Goal: Communication & Community: Answer question/provide support

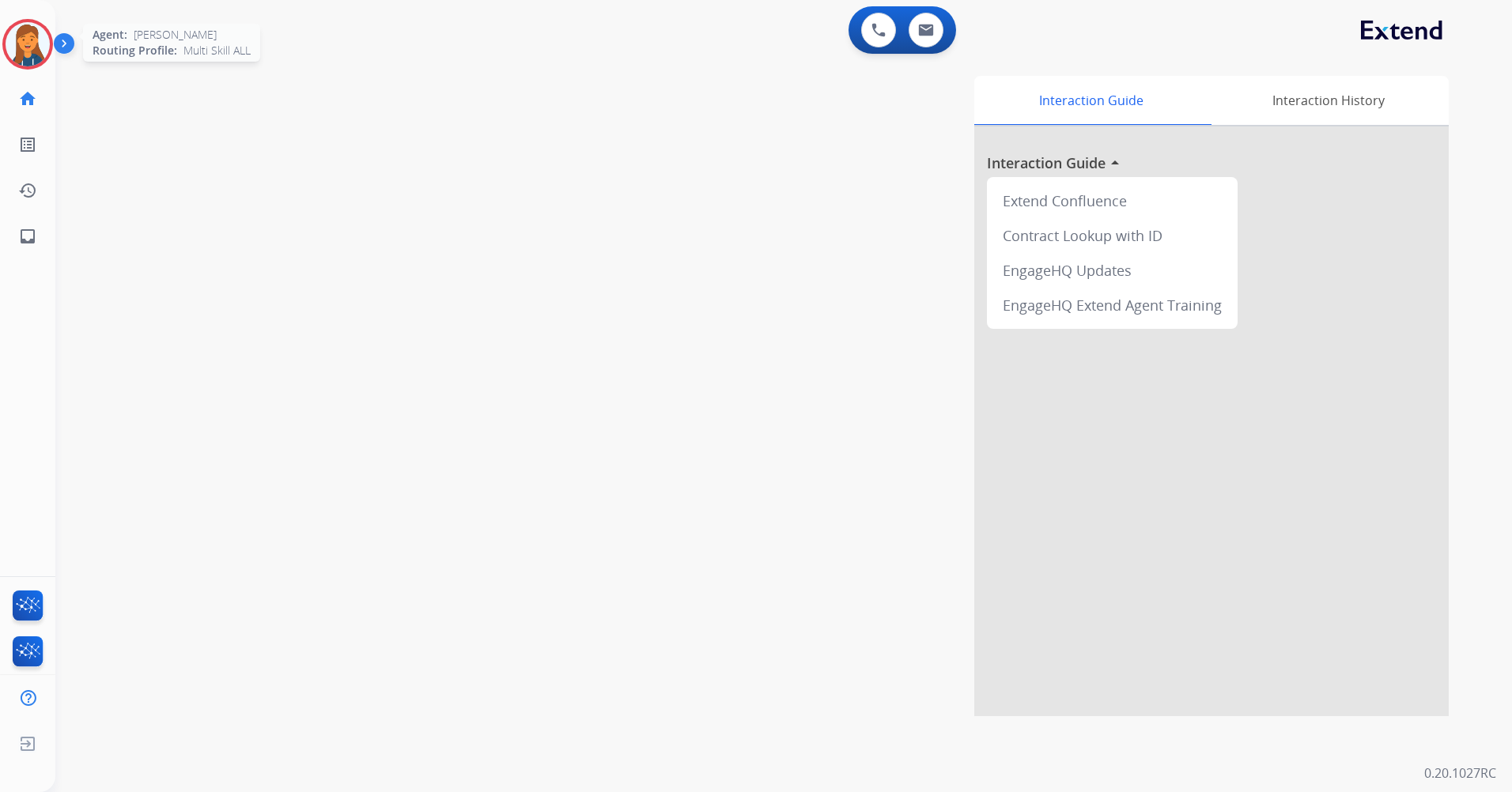
click at [37, 38] on img at bounding box center [27, 44] width 44 height 44
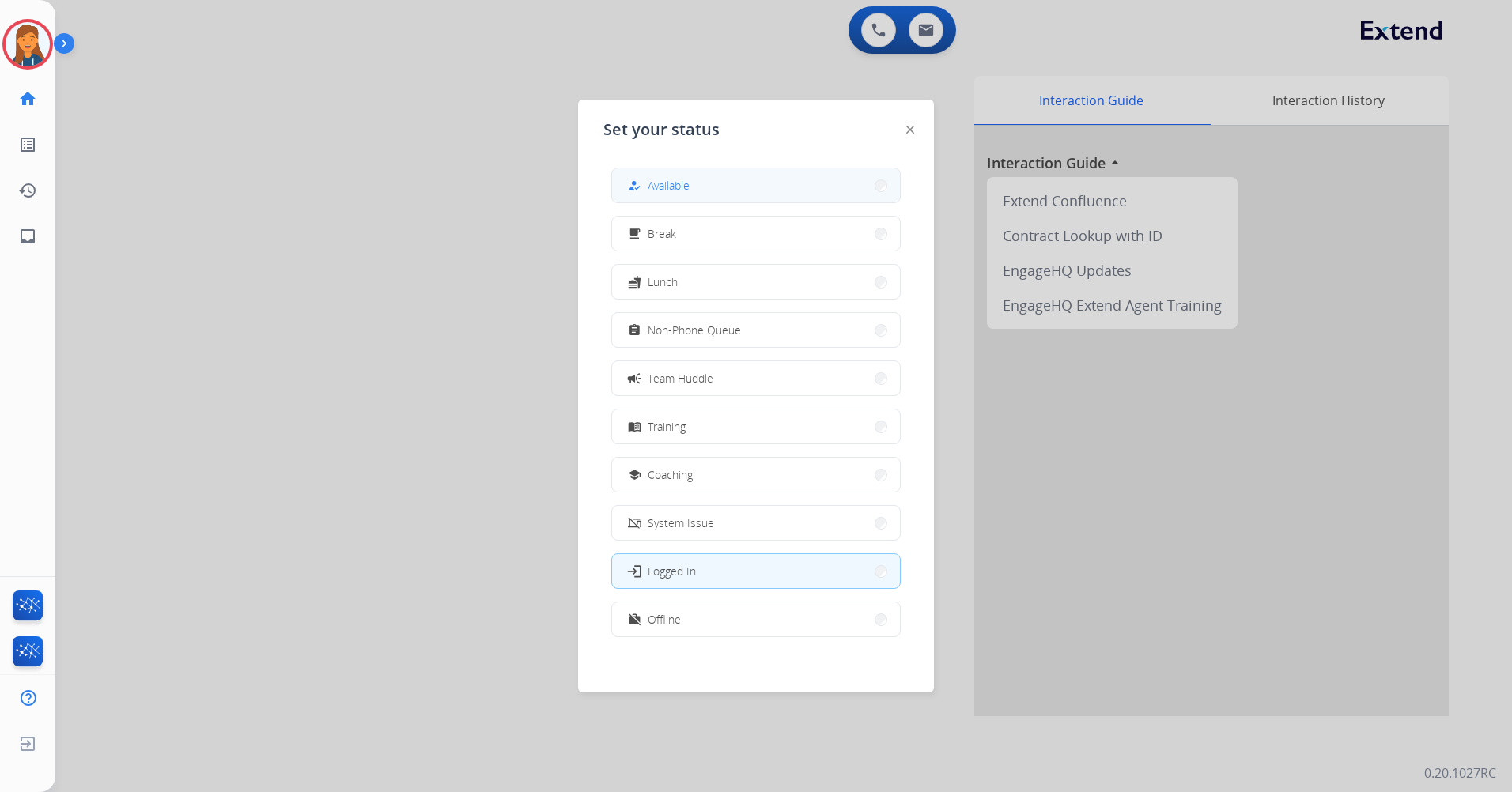
click at [649, 185] on div "how_to_reg Available" at bounding box center [657, 185] width 65 height 19
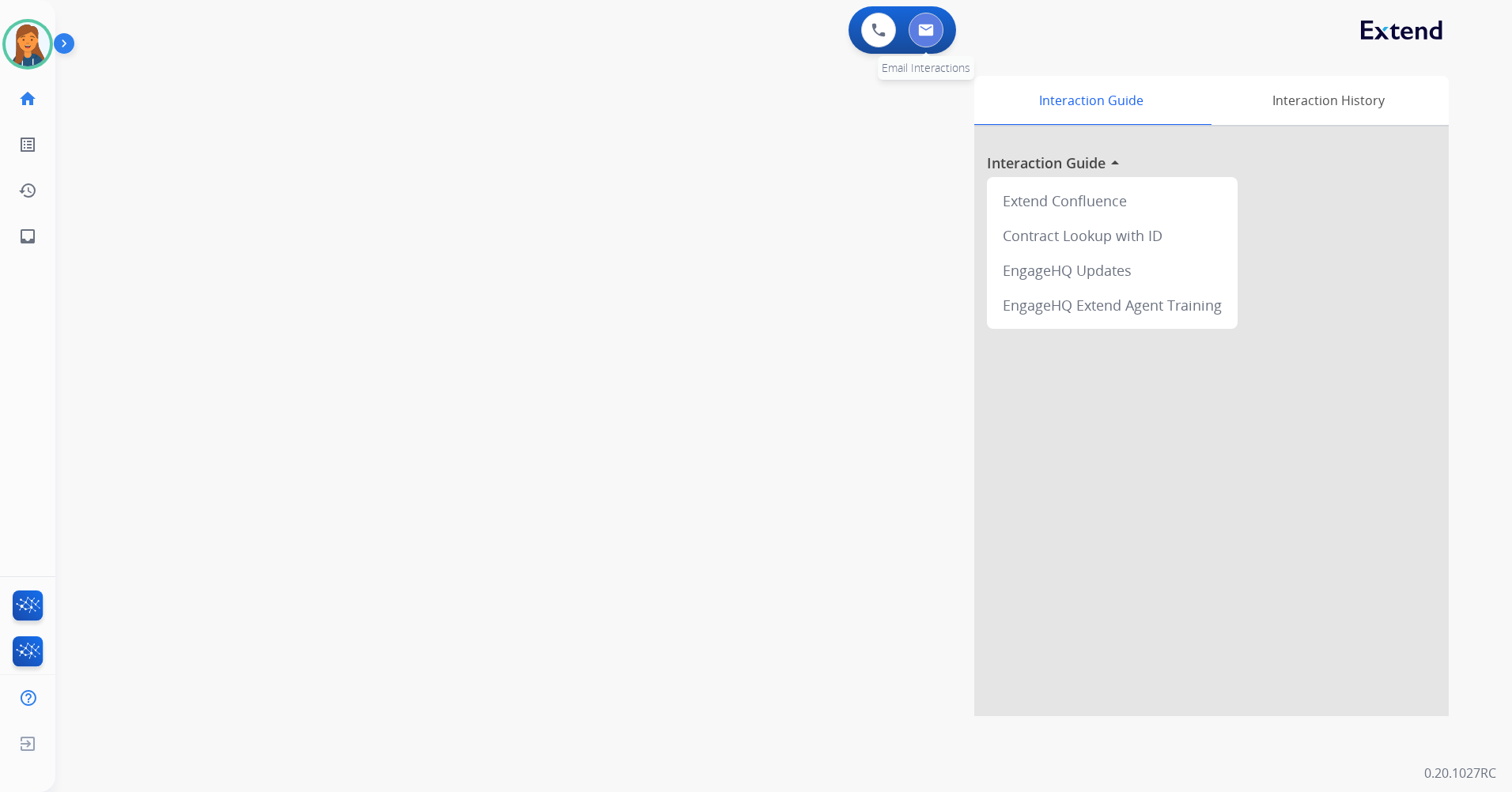
click at [911, 33] on button at bounding box center [926, 30] width 35 height 35
select select "**********"
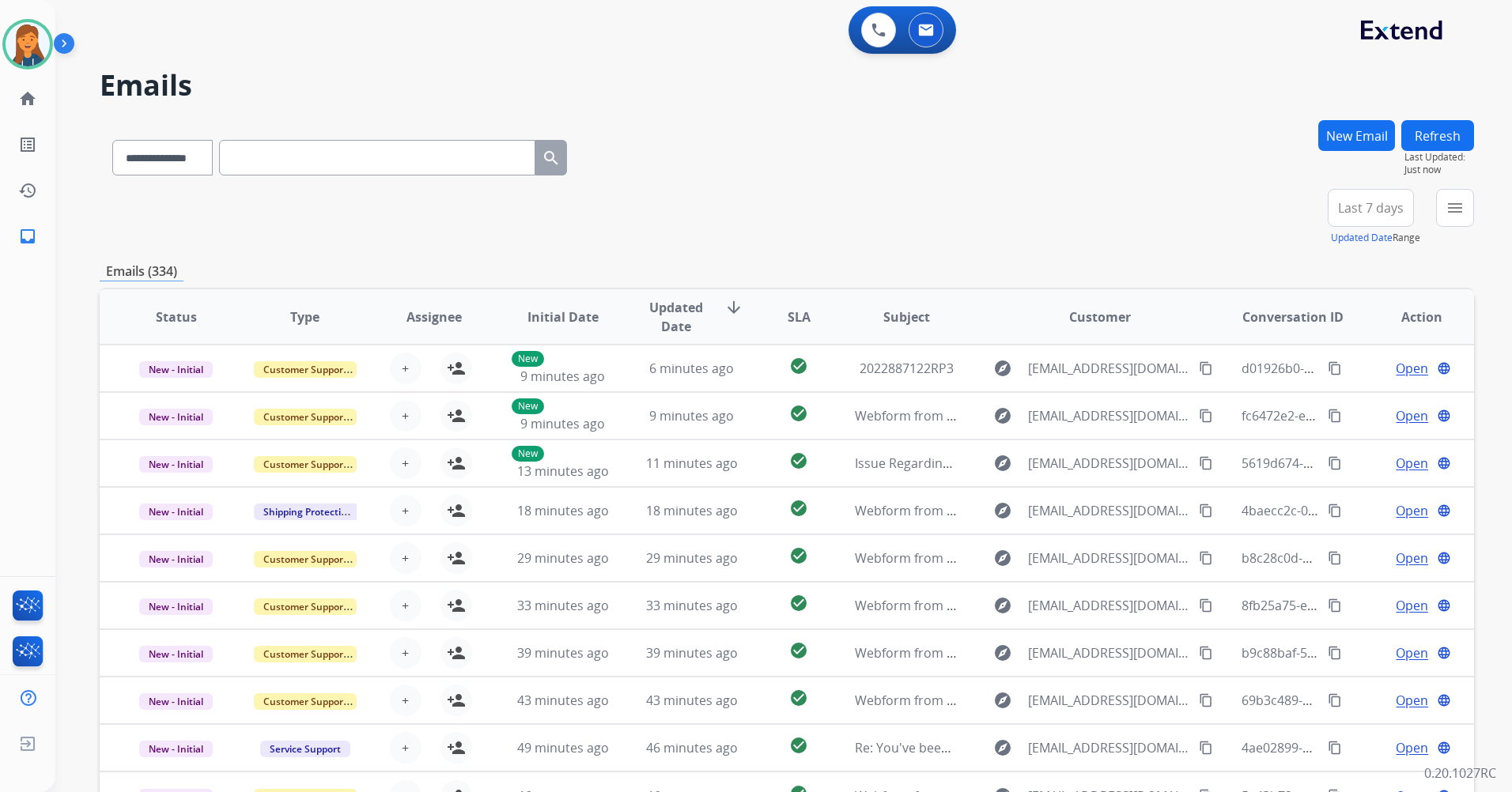
click at [394, 163] on input "text" at bounding box center [377, 158] width 316 height 36
paste input "**********"
type input "**********"
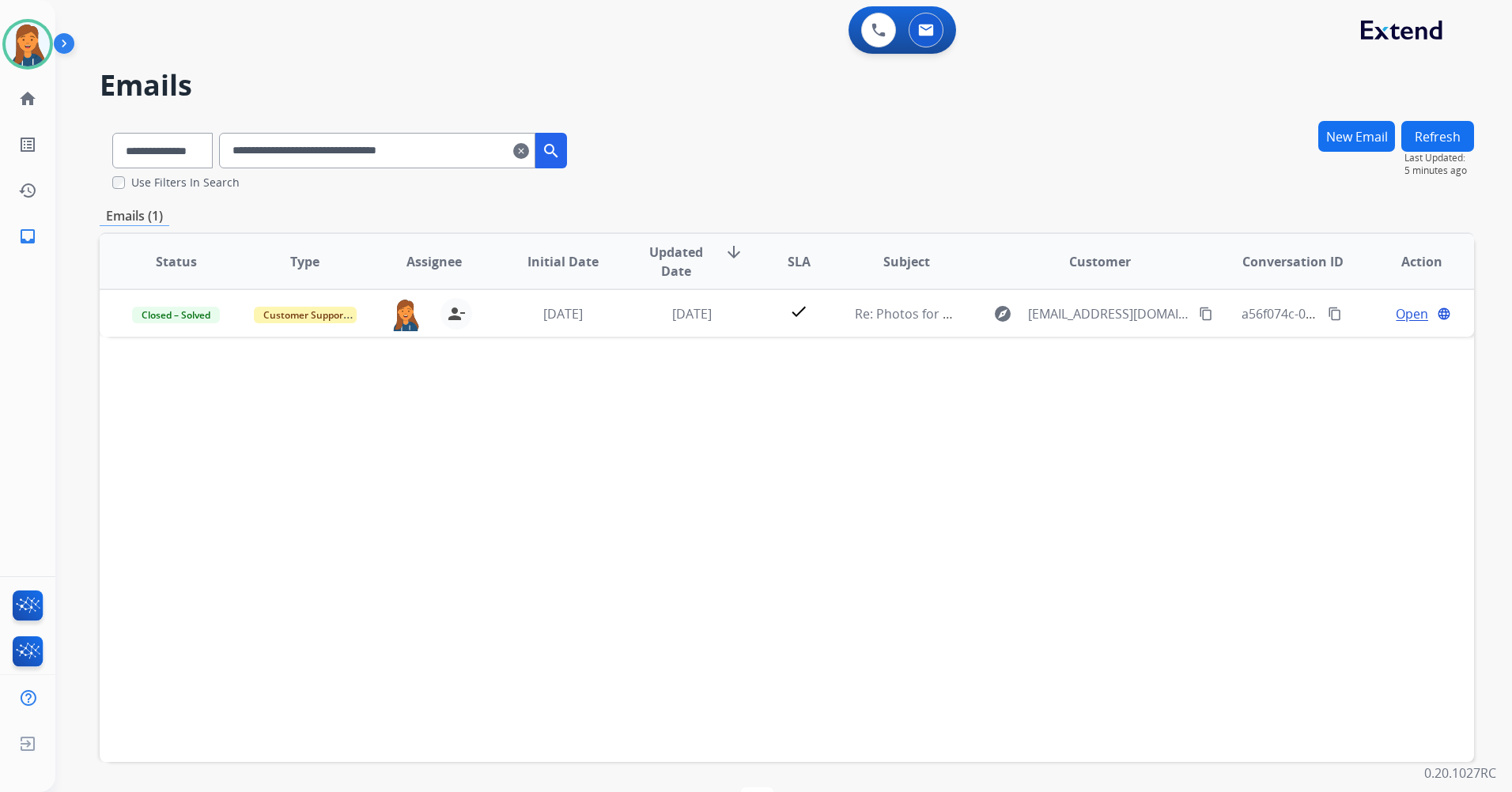
click at [586, 523] on div "Status Type Assignee Initial Date Updated Date arrow_downward SLA Subject Custo…" at bounding box center [787, 497] width 1375 height 530
click at [529, 154] on mat-icon "clear" at bounding box center [522, 151] width 16 height 19
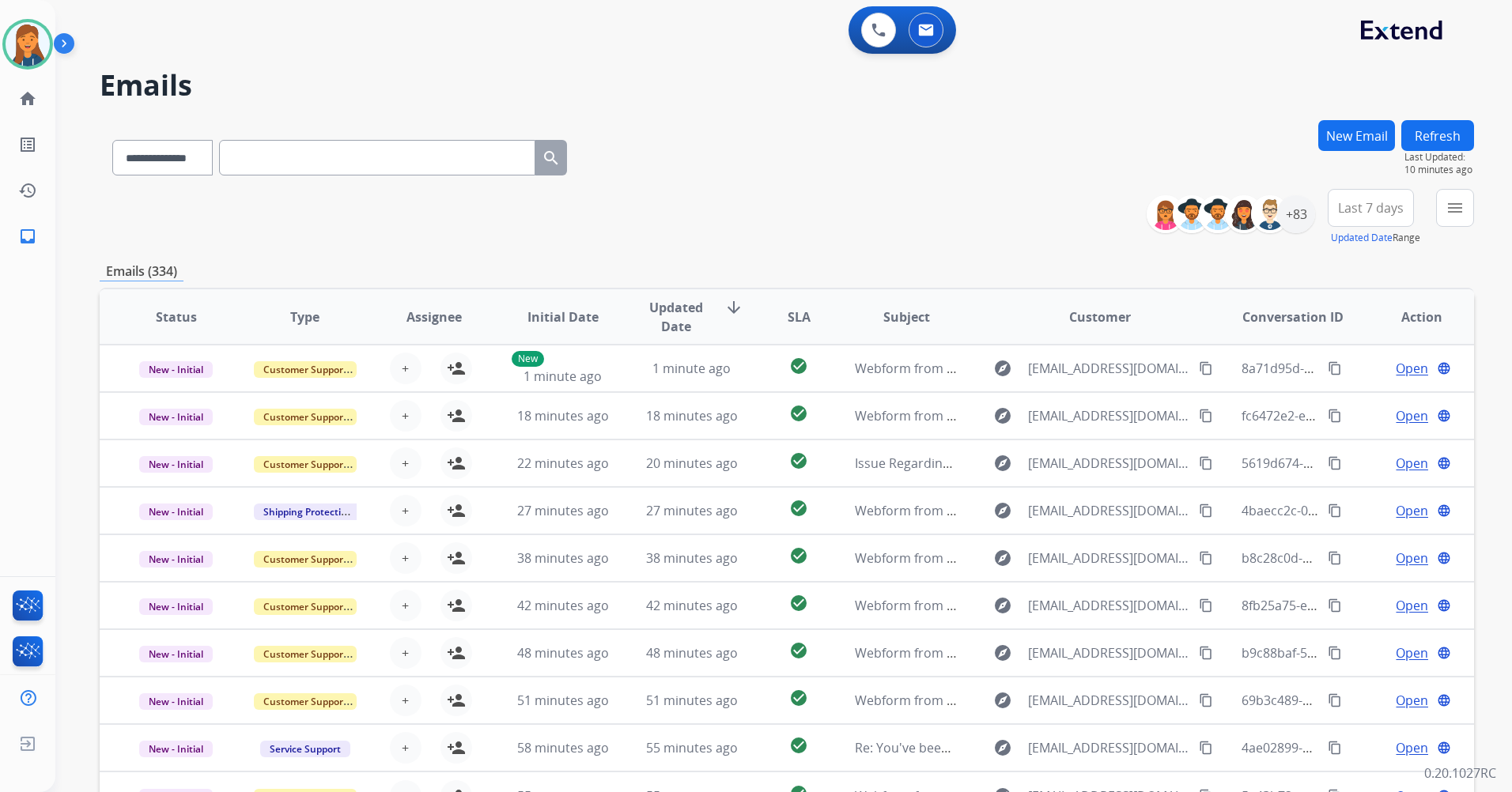
click at [1365, 211] on span "Last 7 days" at bounding box center [1370, 207] width 66 height 6
click at [1330, 408] on div "Last 90 days" at bounding box center [1366, 400] width 87 height 23
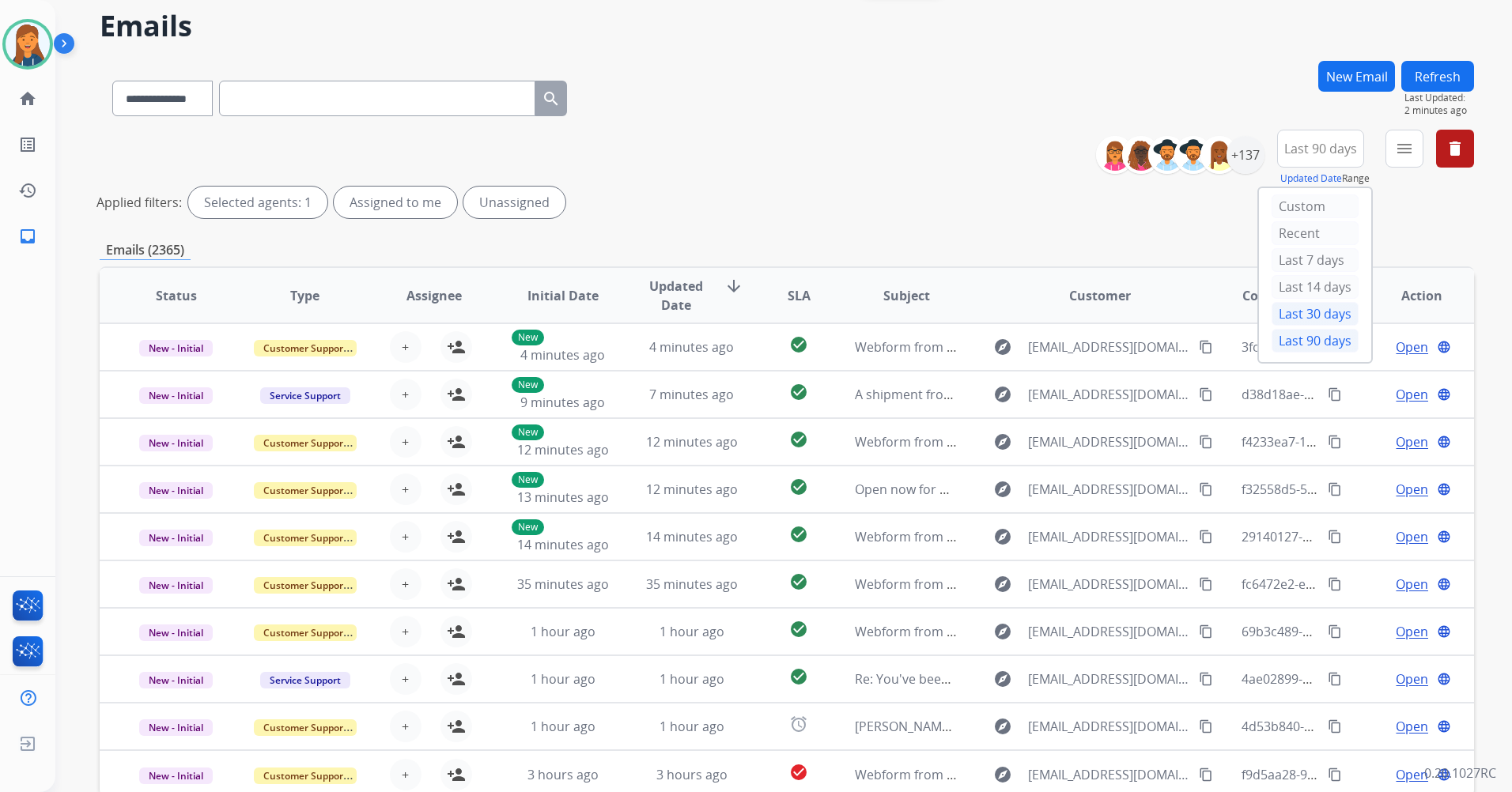
scroll to position [145, 0]
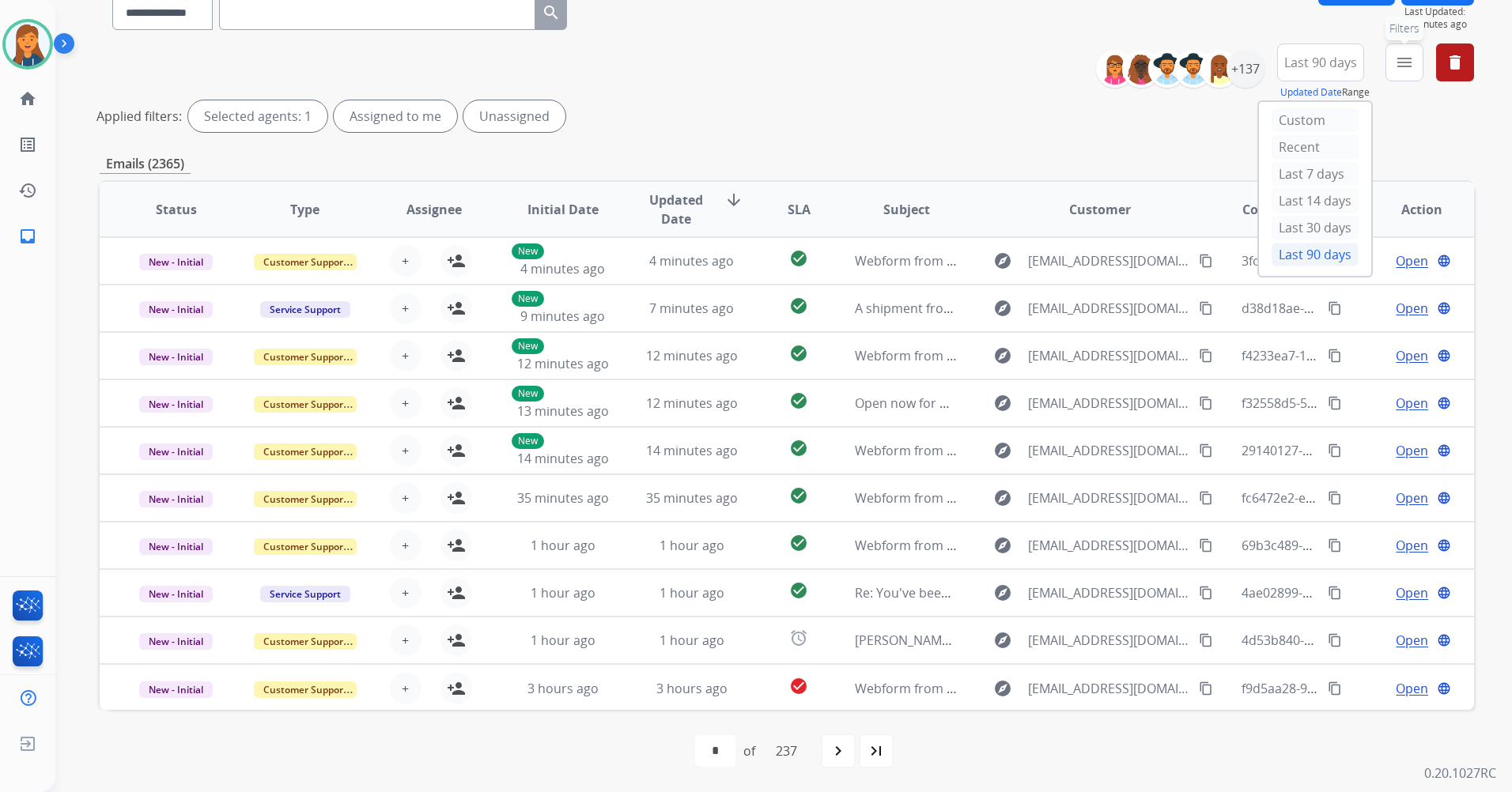
click at [1395, 71] on button "menu Filters" at bounding box center [1404, 62] width 38 height 38
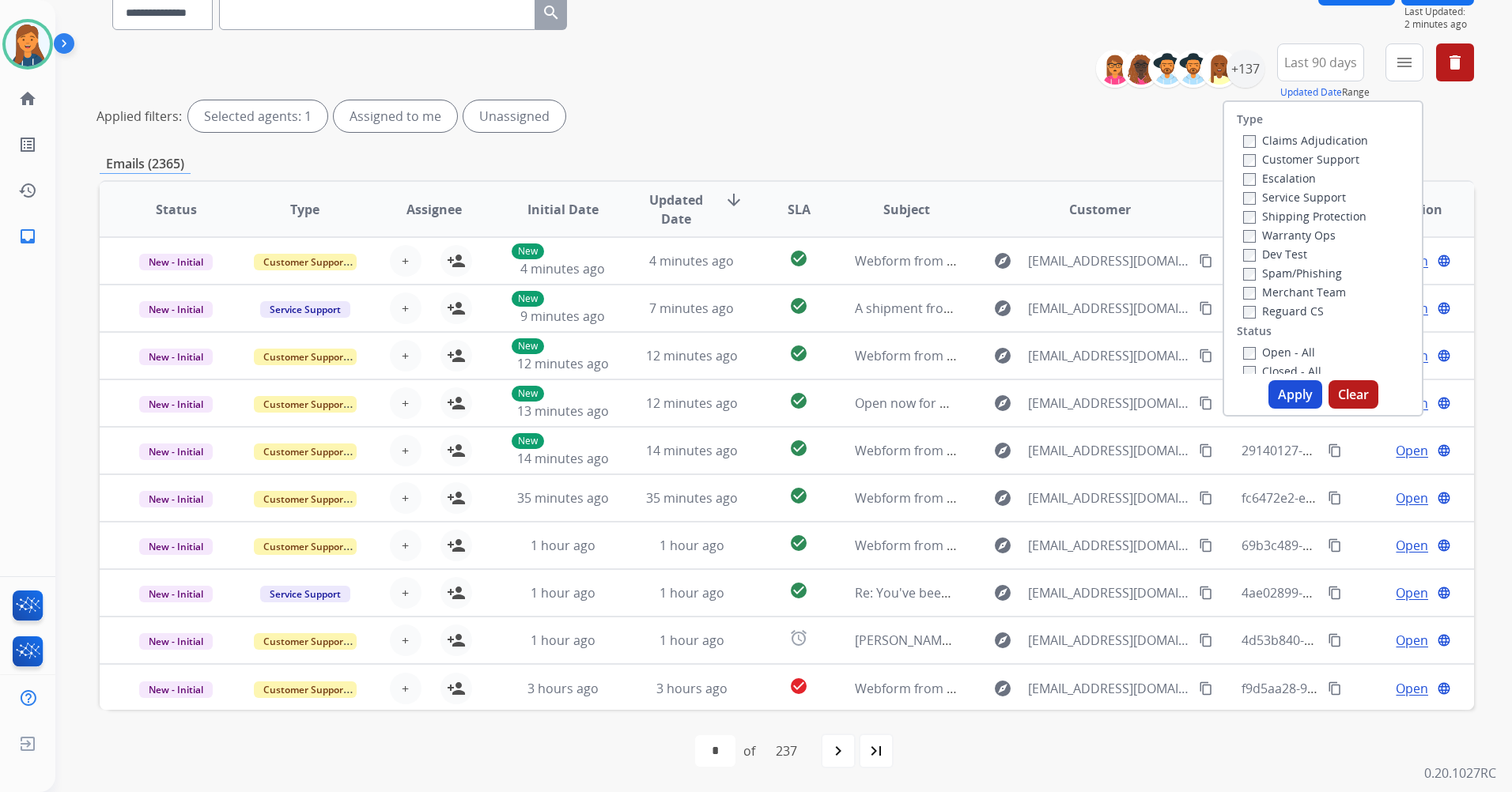
click at [1297, 154] on label "Customer Support" at bounding box center [1300, 159] width 116 height 15
click at [1270, 222] on label "Shipping Protection" at bounding box center [1304, 216] width 123 height 15
click at [1249, 312] on label "Reguard CS" at bounding box center [1283, 311] width 81 height 15
drag, startPoint x: 1261, startPoint y: 341, endPoint x: 1274, endPoint y: 367, distance: 29.1
click at [1261, 341] on div "Type Claims Adjudication Customer Support Escalation Service Support Shipping P…" at bounding box center [1323, 238] width 198 height 272
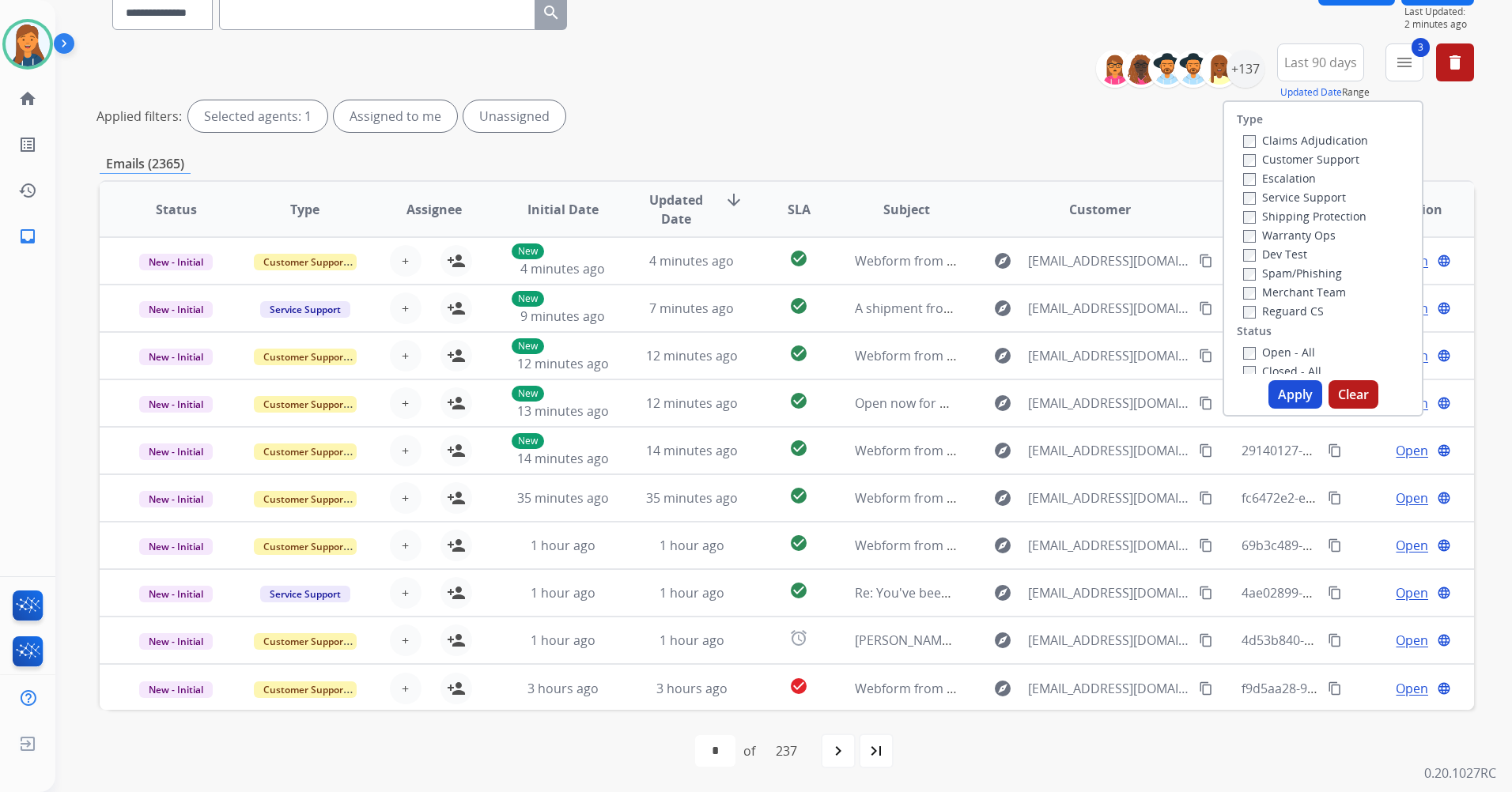
click at [1264, 355] on label "Open - All" at bounding box center [1279, 352] width 72 height 15
click at [1275, 395] on button "Apply" at bounding box center [1296, 395] width 54 height 29
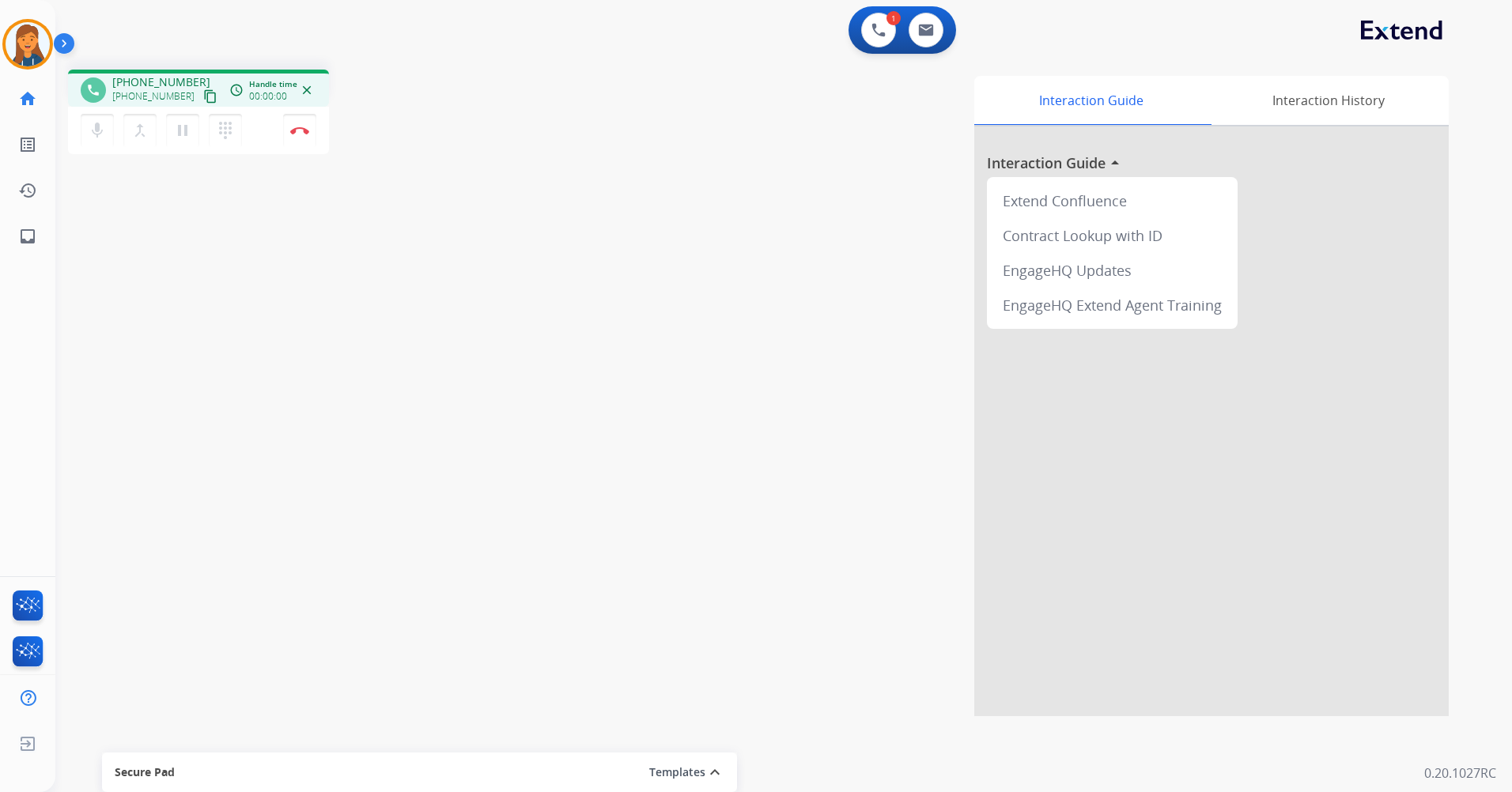
click at [203, 101] on mat-icon "content_copy" at bounding box center [210, 97] width 14 height 14
click at [306, 132] on img at bounding box center [299, 130] width 19 height 8
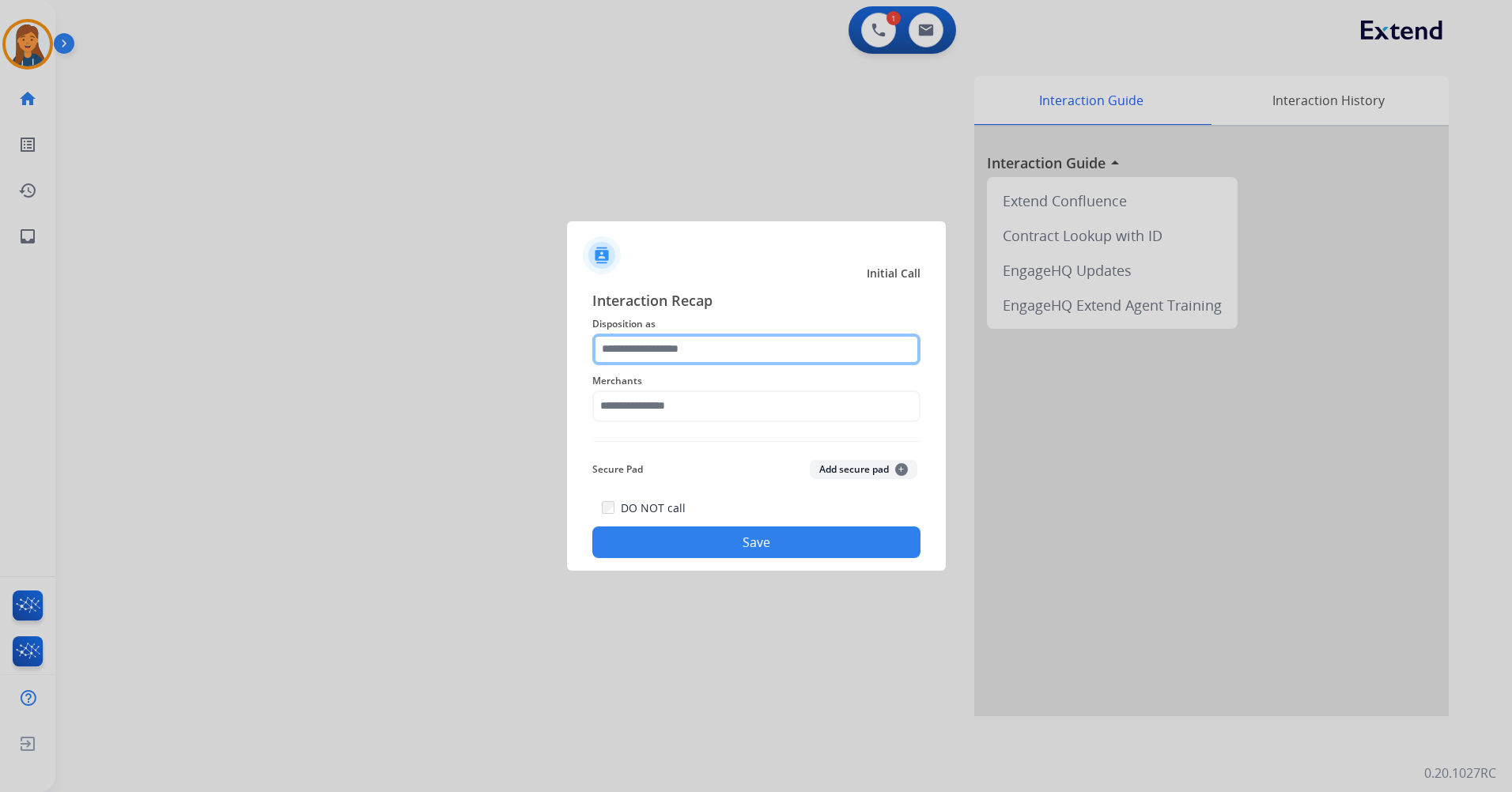
click at [611, 349] on input "text" at bounding box center [756, 349] width 328 height 31
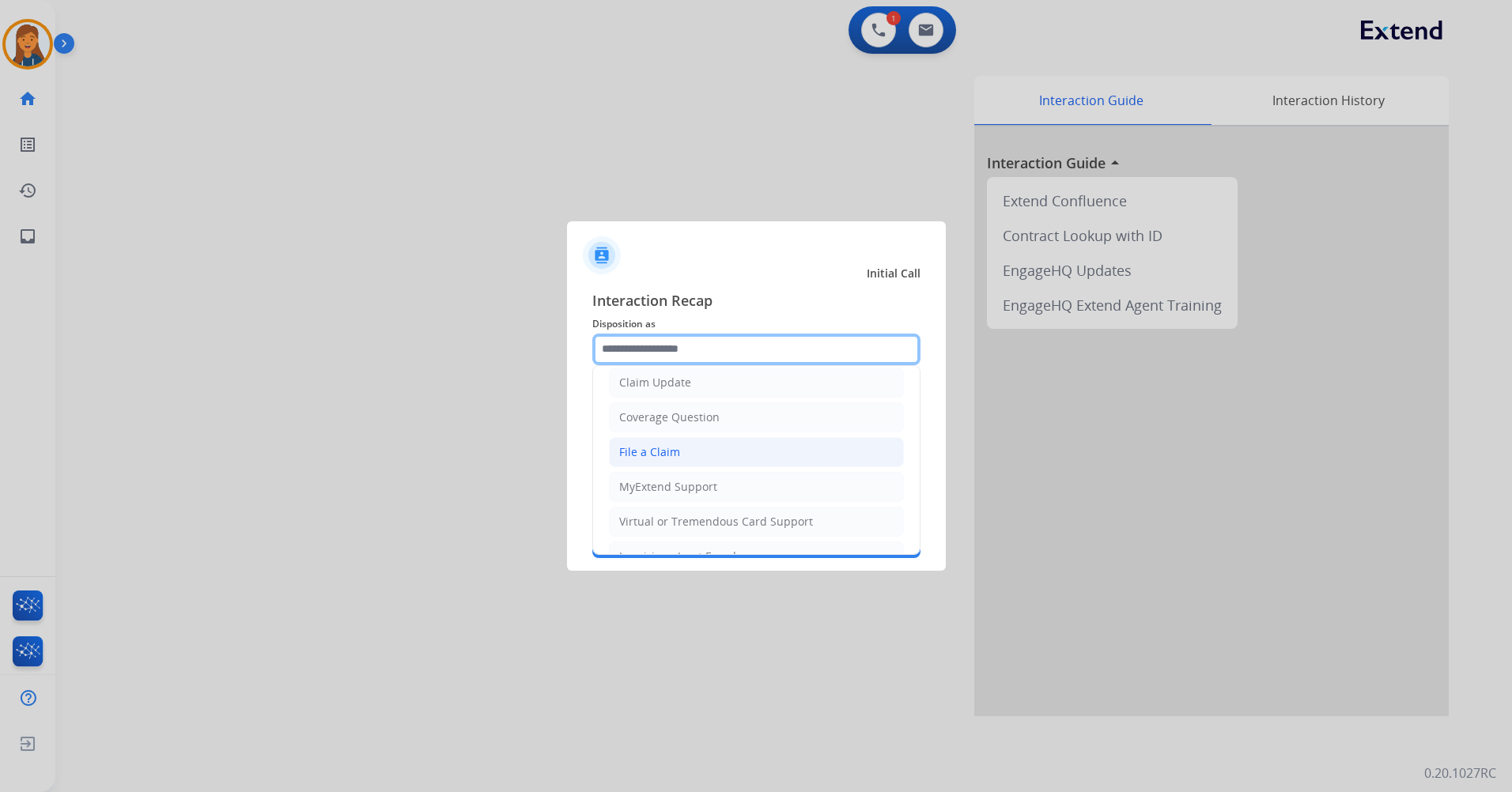
scroll to position [247, 0]
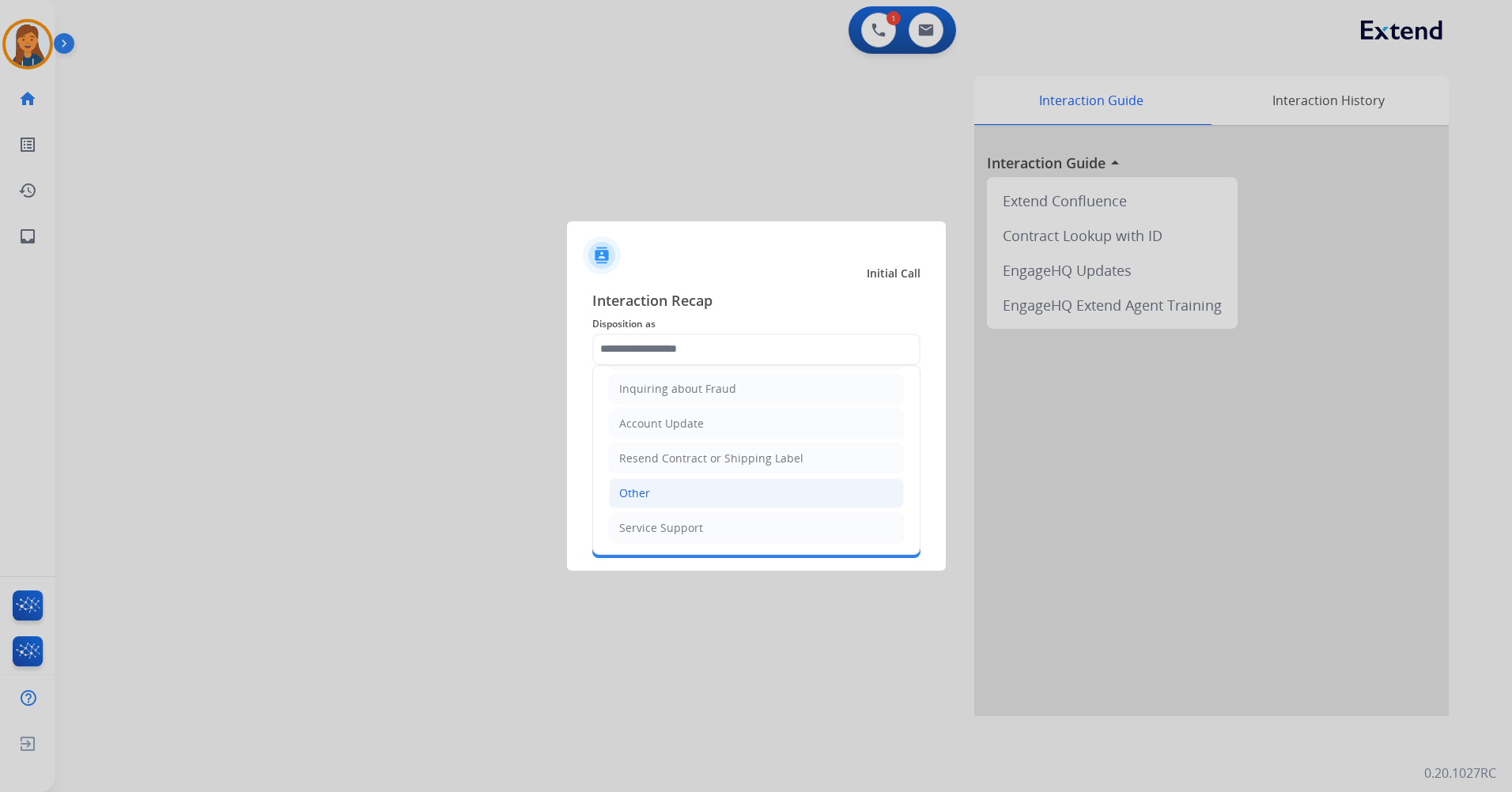
click at [660, 495] on li "Other" at bounding box center [756, 493] width 294 height 30
type input "*****"
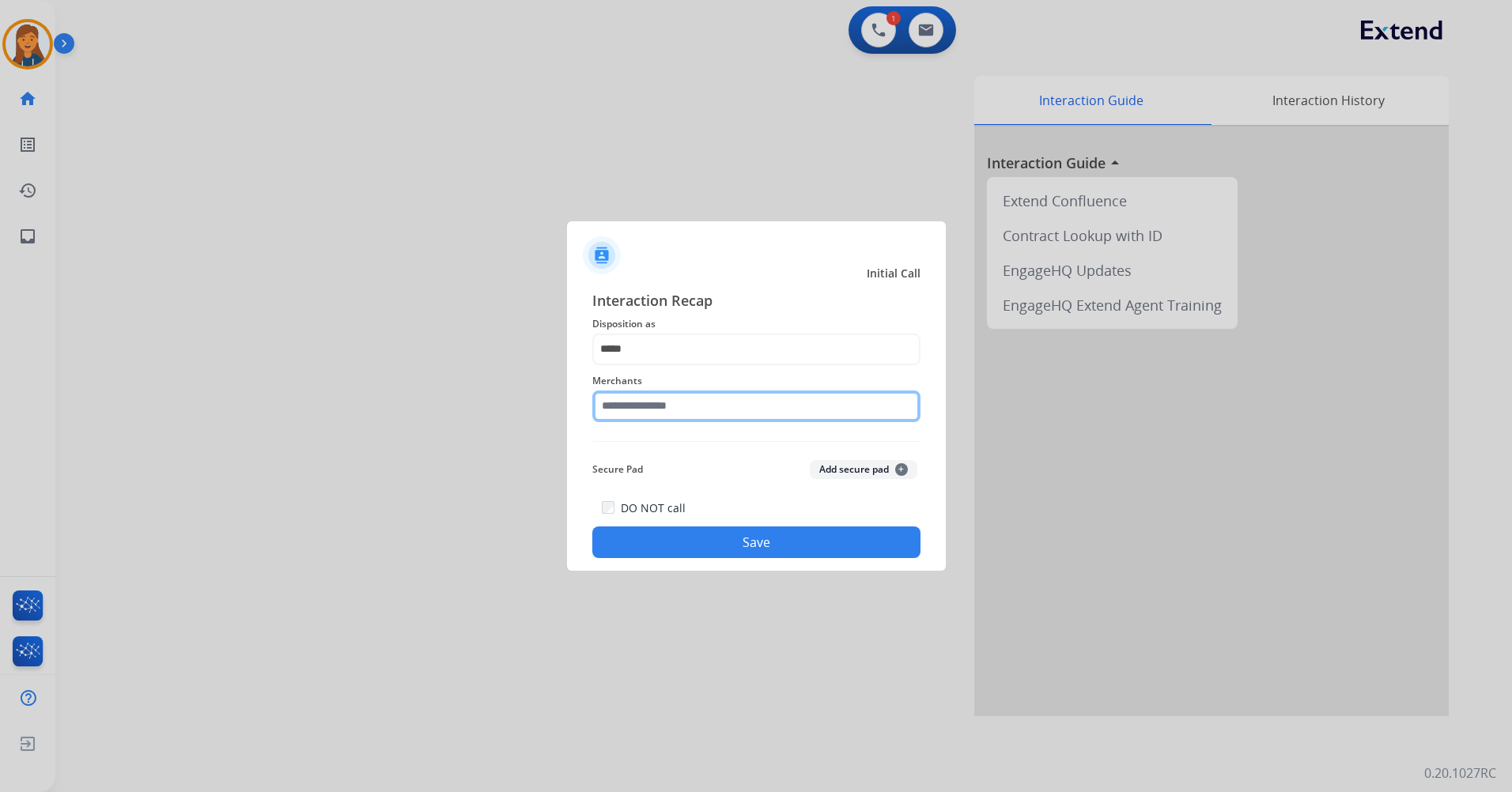
click at [661, 414] on input "text" at bounding box center [756, 406] width 328 height 31
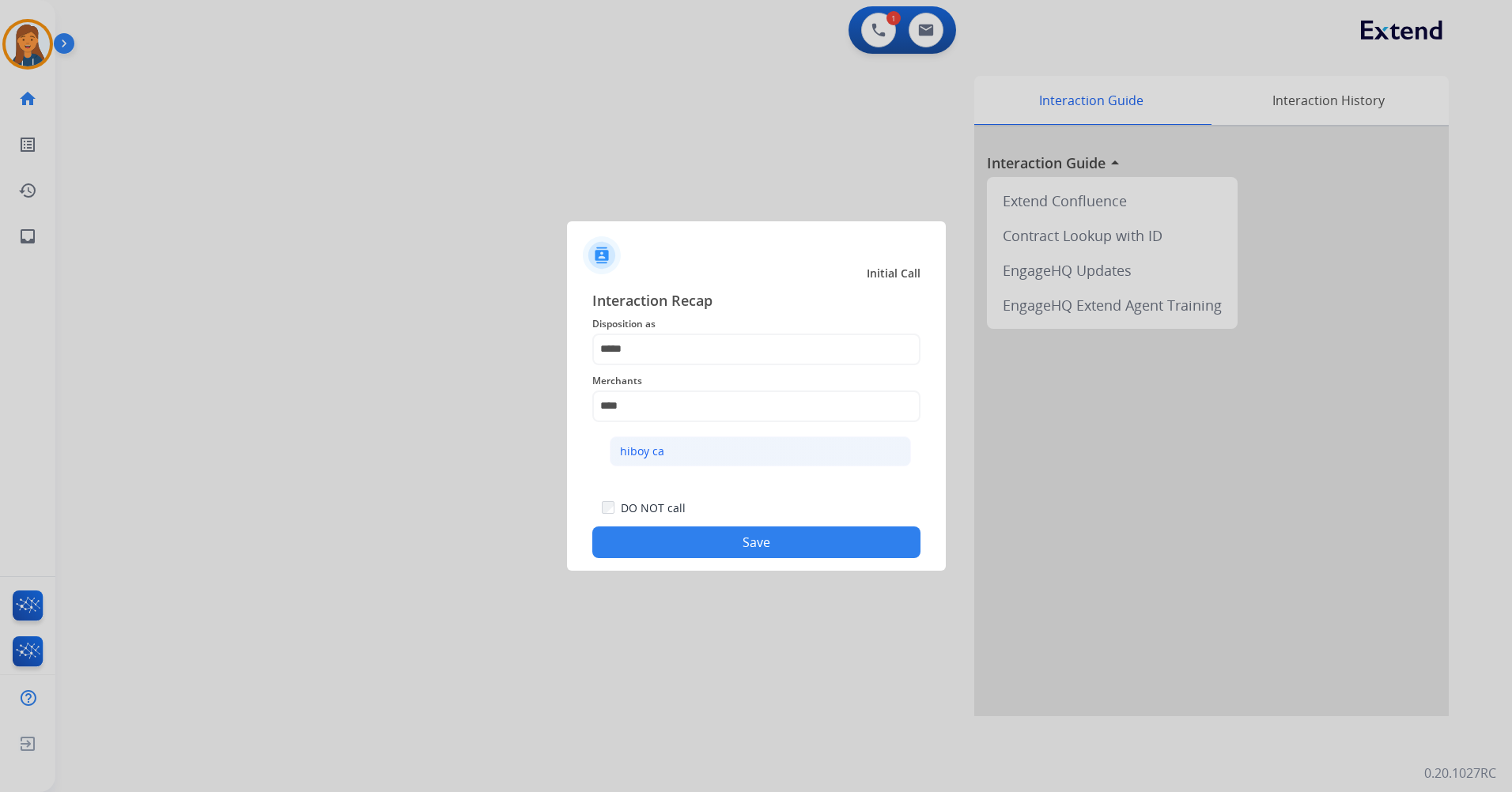
click at [696, 442] on li "hiboy ca" at bounding box center [760, 451] width 302 height 30
type input "********"
click at [723, 541] on button "Save" at bounding box center [756, 542] width 328 height 31
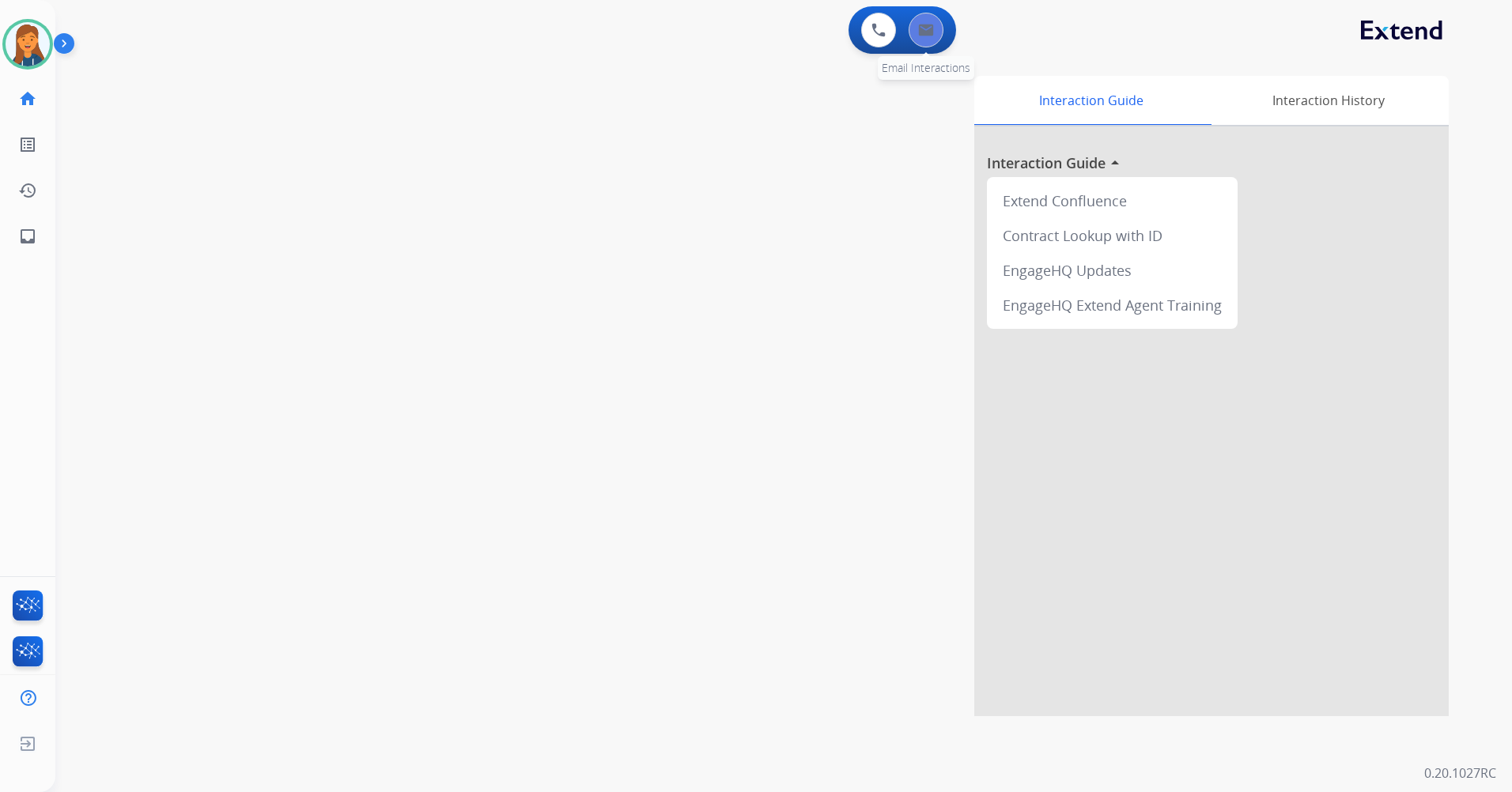
click at [924, 22] on button at bounding box center [926, 30] width 35 height 35
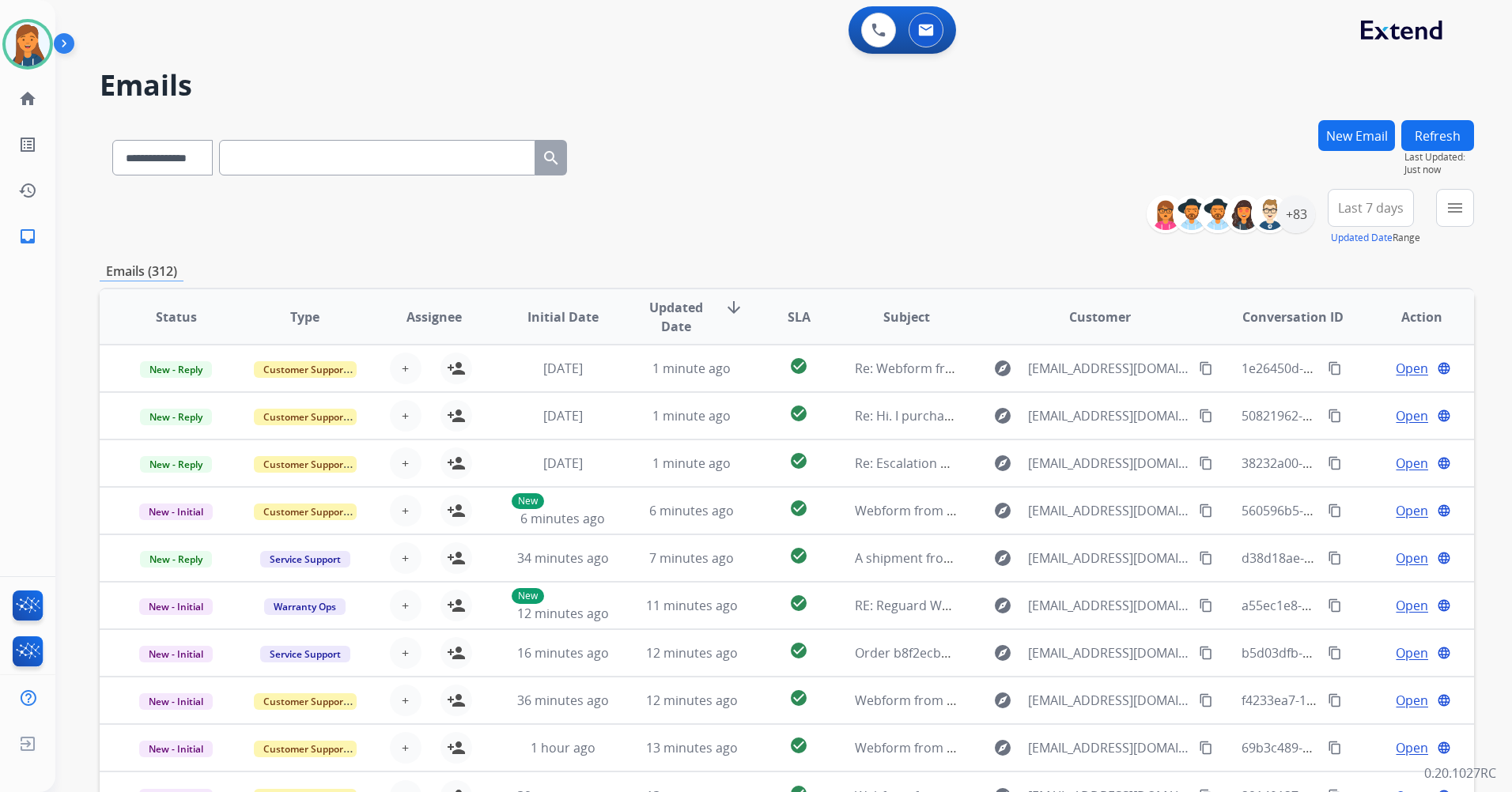
click at [1359, 205] on span "Last 7 days" at bounding box center [1370, 207] width 66 height 6
click at [1353, 401] on div "Last 90 days" at bounding box center [1366, 400] width 87 height 23
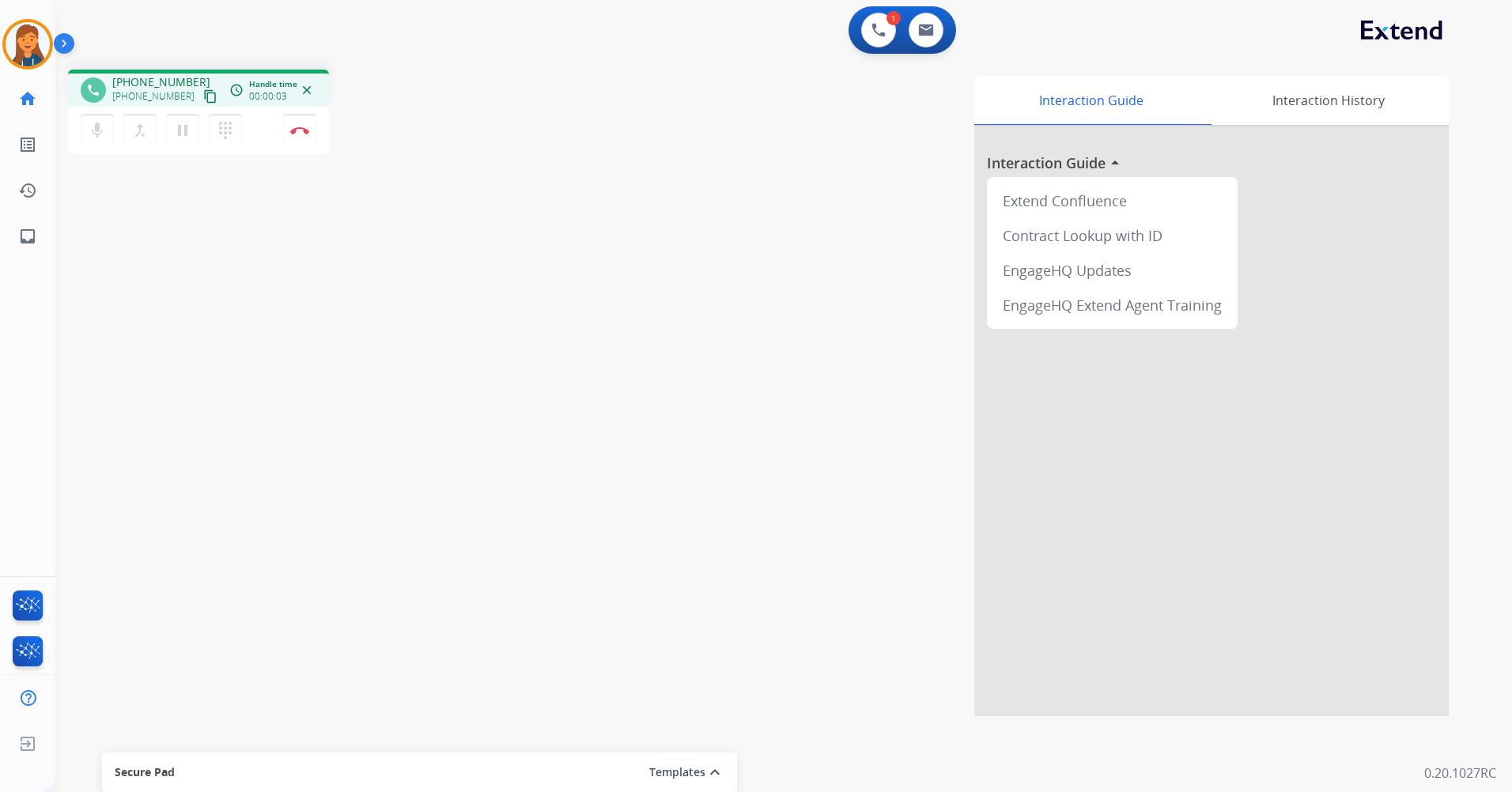
click at [203, 96] on mat-icon "content_copy" at bounding box center [210, 97] width 14 height 14
click at [293, 132] on img at bounding box center [299, 130] width 19 height 8
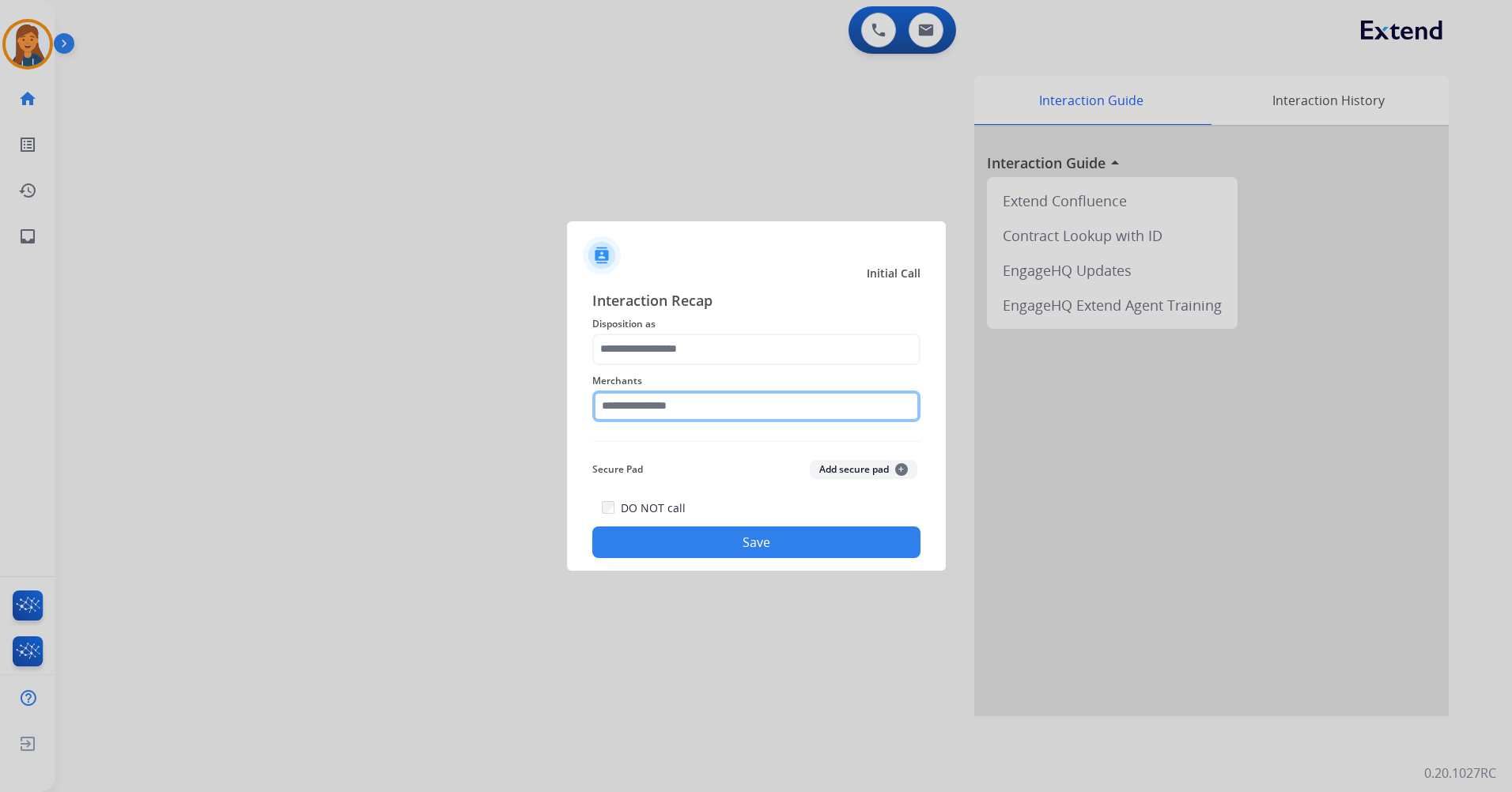
click at [633, 418] on input "text" at bounding box center [756, 406] width 328 height 31
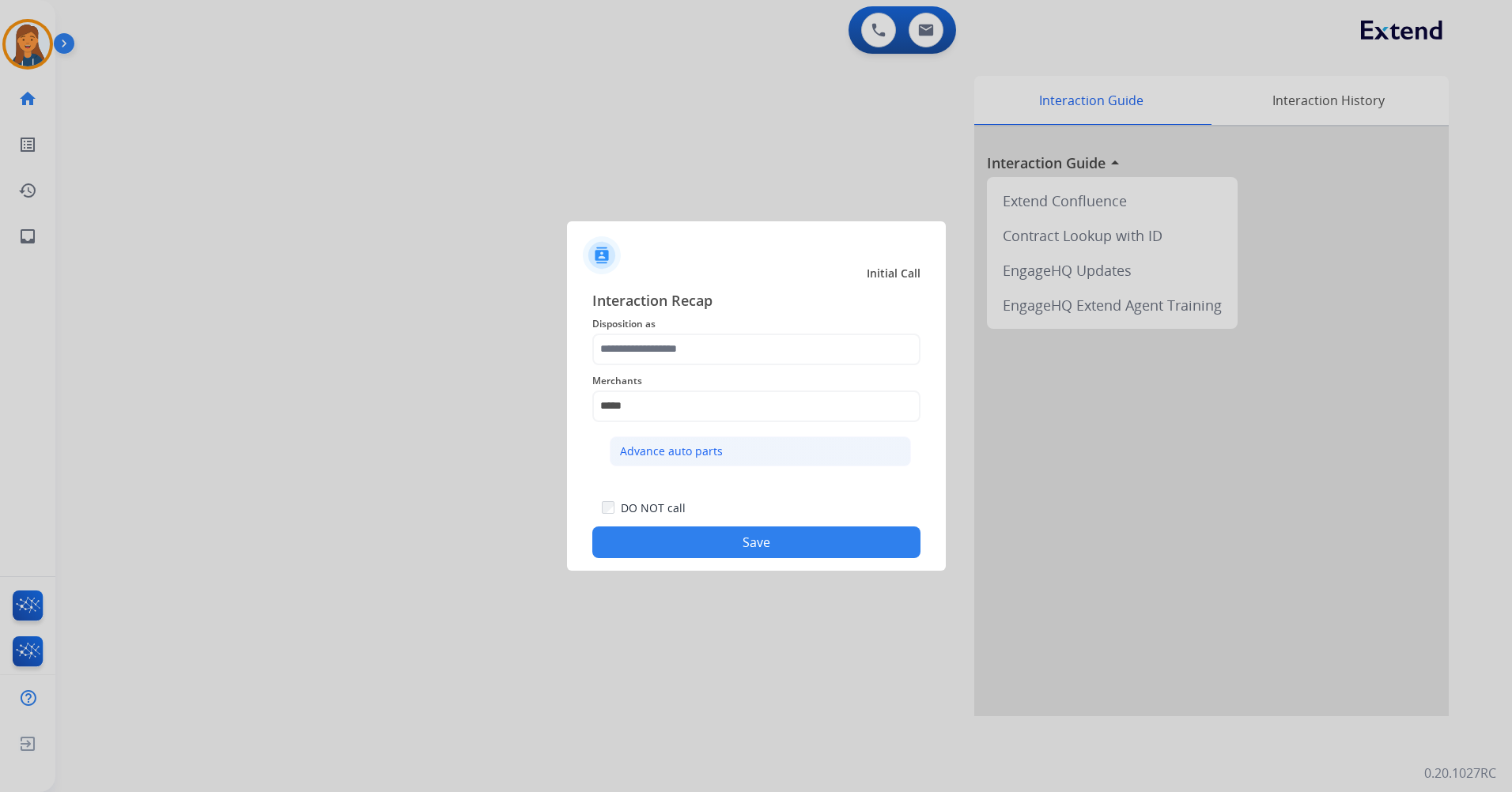
click at [670, 440] on li "Advance auto parts" at bounding box center [760, 451] width 302 height 30
type input "**********"
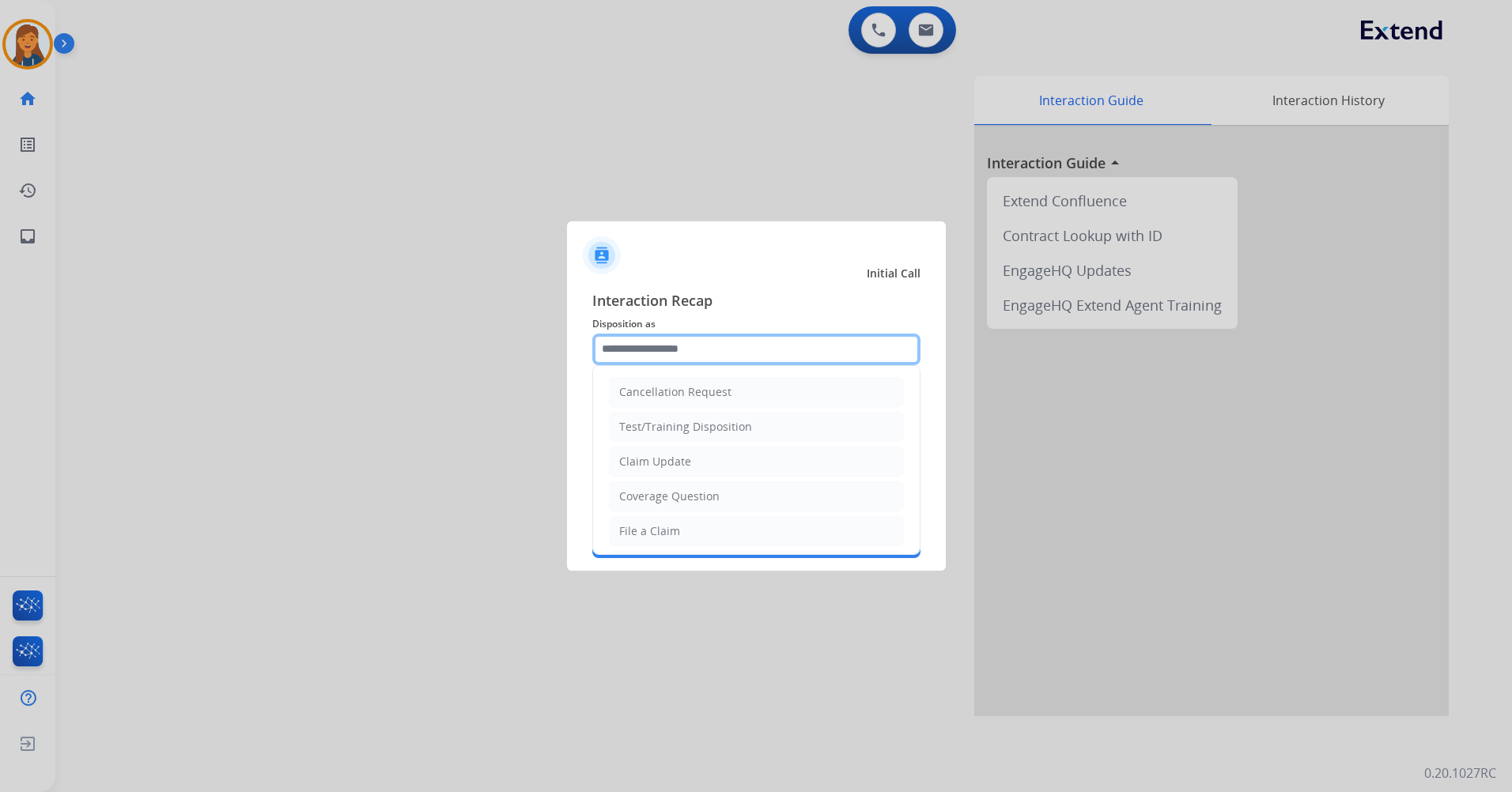
click at [653, 354] on input "text" at bounding box center [756, 349] width 328 height 31
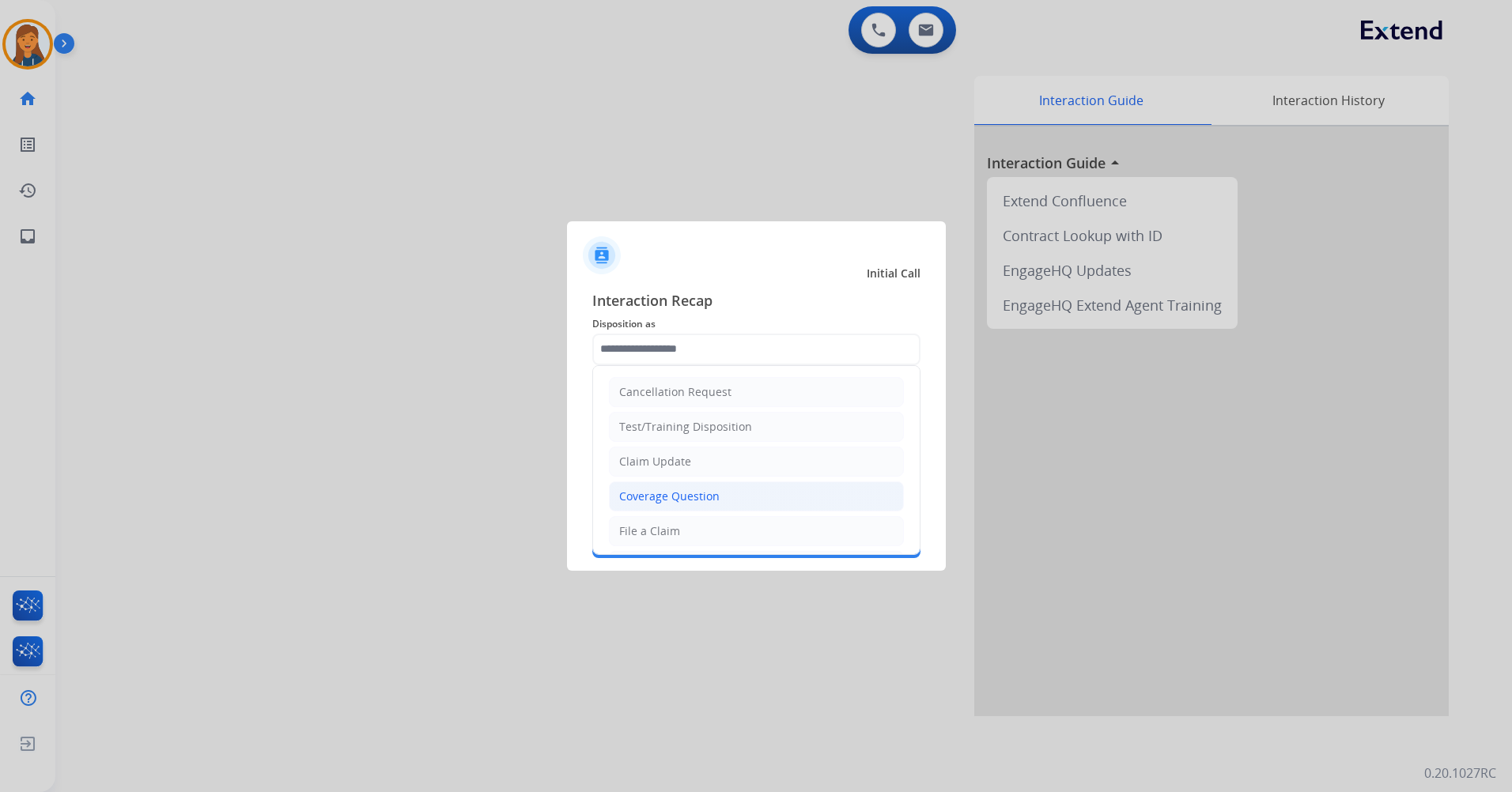
click at [639, 496] on div "Coverage Question" at bounding box center [670, 497] width 101 height 16
type input "**********"
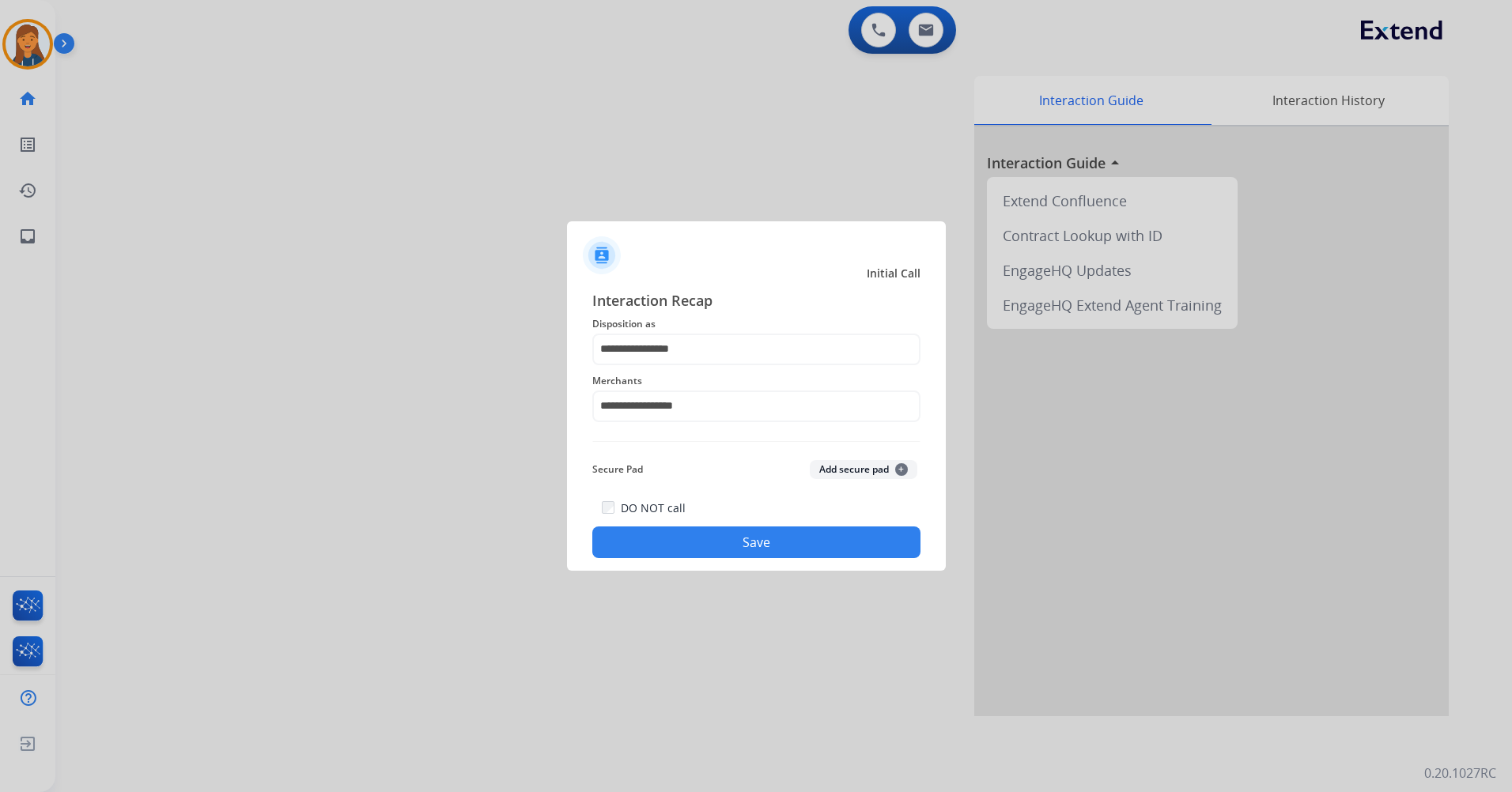
click at [680, 545] on button "Save" at bounding box center [756, 542] width 328 height 31
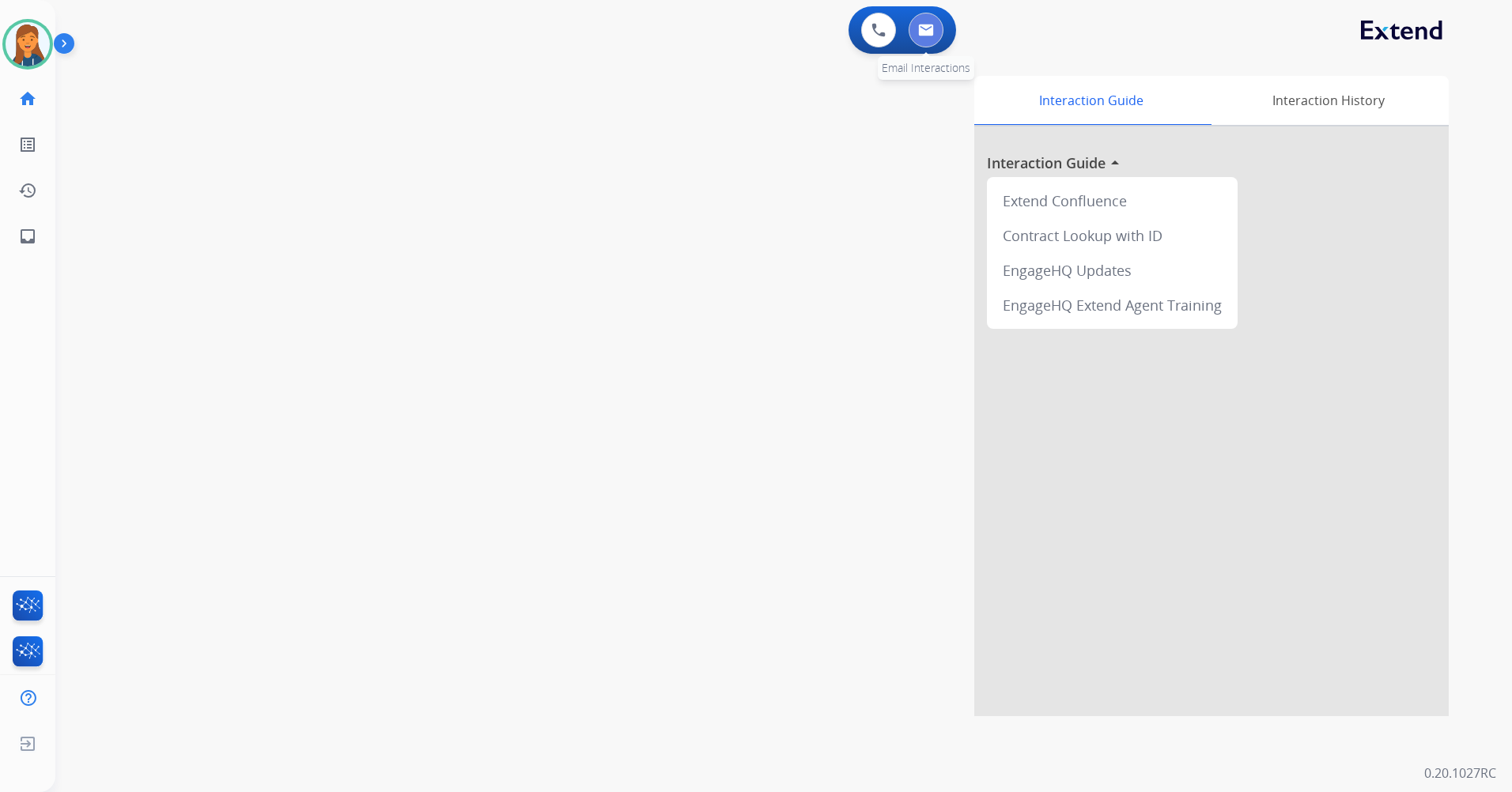
click at [931, 23] on button at bounding box center [926, 30] width 35 height 35
select select "**********"
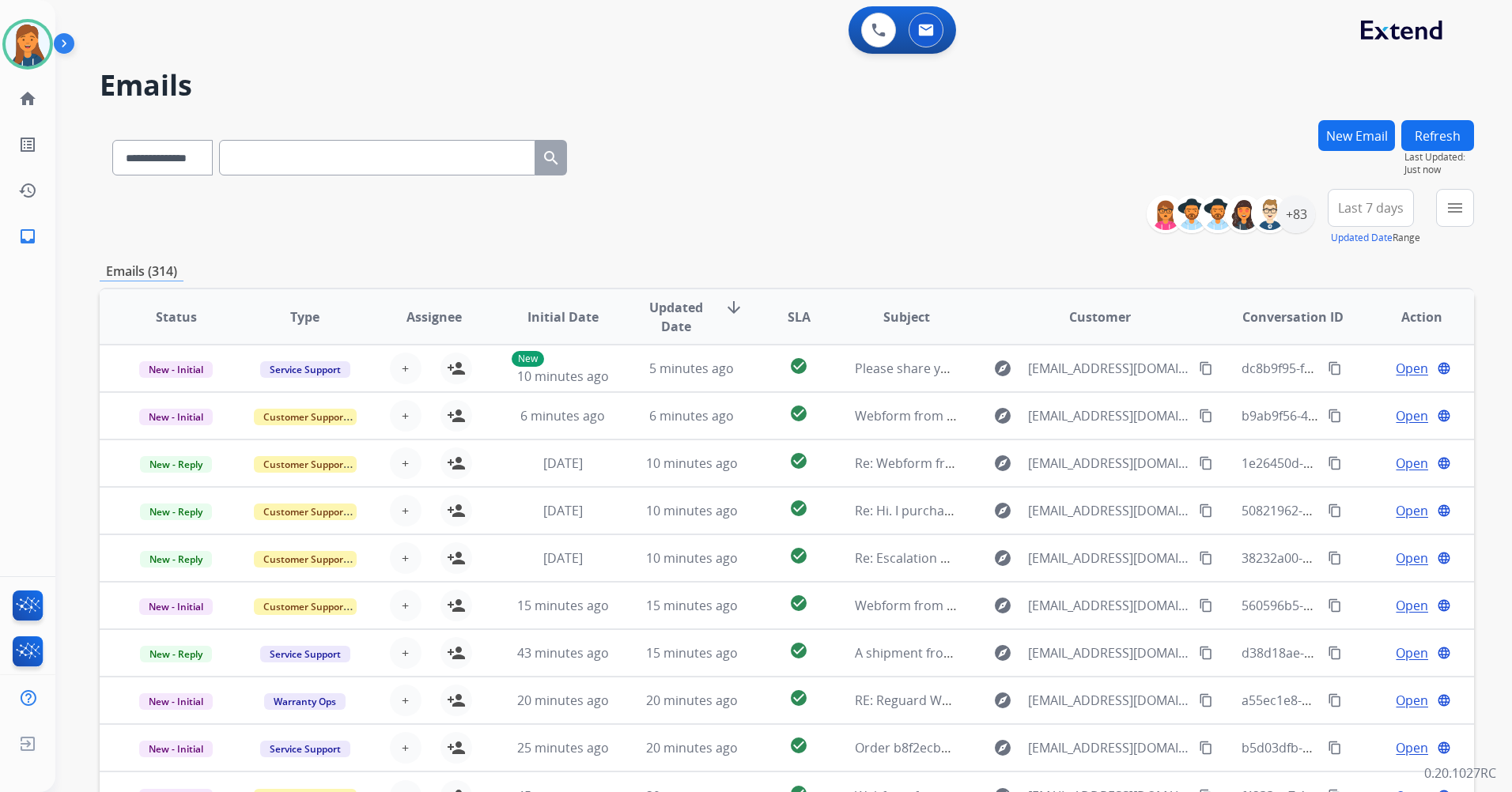
click at [1382, 207] on span "Last 7 days" at bounding box center [1370, 207] width 66 height 6
click at [1338, 396] on div "Last 90 days" at bounding box center [1366, 400] width 87 height 23
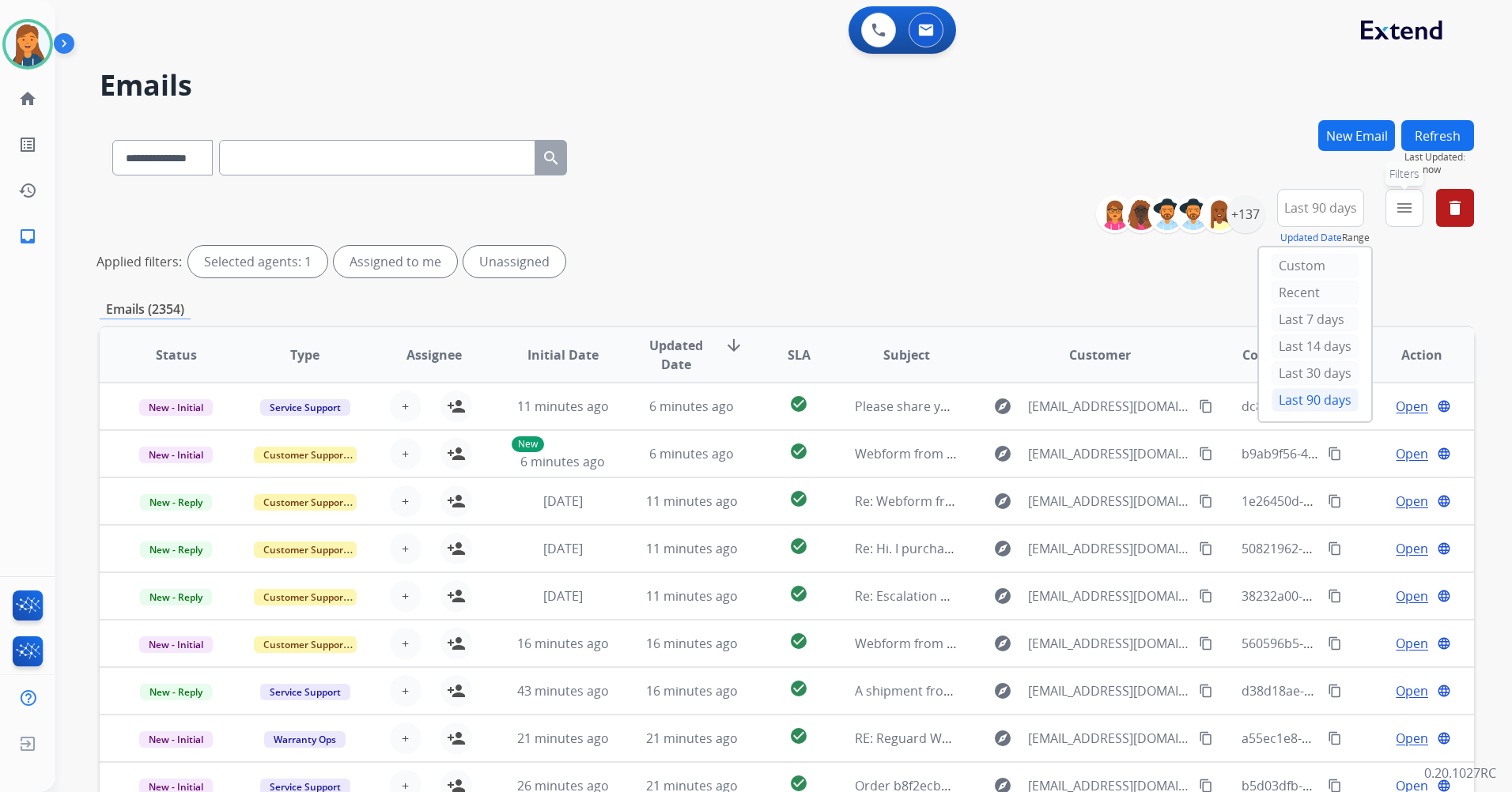
click at [1398, 206] on mat-icon "menu" at bounding box center [1404, 207] width 19 height 19
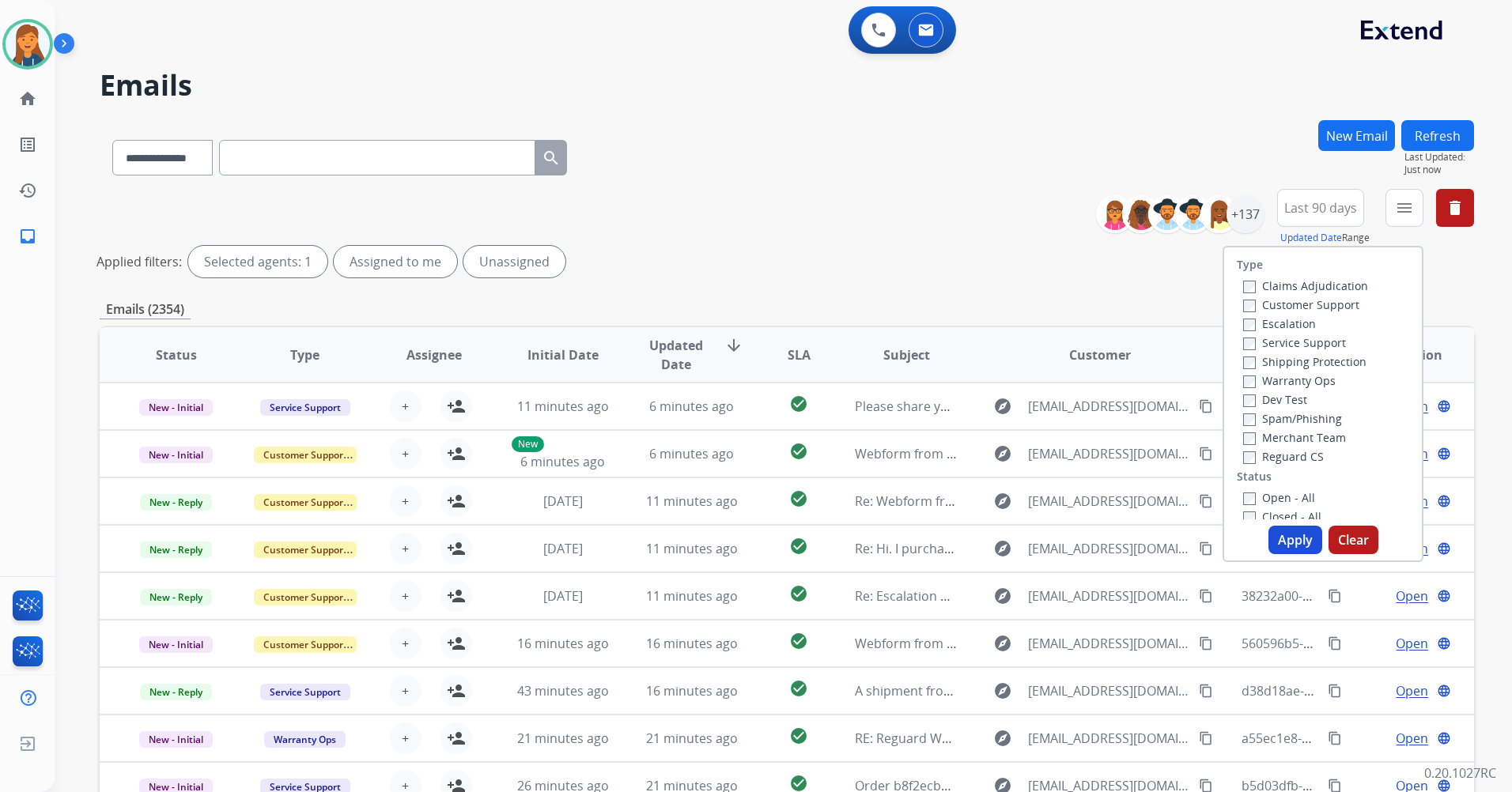
click at [1308, 307] on label "Customer Support" at bounding box center [1300, 304] width 116 height 15
click at [1284, 359] on label "Shipping Protection" at bounding box center [1304, 362] width 123 height 15
click at [1262, 458] on label "Reguard CS" at bounding box center [1283, 456] width 81 height 15
click at [1262, 493] on label "Open - All" at bounding box center [1279, 497] width 72 height 15
click at [1276, 541] on button "Apply" at bounding box center [1296, 541] width 54 height 29
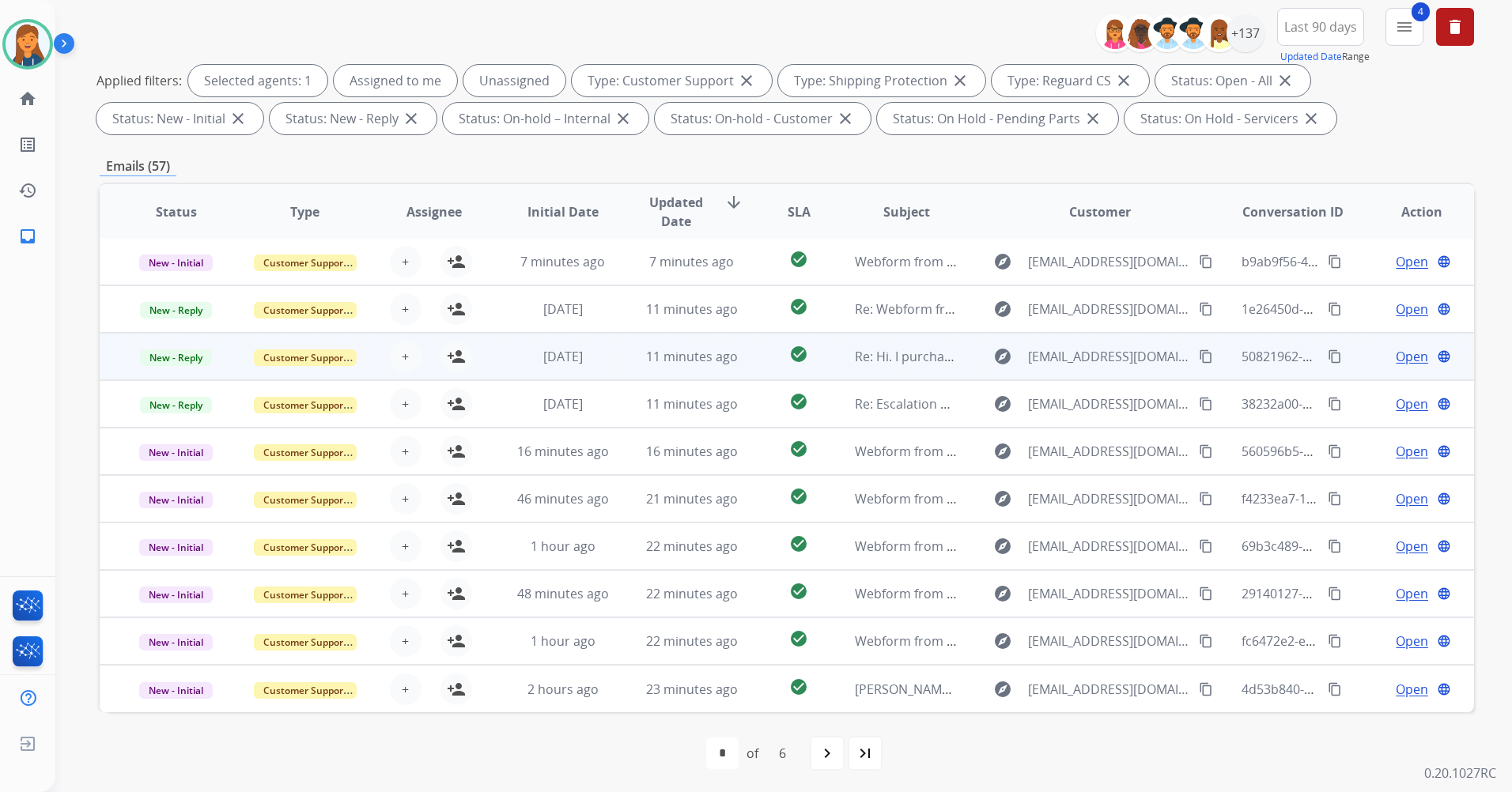
scroll to position [183, 0]
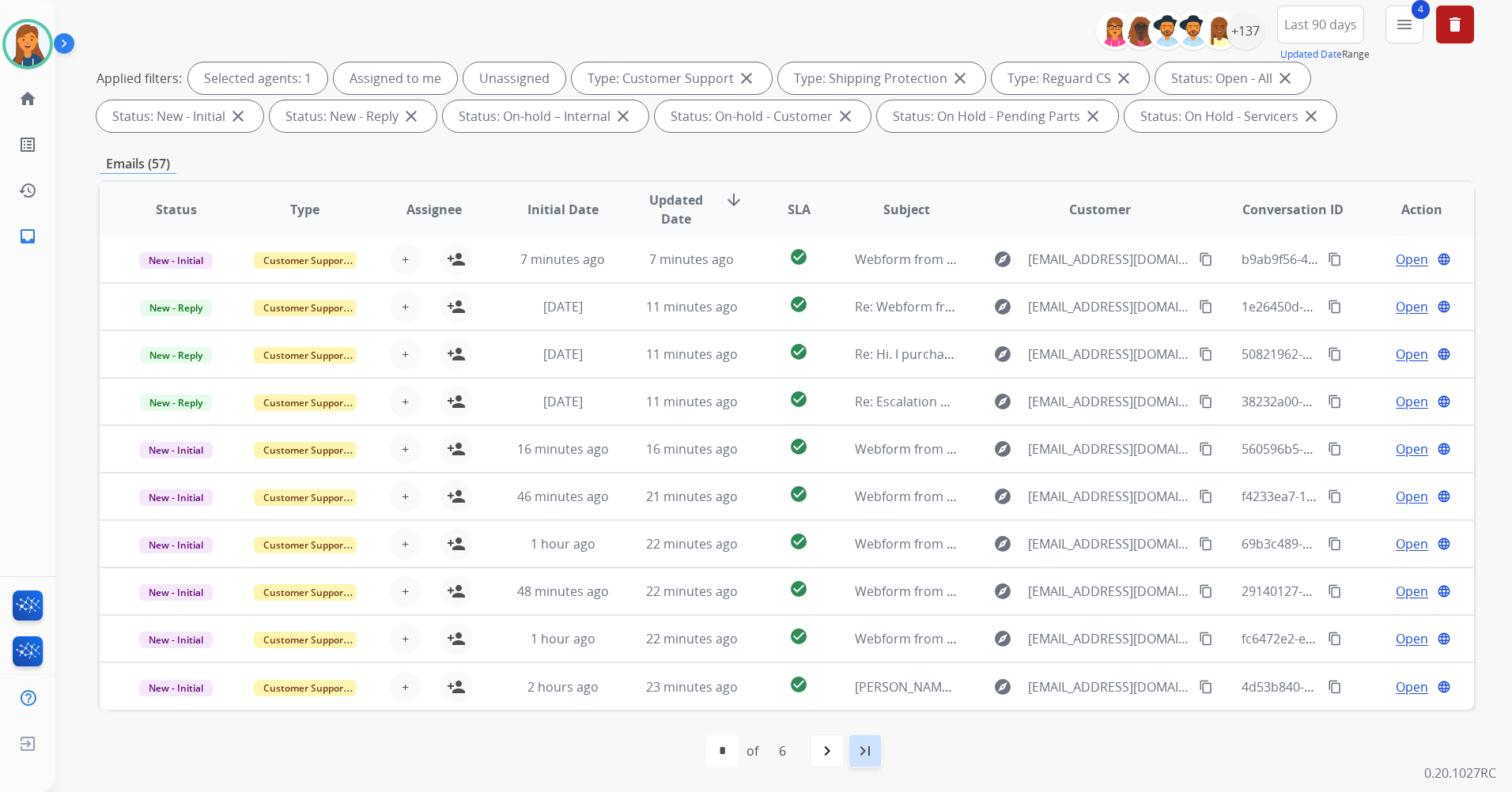
click at [861, 751] on mat-icon "last_page" at bounding box center [865, 751] width 19 height 19
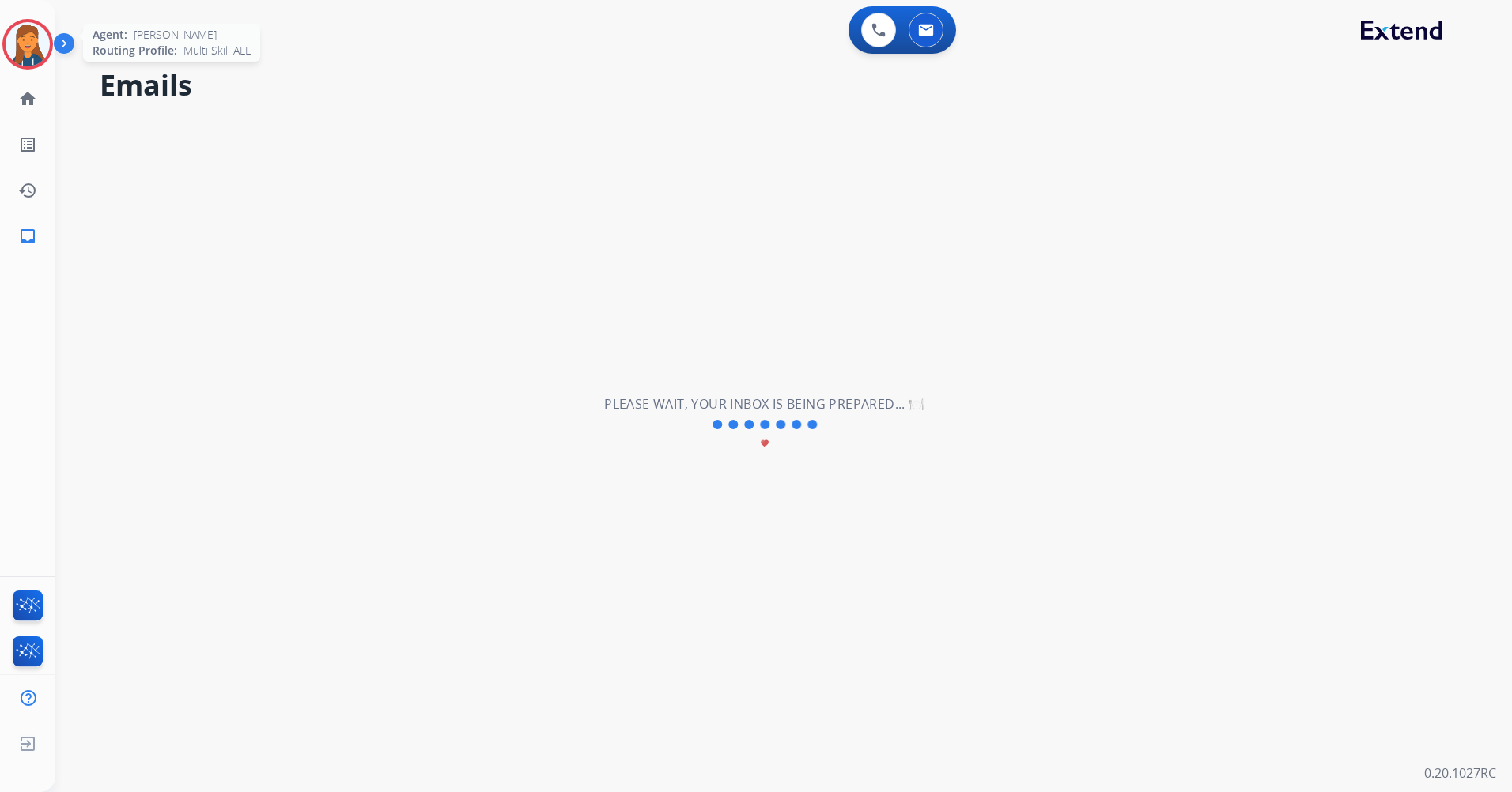
click at [22, 46] on img at bounding box center [27, 44] width 44 height 44
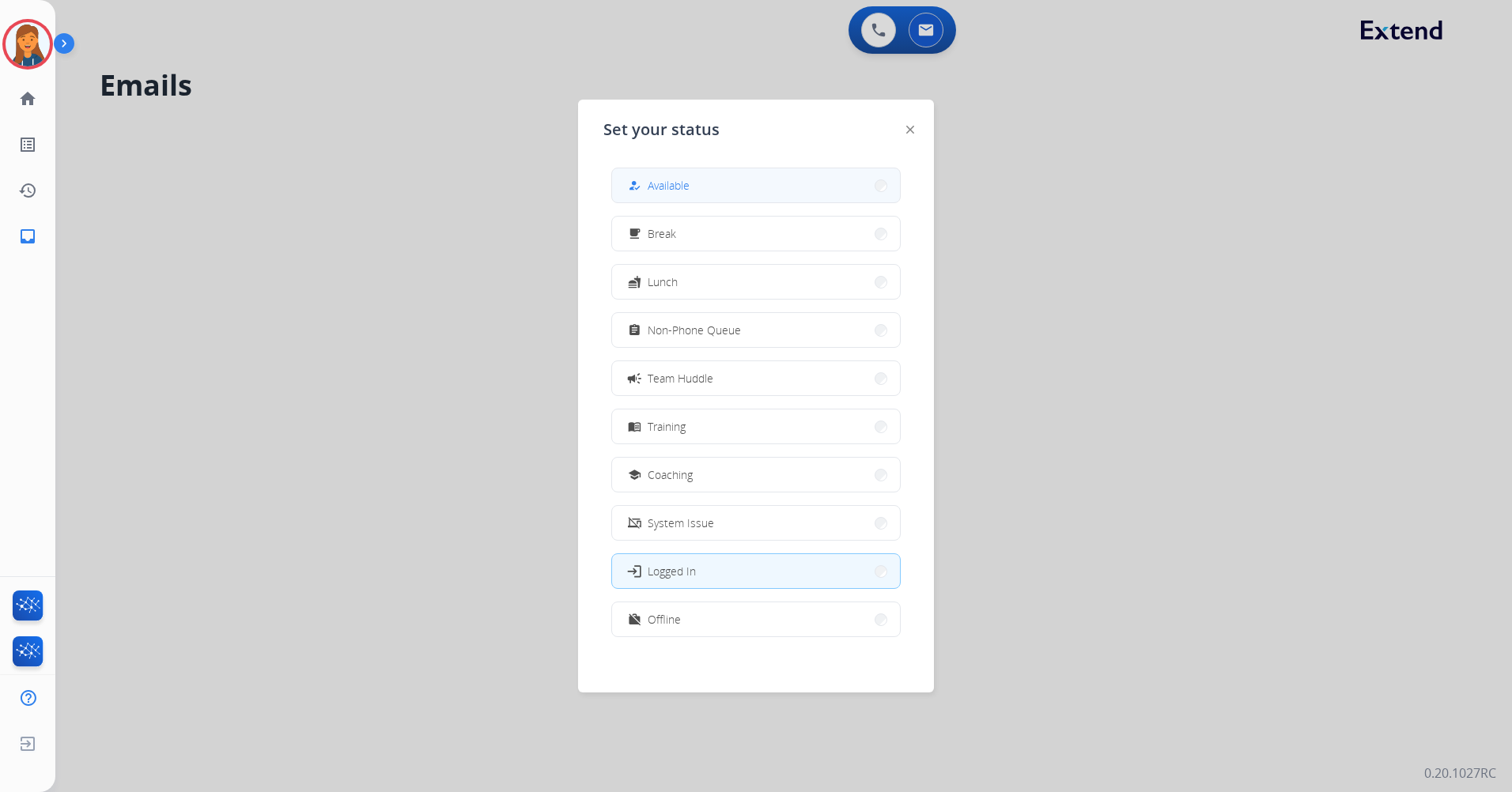
click at [733, 180] on button "how_to_reg Available" at bounding box center [756, 186] width 288 height 34
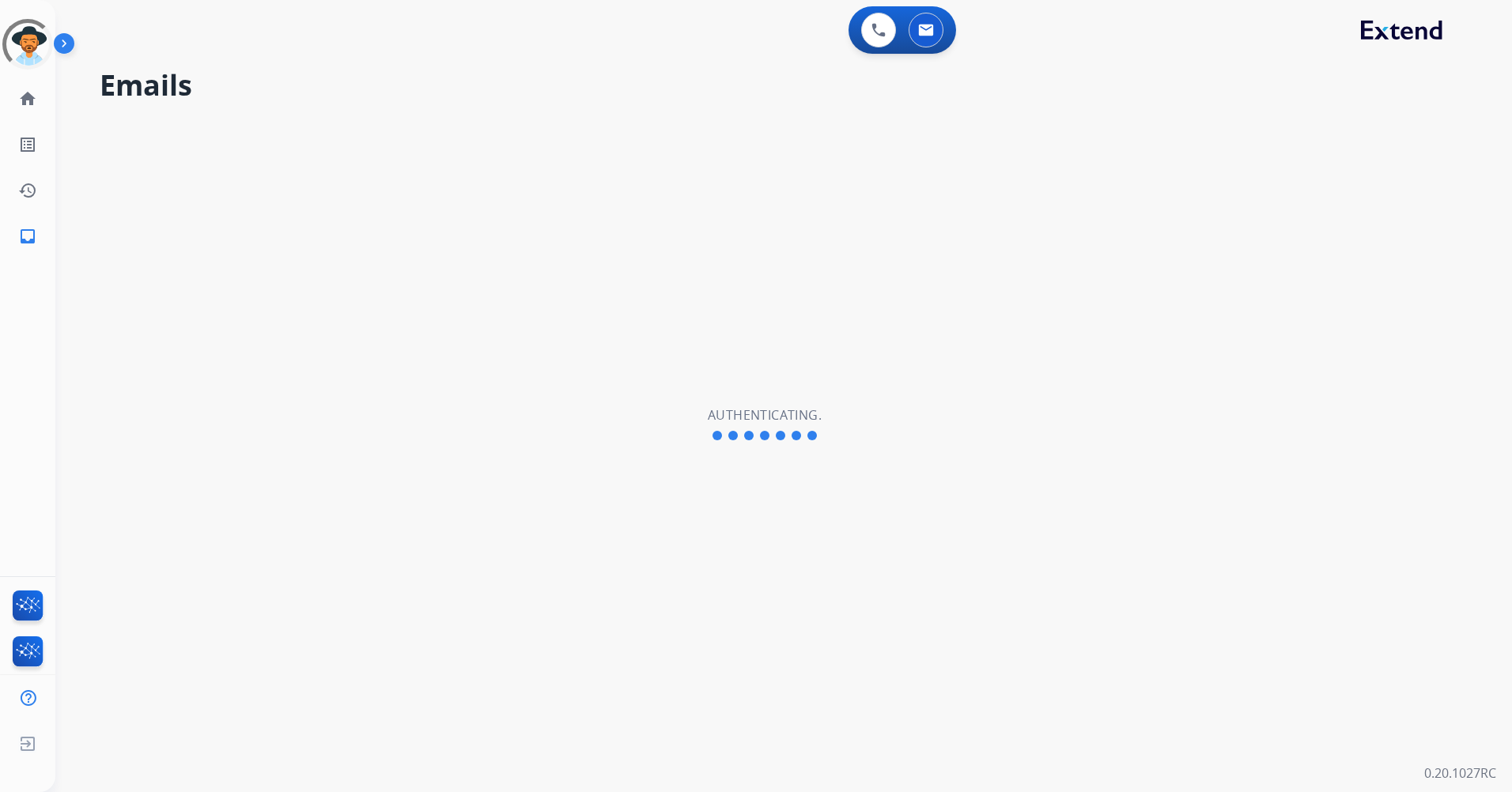
select select "**********"
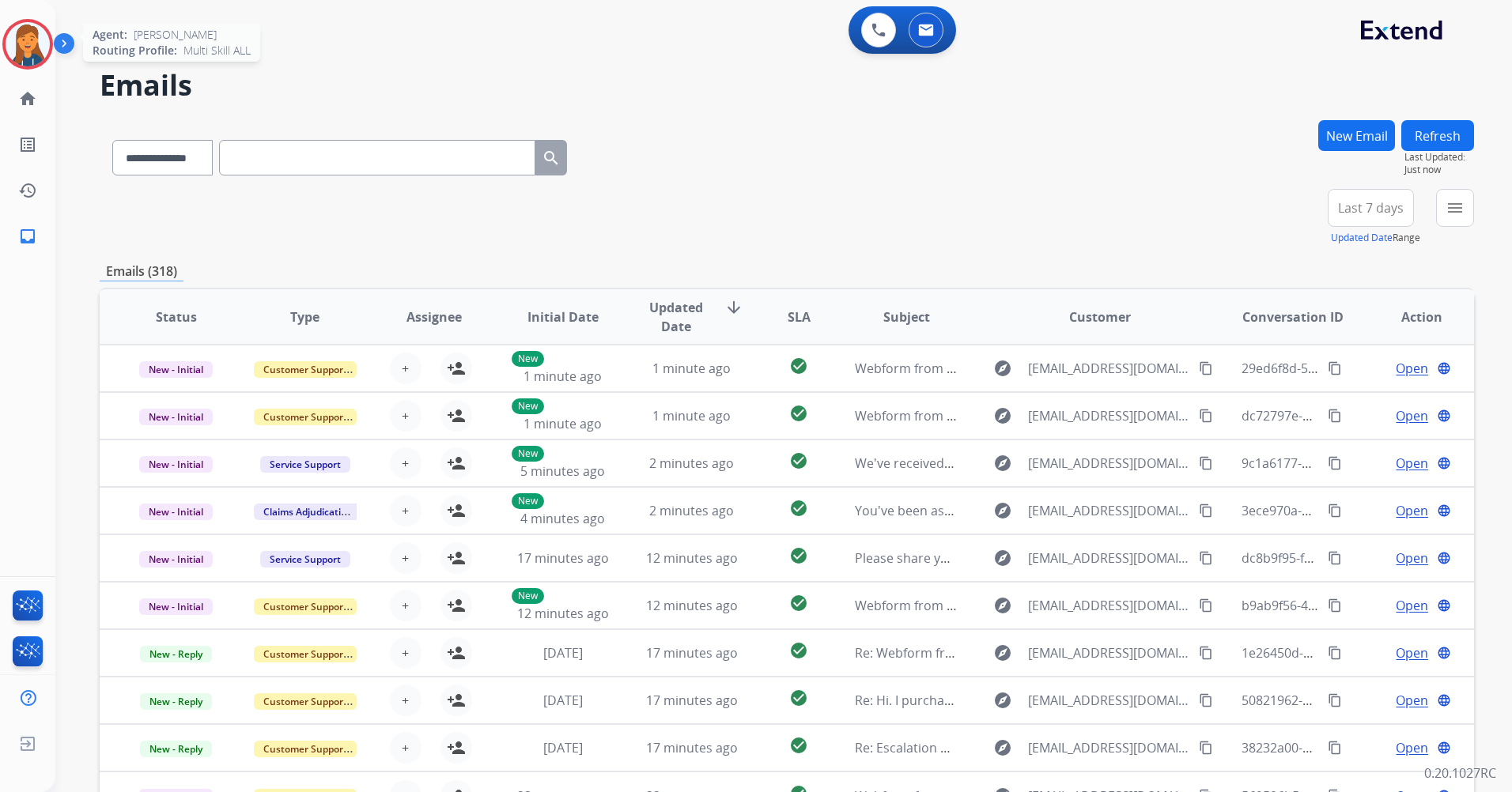
click at [16, 59] on img at bounding box center [27, 44] width 44 height 44
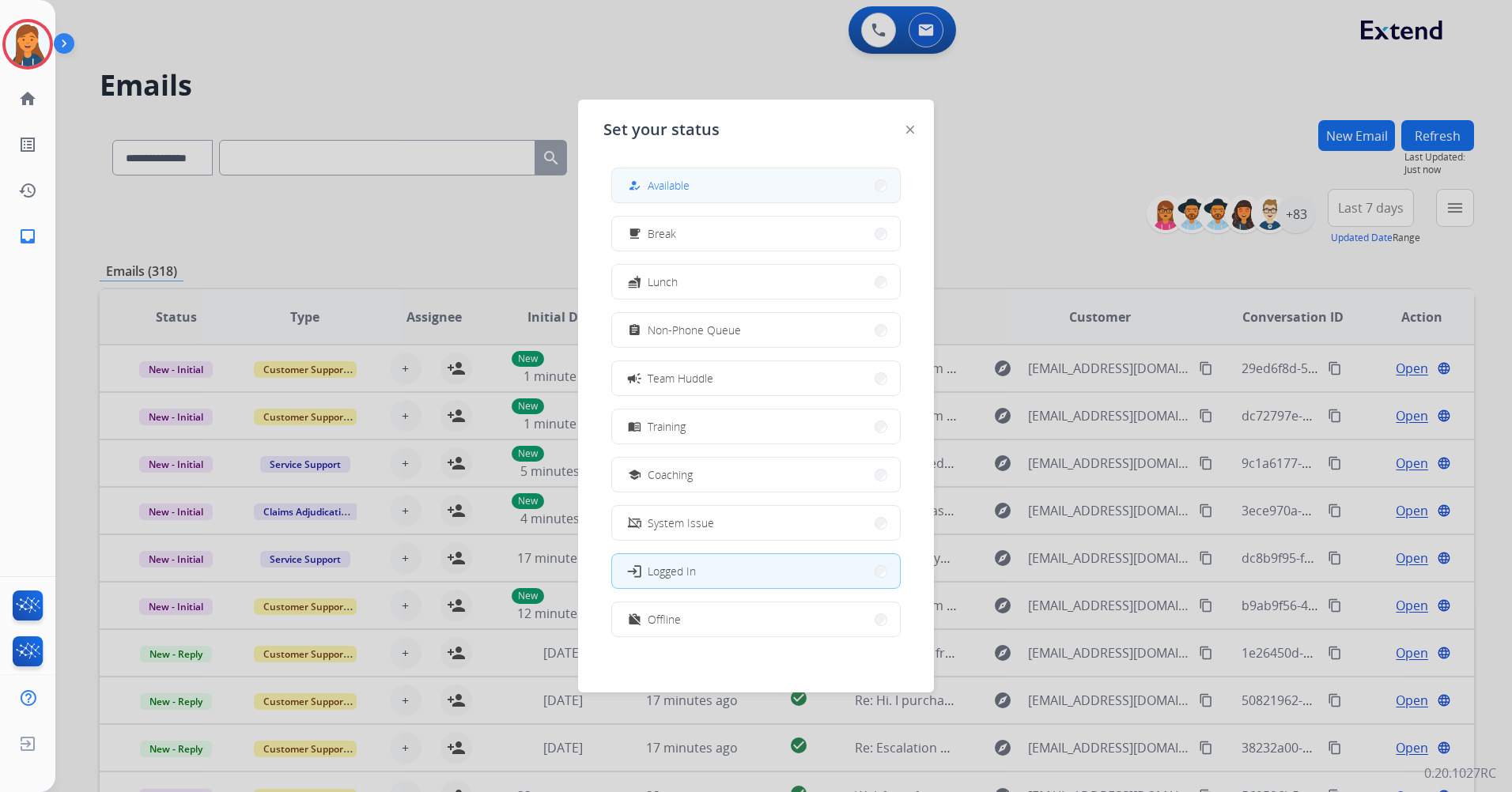
click at [784, 198] on button "how_to_reg Available" at bounding box center [756, 186] width 288 height 34
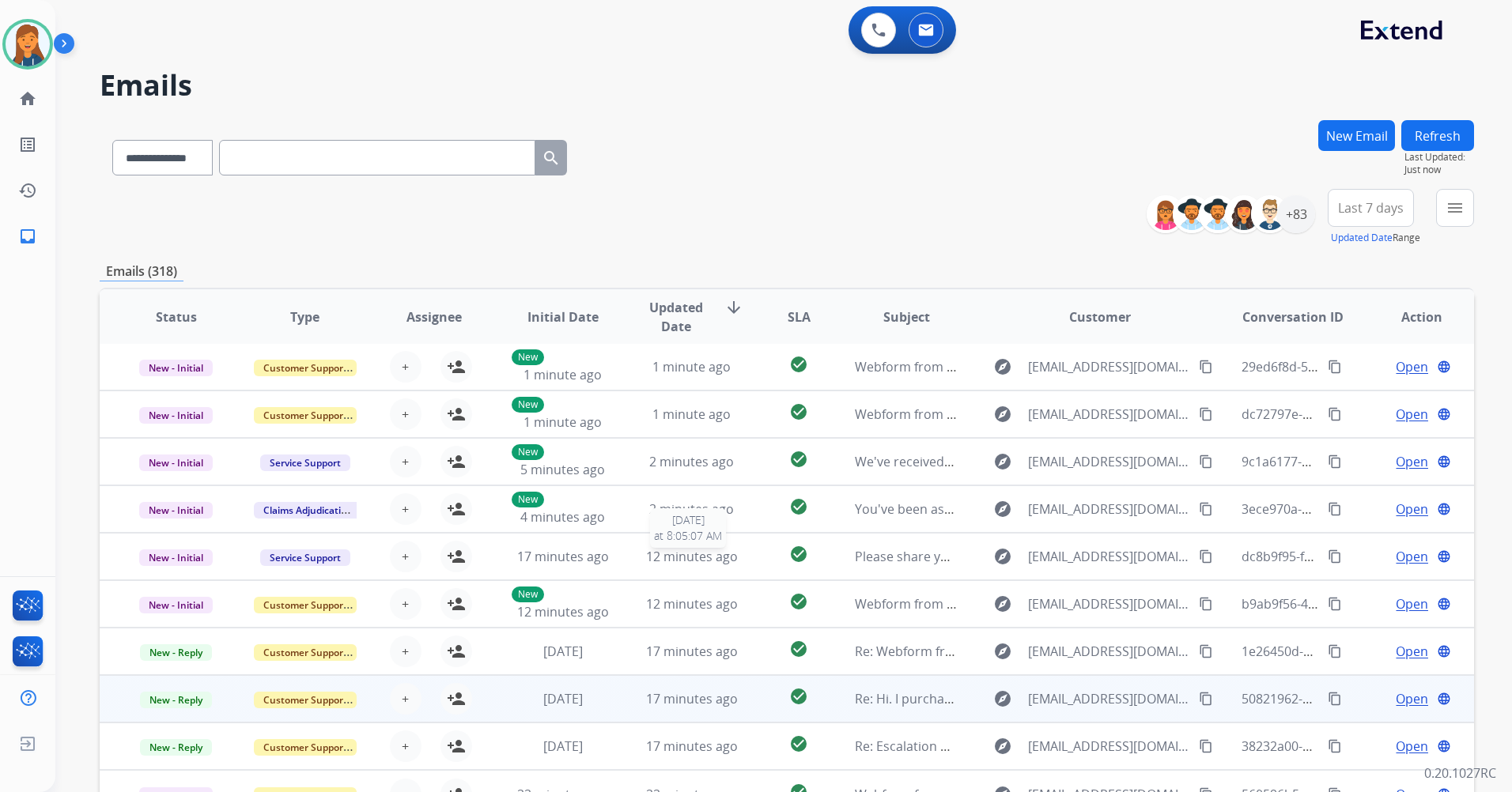
scroll to position [108, 0]
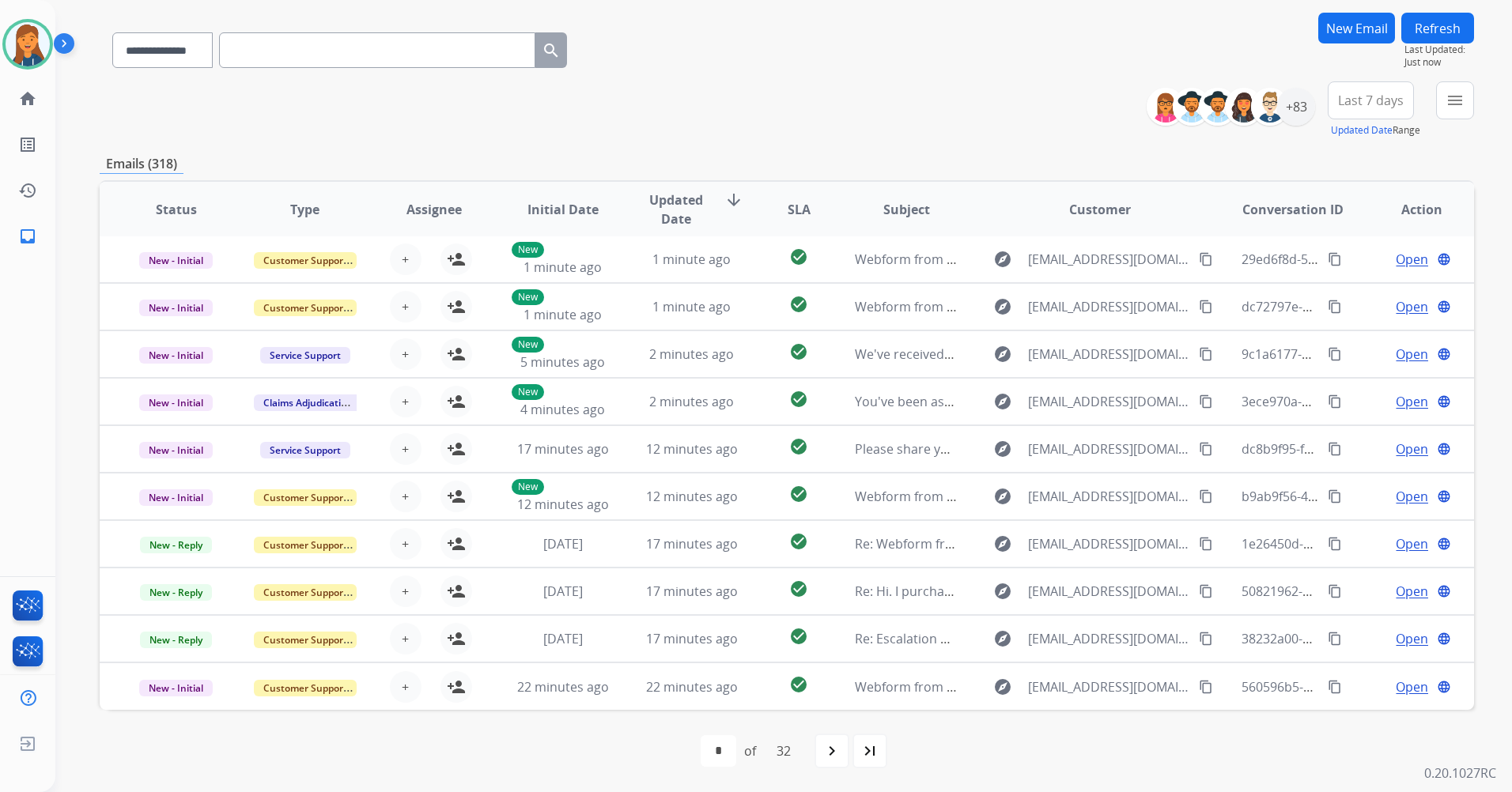
click at [1359, 97] on span "Last 7 days" at bounding box center [1370, 100] width 66 height 6
click at [1349, 288] on div "Last 90 days" at bounding box center [1366, 293] width 87 height 23
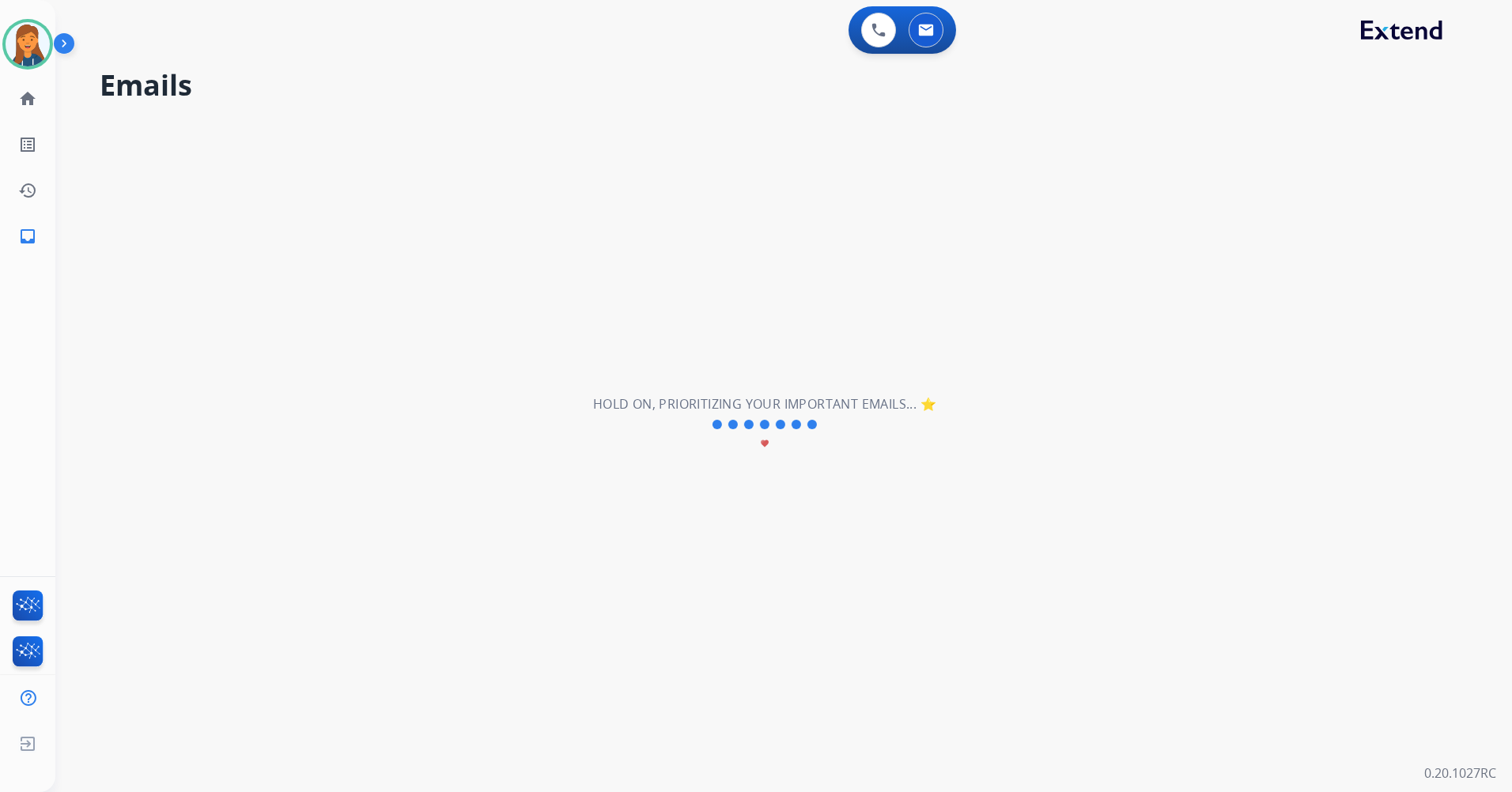
scroll to position [0, 0]
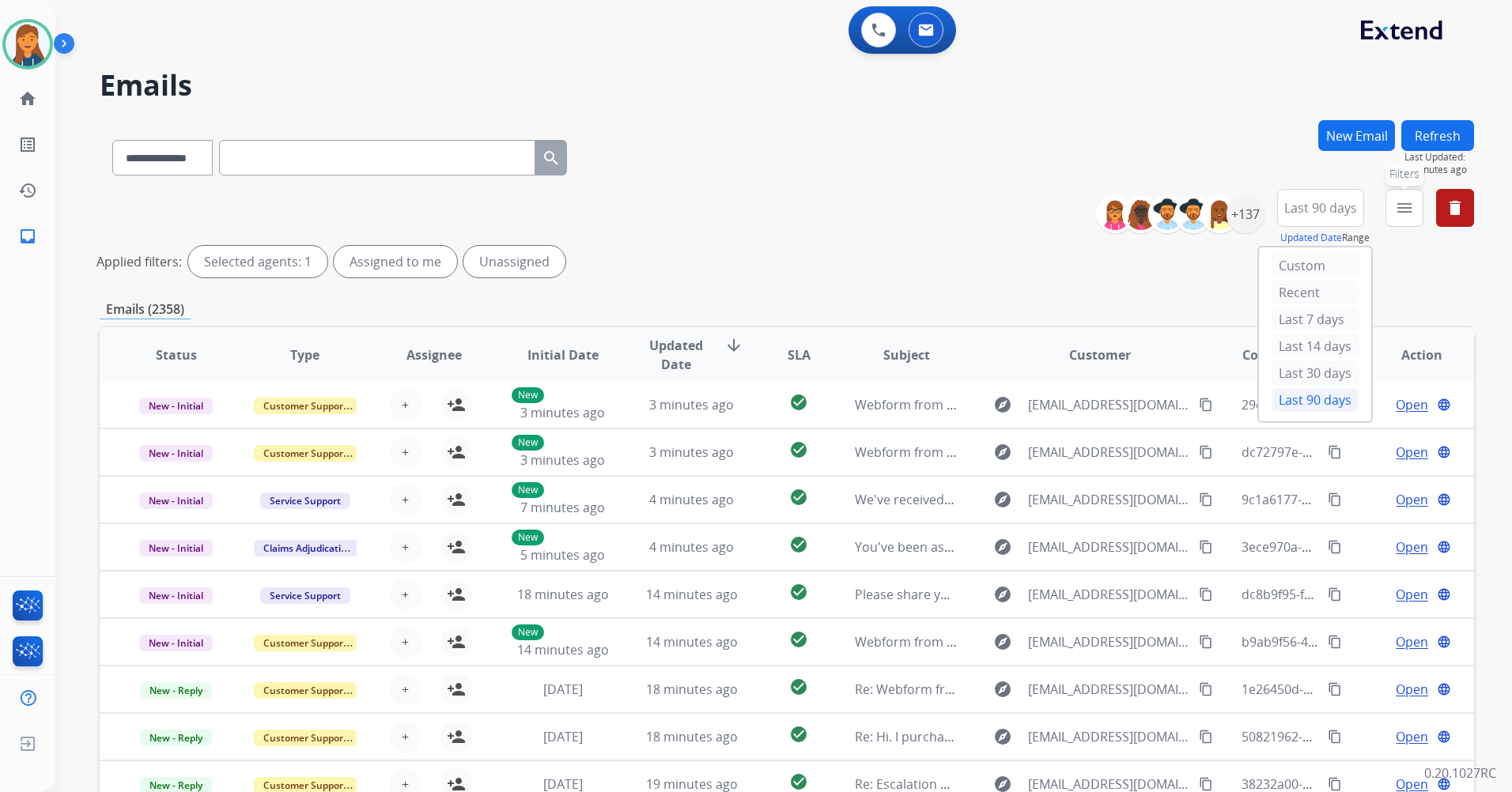
click at [1405, 221] on button "menu Filters" at bounding box center [1404, 207] width 38 height 38
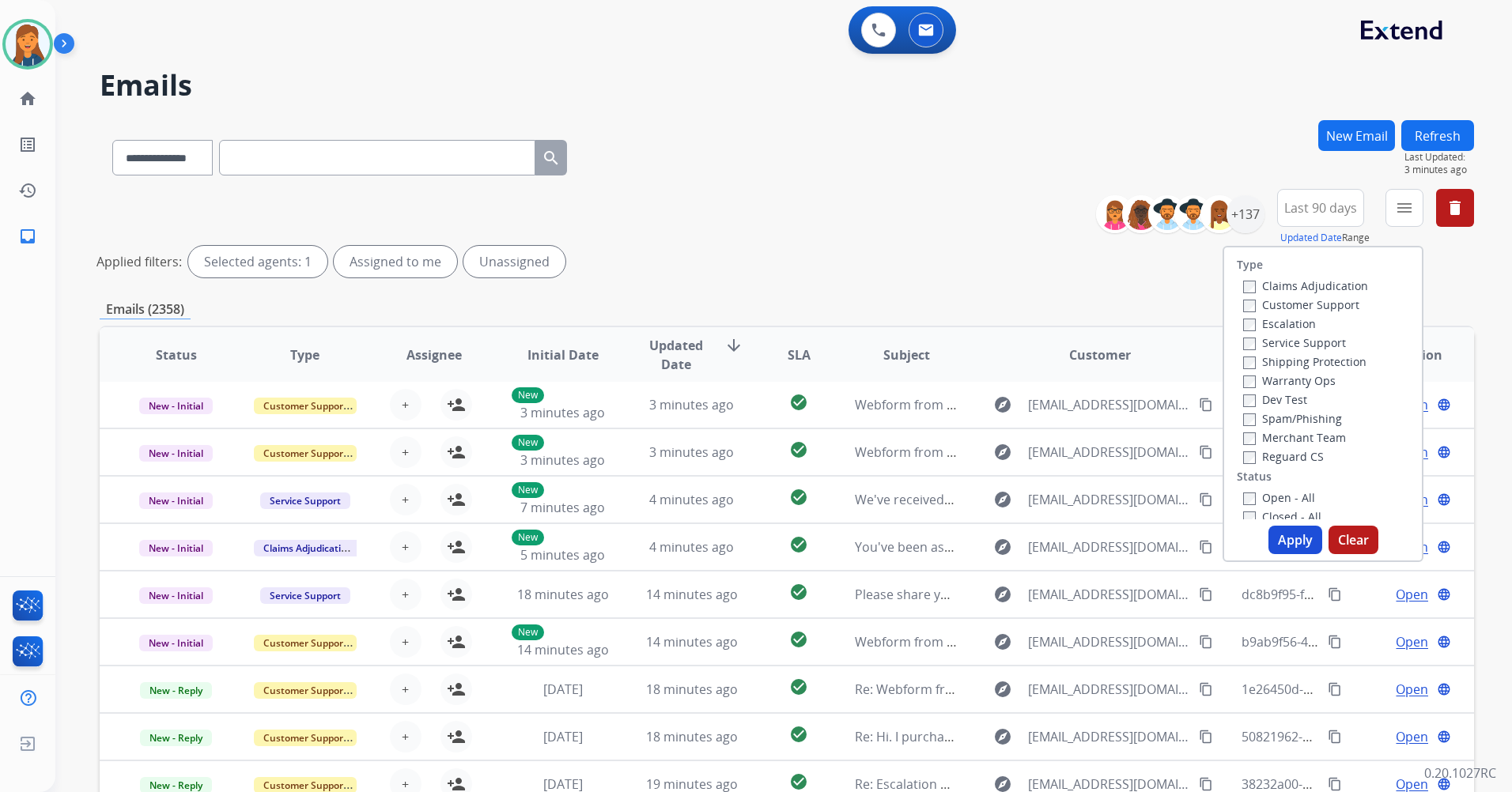
click at [1270, 306] on label "Customer Support" at bounding box center [1300, 304] width 116 height 15
click at [1267, 365] on label "Shipping Protection" at bounding box center [1304, 362] width 123 height 15
click at [1265, 454] on label "Reguard CS" at bounding box center [1283, 456] width 81 height 15
drag, startPoint x: 1271, startPoint y: 494, endPoint x: 1280, endPoint y: 520, distance: 27.5
click at [1271, 495] on label "Open - All" at bounding box center [1279, 497] width 72 height 15
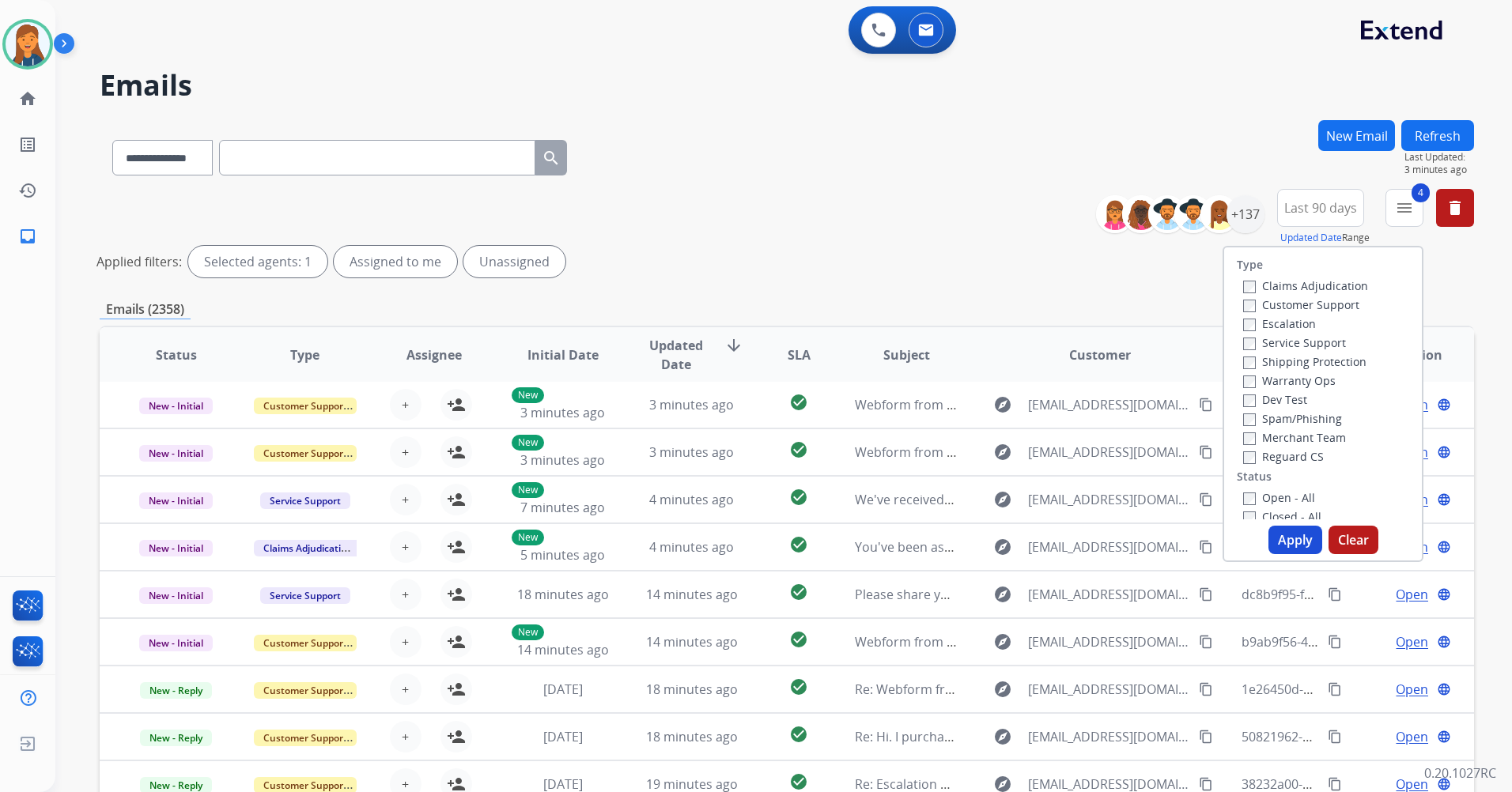
click at [1289, 538] on button "Apply" at bounding box center [1296, 541] width 54 height 29
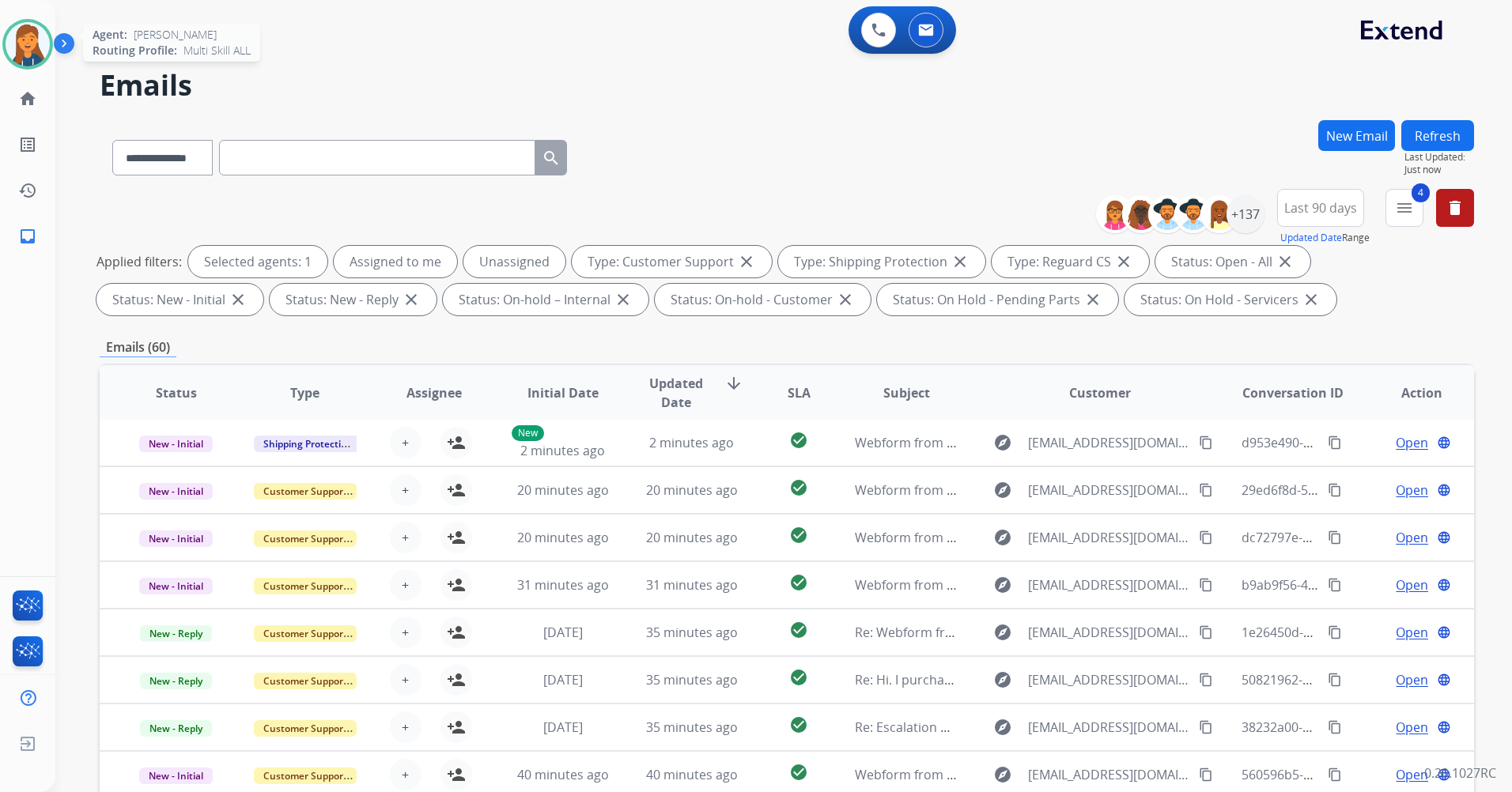
click at [34, 57] on img at bounding box center [27, 44] width 44 height 44
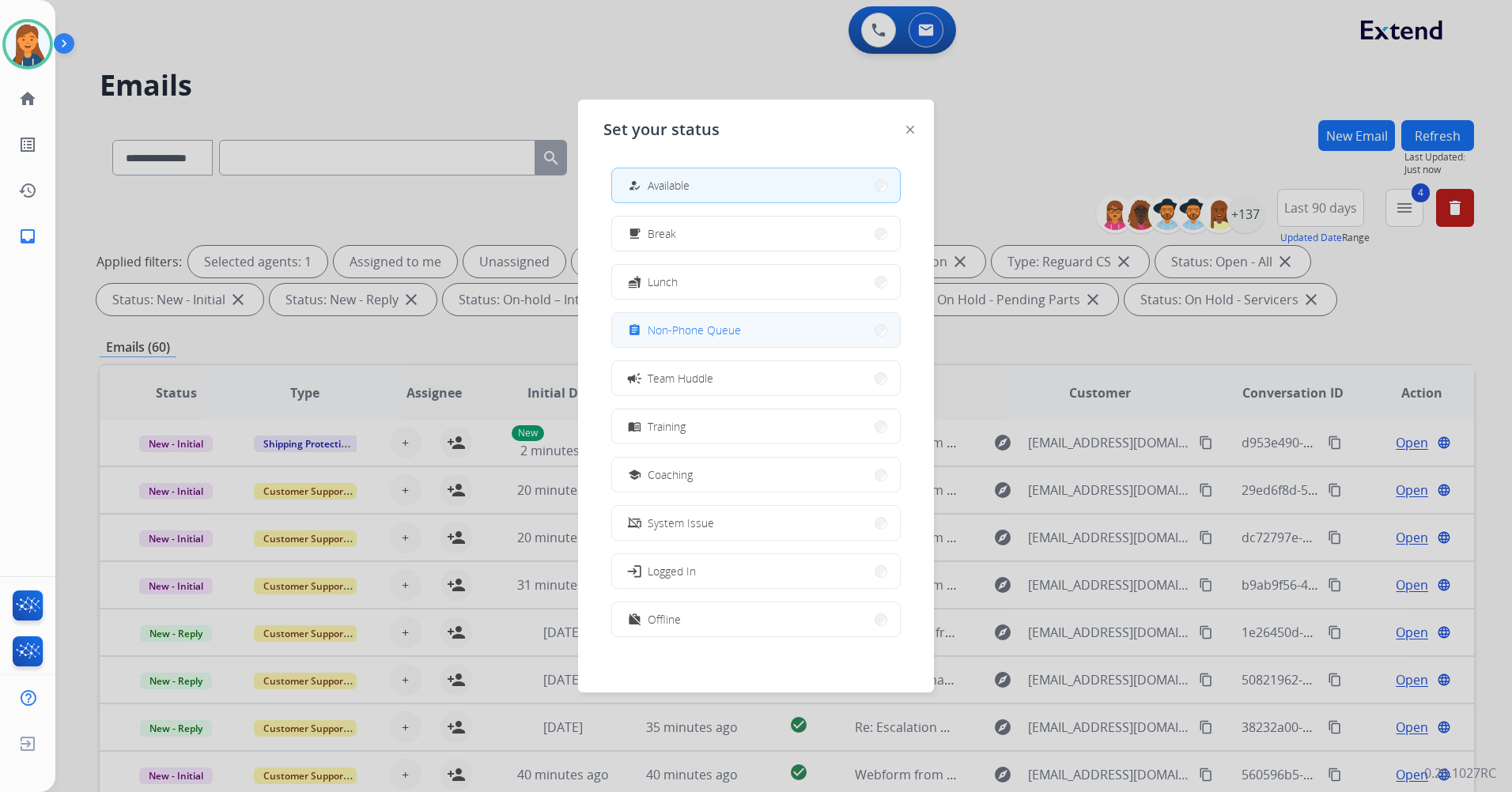
click at [687, 321] on span "Non-Phone Queue" at bounding box center [694, 330] width 93 height 16
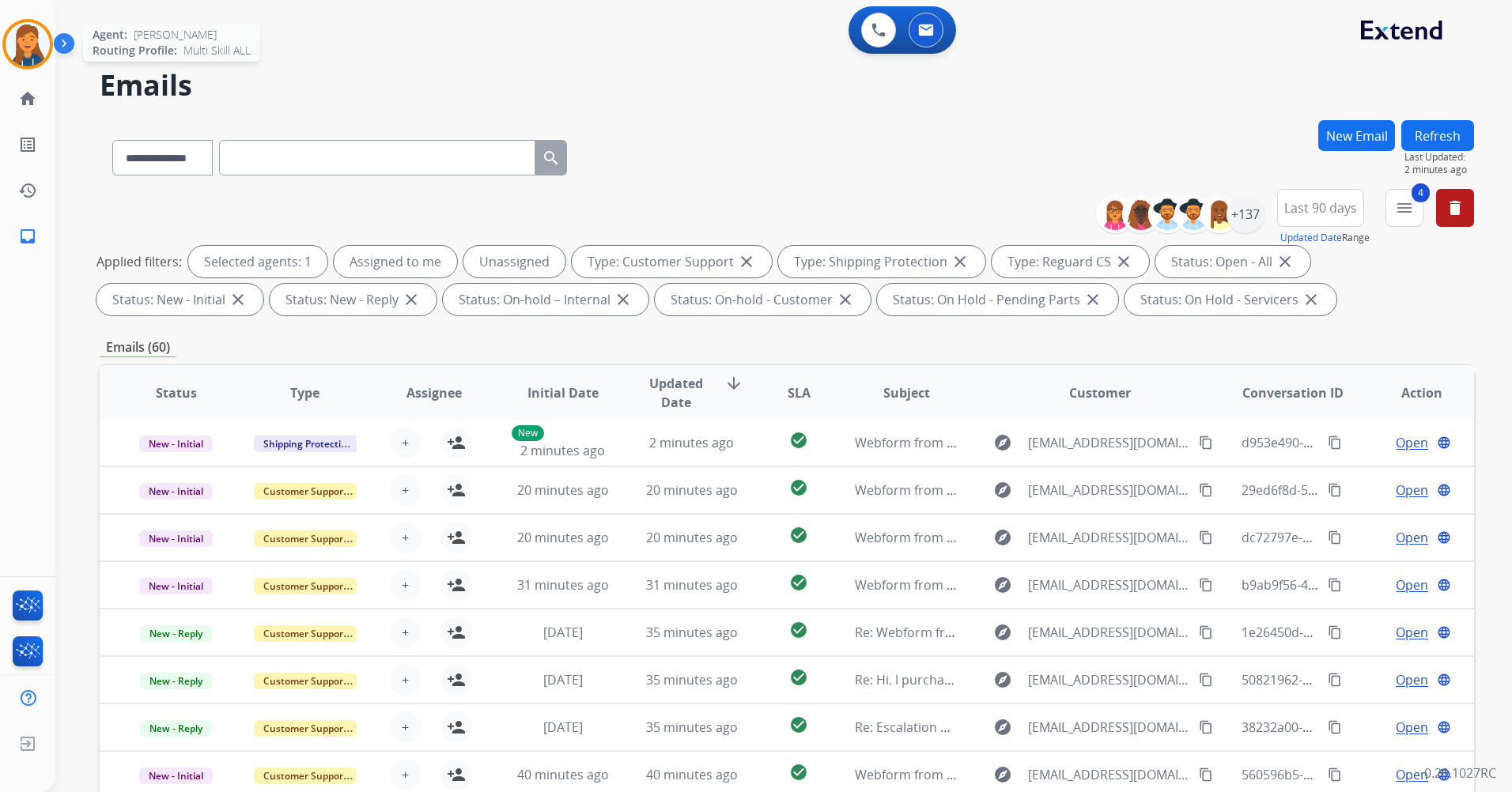
click at [25, 54] on img at bounding box center [27, 44] width 44 height 44
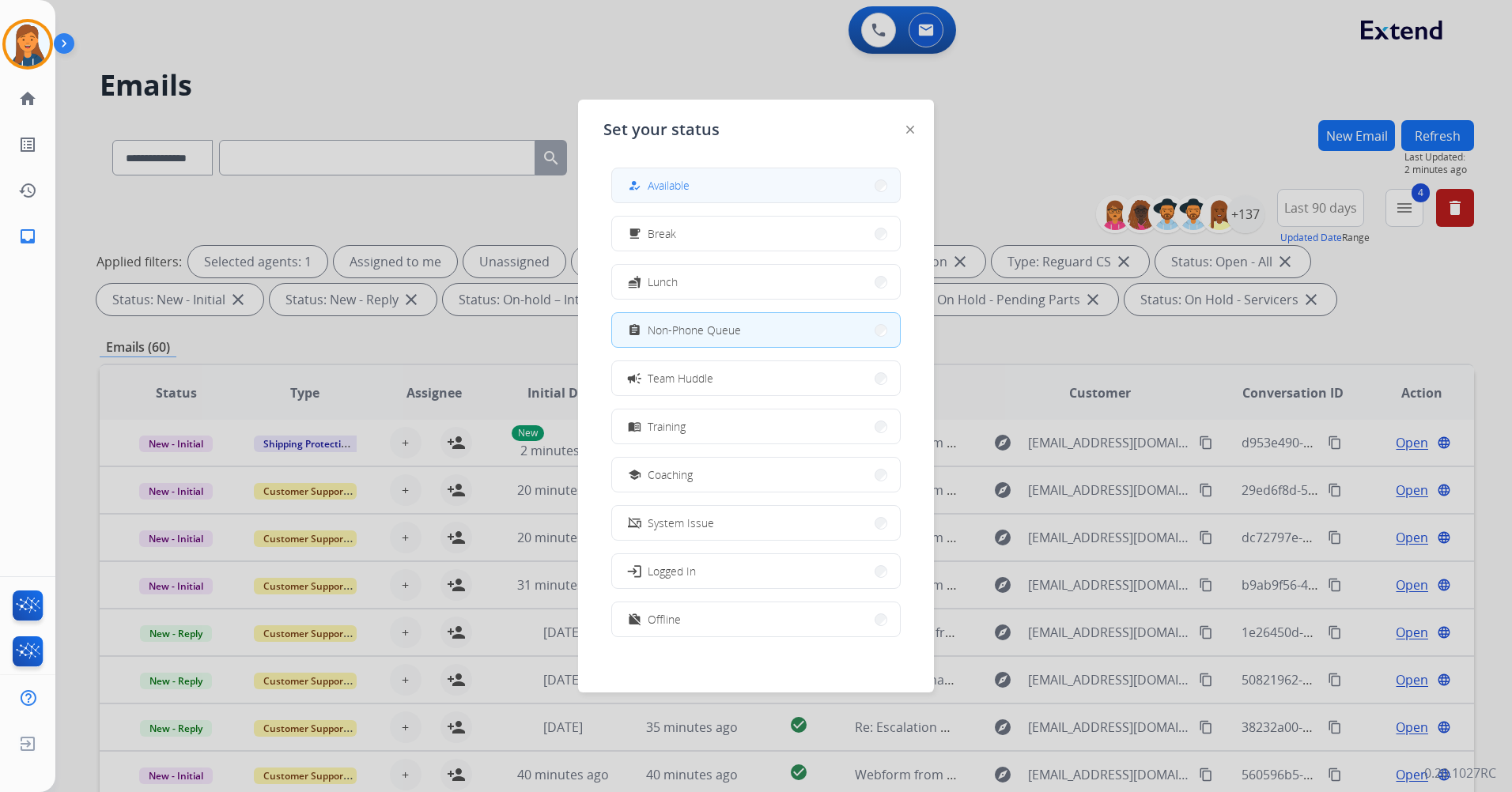
click at [711, 181] on button "how_to_reg Available" at bounding box center [756, 186] width 288 height 34
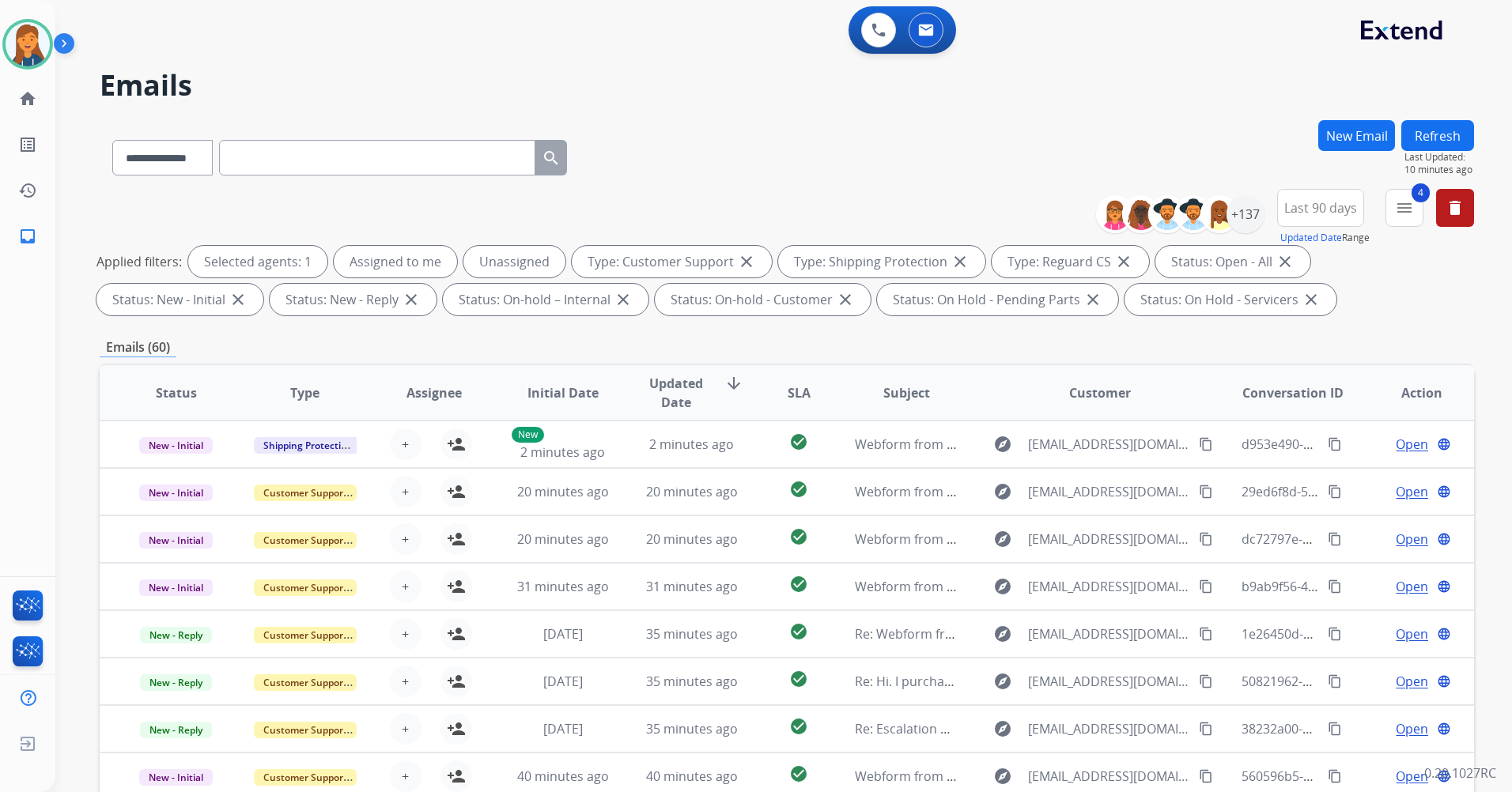
click at [374, 175] on input "text" at bounding box center [377, 158] width 316 height 36
paste input "**********"
type input "**********"
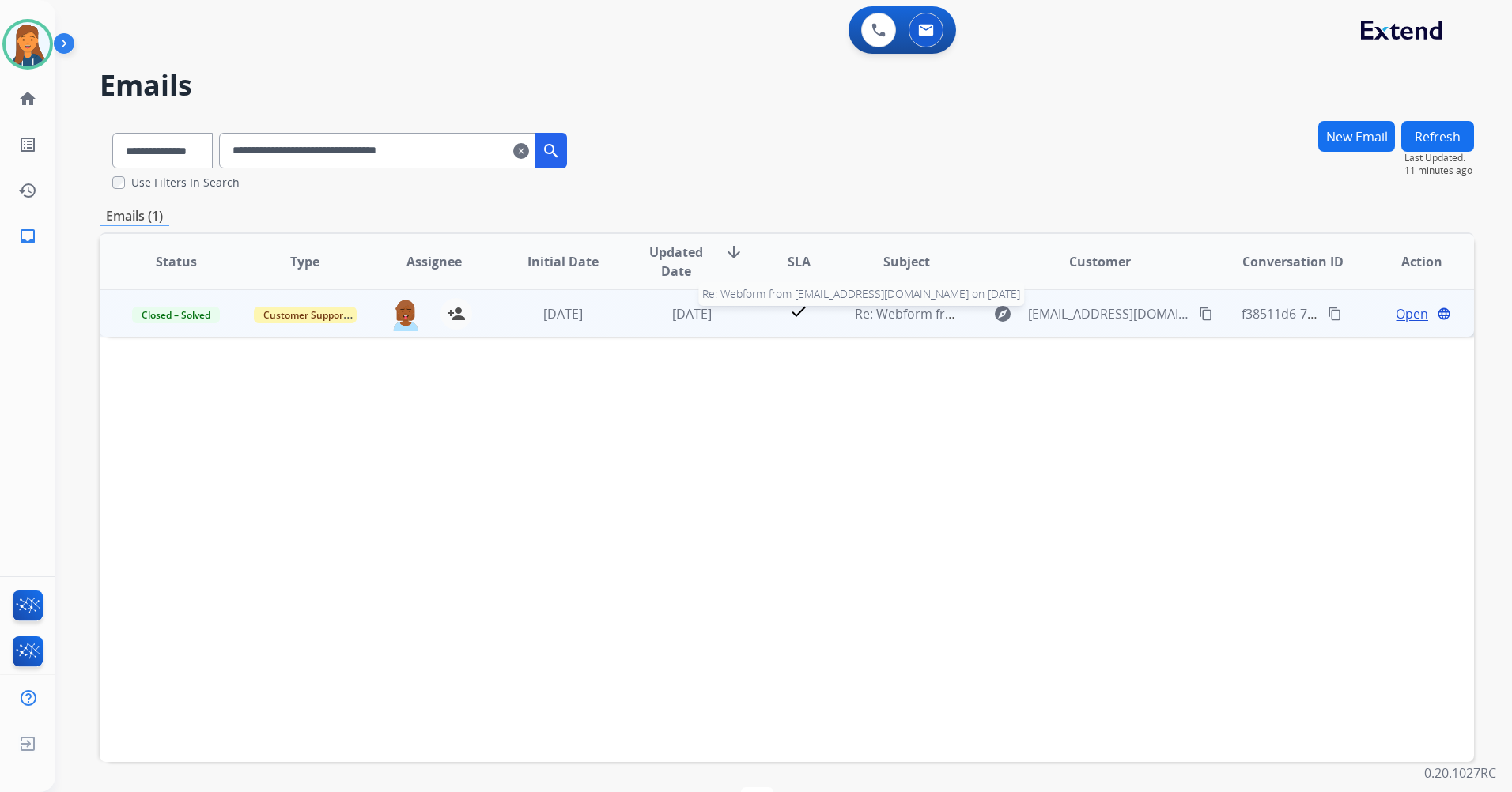
click at [898, 307] on span "Re: Webform from sdemian1337@gmail.com on 10/08/2025" at bounding box center [1044, 313] width 380 height 17
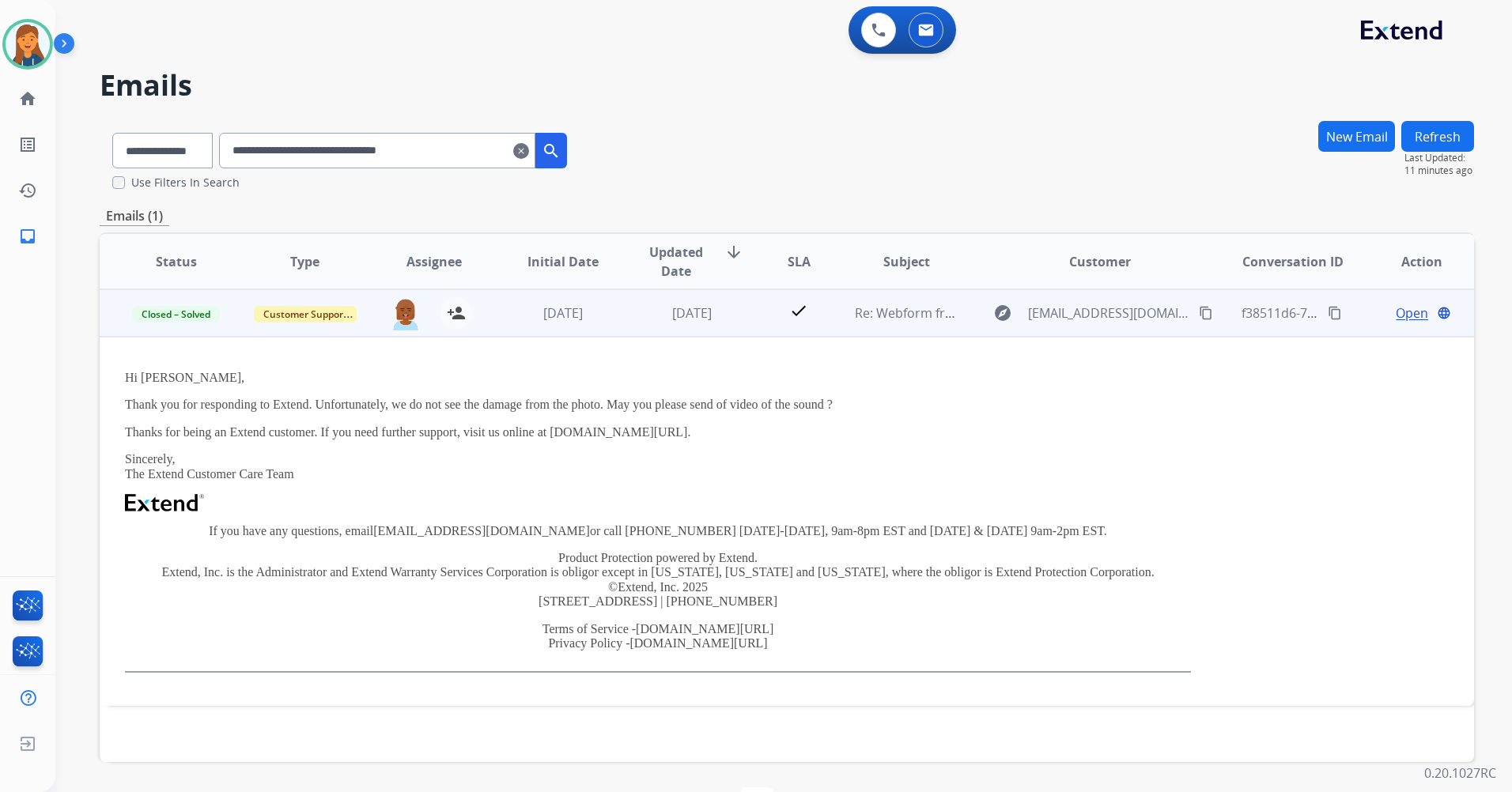
click at [1397, 310] on span "Open" at bounding box center [1411, 312] width 32 height 19
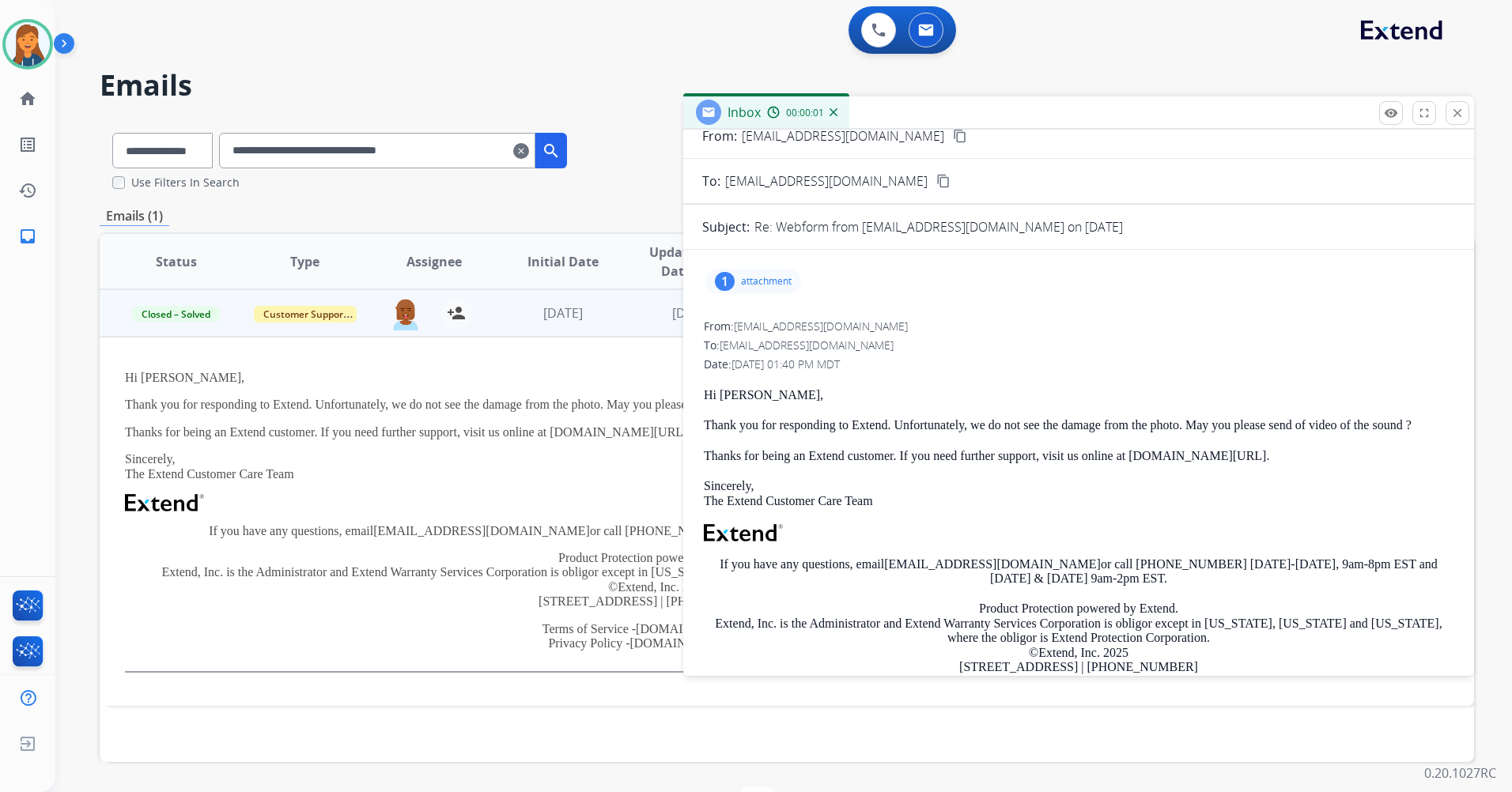
scroll to position [79, 0]
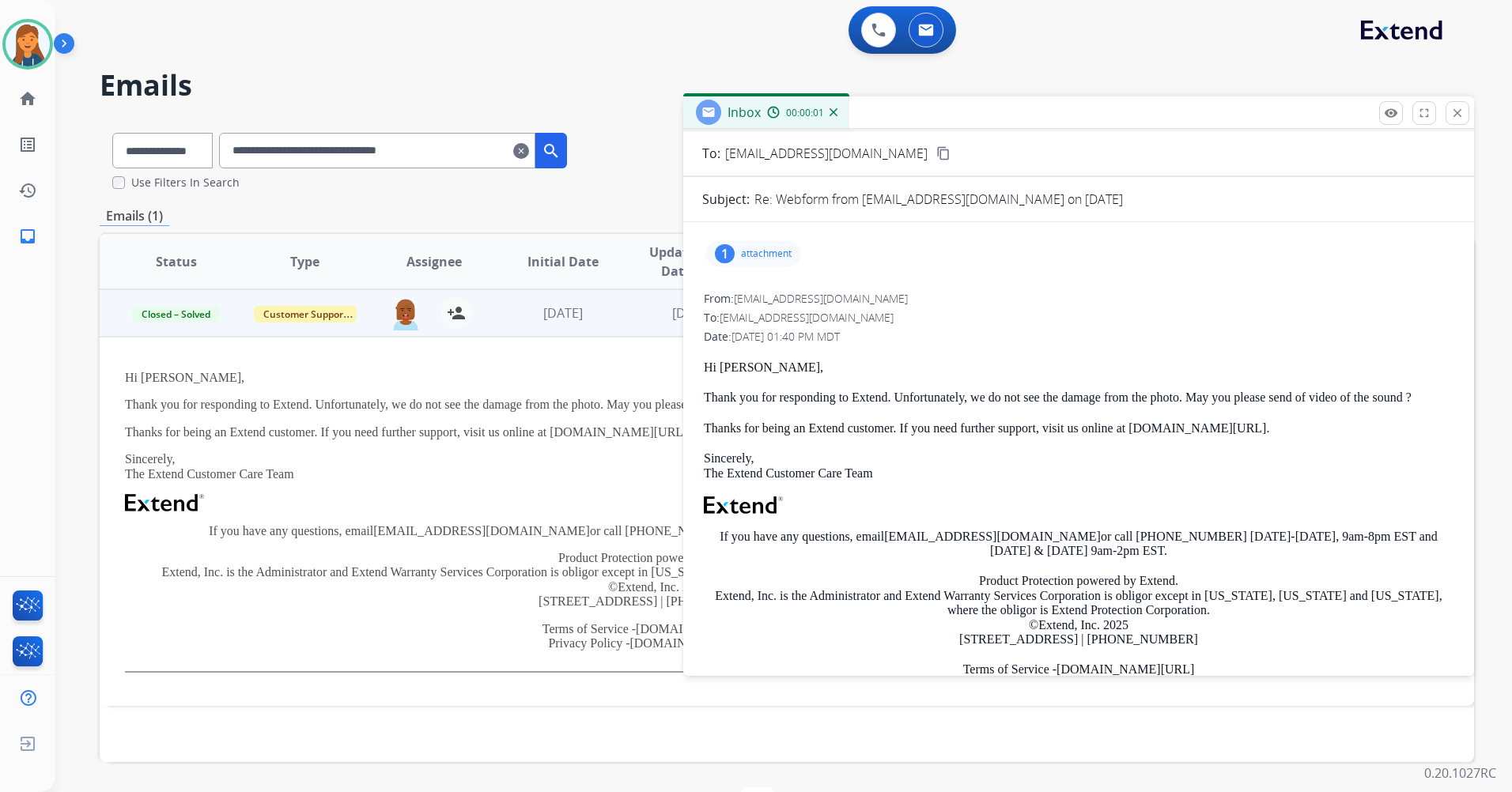
click at [768, 262] on div "1 attachment" at bounding box center [753, 254] width 96 height 25
click at [767, 302] on div at bounding box center [760, 297] width 79 height 56
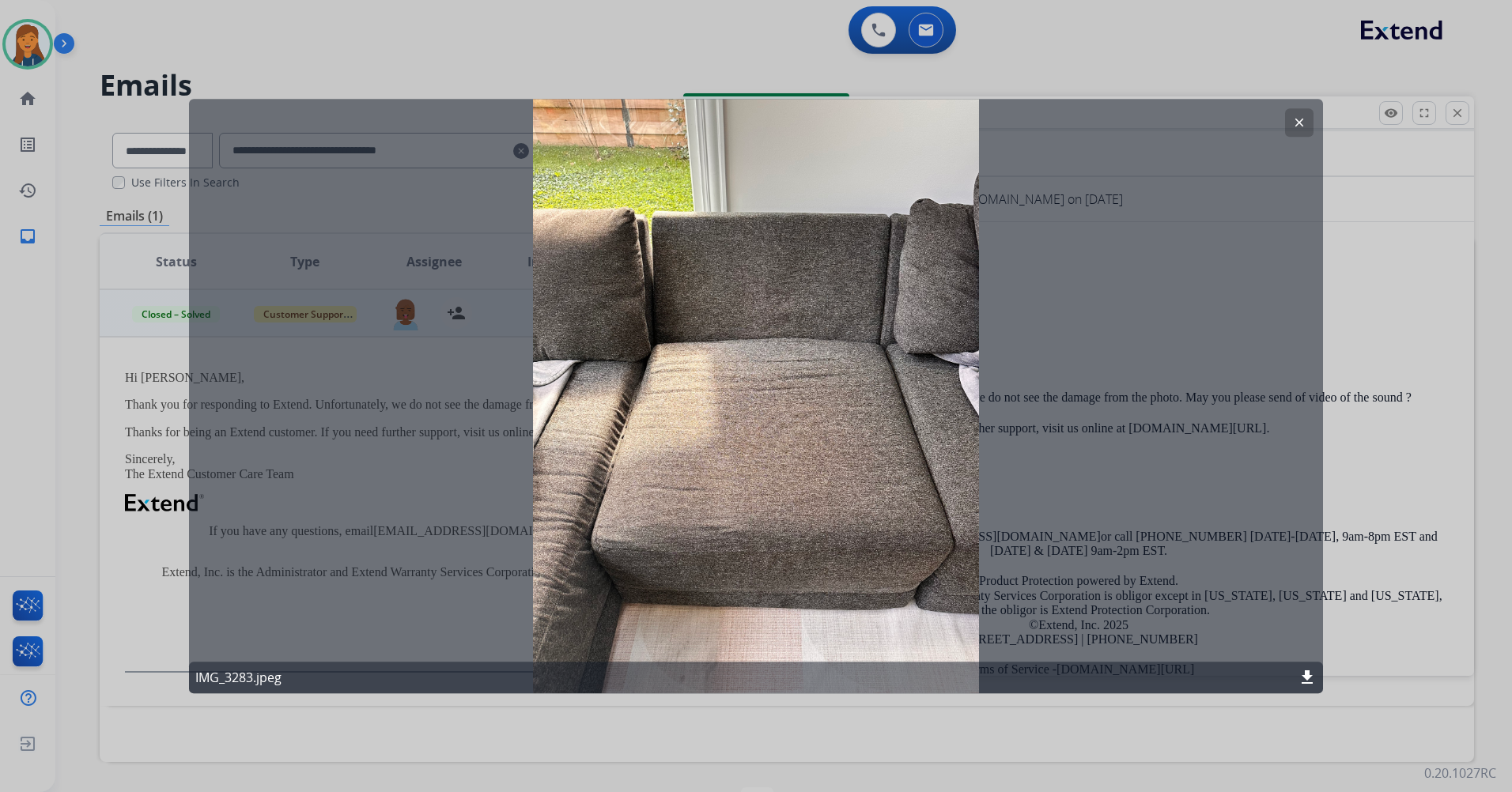
click at [1291, 117] on button "clear" at bounding box center [1299, 123] width 29 height 29
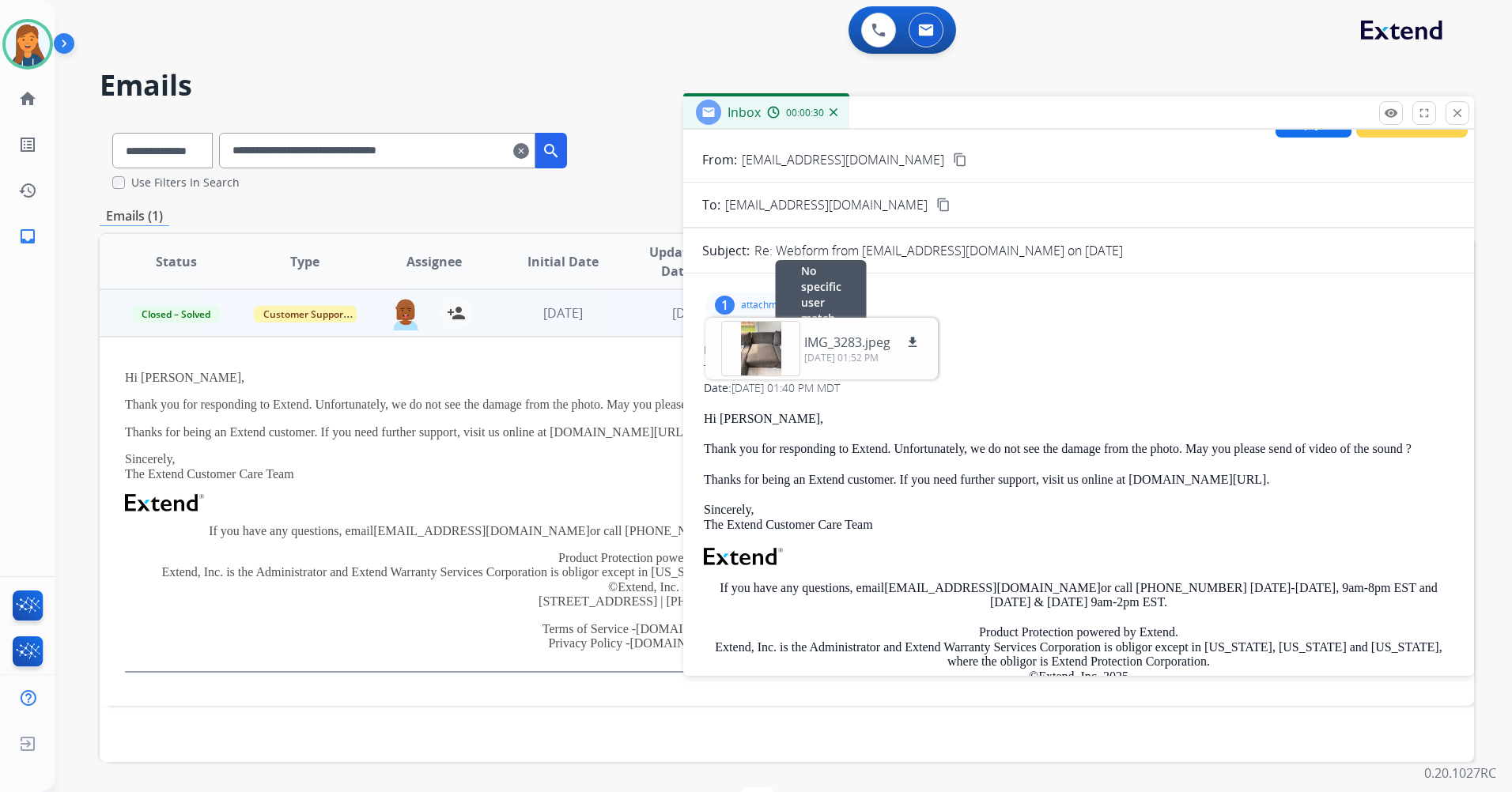
scroll to position [0, 0]
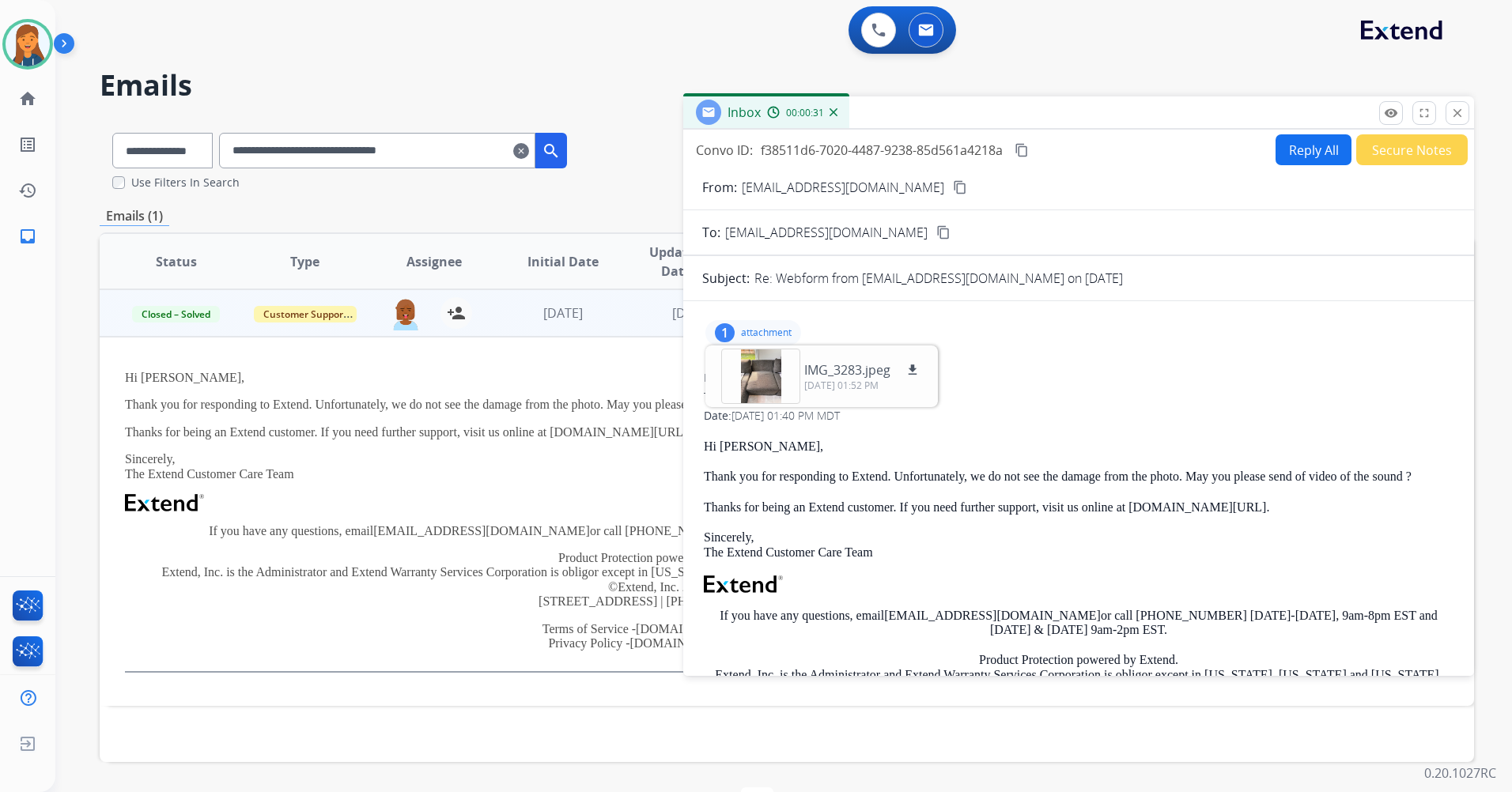
click at [731, 329] on div "1" at bounding box center [725, 332] width 20 height 19
click at [1302, 152] on button "Reply All" at bounding box center [1314, 150] width 76 height 31
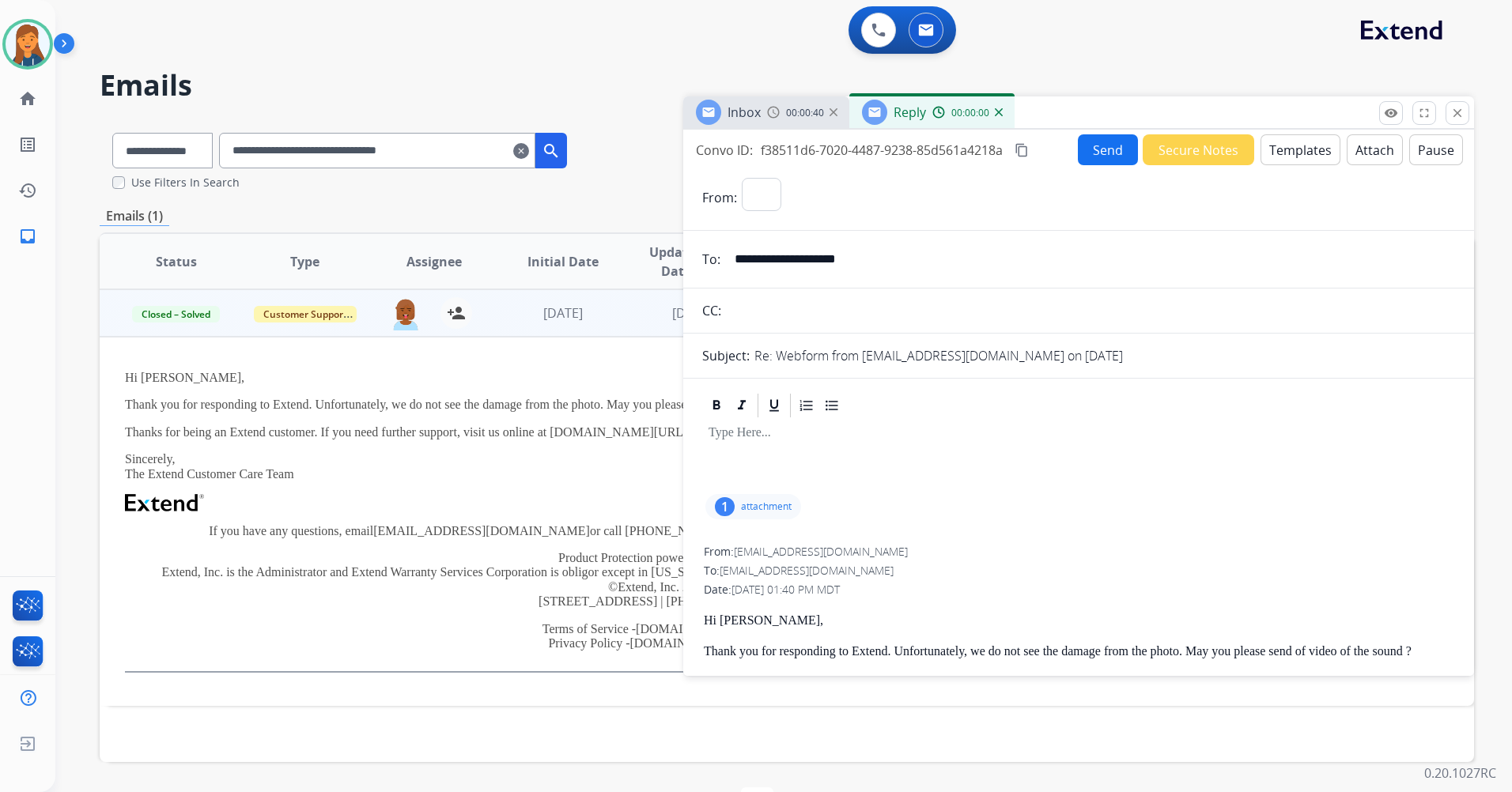
click at [1296, 149] on button "Templates" at bounding box center [1300, 150] width 80 height 31
select select "**********"
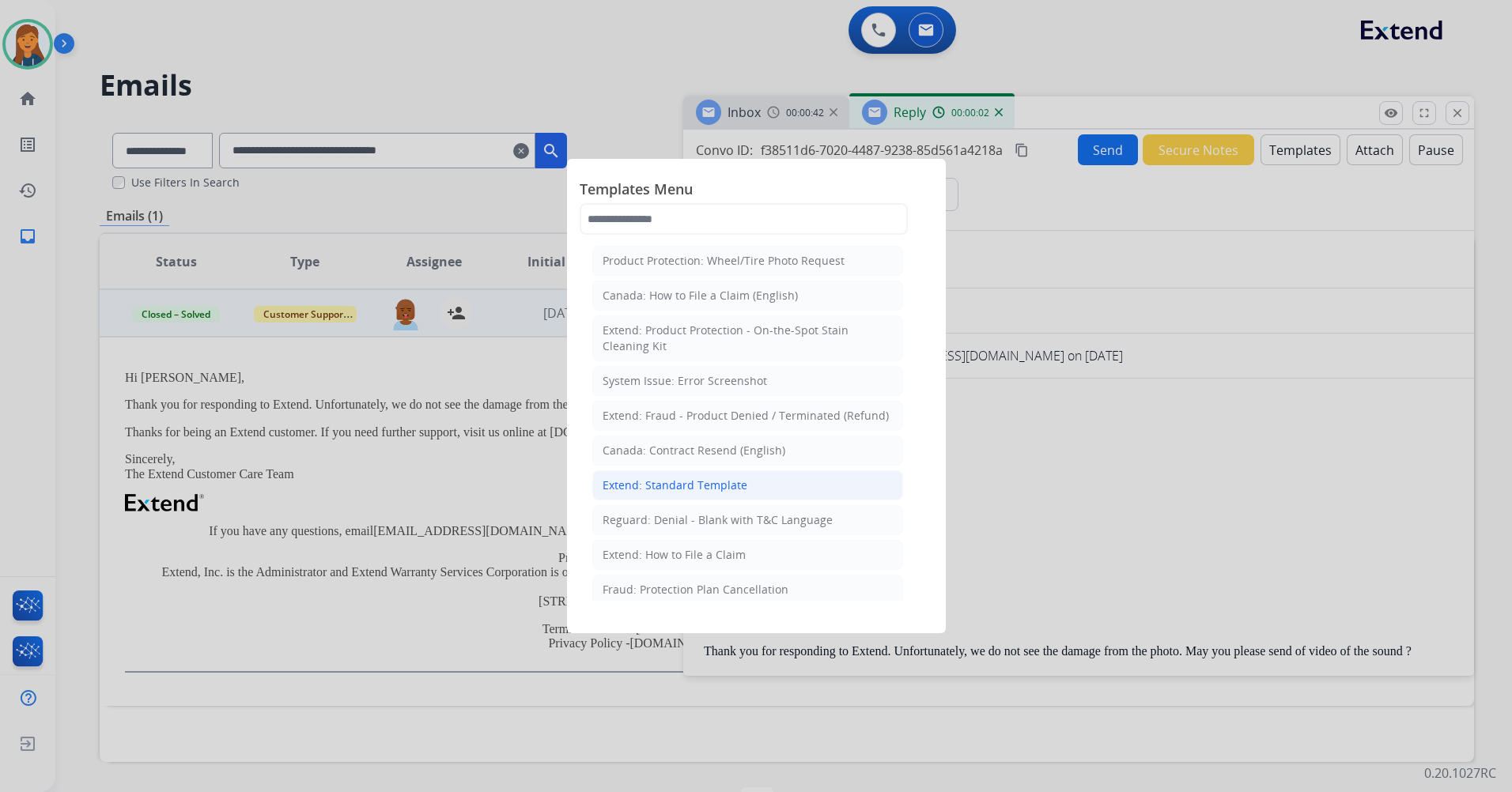
click at [656, 488] on div "Extend: Standard Template" at bounding box center [674, 486] width 145 height 16
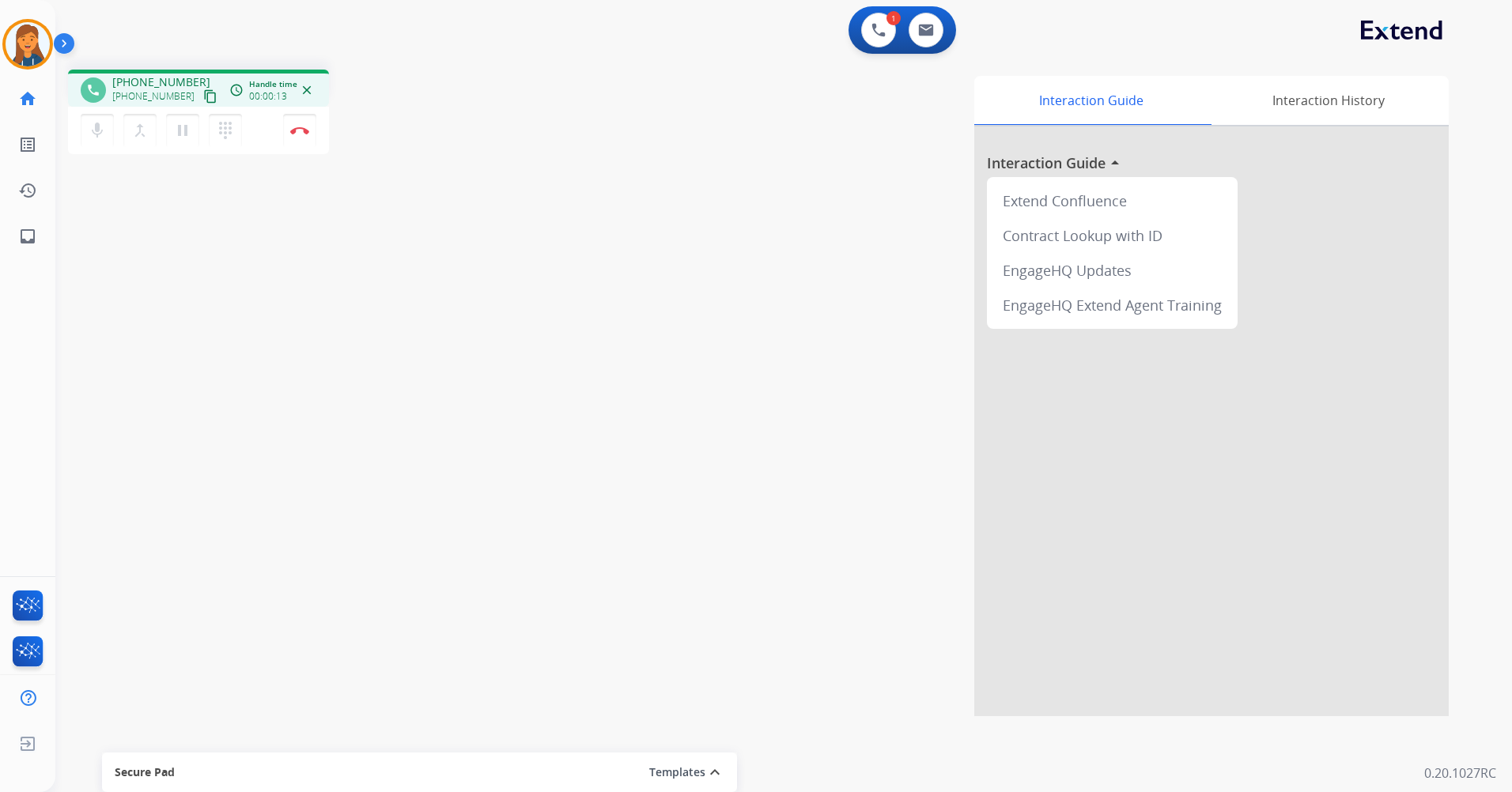
click at [203, 91] on mat-icon "content_copy" at bounding box center [210, 97] width 14 height 14
click at [296, 132] on img at bounding box center [299, 130] width 19 height 8
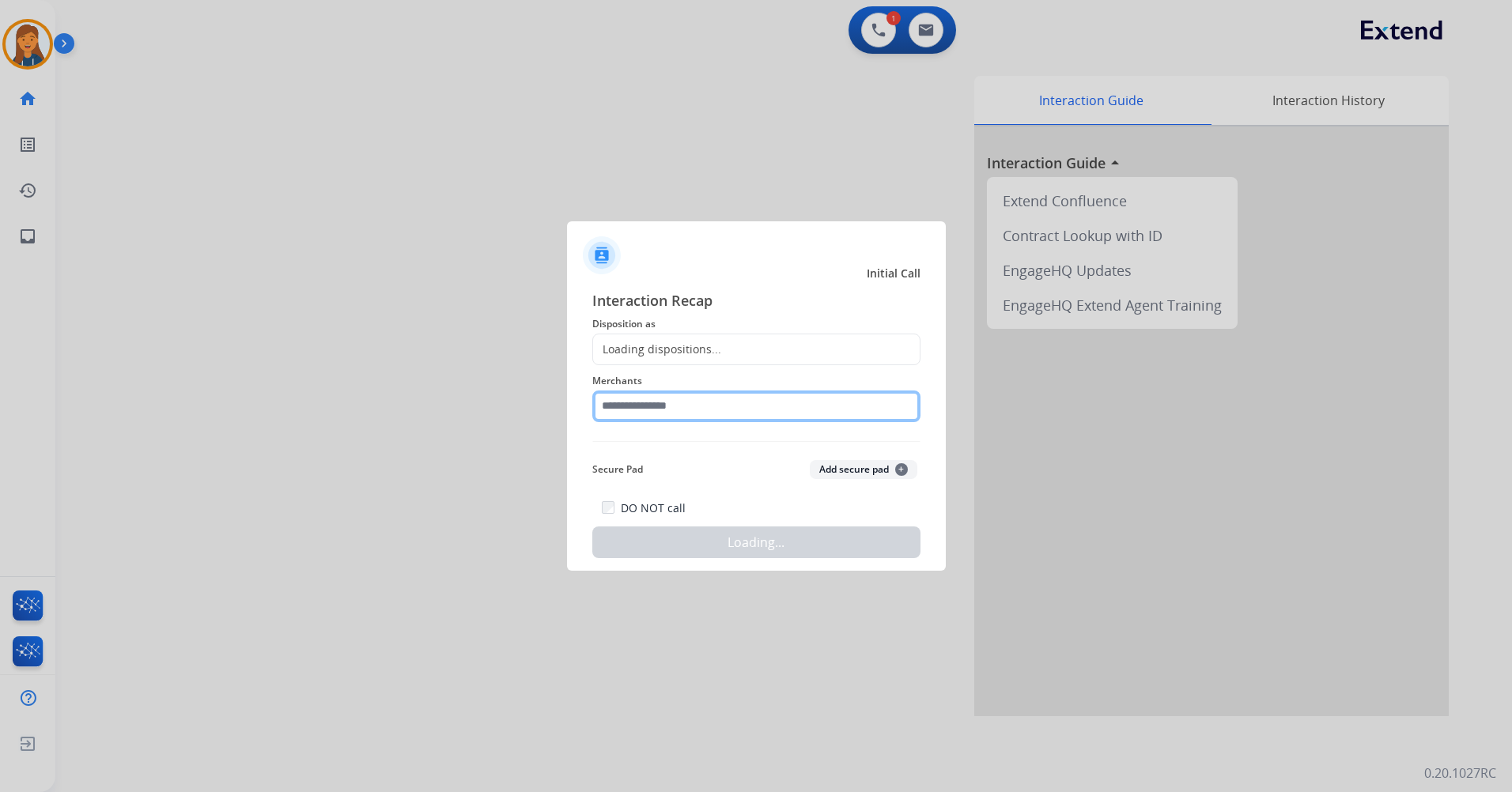
click at [689, 413] on input "text" at bounding box center [756, 406] width 328 height 31
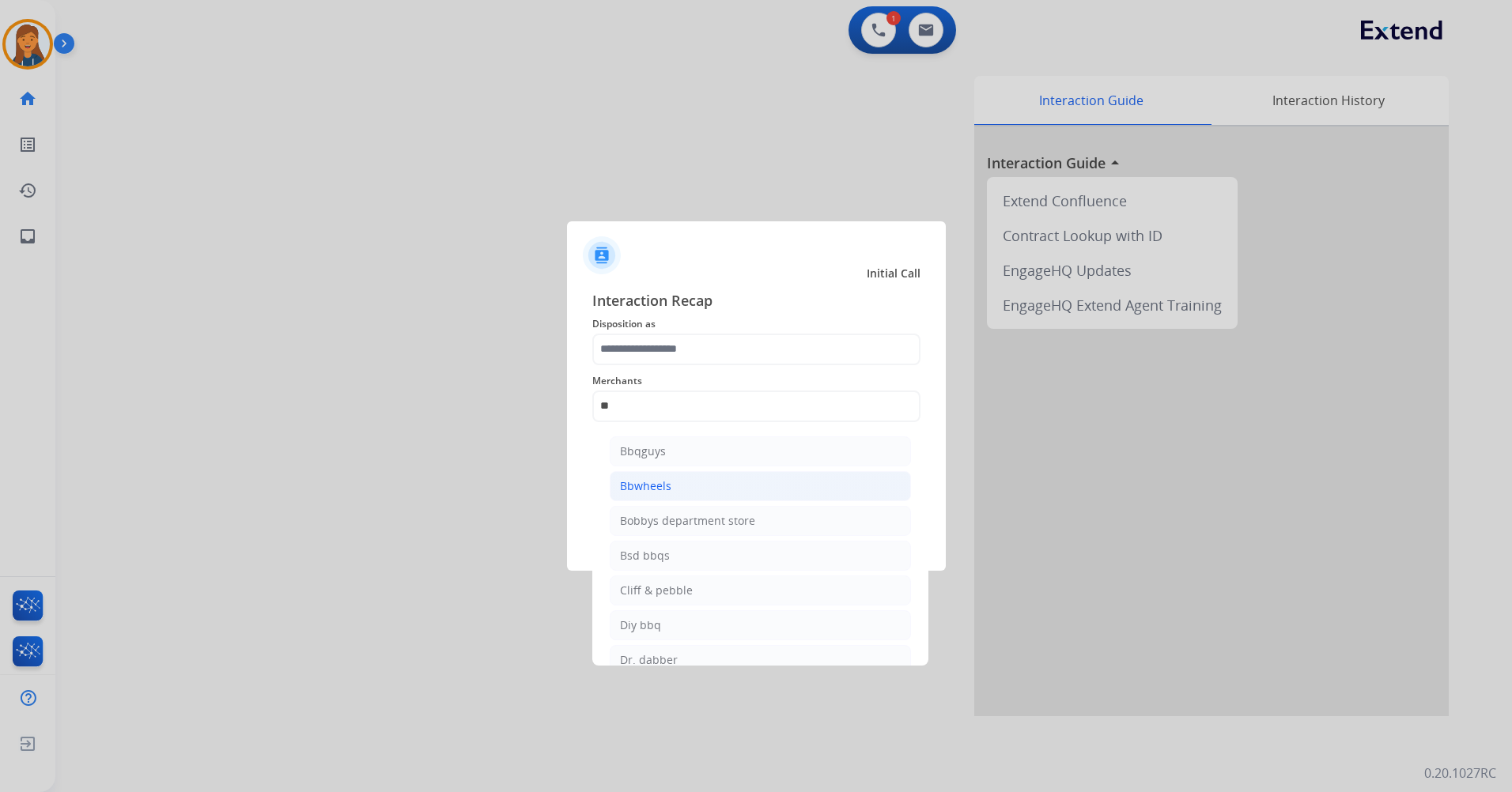
click at [638, 488] on div "Bbwheels" at bounding box center [645, 487] width 51 height 16
type input "********"
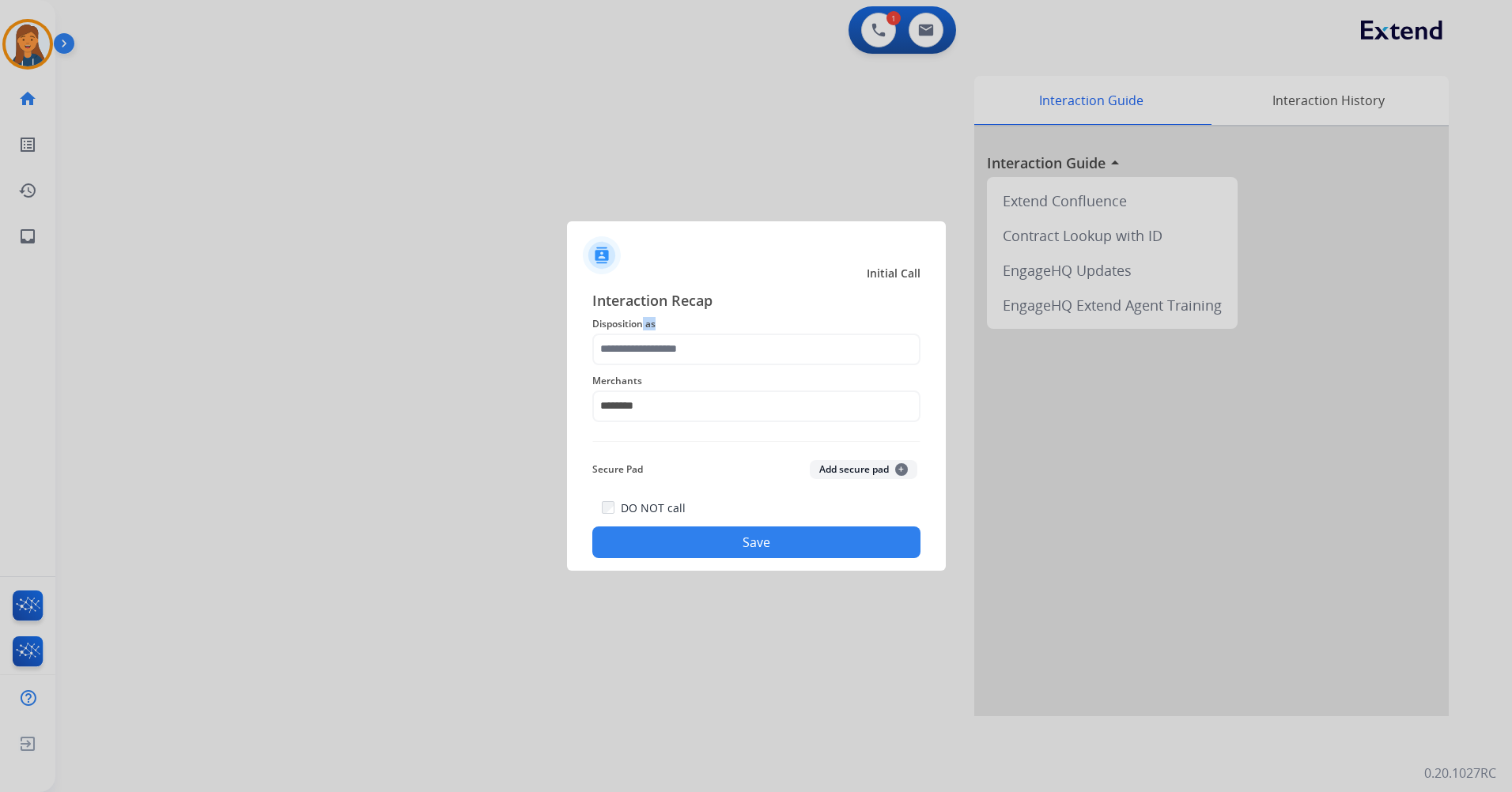
click at [643, 333] on div "Interaction Recap Disposition as Merchants ******** Secure Pad Add secure pad +…" at bounding box center [756, 424] width 328 height 269
click at [646, 354] on input "text" at bounding box center [756, 349] width 328 height 31
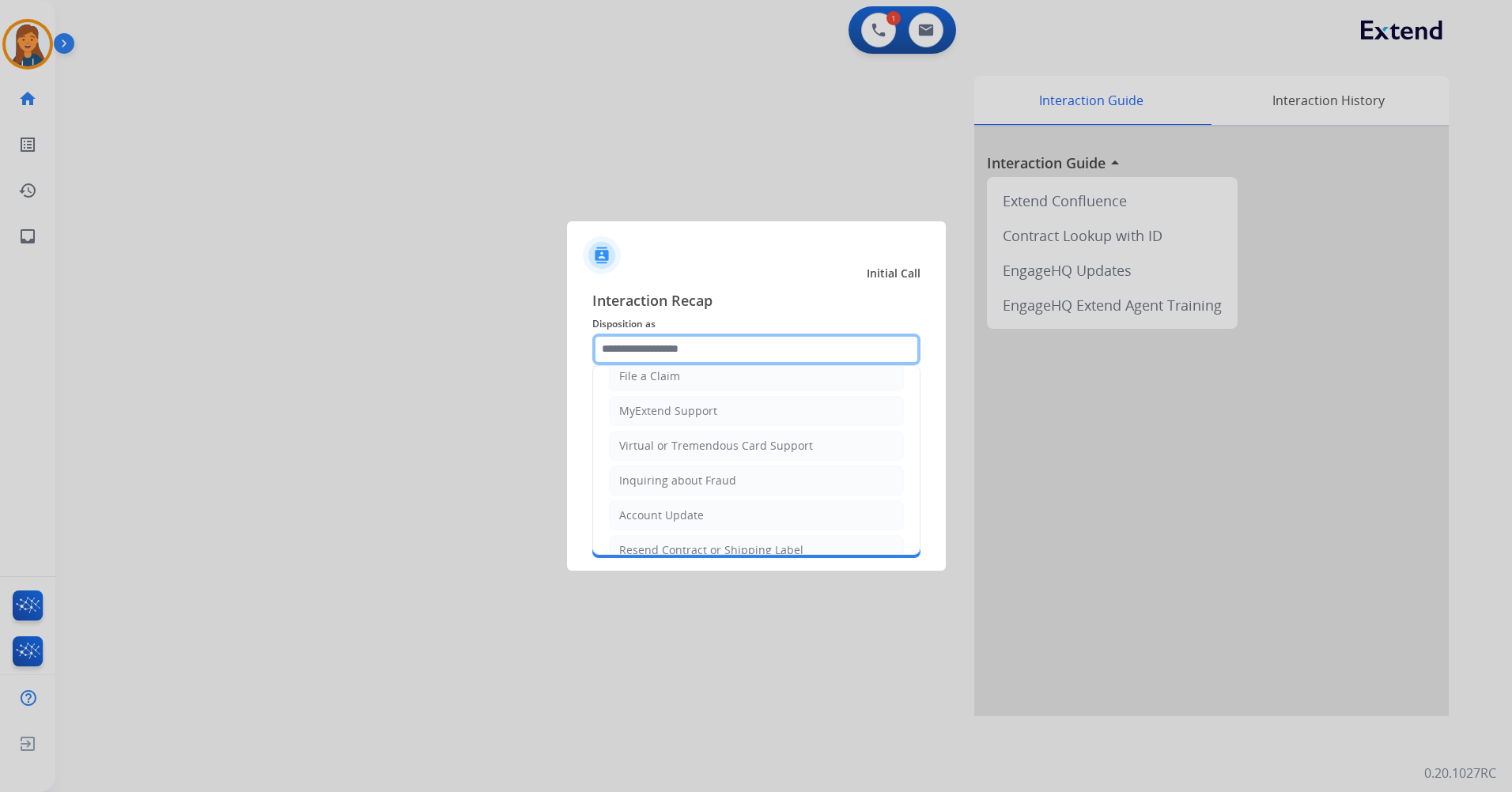
scroll to position [158, 0]
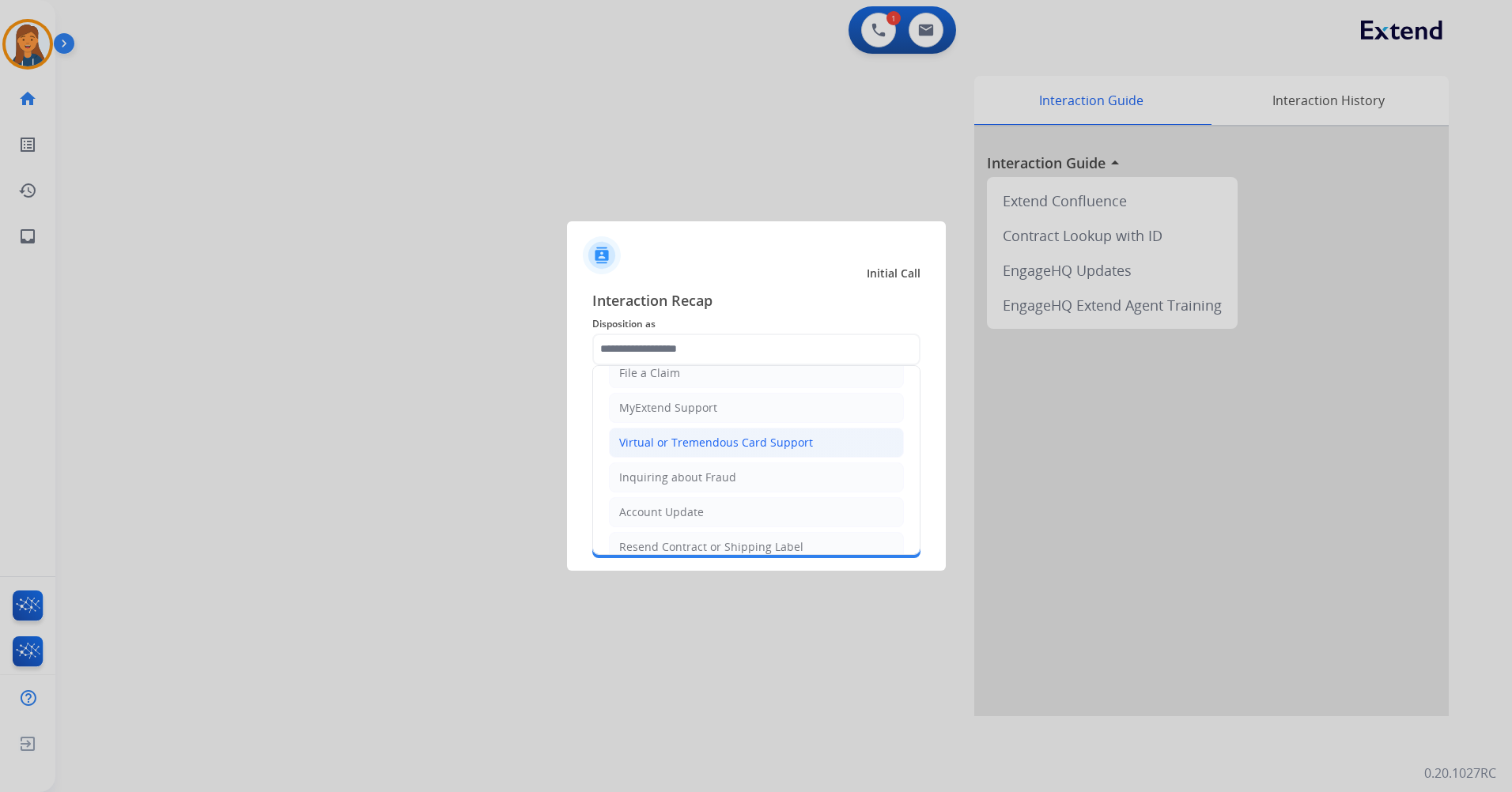
click at [677, 449] on div "Virtual or Tremendous Card Support" at bounding box center [716, 443] width 194 height 16
type input "**********"
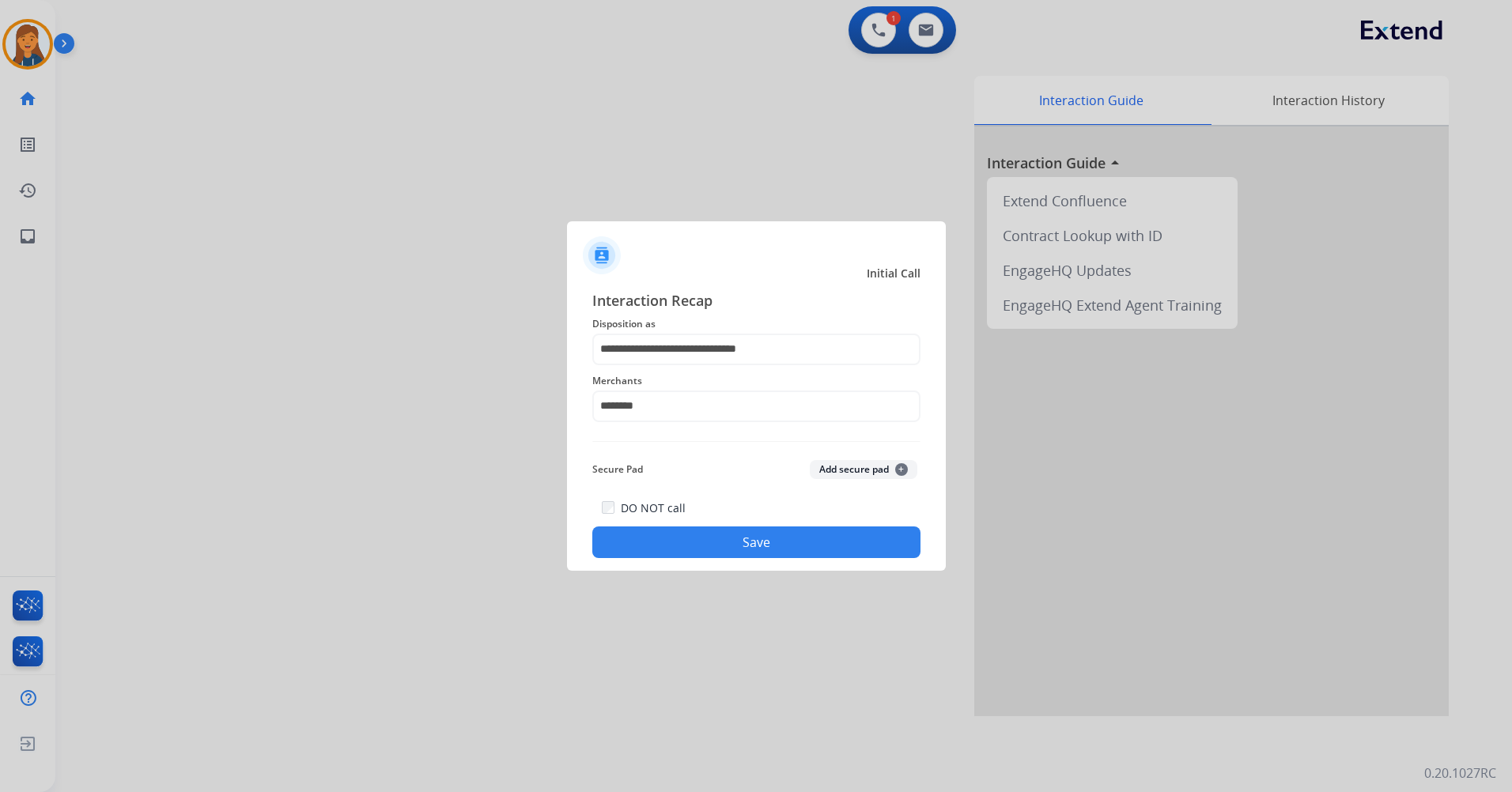
click at [718, 542] on button "Save" at bounding box center [756, 542] width 328 height 31
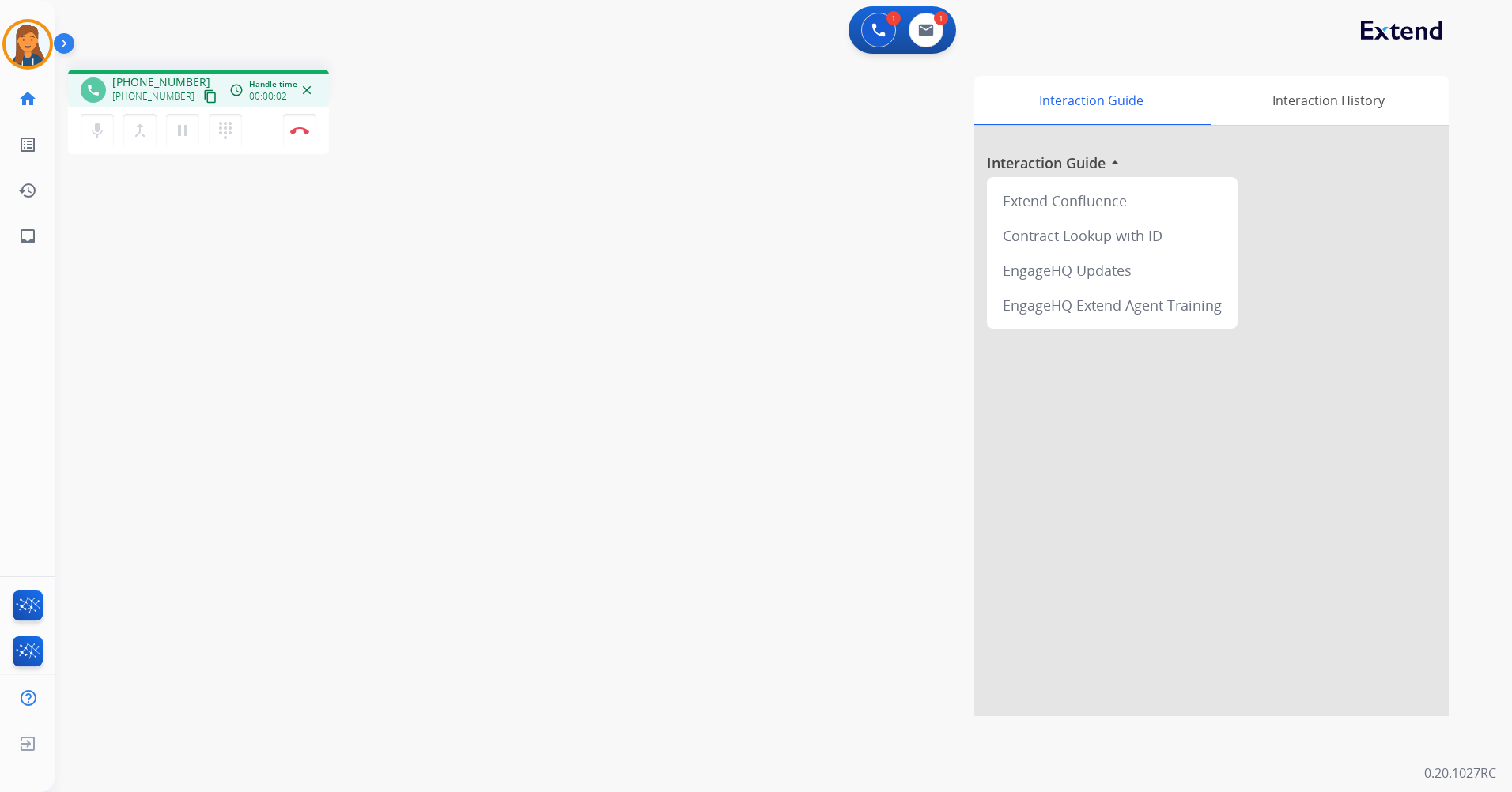
click at [203, 102] on mat-icon "content_copy" at bounding box center [210, 97] width 14 height 14
click at [289, 129] on button "Disconnect" at bounding box center [299, 130] width 33 height 33
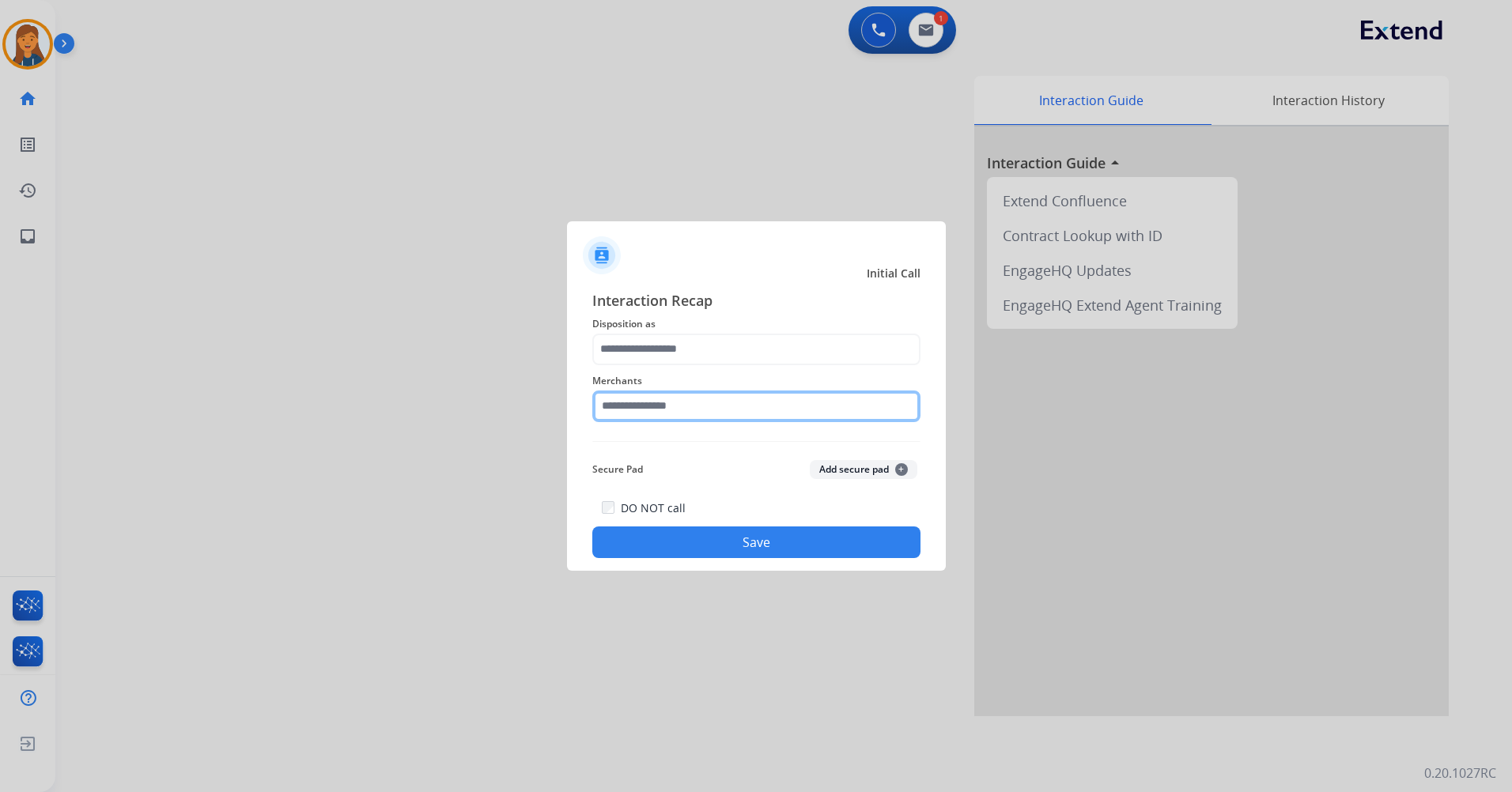
click at [778, 415] on input "text" at bounding box center [756, 406] width 328 height 31
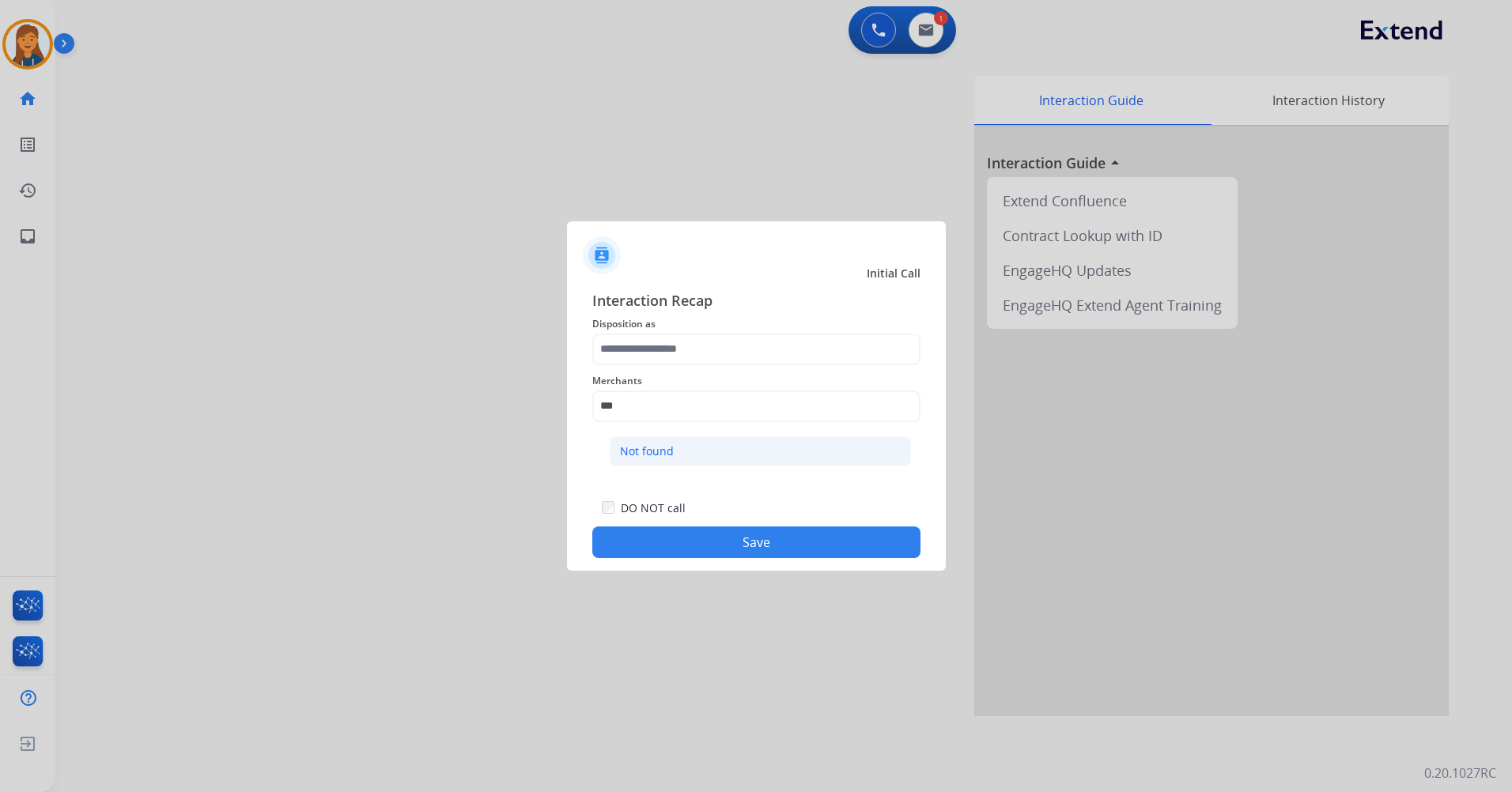
click at [757, 453] on li "Not found" at bounding box center [760, 451] width 302 height 30
type input "*********"
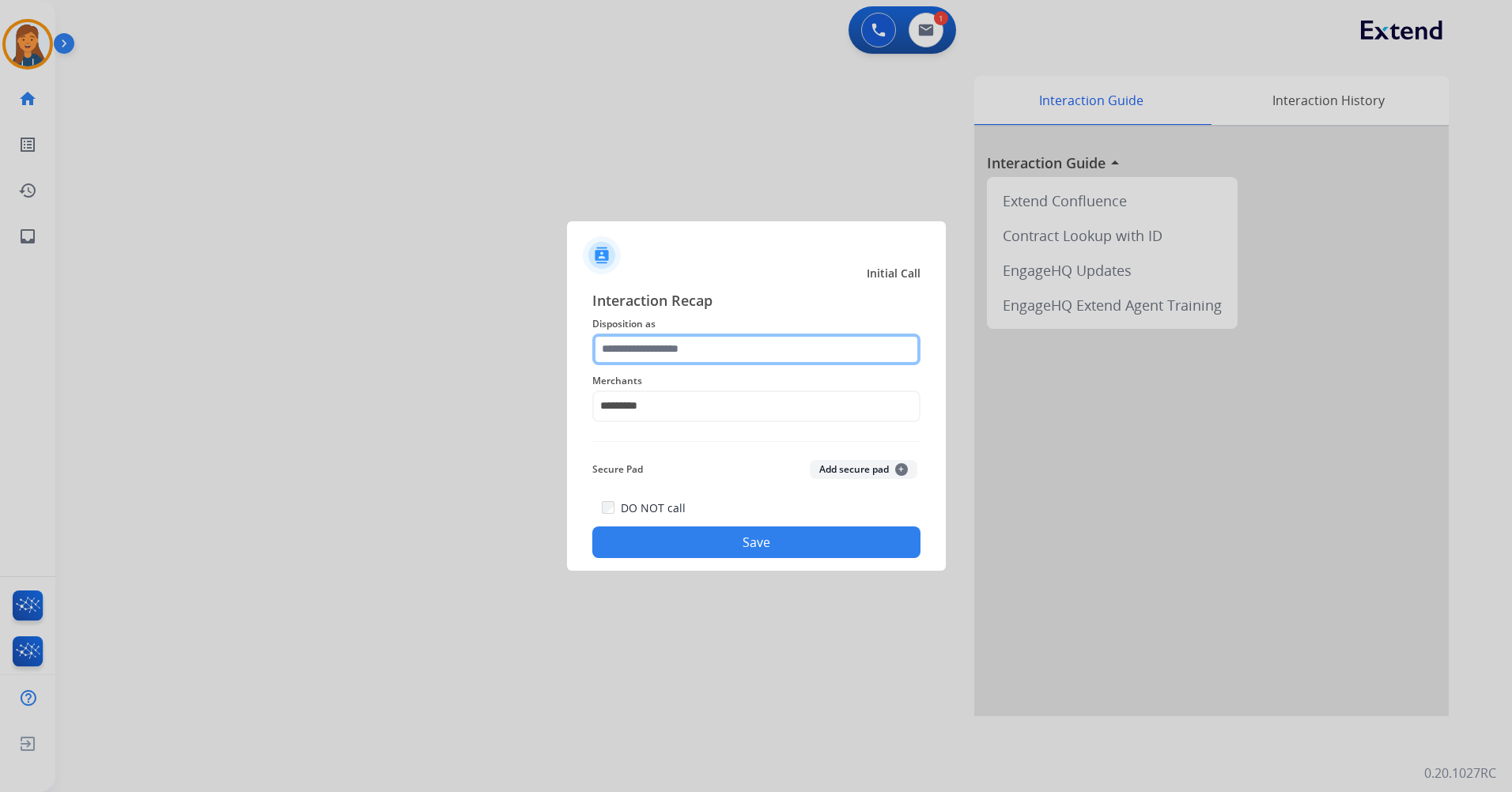
click at [702, 339] on input "text" at bounding box center [756, 349] width 328 height 31
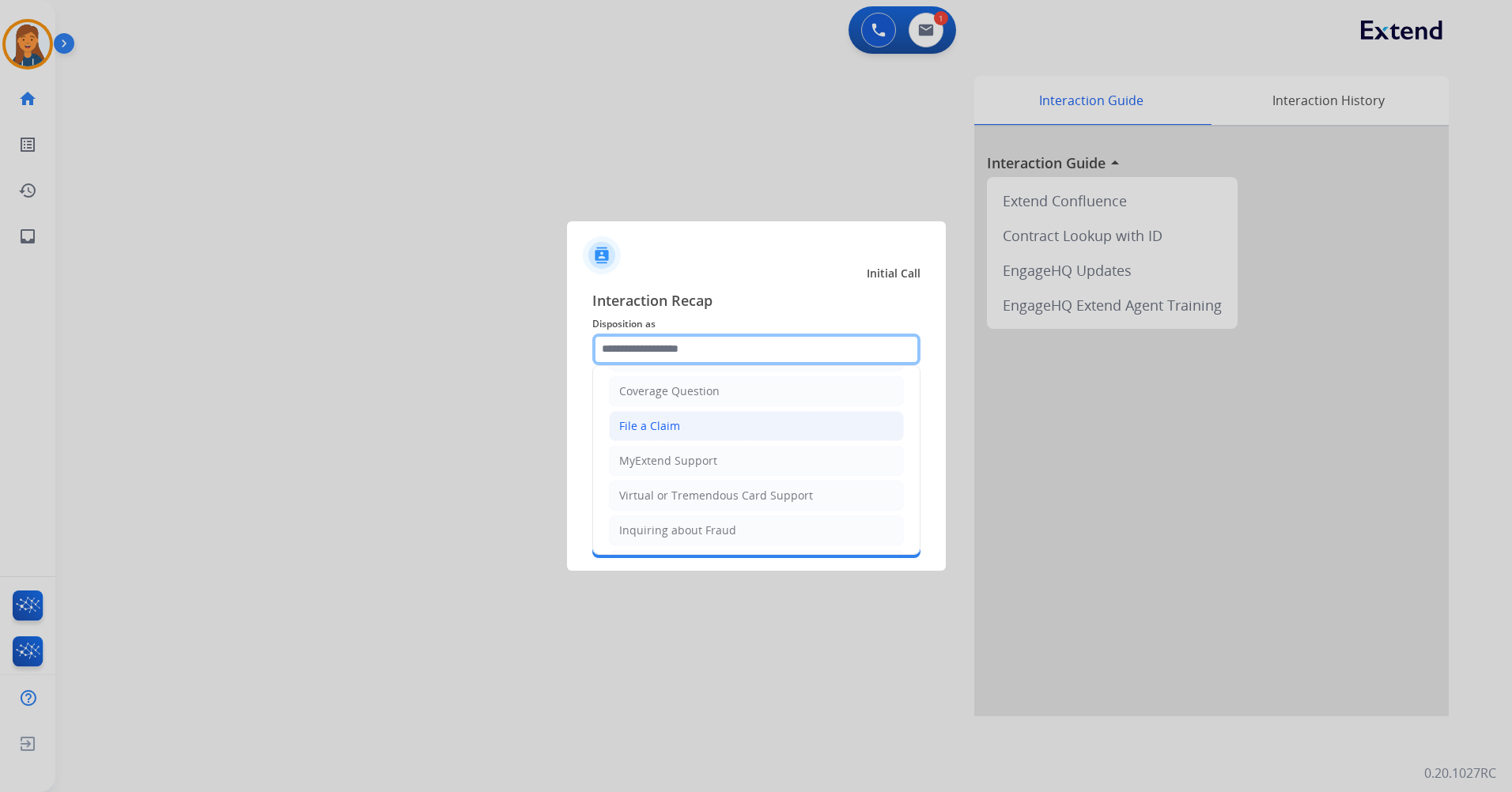
scroll to position [247, 0]
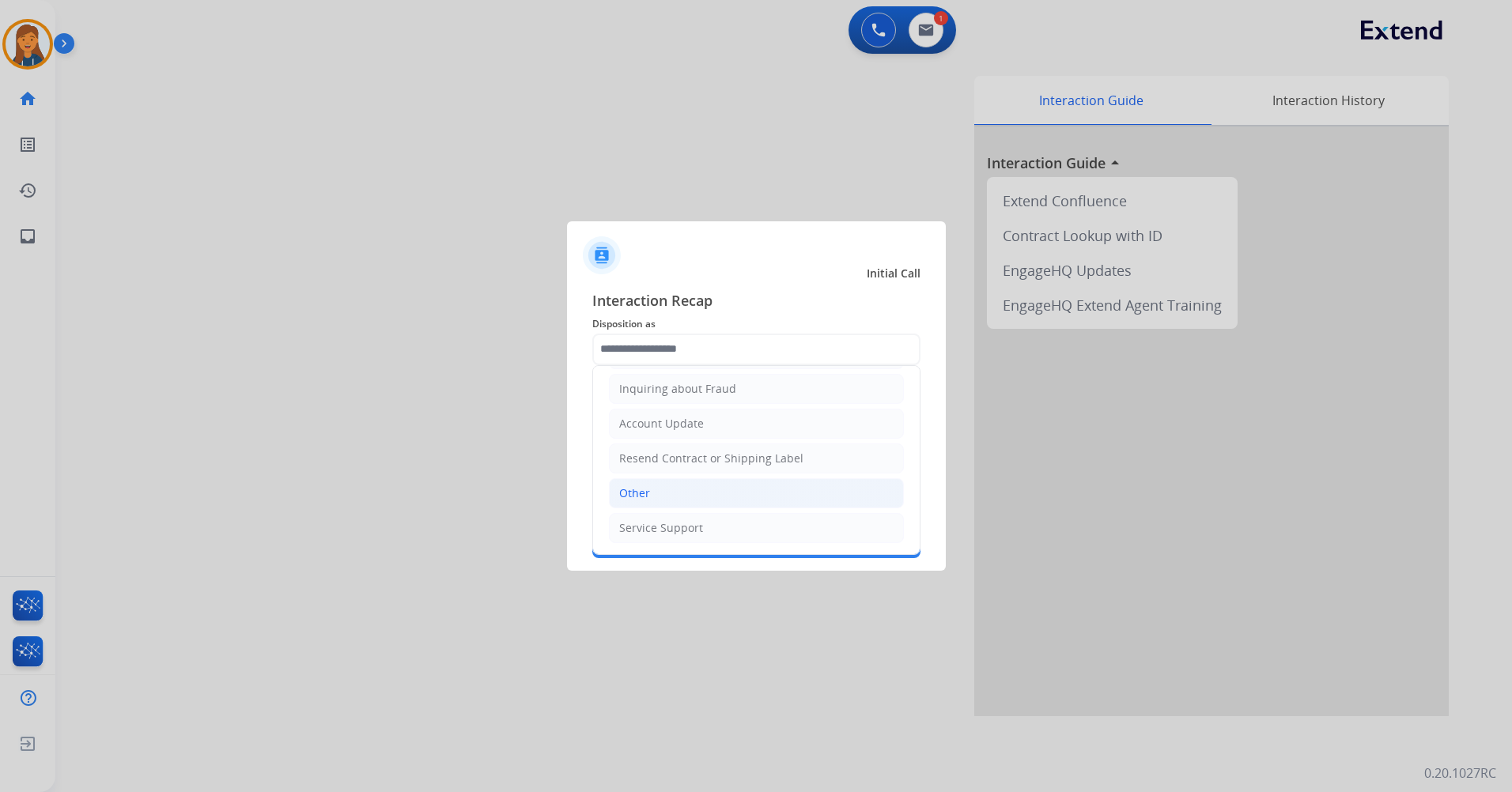
click at [647, 500] on div "Other" at bounding box center [635, 494] width 31 height 16
type input "*****"
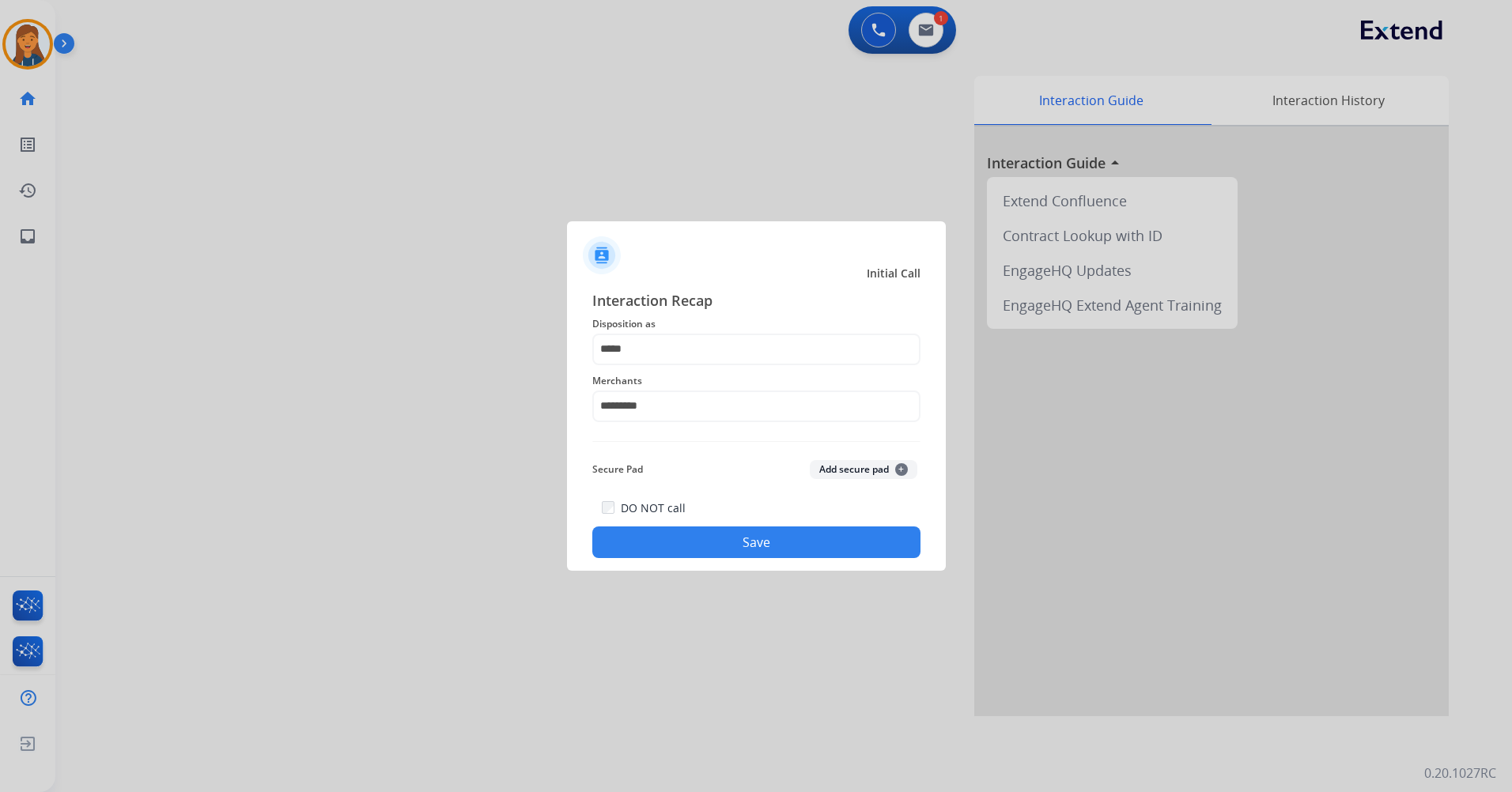
click at [686, 541] on button "Save" at bounding box center [756, 542] width 328 height 31
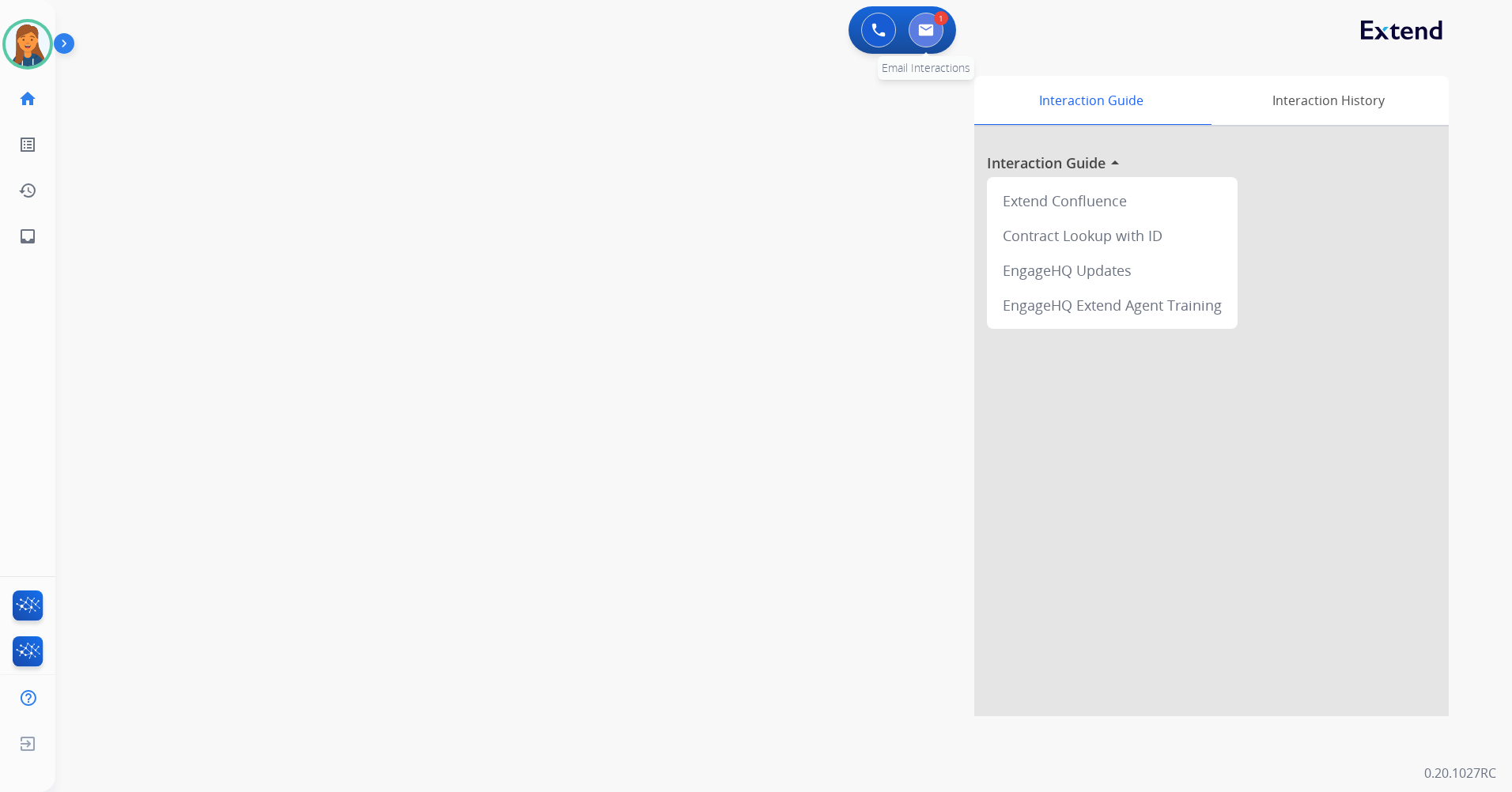
click at [918, 43] on button at bounding box center [926, 30] width 35 height 35
select select "**********"
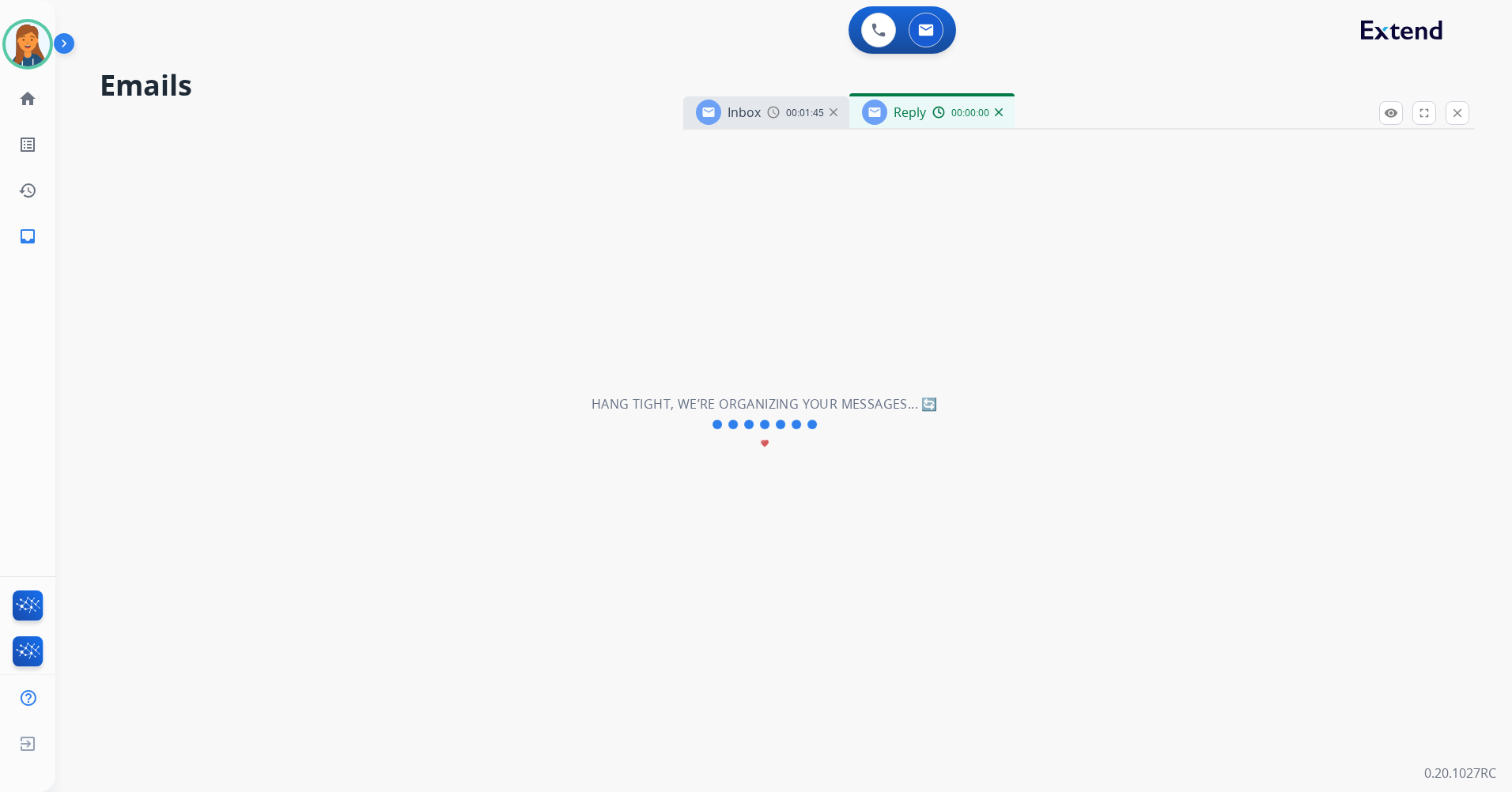
select select "**********"
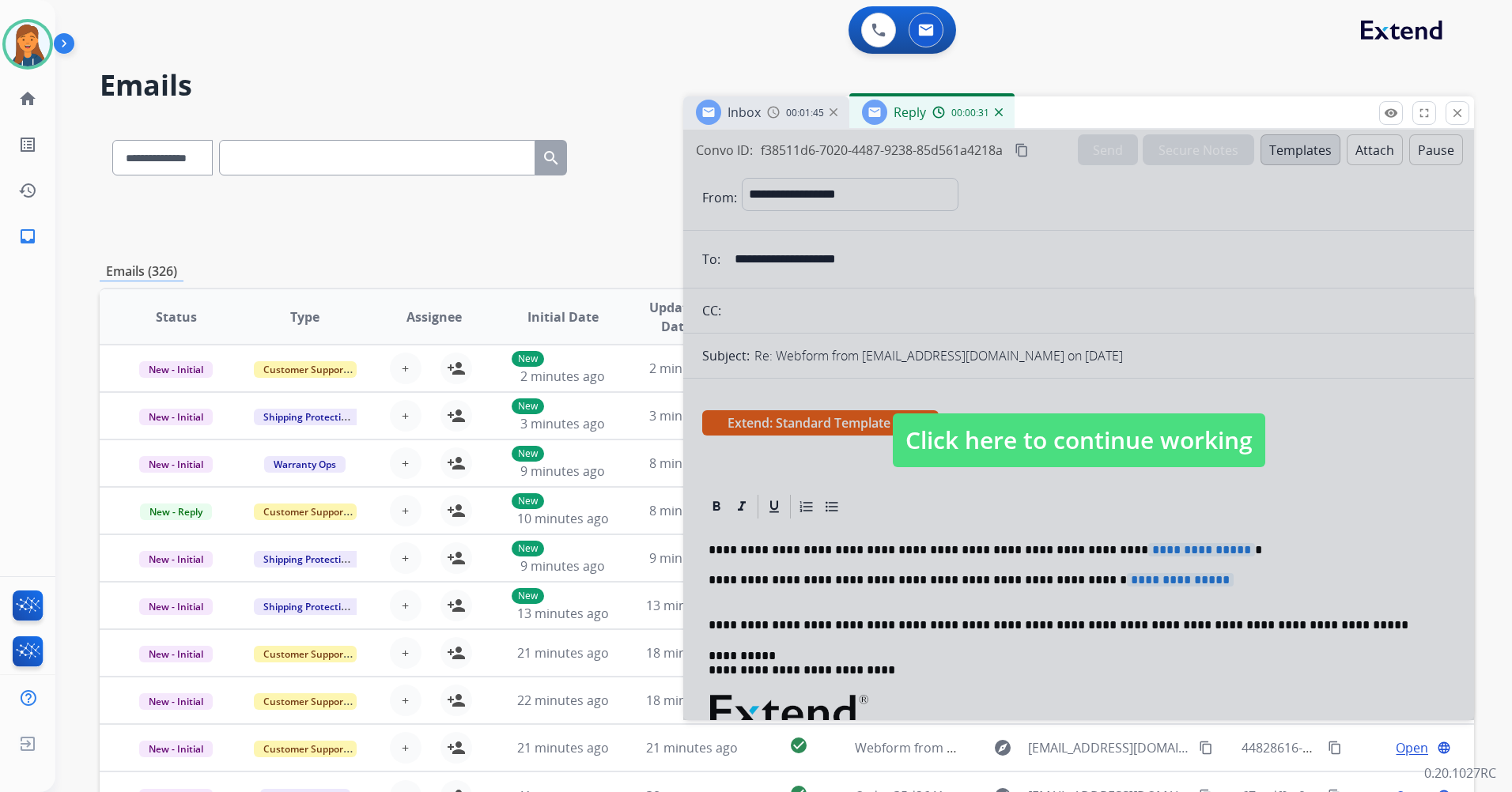
click at [784, 111] on div "00:01:45" at bounding box center [802, 112] width 70 height 14
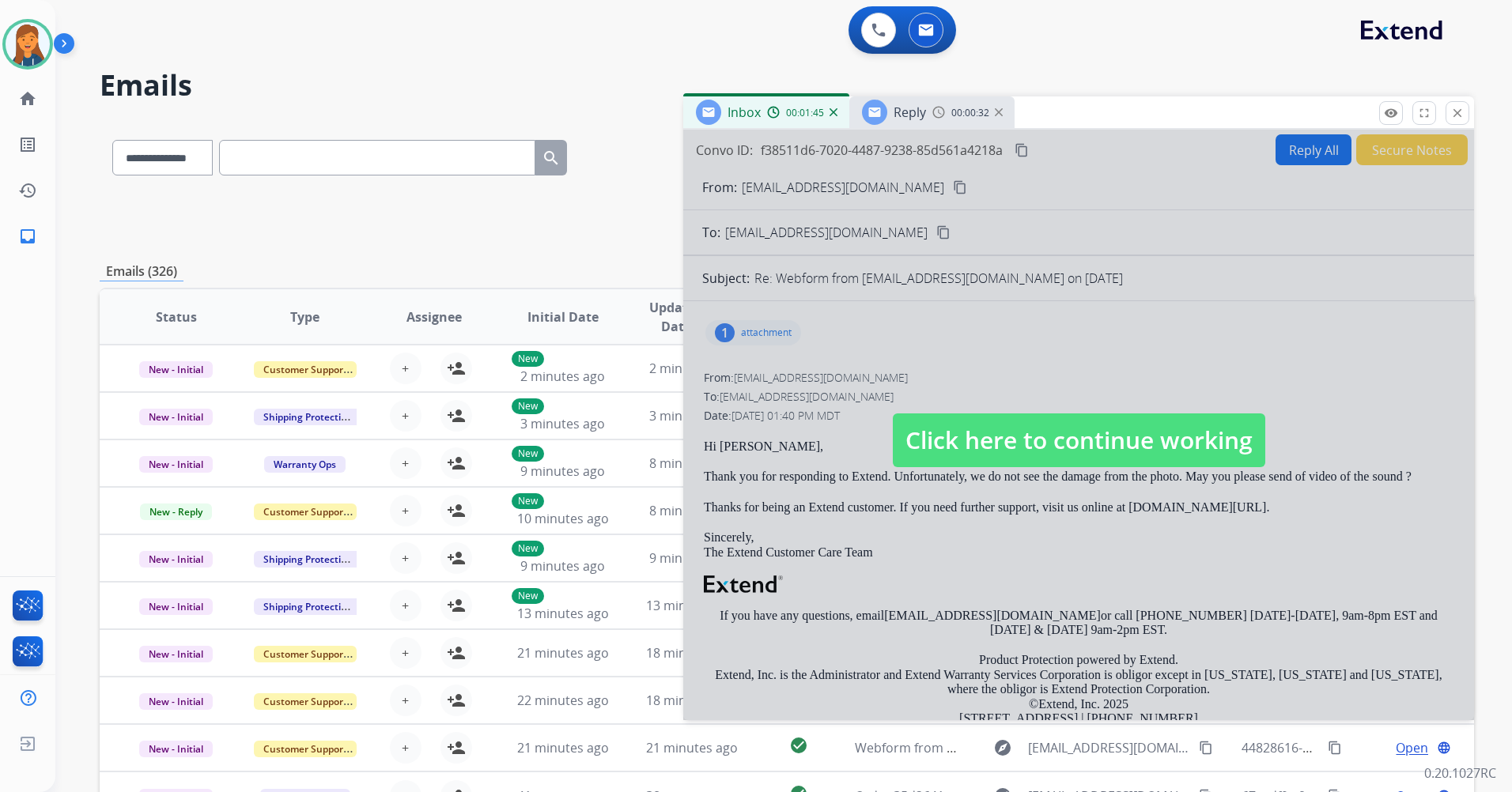
click at [1001, 439] on span "Click here to continue working" at bounding box center [1078, 441] width 373 height 54
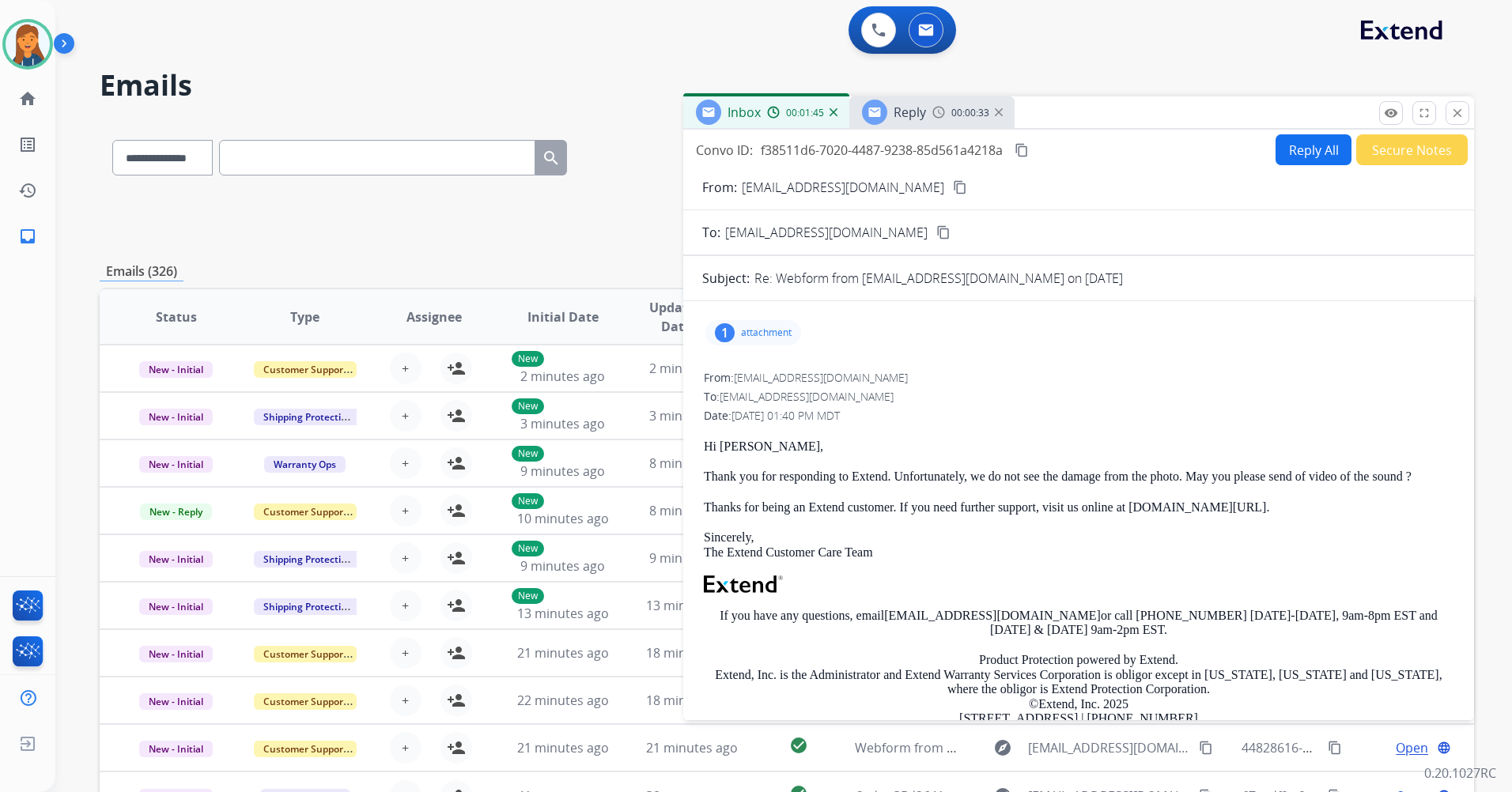
click at [752, 331] on p "attachment" at bounding box center [766, 333] width 50 height 13
click at [771, 379] on div at bounding box center [760, 376] width 79 height 56
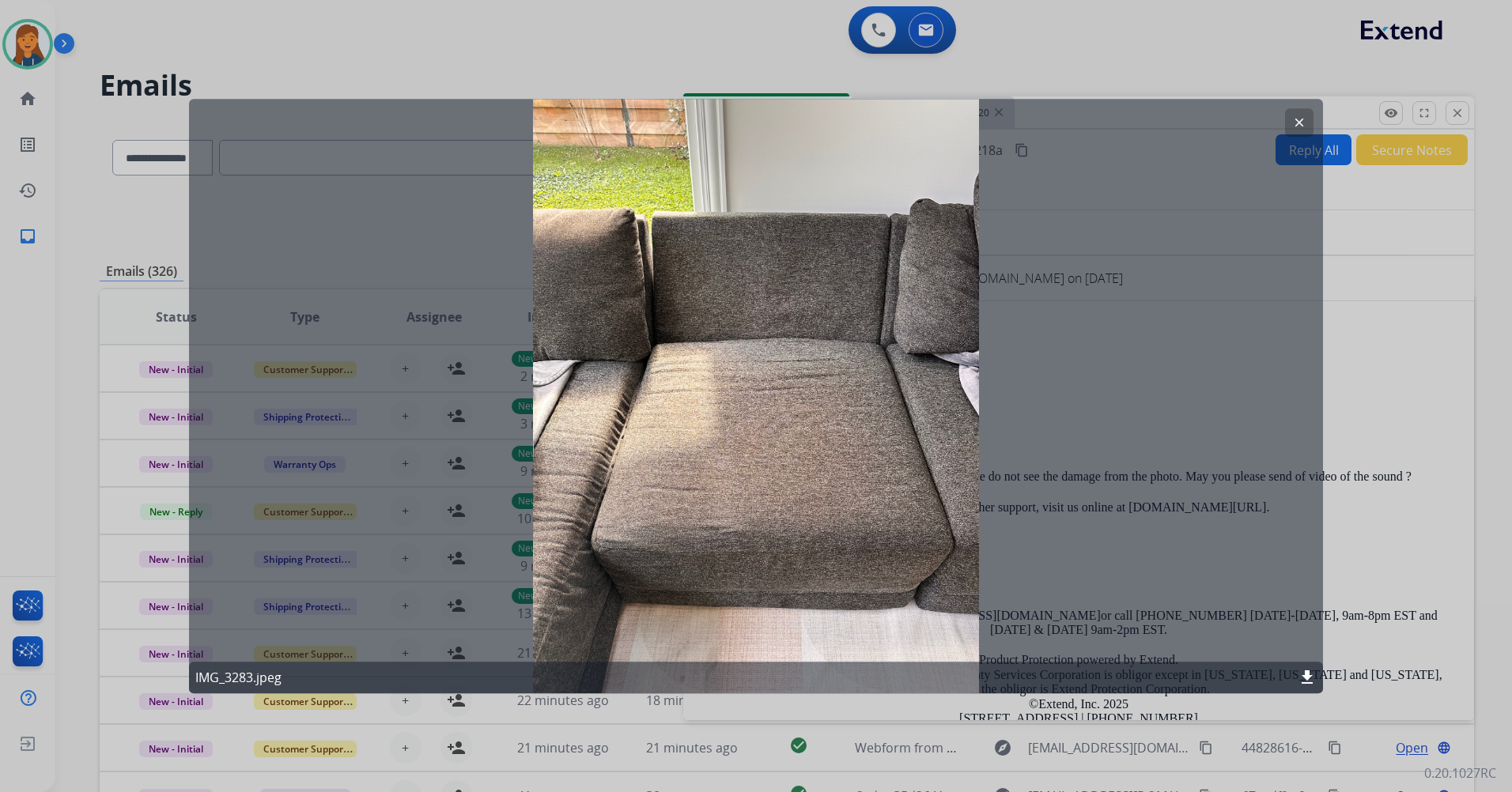
click at [1289, 120] on button "clear" at bounding box center [1299, 123] width 29 height 29
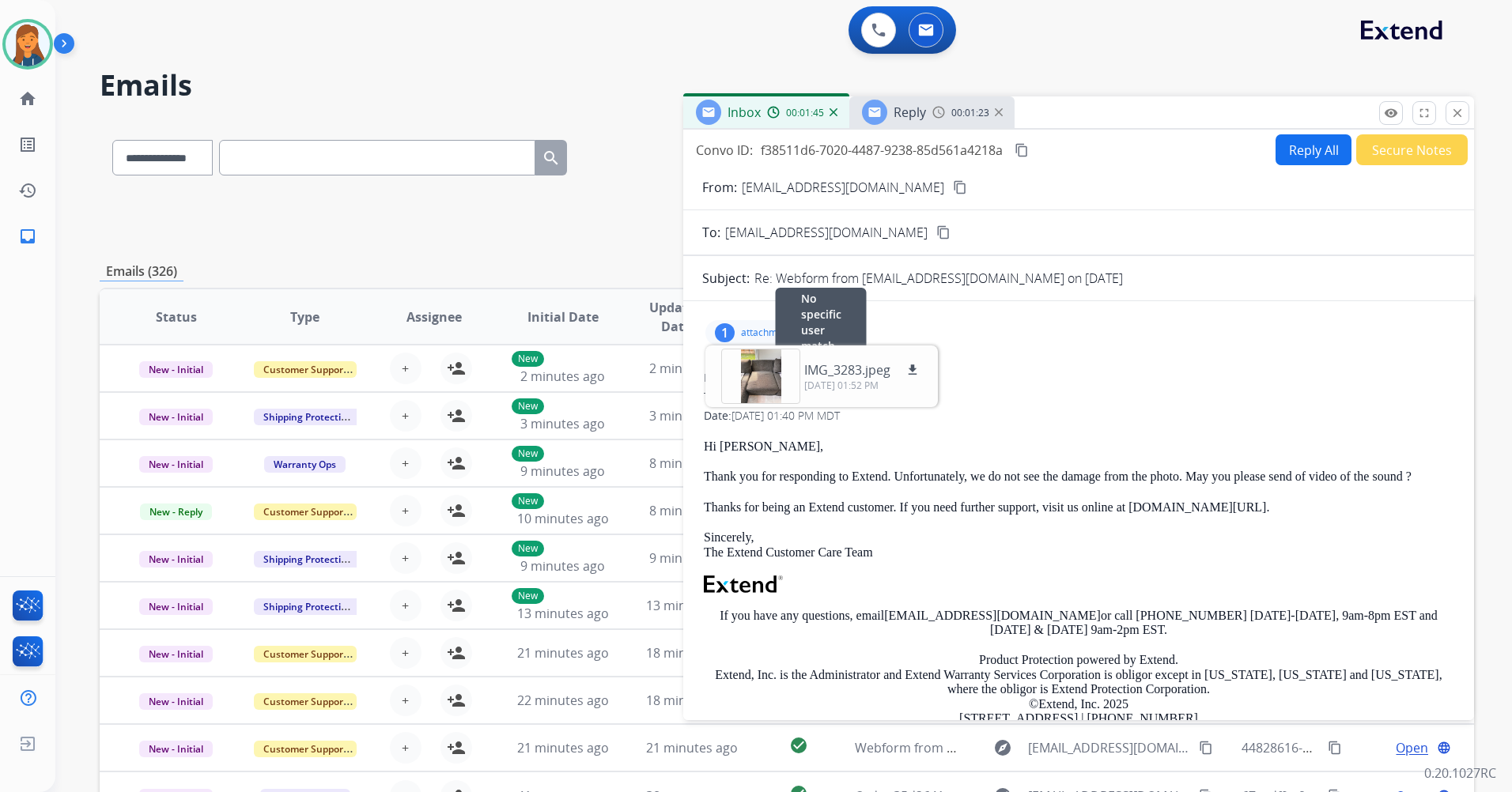
click at [1018, 381] on div "From: support@extend.com No specific user match" at bounding box center [1078, 378] width 750 height 16
click at [1029, 152] on mat-icon "content_copy" at bounding box center [1022, 150] width 14 height 14
click at [1300, 156] on button "Reply All" at bounding box center [1314, 150] width 76 height 31
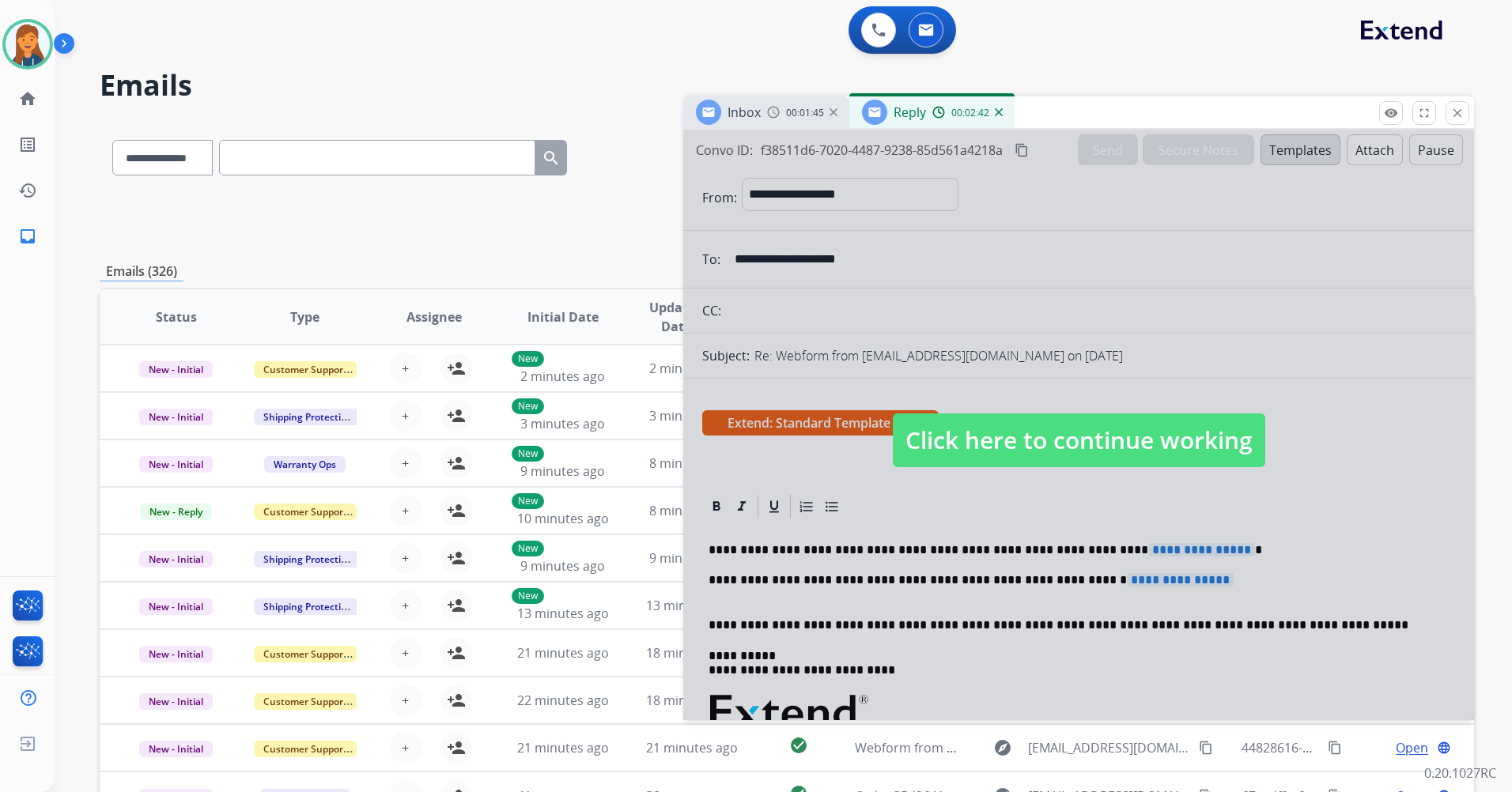
click at [1042, 429] on span "Click here to continue working" at bounding box center [1078, 441] width 373 height 54
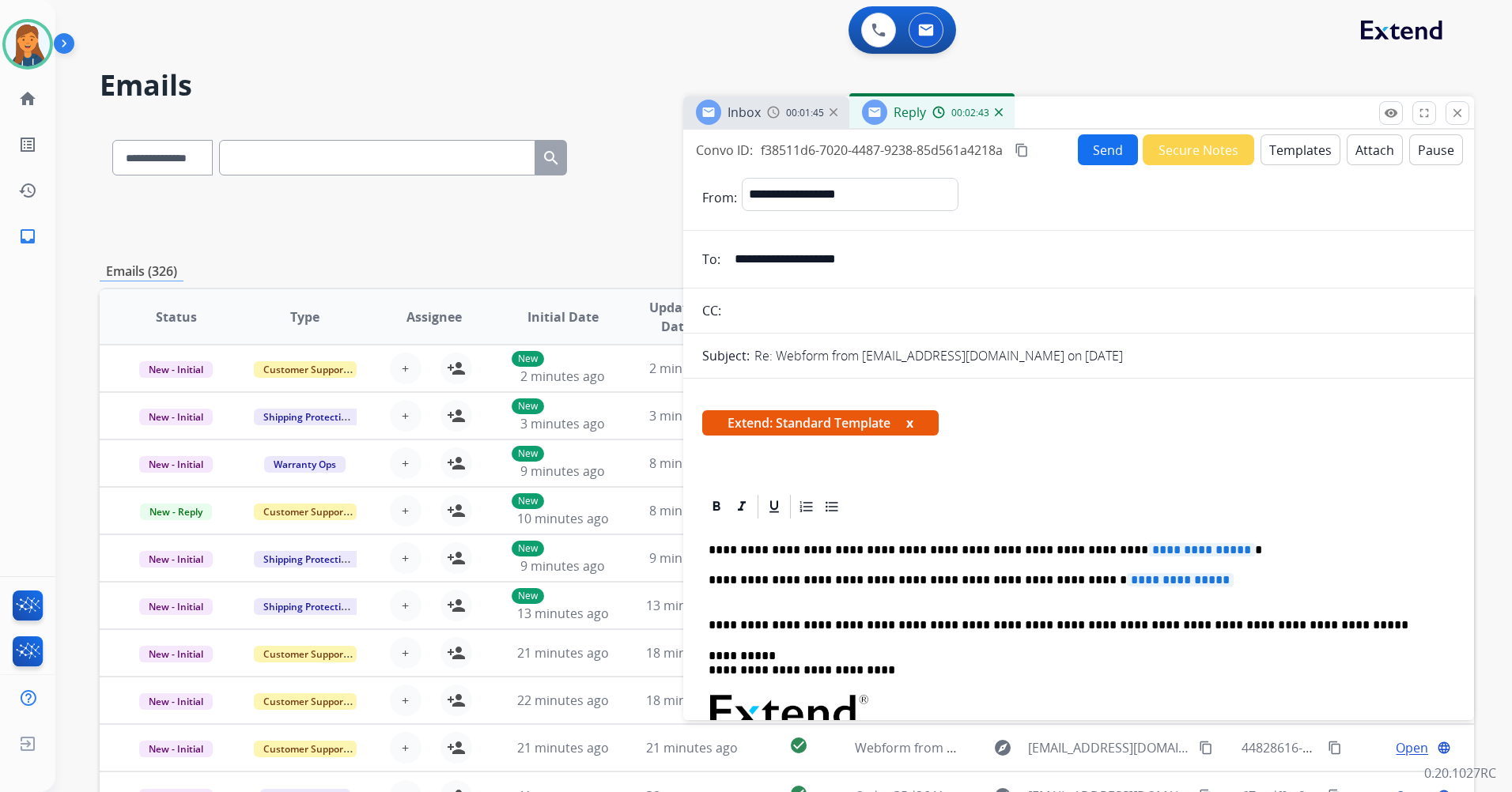
click at [1275, 156] on button "Templates" at bounding box center [1300, 150] width 80 height 31
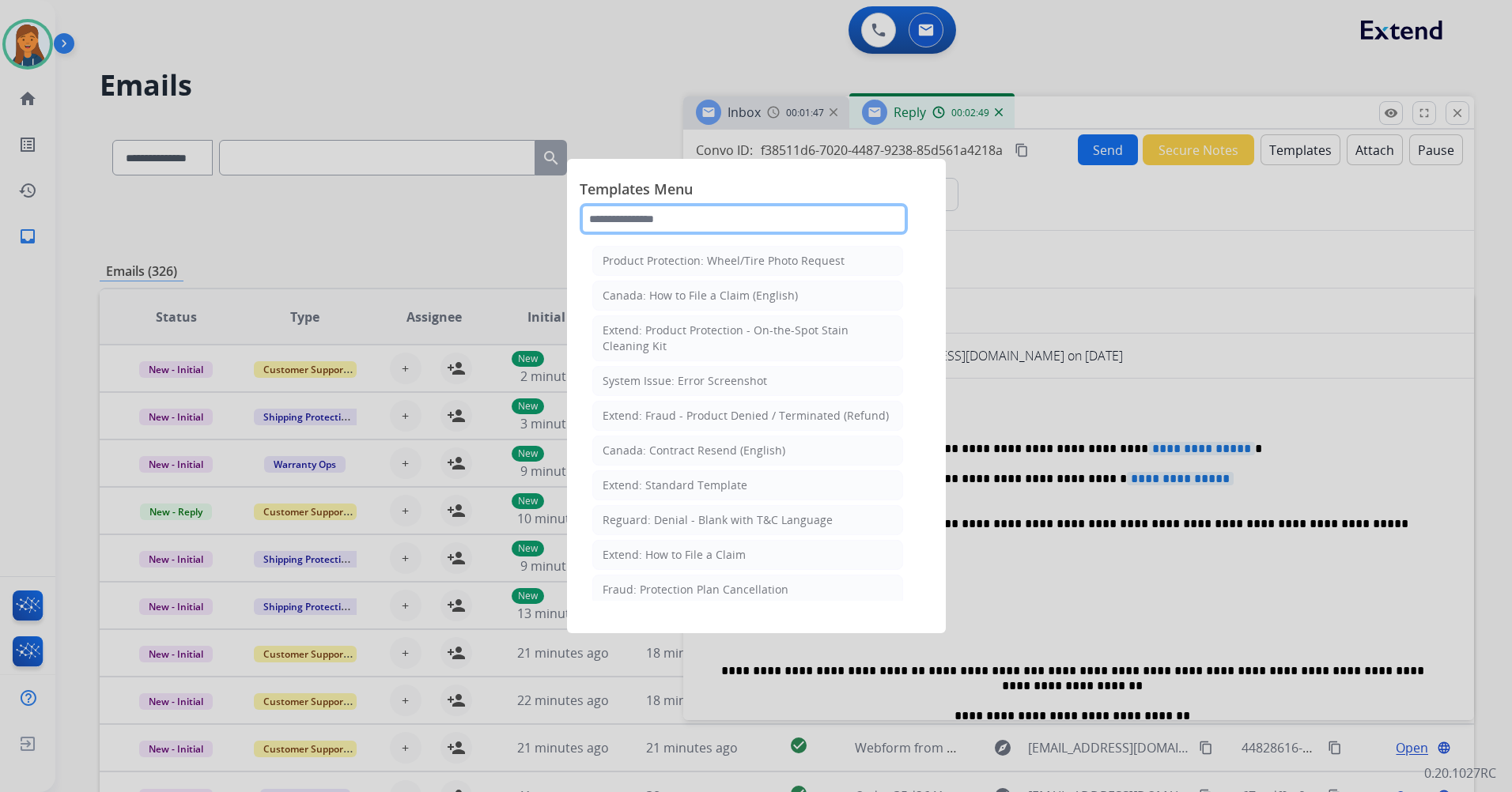
click at [659, 222] on input "text" at bounding box center [743, 218] width 328 height 31
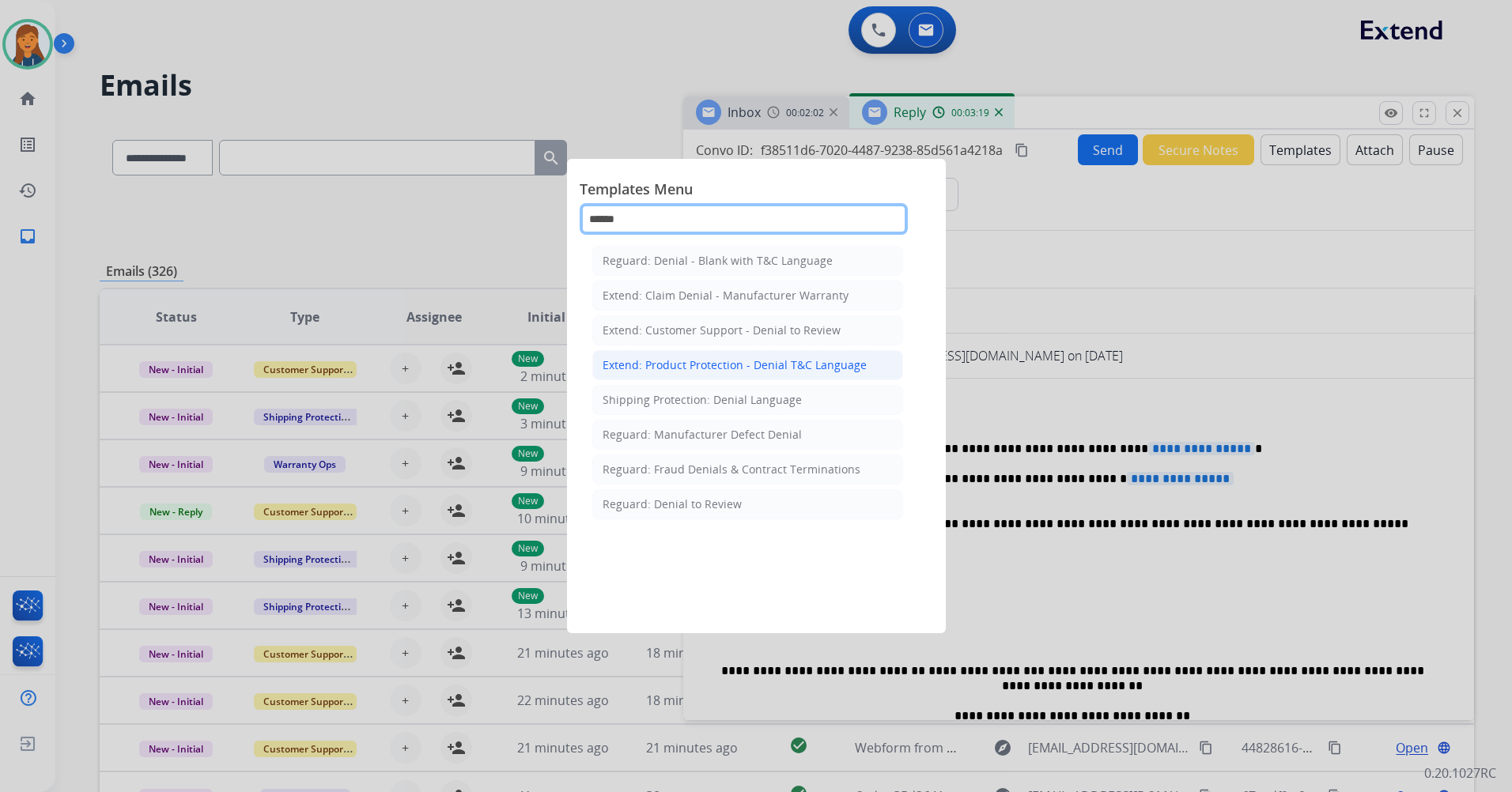
type input "******"
click at [666, 368] on div "Extend: Product Protection - Denial T&C Language" at bounding box center [734, 365] width 264 height 16
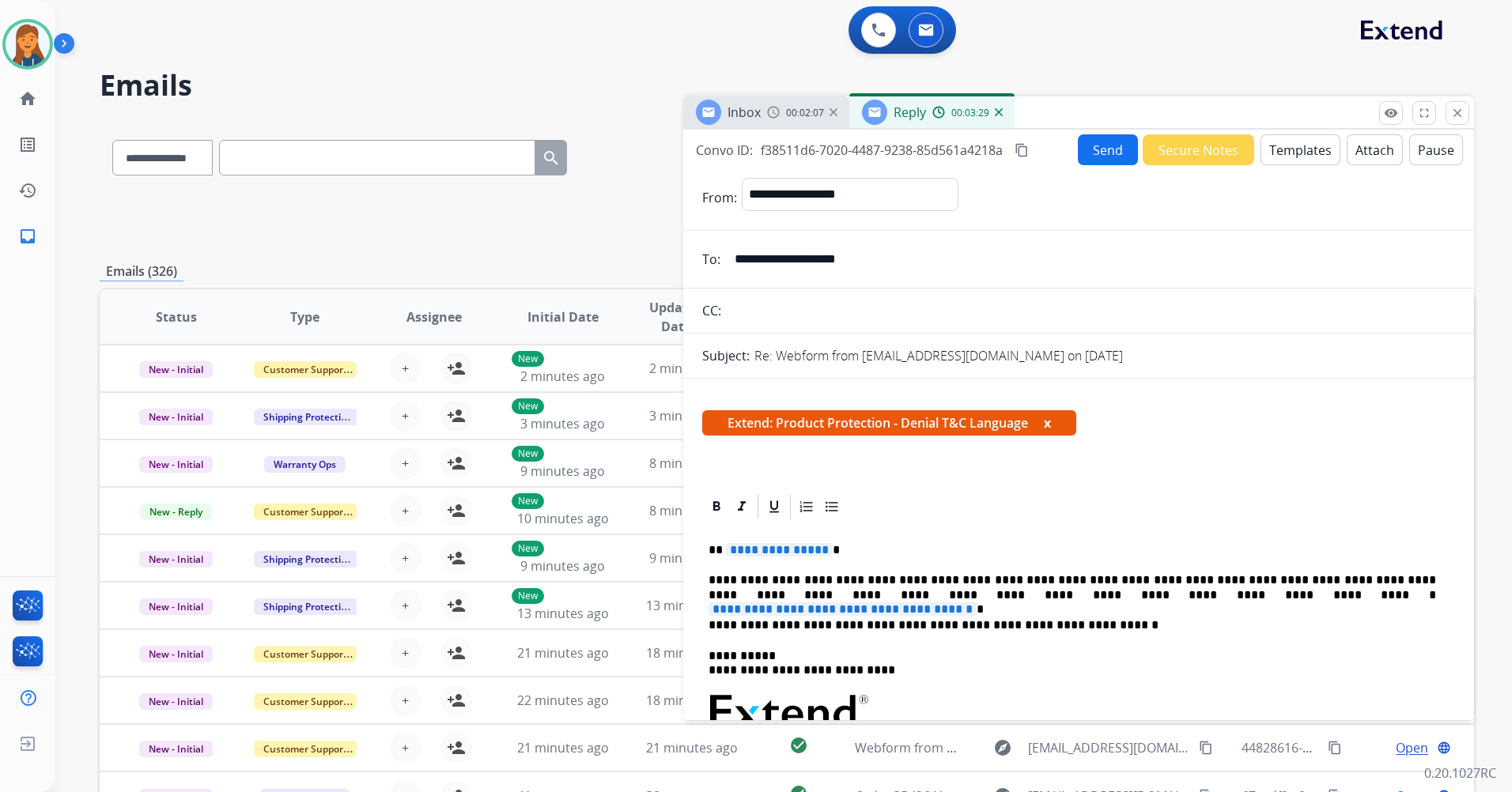
click at [977, 603] on span "**********" at bounding box center [842, 609] width 268 height 13
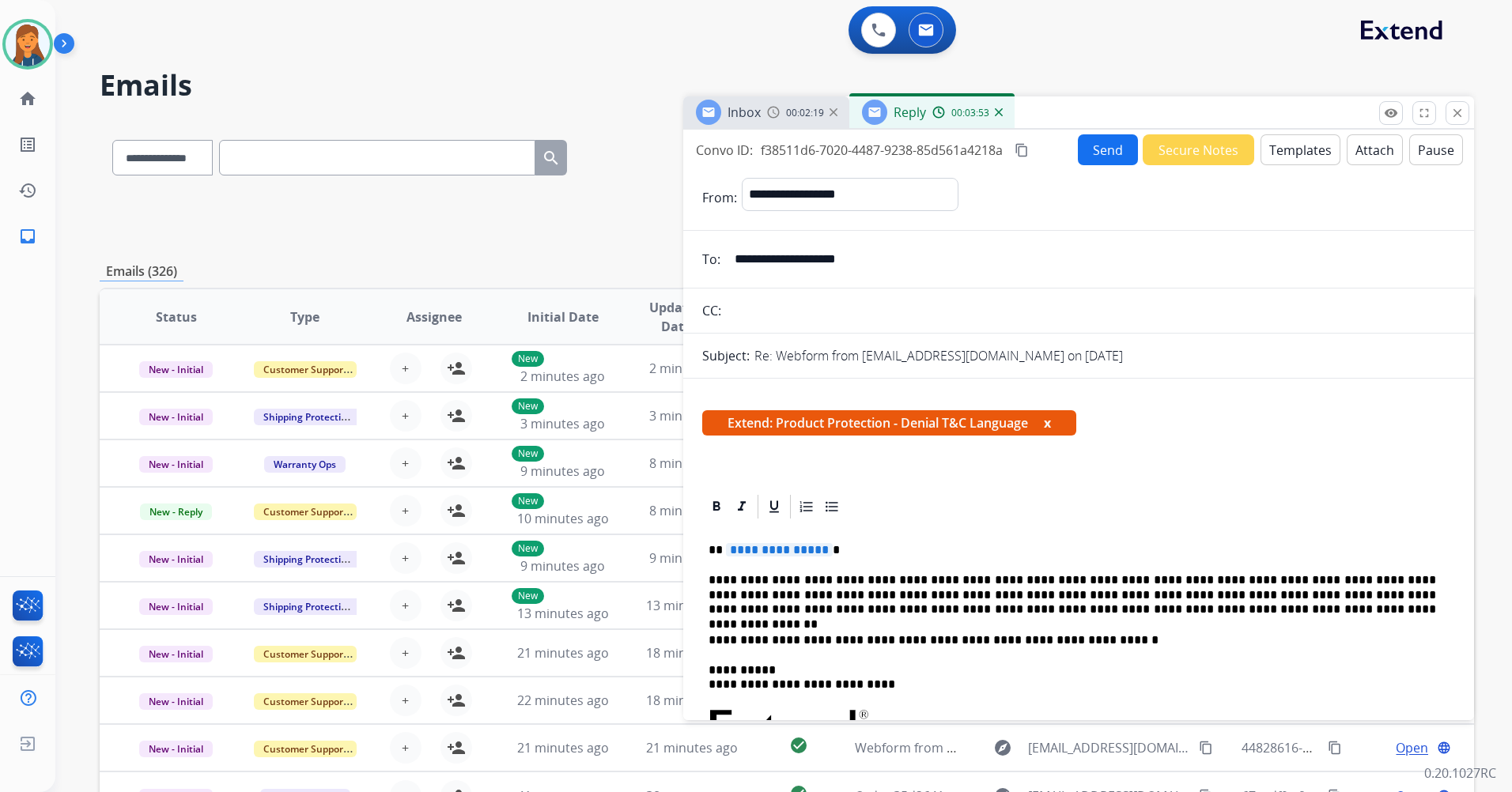
click at [1349, 147] on button "Attach" at bounding box center [1375, 150] width 57 height 31
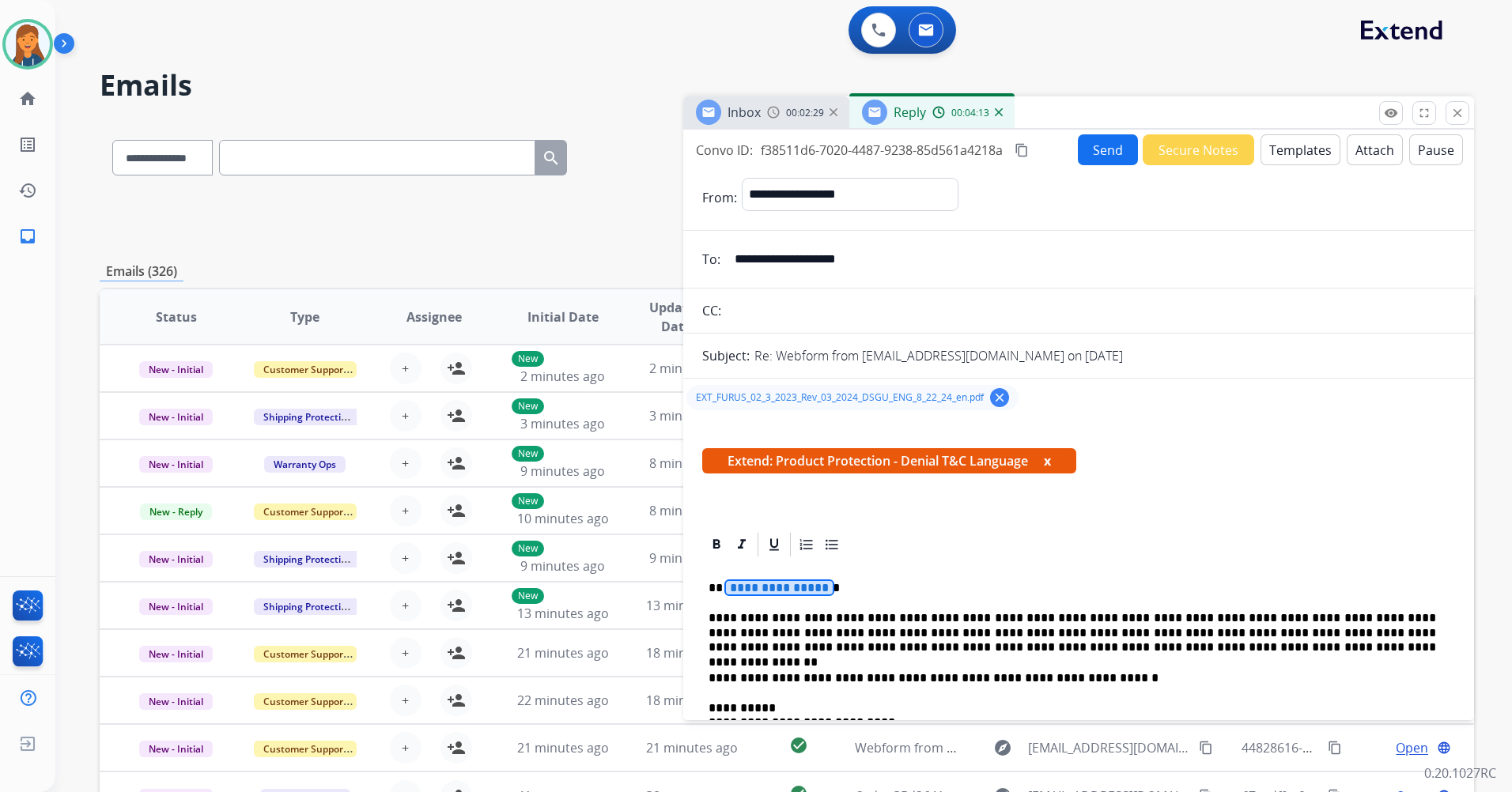
click at [774, 594] on span "**********" at bounding box center [778, 587] width 107 height 13
click at [1084, 153] on button "Send" at bounding box center [1107, 150] width 60 height 31
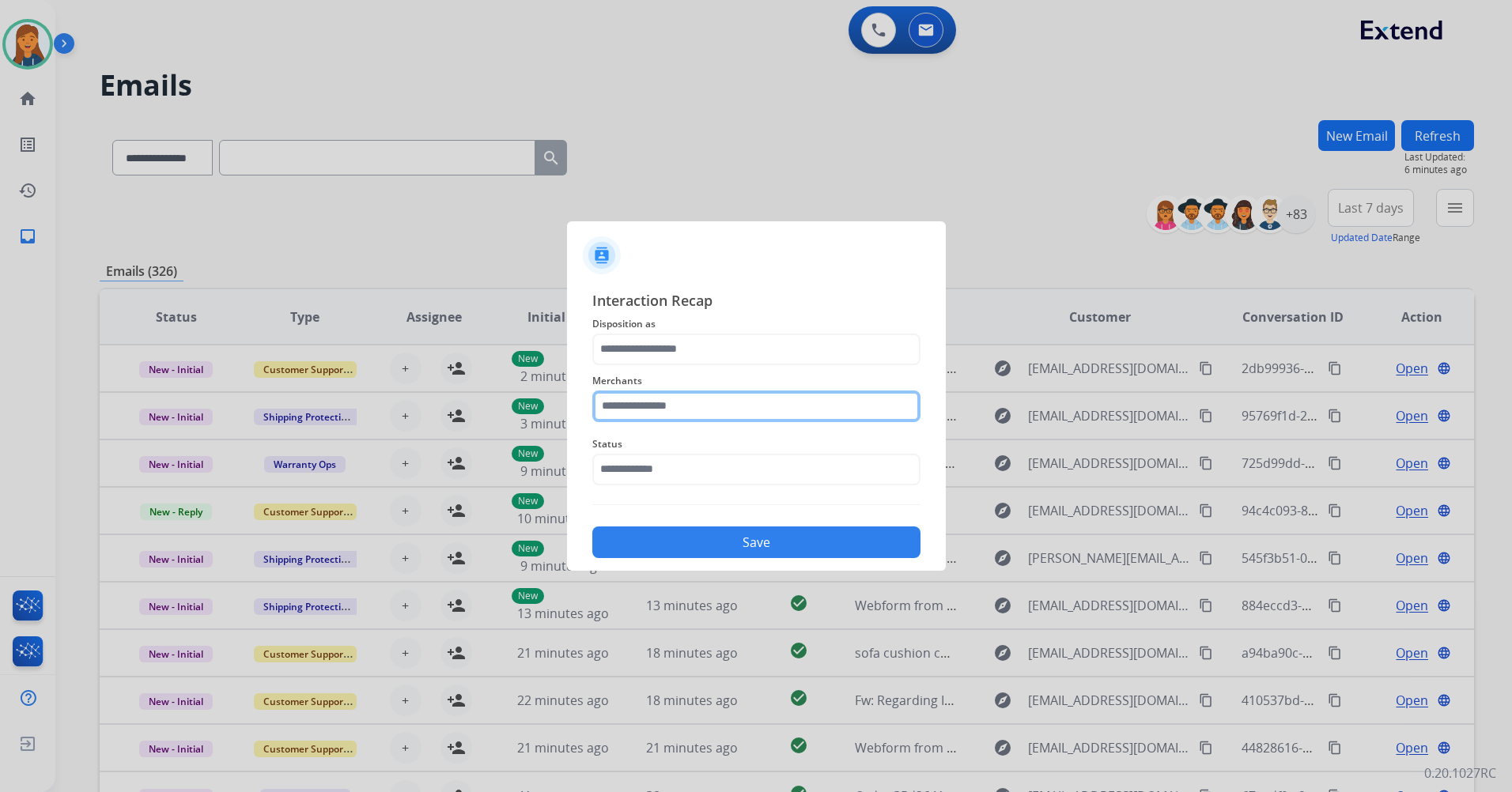
click at [630, 392] on input "text" at bounding box center [756, 406] width 328 height 31
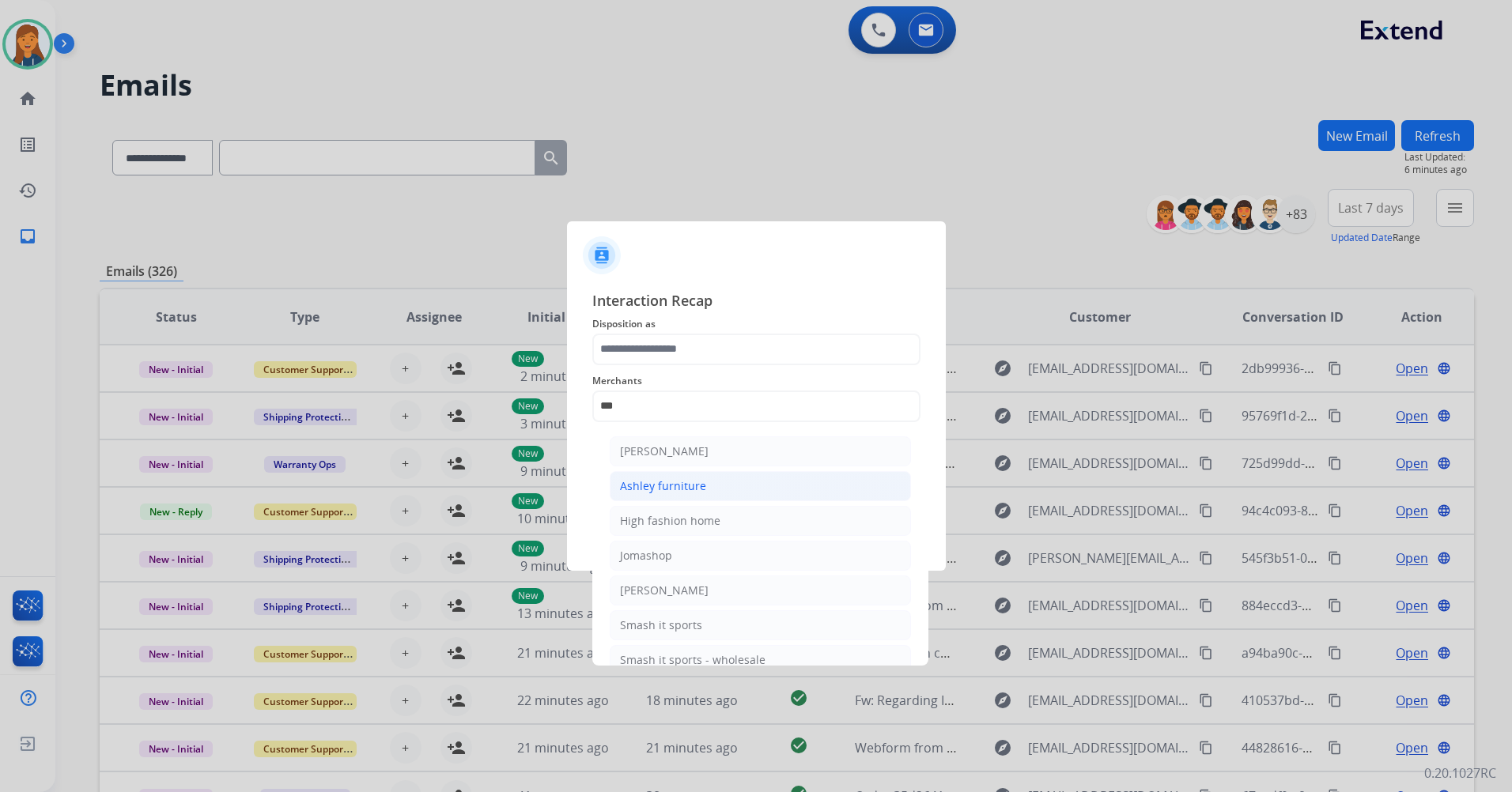
click at [672, 483] on div "Ashley furniture" at bounding box center [663, 487] width 86 height 16
type input "**********"
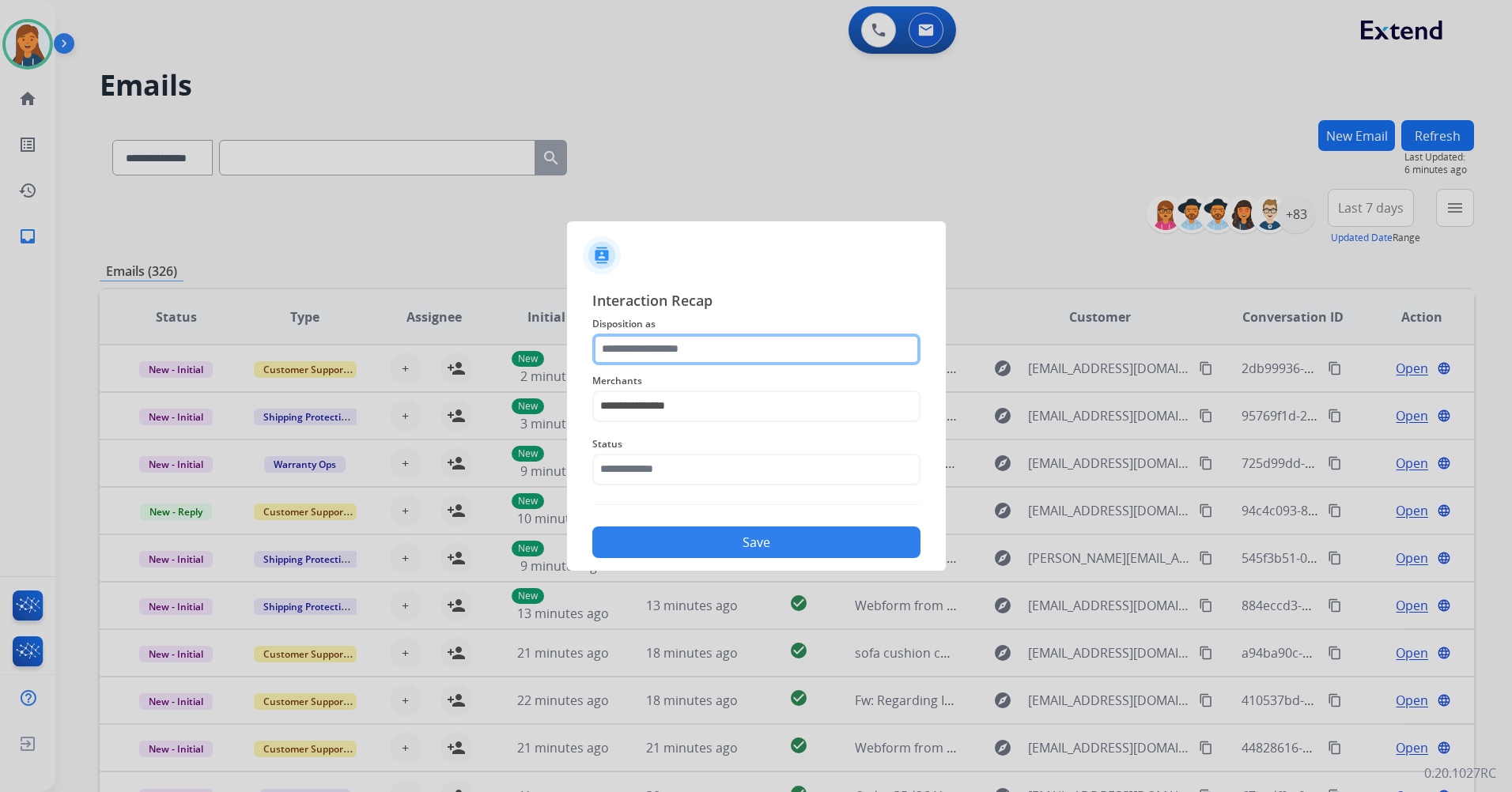
click at [646, 356] on input "text" at bounding box center [756, 349] width 328 height 31
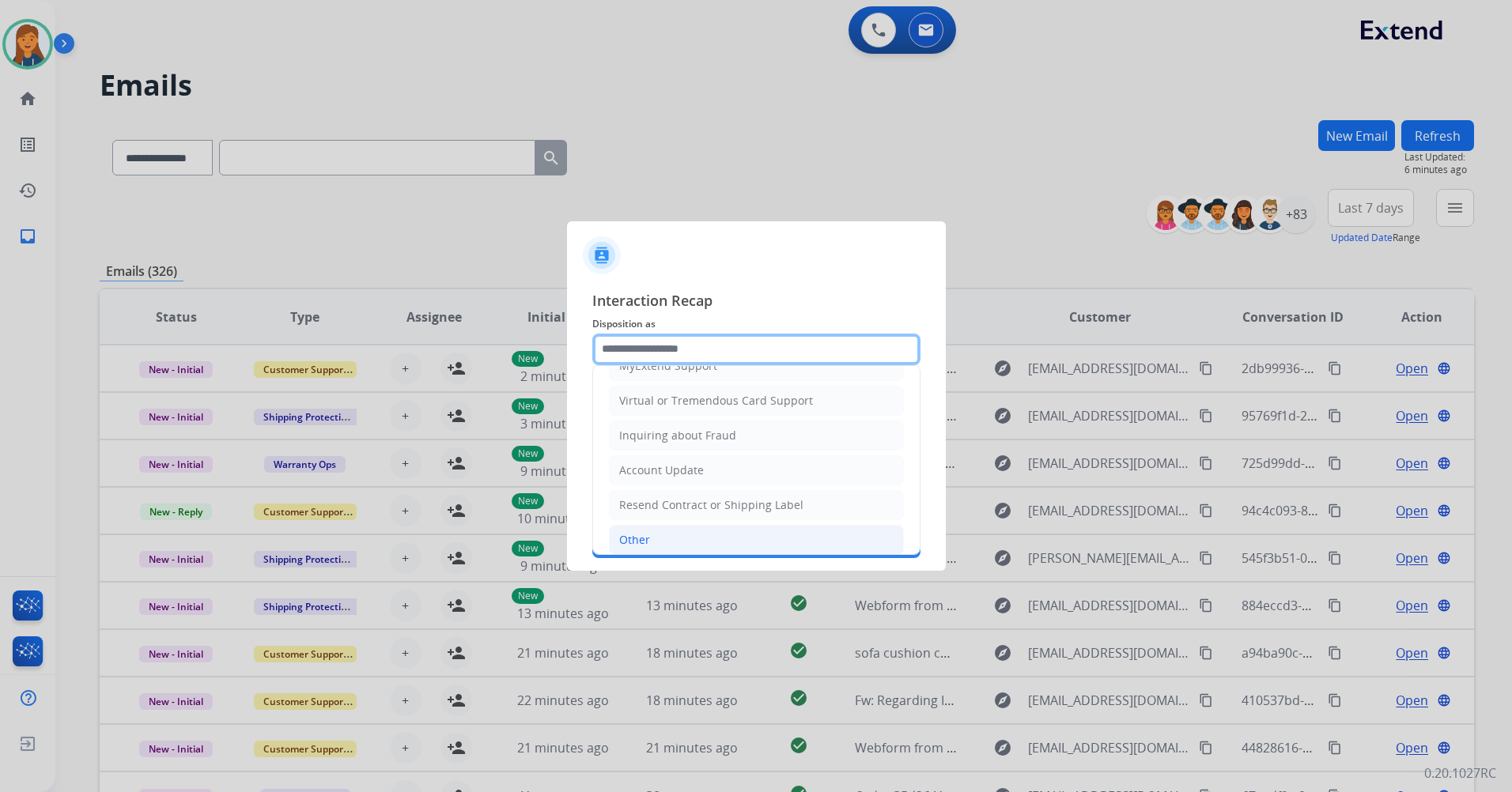
scroll to position [237, 0]
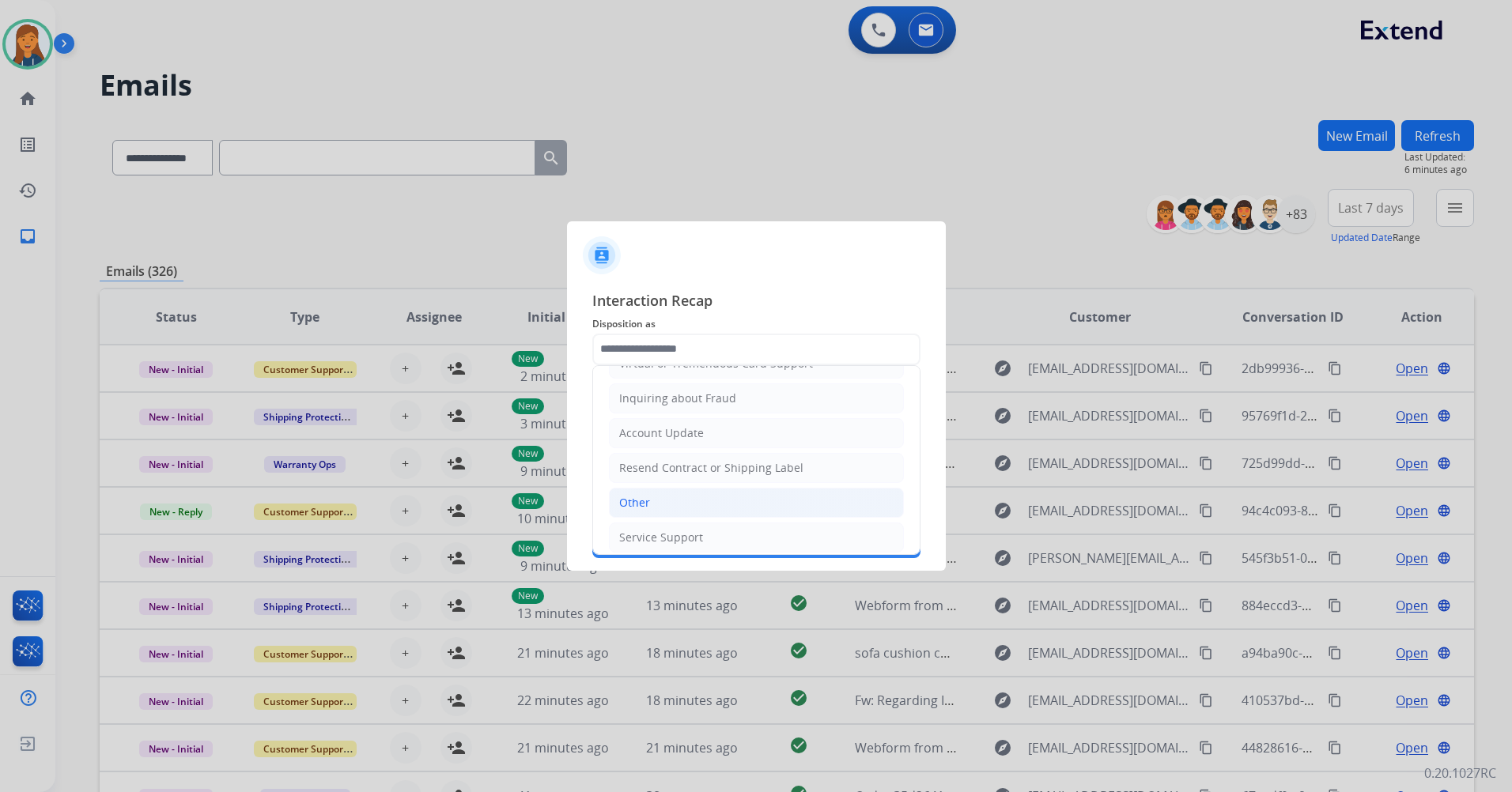
click at [648, 504] on div "Other" at bounding box center [635, 503] width 31 height 16
type input "*****"
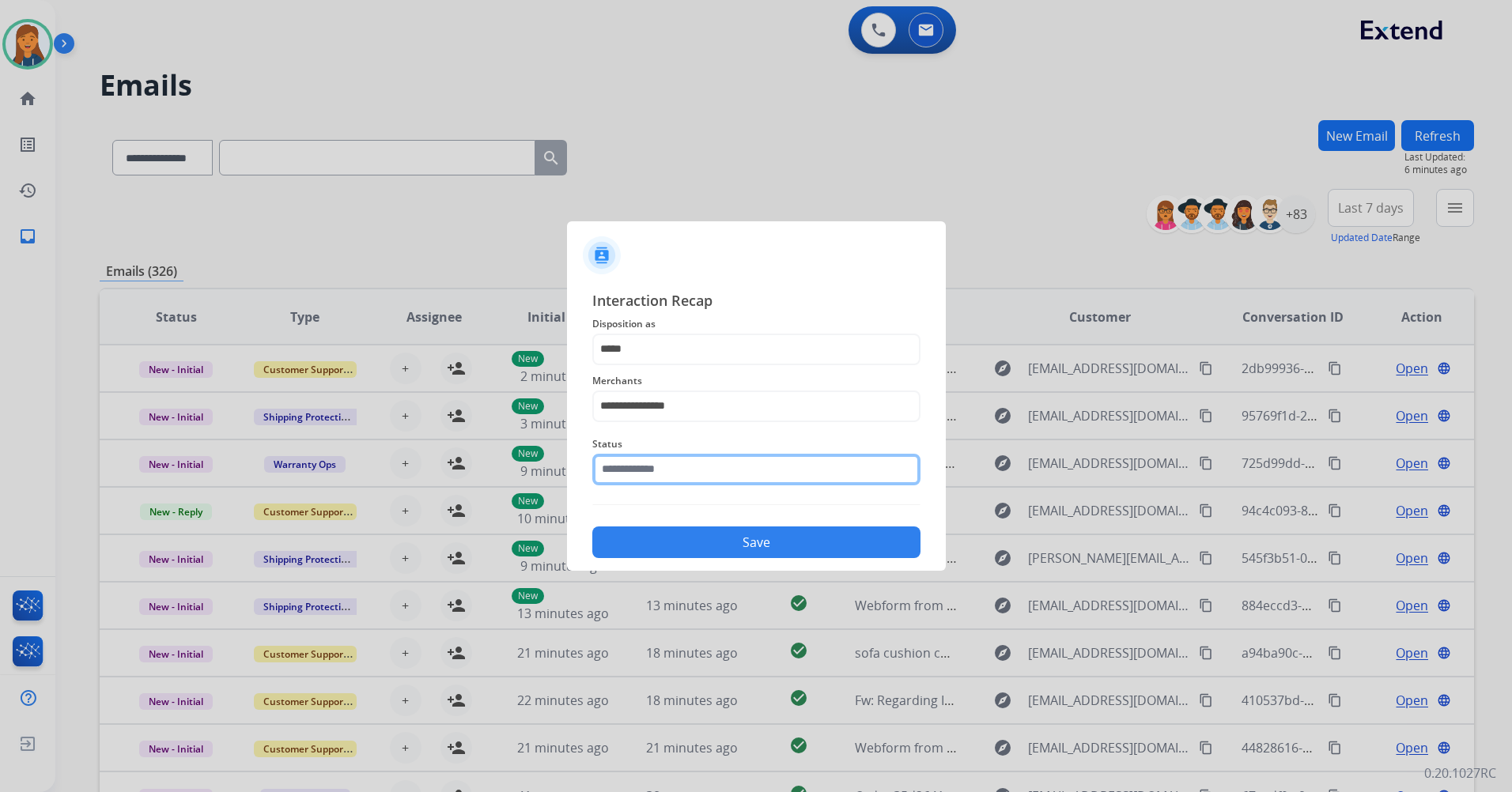
click at [620, 458] on input "text" at bounding box center [756, 470] width 328 height 31
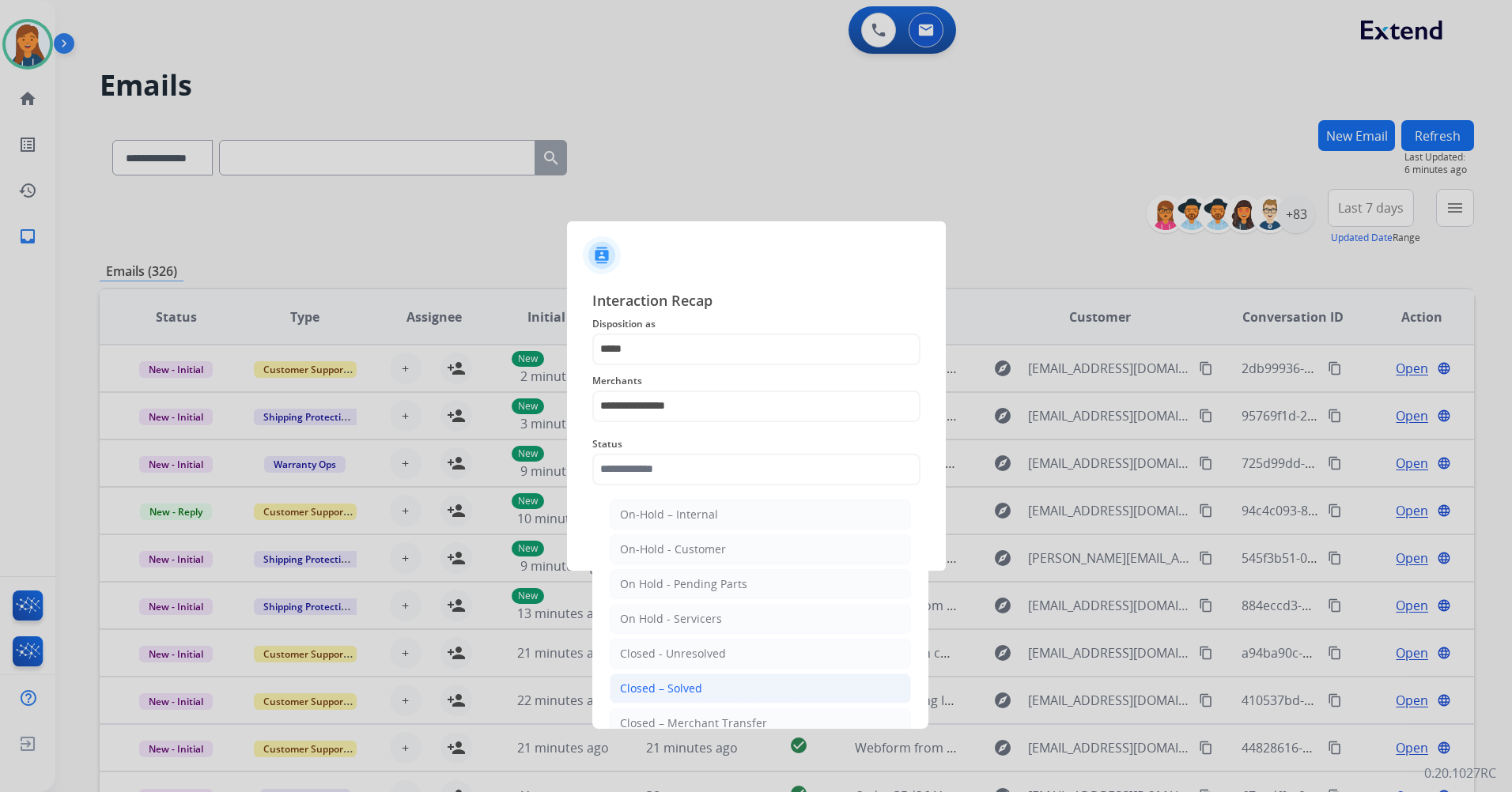
click at [650, 684] on div "Closed – Solved" at bounding box center [661, 689] width 83 height 16
type input "**********"
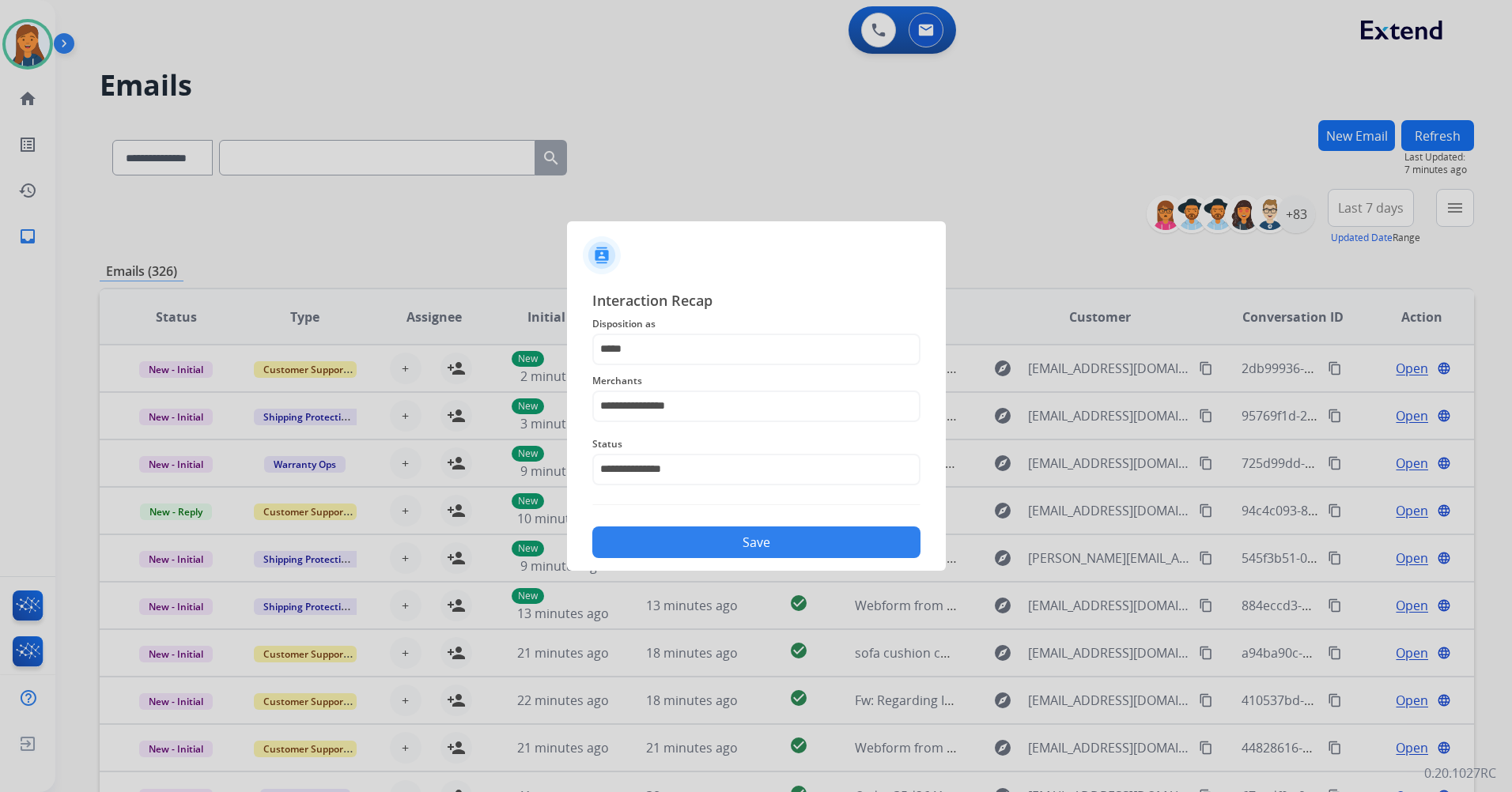
click at [676, 539] on button "Save" at bounding box center [756, 542] width 328 height 31
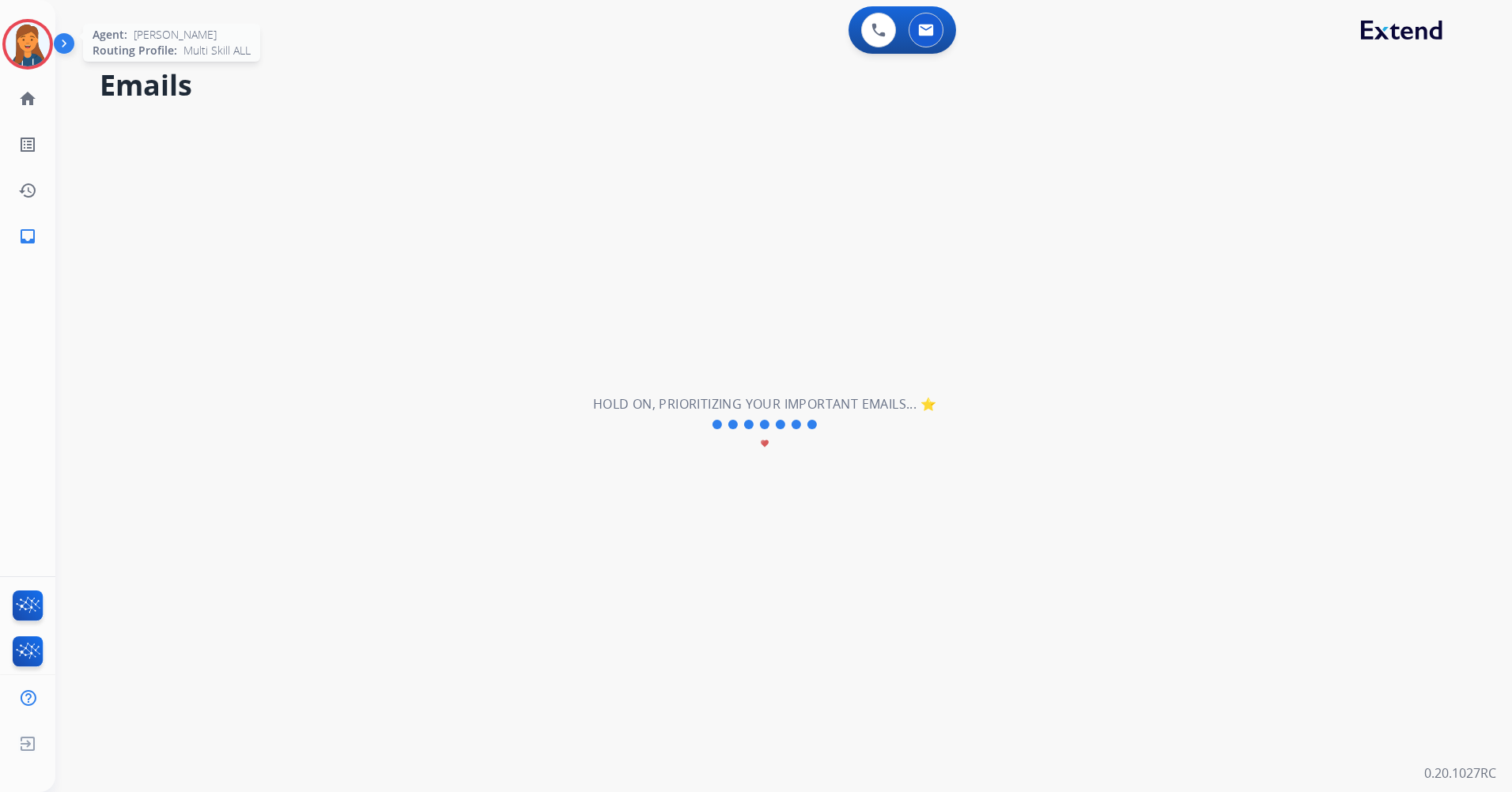
click at [22, 51] on img at bounding box center [27, 44] width 44 height 44
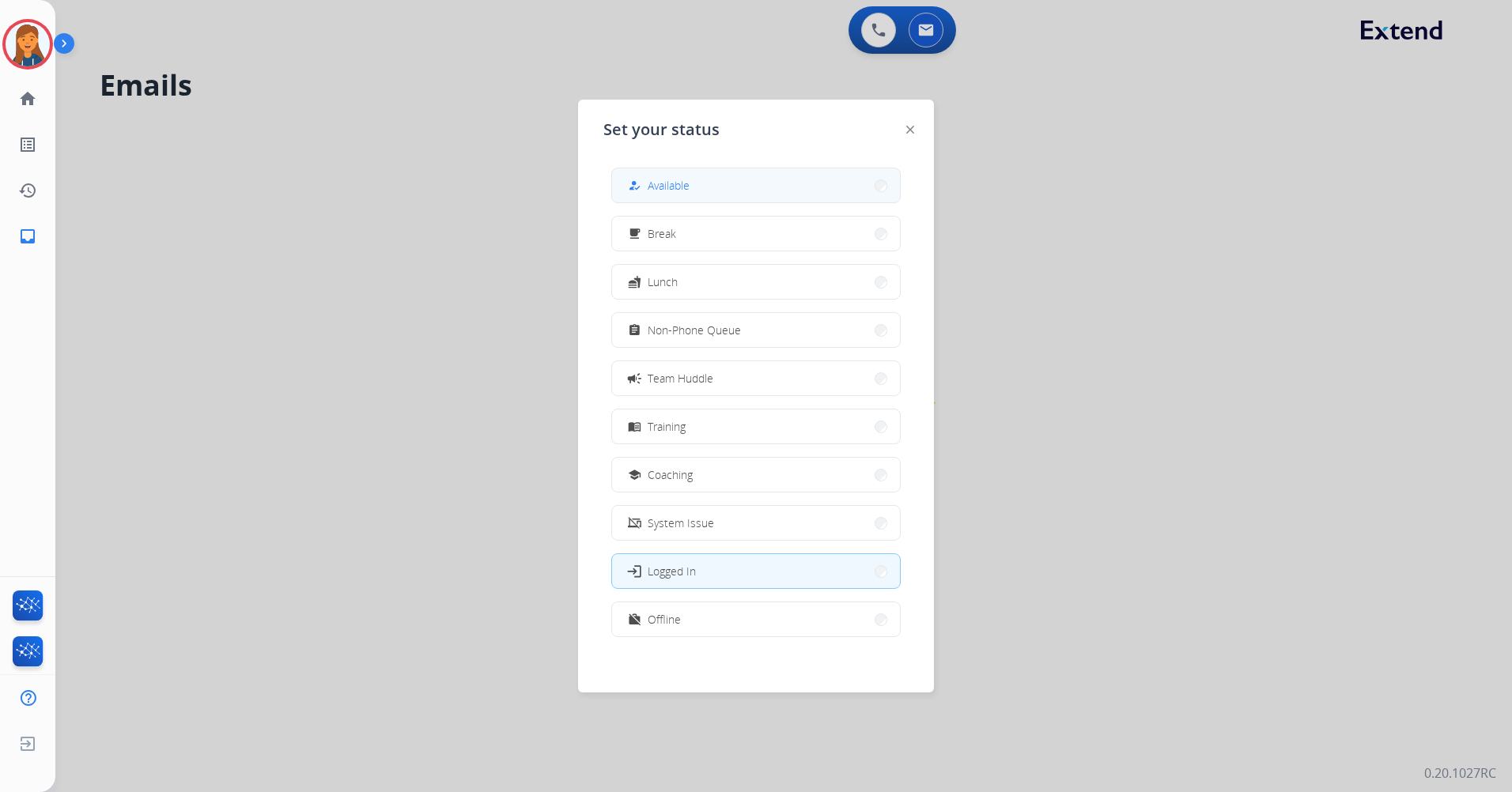
click at [689, 174] on button "how_to_reg Available" at bounding box center [756, 186] width 288 height 34
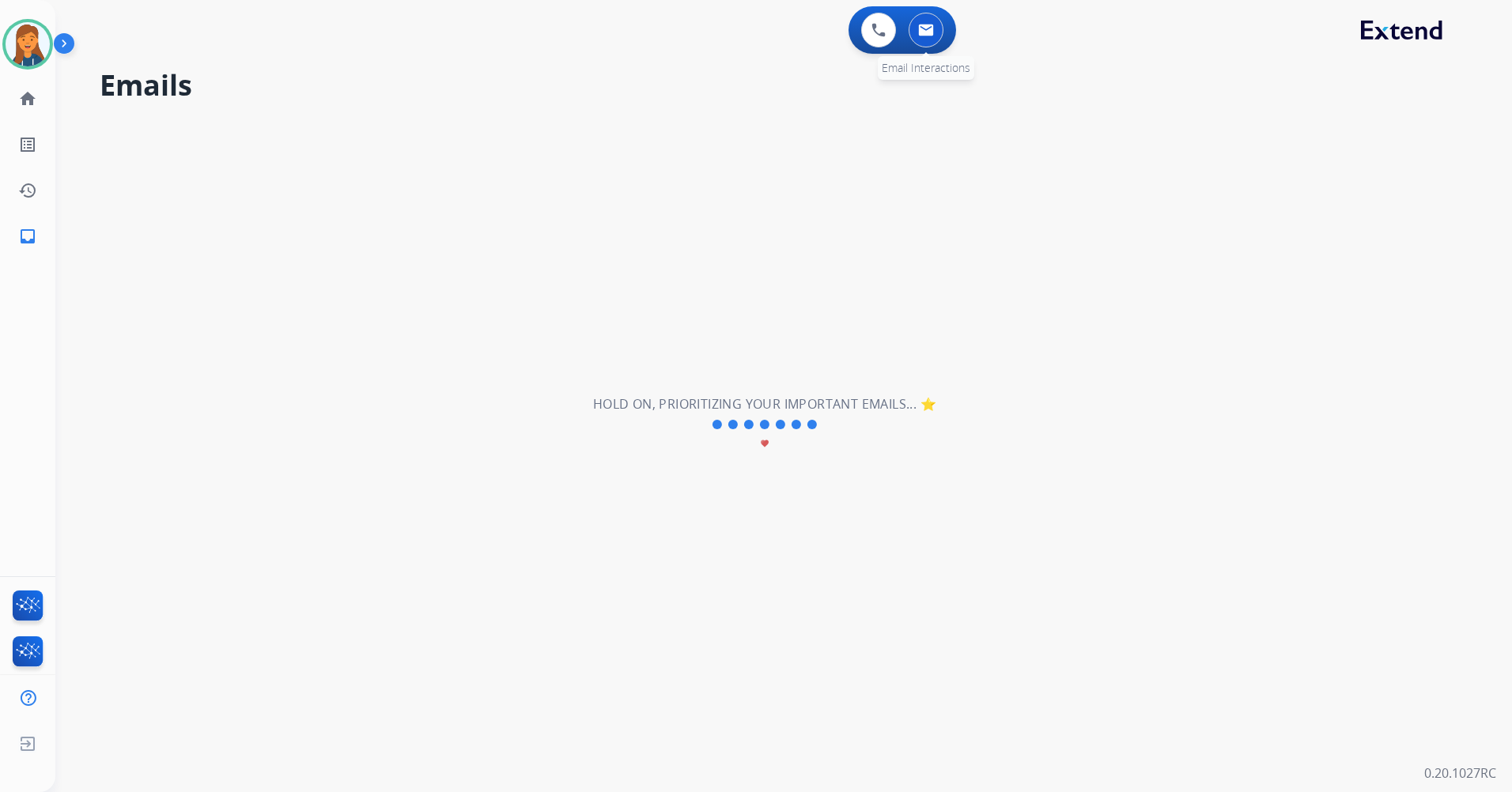
click at [918, 26] on img at bounding box center [926, 30] width 16 height 13
click at [875, 33] on img at bounding box center [879, 31] width 14 height 14
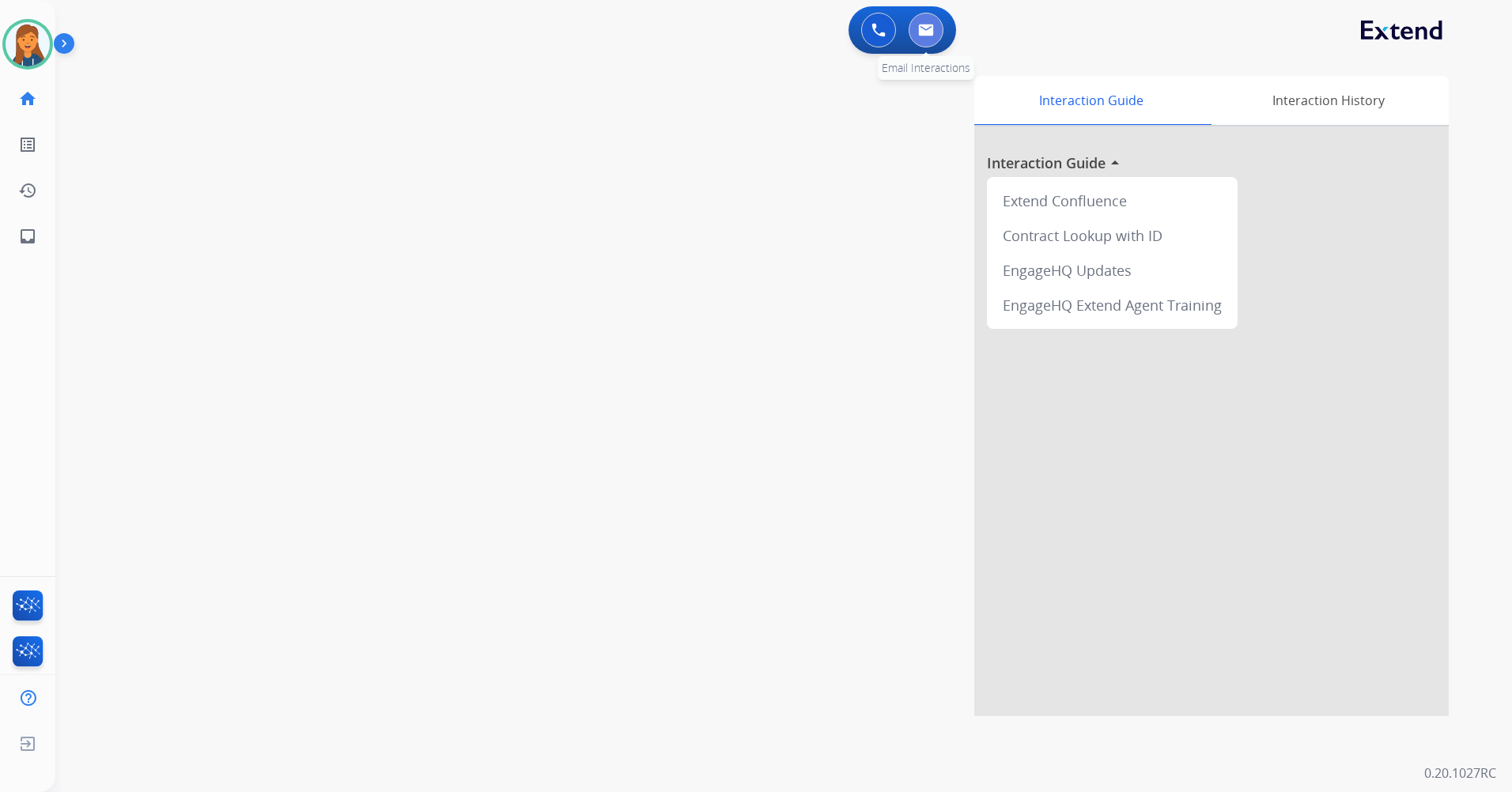
click at [933, 32] on img at bounding box center [926, 30] width 16 height 13
select select "**********"
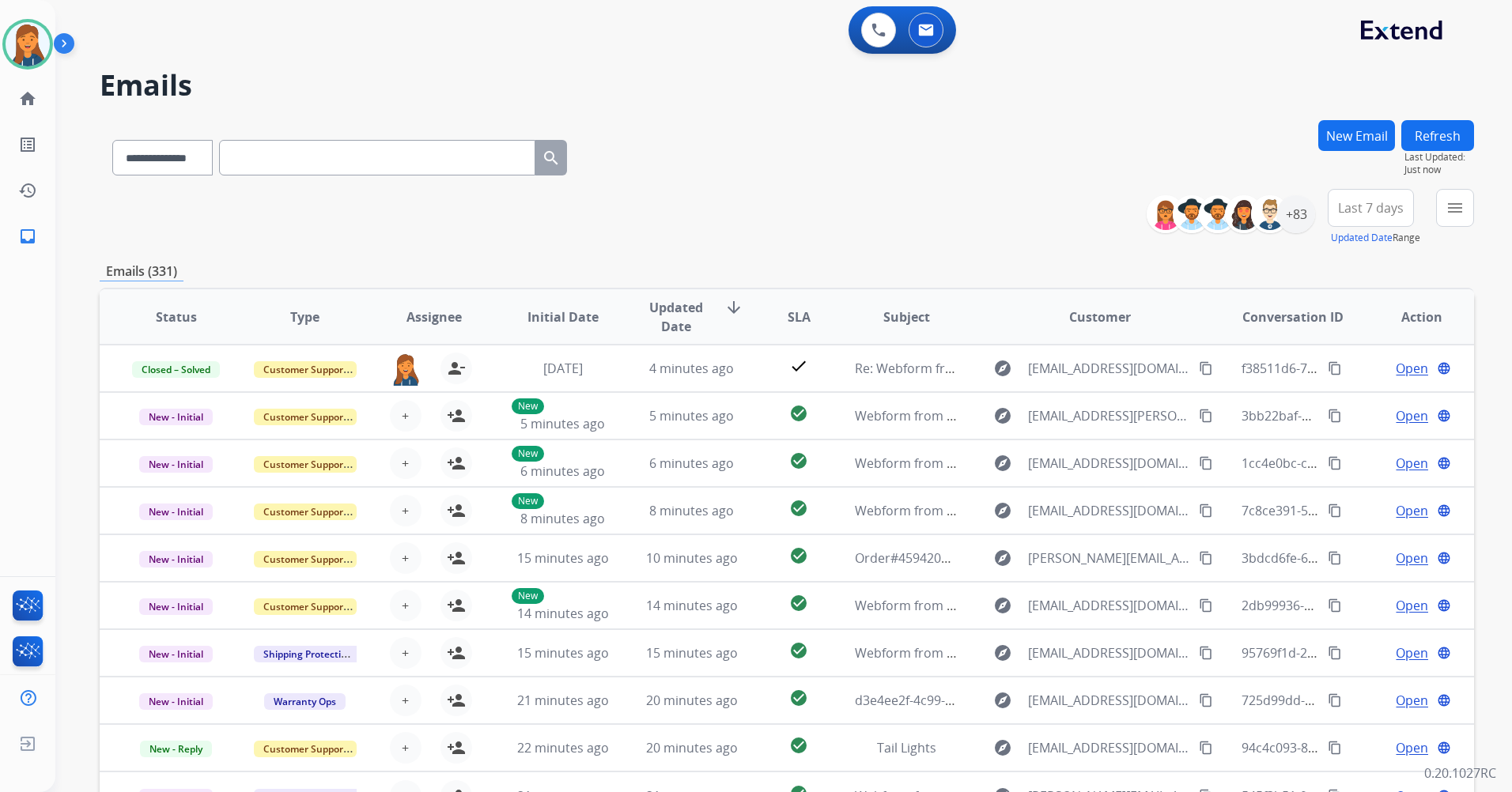
click at [246, 156] on input "text" at bounding box center [377, 158] width 316 height 36
paste input "**********"
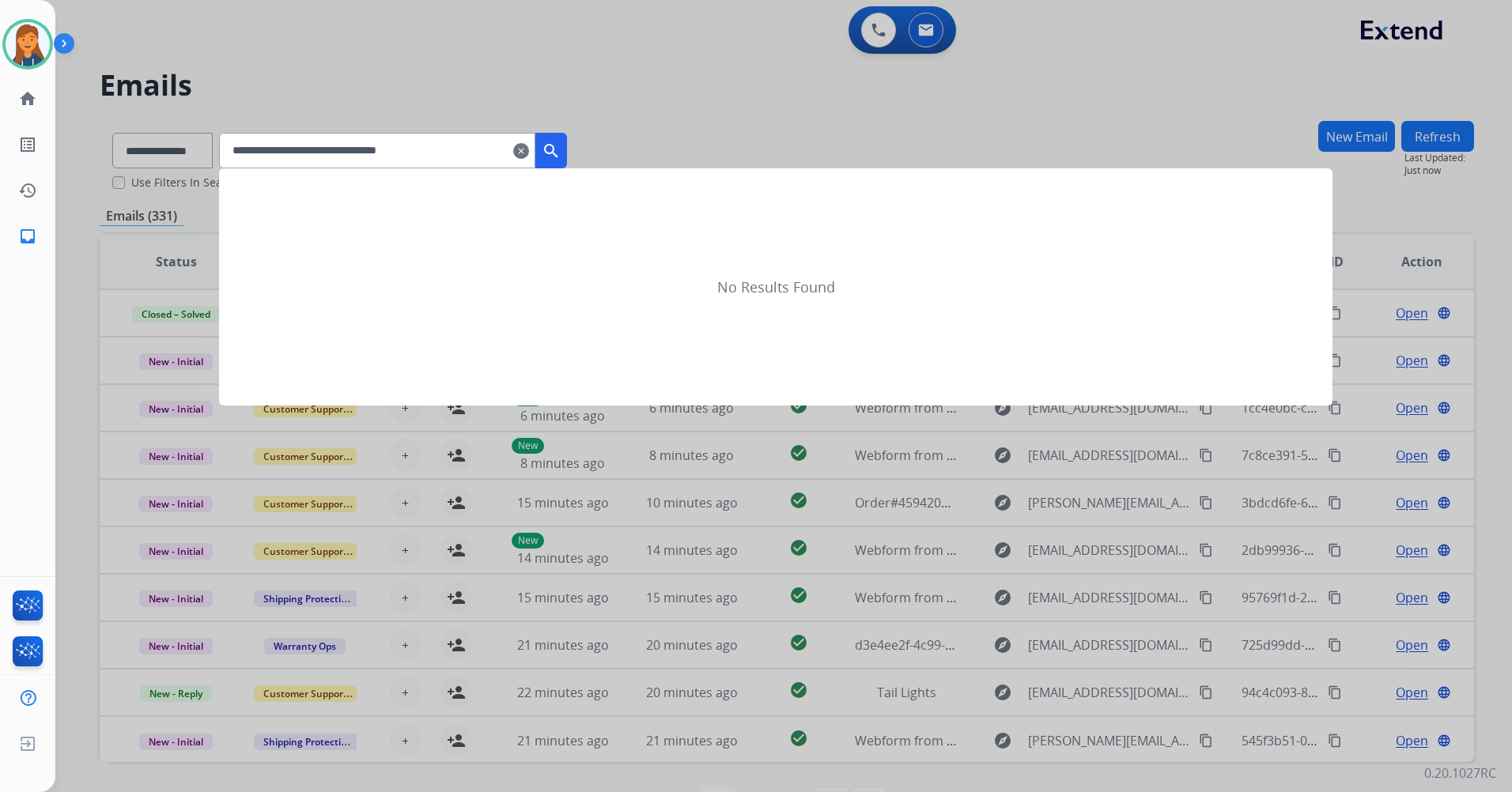
type input "**********"
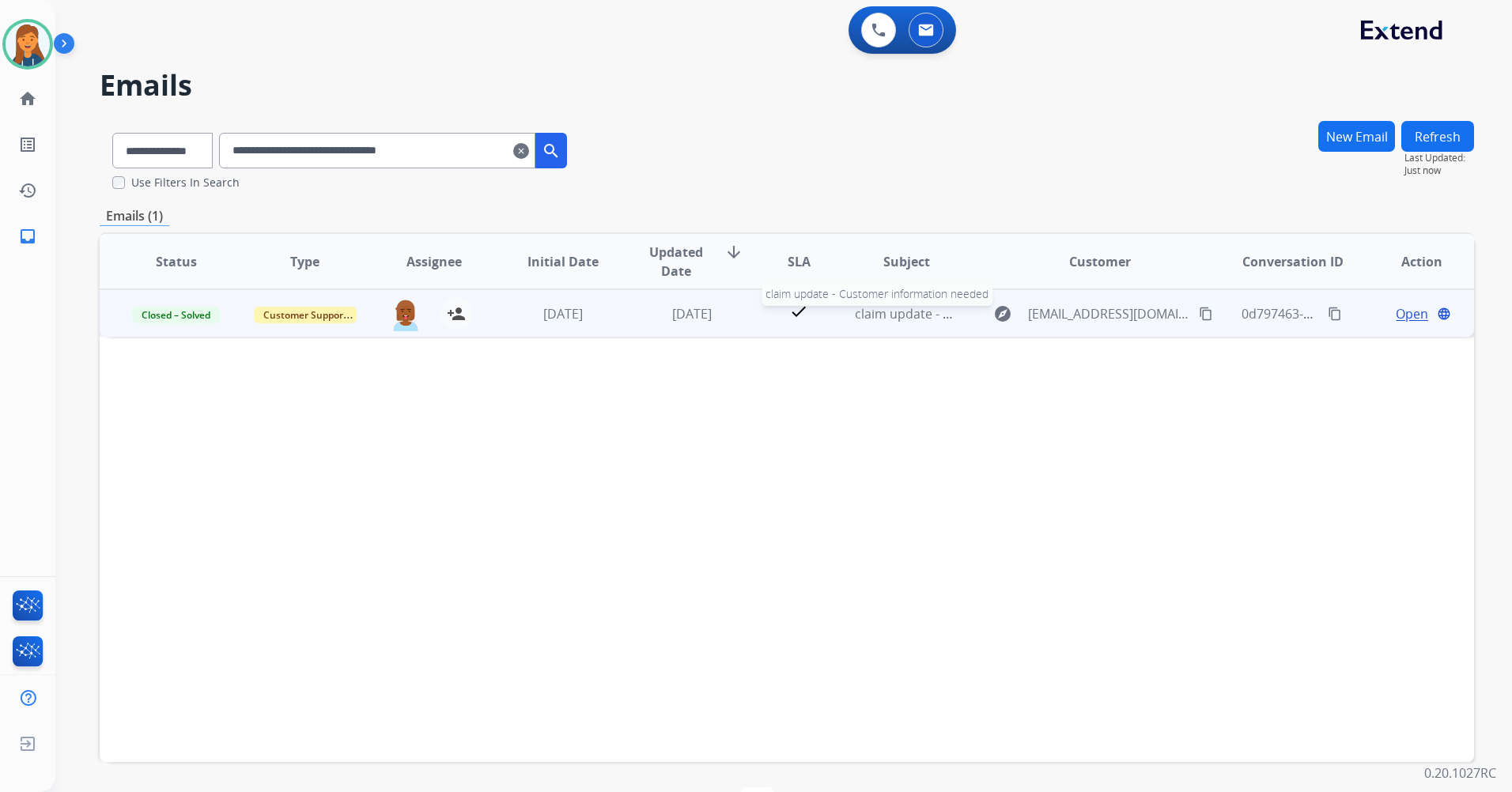
click at [881, 313] on span "claim update - Customer information needed" at bounding box center [989, 313] width 269 height 17
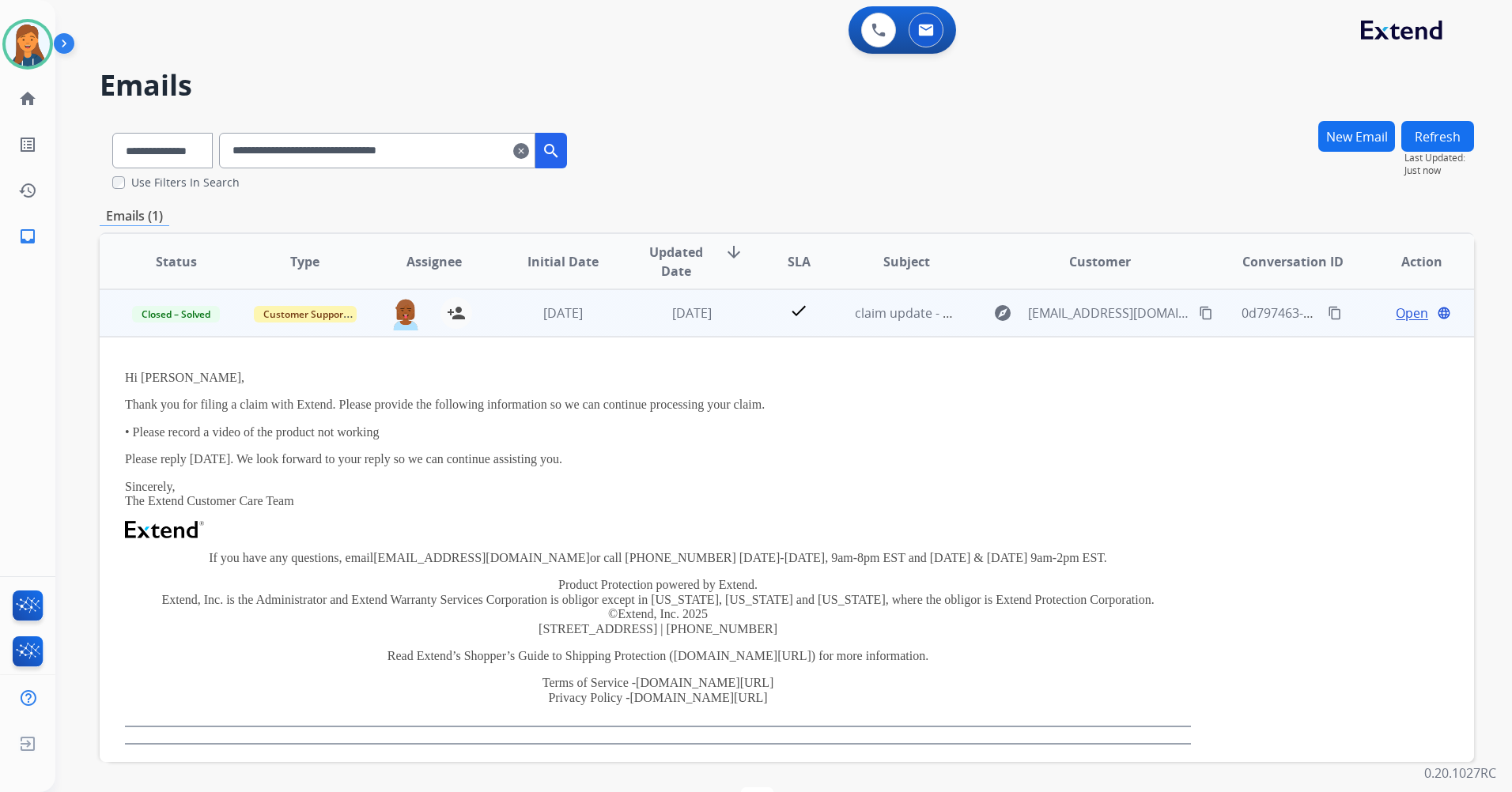
click at [1395, 321] on span "Open" at bounding box center [1411, 312] width 32 height 19
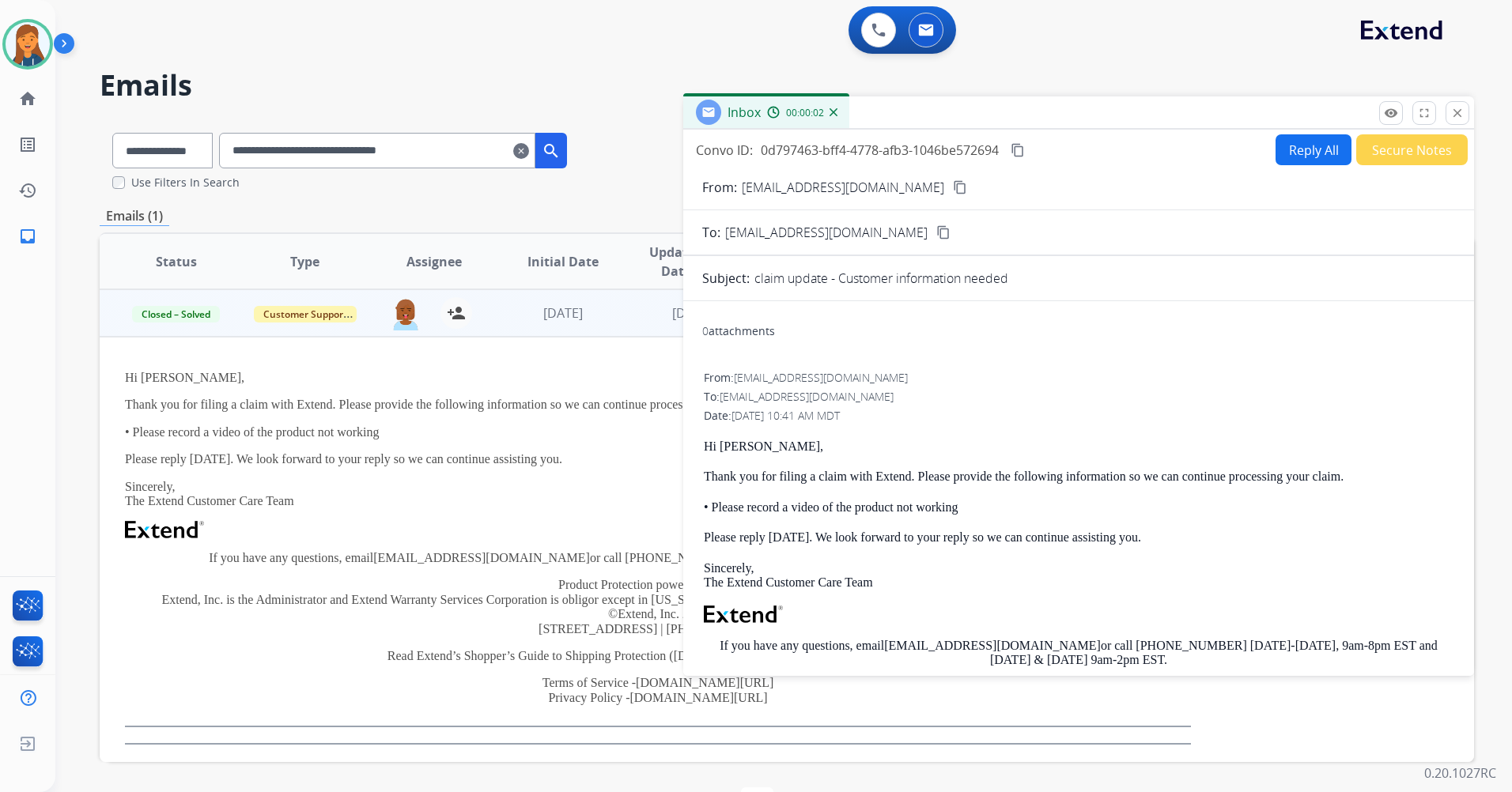
click at [1283, 159] on button "Reply All" at bounding box center [1314, 150] width 76 height 31
select select "**********"
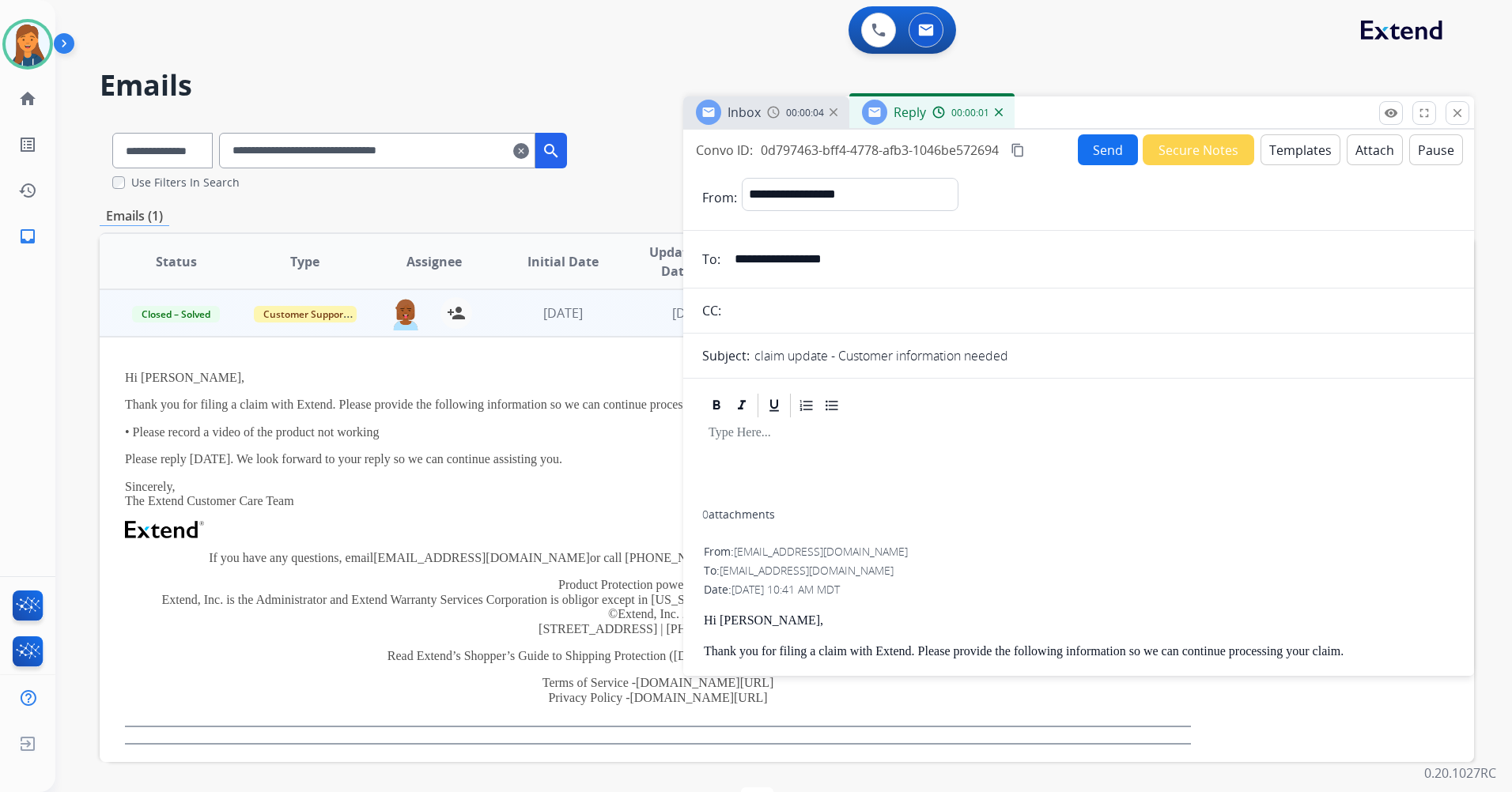
click at [1276, 155] on button "Templates" at bounding box center [1300, 150] width 80 height 31
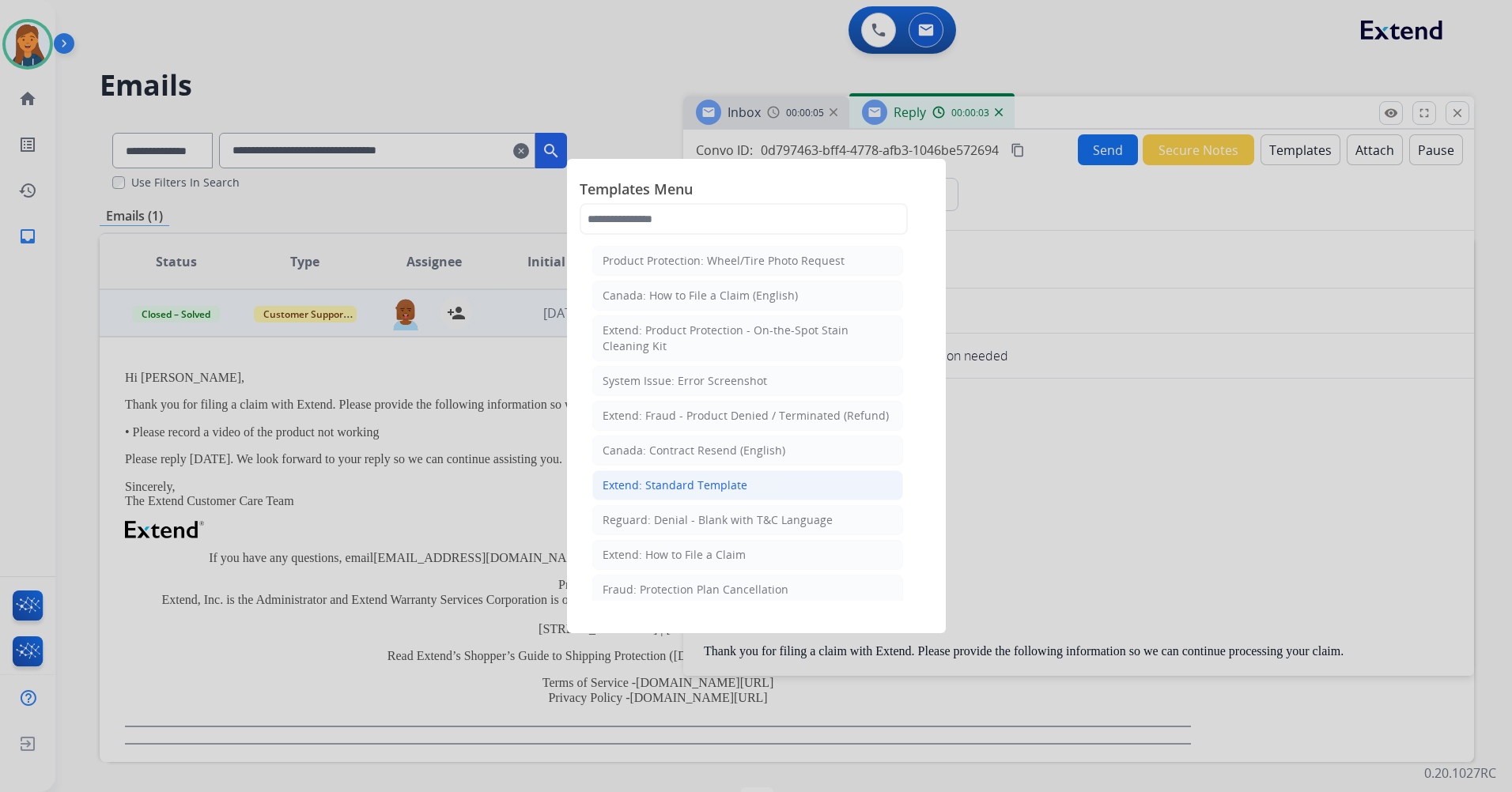
click at [687, 479] on div "Extend: Standard Template" at bounding box center [674, 486] width 145 height 16
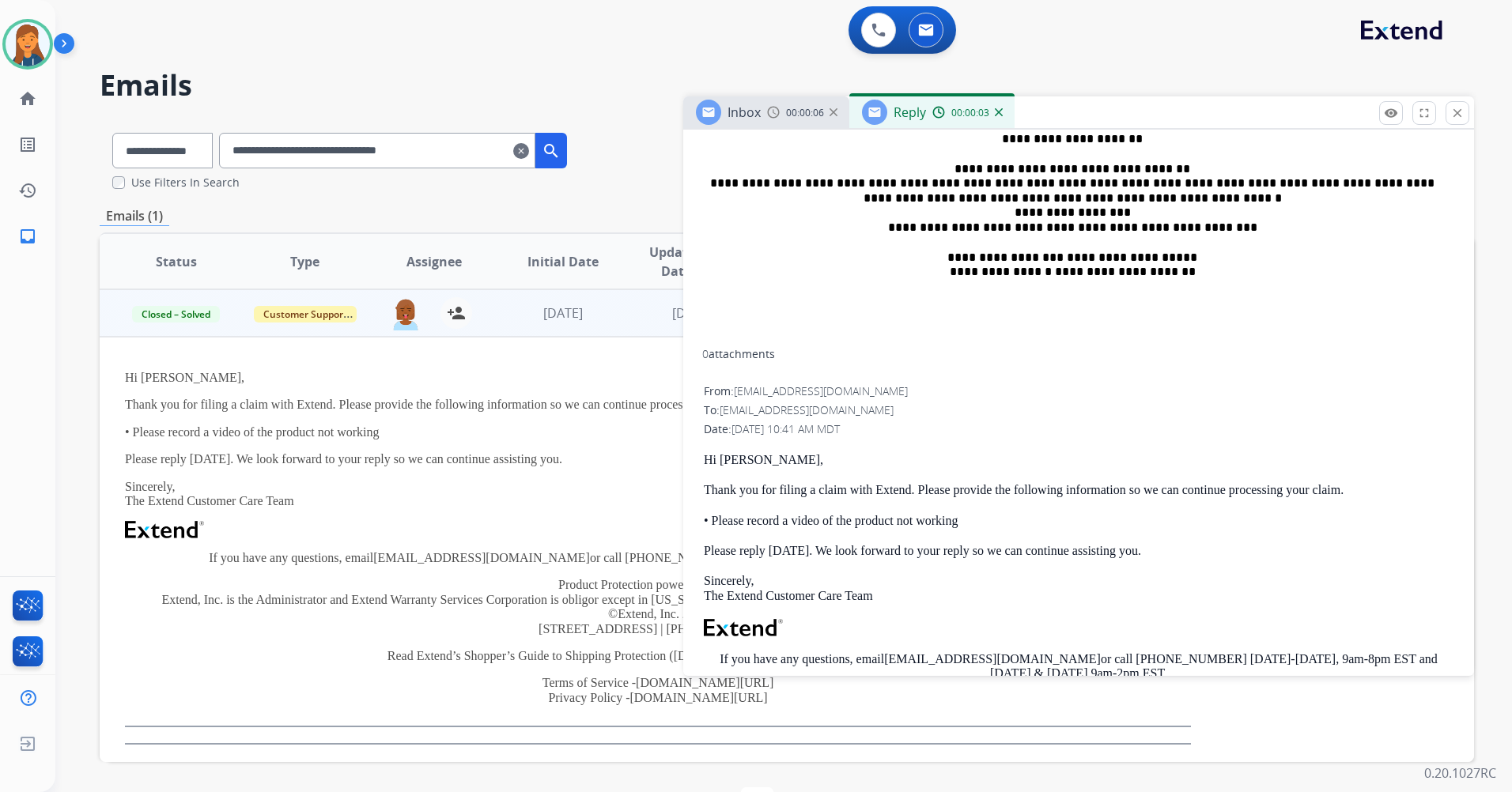
scroll to position [791, 0]
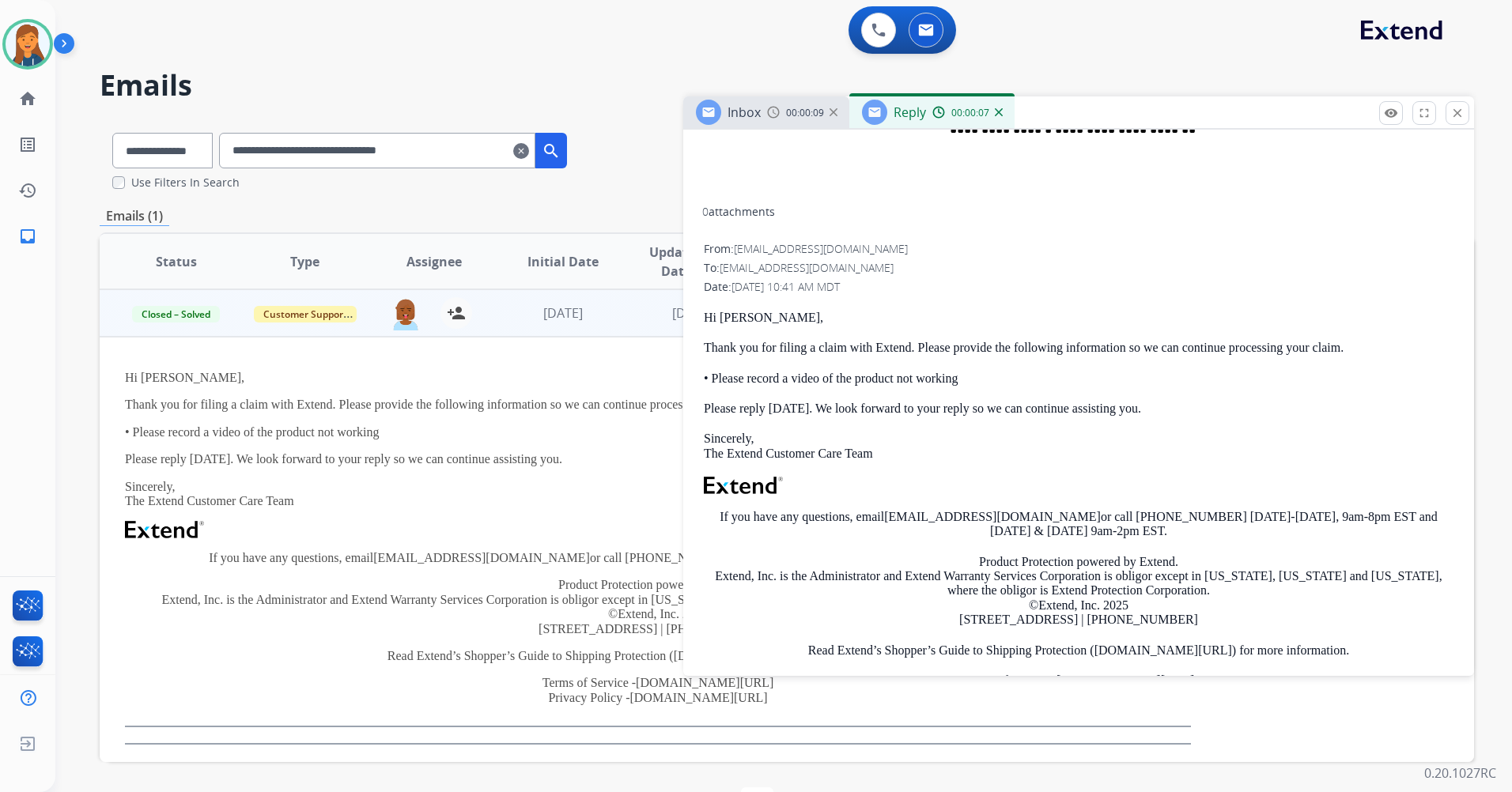
drag, startPoint x: 726, startPoint y: 321, endPoint x: 1207, endPoint y: 404, distance: 488.1
click at [1207, 404] on div "From: support@extend.com To: ogpapa71@gmail.com Date: 10/08/2025 - 10:41 AM MDT…" at bounding box center [1078, 499] width 752 height 520
copy div "Hi Darren Goff, Thank you for filing a claim with Extend. Please provide the fo…"
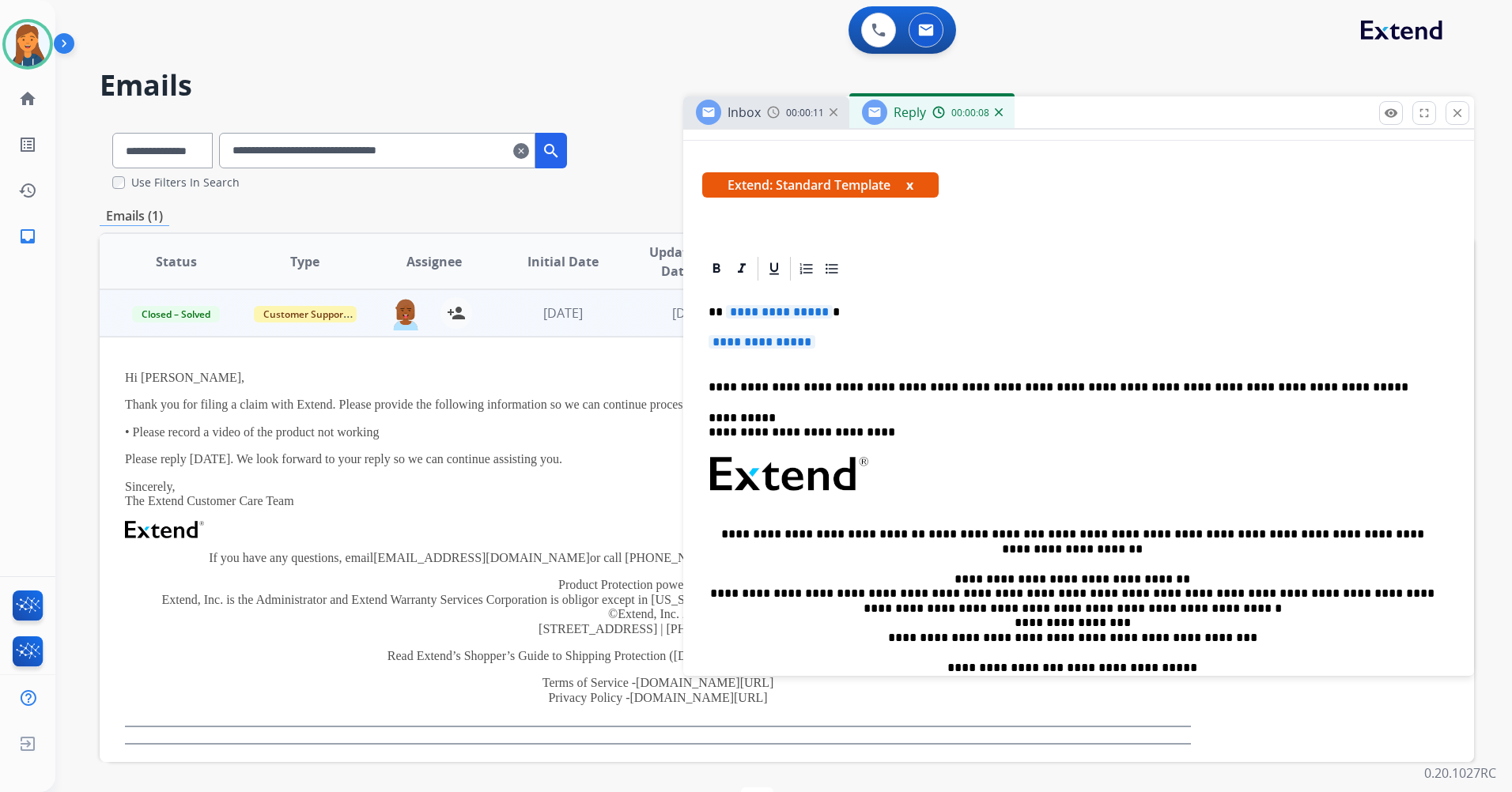
scroll to position [237, 0]
drag, startPoint x: 831, startPoint y: 339, endPoint x: 704, endPoint y: 319, distance: 128.6
click at [704, 319] on div "**********" at bounding box center [1078, 522] width 752 height 477
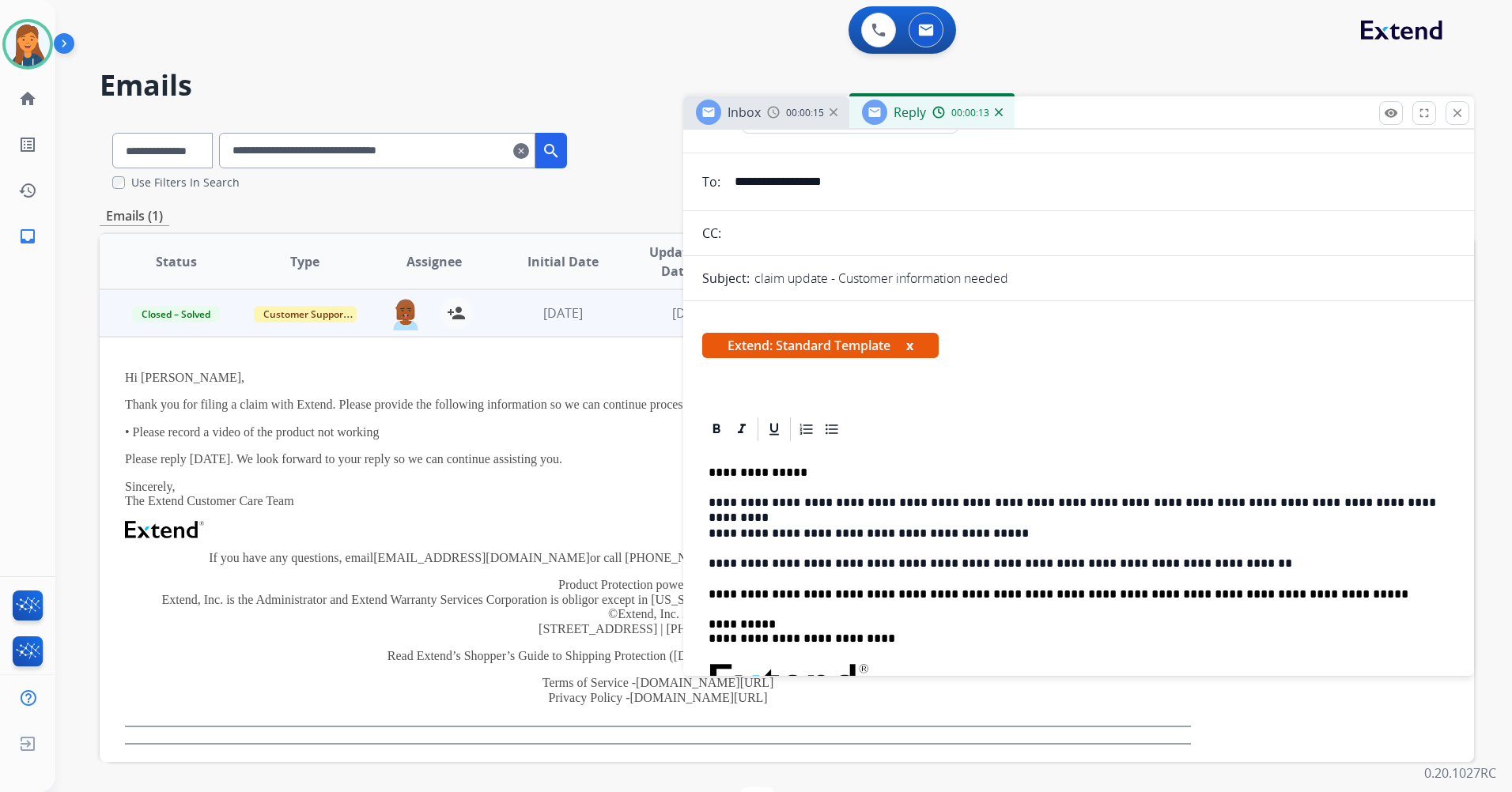
scroll to position [0, 0]
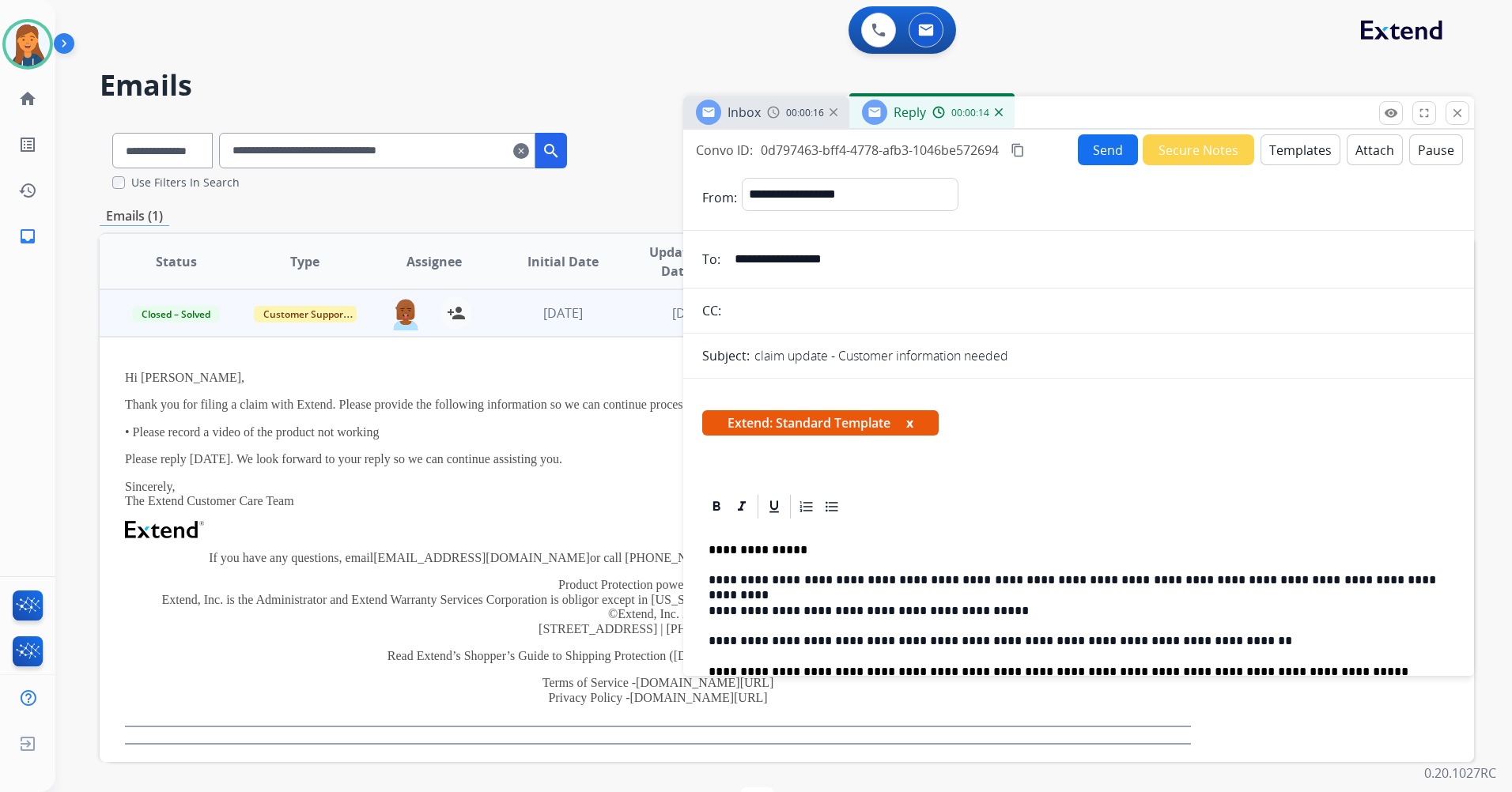
click at [1018, 149] on mat-icon "content_copy" at bounding box center [1018, 150] width 14 height 14
click at [1092, 145] on button "Send" at bounding box center [1107, 150] width 60 height 31
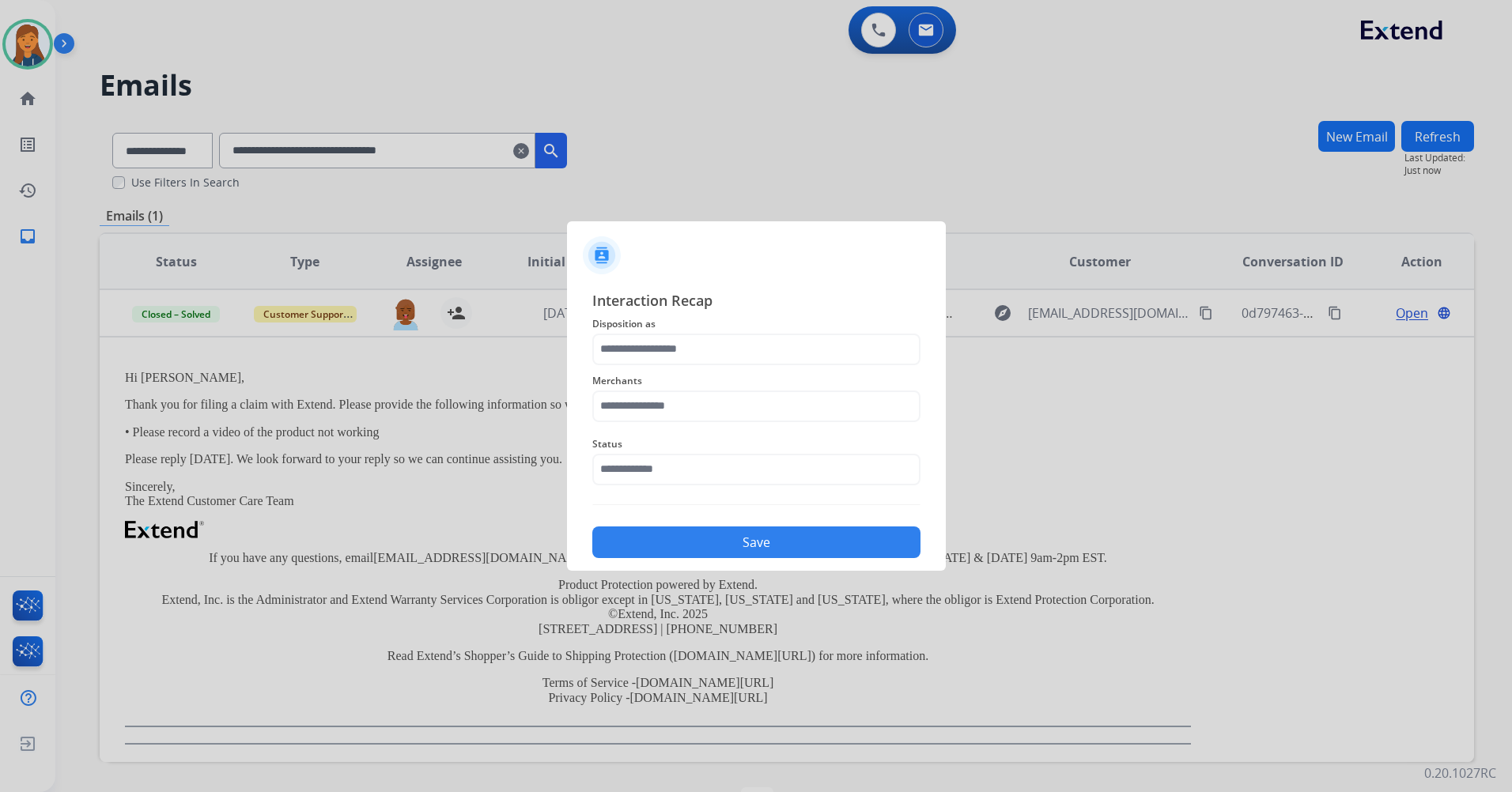
click at [677, 383] on span "Merchants" at bounding box center [756, 381] width 328 height 19
click at [657, 416] on input "text" at bounding box center [756, 406] width 328 height 31
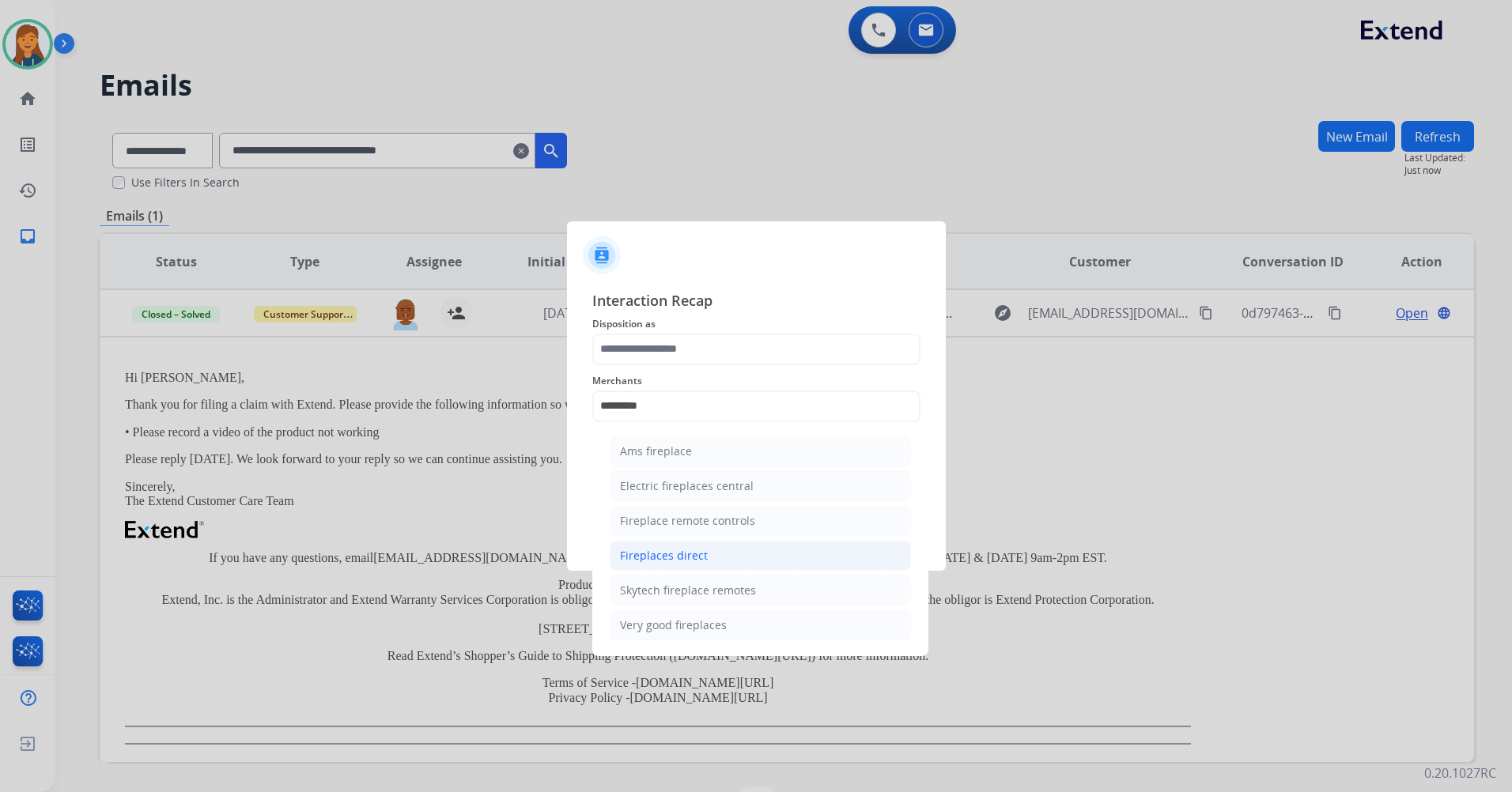
click at [703, 548] on div "Fireplaces direct" at bounding box center [664, 556] width 88 height 16
type input "**********"
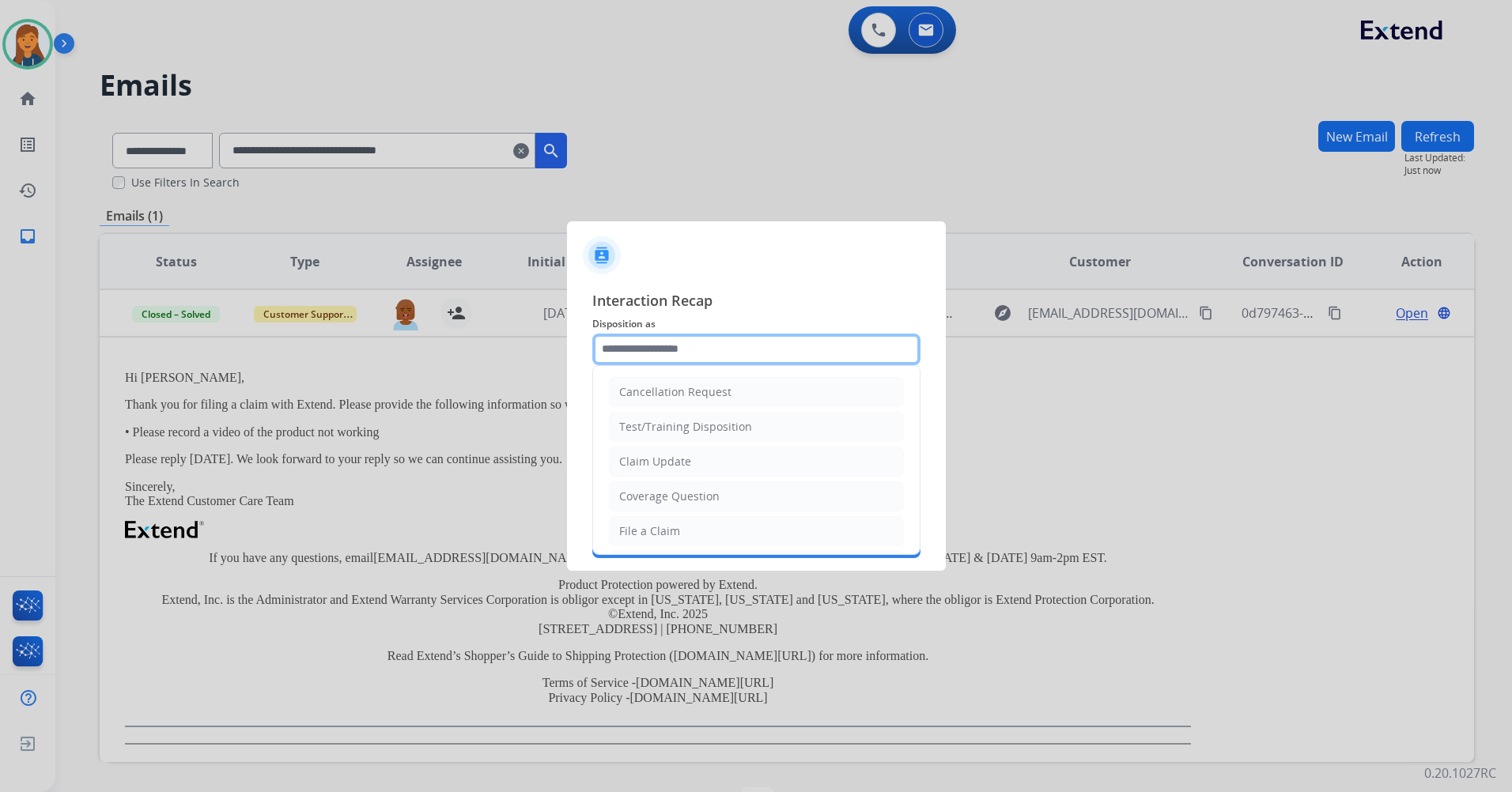
click at [660, 359] on input "text" at bounding box center [756, 349] width 328 height 31
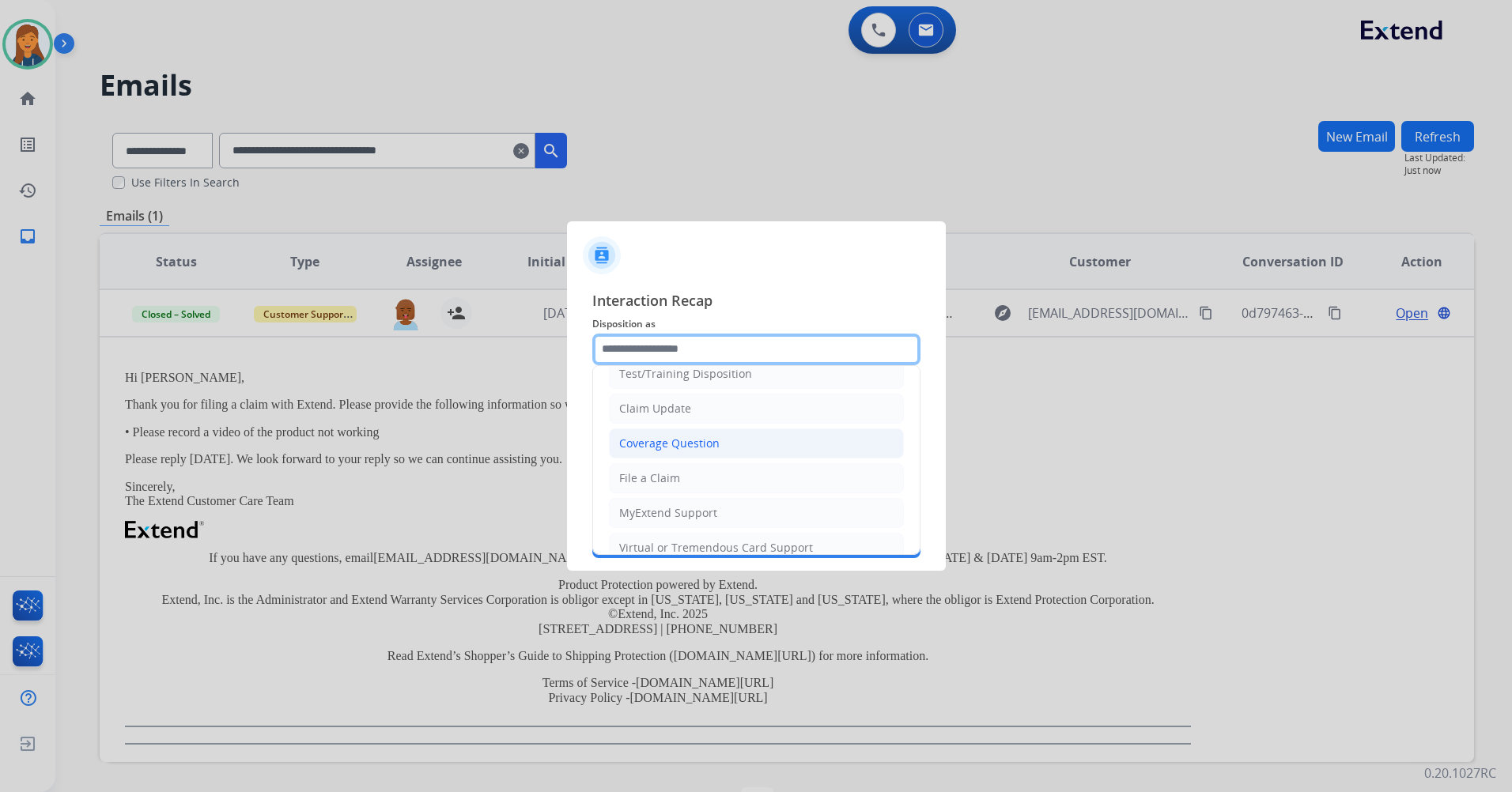
scroll to position [79, 0]
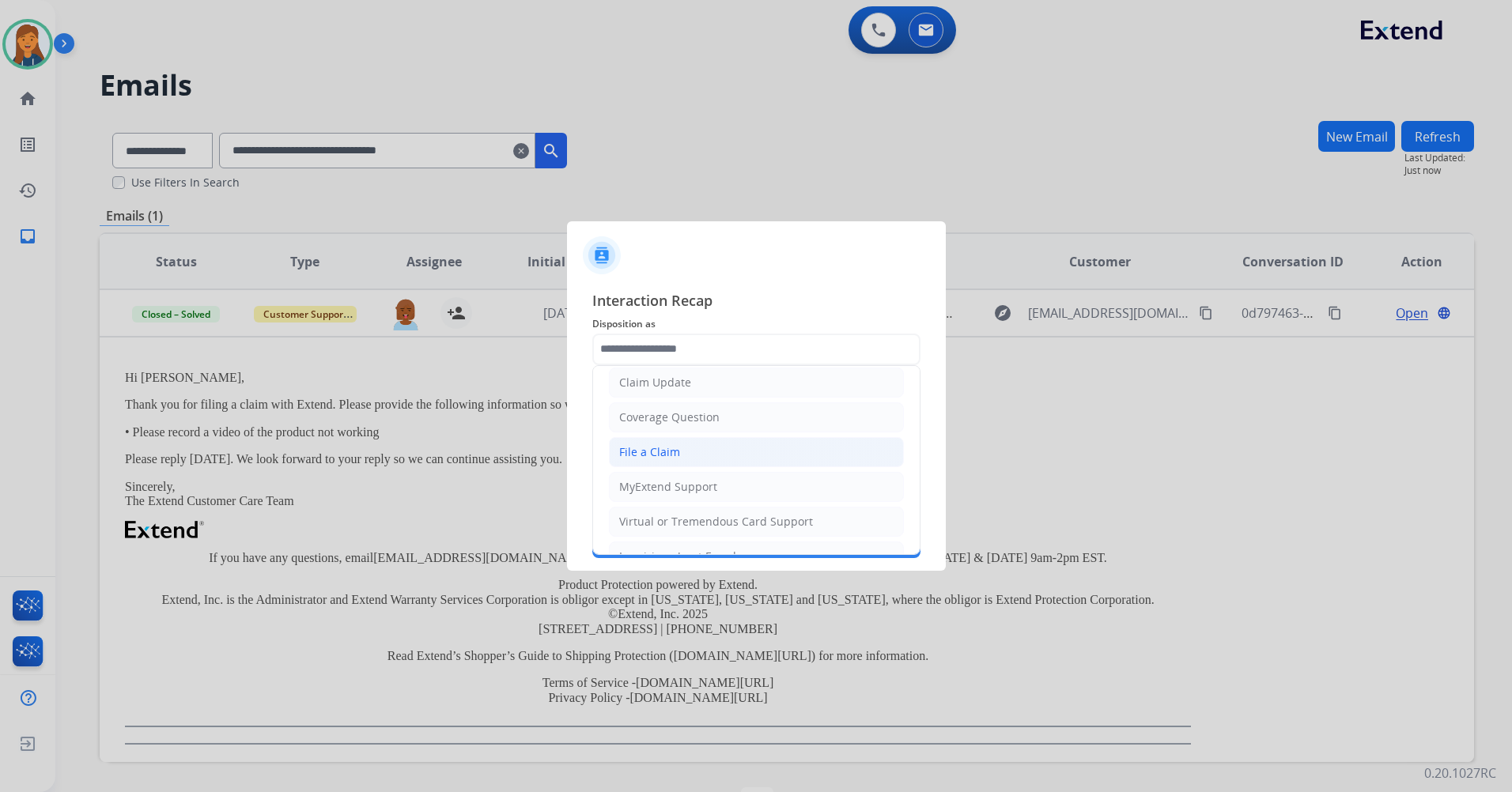
click at [664, 457] on div "File a Claim" at bounding box center [650, 453] width 61 height 16
type input "**********"
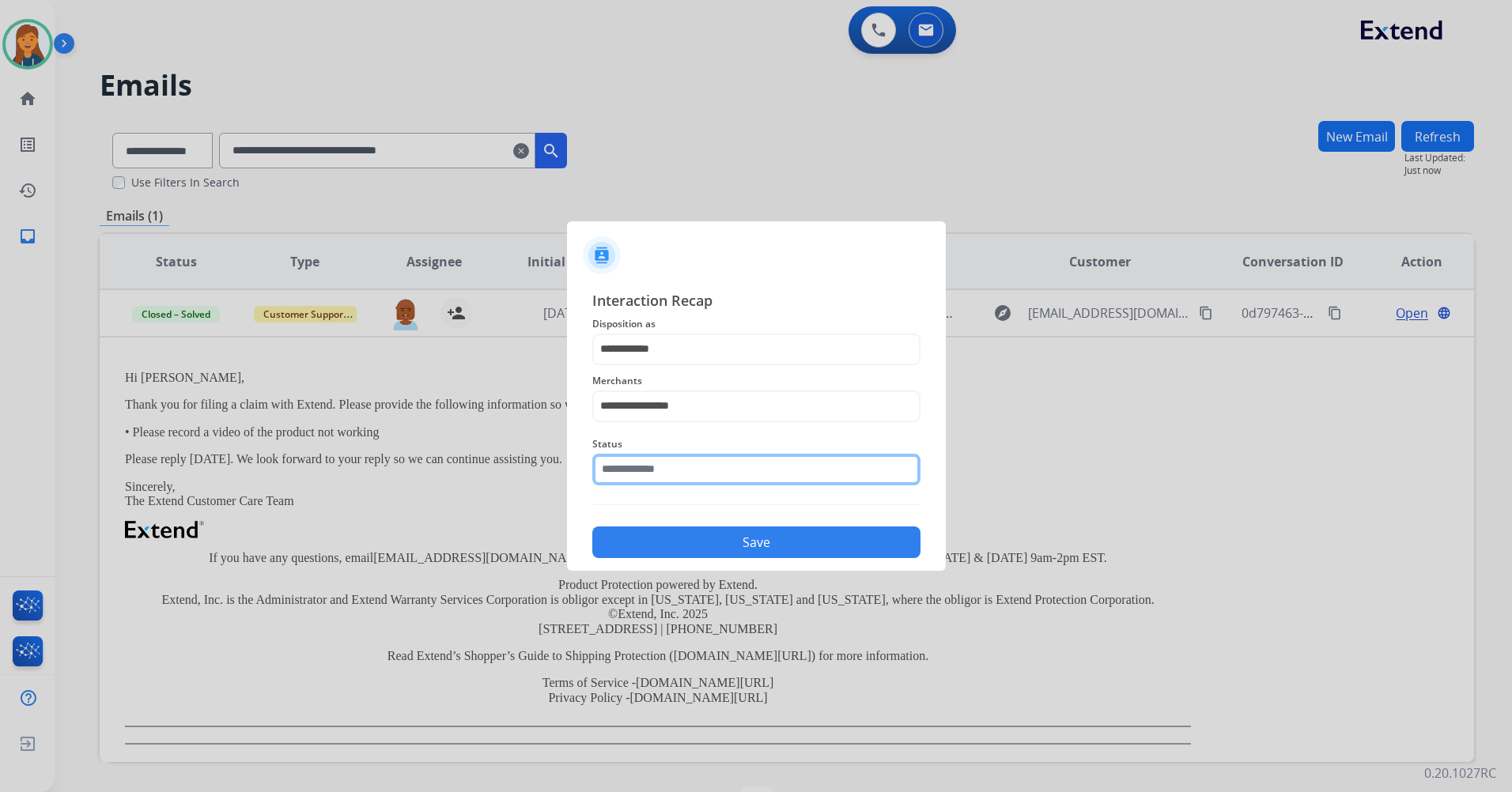
click at [661, 475] on input "text" at bounding box center [756, 470] width 328 height 31
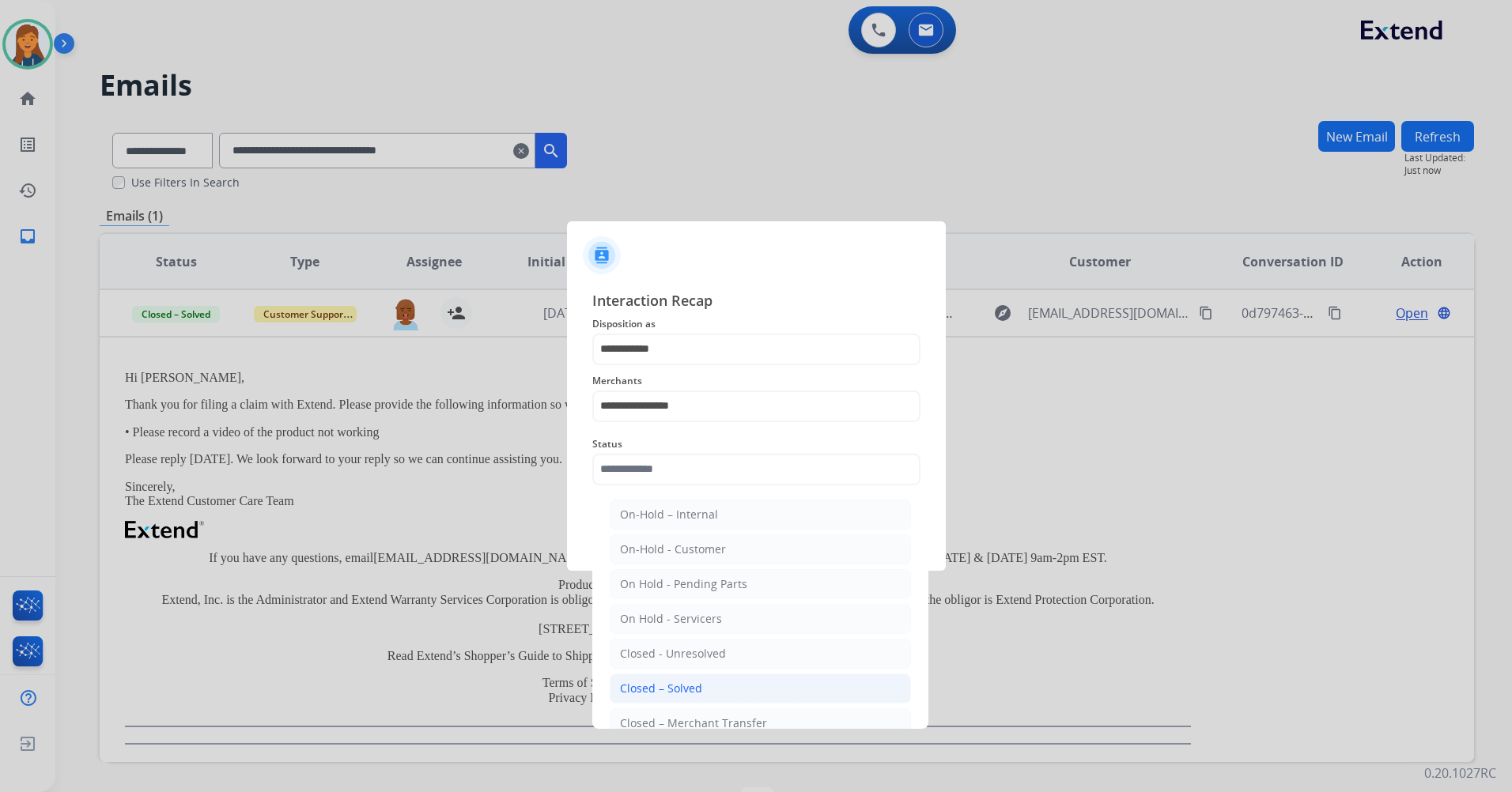
click at [655, 676] on li "Closed – Solved" at bounding box center [760, 688] width 302 height 30
type input "**********"
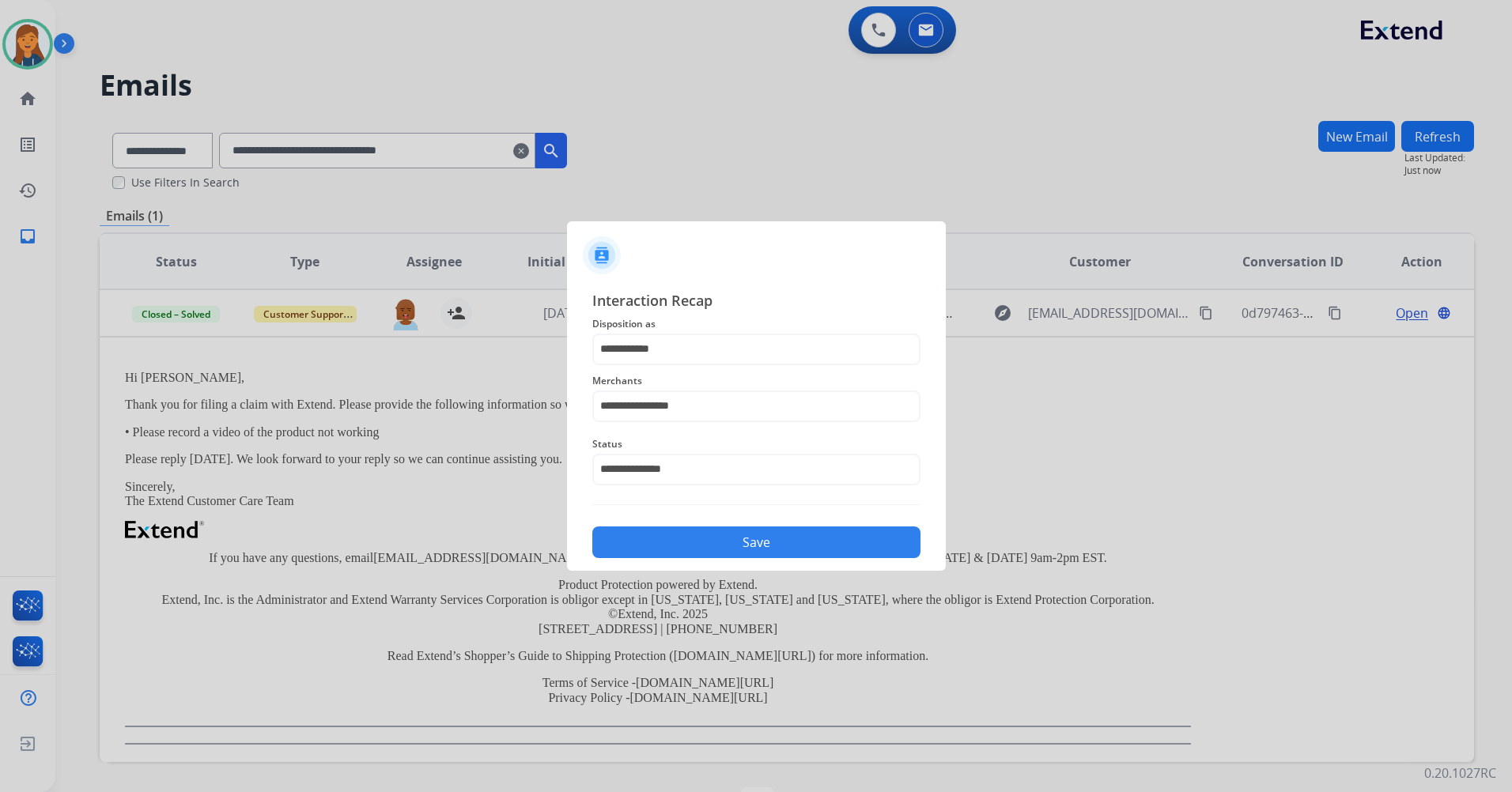
drag, startPoint x: 652, startPoint y: 549, endPoint x: 614, endPoint y: 476, distance: 82.3
click at [651, 549] on button "Save" at bounding box center [756, 542] width 328 height 31
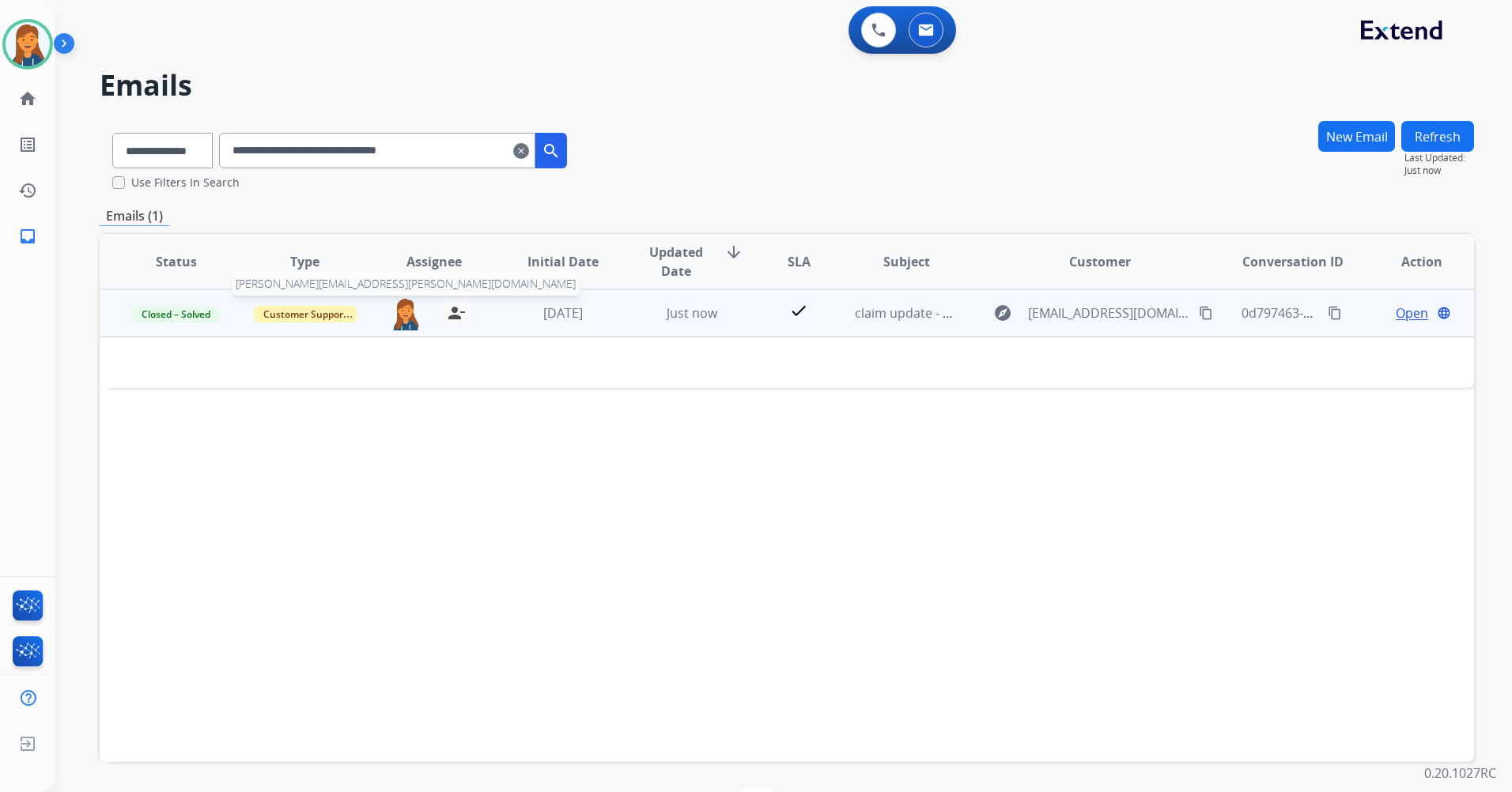
click at [413, 310] on img at bounding box center [405, 313] width 31 height 33
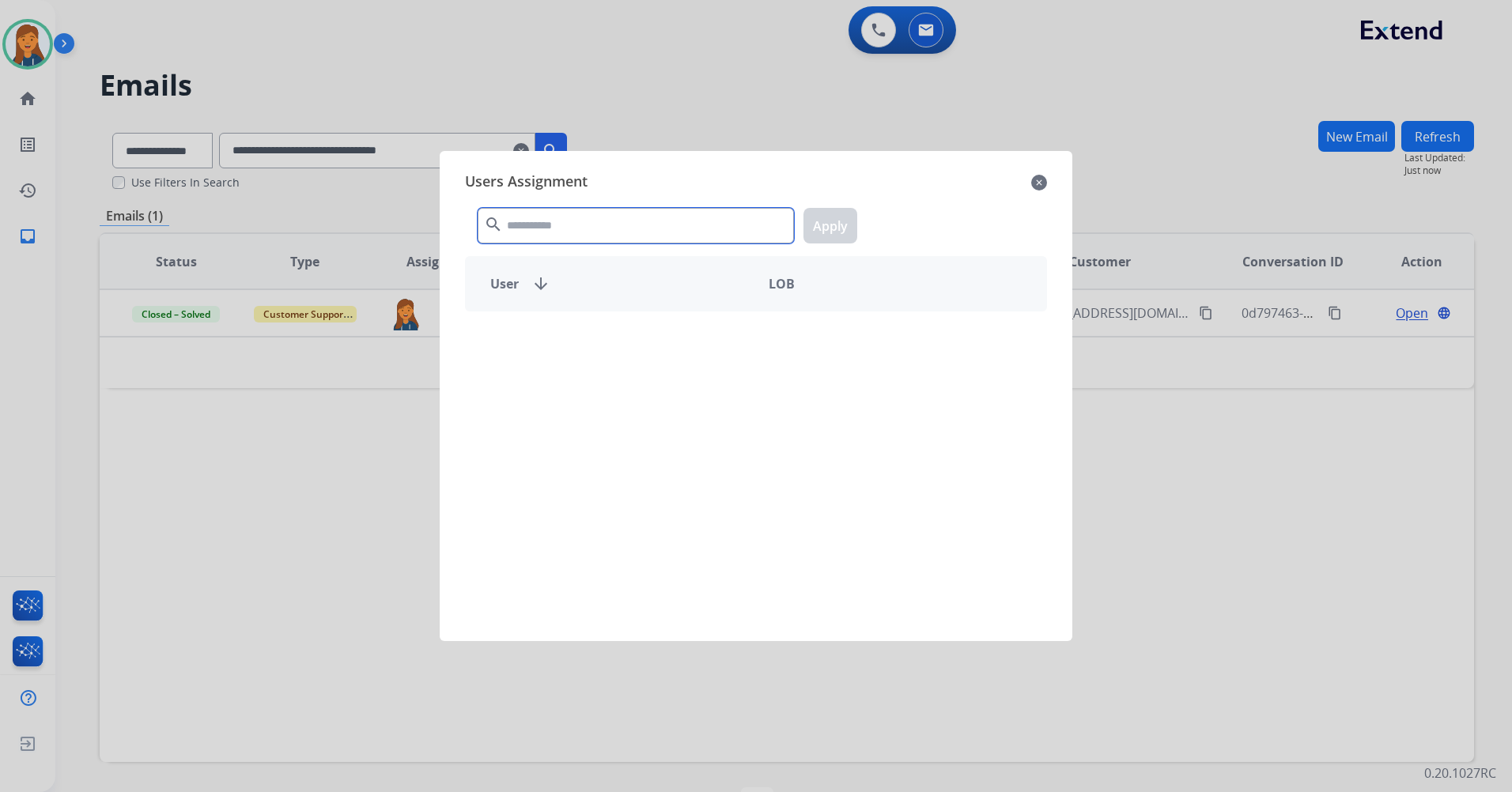
click at [554, 222] on input "text" at bounding box center [636, 226] width 316 height 36
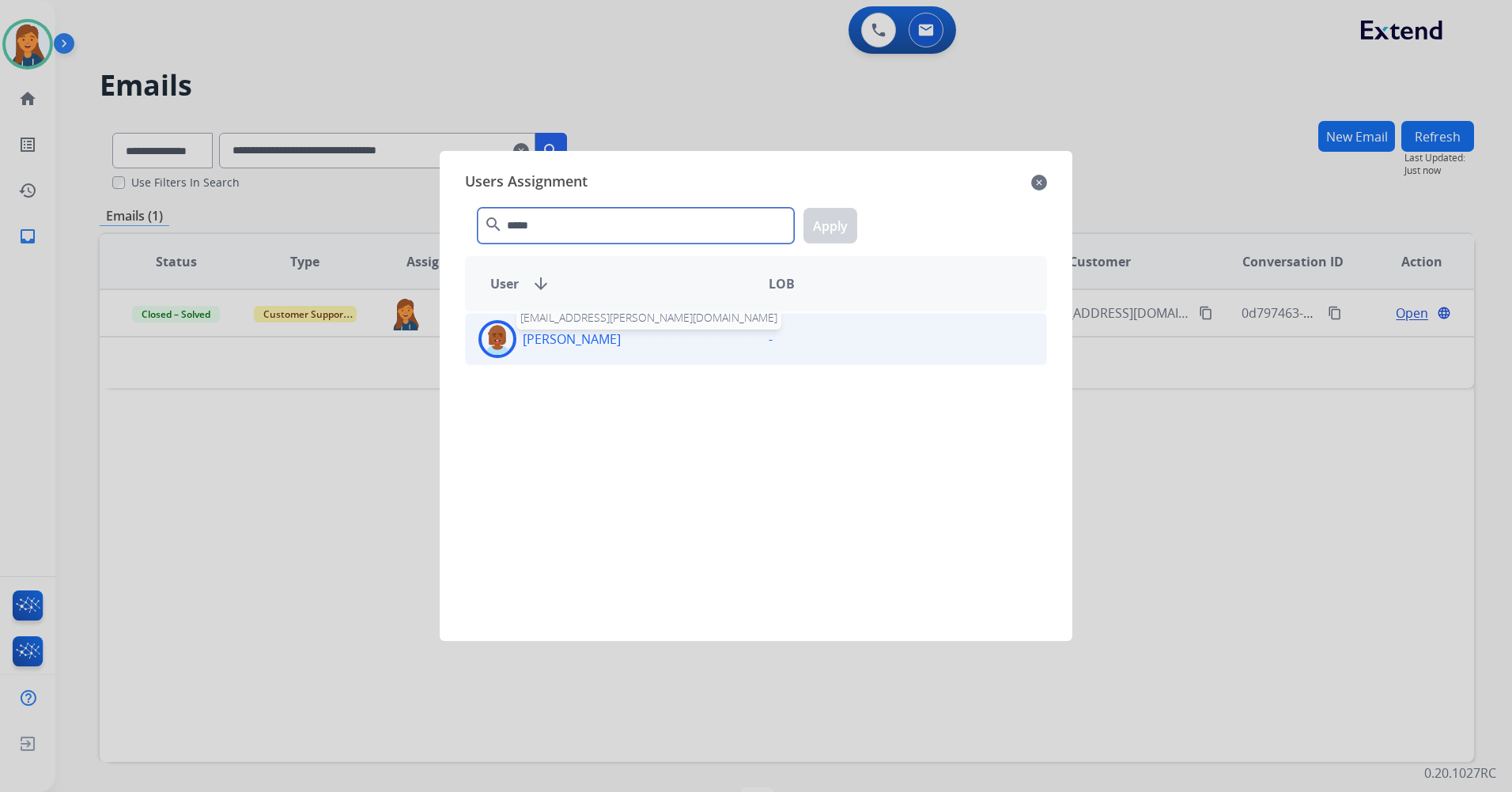
type input "*****"
click at [546, 331] on p "Martavia Howard" at bounding box center [571, 339] width 98 height 19
click at [845, 225] on button "Apply" at bounding box center [831, 226] width 54 height 36
click at [287, 453] on div at bounding box center [756, 396] width 1512 height 792
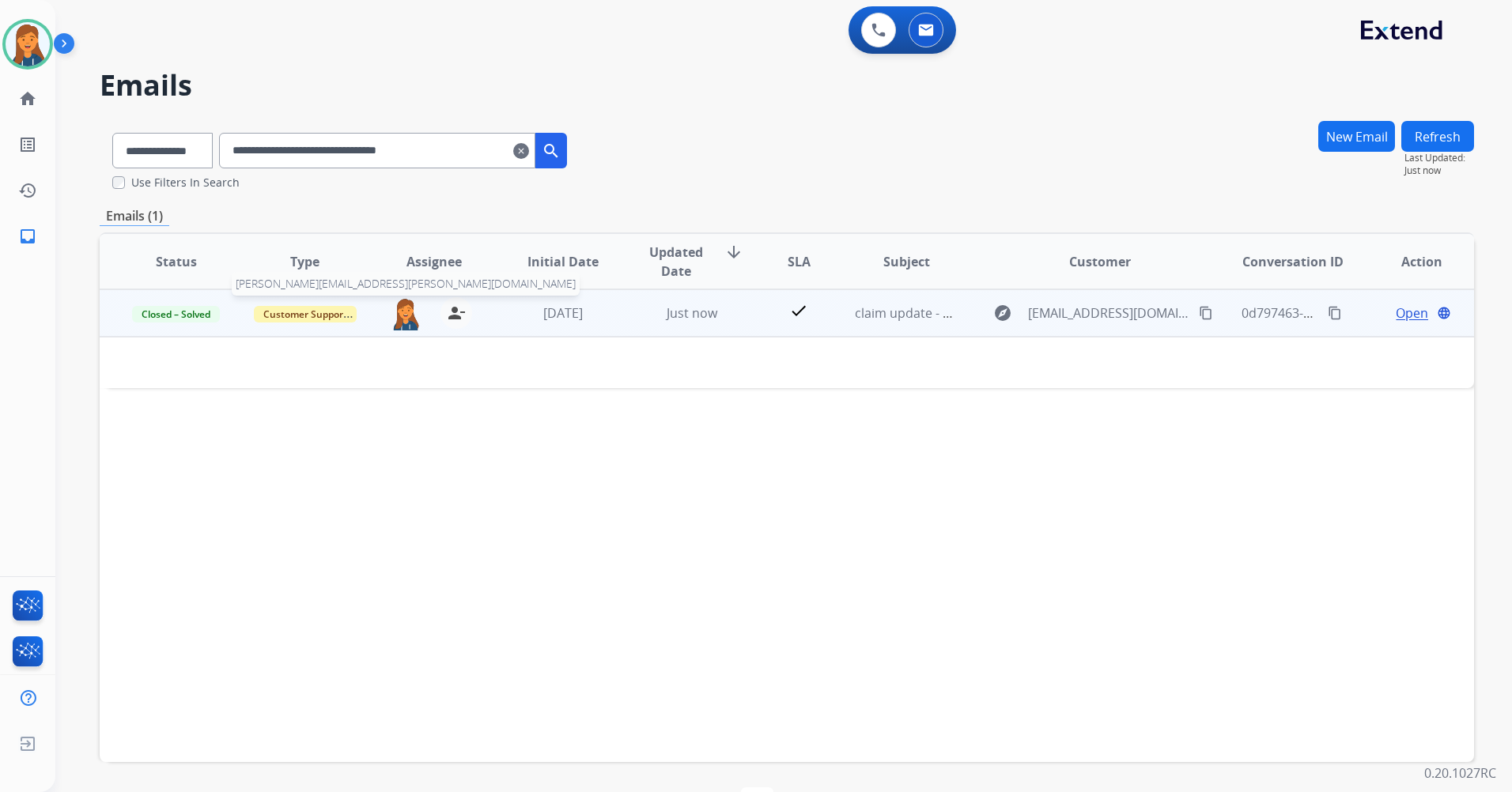
click at [411, 315] on img at bounding box center [405, 313] width 31 height 33
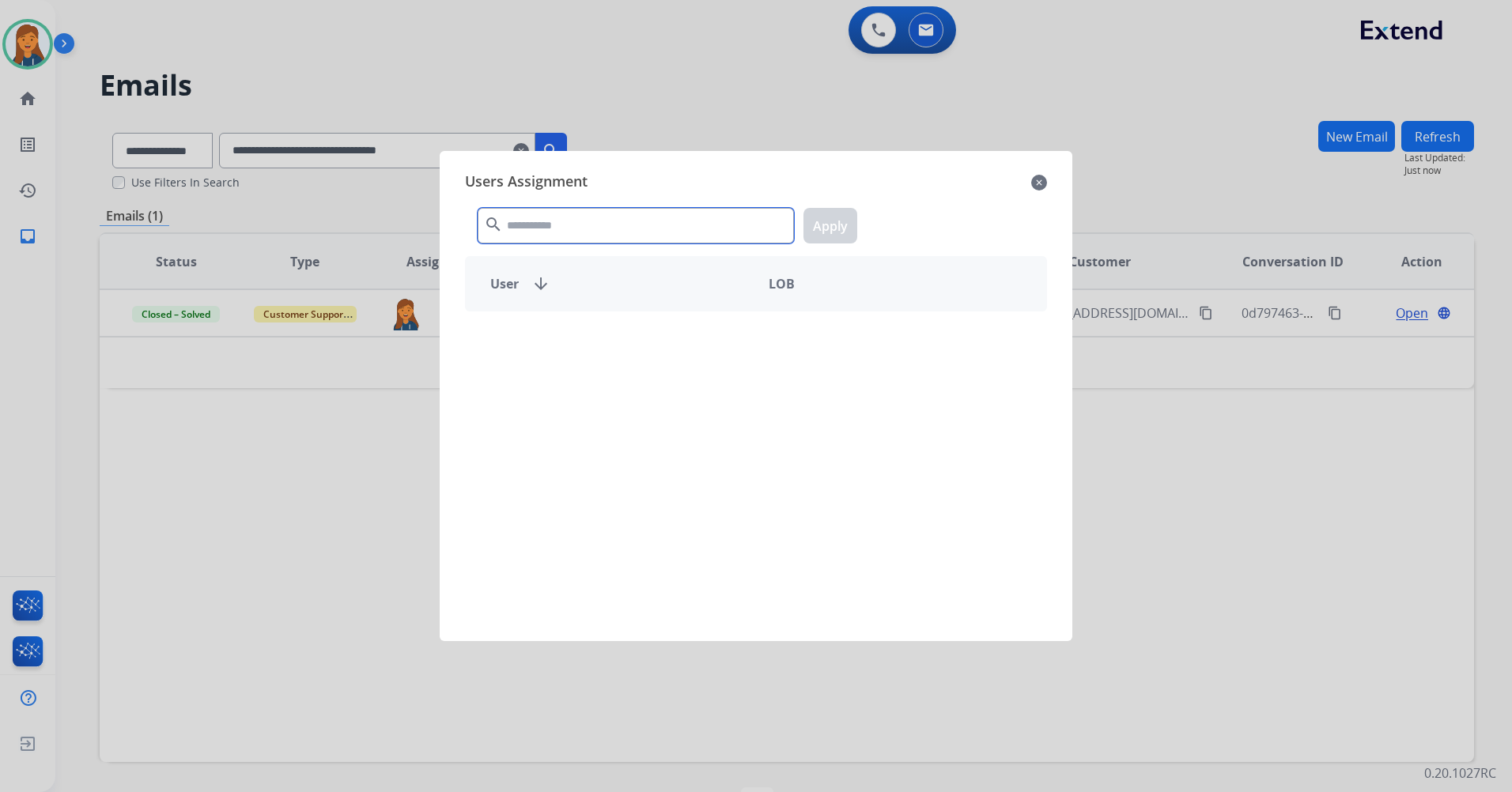
click at [535, 233] on input "text" at bounding box center [636, 226] width 316 height 36
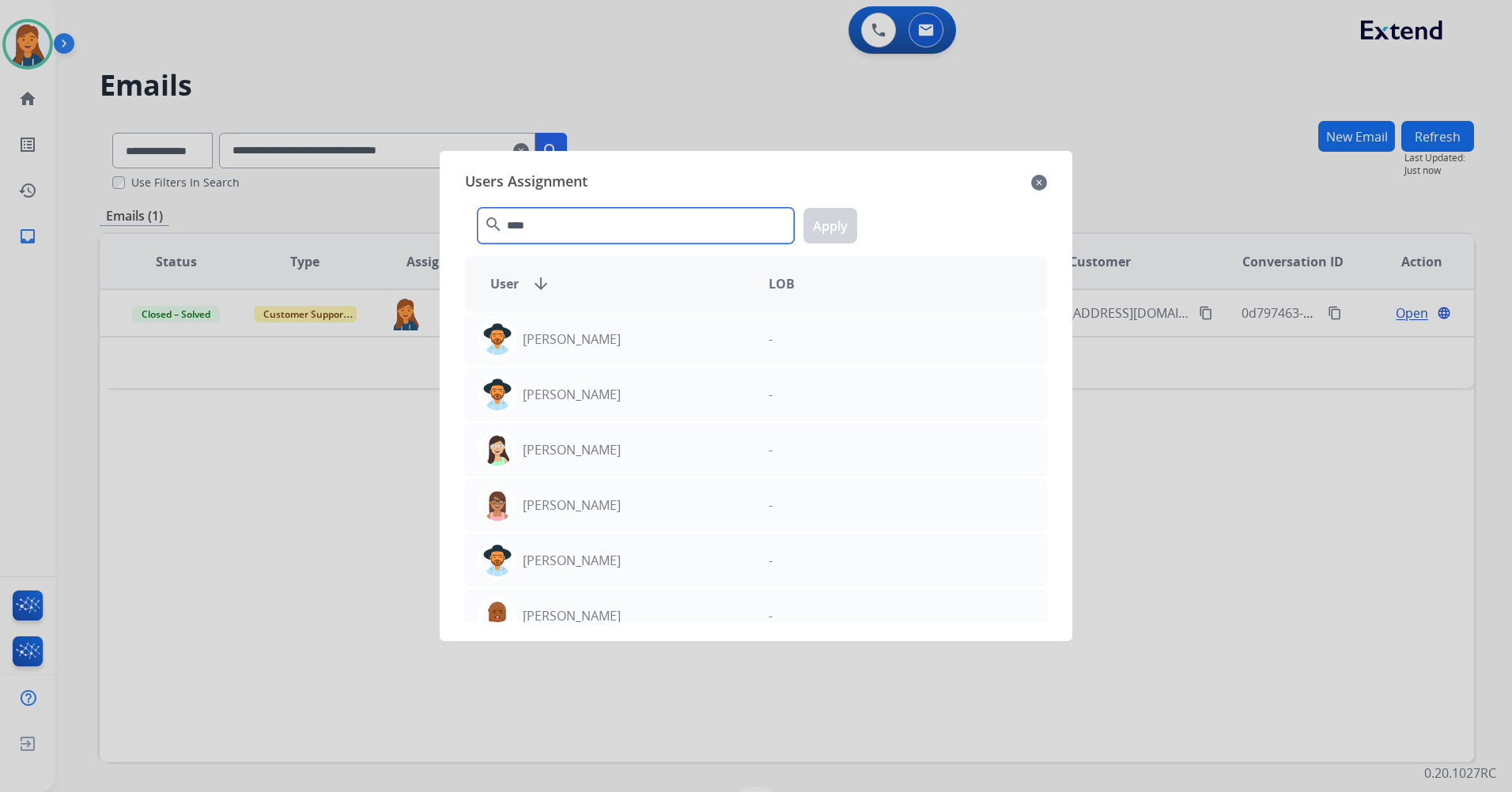
type input "*****"
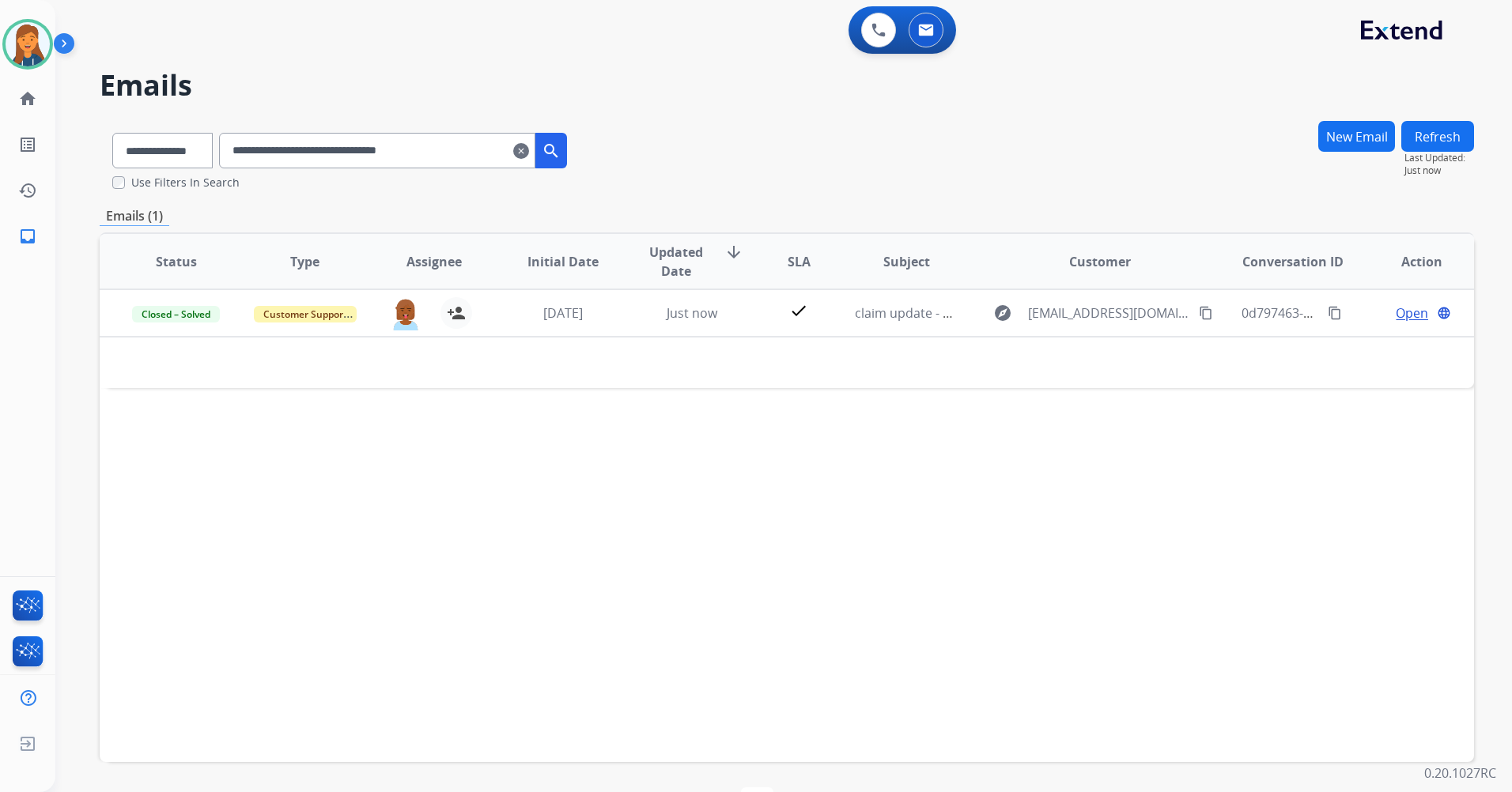
click at [529, 160] on mat-icon "clear" at bounding box center [522, 151] width 16 height 19
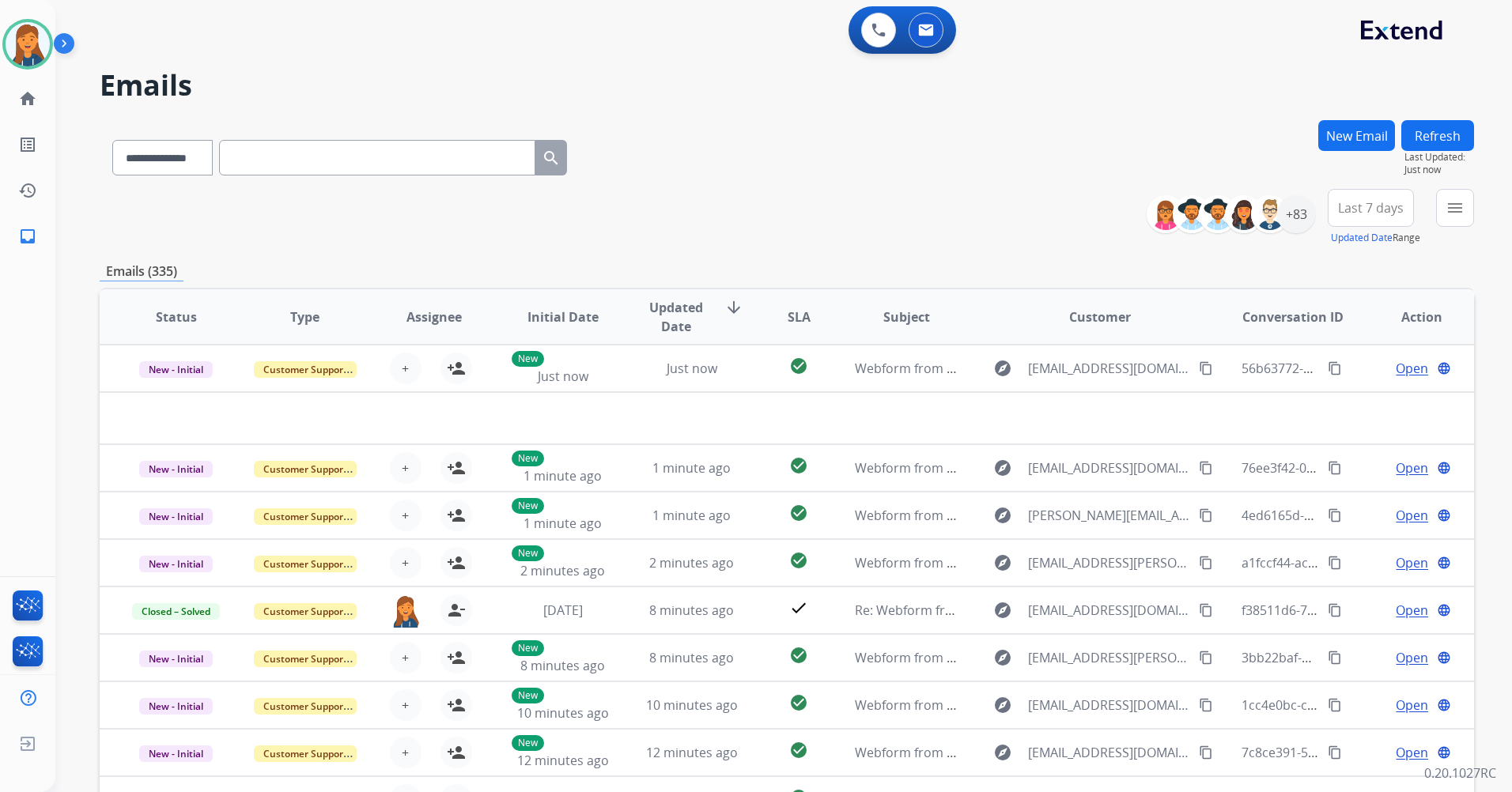
click at [403, 155] on input "text" at bounding box center [377, 158] width 316 height 36
paste input "**********"
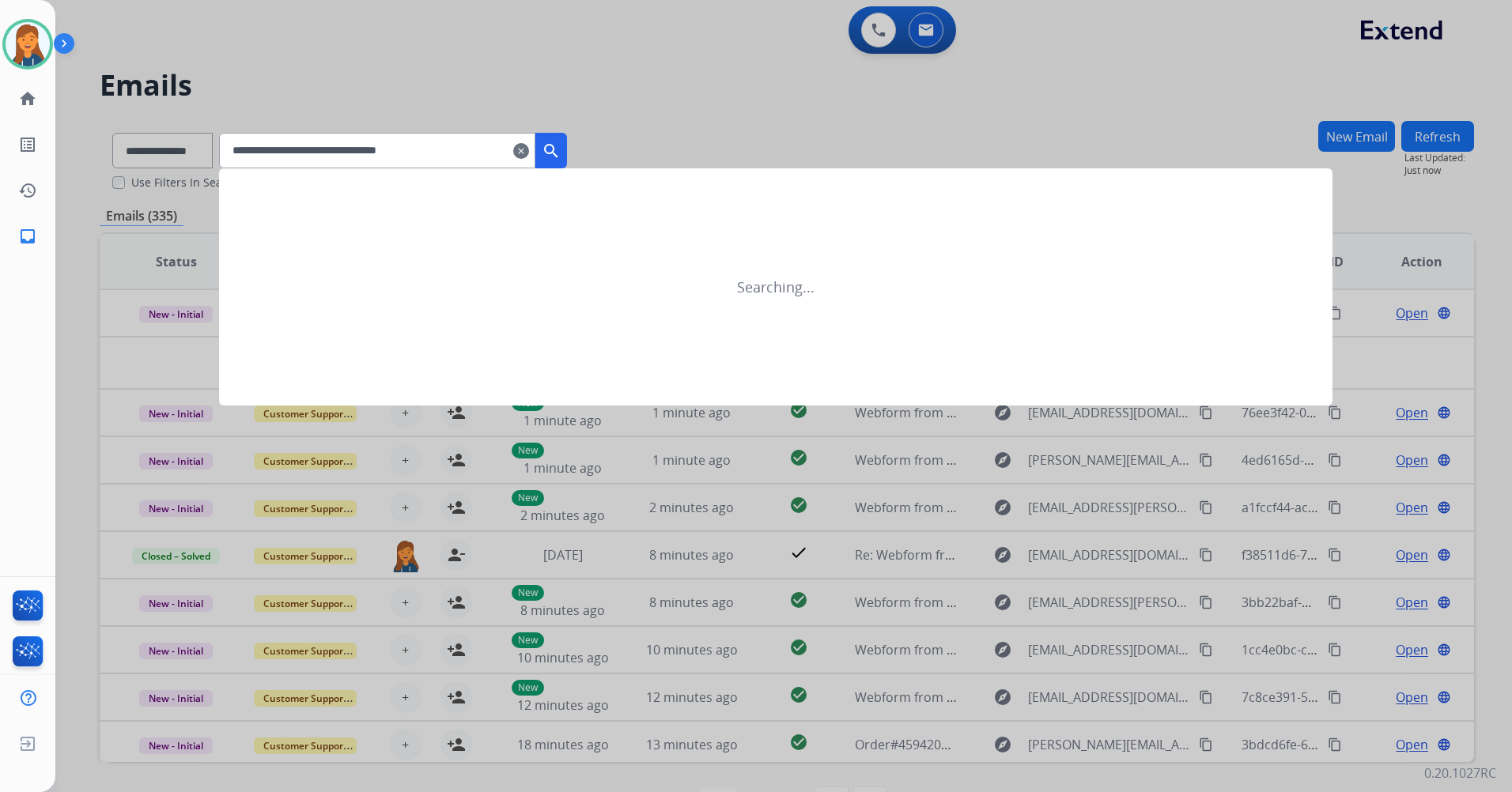
type input "**********"
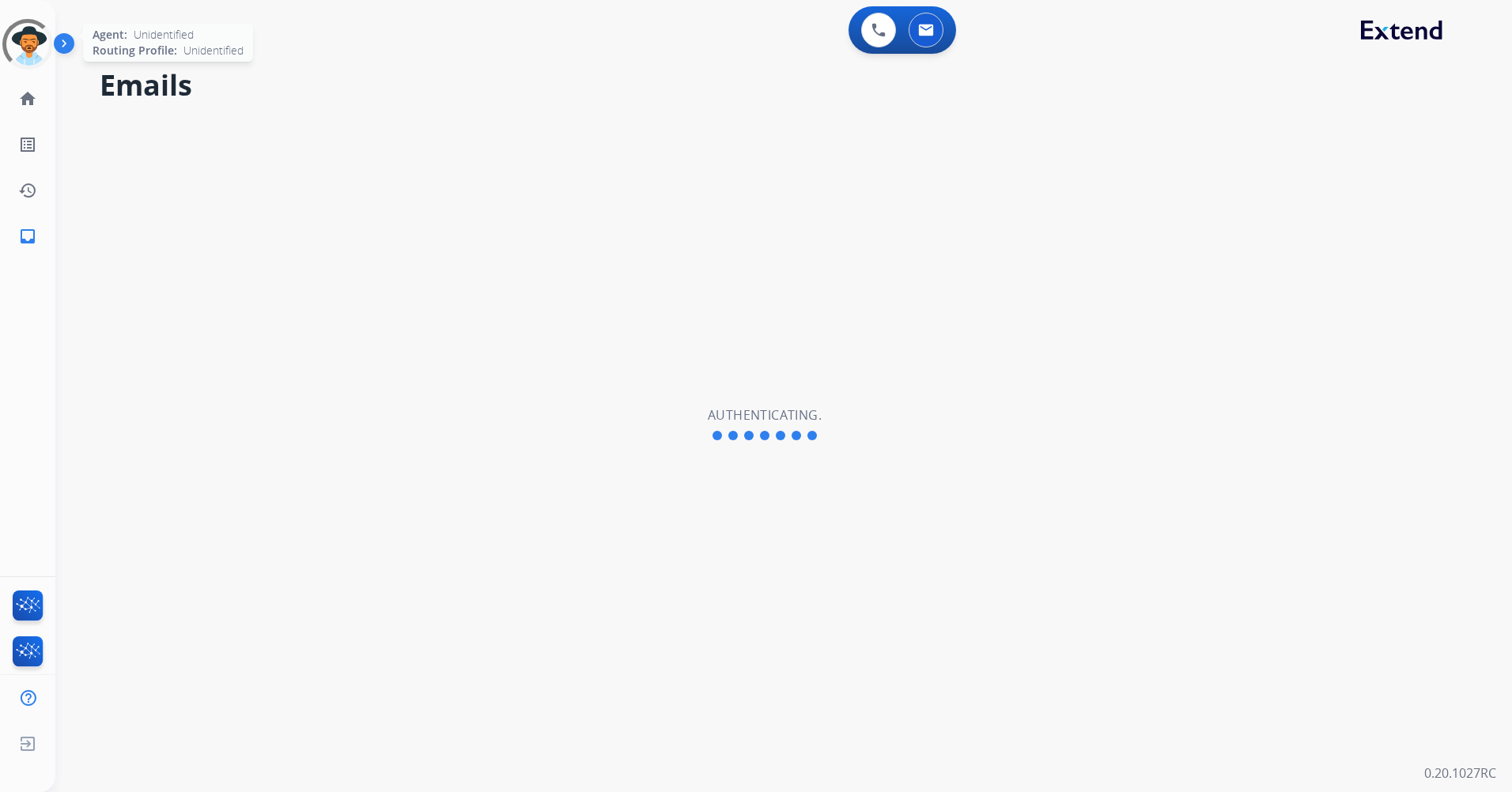
select select "**********"
click at [26, 40] on img at bounding box center [27, 44] width 44 height 44
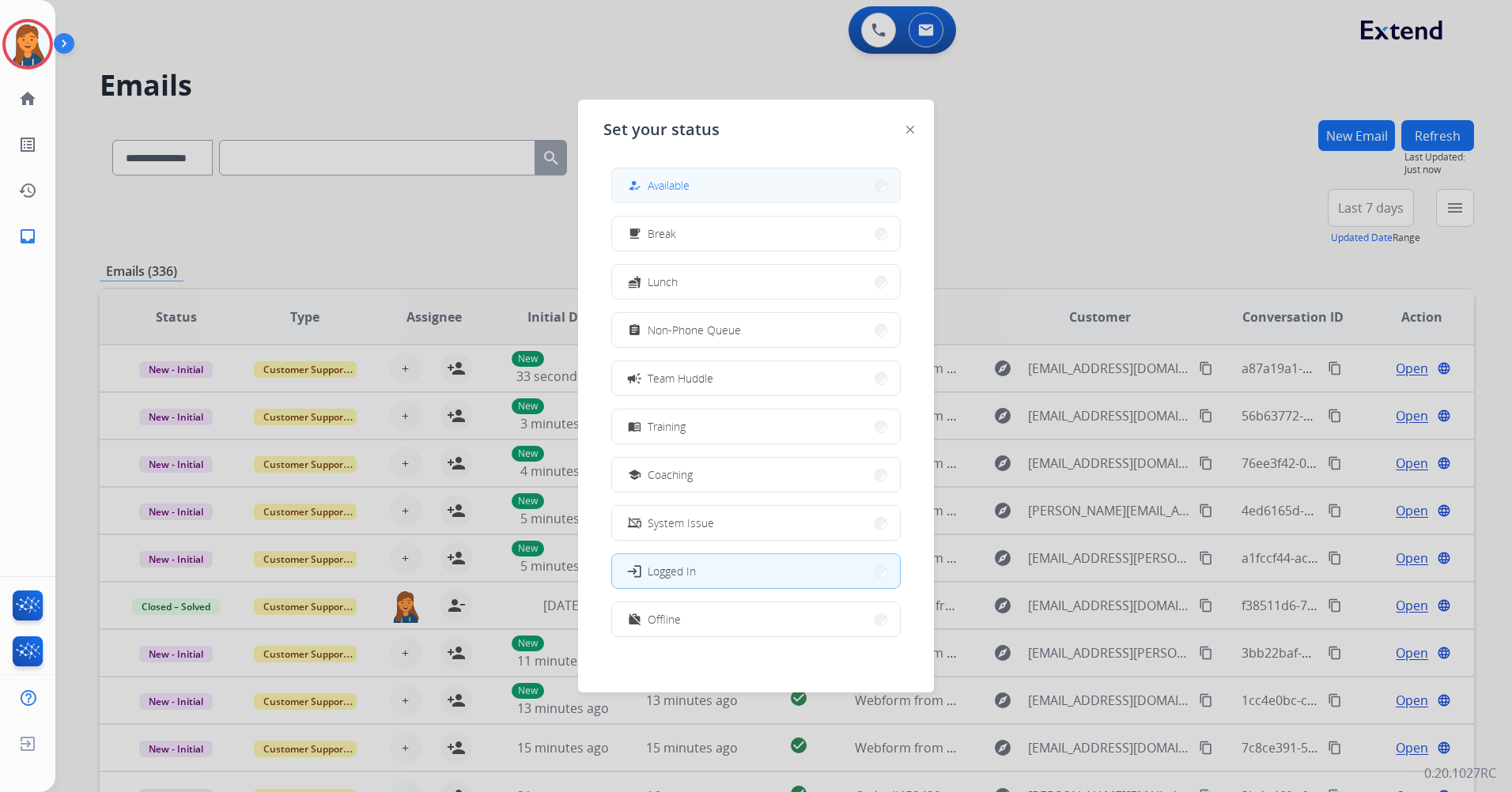
click at [700, 176] on button "how_to_reg Available" at bounding box center [756, 186] width 288 height 34
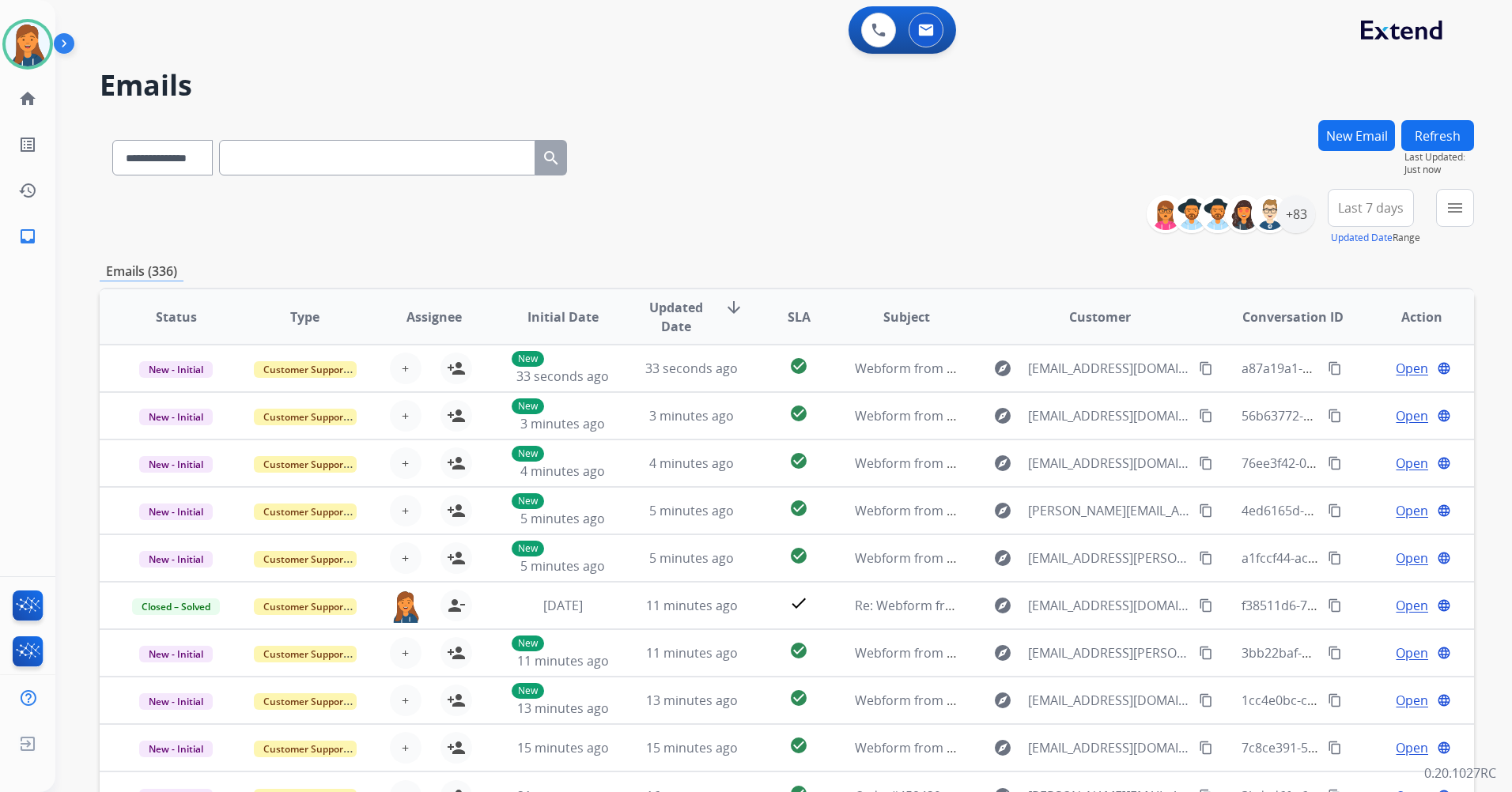
click at [347, 160] on input "text" at bounding box center [377, 158] width 316 height 36
paste input "**********"
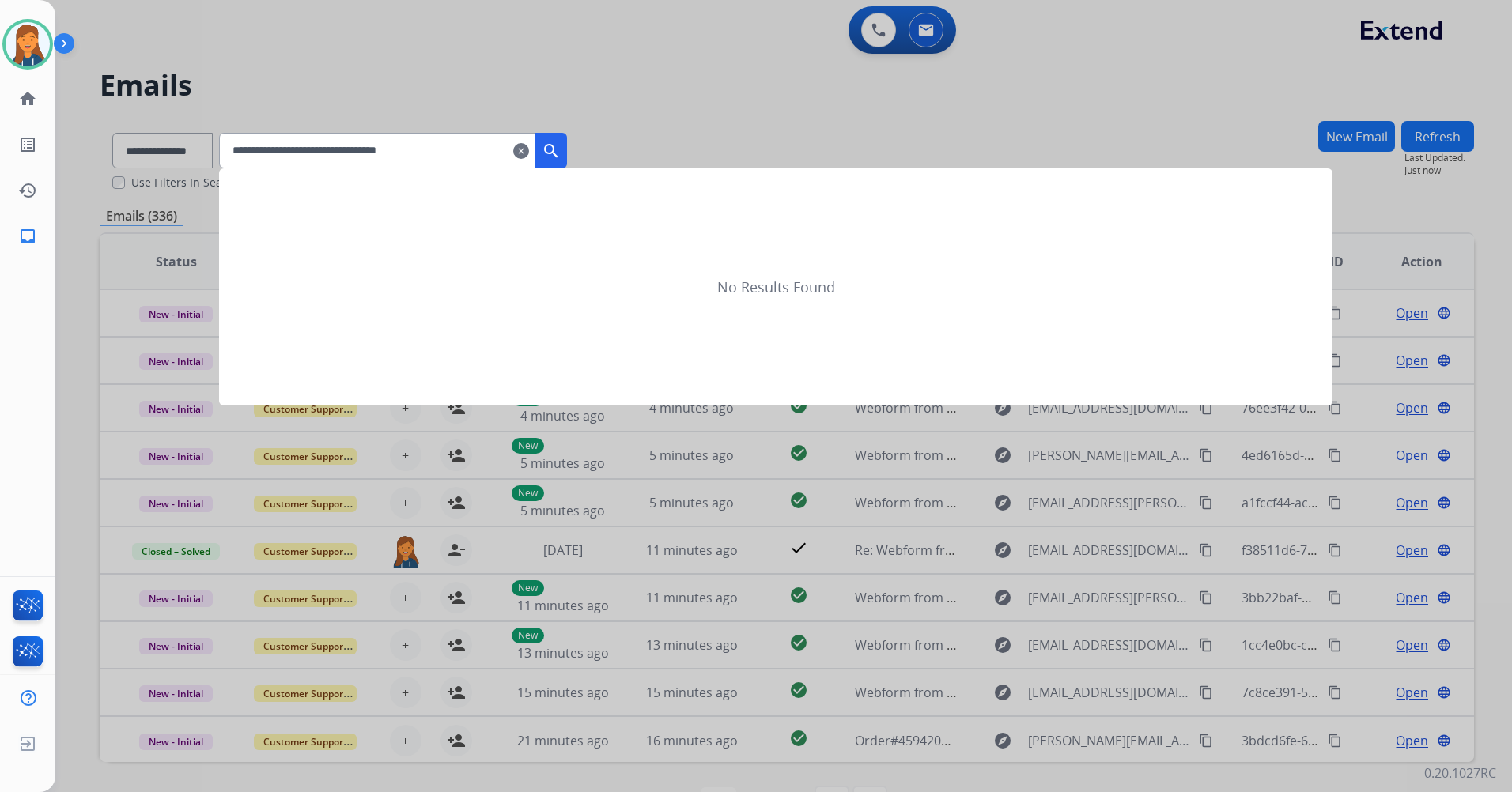
type input "**********"
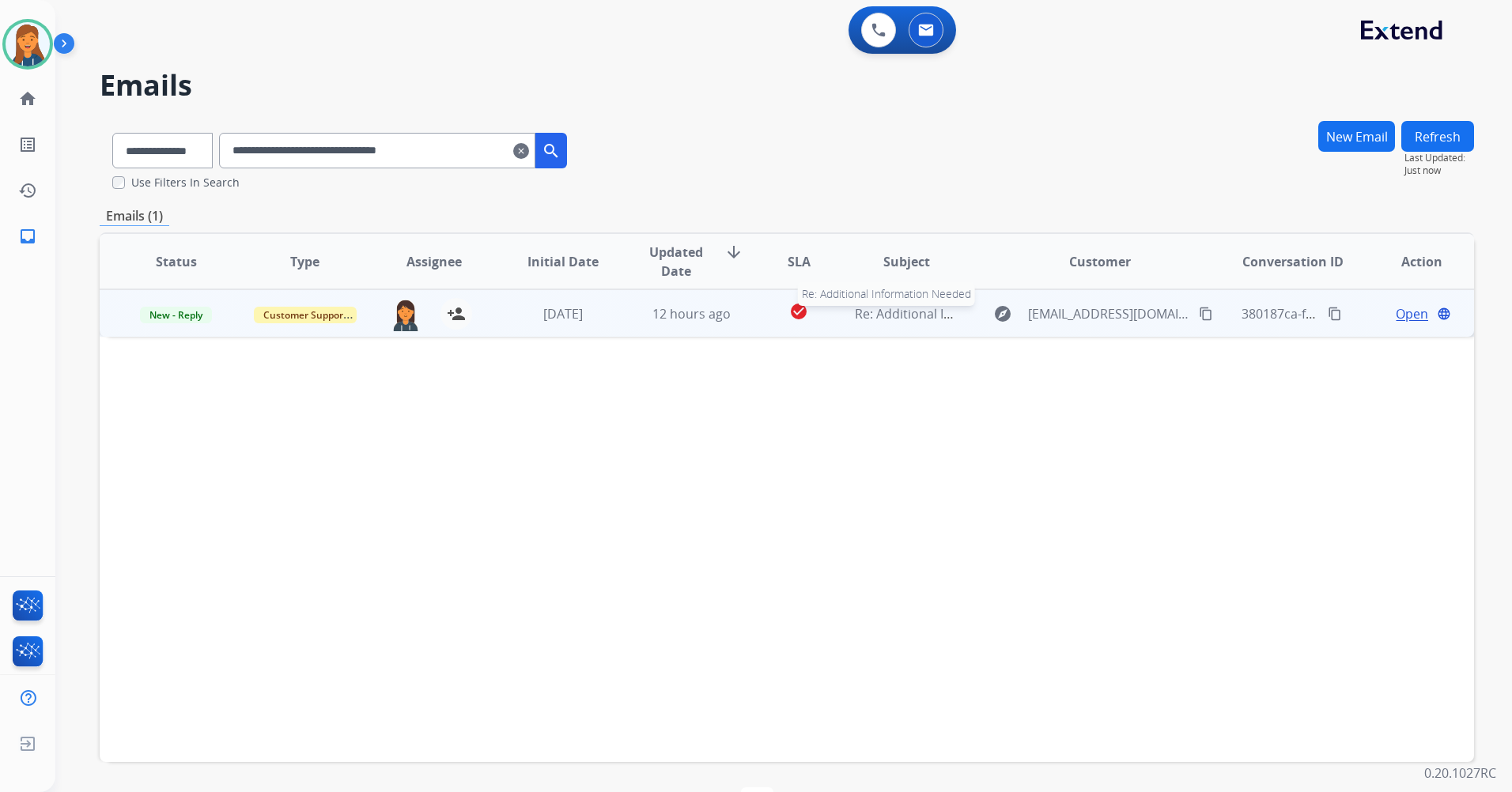
click at [892, 318] on span "Re: Additional Information Needed" at bounding box center [958, 313] width 207 height 17
click at [1395, 309] on span "Open" at bounding box center [1411, 312] width 32 height 19
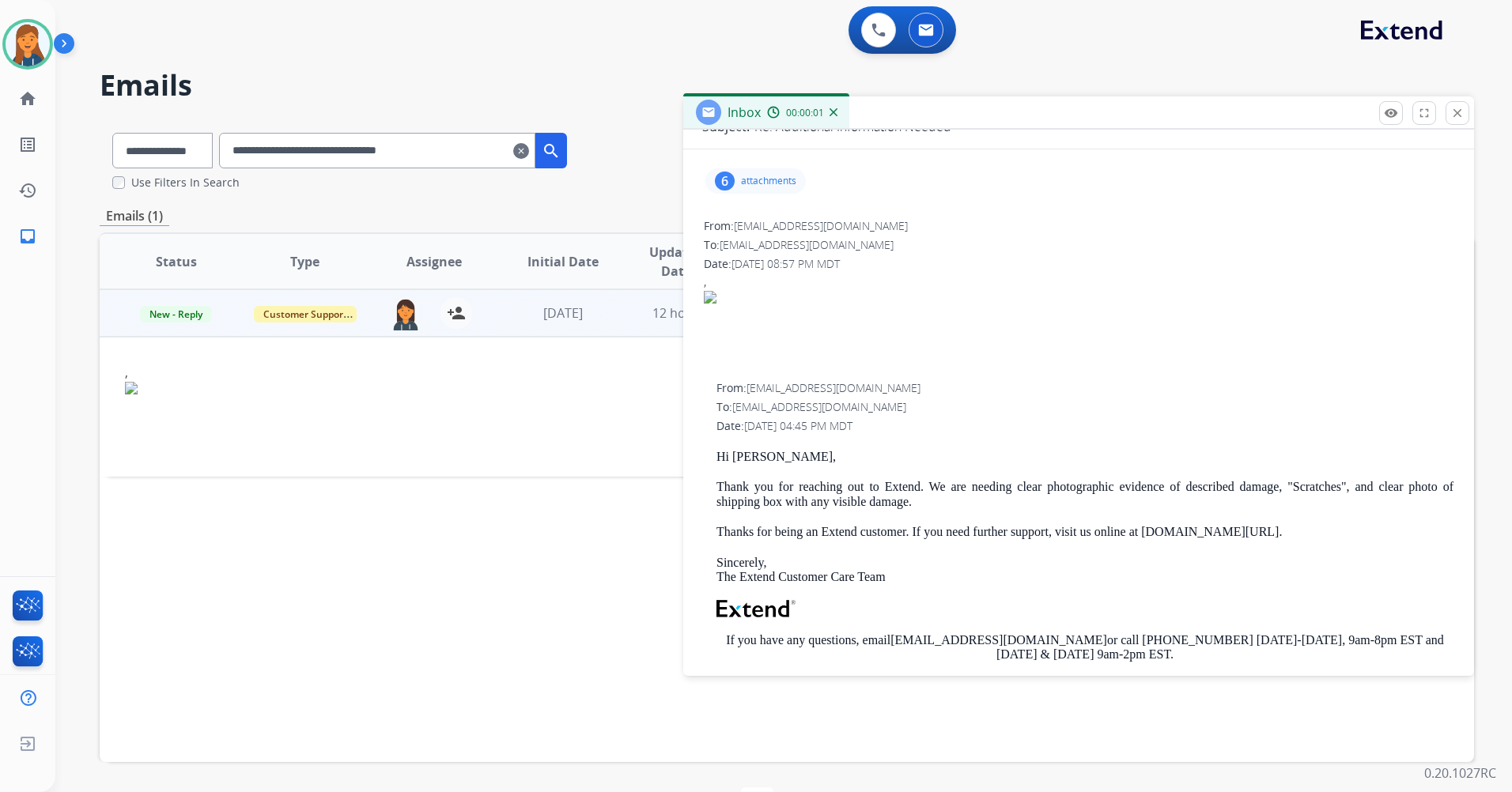
scroll to position [158, 0]
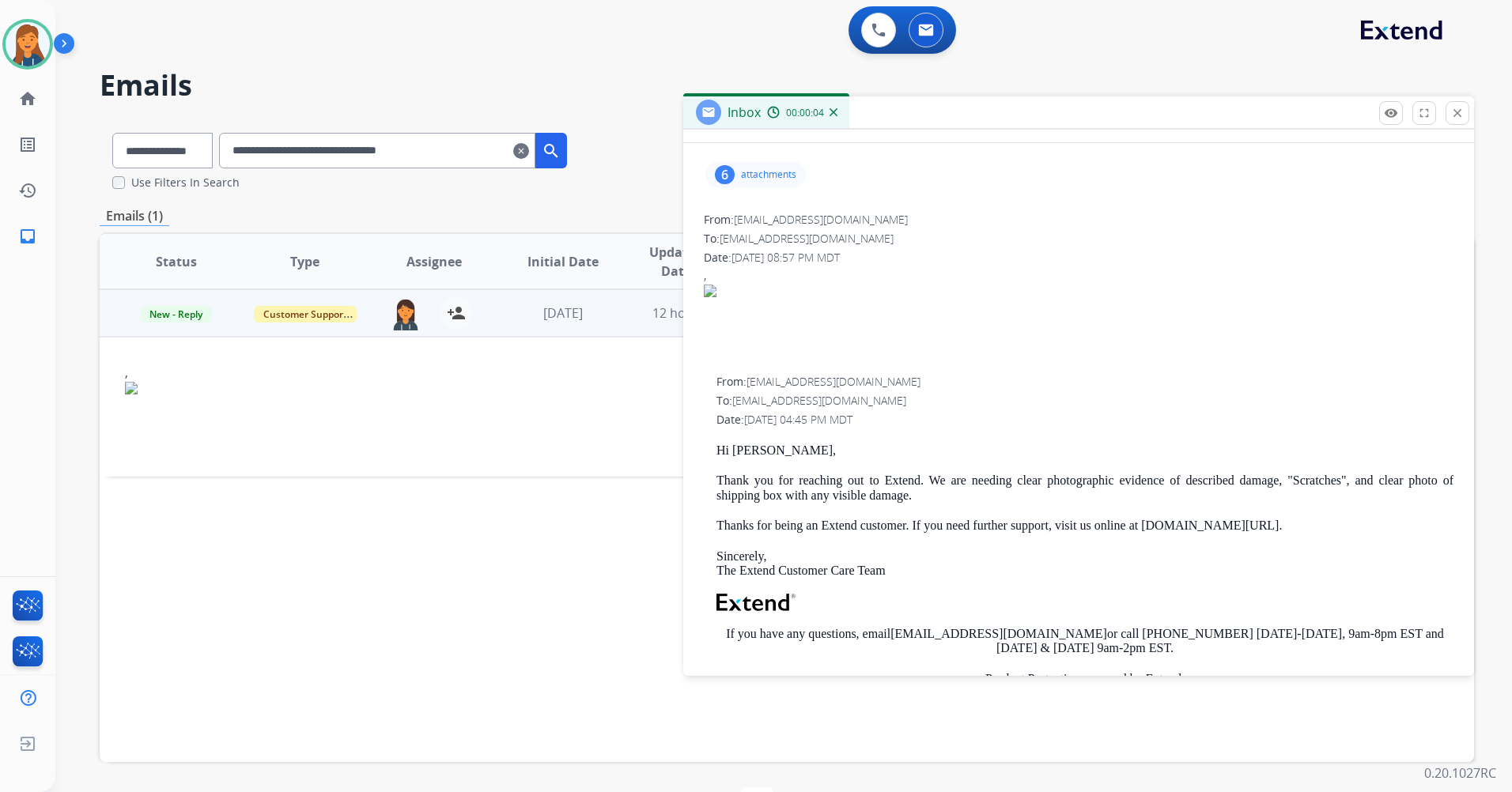
click at [745, 179] on p "attachments" at bounding box center [769, 175] width 56 height 13
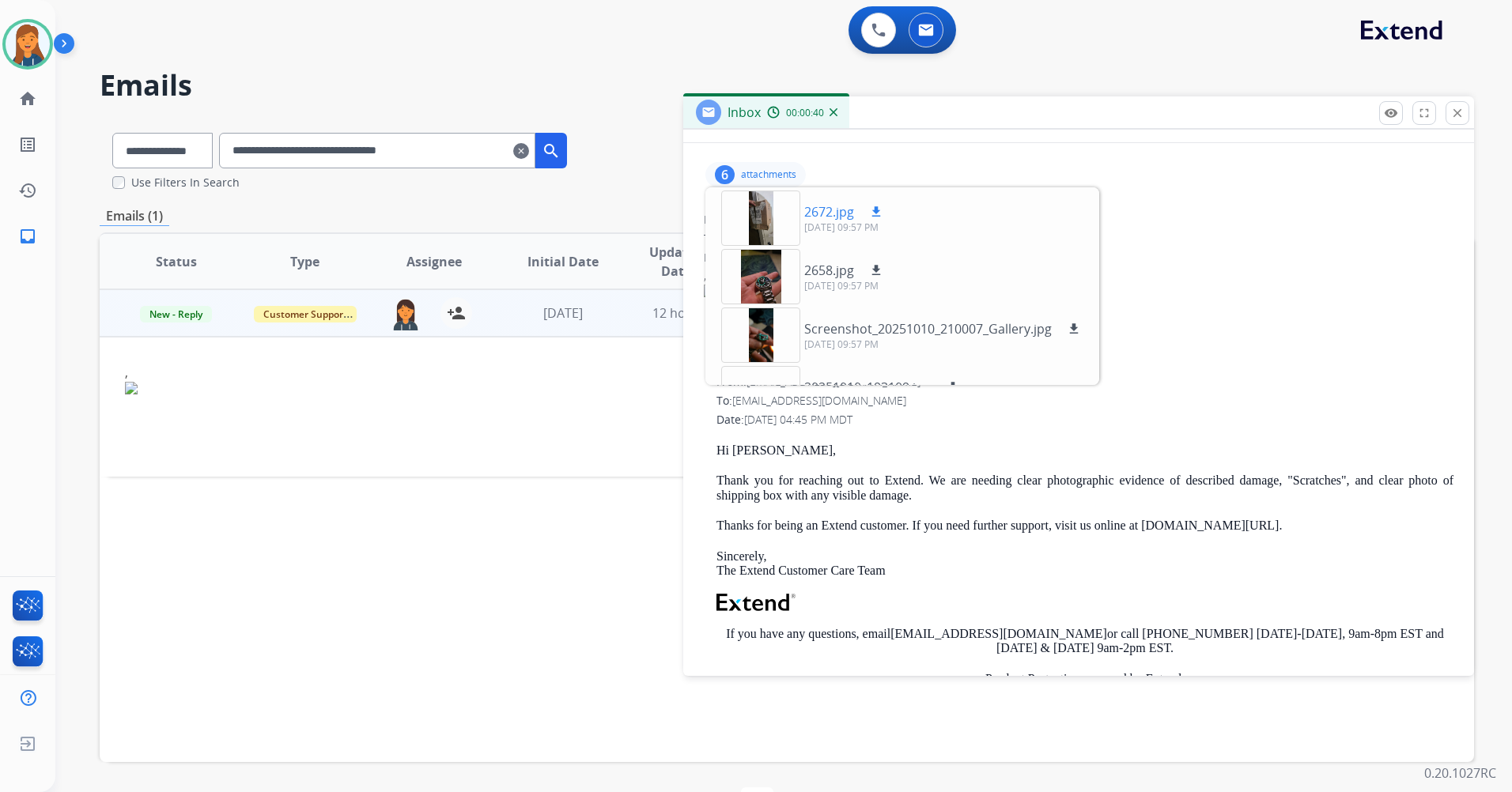
click at [753, 218] on div at bounding box center [760, 218] width 79 height 56
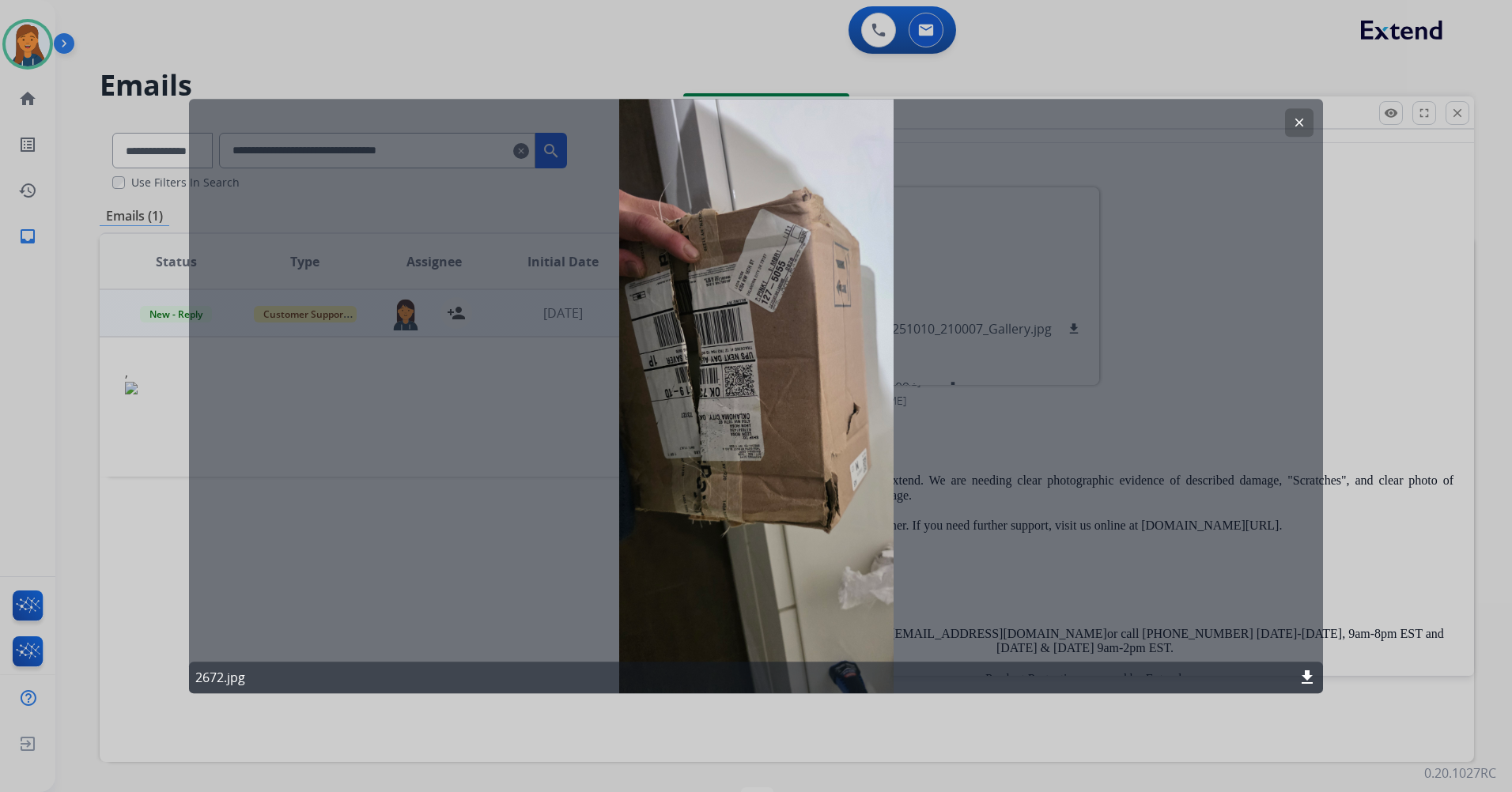
click at [1309, 128] on button "clear" at bounding box center [1299, 123] width 29 height 29
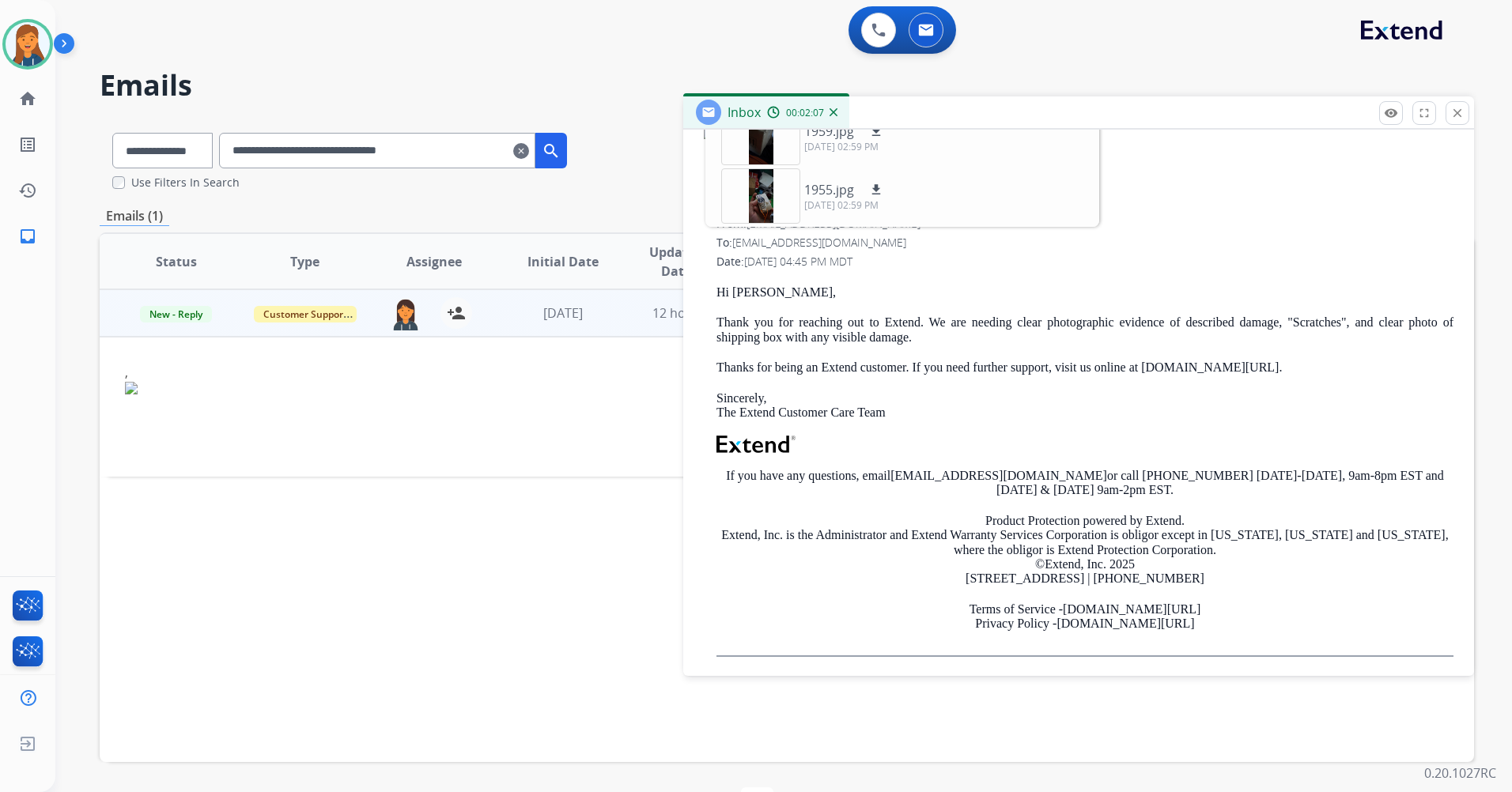
scroll to position [0, 0]
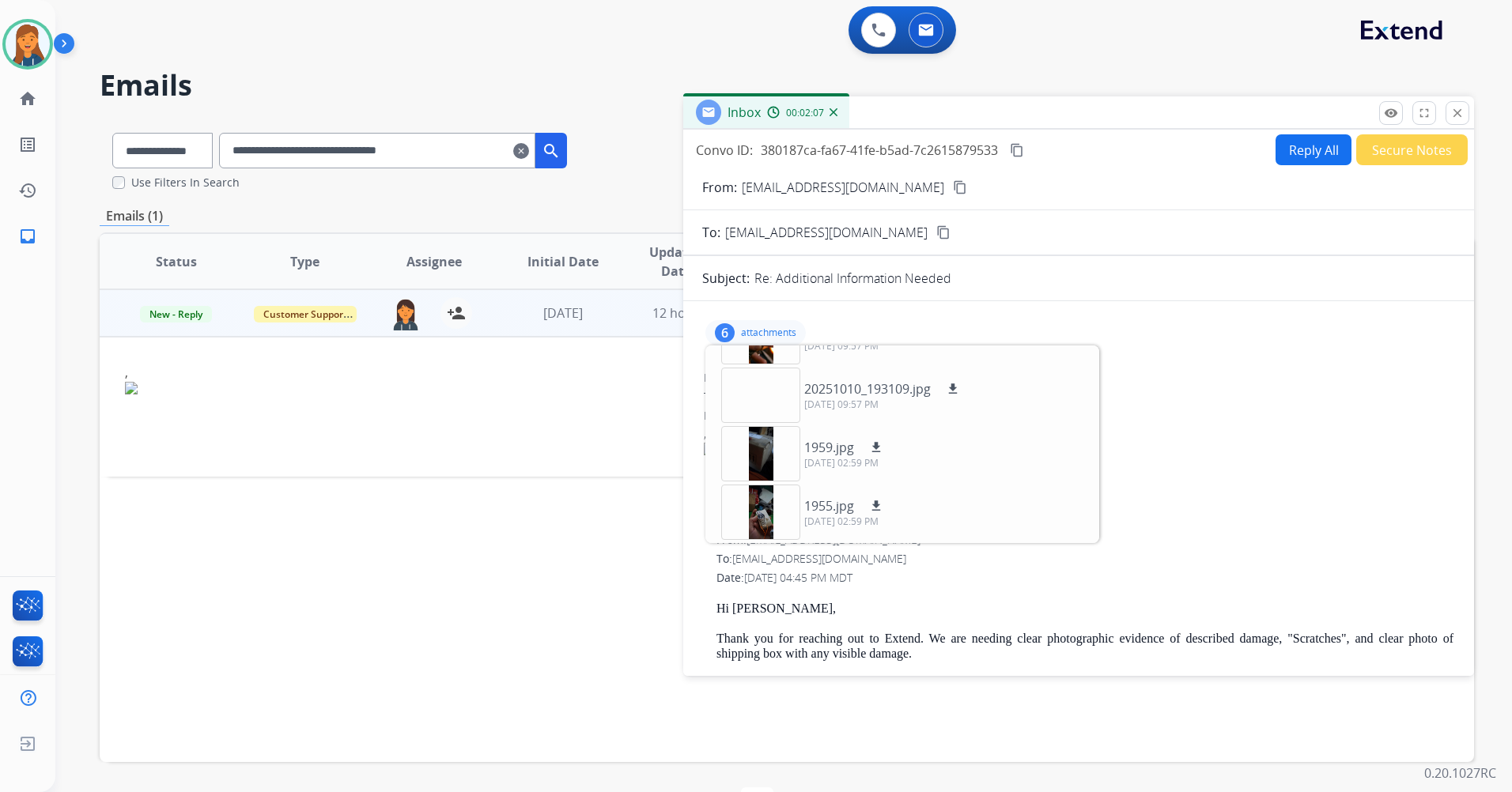
click at [771, 545] on span "[EMAIL_ADDRESS][DOMAIN_NAME] No specific user match" at bounding box center [833, 540] width 174 height 15
click at [766, 529] on div at bounding box center [760, 513] width 79 height 56
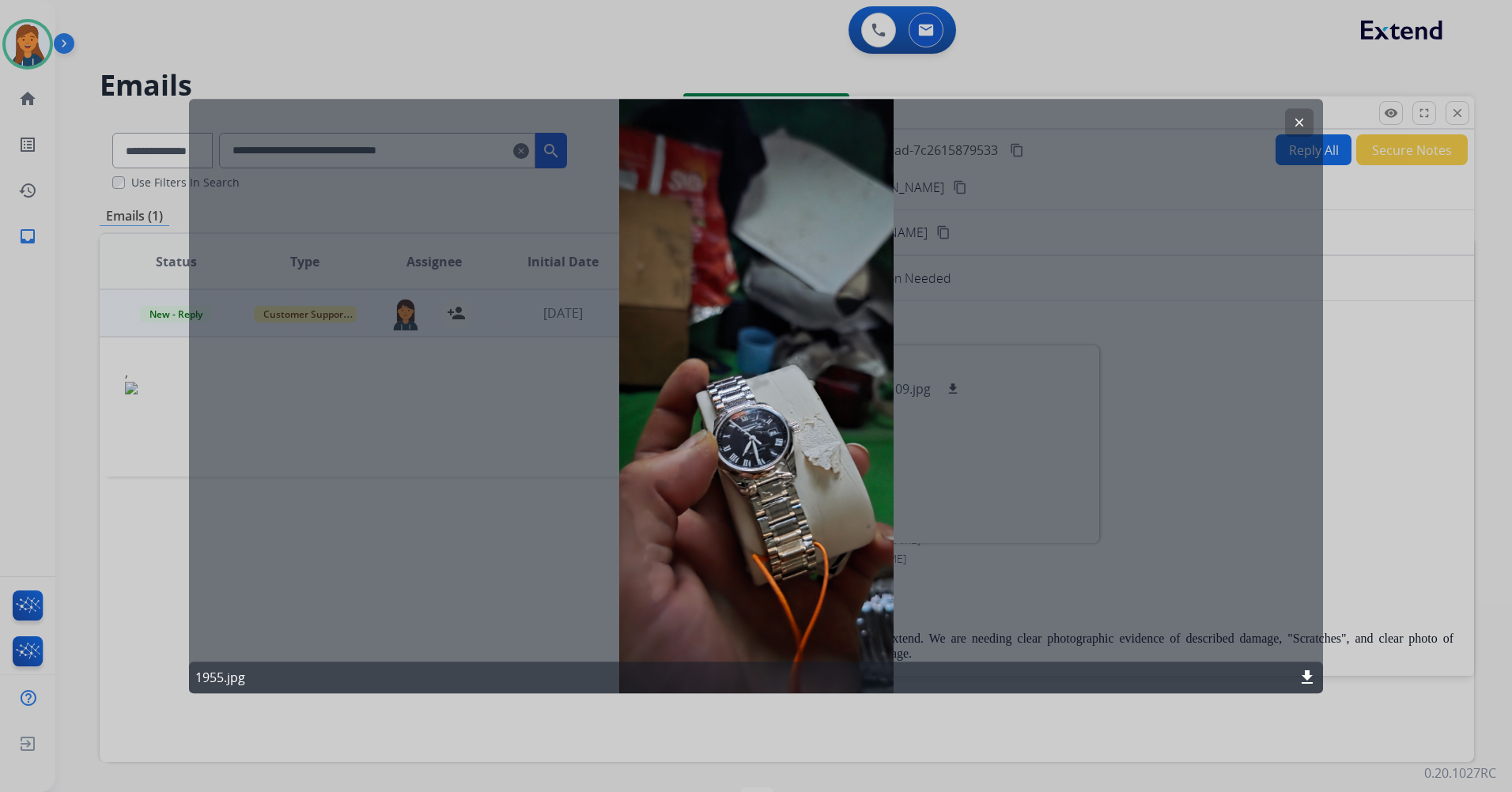
click at [1295, 119] on mat-icon "clear" at bounding box center [1299, 123] width 14 height 14
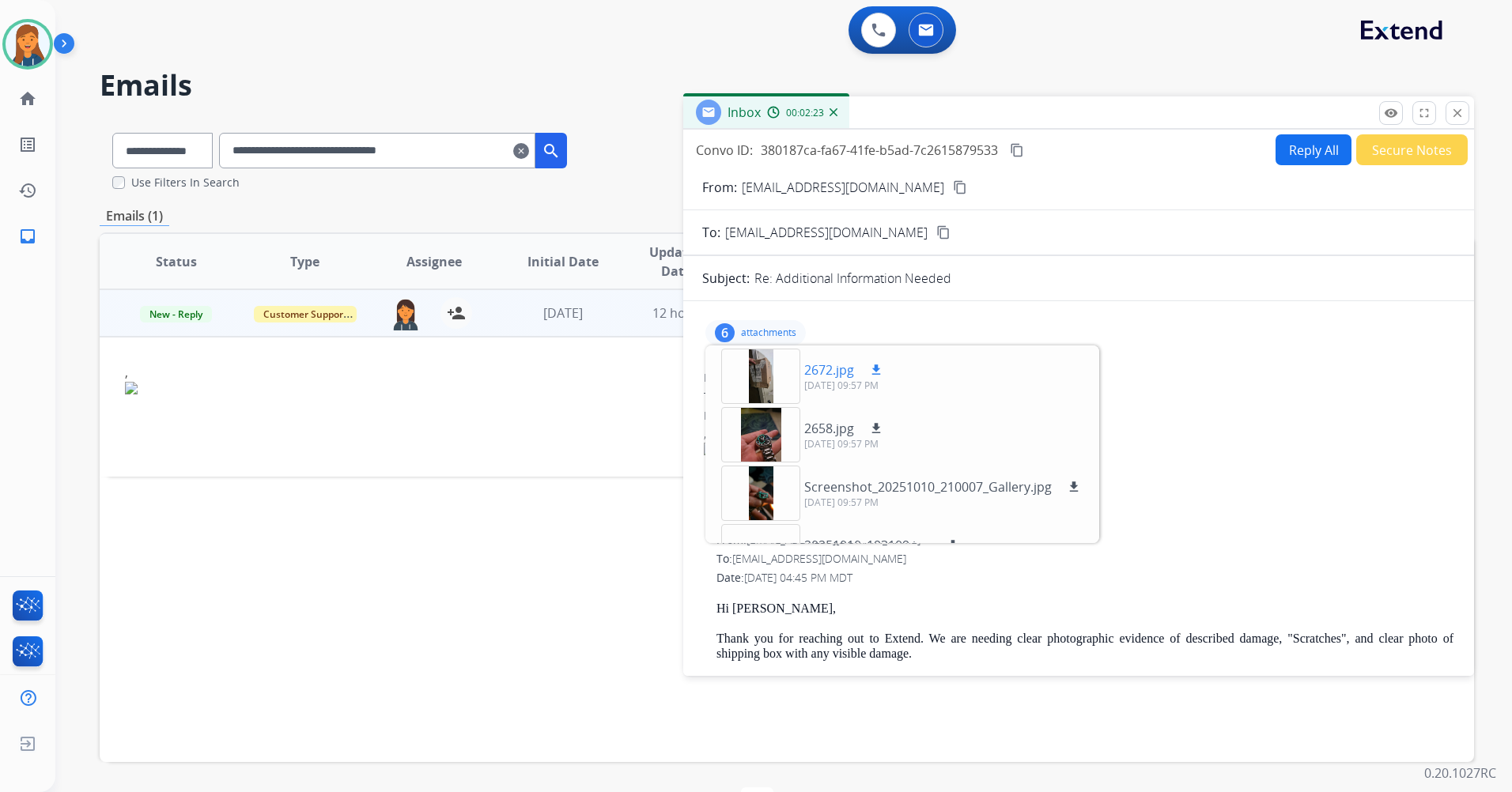
click at [757, 383] on div at bounding box center [760, 376] width 79 height 56
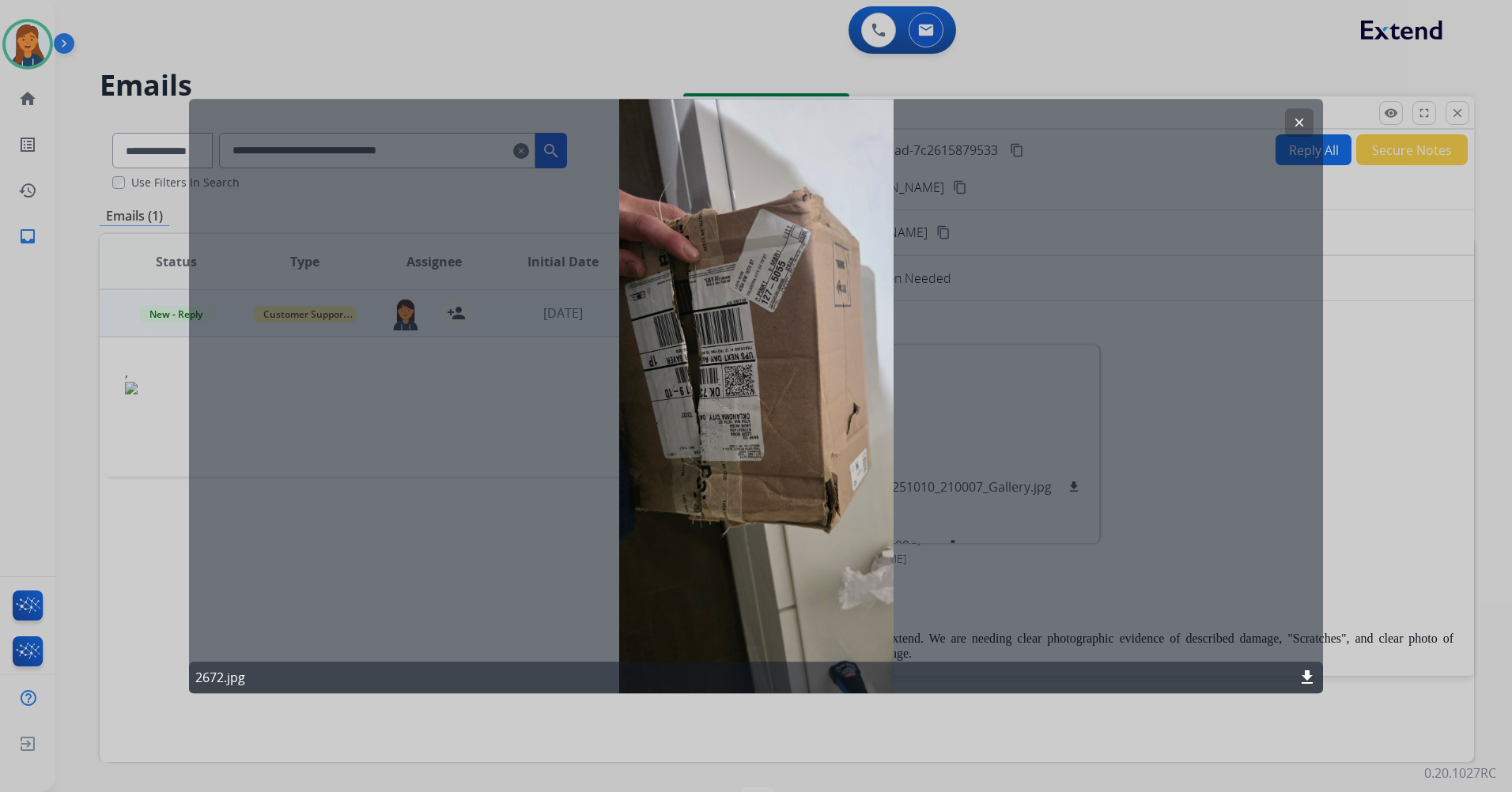
click at [1297, 123] on mat-icon "clear" at bounding box center [1299, 123] width 14 height 14
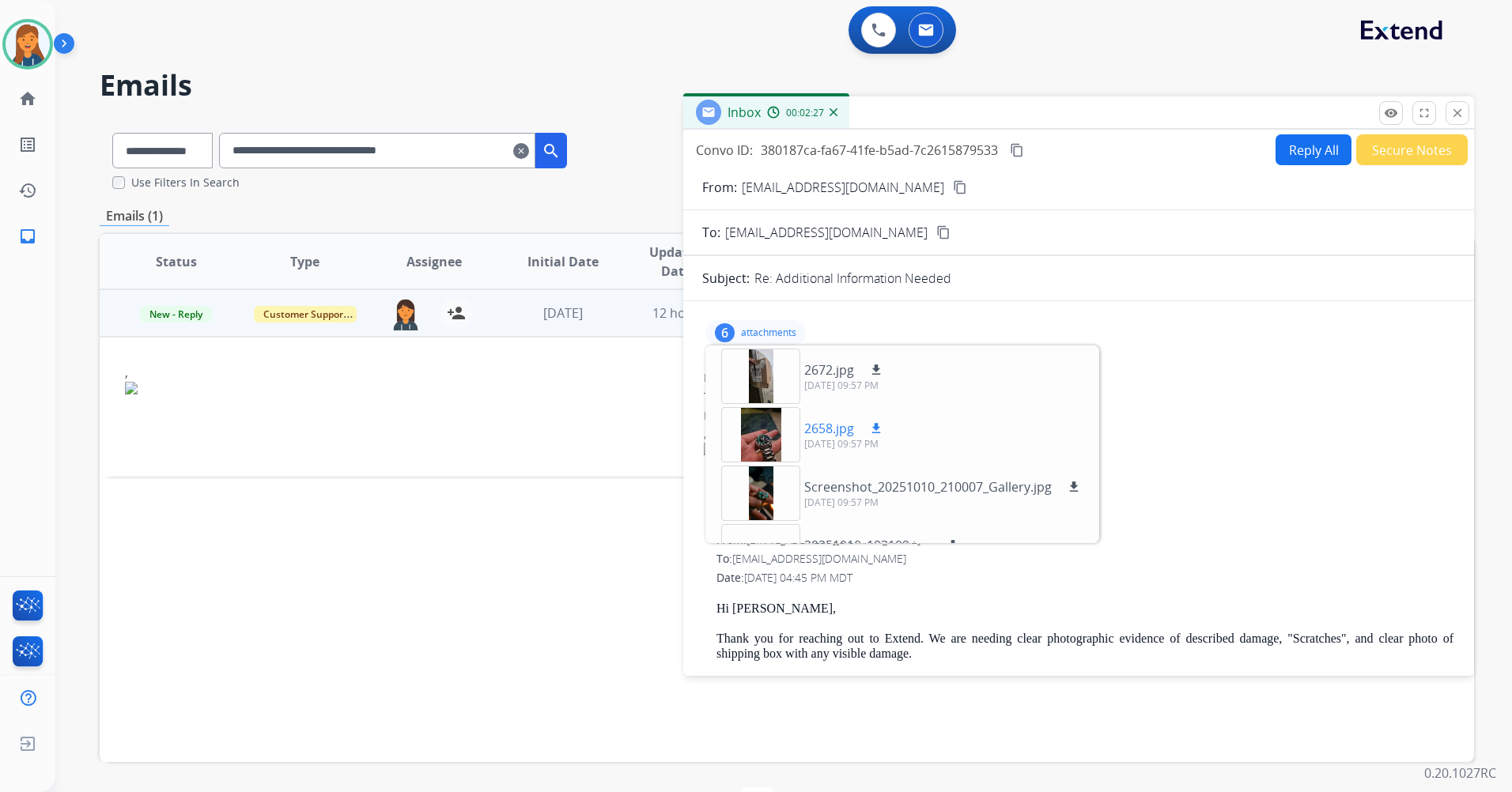
click at [750, 438] on div at bounding box center [760, 436] width 79 height 56
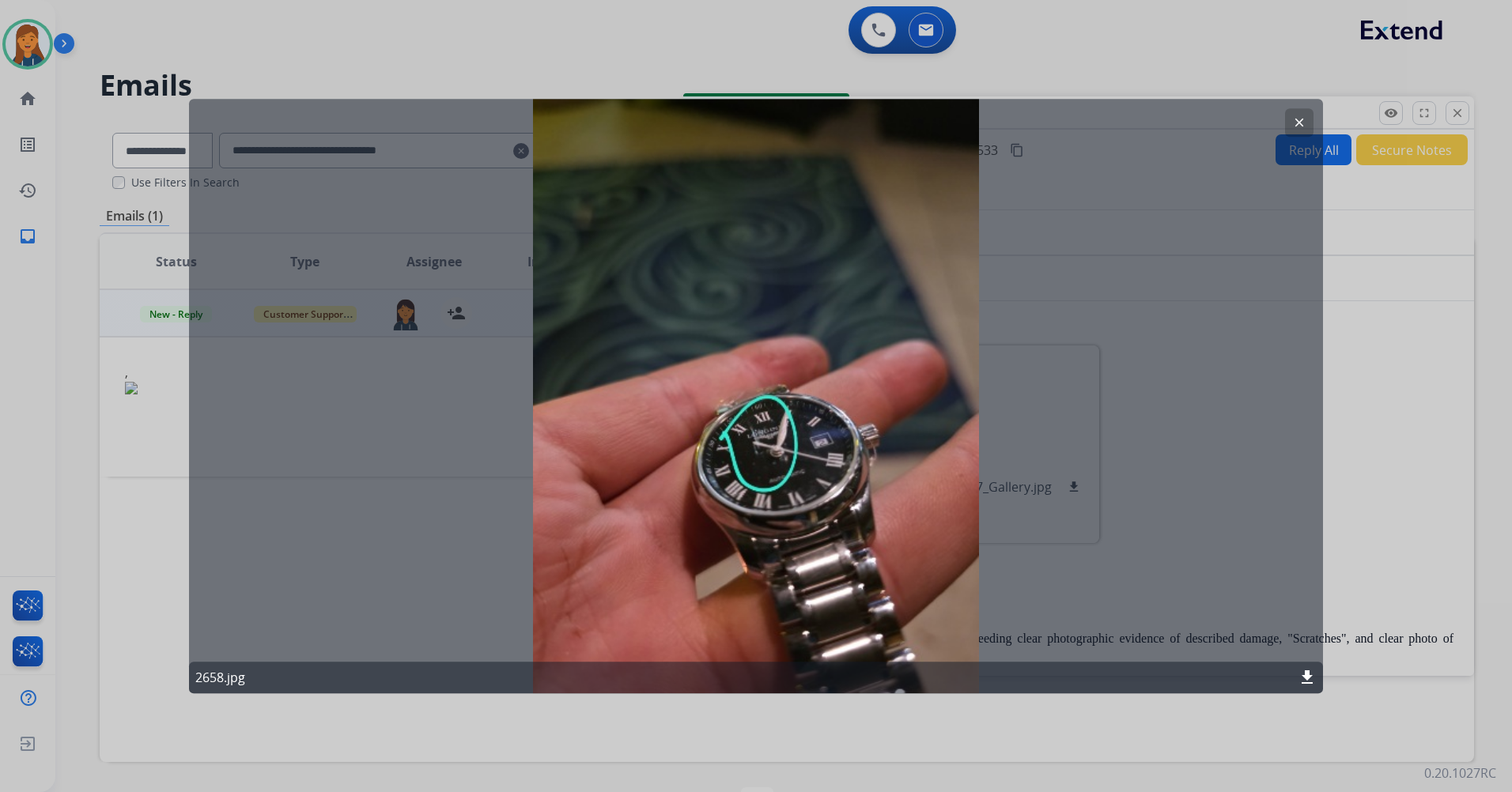
drag, startPoint x: 1306, startPoint y: 118, endPoint x: 1299, endPoint y: 125, distance: 9.9
click at [1305, 118] on button "clear" at bounding box center [1299, 123] width 29 height 29
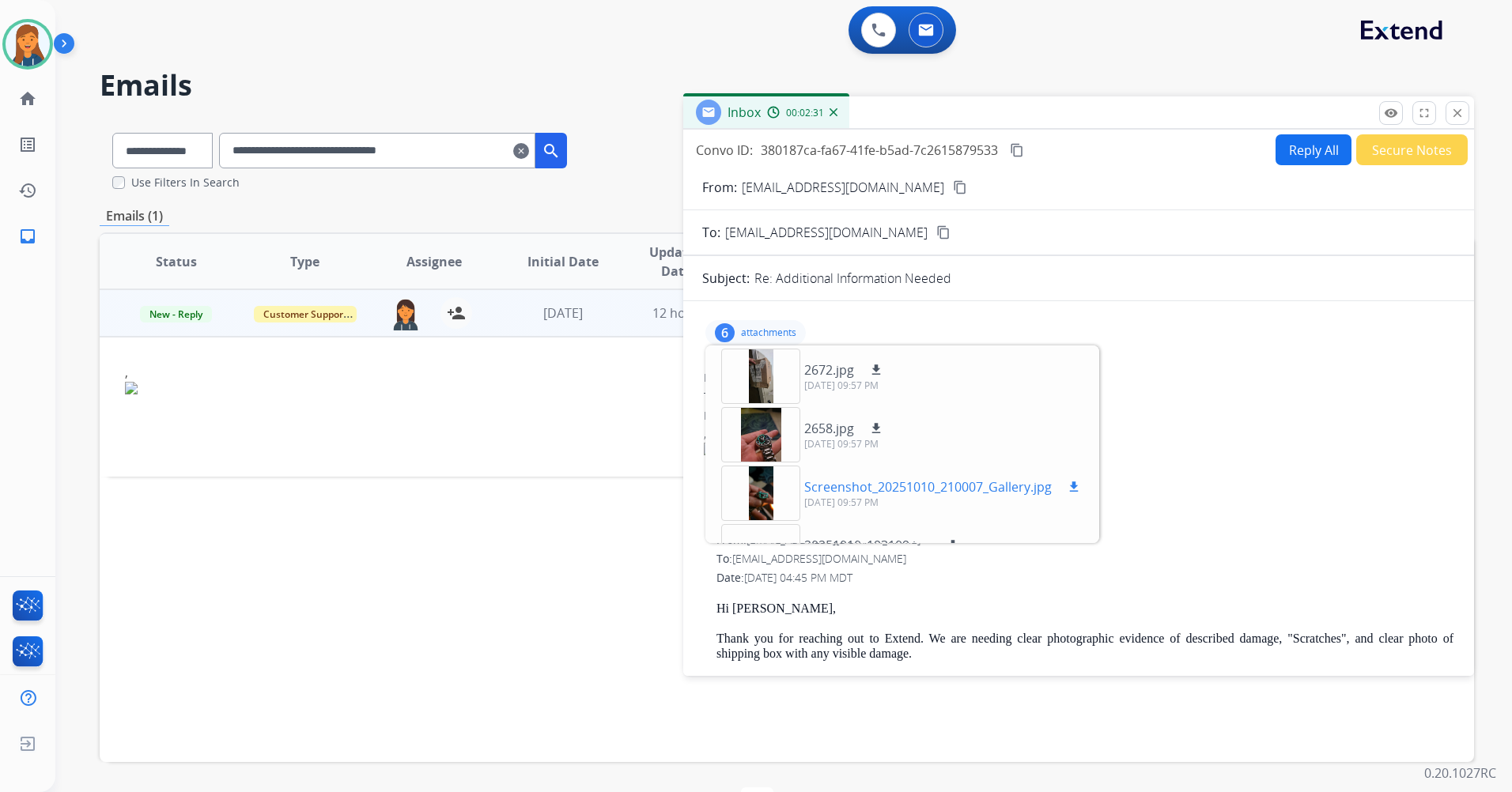
click at [745, 497] on div at bounding box center [760, 494] width 79 height 56
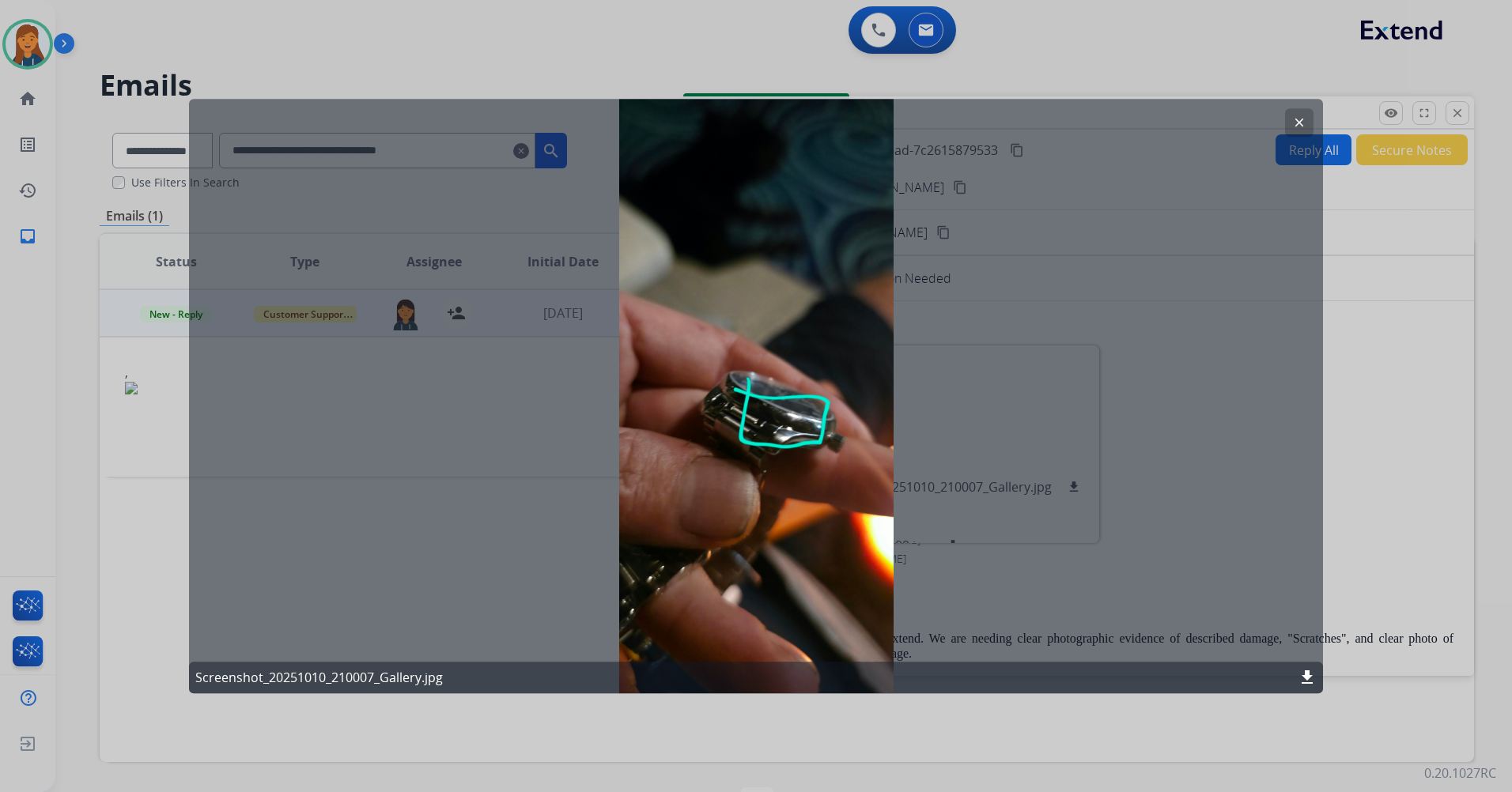
click at [1301, 119] on mat-icon "clear" at bounding box center [1299, 123] width 14 height 14
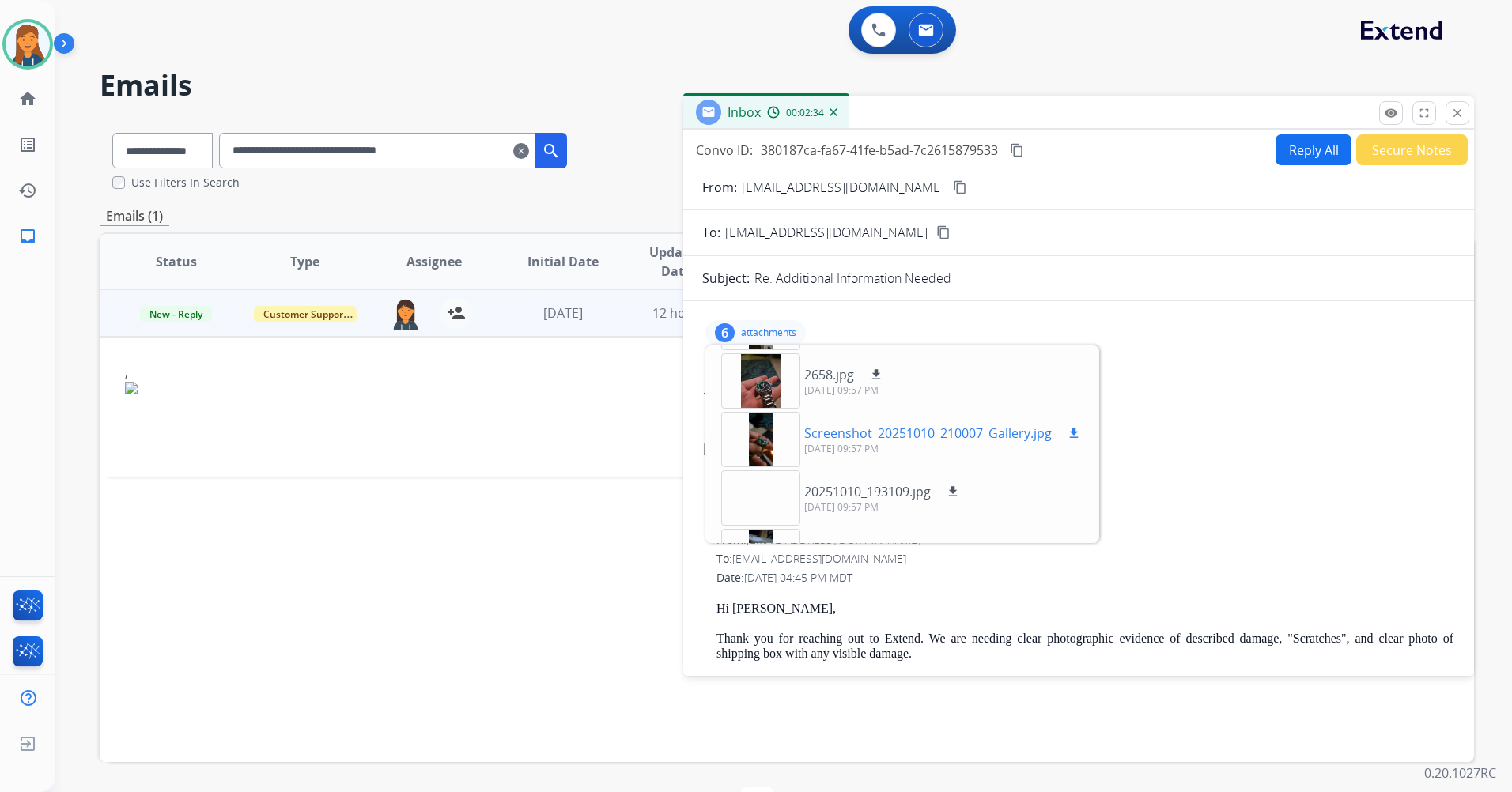
scroll to position [79, 0]
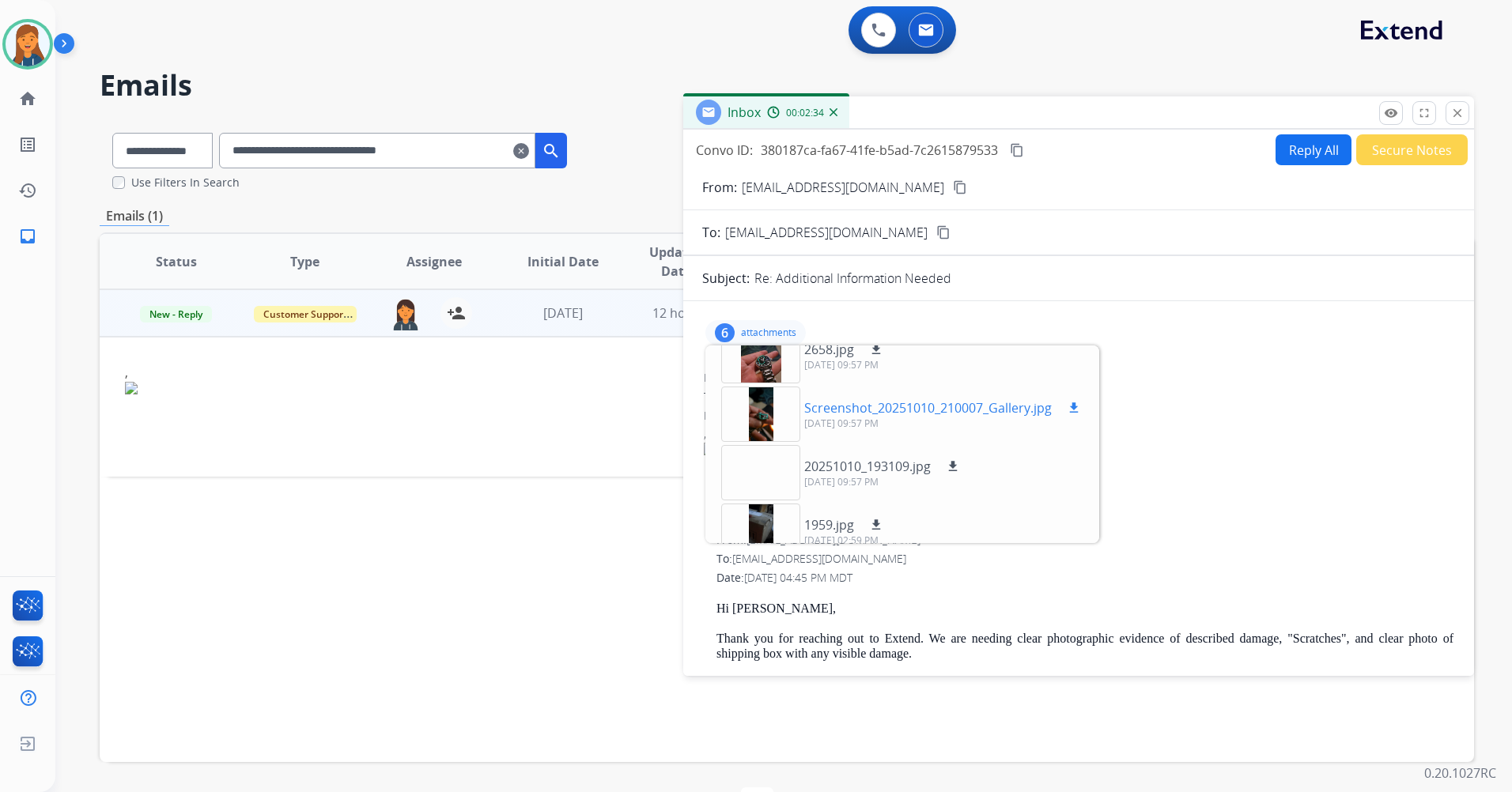
click at [767, 425] on div at bounding box center [760, 415] width 79 height 56
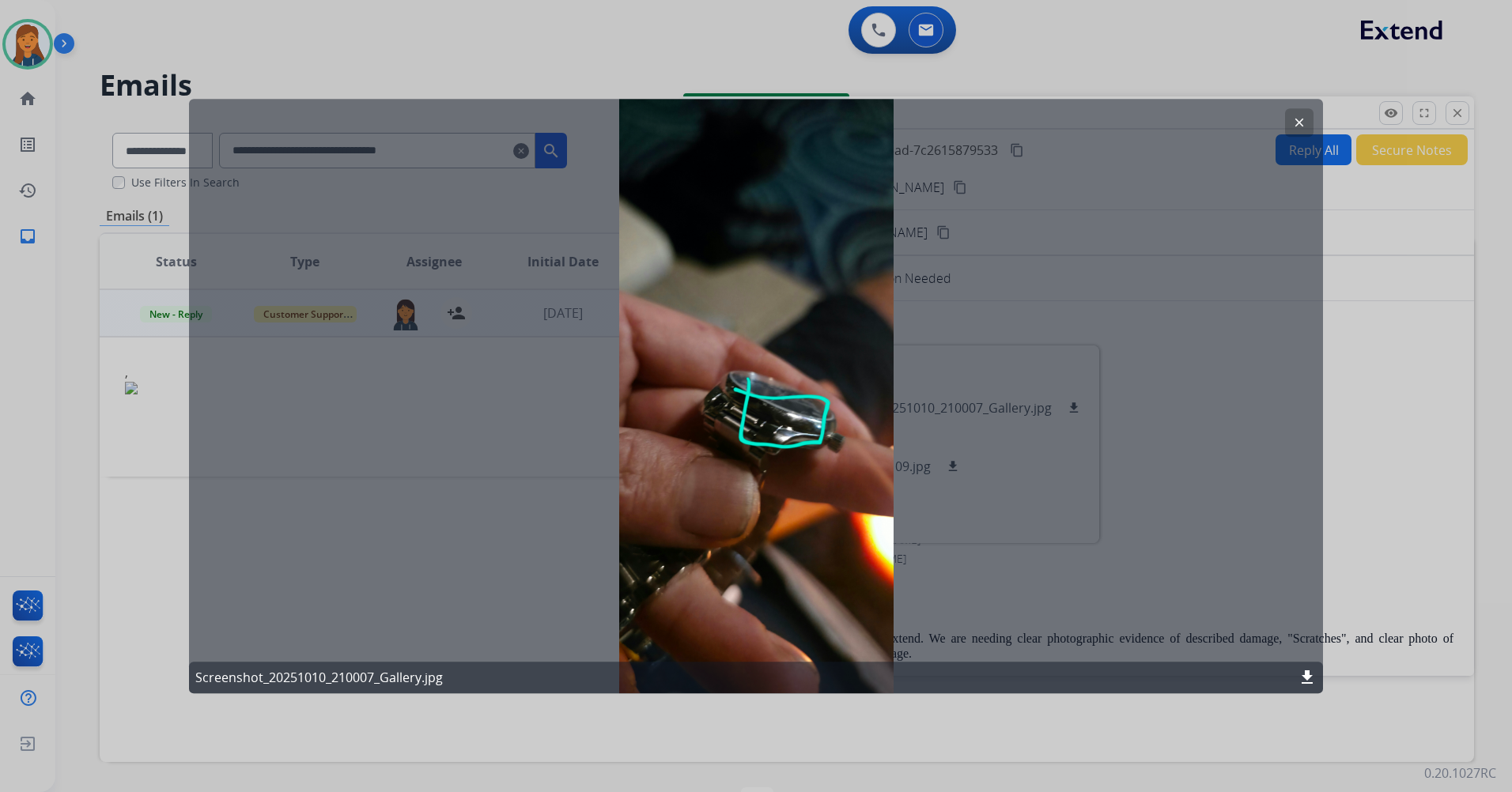
click at [21, 52] on div at bounding box center [756, 396] width 1512 height 792
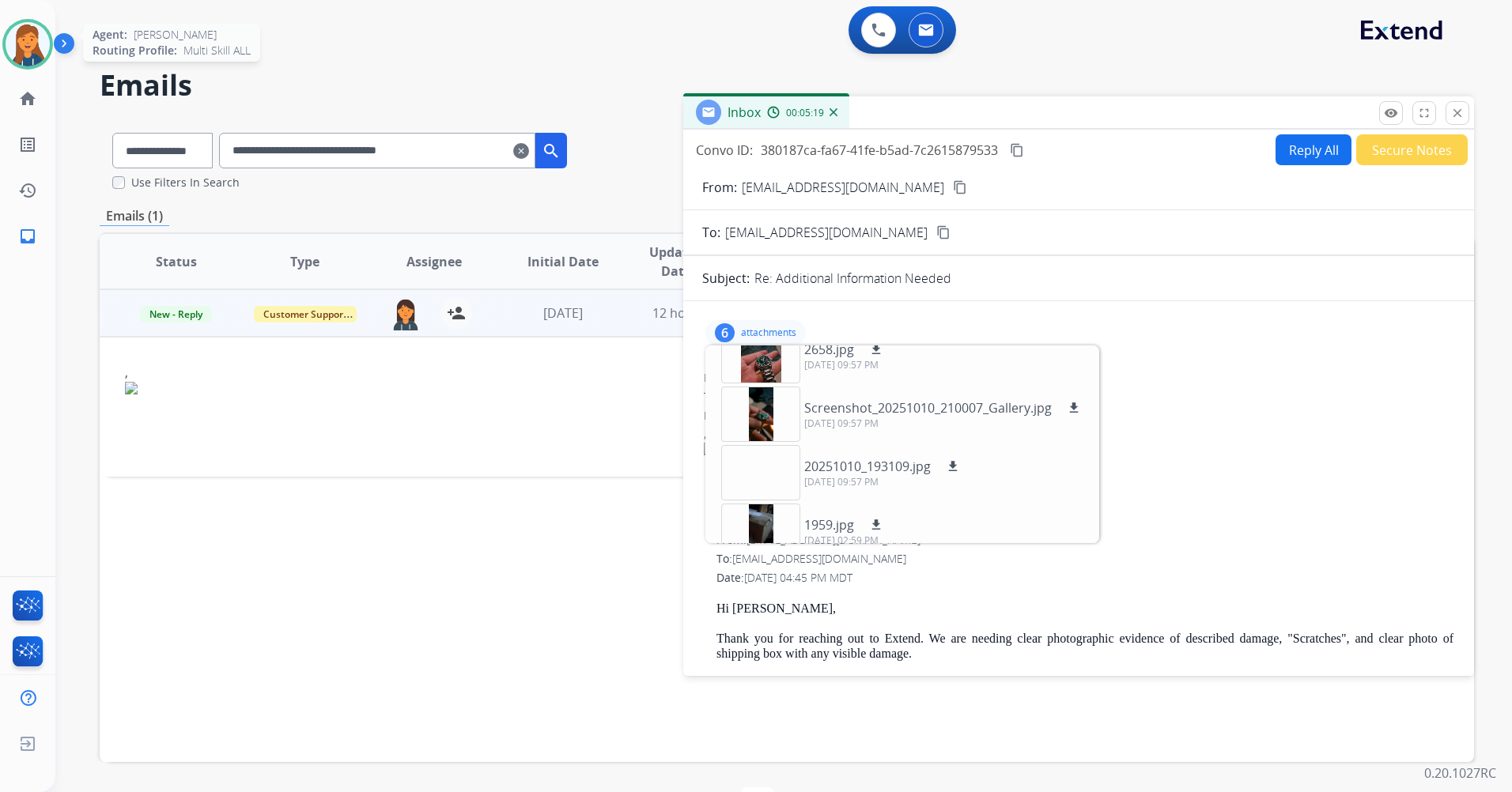
click at [21, 52] on img at bounding box center [27, 44] width 44 height 44
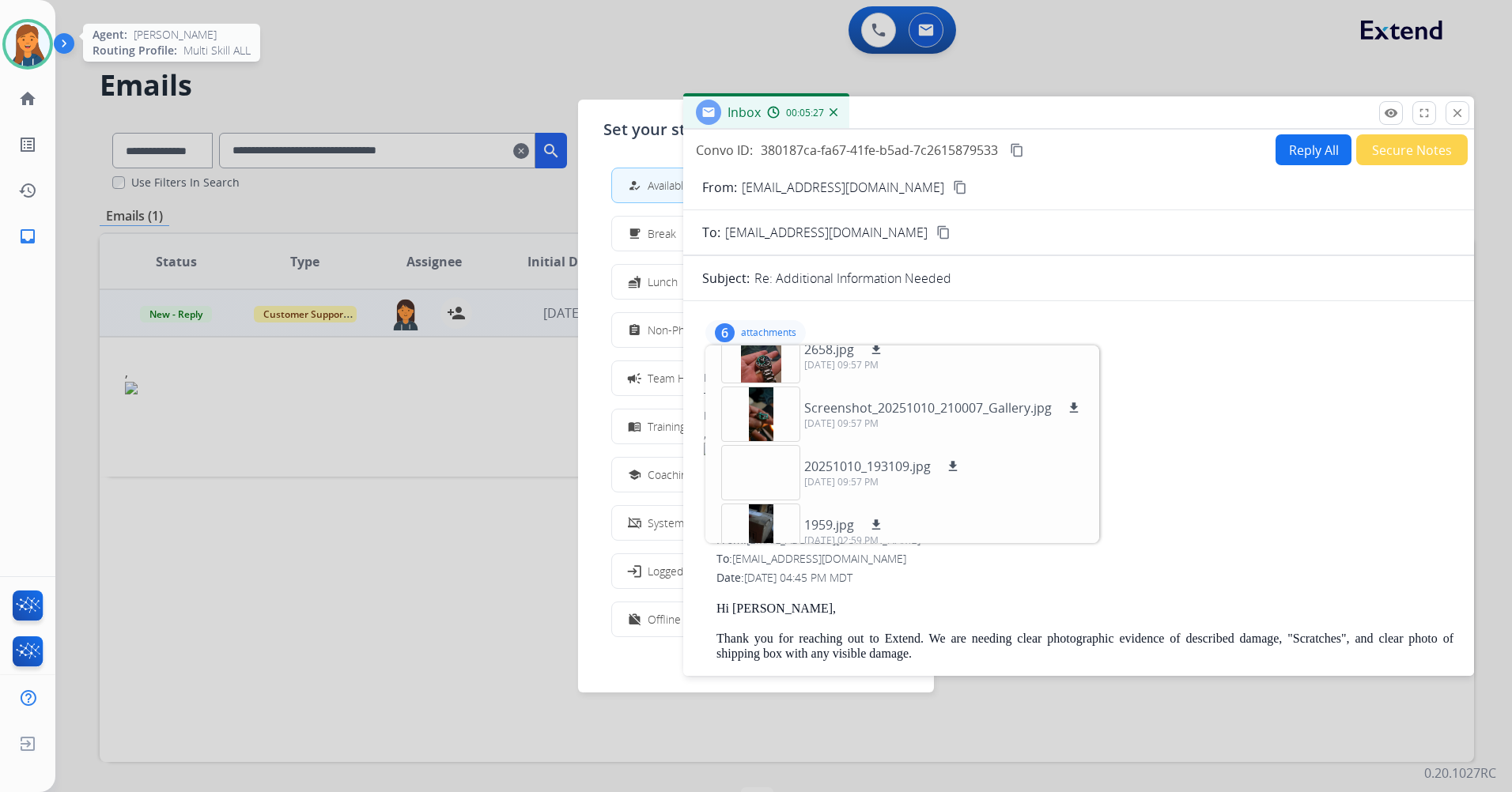
click at [4, 64] on div "Agent: Patricia Routing Profile: Multi Skill ALL" at bounding box center [28, 44] width 50 height 50
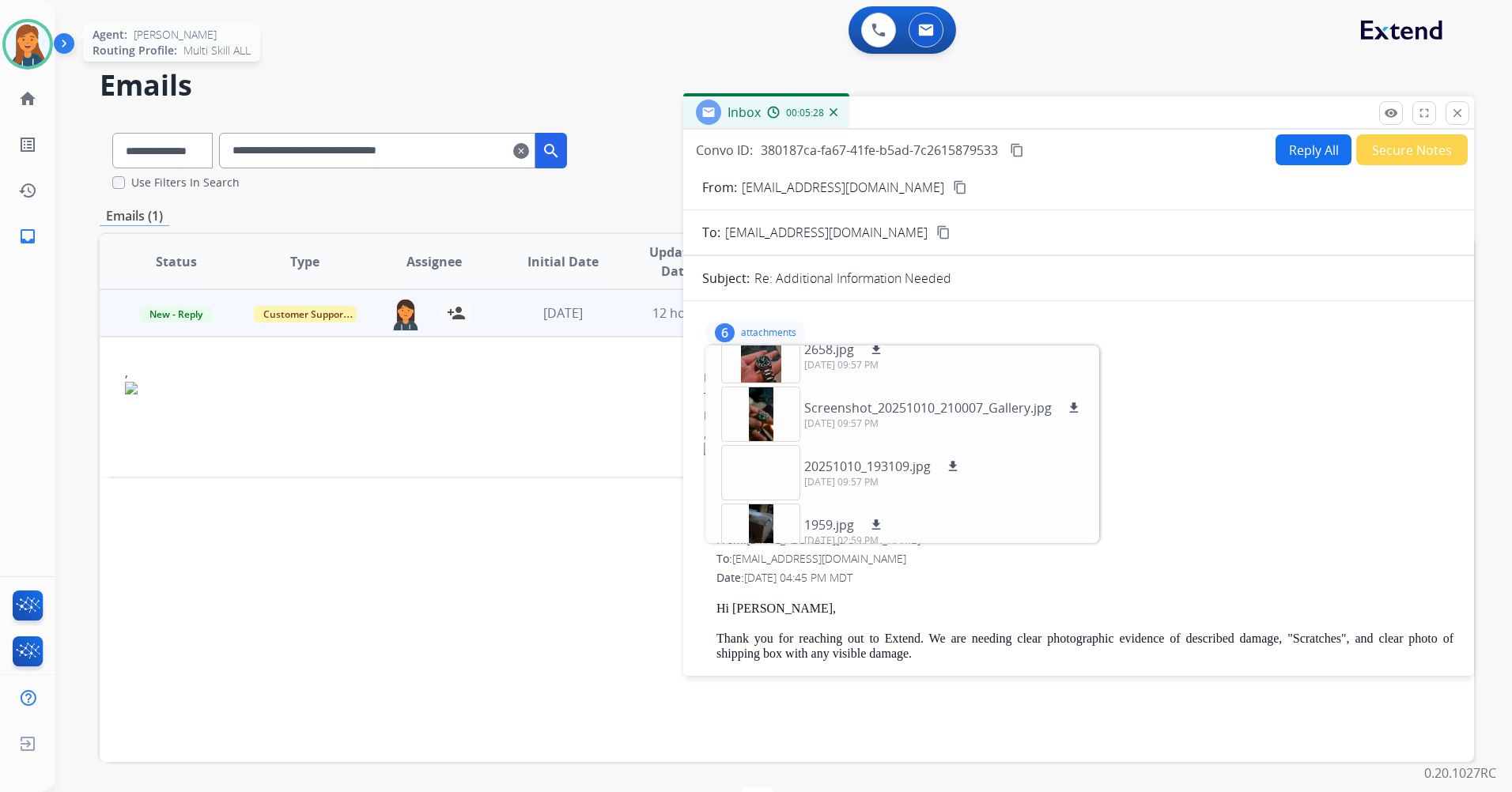
click at [15, 47] on img at bounding box center [27, 44] width 44 height 44
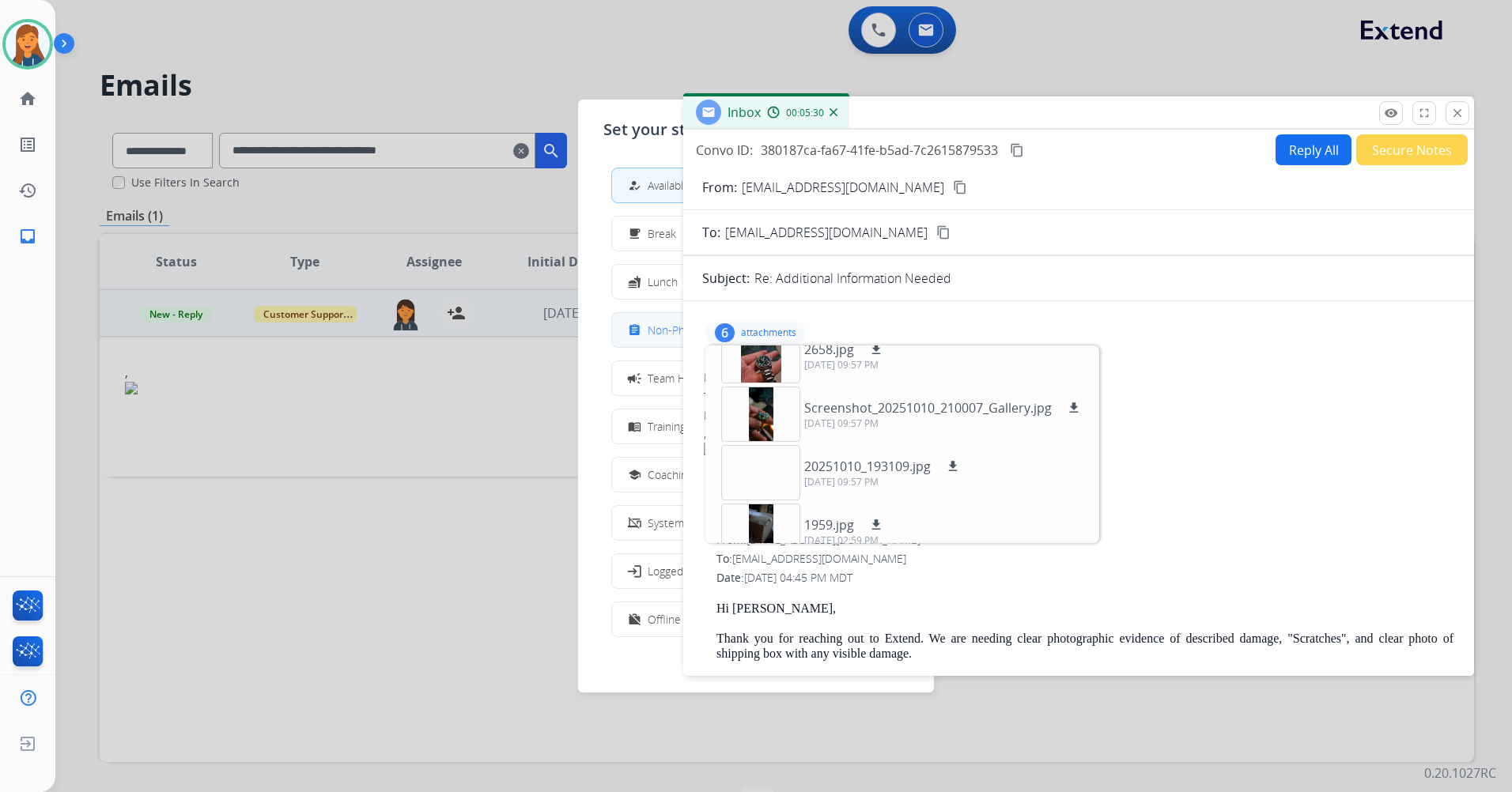
click at [653, 328] on span "Non-Phone Queue" at bounding box center [694, 330] width 93 height 16
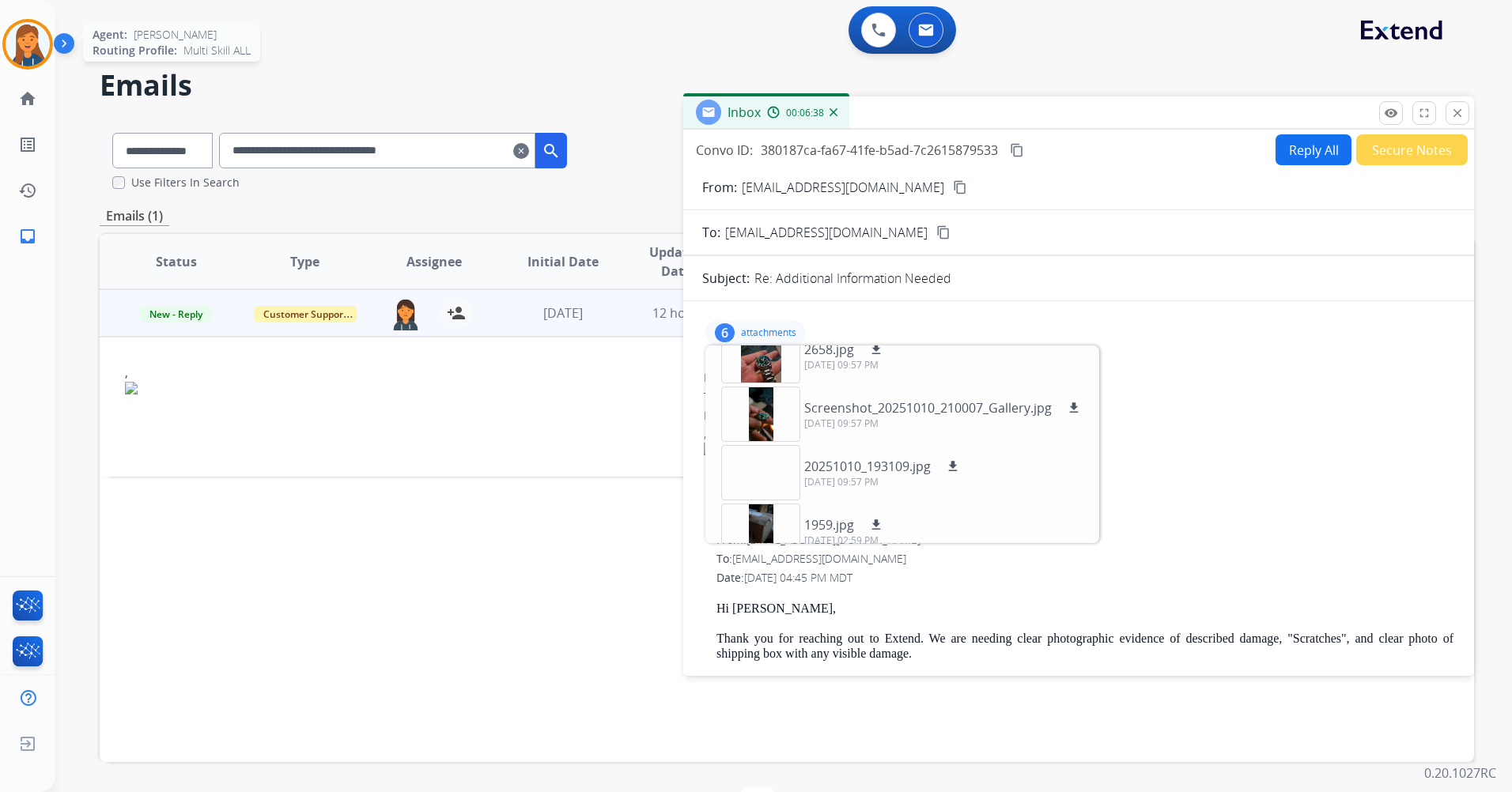
click at [40, 37] on img at bounding box center [27, 44] width 44 height 44
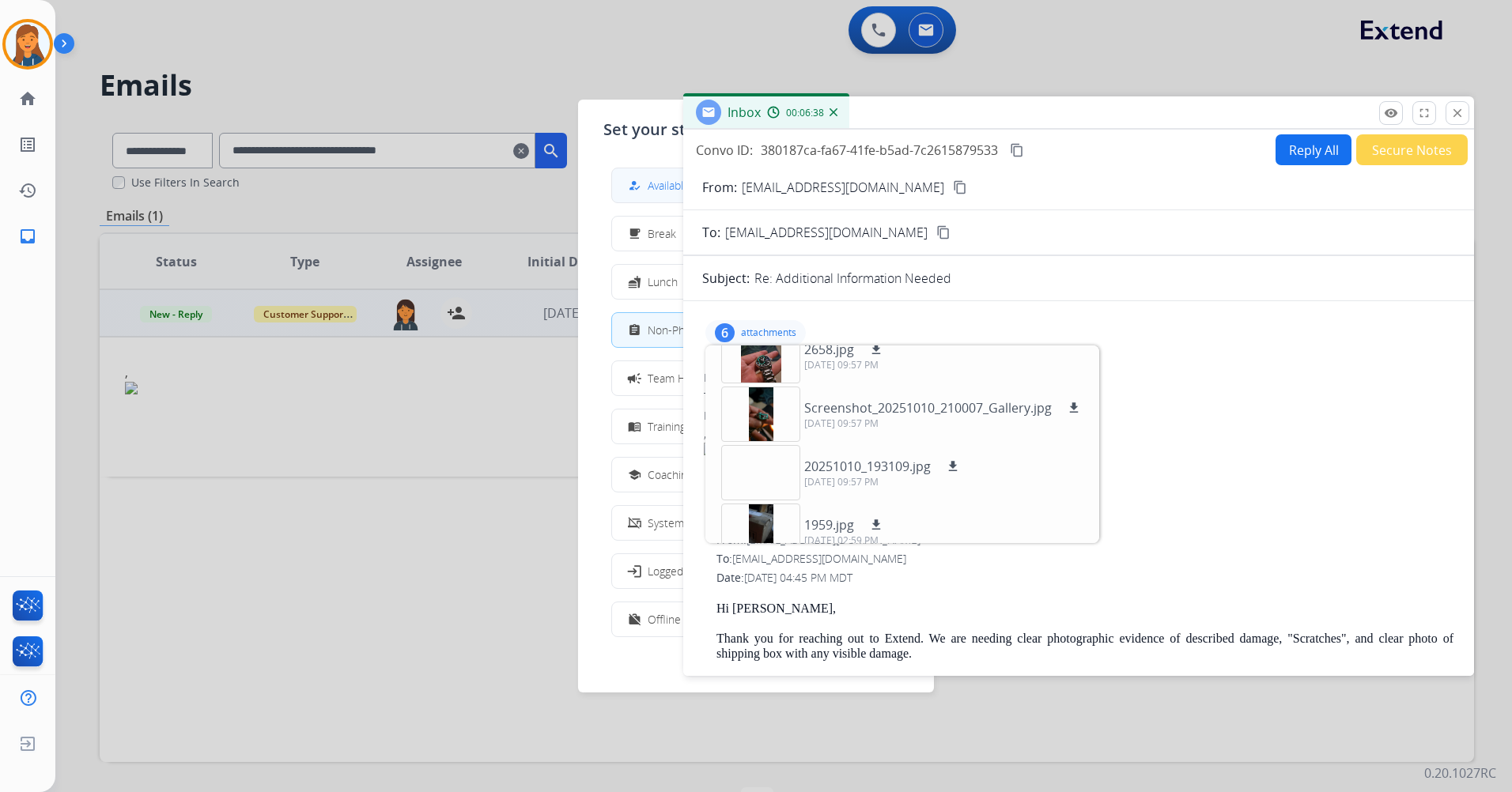
click at [659, 180] on span "Available" at bounding box center [668, 185] width 42 height 16
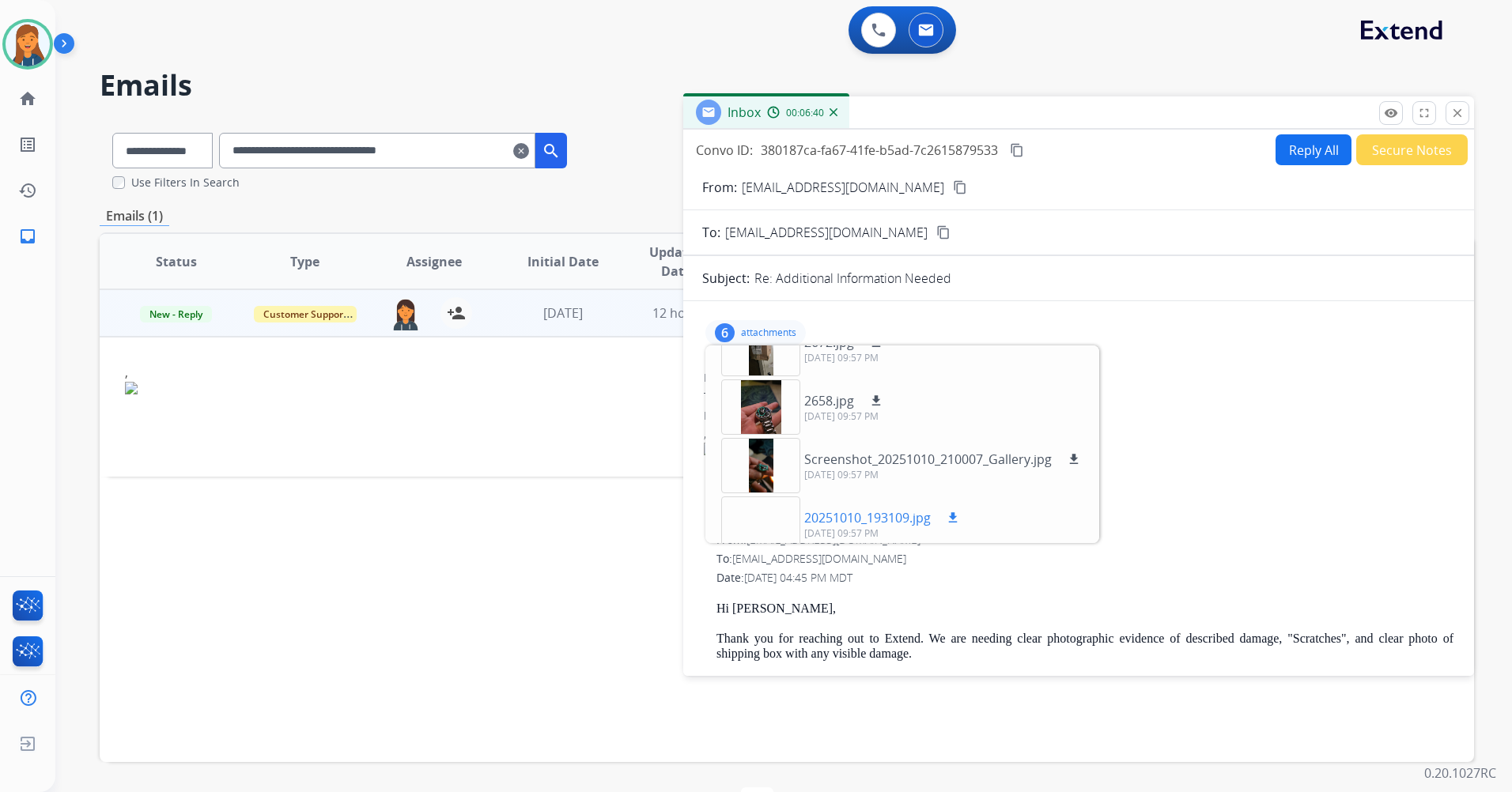
scroll to position [0, 0]
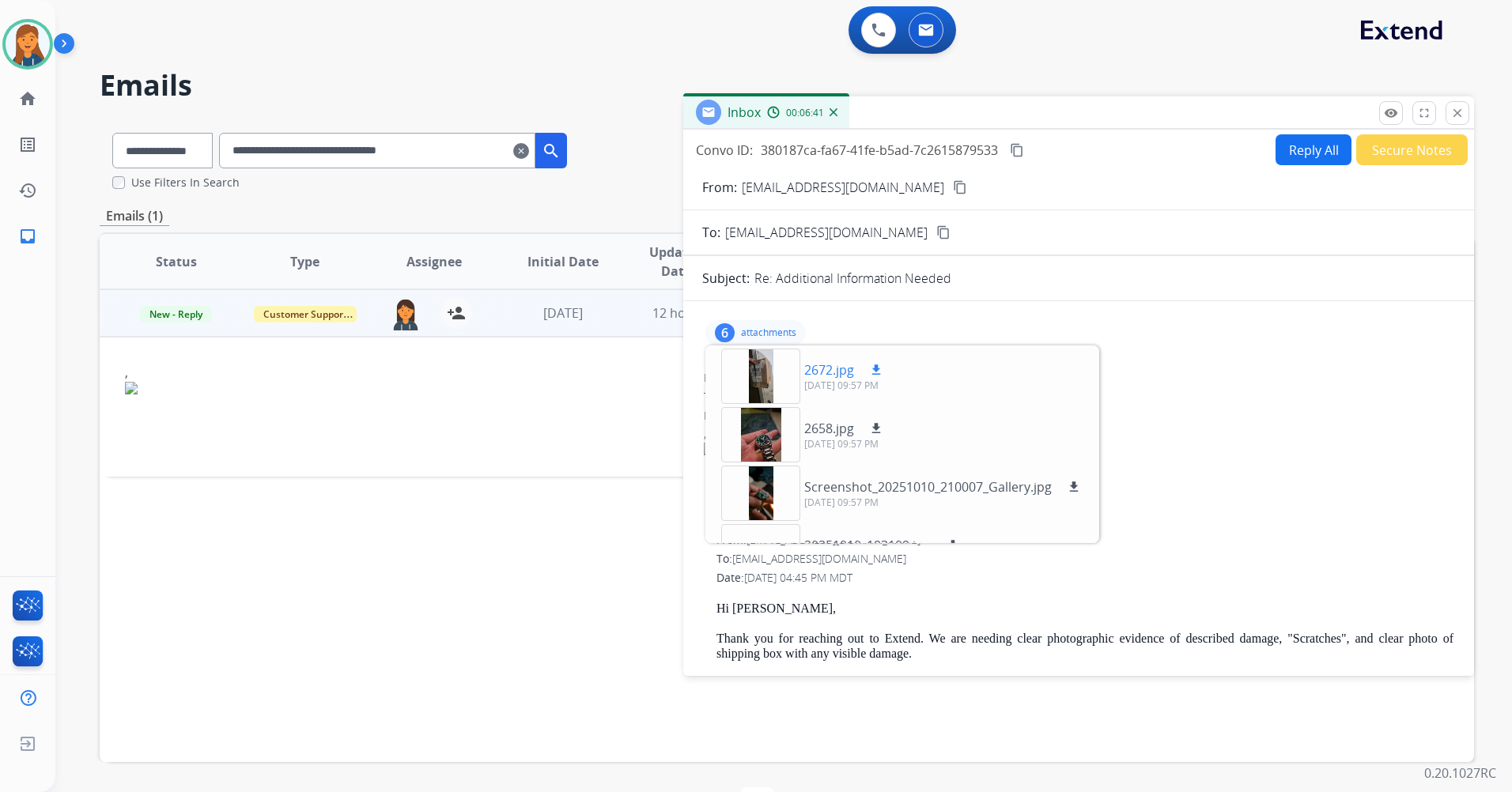
click at [768, 365] on div at bounding box center [760, 376] width 79 height 56
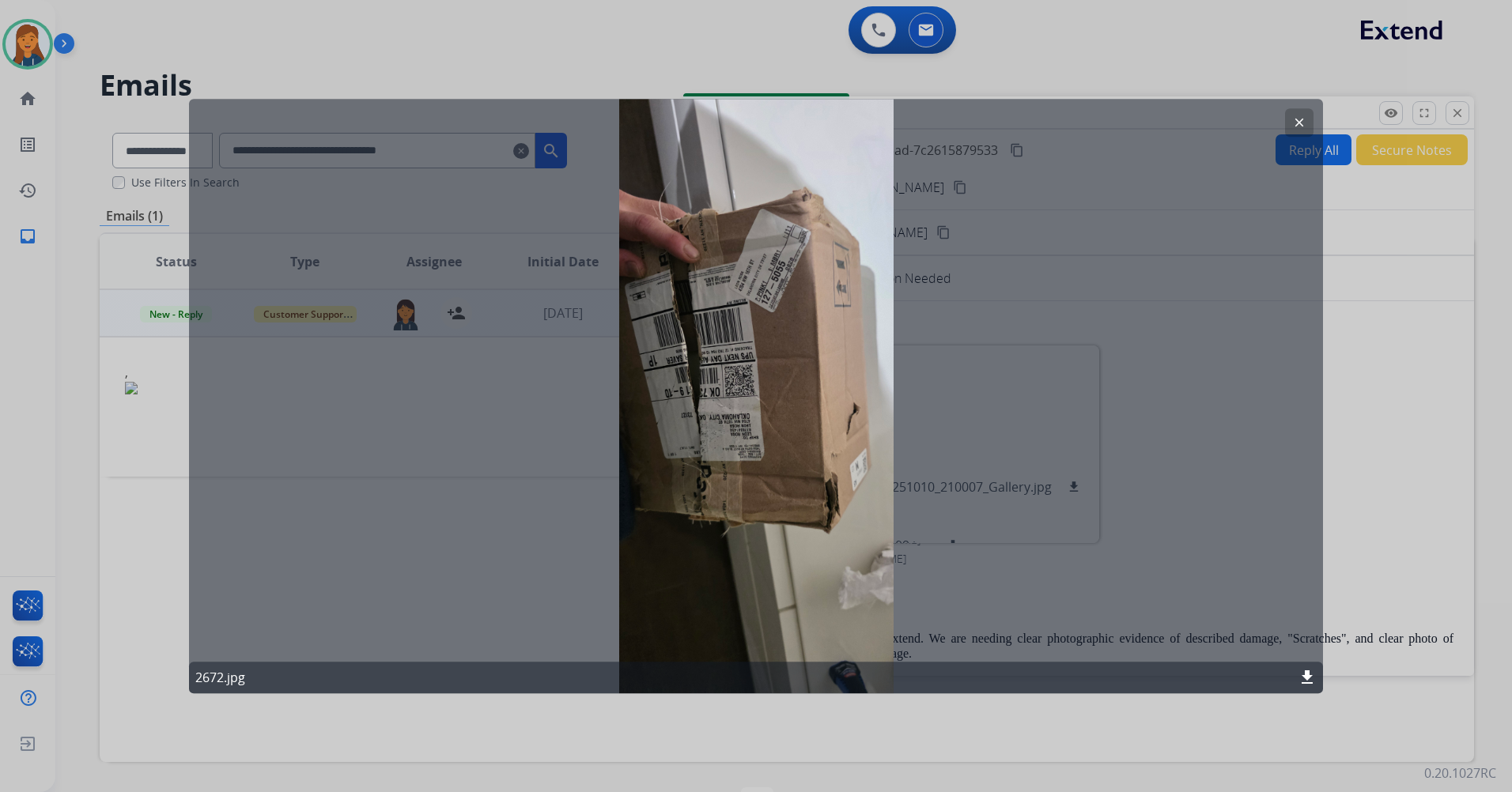
click at [1300, 123] on mat-icon "clear" at bounding box center [1299, 123] width 14 height 14
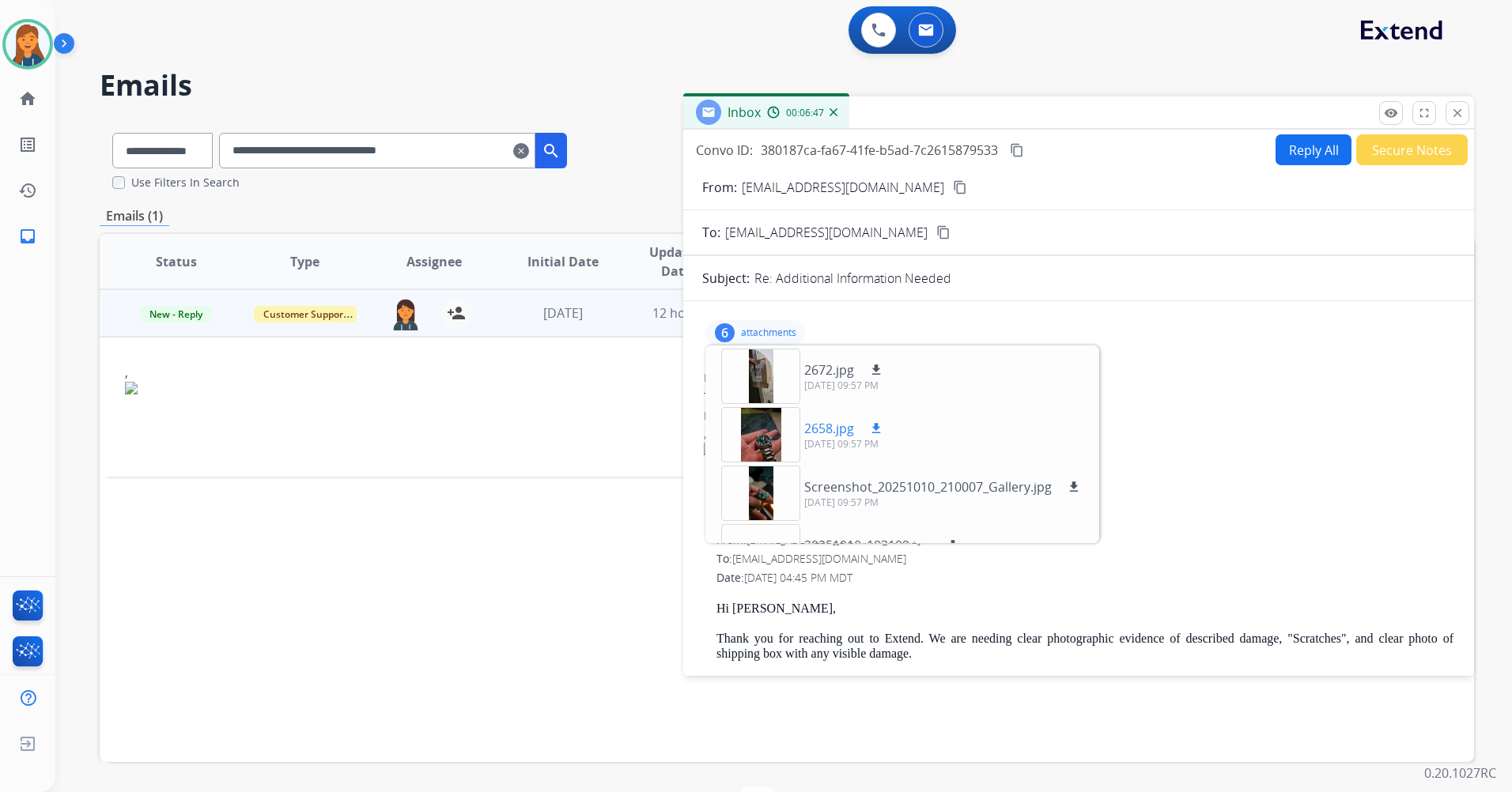
click at [770, 430] on div at bounding box center [760, 436] width 79 height 56
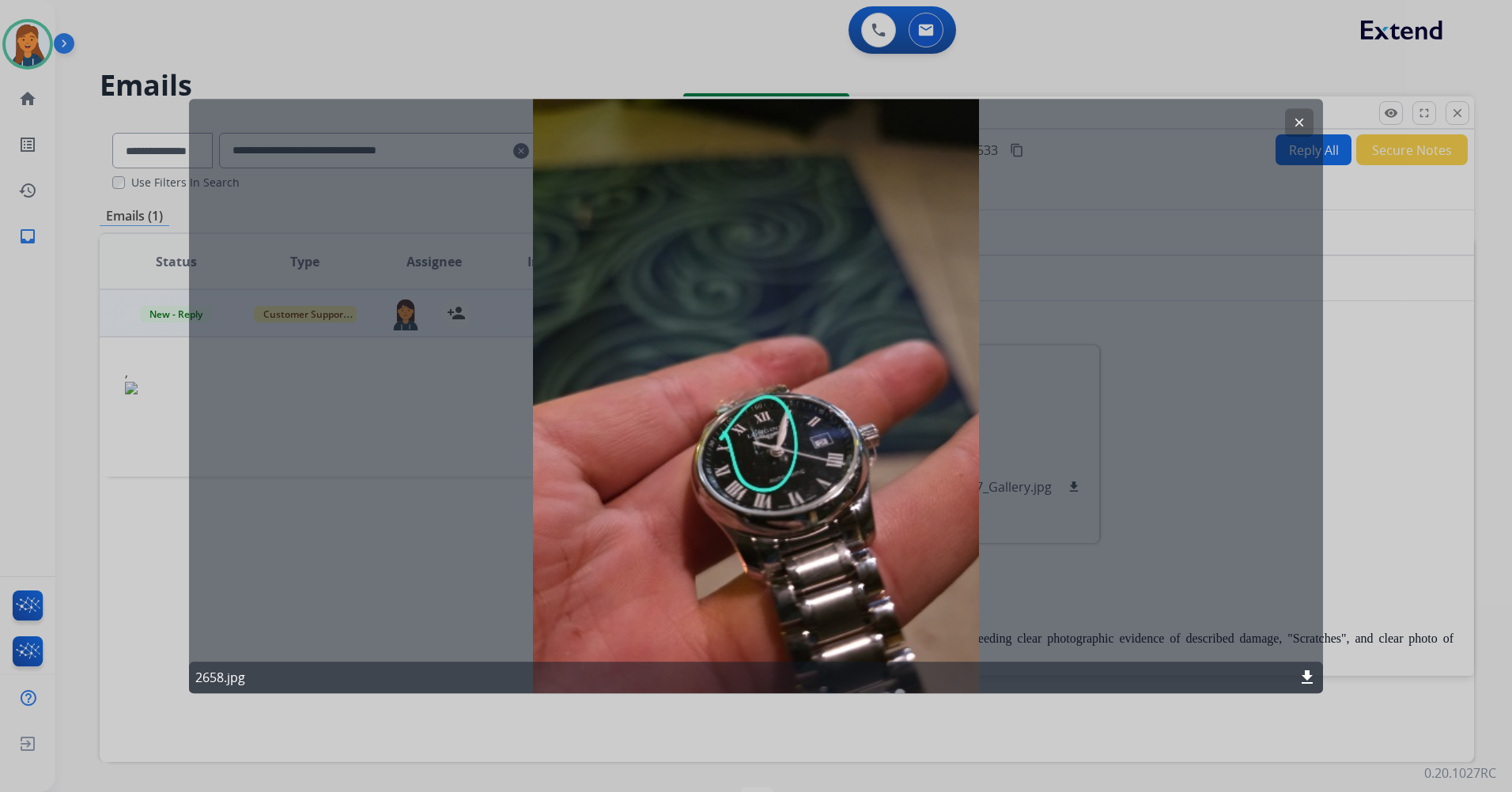
drag, startPoint x: 1294, startPoint y: 118, endPoint x: 1239, endPoint y: 130, distance: 56.3
click at [1293, 118] on mat-icon "clear" at bounding box center [1299, 123] width 14 height 14
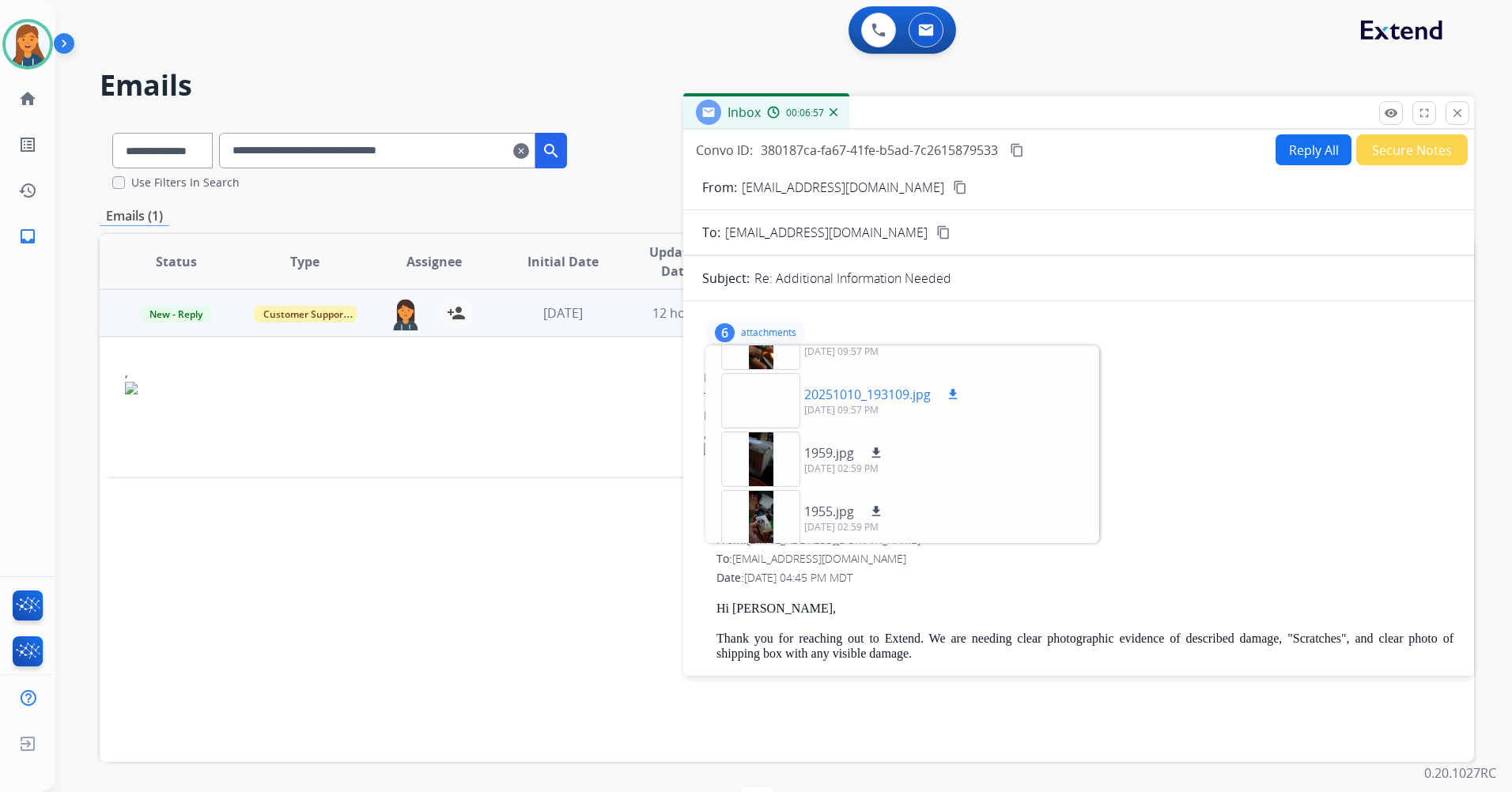
scroll to position [156, 0]
click at [769, 362] on div at bounding box center [760, 337] width 79 height 56
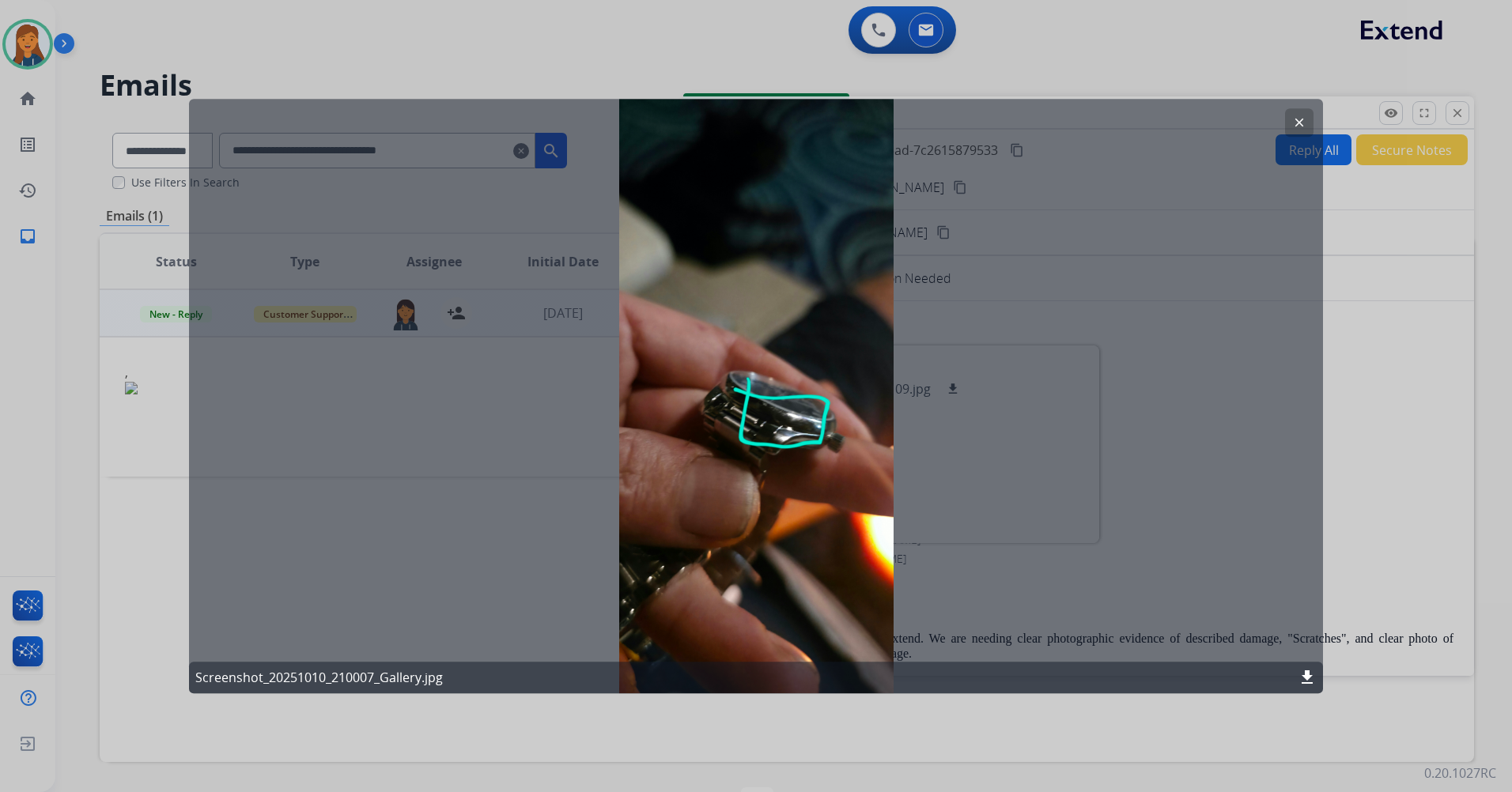
click at [1302, 123] on mat-icon "clear" at bounding box center [1299, 123] width 14 height 14
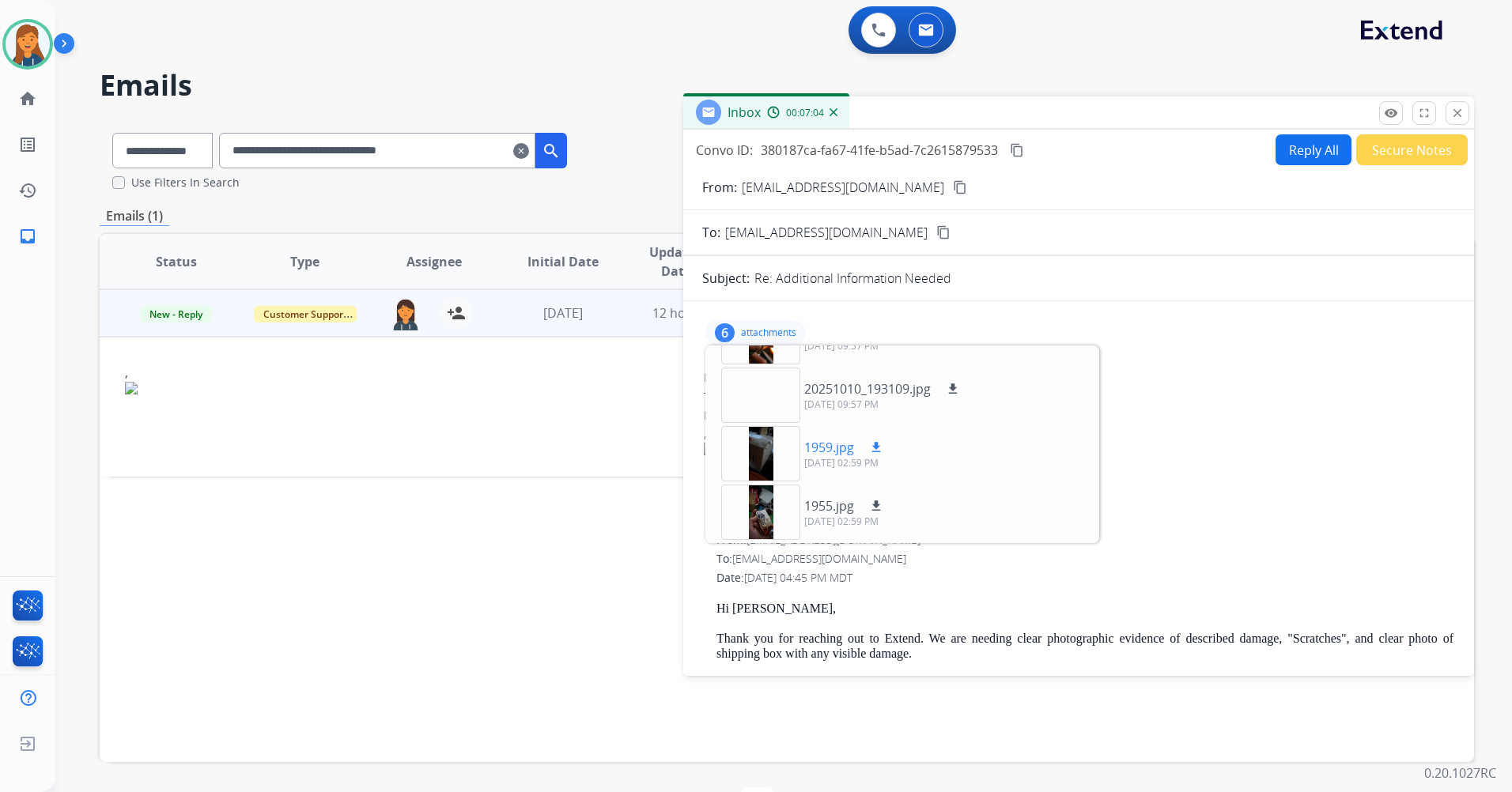
click at [766, 458] on div at bounding box center [760, 454] width 79 height 56
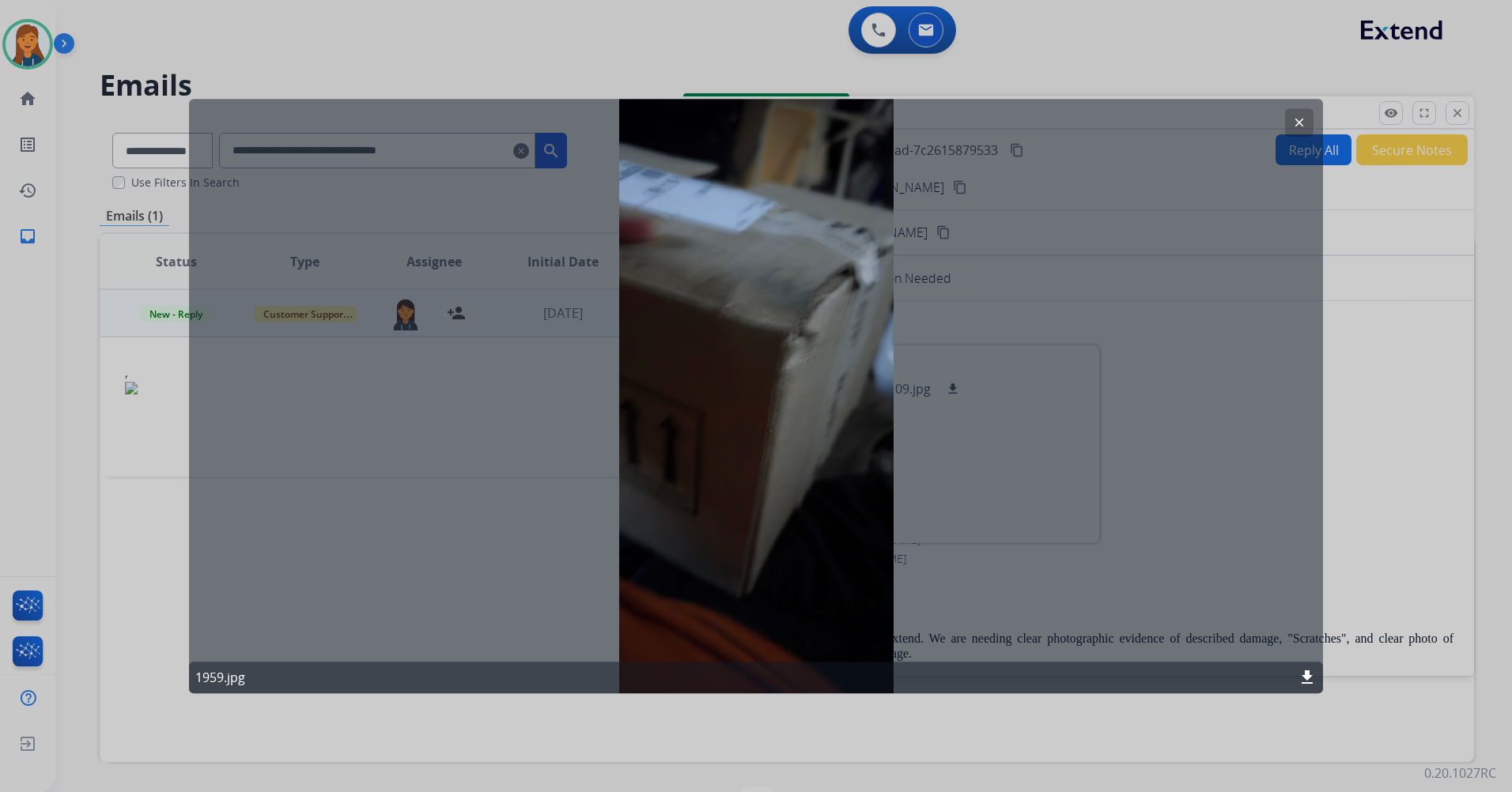
click at [1297, 122] on mat-icon "clear" at bounding box center [1299, 123] width 14 height 14
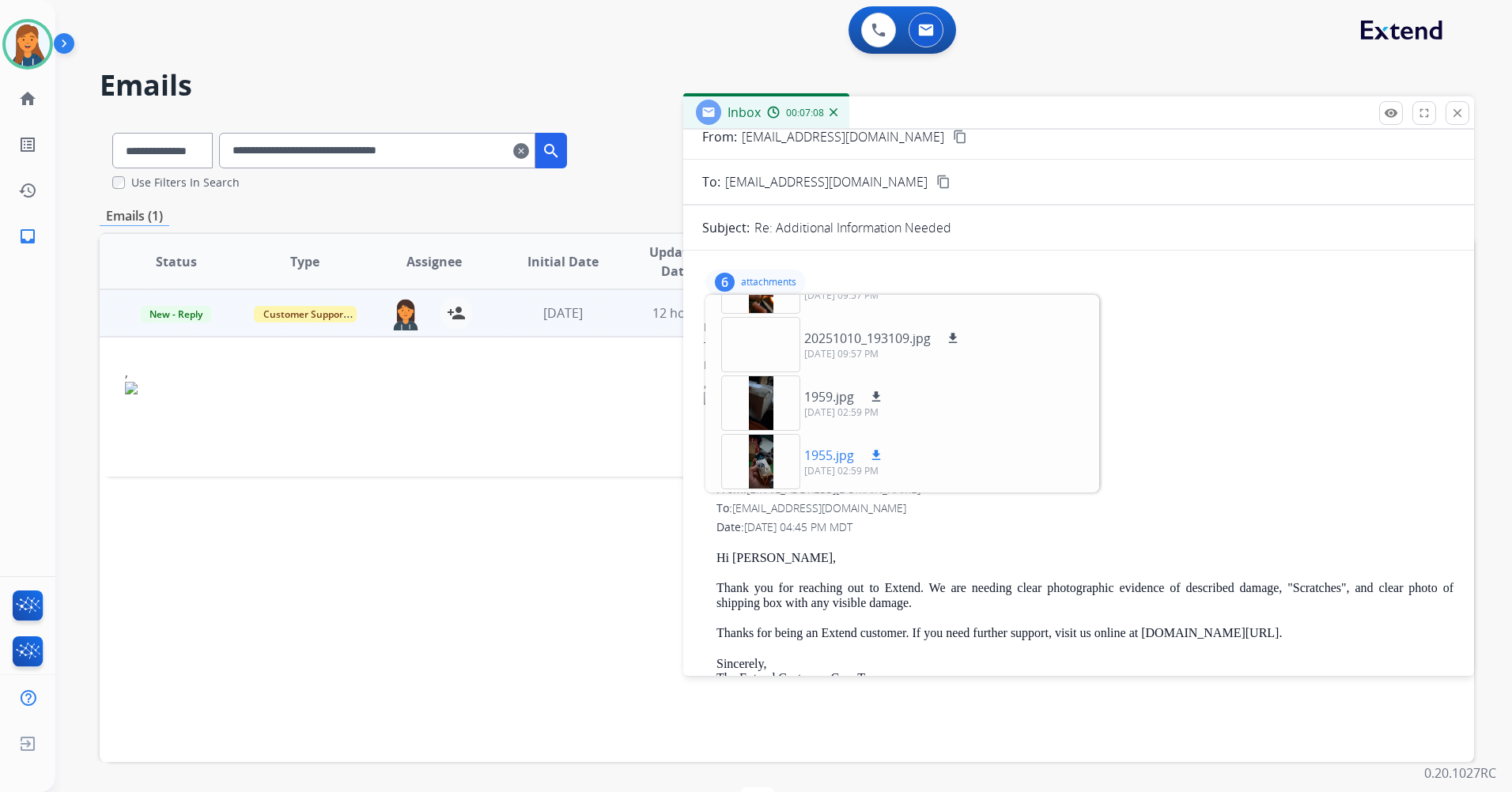
scroll to position [79, 0]
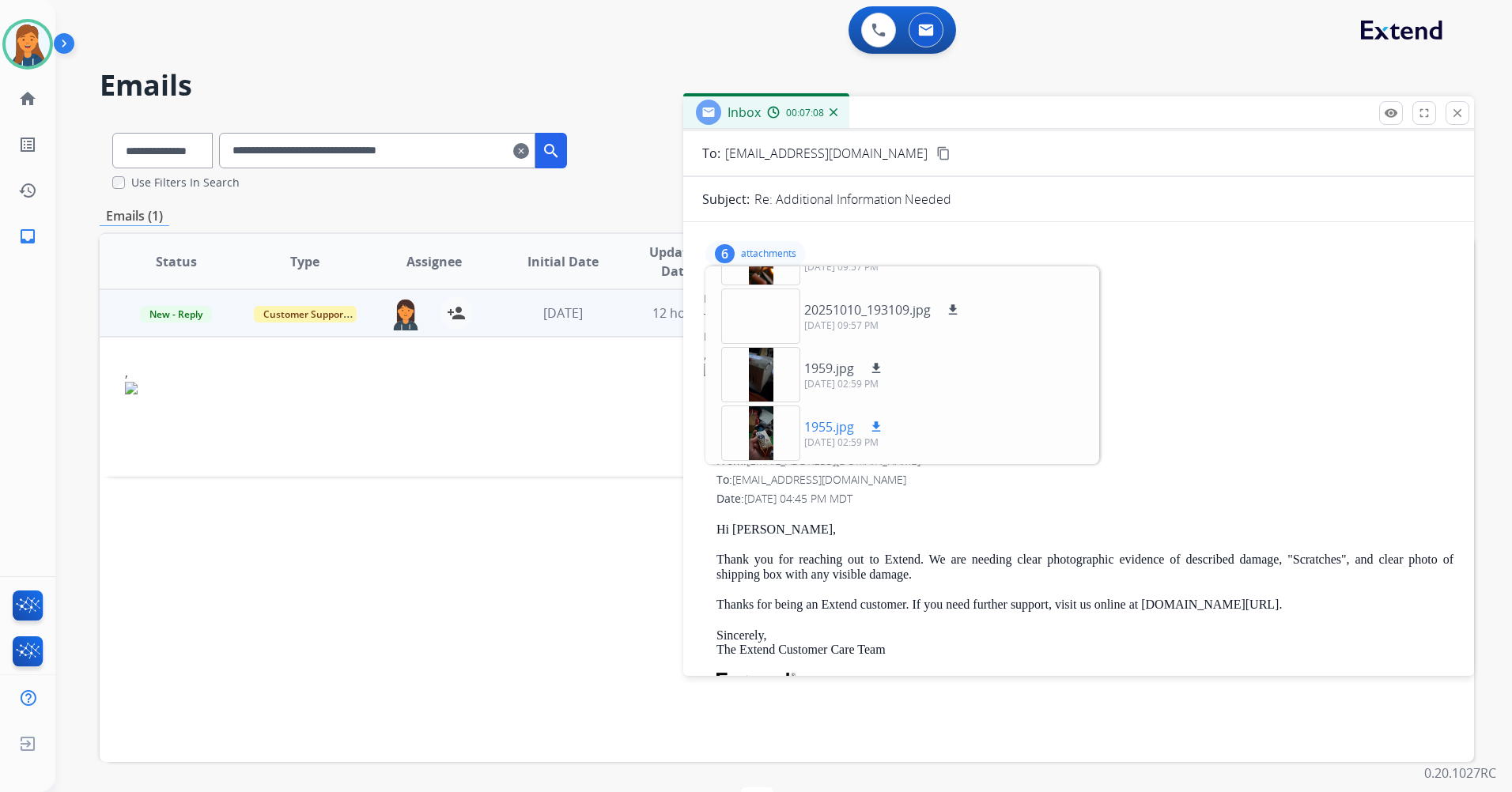
click at [765, 426] on div at bounding box center [760, 434] width 79 height 56
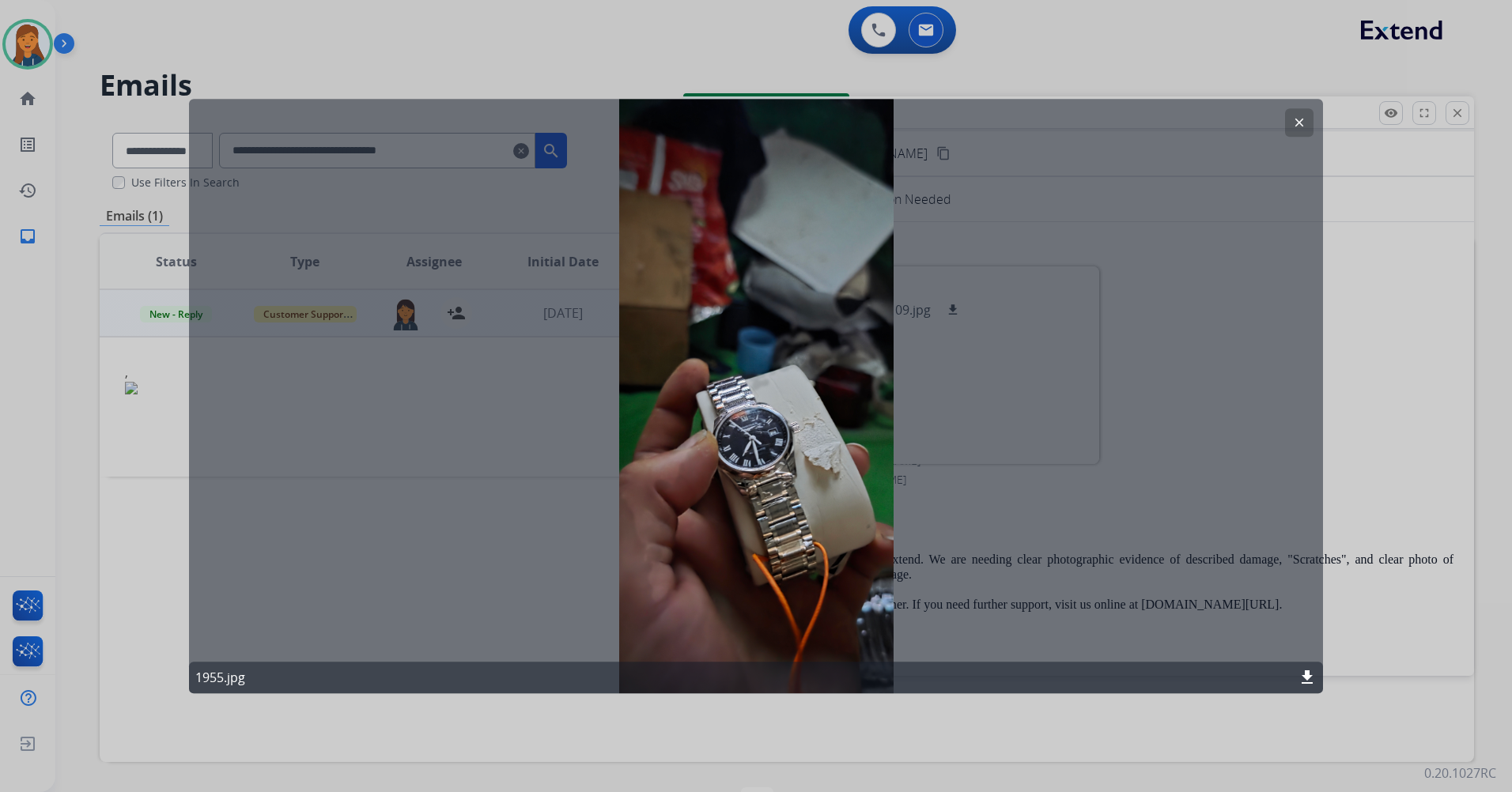
click at [1307, 680] on mat-icon "download" at bounding box center [1306, 677] width 19 height 19
click at [1299, 115] on button "clear" at bounding box center [1299, 123] width 29 height 29
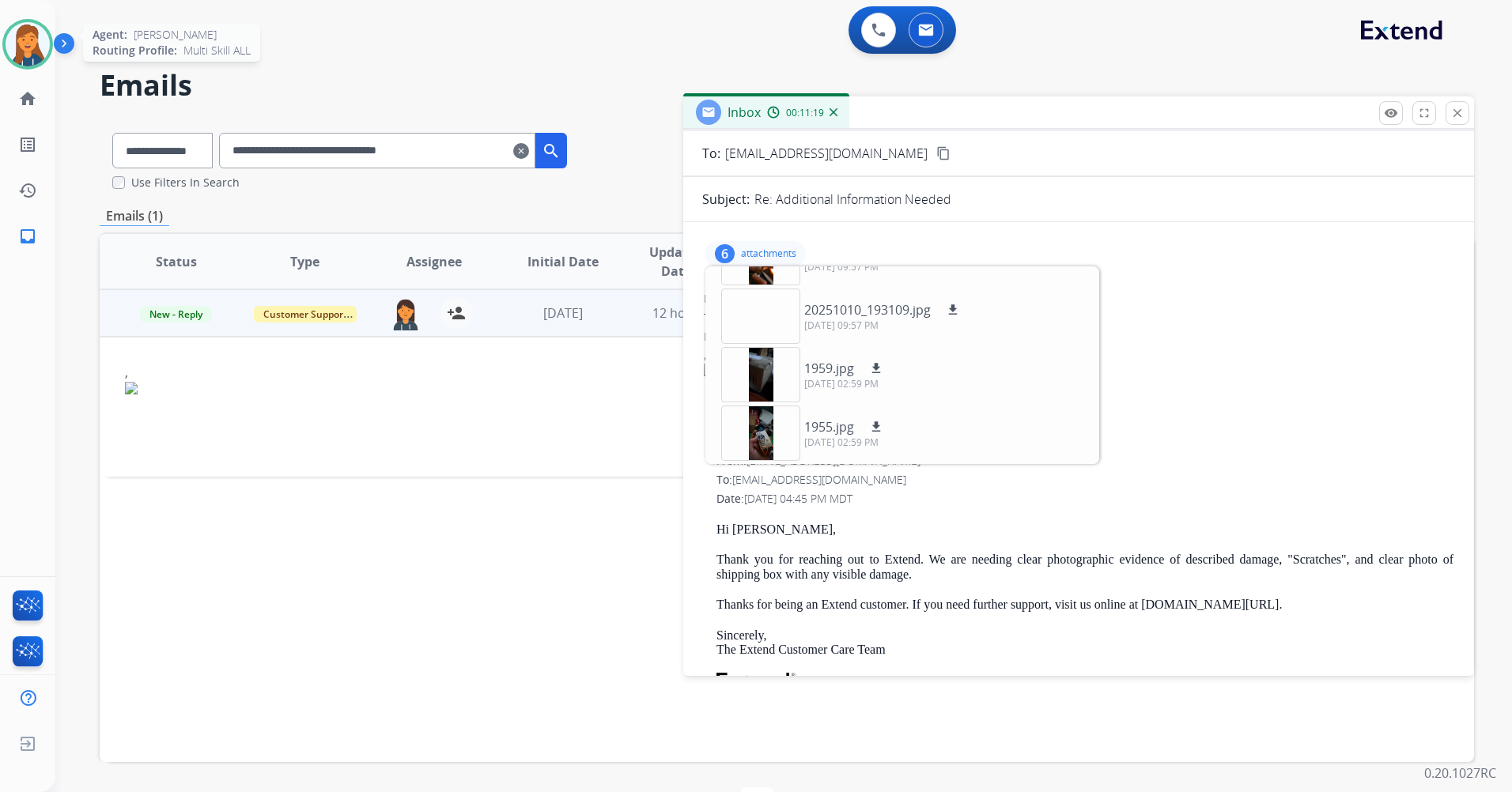
click at [18, 40] on img at bounding box center [27, 44] width 44 height 44
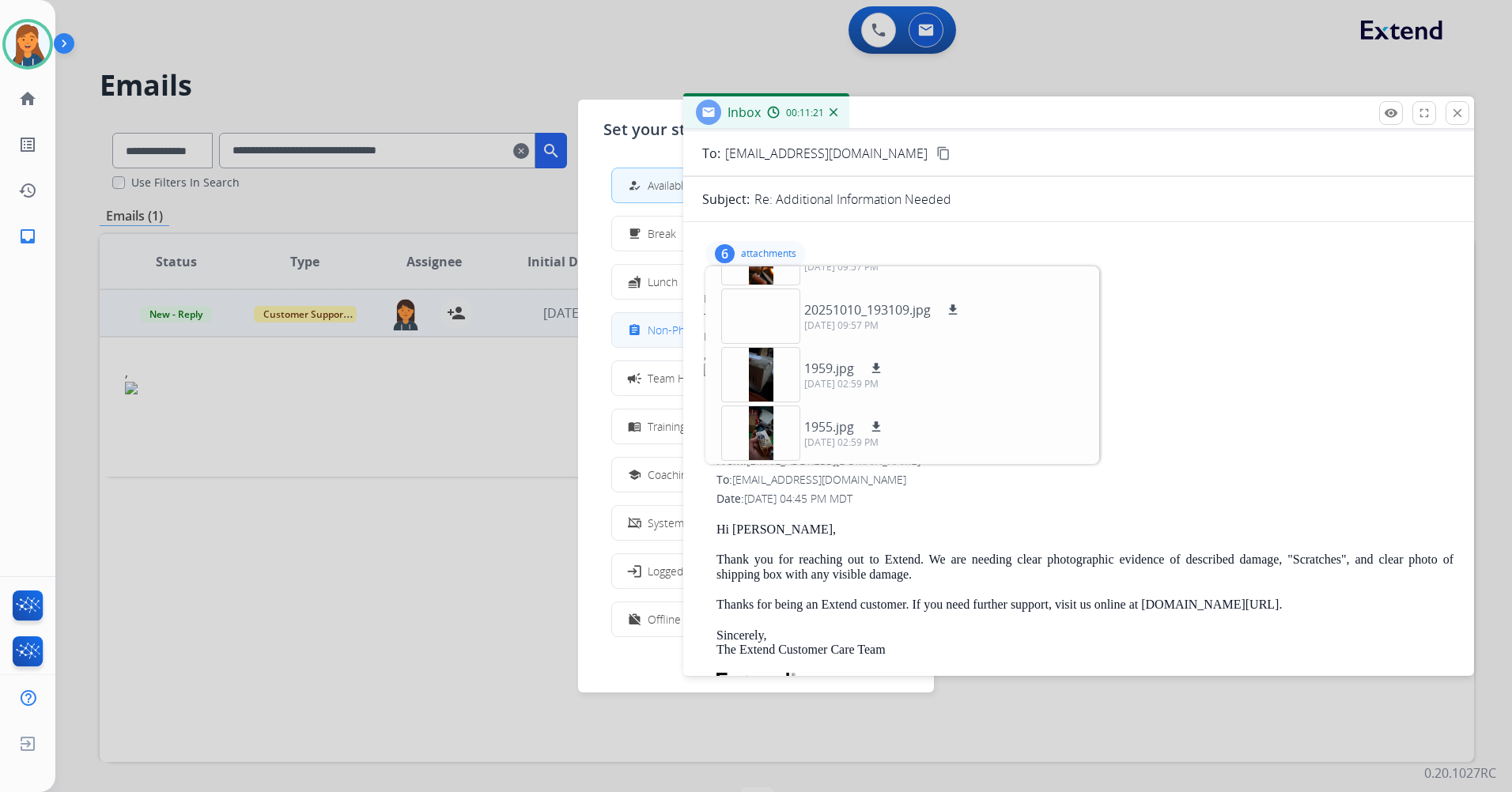
click at [644, 327] on div "assignment" at bounding box center [637, 330] width 23 height 19
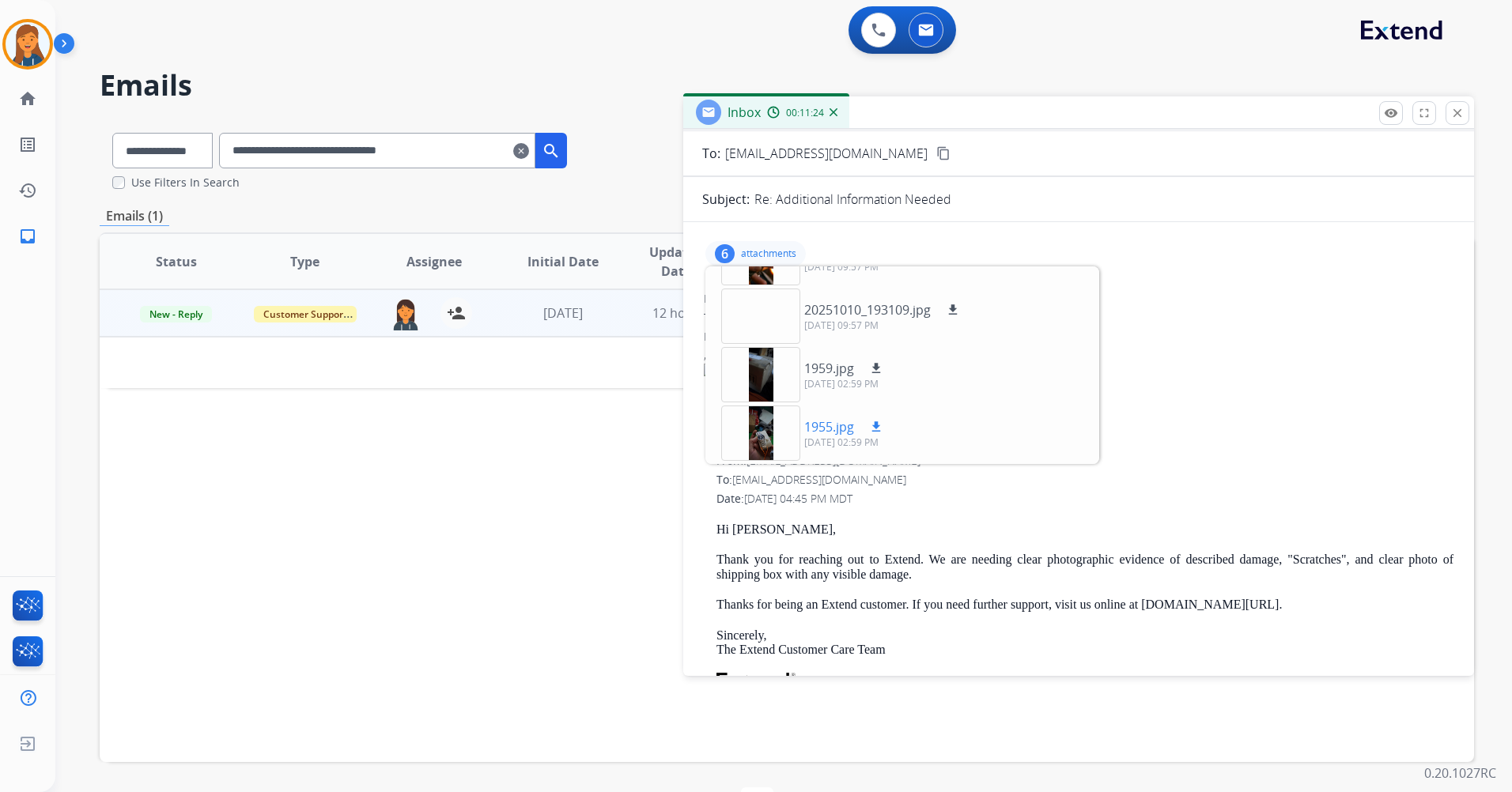
click at [763, 444] on div at bounding box center [760, 434] width 79 height 56
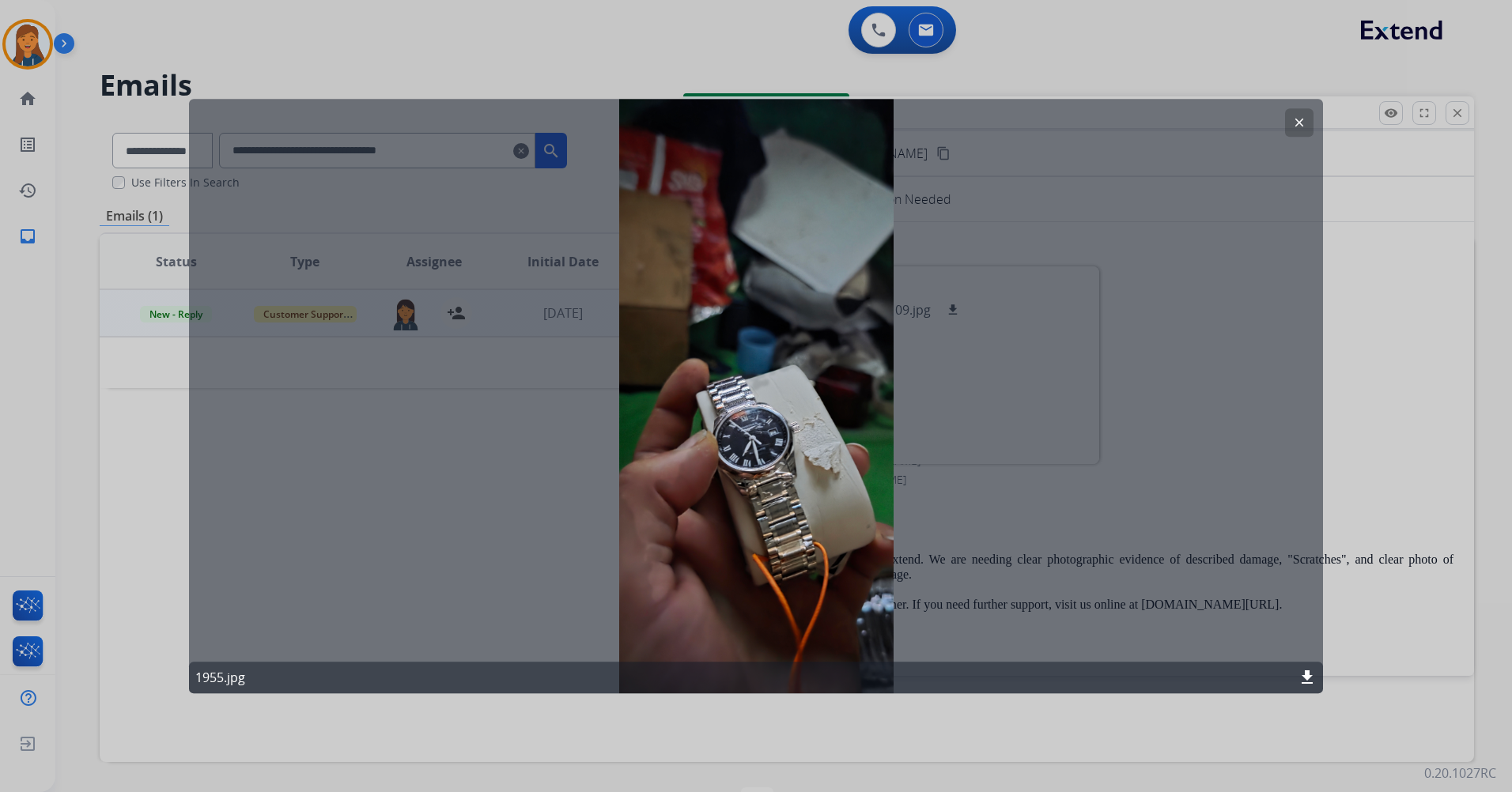
click at [1291, 122] on button "clear" at bounding box center [1299, 123] width 29 height 29
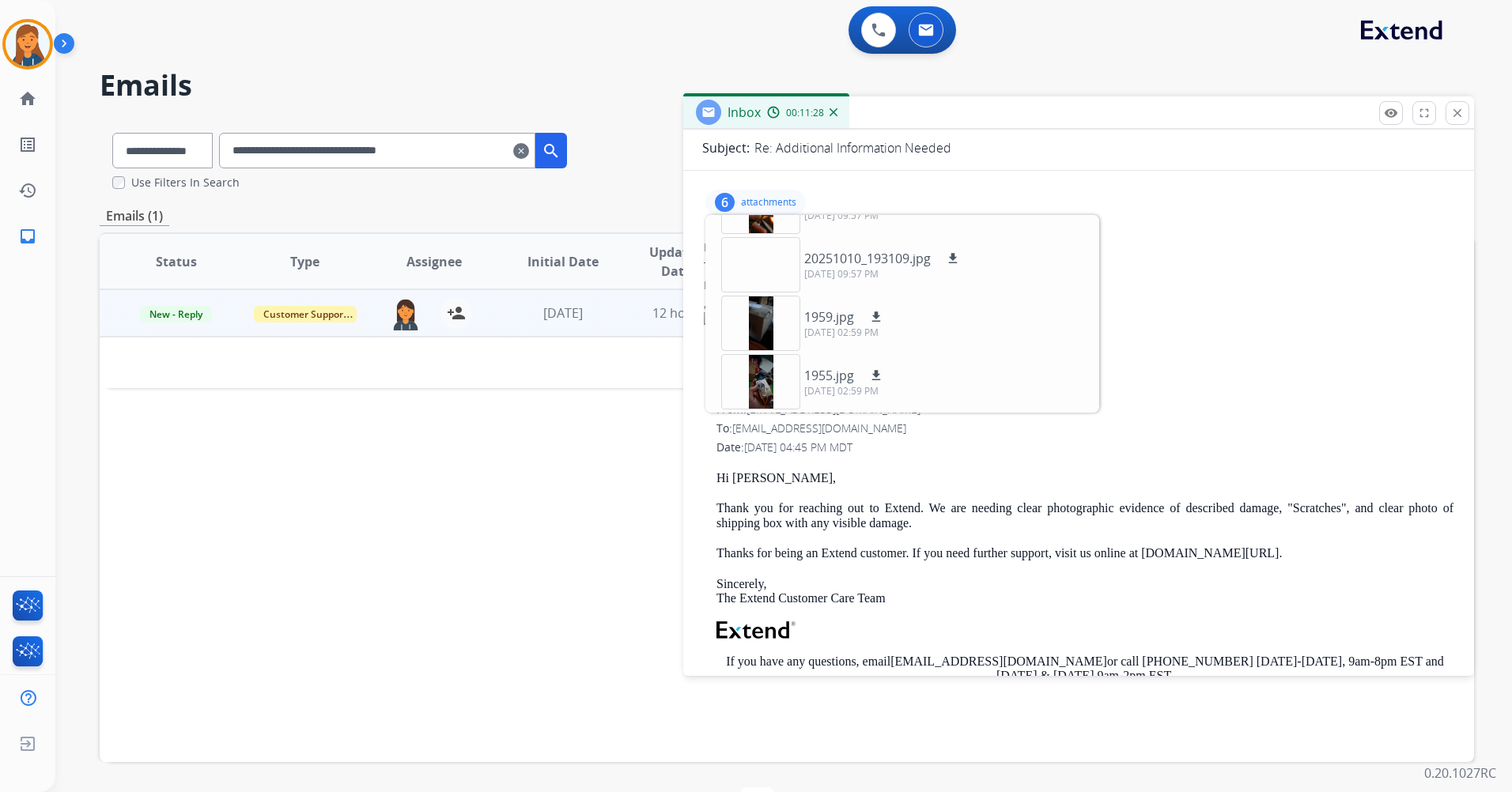
scroll to position [158, 0]
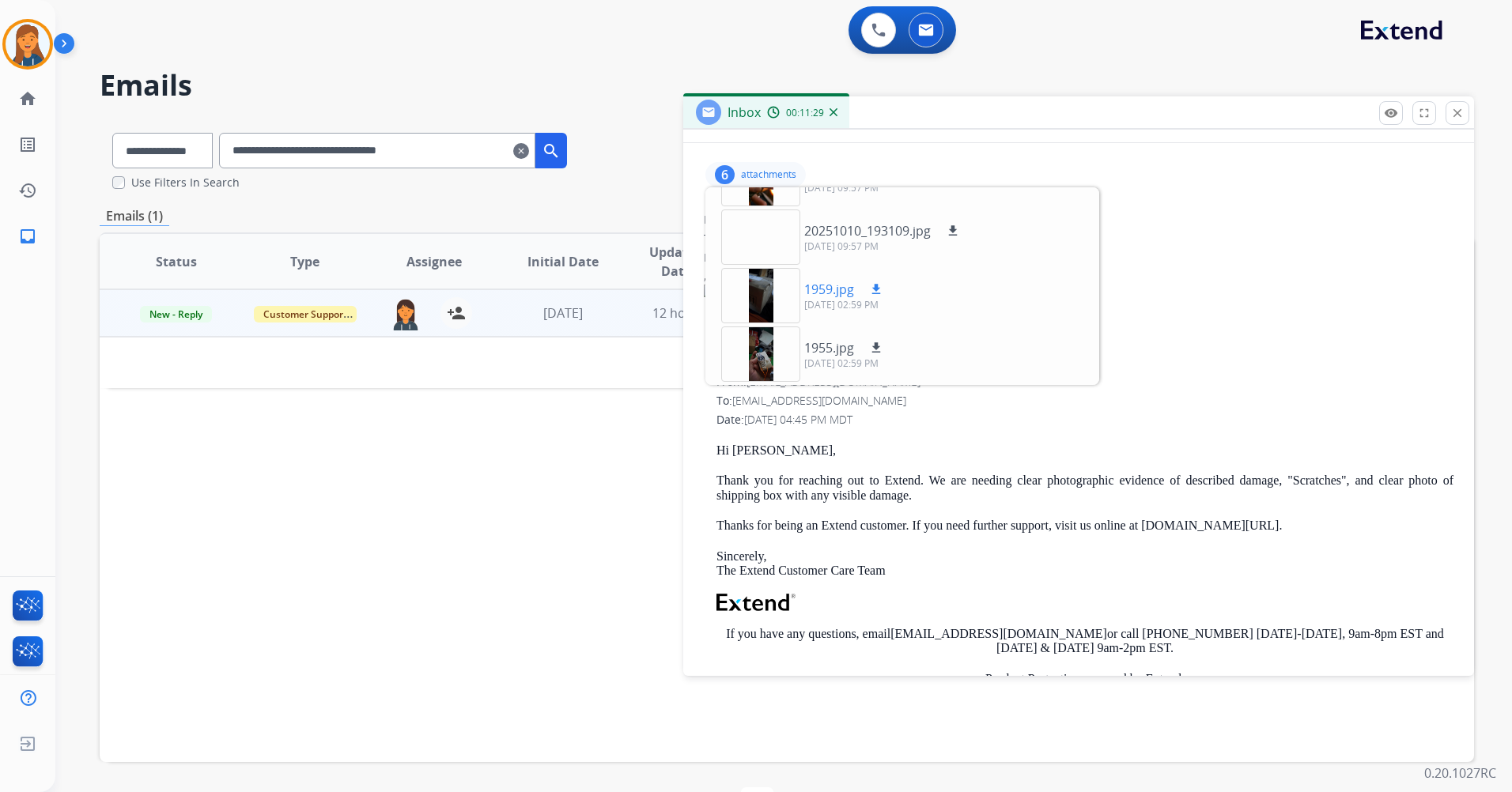
click at [752, 293] on div at bounding box center [760, 296] width 79 height 56
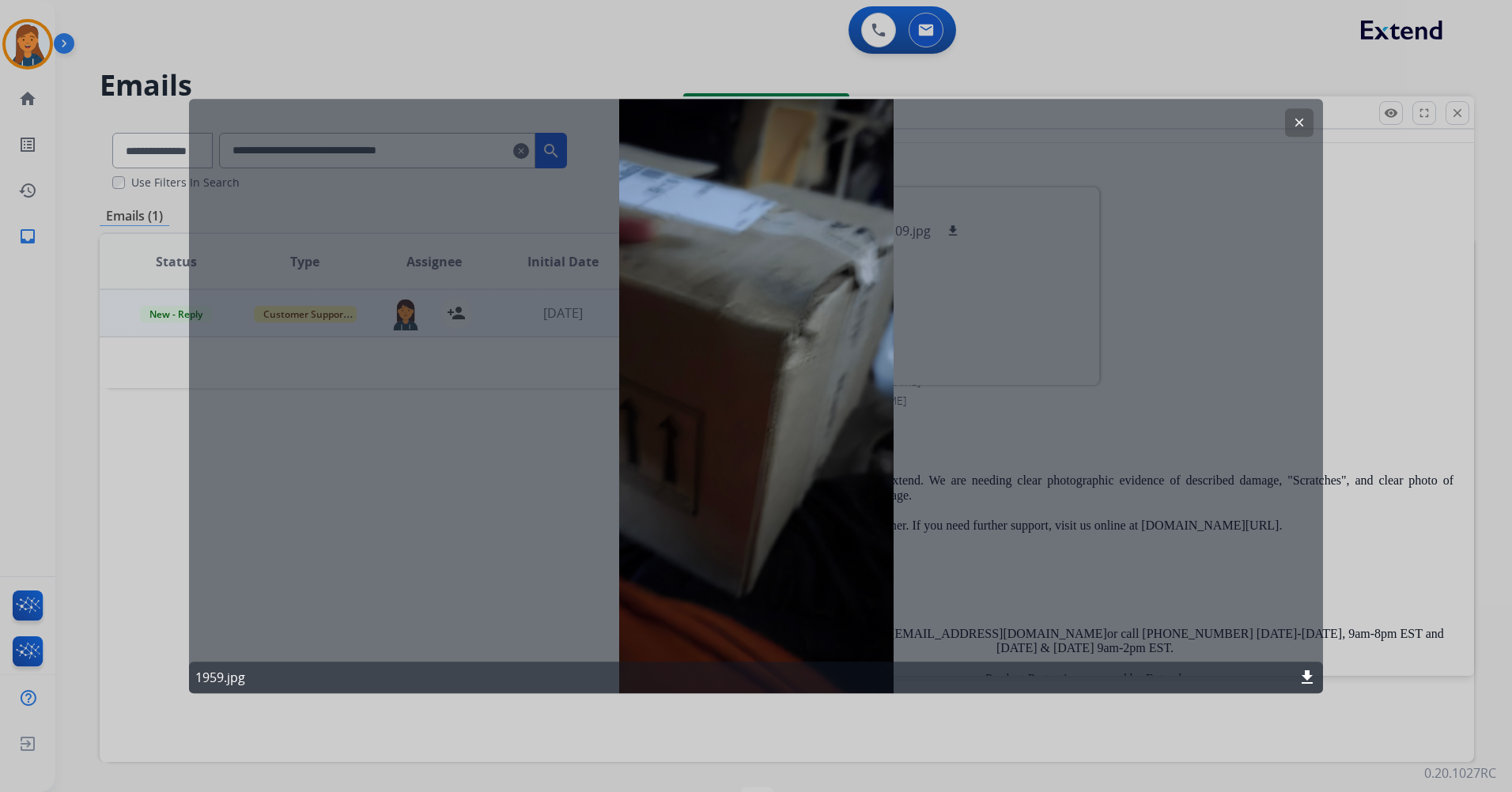
click at [1299, 122] on mat-icon "clear" at bounding box center [1299, 123] width 14 height 14
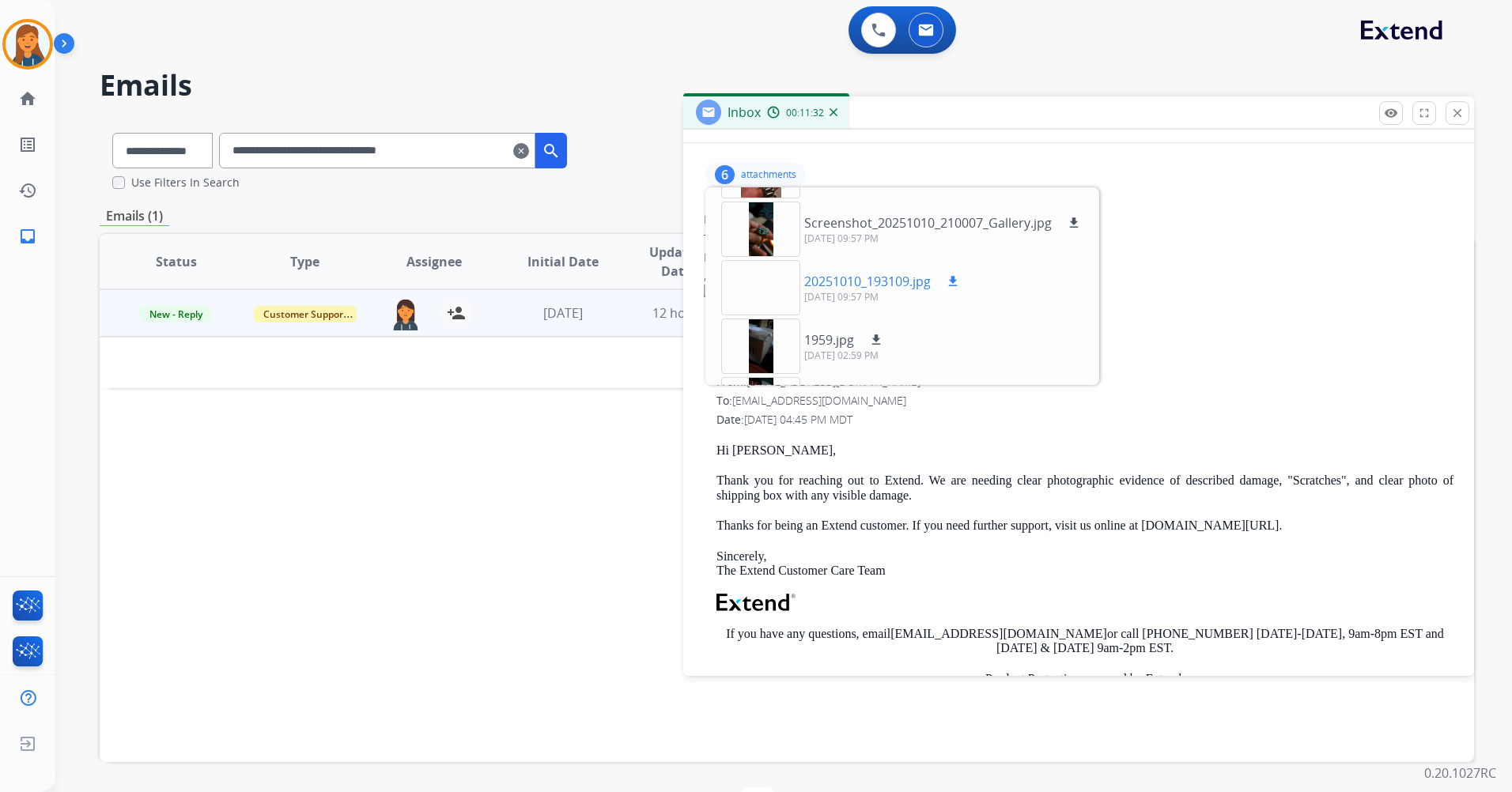
scroll to position [77, 0]
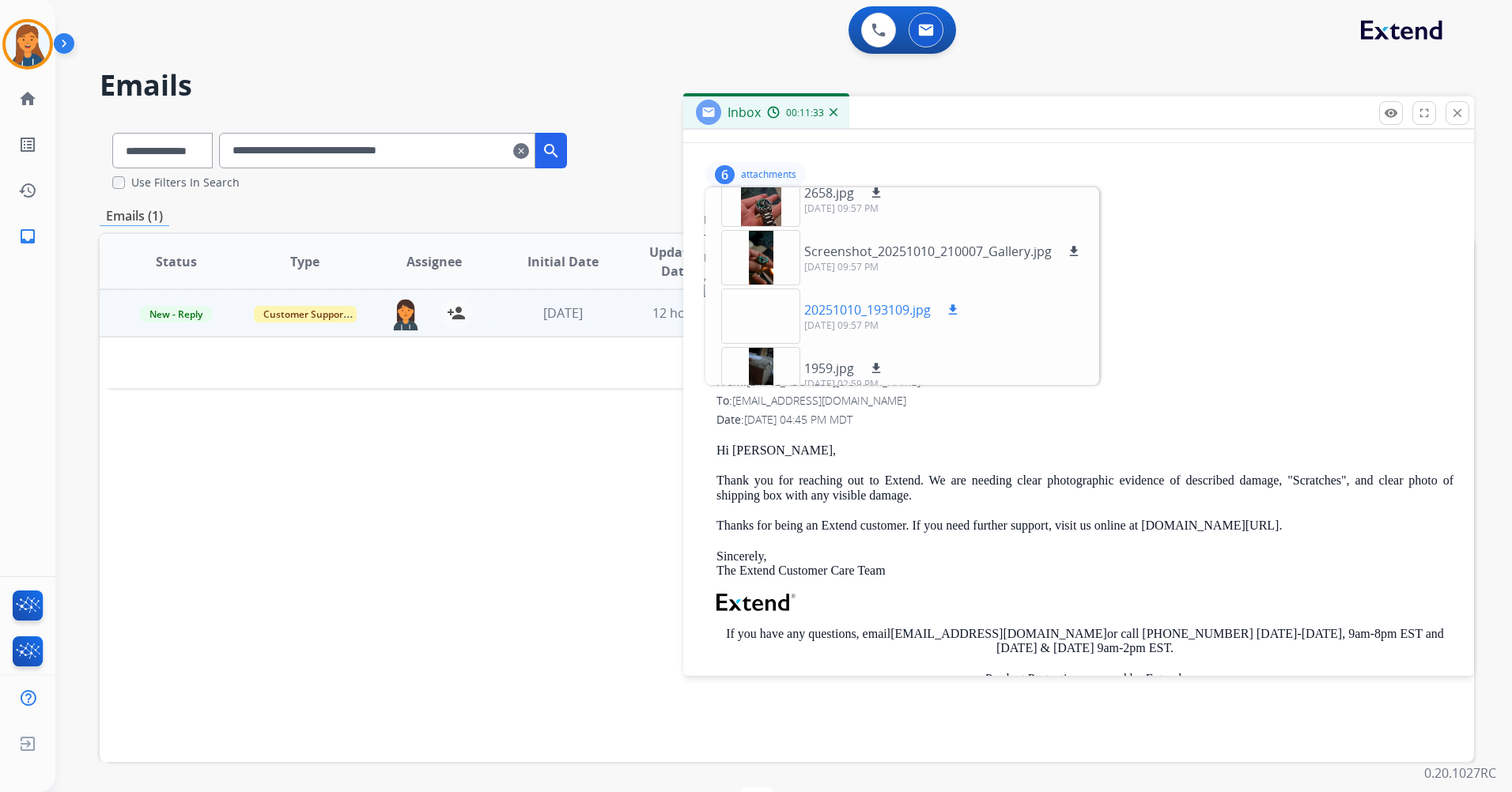
click at [769, 321] on div at bounding box center [760, 316] width 79 height 56
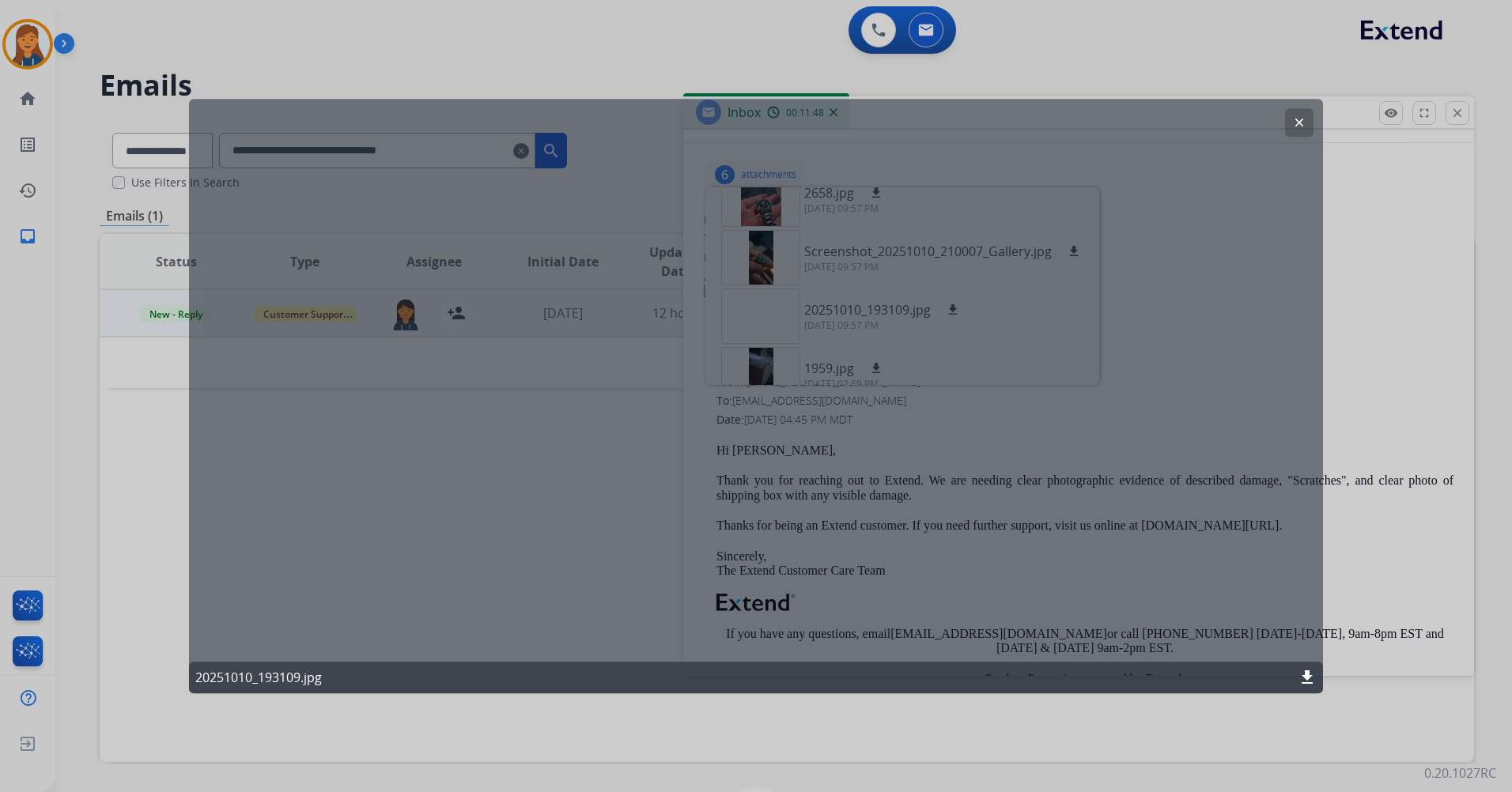
drag, startPoint x: 1305, startPoint y: 123, endPoint x: 1257, endPoint y: 136, distance: 49.7
click at [1303, 123] on mat-icon "clear" at bounding box center [1299, 123] width 14 height 14
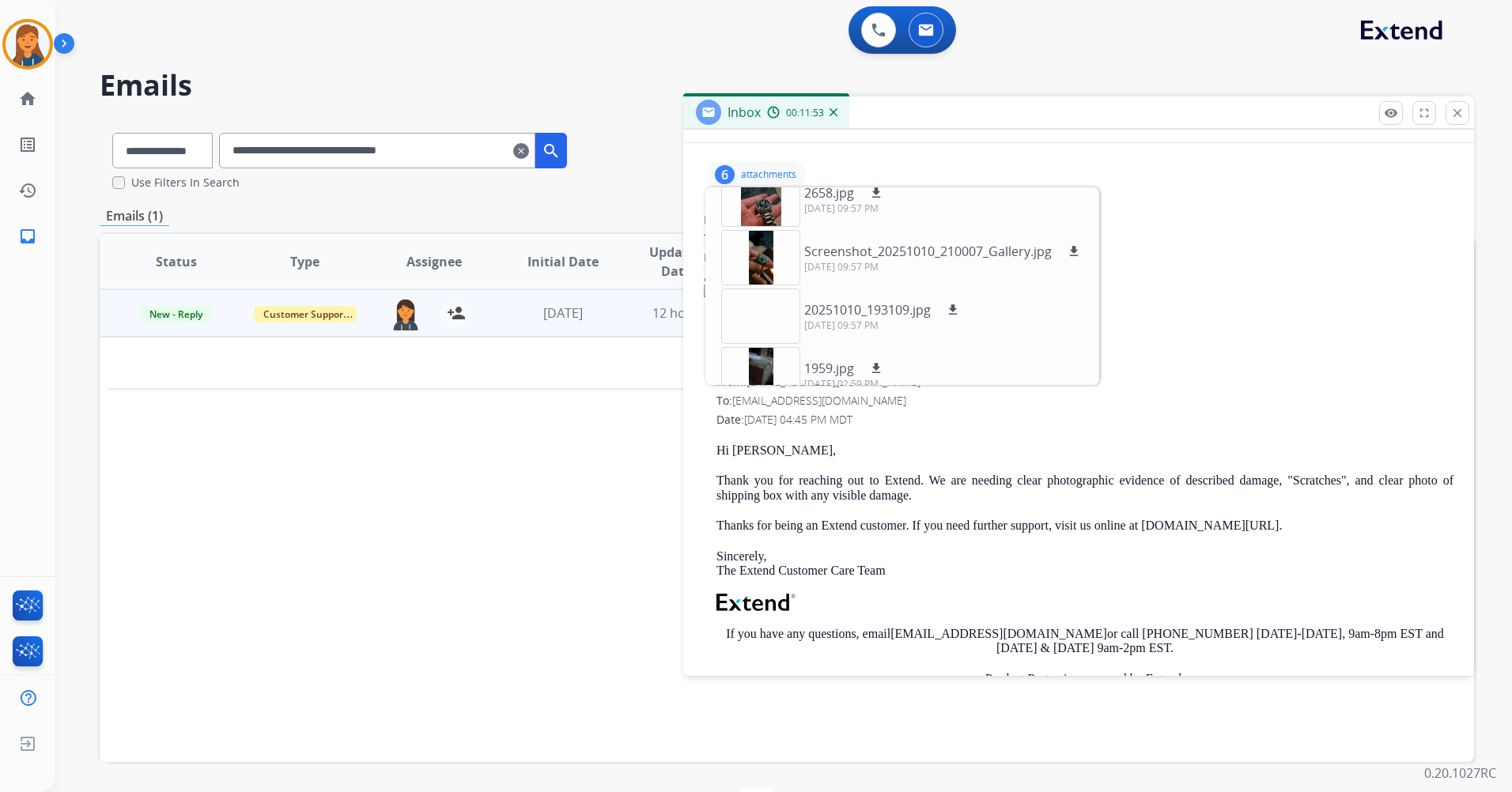
click at [1190, 362] on div "From: ras073642@gmail.com To: support@extend.com Date: 10/10/2025 - 08:57 PM MD…" at bounding box center [1078, 289] width 752 height 158
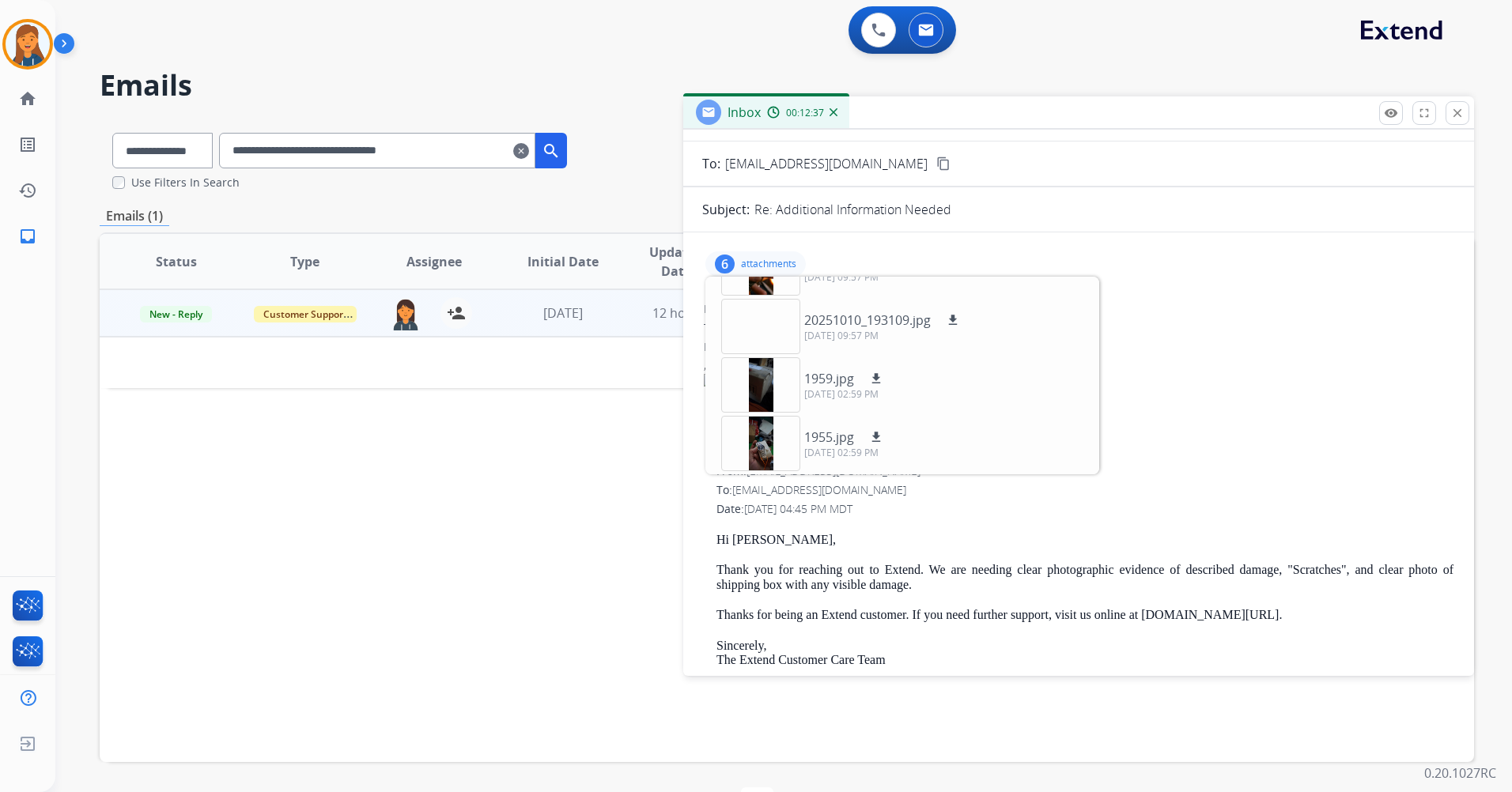
scroll to position [158, 0]
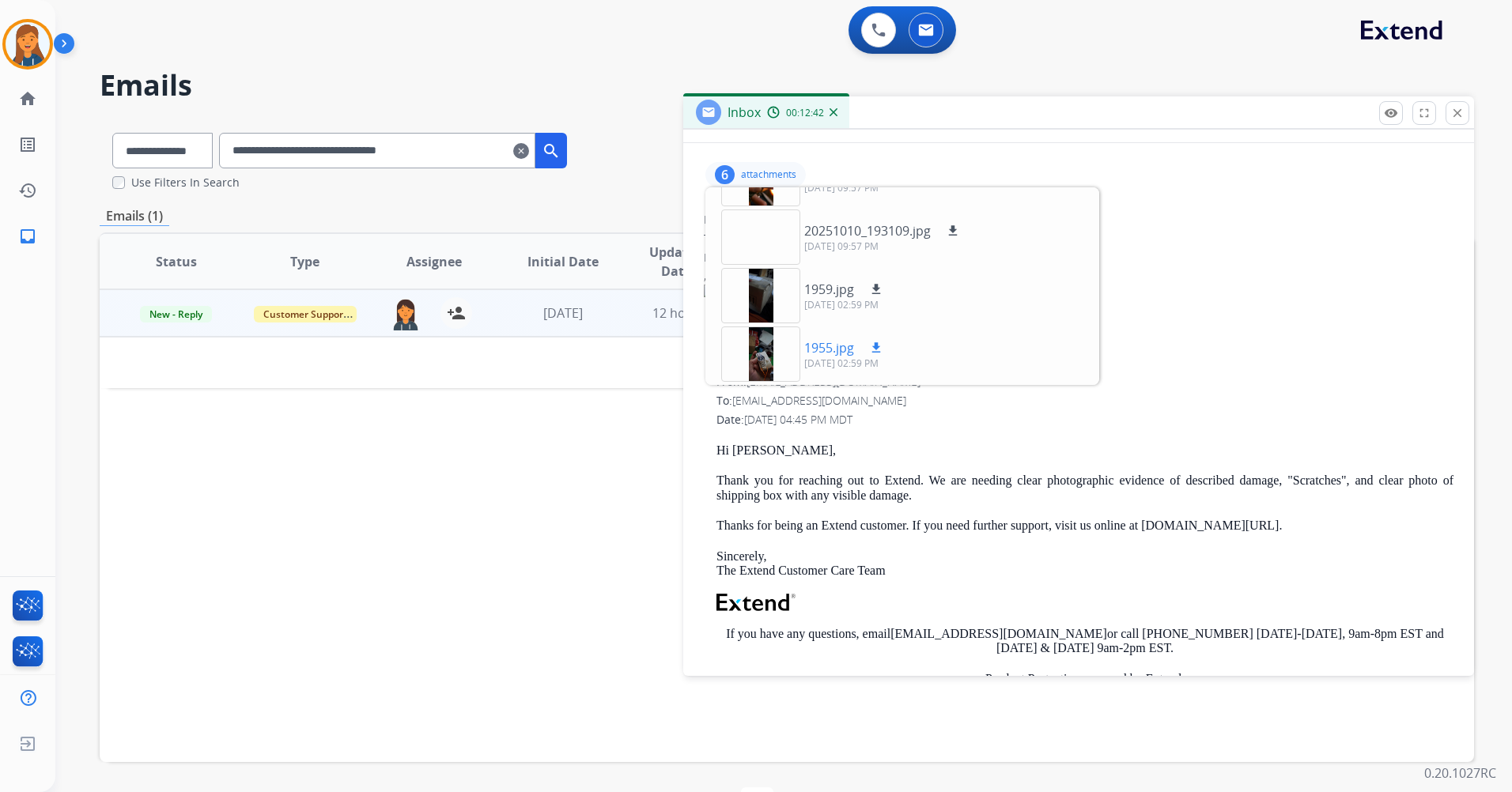
click at [773, 365] on div at bounding box center [760, 355] width 79 height 56
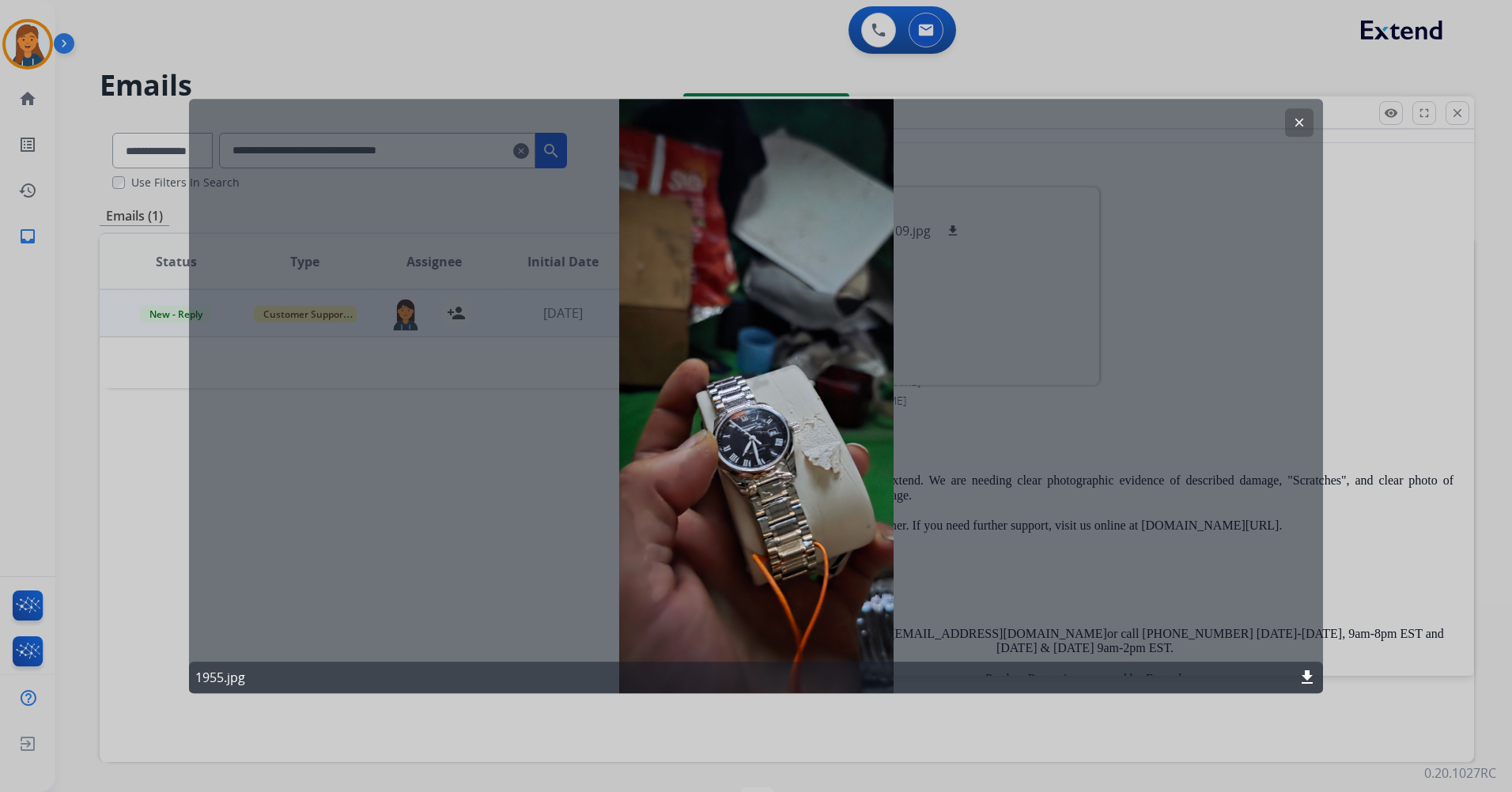
click at [1297, 121] on mat-icon "clear" at bounding box center [1299, 123] width 14 height 14
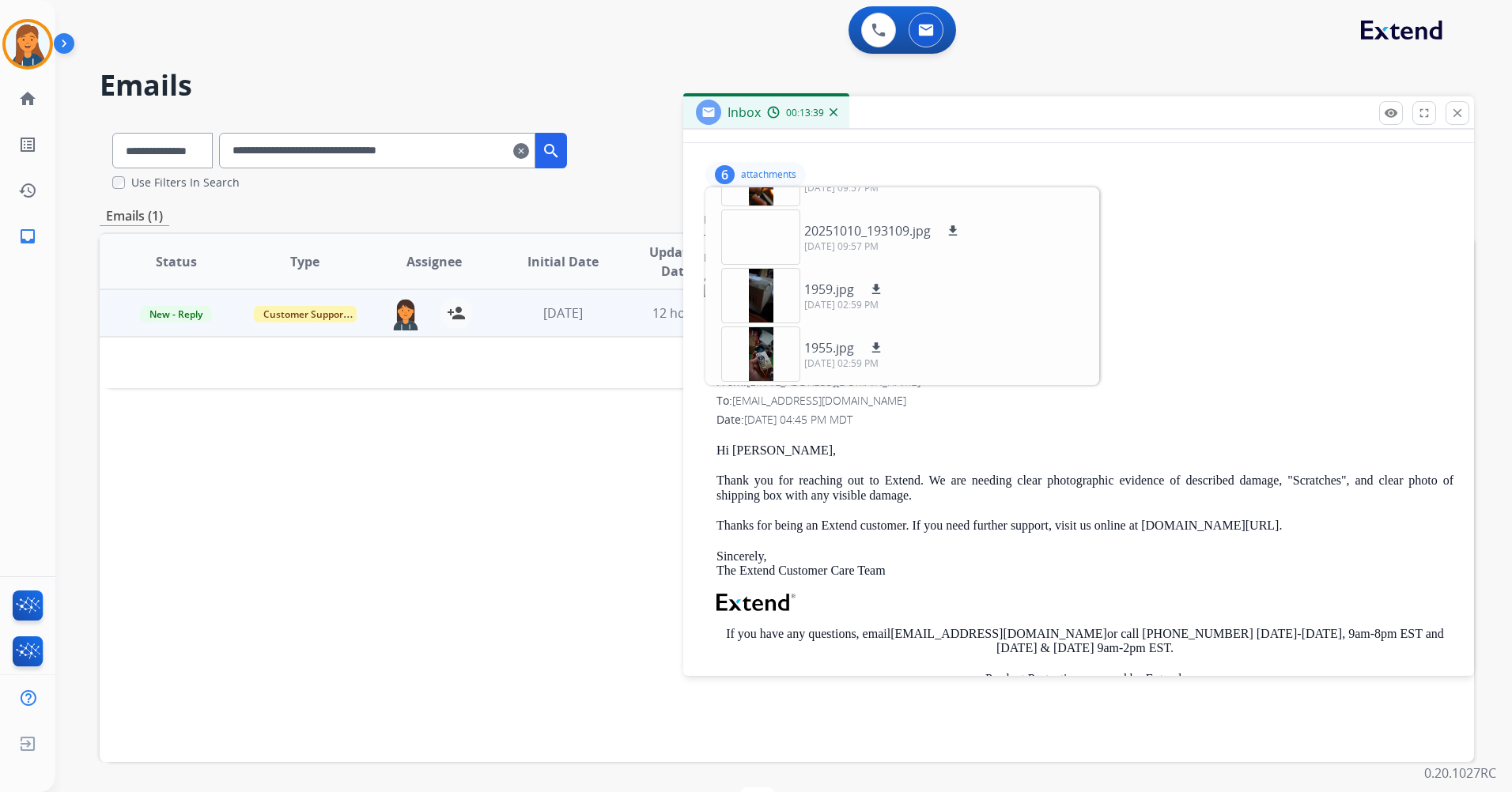
click at [1220, 332] on div "," at bounding box center [1078, 301] width 750 height 70
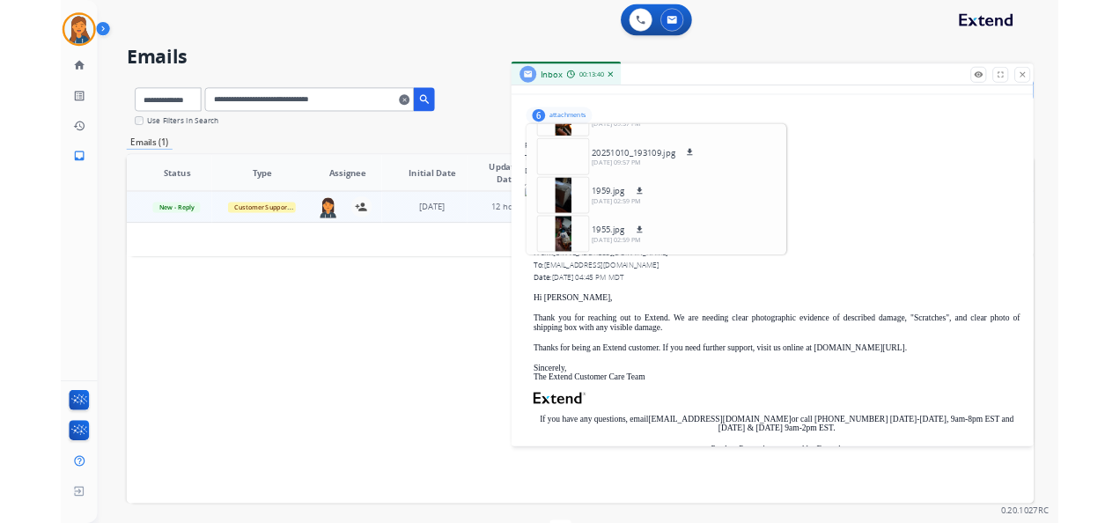
scroll to position [0, 0]
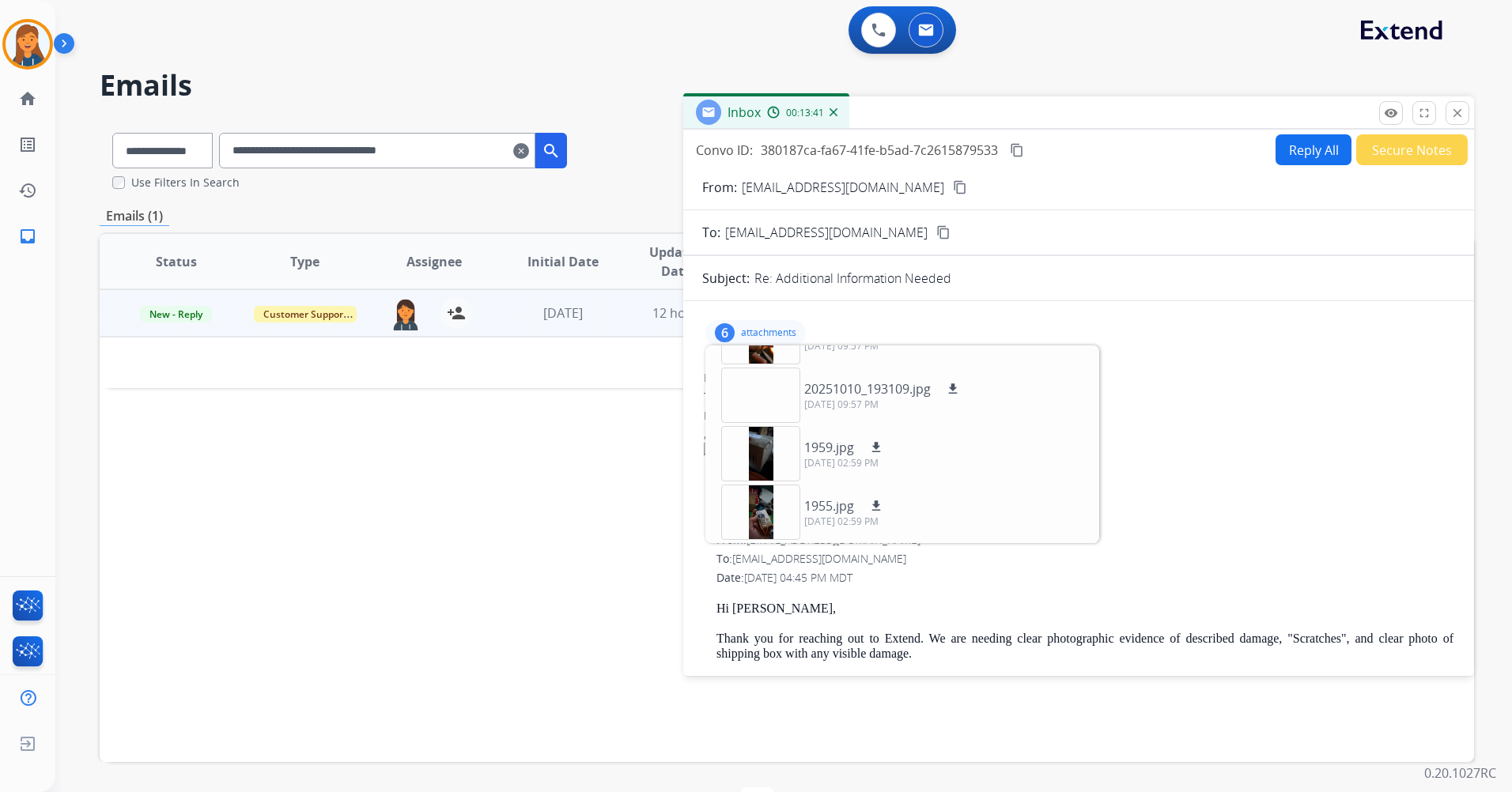
click at [1316, 423] on div "Date: 10/10/2025 - 08:57 PM MDT" at bounding box center [1078, 416] width 750 height 16
click at [957, 599] on div "From: support@extend.com To: ras073642@gmail.com Date: 10/10/2025 - 04:45 PM MD…" at bounding box center [1078, 759] width 752 height 457
click at [729, 335] on div "6" at bounding box center [725, 332] width 20 height 19
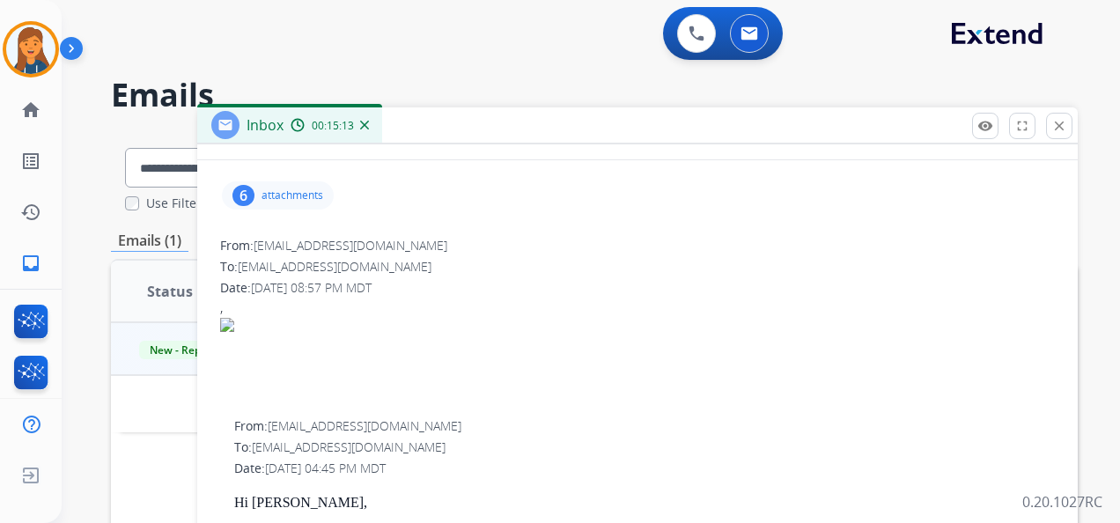
scroll to position [176, 0]
click at [280, 185] on div "6 attachments" at bounding box center [278, 195] width 112 height 28
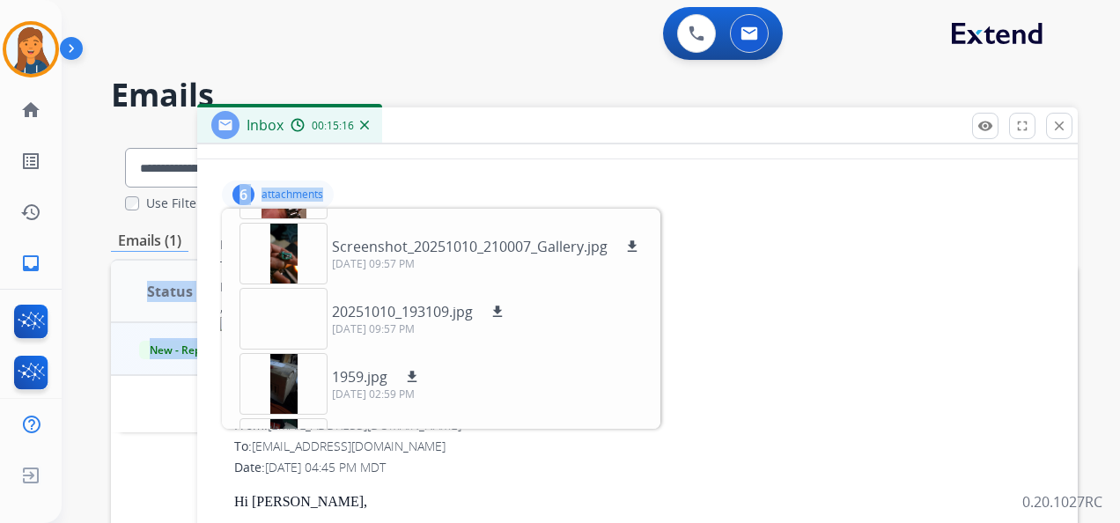
scroll to position [174, 0]
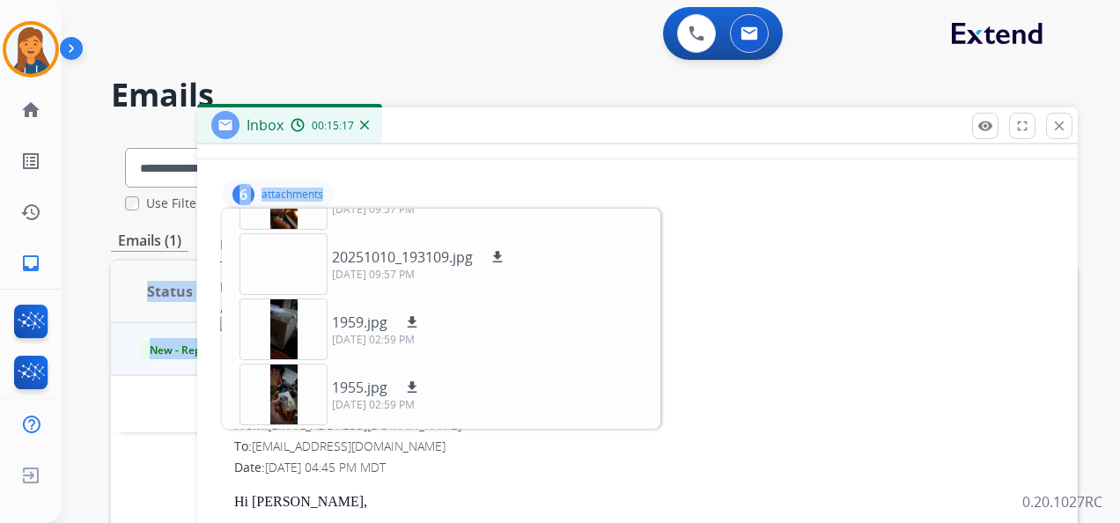
drag, startPoint x: 279, startPoint y: 250, endPoint x: 1256, endPoint y: 461, distance: 999.3
click at [1120, 461] on html "**********" at bounding box center [560, 261] width 1120 height 523
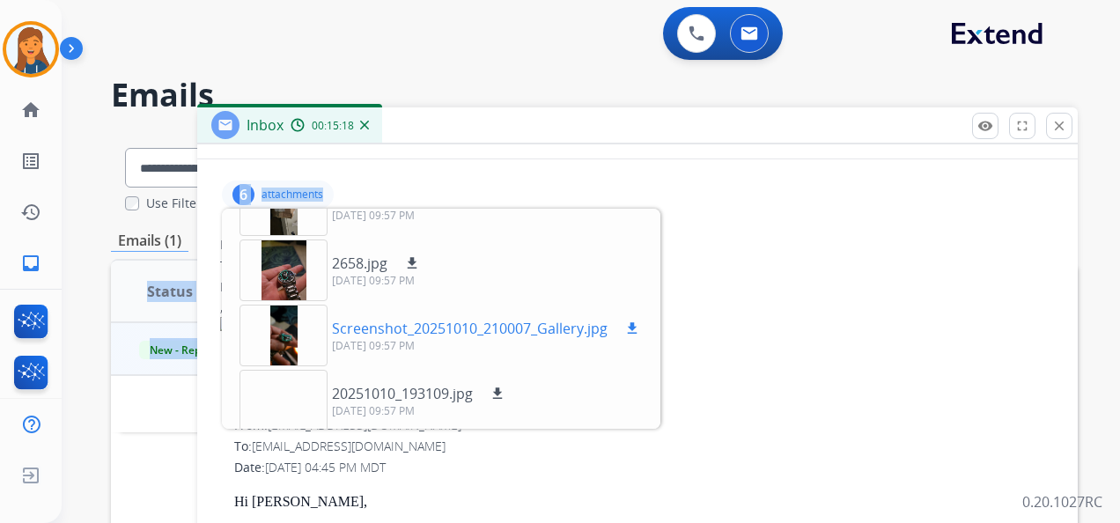
scroll to position [0, 0]
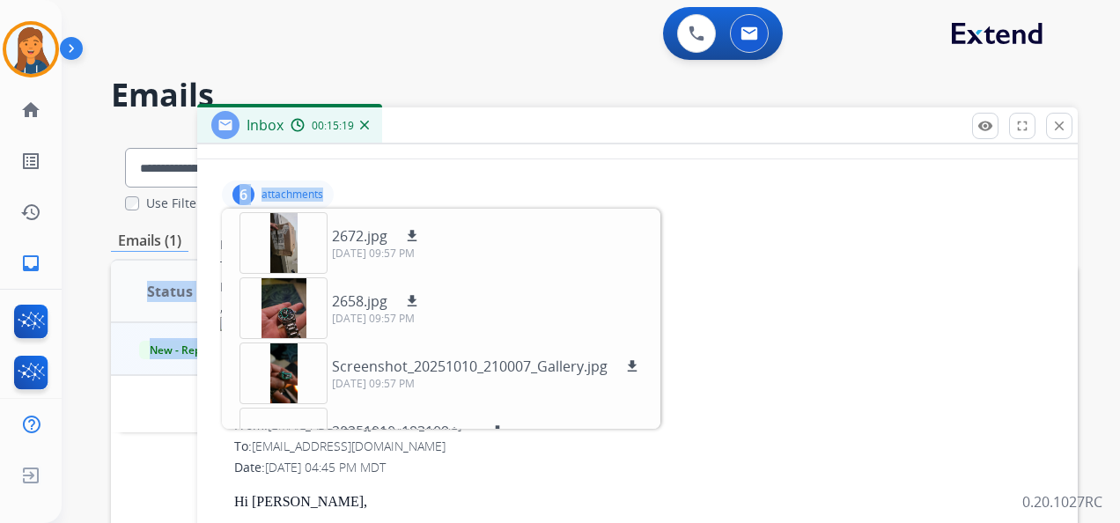
drag, startPoint x: 351, startPoint y: 238, endPoint x: 496, endPoint y: 248, distance: 145.7
click at [496, 246] on div "2672.jpg download 10/10/2025, 09:57 PM 2658.jpg download 10/10/2025, 09:57 PM S…" at bounding box center [441, 319] width 439 height 220
click at [496, 248] on div "From: ras073642@gmail.com" at bounding box center [637, 245] width 835 height 18
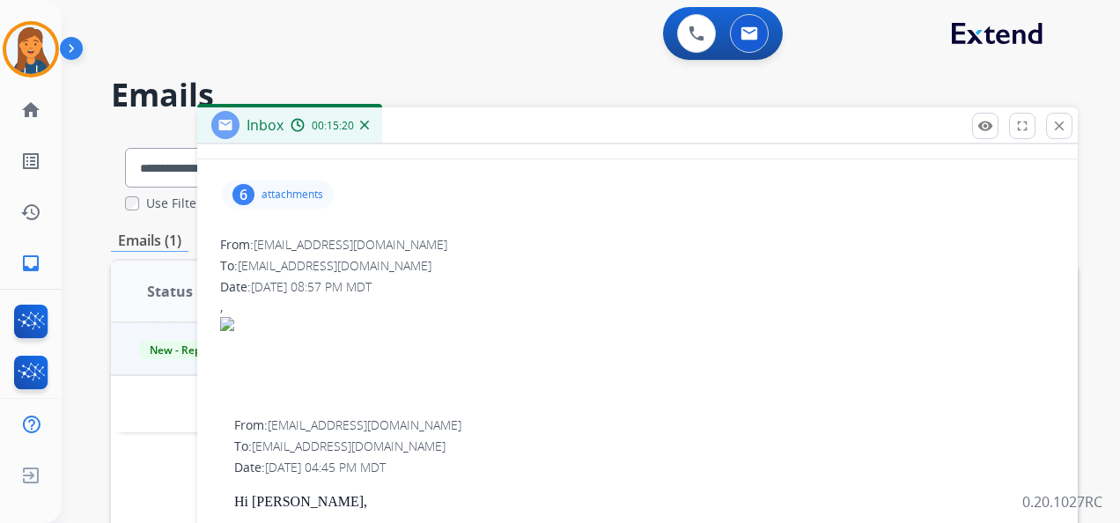
click at [282, 195] on p "attachments" at bounding box center [293, 195] width 62 height 14
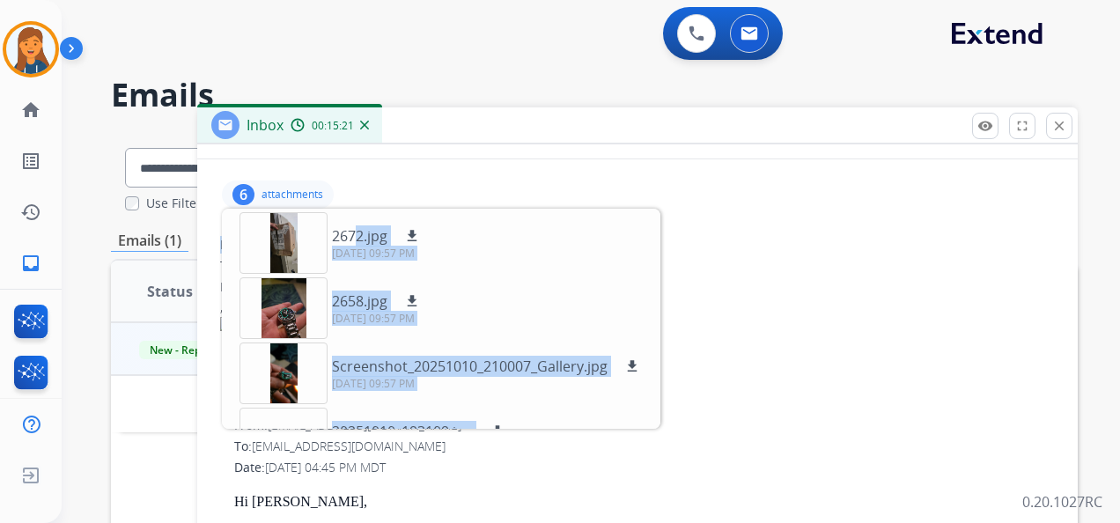
drag, startPoint x: 359, startPoint y: 236, endPoint x: 942, endPoint y: 241, distance: 583.0
click at [490, 240] on div "2672.jpg download 10/10/2025, 09:57 PM 2658.jpg download 10/10/2025, 09:57 PM S…" at bounding box center [441, 319] width 439 height 220
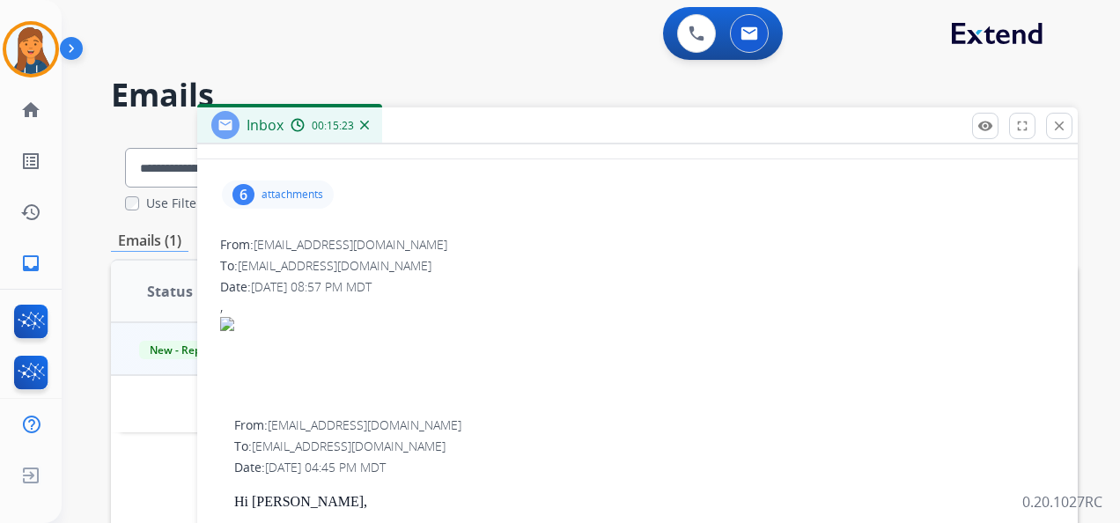
click at [267, 193] on p "attachments" at bounding box center [293, 195] width 62 height 14
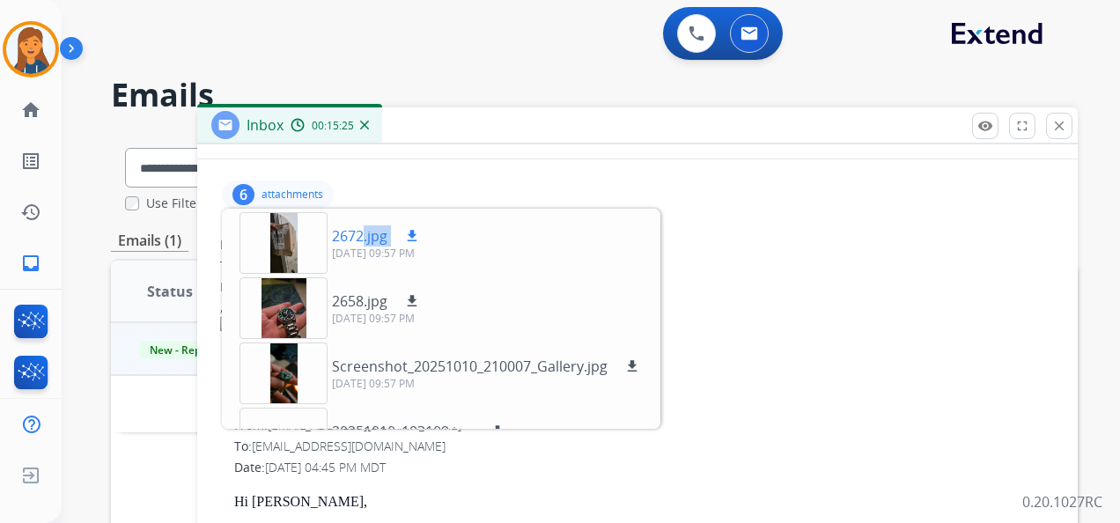
drag, startPoint x: 363, startPoint y: 230, endPoint x: 432, endPoint y: 221, distance: 69.3
click at [432, 221] on div "2672.jpg download 10/10/2025, 09:57 PM" at bounding box center [330, 243] width 211 height 62
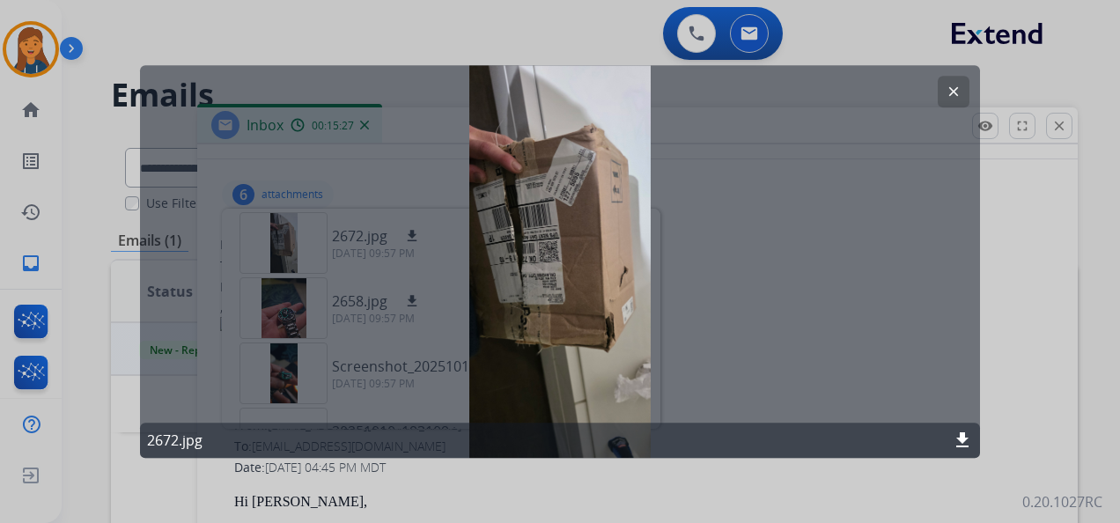
drag, startPoint x: 432, startPoint y: 221, endPoint x: 706, endPoint y: 329, distance: 295.4
click at [706, 329] on div "clear 2672.jpg download" at bounding box center [560, 261] width 840 height 393
click at [948, 94] on mat-icon "clear" at bounding box center [954, 92] width 16 height 16
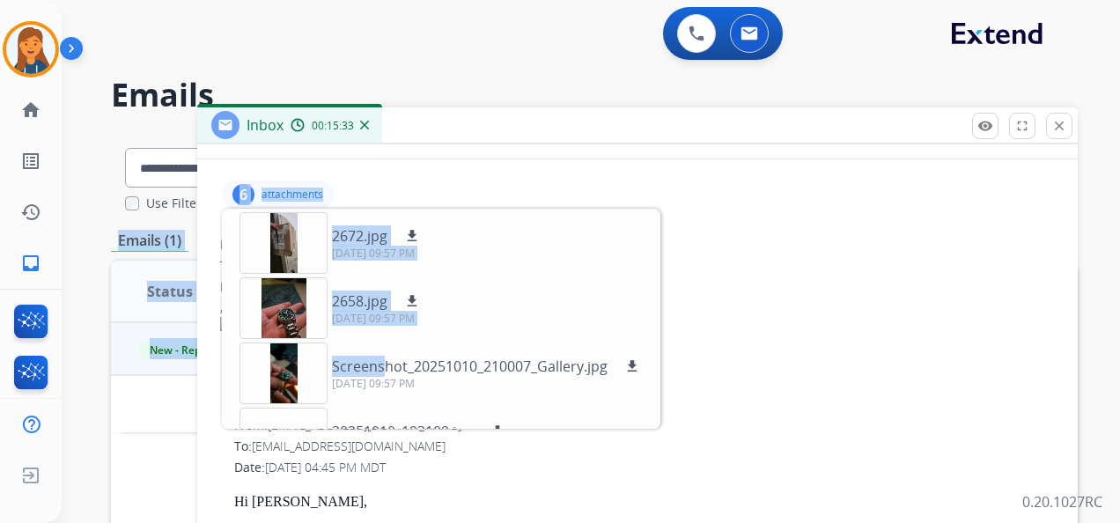
drag, startPoint x: 384, startPoint y: 273, endPoint x: 1650, endPoint y: 179, distance: 1269.9
click at [1120, 179] on html "**********" at bounding box center [560, 261] width 1120 height 523
click at [504, 257] on div "2672.jpg download 10/10/2025, 09:57 PM 2658.jpg download 10/10/2025, 09:57 PM S…" at bounding box center [441, 319] width 439 height 220
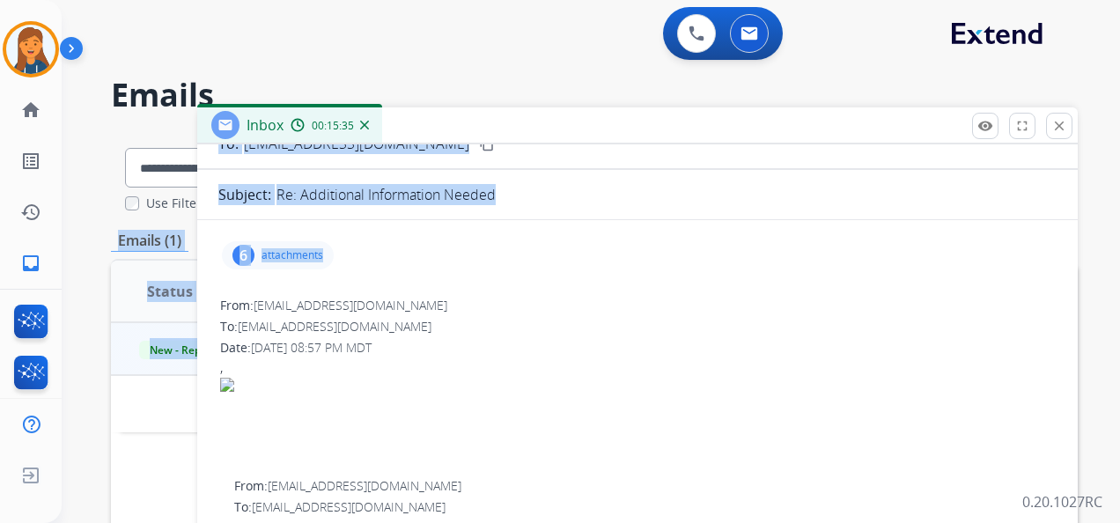
scroll to position [88, 0]
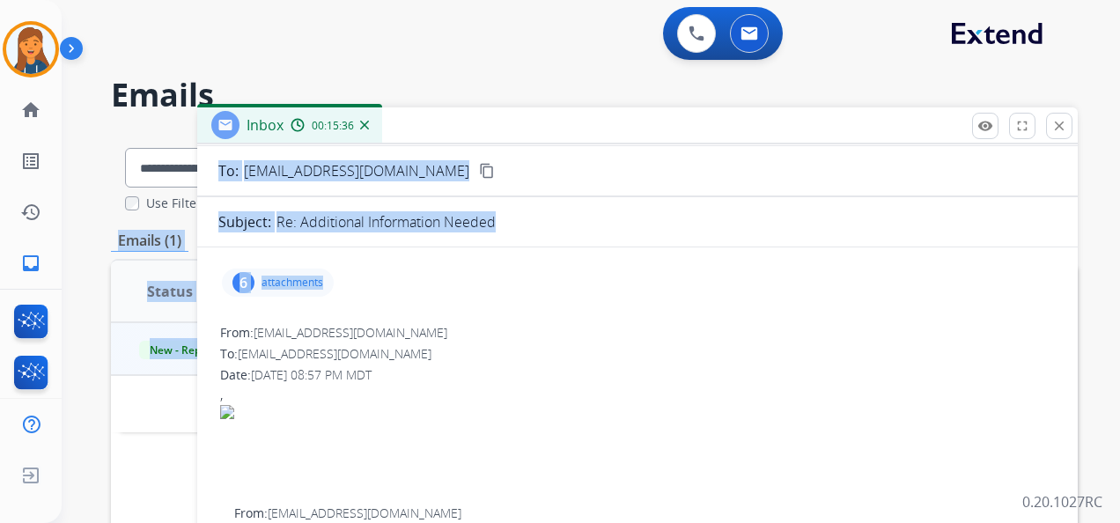
click at [369, 296] on div "6 attachments" at bounding box center [637, 283] width 838 height 42
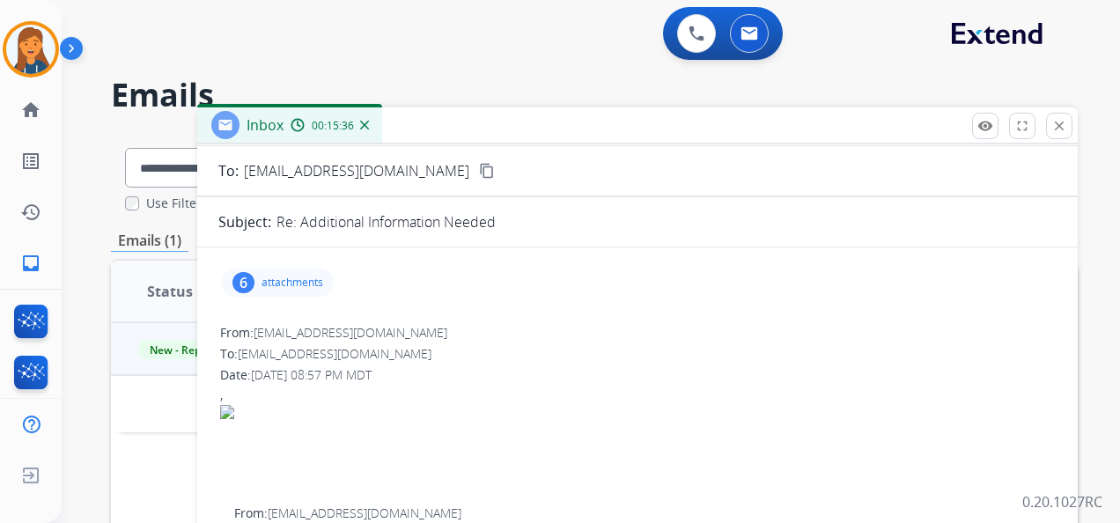
click at [288, 276] on p "attachments" at bounding box center [293, 283] width 62 height 14
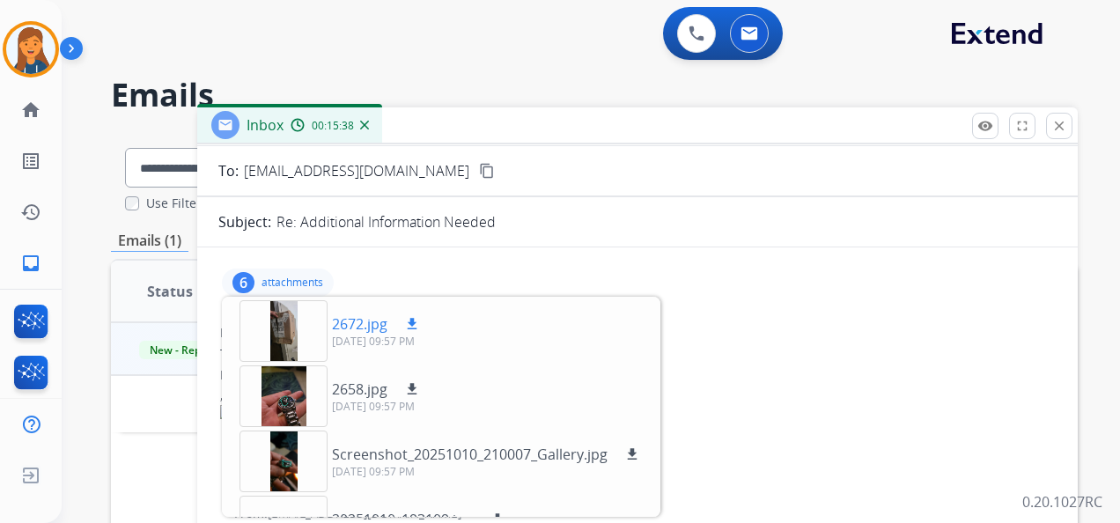
click at [412, 319] on mat-icon "download" at bounding box center [412, 324] width 16 height 16
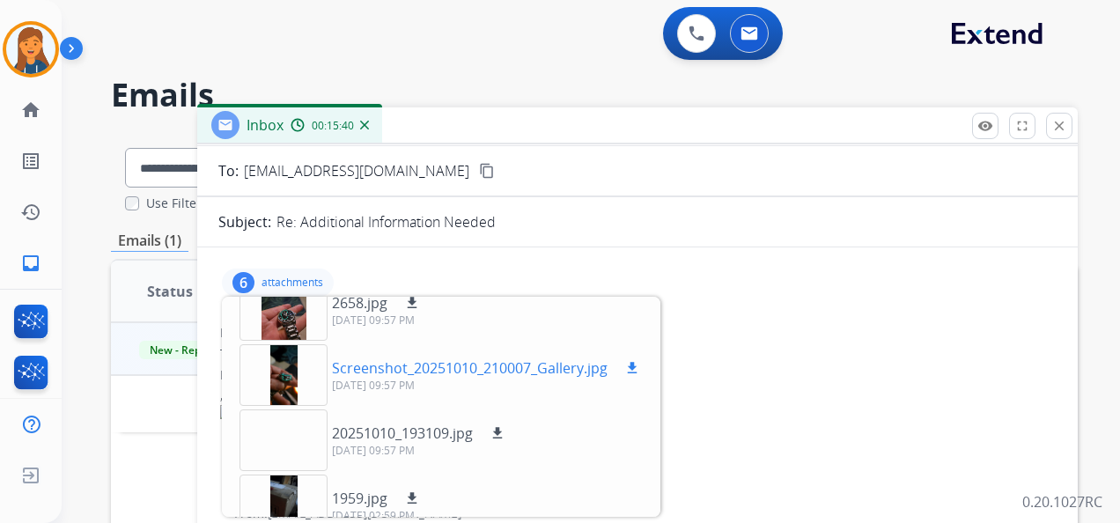
scroll to position [0, 0]
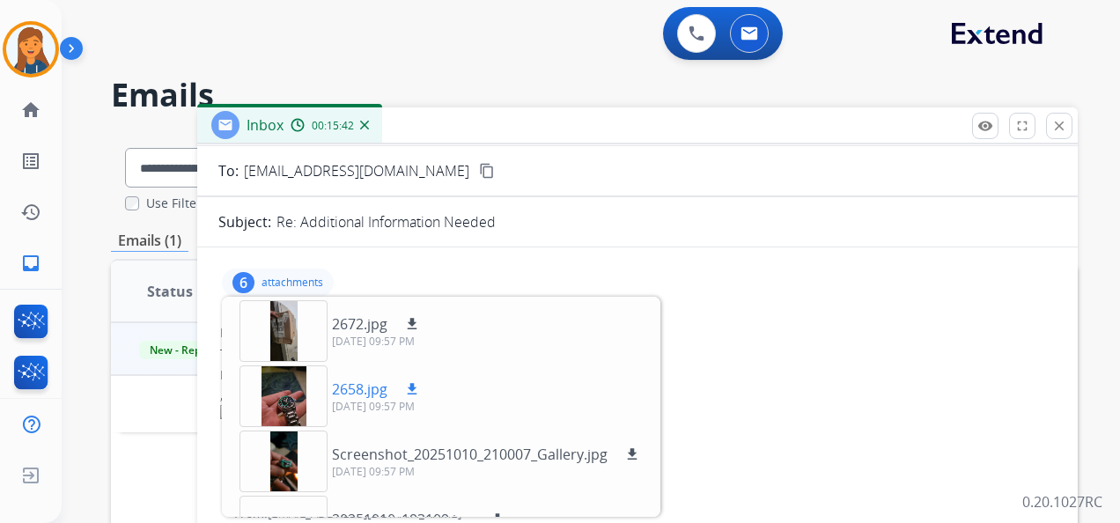
click at [414, 381] on mat-icon "download" at bounding box center [412, 389] width 16 height 16
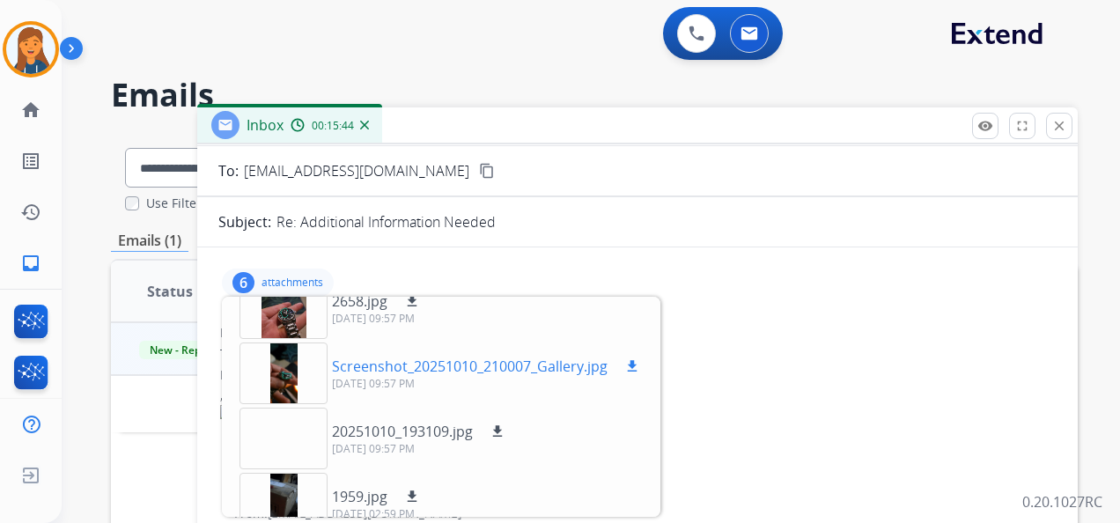
drag, startPoint x: 632, startPoint y: 365, endPoint x: 594, endPoint y: 386, distance: 43.7
click at [632, 365] on mat-icon "download" at bounding box center [632, 366] width 16 height 16
click at [498, 429] on mat-icon "download" at bounding box center [498, 432] width 16 height 16
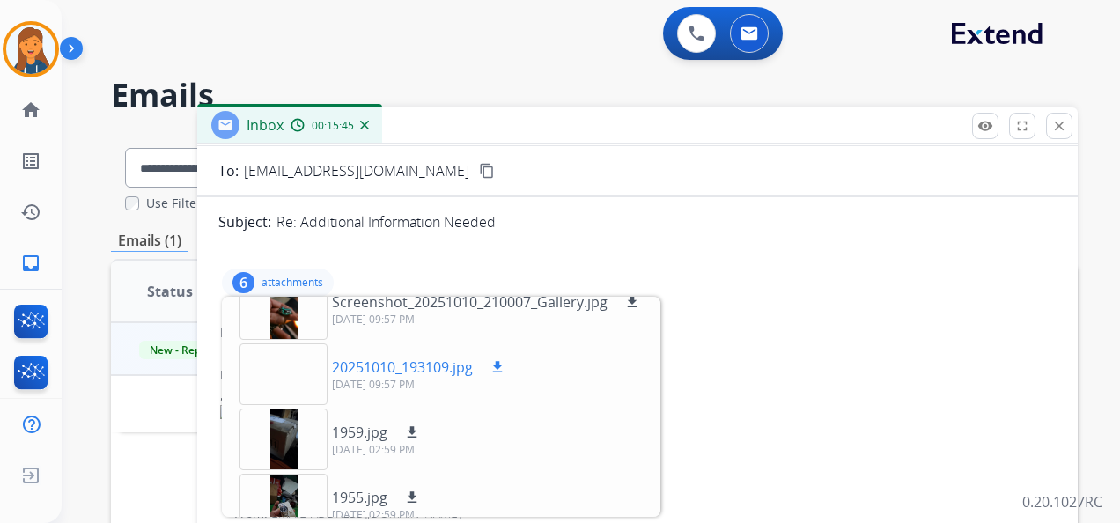
scroll to position [174, 0]
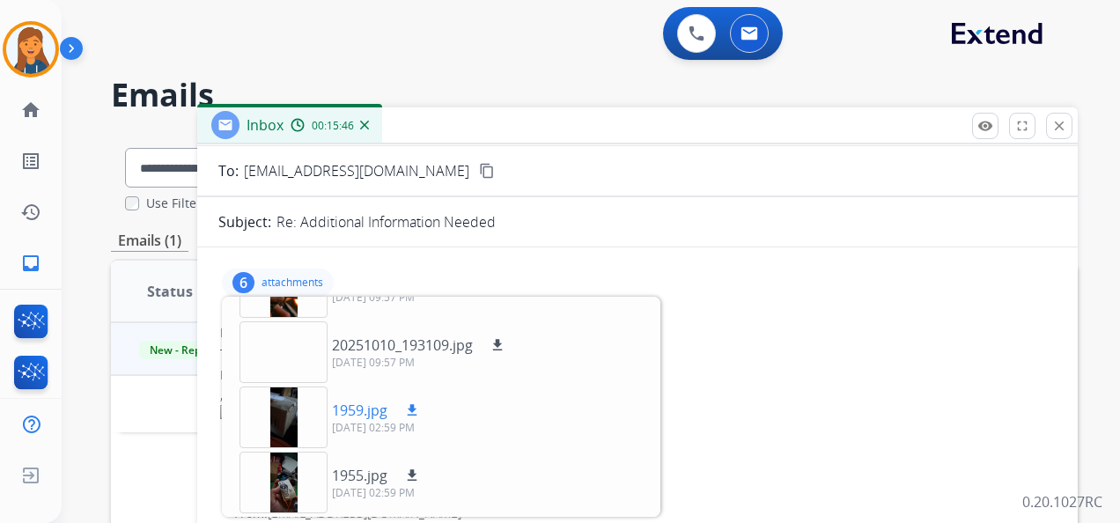
click at [413, 405] on mat-icon "download" at bounding box center [412, 410] width 16 height 16
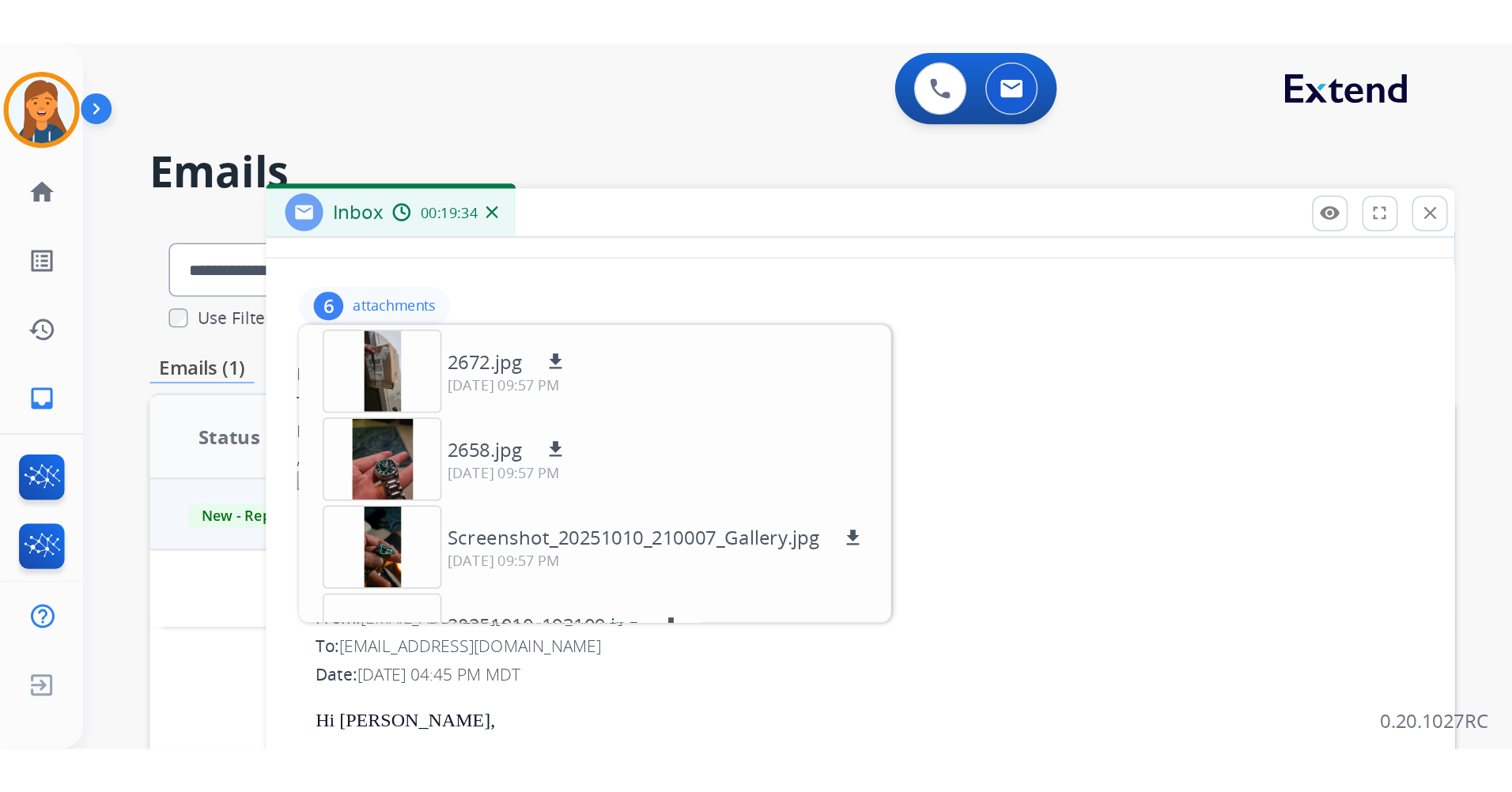
scroll to position [158, 0]
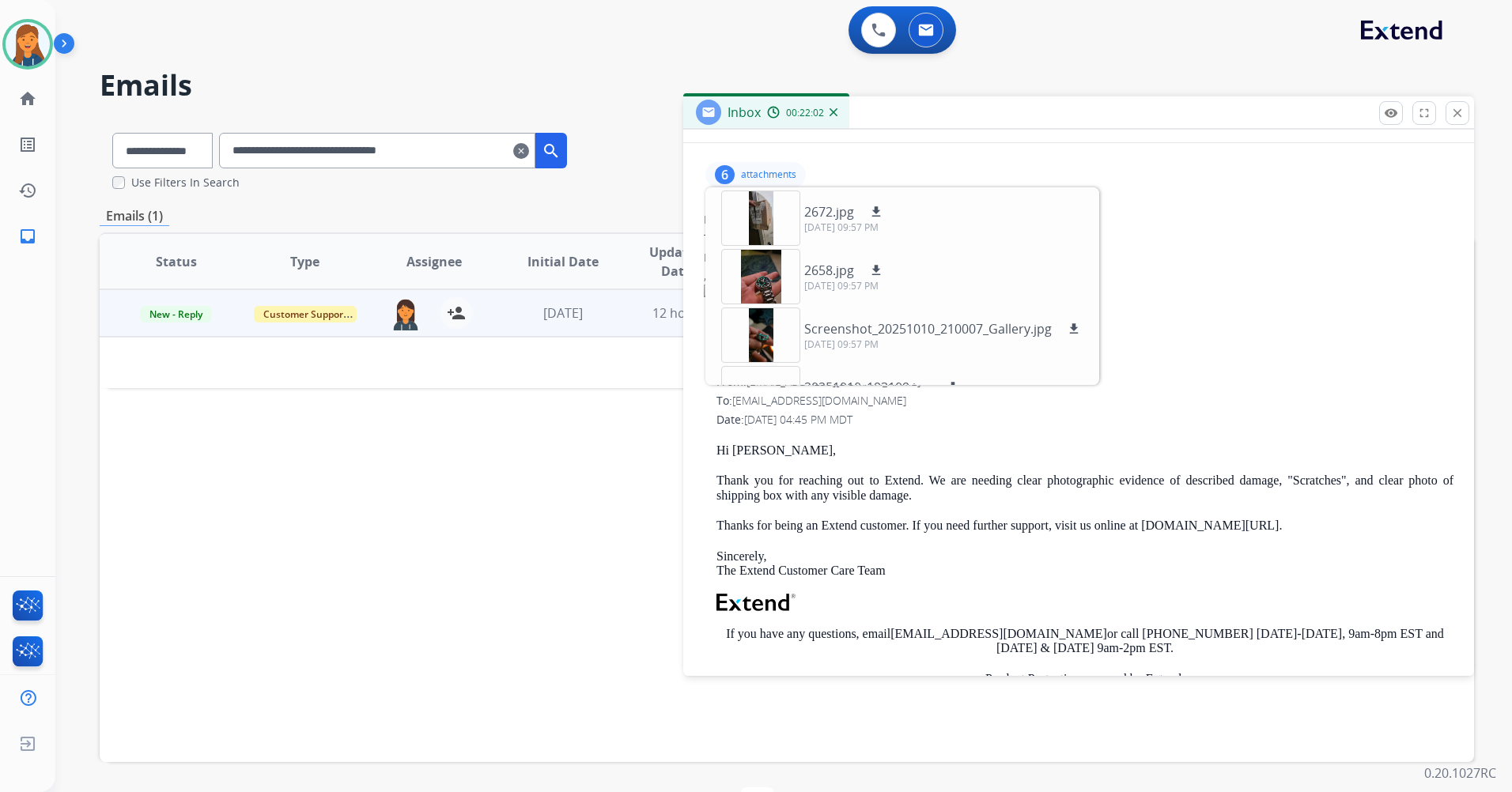
click at [447, 525] on div "Status Type Assignee Initial Date Updated Date arrow_downward SLA Subject Custo…" at bounding box center [787, 497] width 1375 height 530
click at [1455, 115] on mat-icon "close" at bounding box center [1457, 113] width 14 height 14
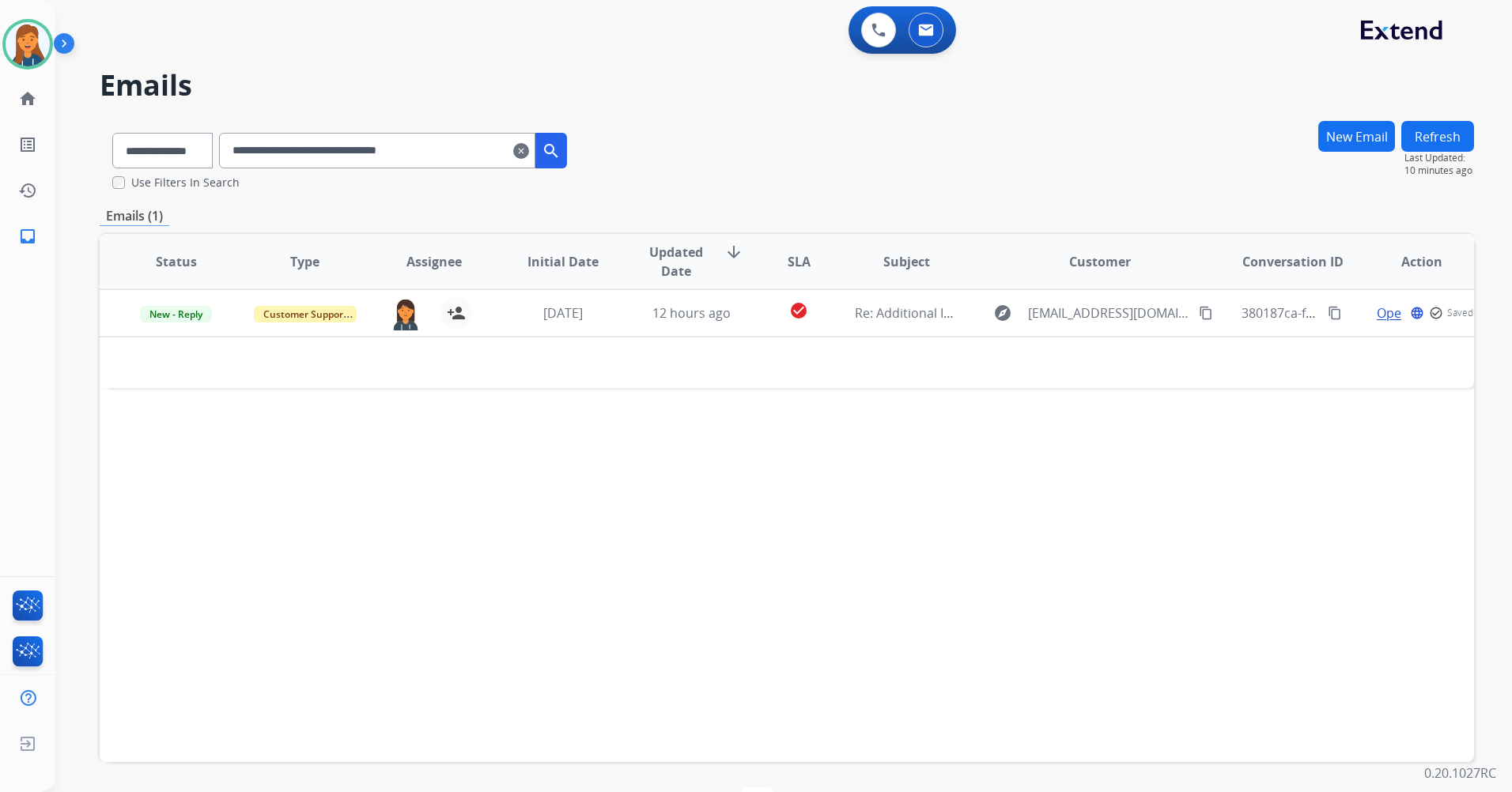
click at [530, 155] on input "**********" at bounding box center [377, 151] width 316 height 36
click at [529, 149] on mat-icon "clear" at bounding box center [522, 151] width 16 height 19
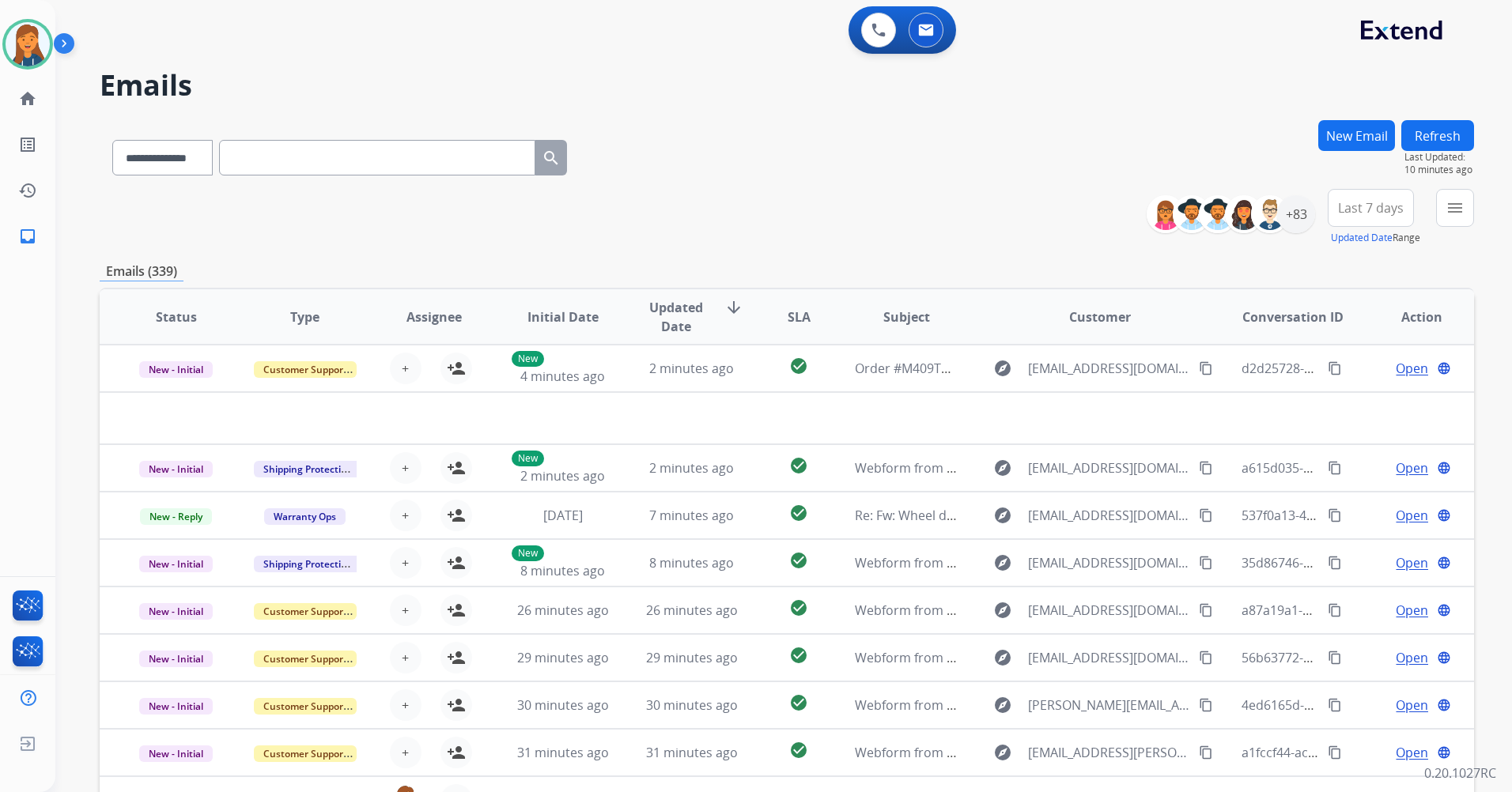
click at [379, 178] on div "**********" at bounding box center [339, 154] width 480 height 55
click at [374, 170] on input "text" at bounding box center [377, 158] width 316 height 36
paste input "**********"
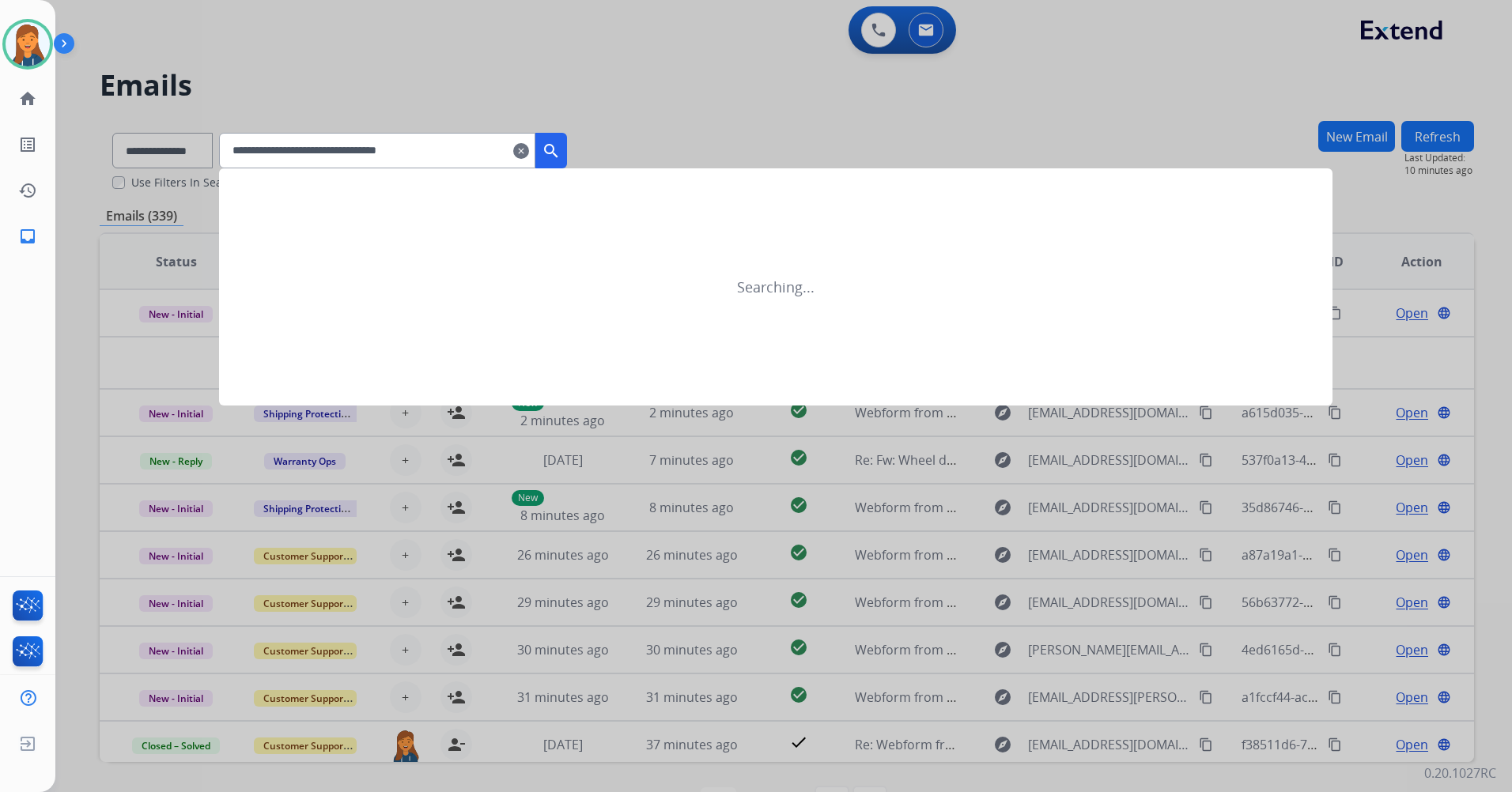
type input "**********"
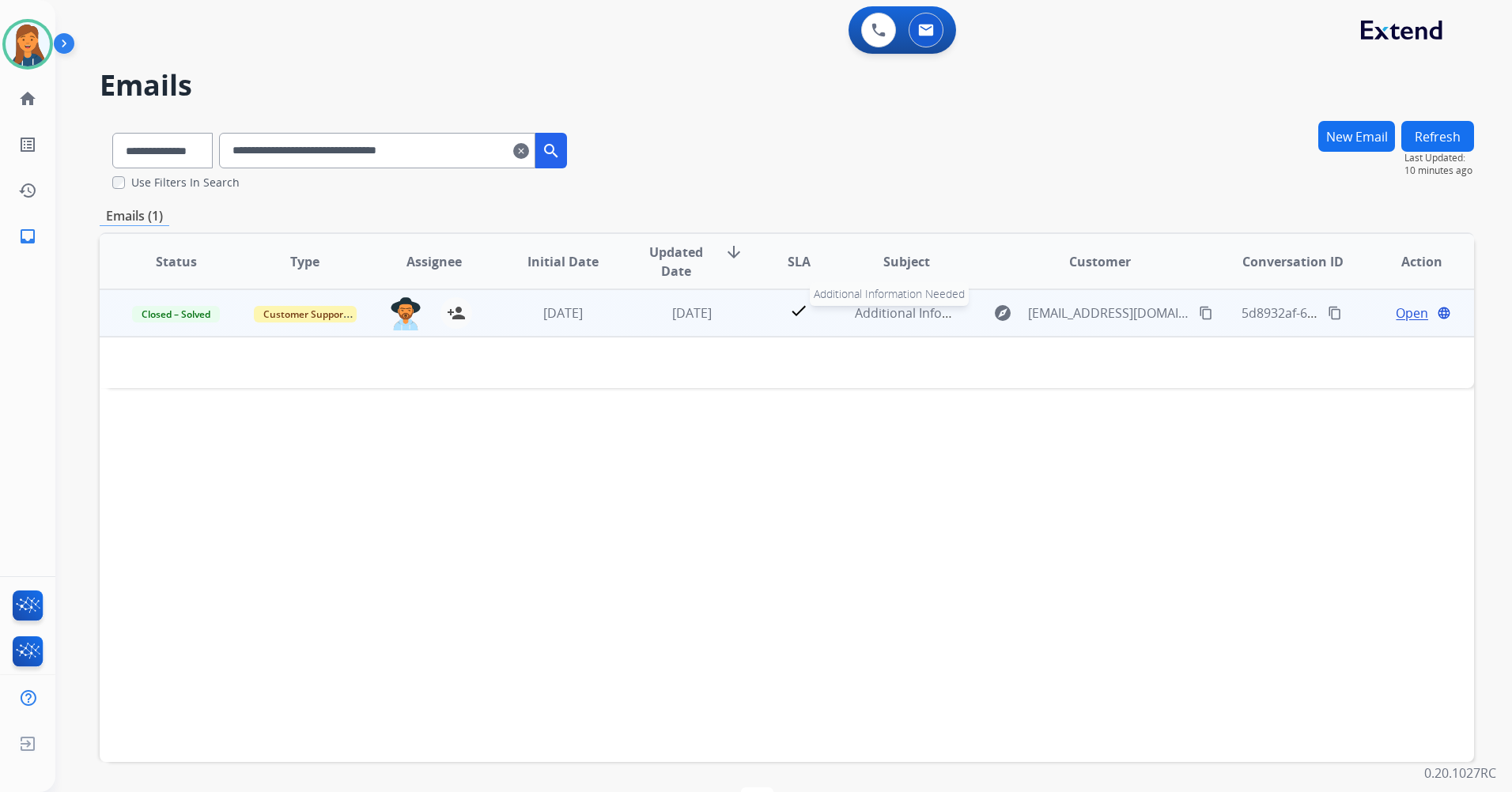
click at [868, 313] on span "Additional Information Needed" at bounding box center [947, 312] width 185 height 17
click at [868, 313] on span "Additional Information Needed" at bounding box center [947, 313] width 185 height 17
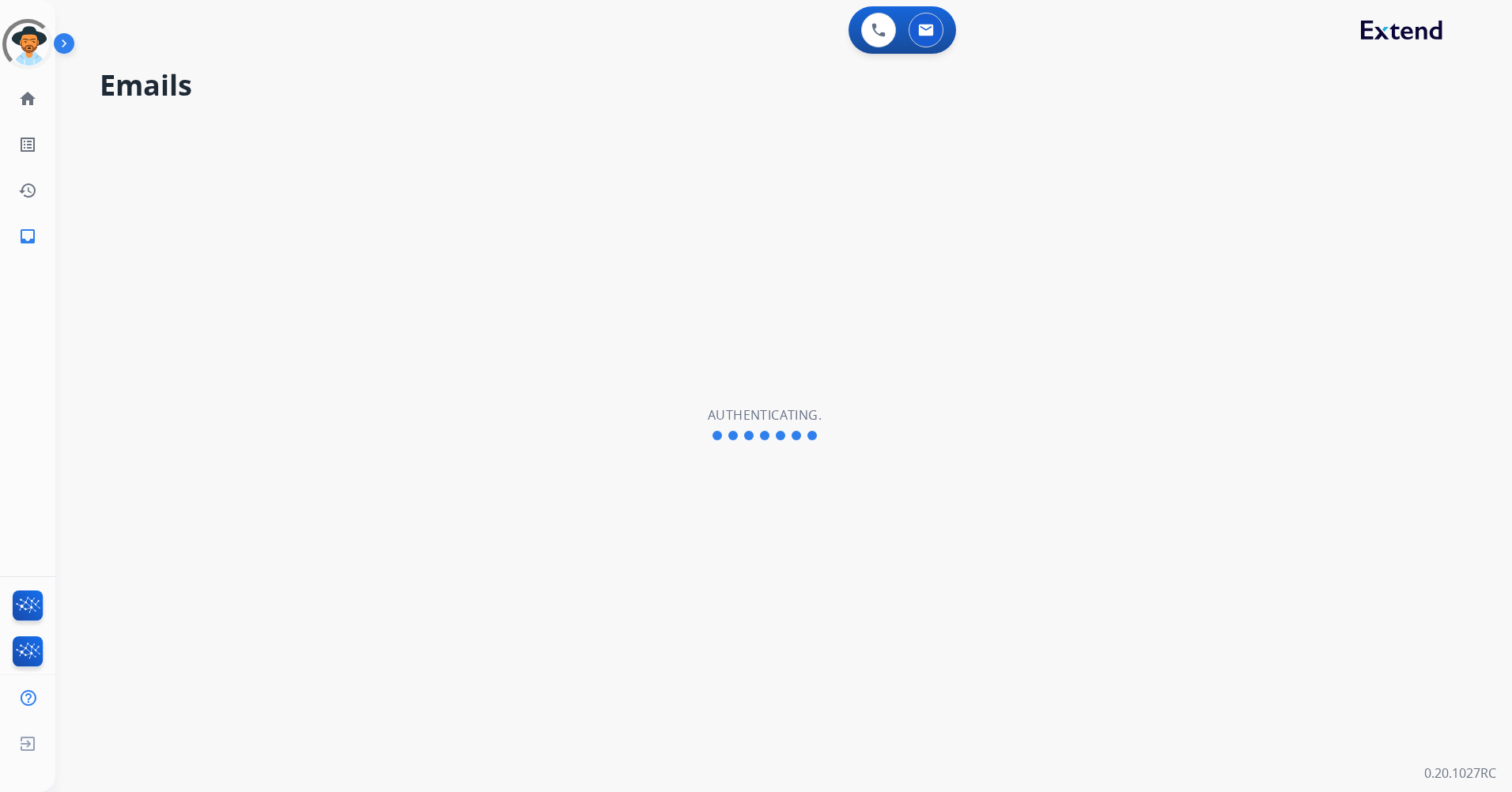
select select "**********"
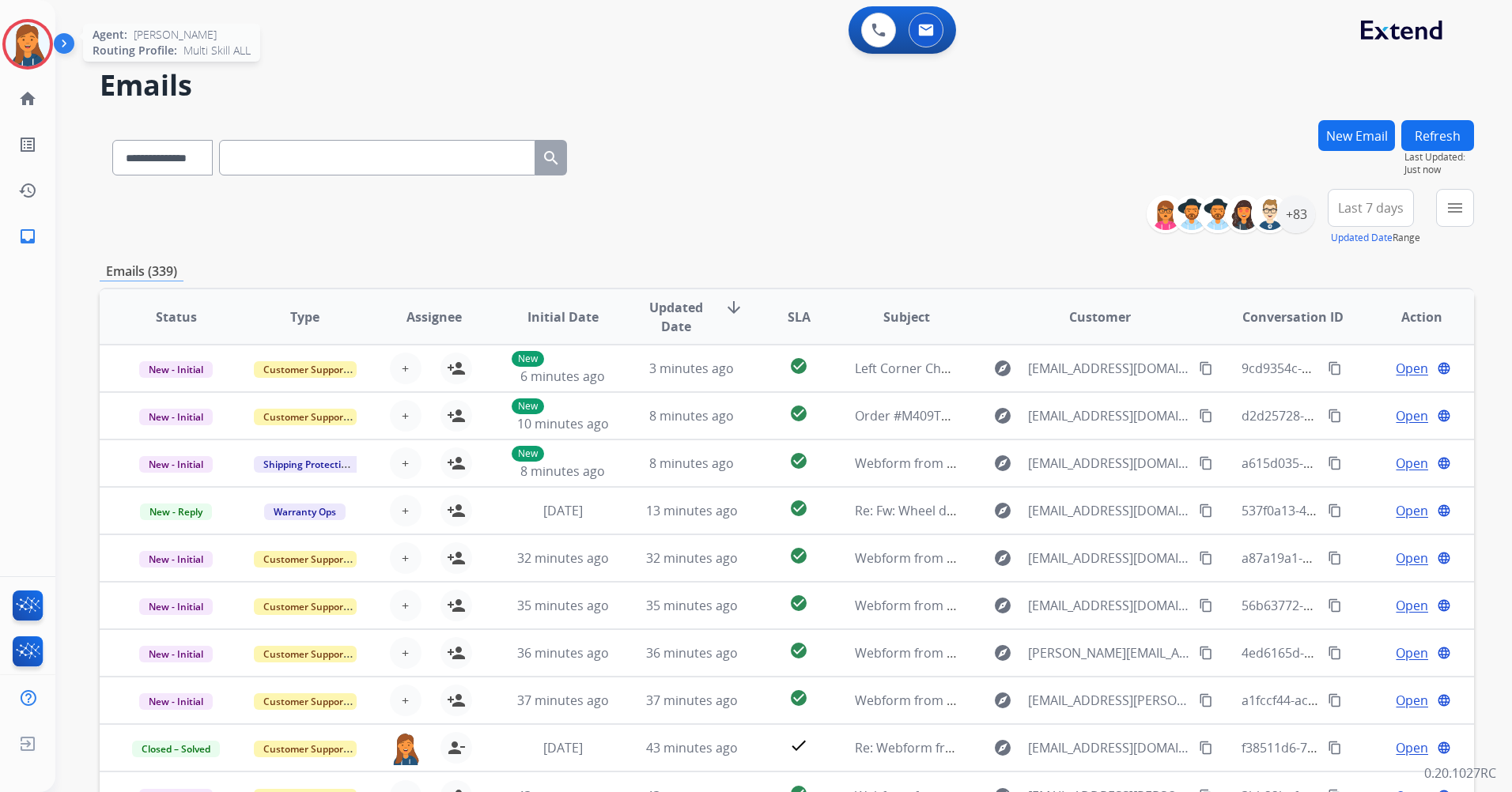
drag, startPoint x: 33, startPoint y: 52, endPoint x: 67, endPoint y: 56, distance: 34.2
click at [34, 52] on img at bounding box center [27, 44] width 44 height 44
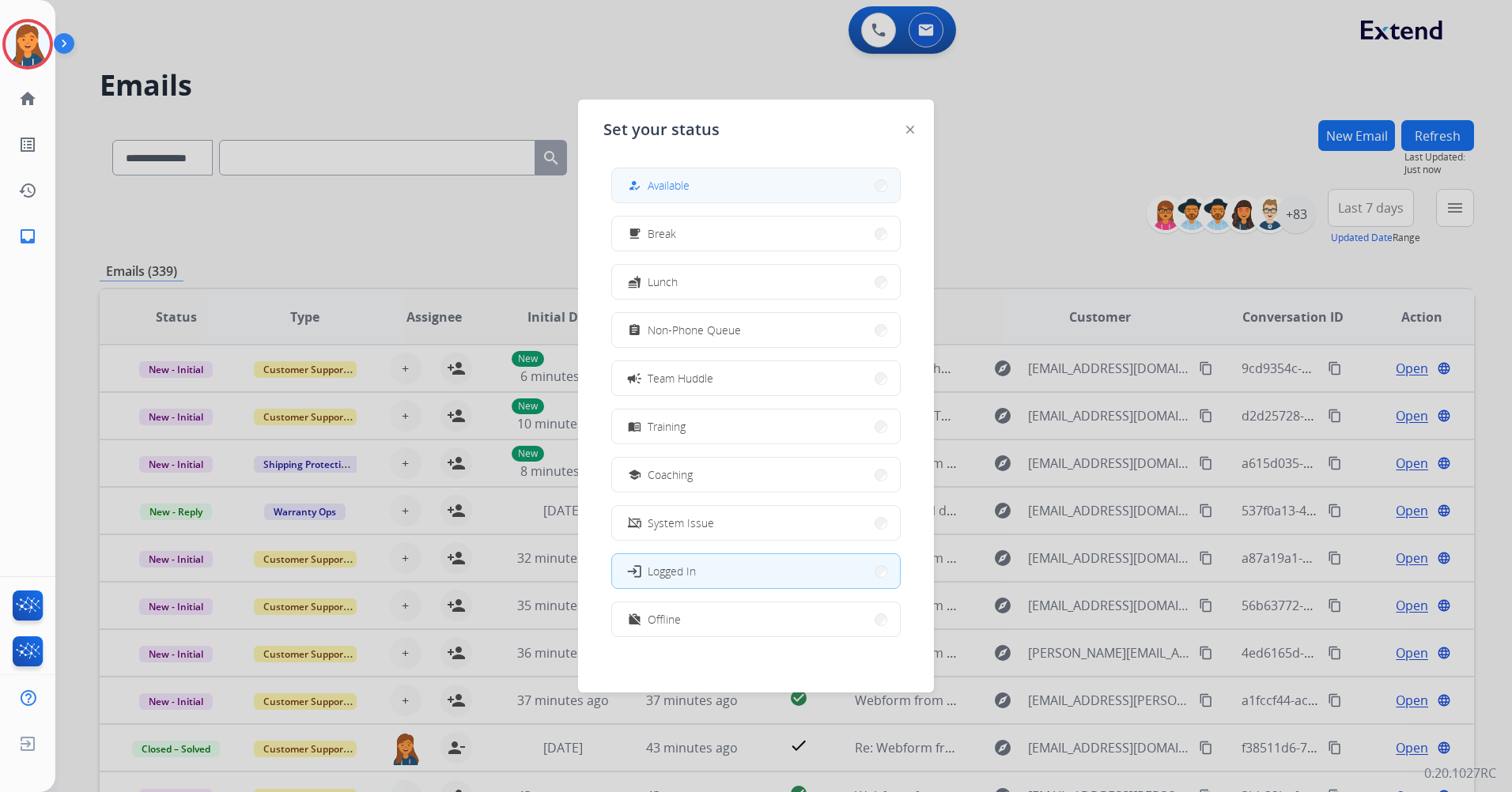
click at [672, 179] on span "Available" at bounding box center [668, 185] width 42 height 16
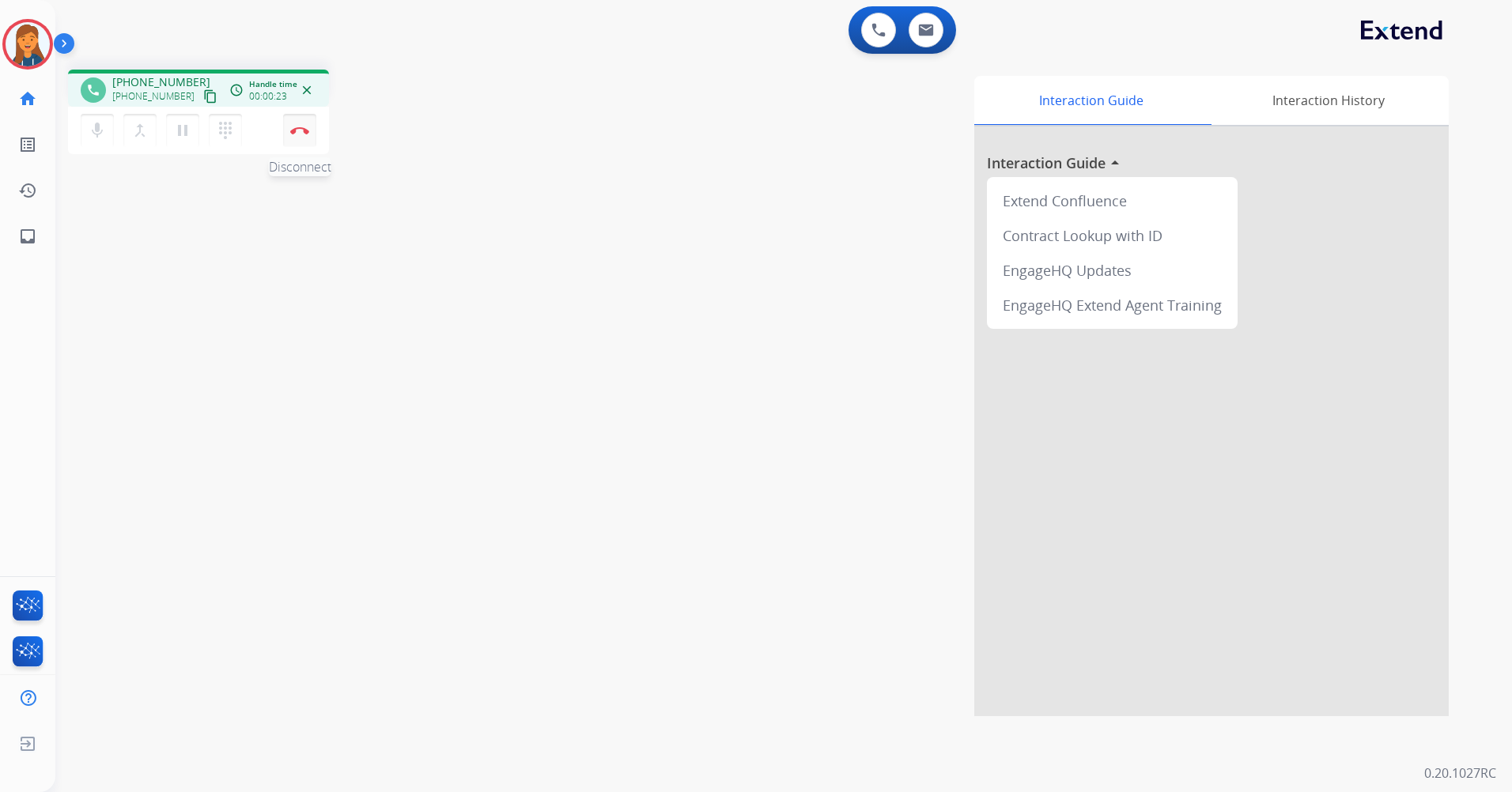
click at [299, 128] on img at bounding box center [299, 130] width 19 height 8
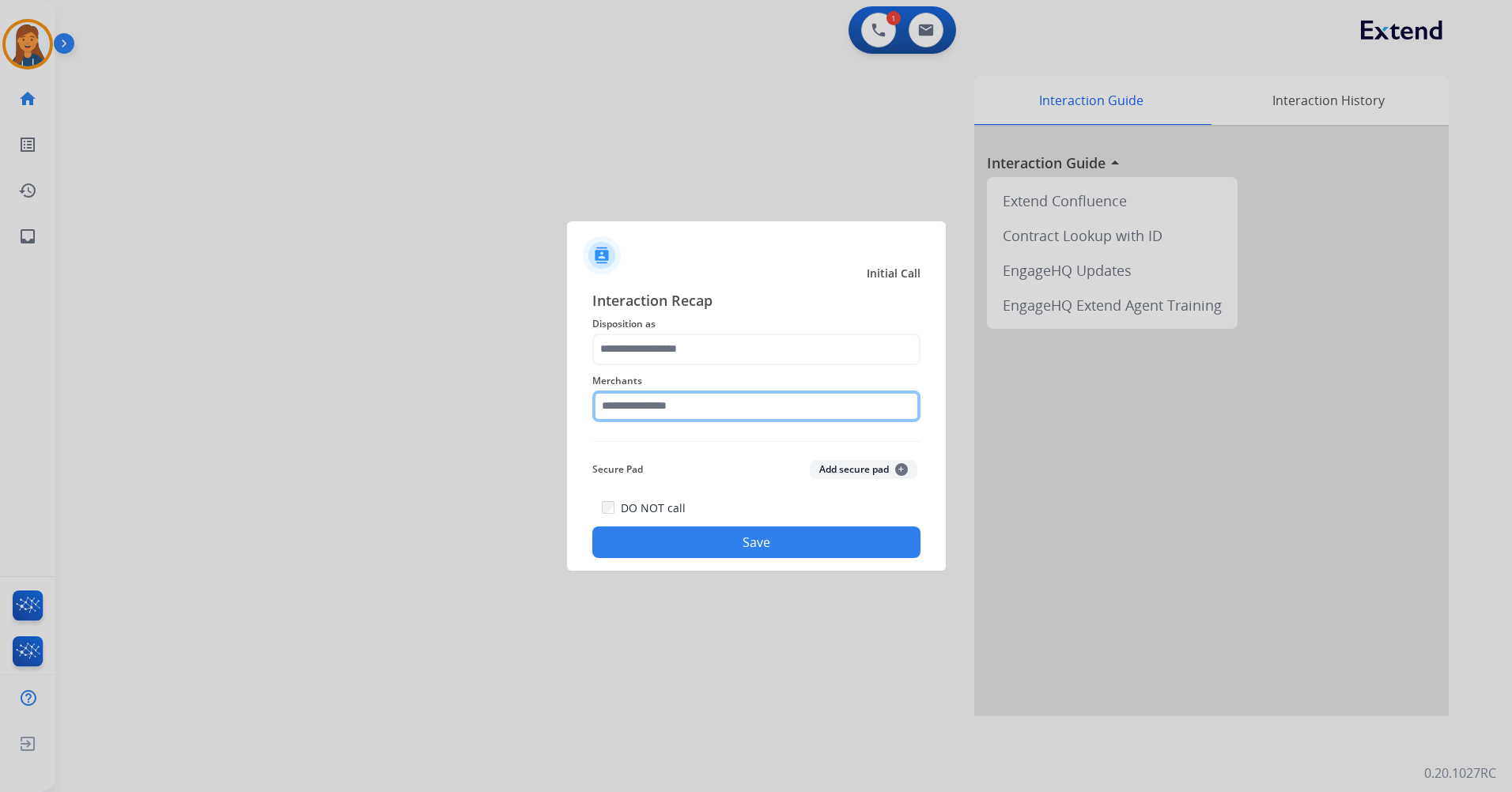
click at [642, 409] on input "text" at bounding box center [756, 406] width 328 height 31
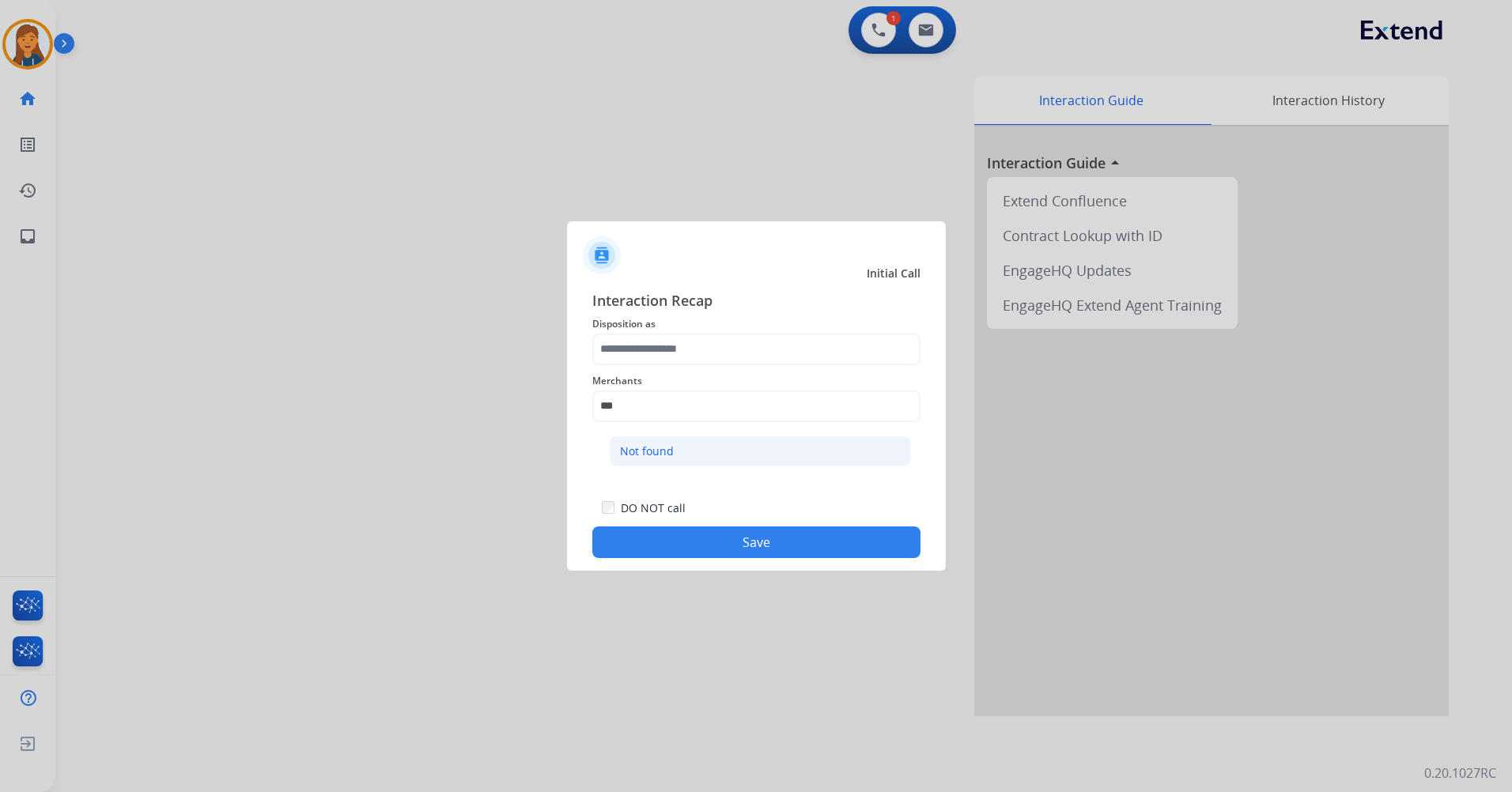
click at [698, 443] on li "Not found" at bounding box center [760, 451] width 302 height 30
type input "*********"
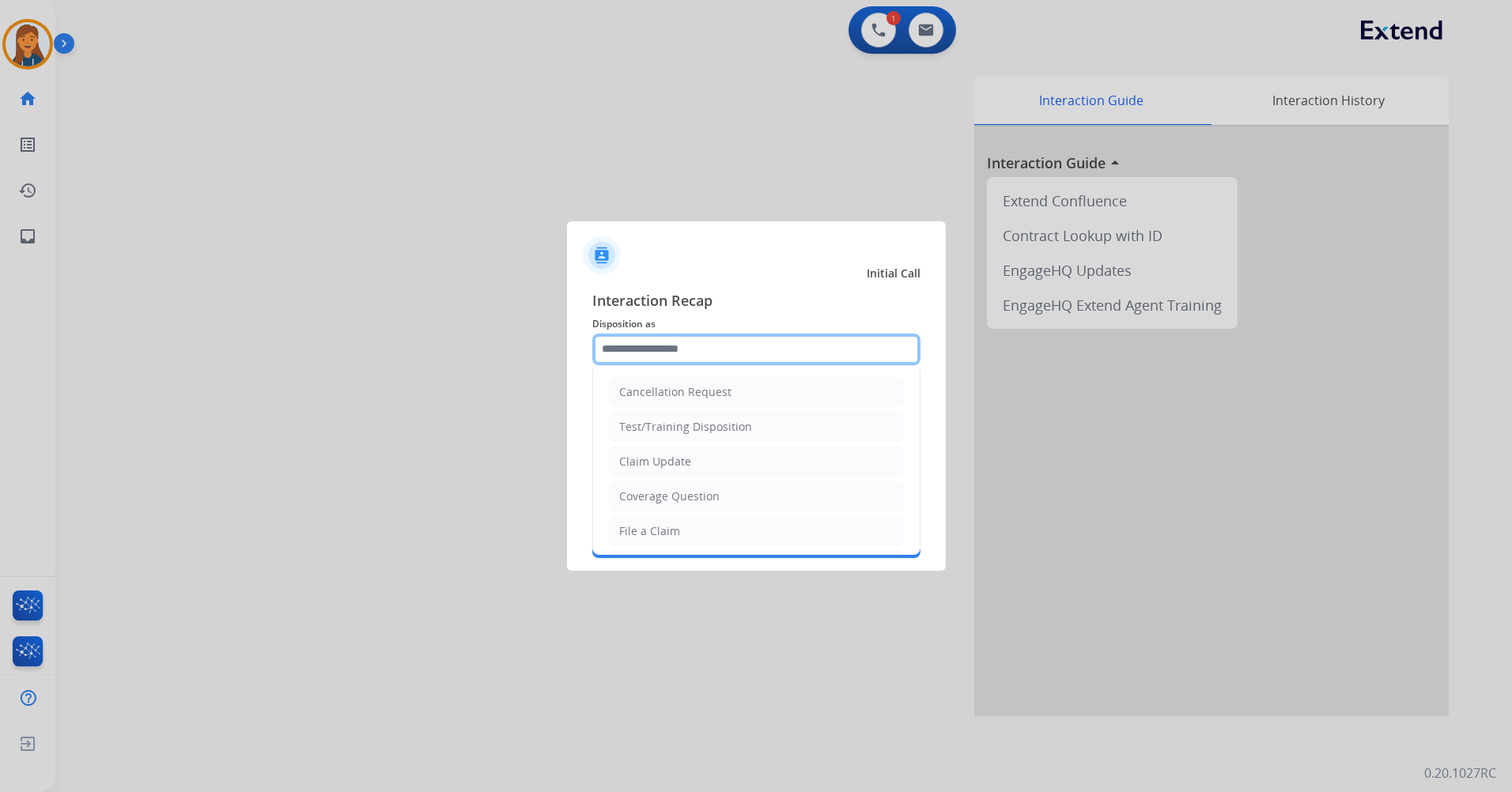
click at [672, 341] on input "text" at bounding box center [756, 349] width 328 height 31
click at [647, 495] on div "Other" at bounding box center [635, 494] width 31 height 16
type input "*****"
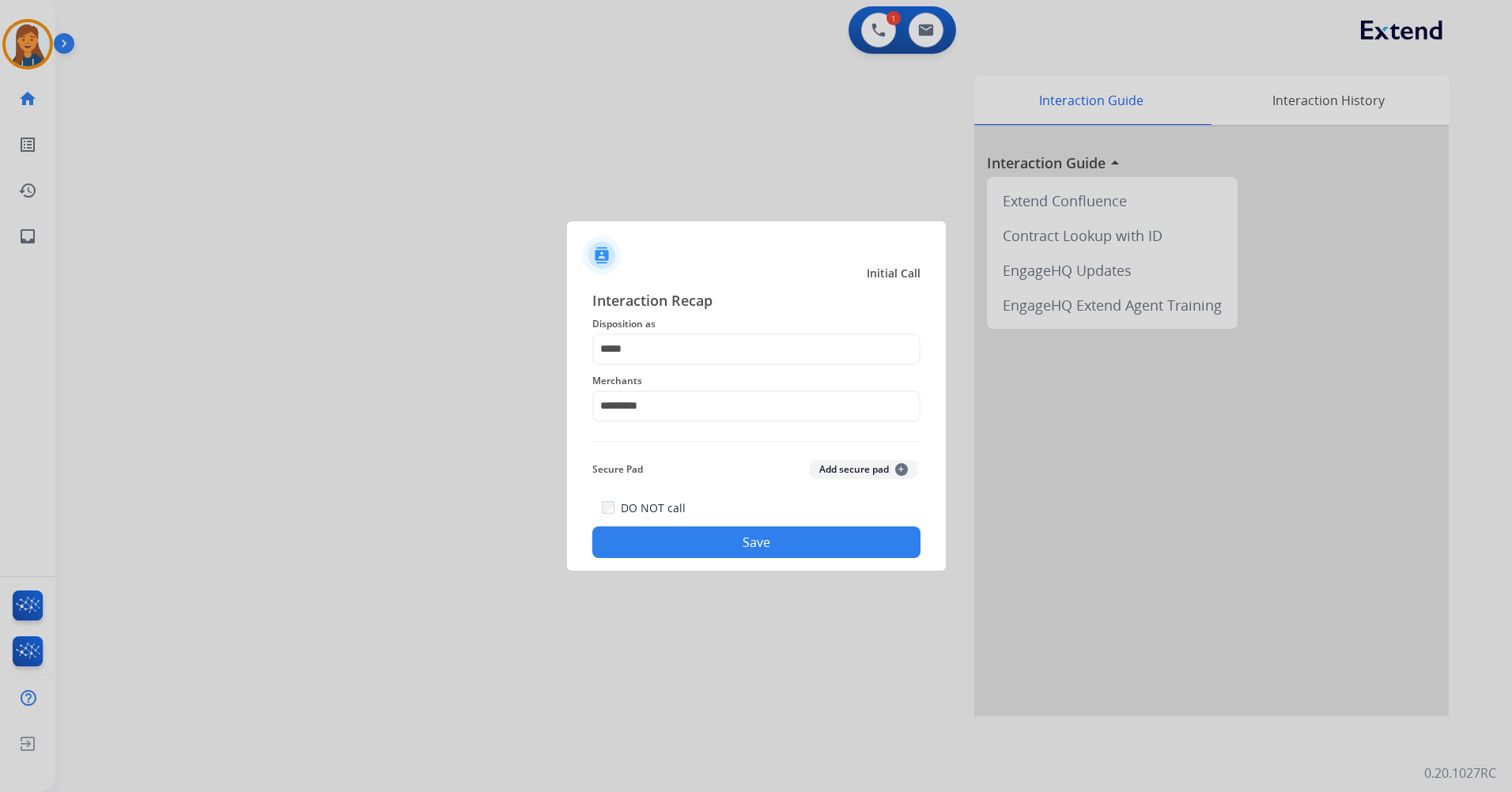
drag, startPoint x: 659, startPoint y: 541, endPoint x: 606, endPoint y: 553, distance: 54.3
click at [659, 541] on button "Save" at bounding box center [756, 542] width 328 height 31
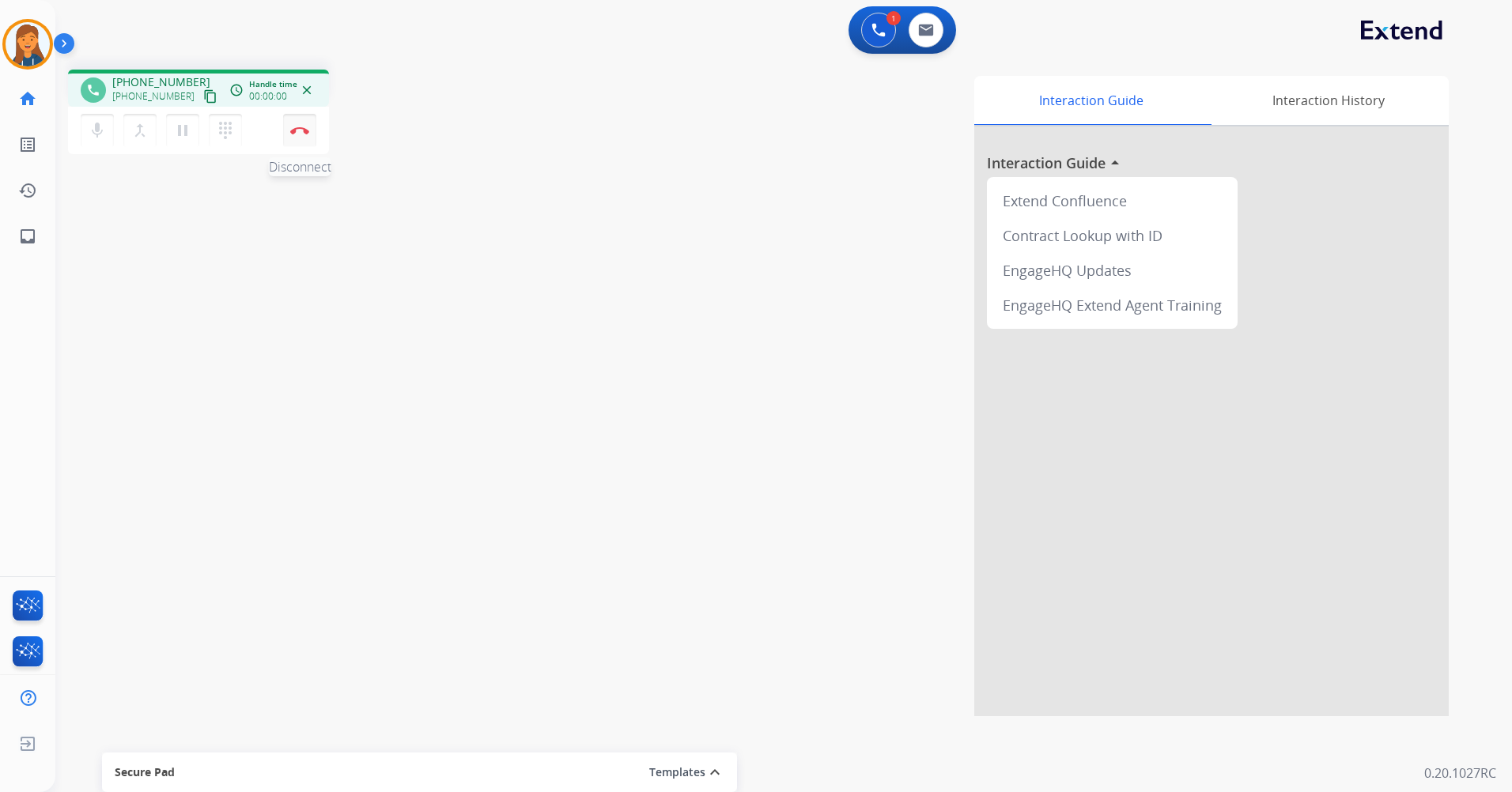
click at [301, 136] on button "Disconnect" at bounding box center [299, 130] width 33 height 33
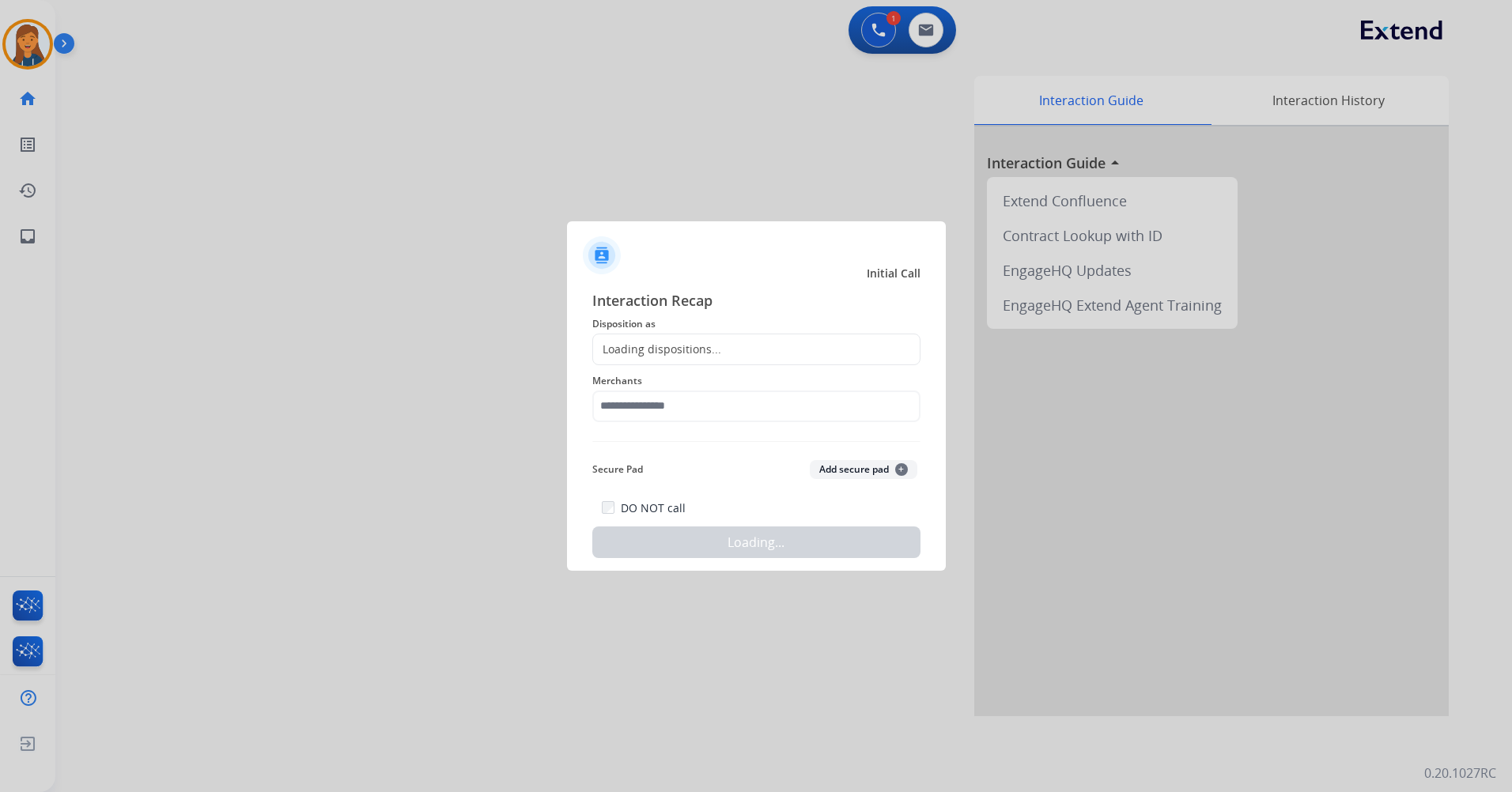
click at [747, 352] on div "Loading dispositions..." at bounding box center [756, 349] width 328 height 31
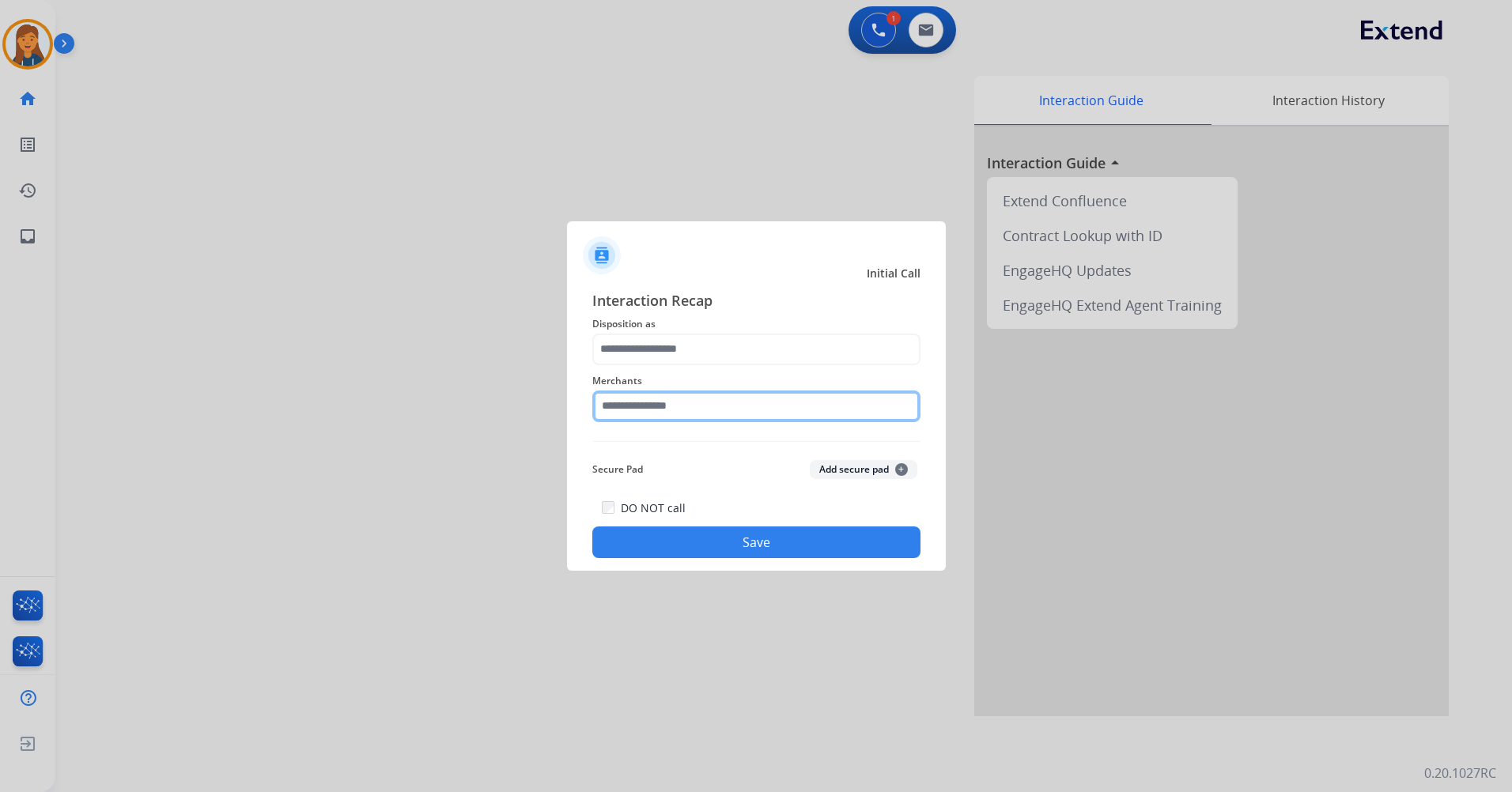
click at [680, 418] on input "text" at bounding box center [756, 406] width 328 height 31
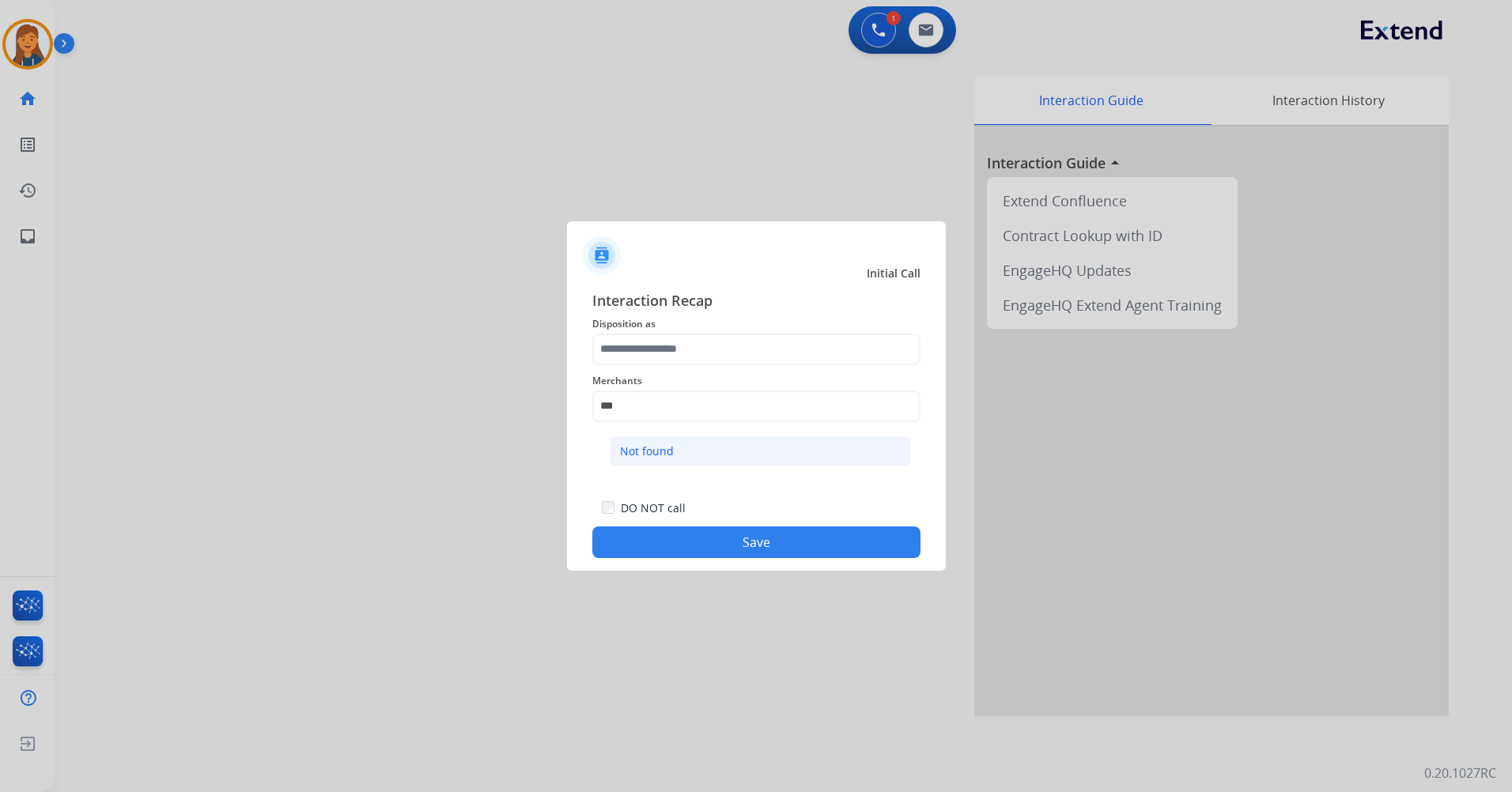
click at [639, 453] on div "Not found" at bounding box center [646, 452] width 54 height 16
type input "*********"
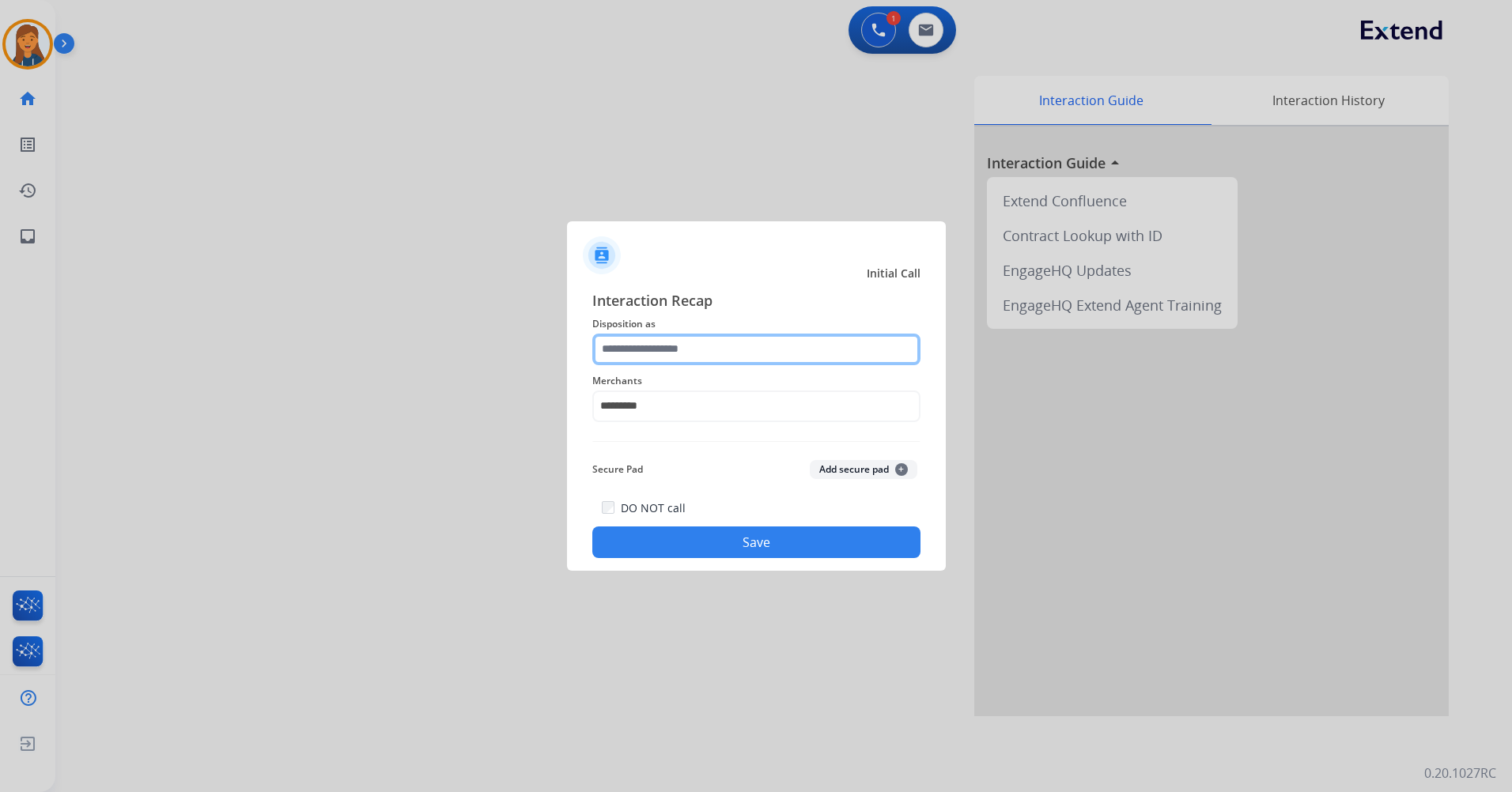
click at [653, 334] on input "text" at bounding box center [756, 349] width 328 height 31
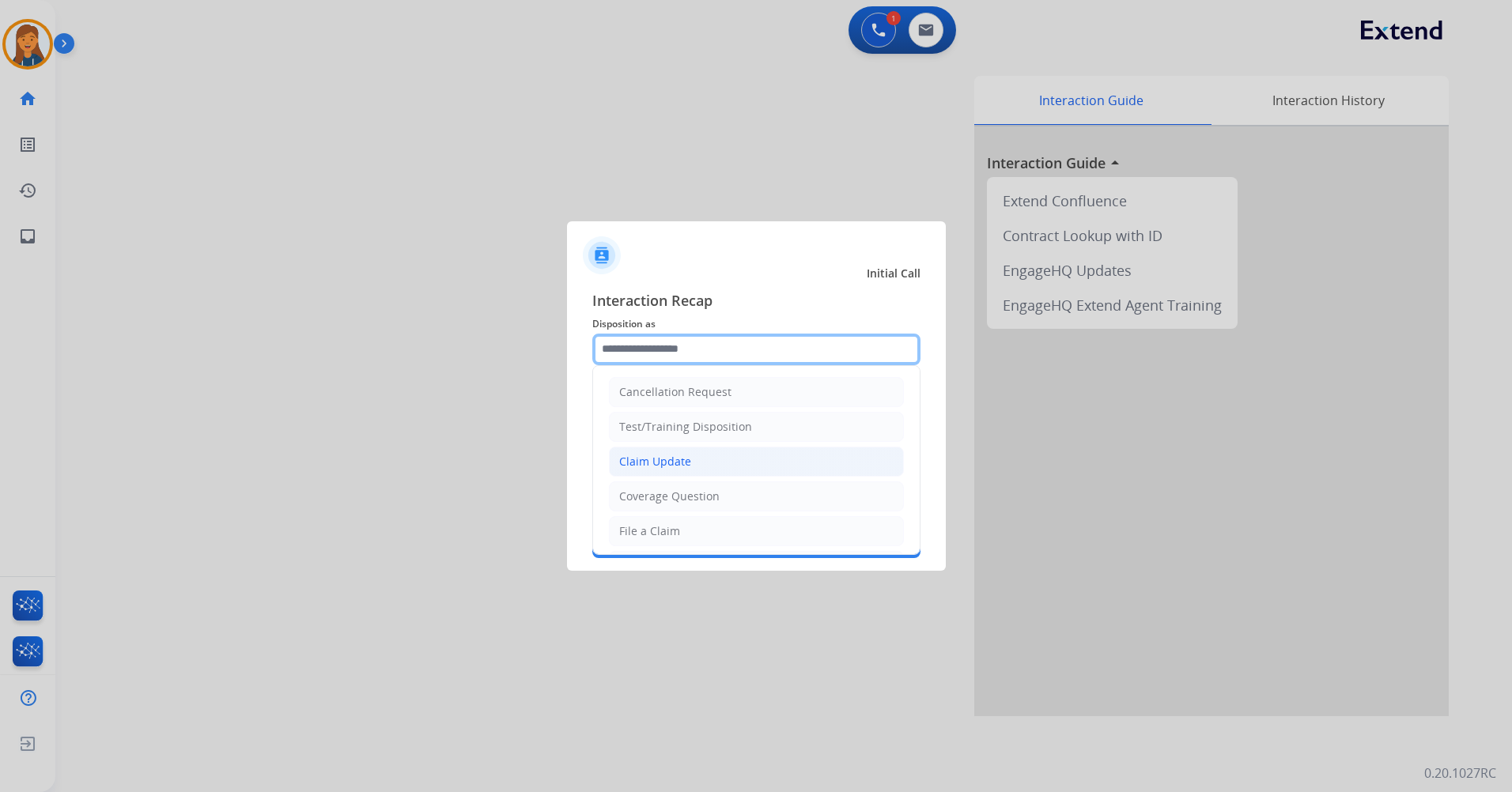
scroll to position [247, 0]
click at [648, 491] on div "Other" at bounding box center [635, 494] width 31 height 16
type input "*****"
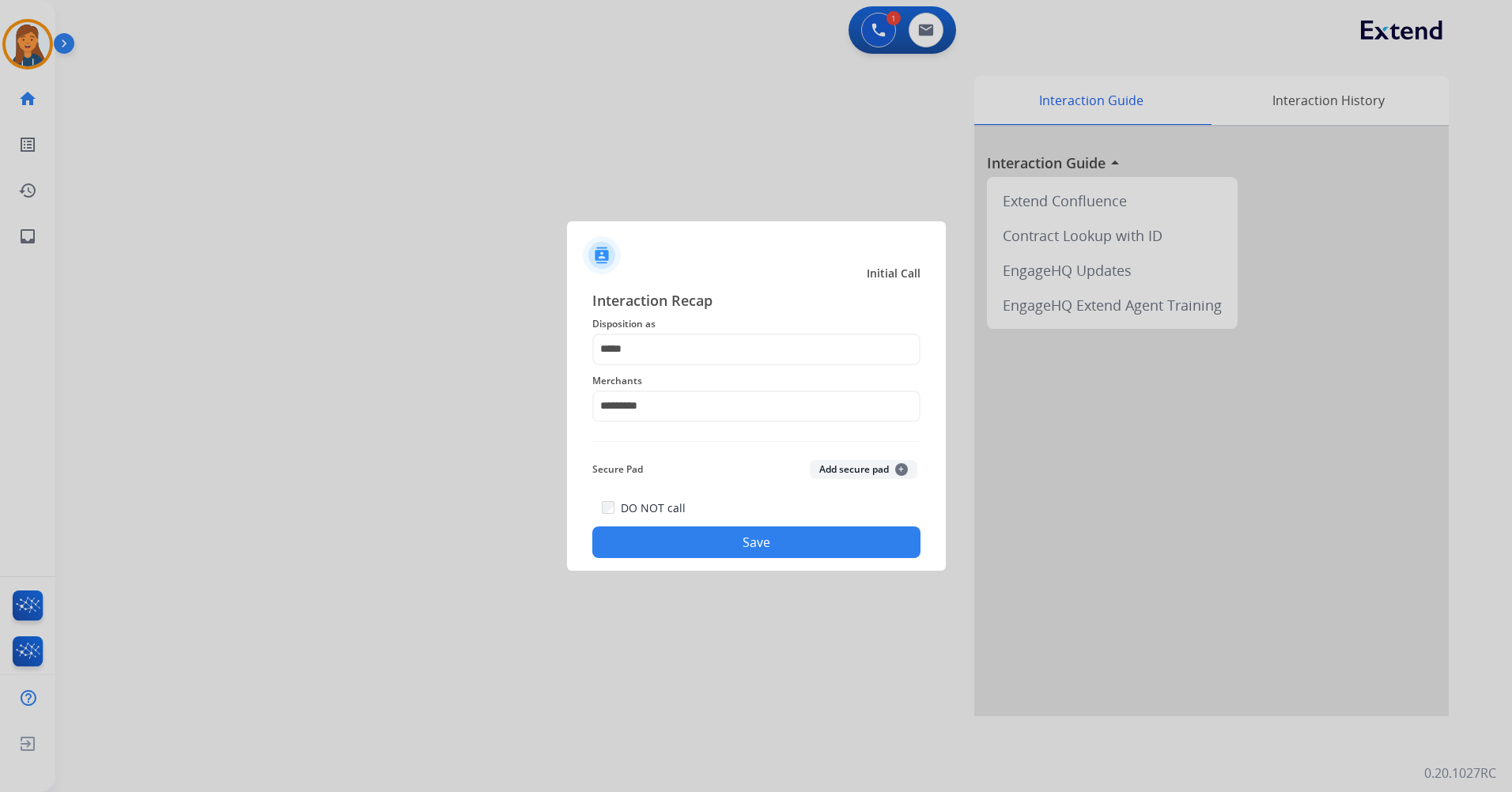
click at [690, 540] on button "Save" at bounding box center [756, 542] width 328 height 31
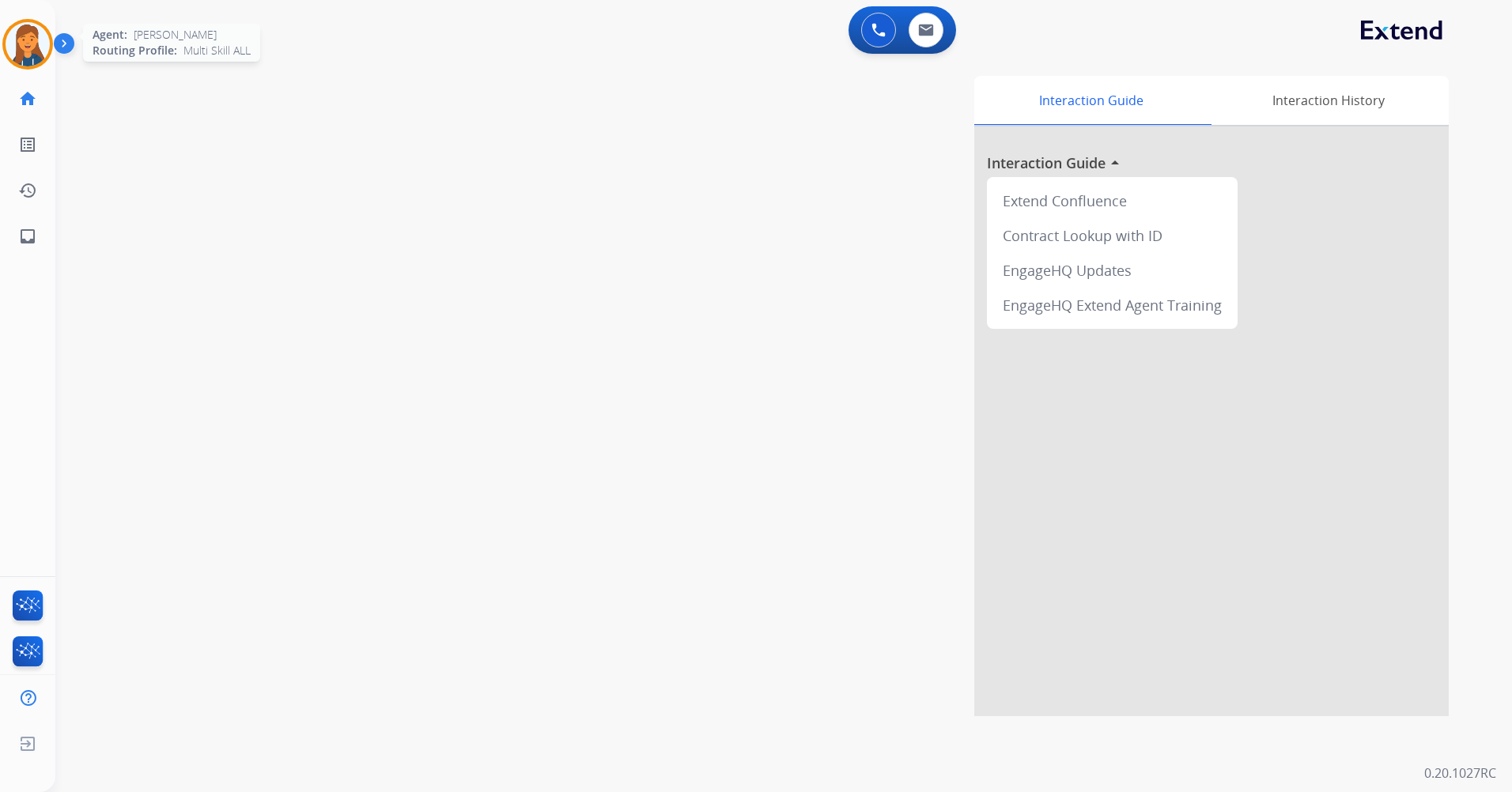
click at [34, 43] on img at bounding box center [27, 44] width 44 height 44
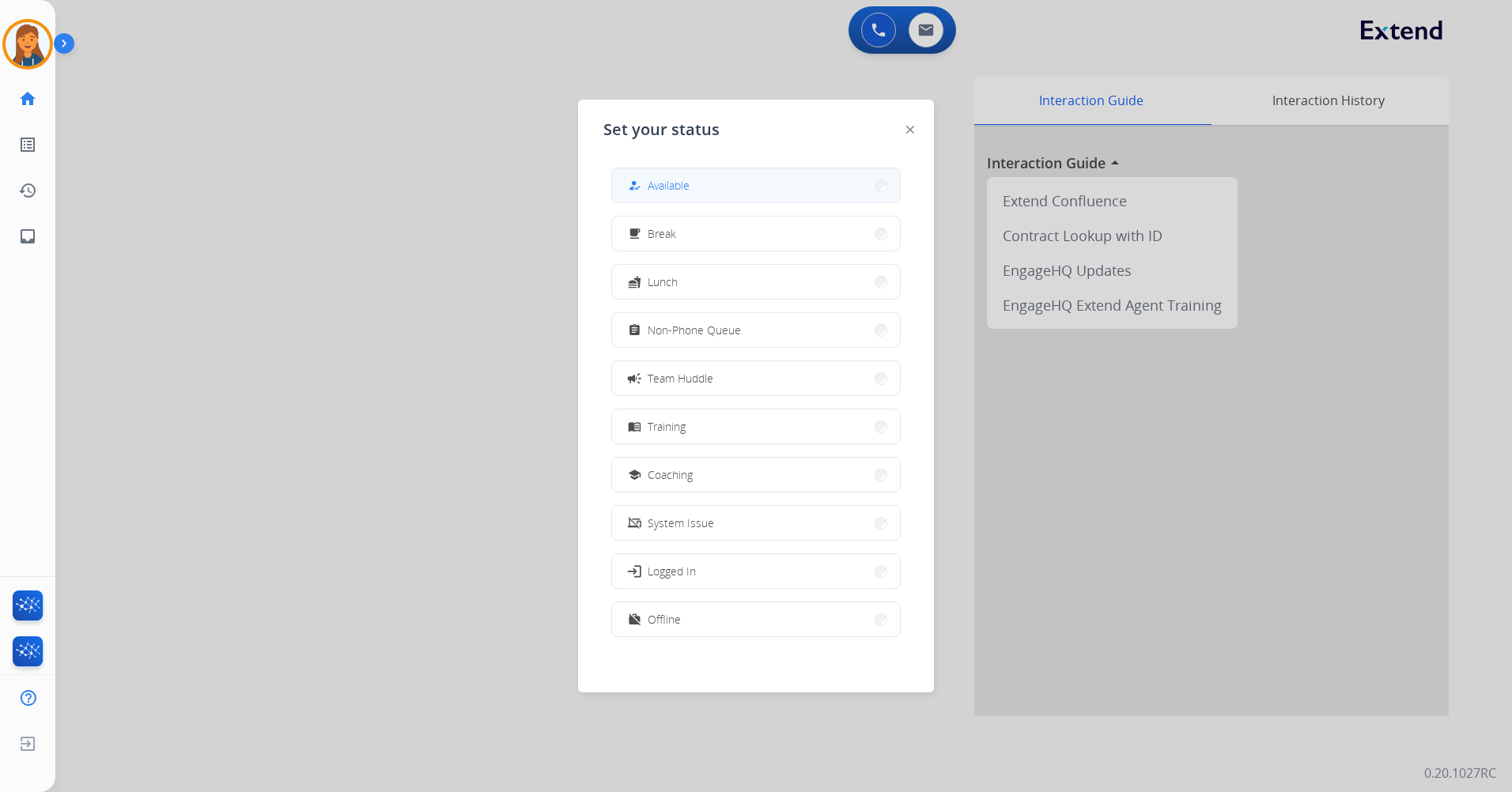
click at [683, 183] on span "Available" at bounding box center [668, 185] width 42 height 16
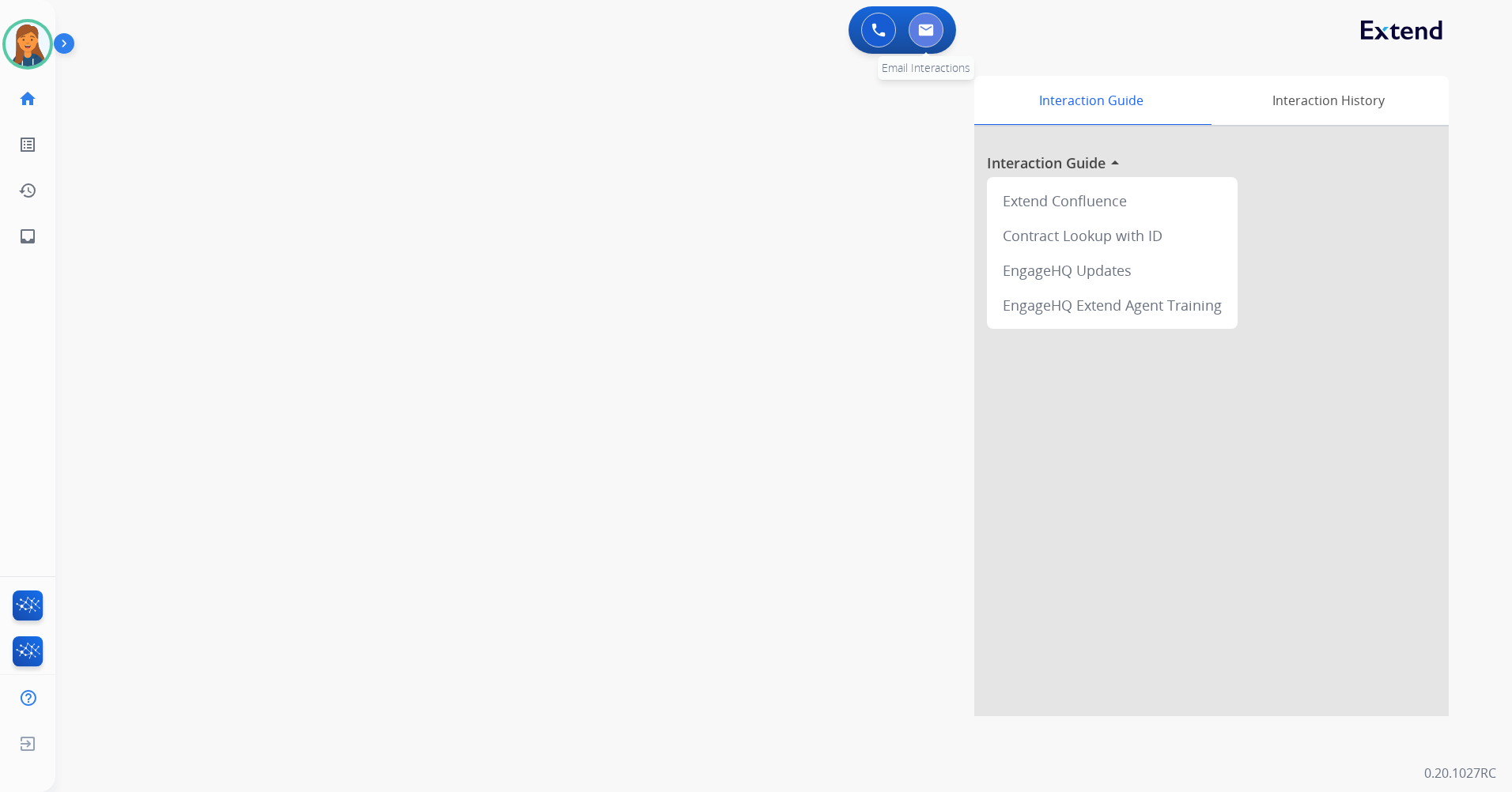
click at [922, 40] on button at bounding box center [926, 30] width 35 height 35
select select "**********"
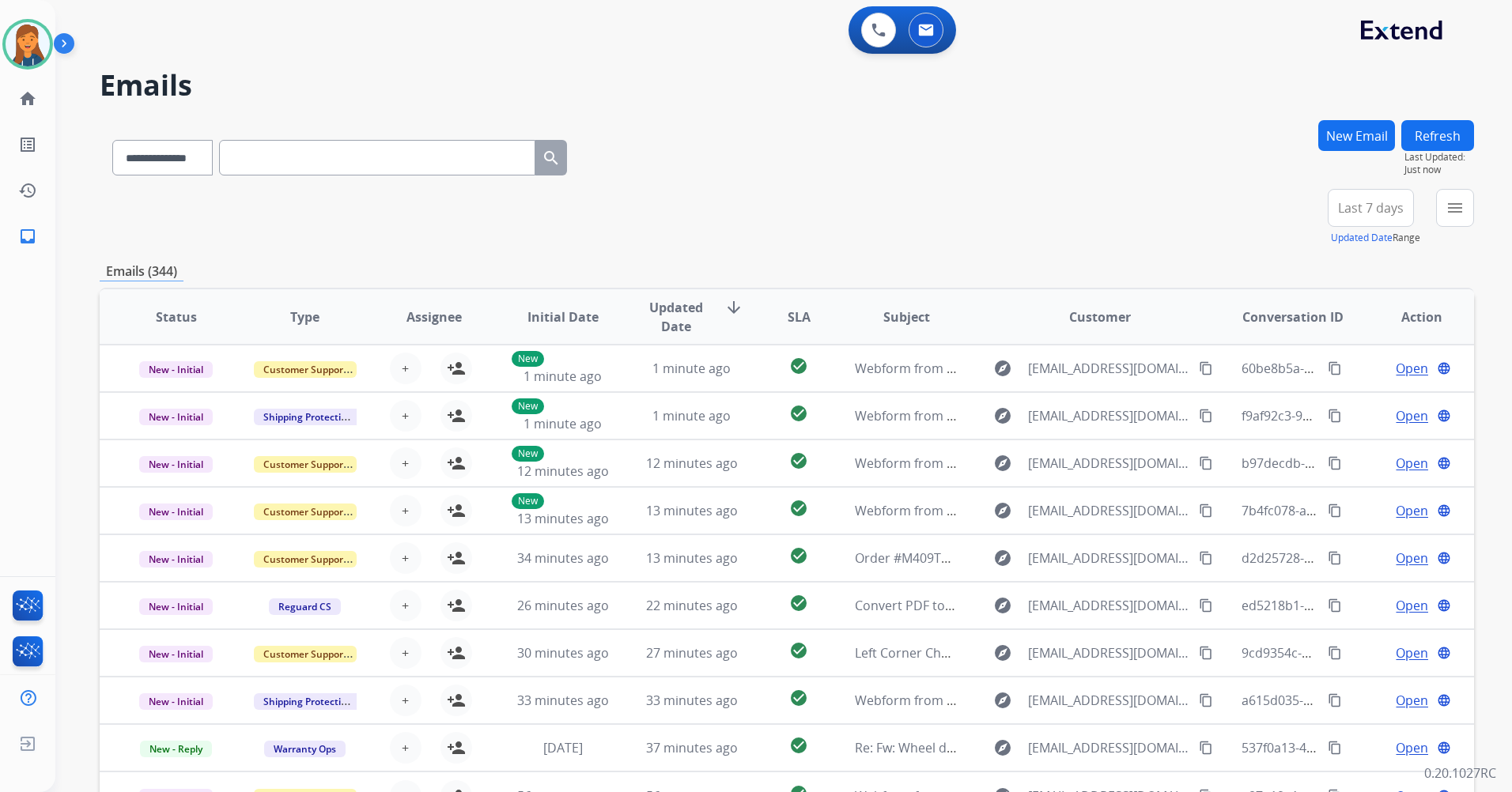
click at [369, 162] on input "text" at bounding box center [377, 158] width 316 height 36
paste input "**********"
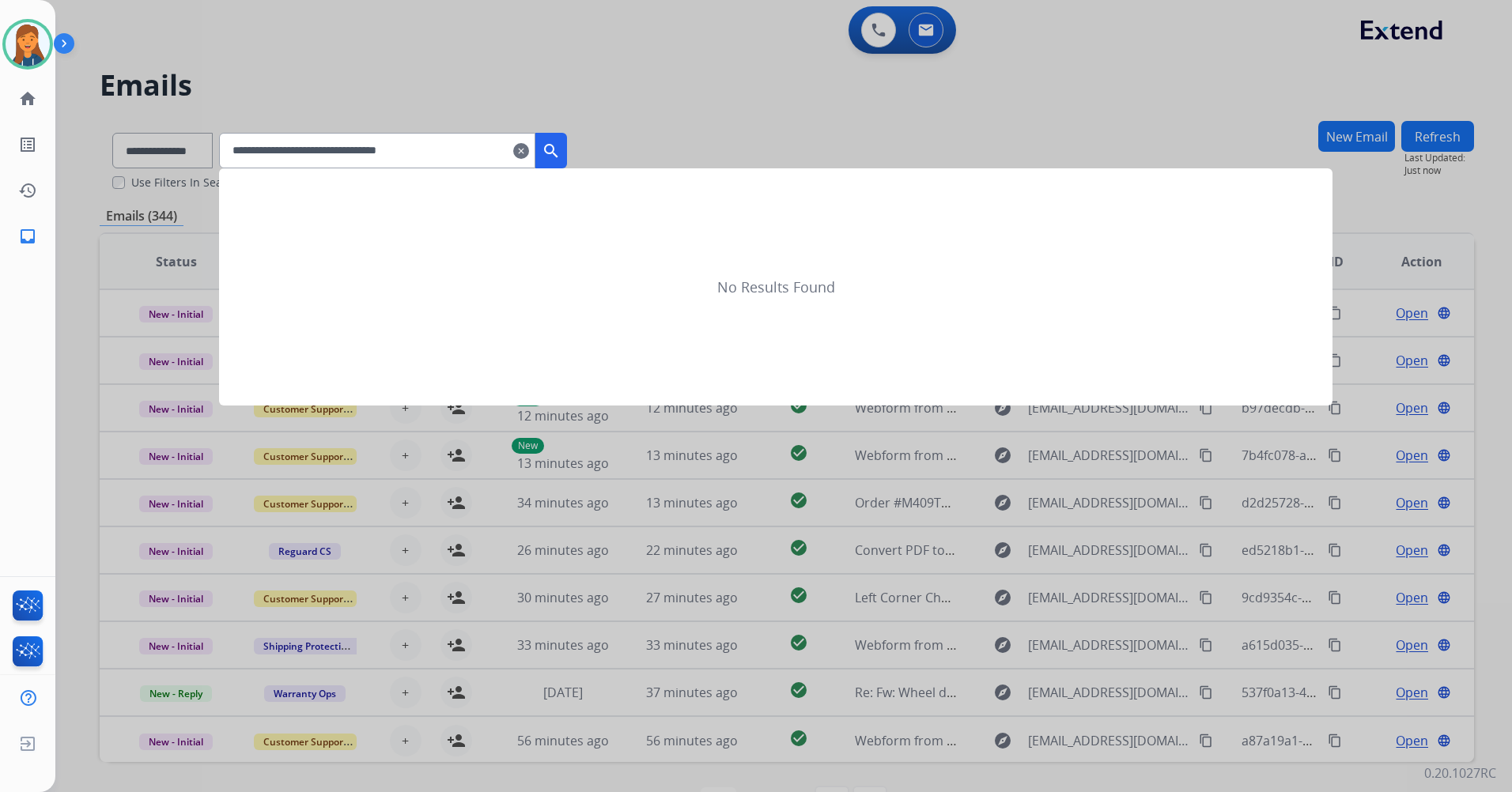
type input "**********"
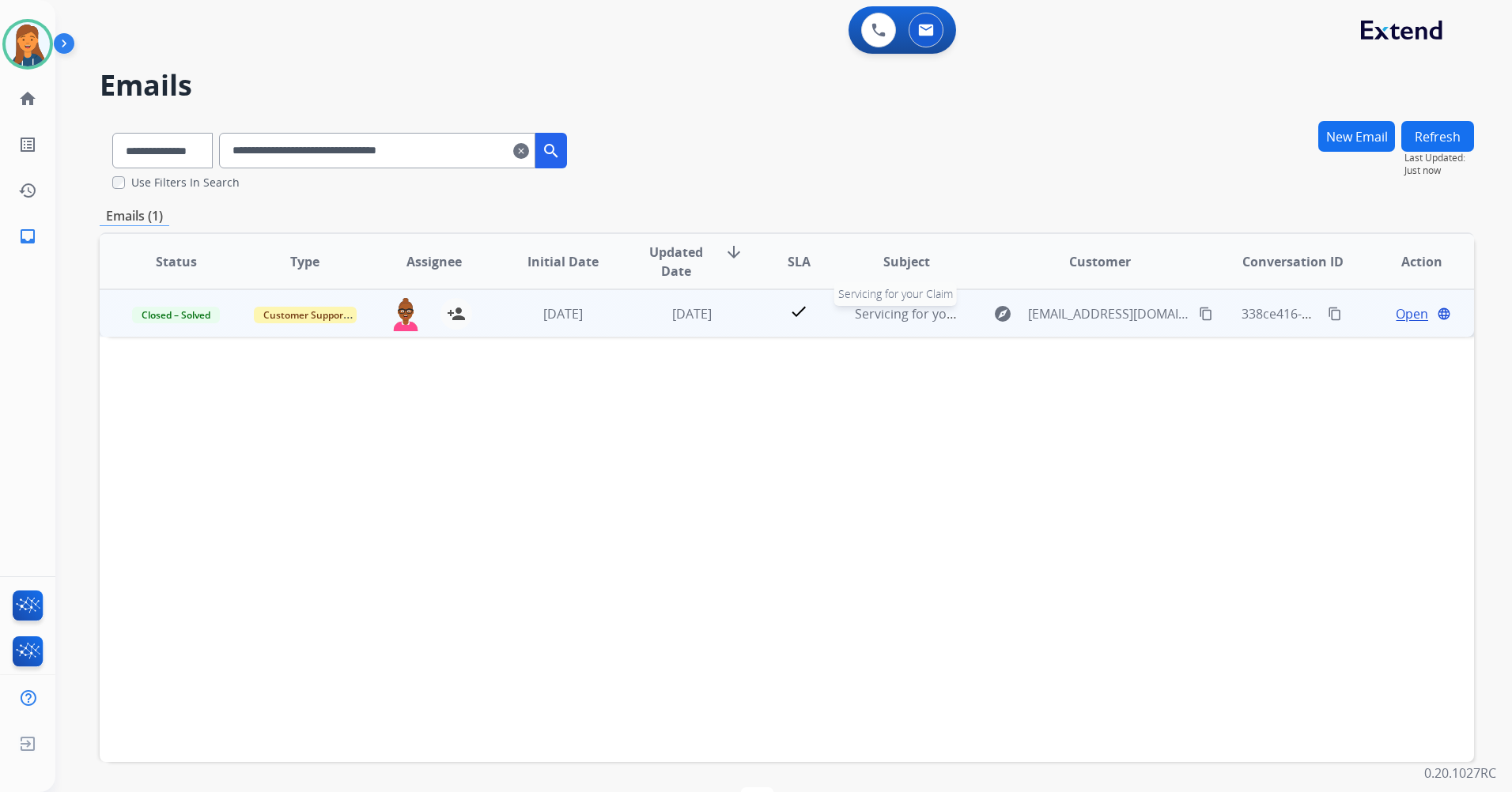
click at [872, 313] on span "Servicing for your Claim" at bounding box center [926, 313] width 142 height 17
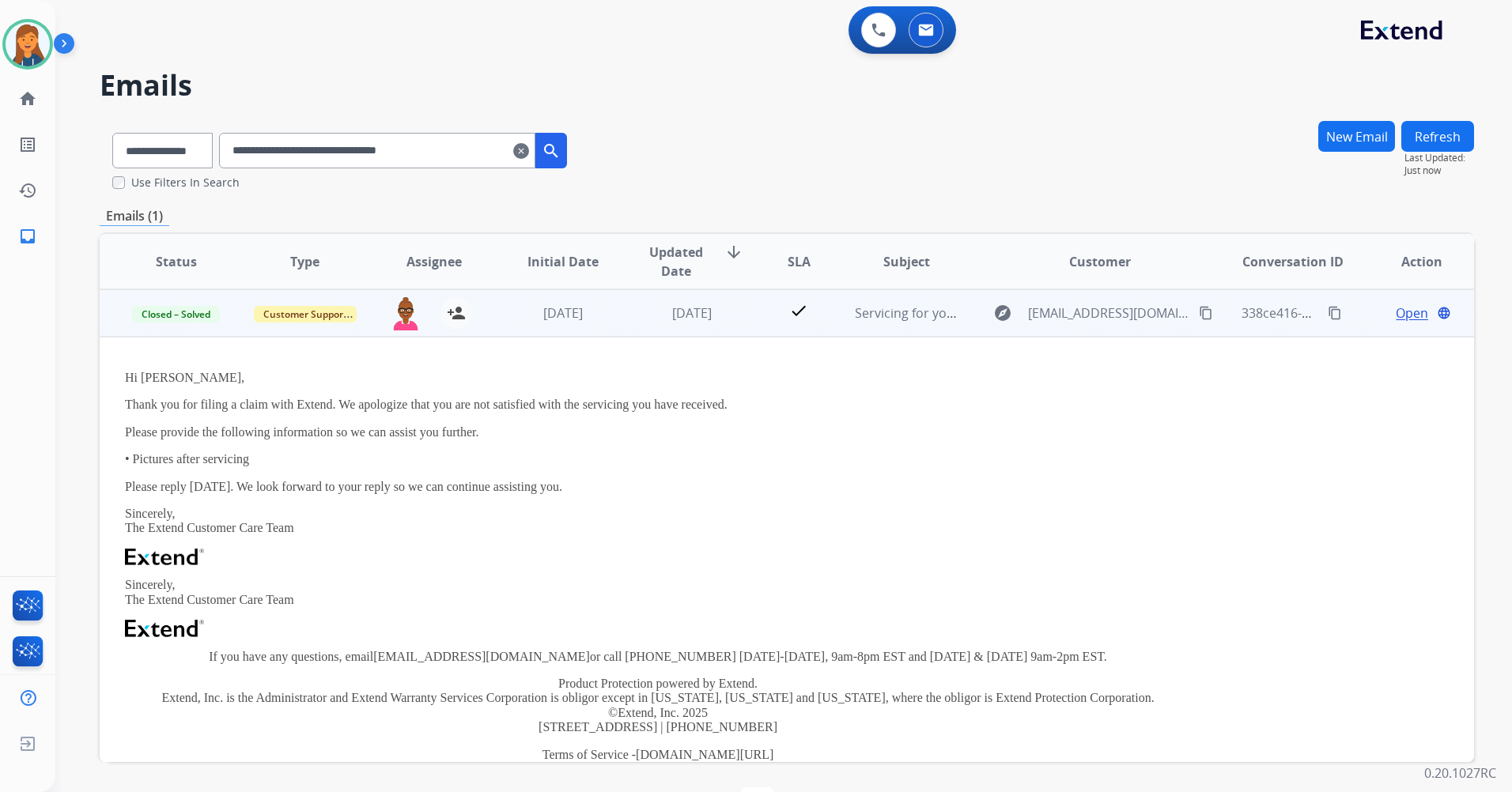
click at [1395, 317] on span "Open" at bounding box center [1411, 312] width 32 height 19
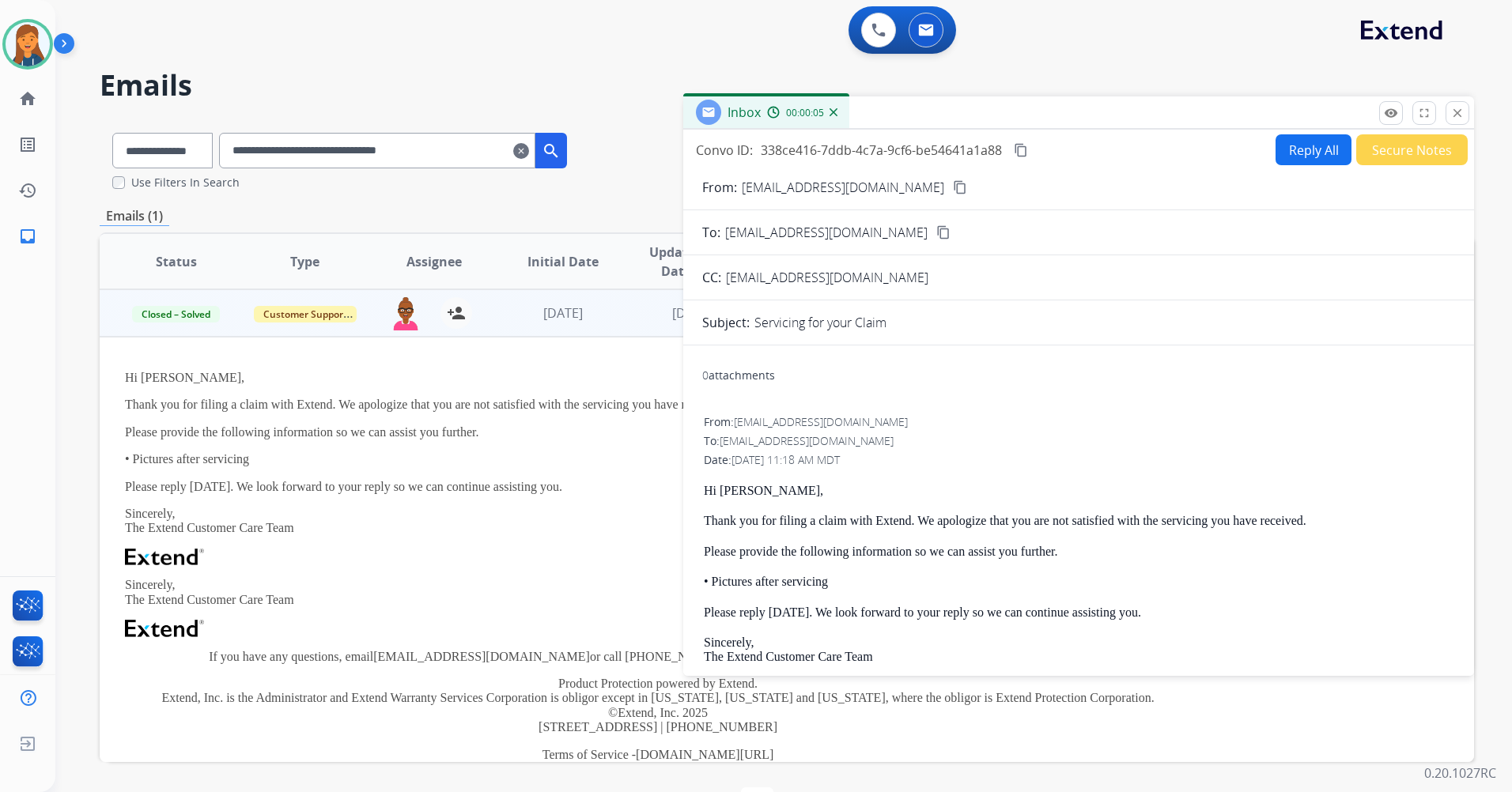
click at [1300, 147] on button "Reply All" at bounding box center [1314, 150] width 76 height 31
select select "**********"
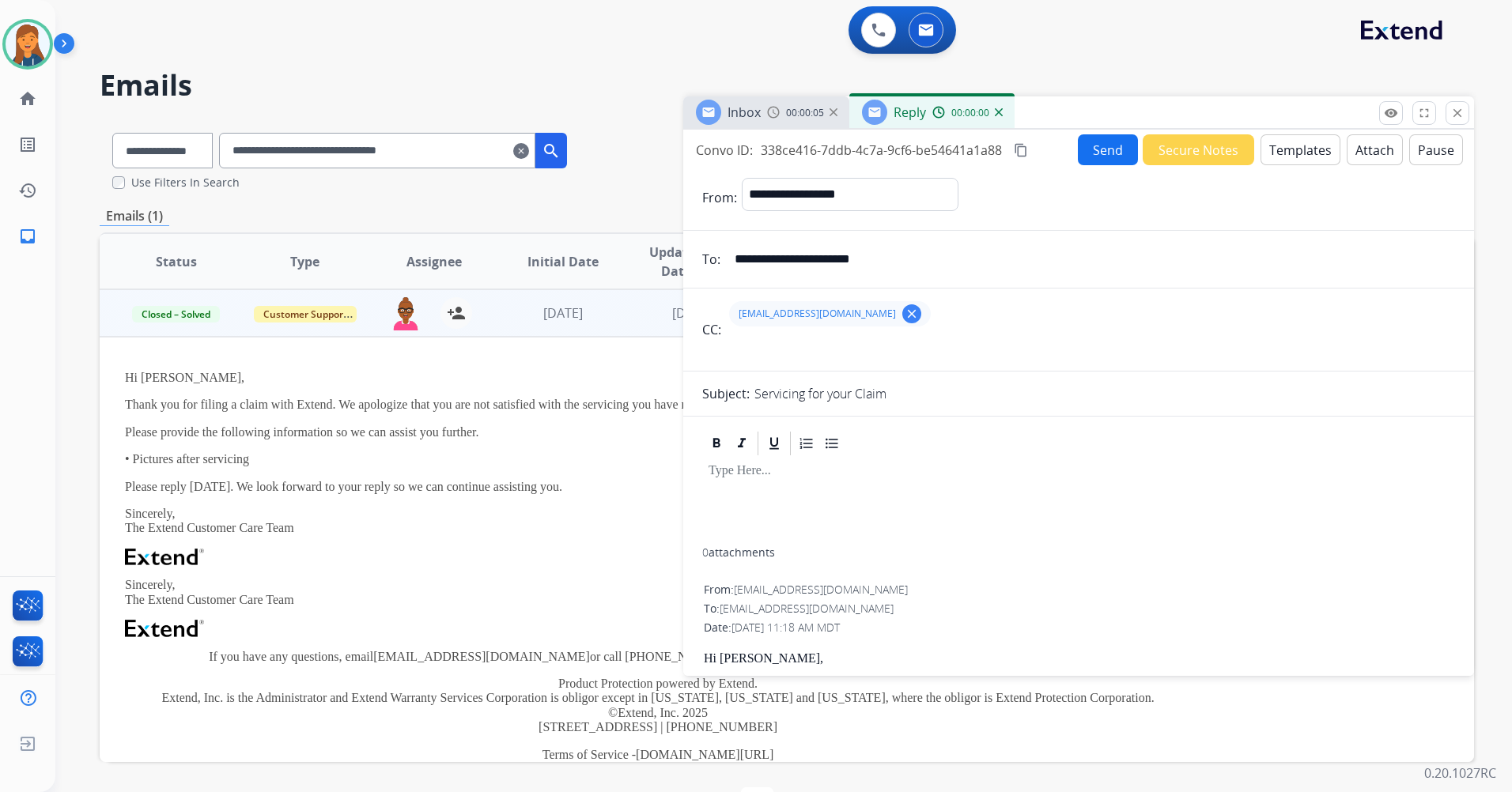
click at [1297, 148] on button "Templates" at bounding box center [1300, 150] width 80 height 31
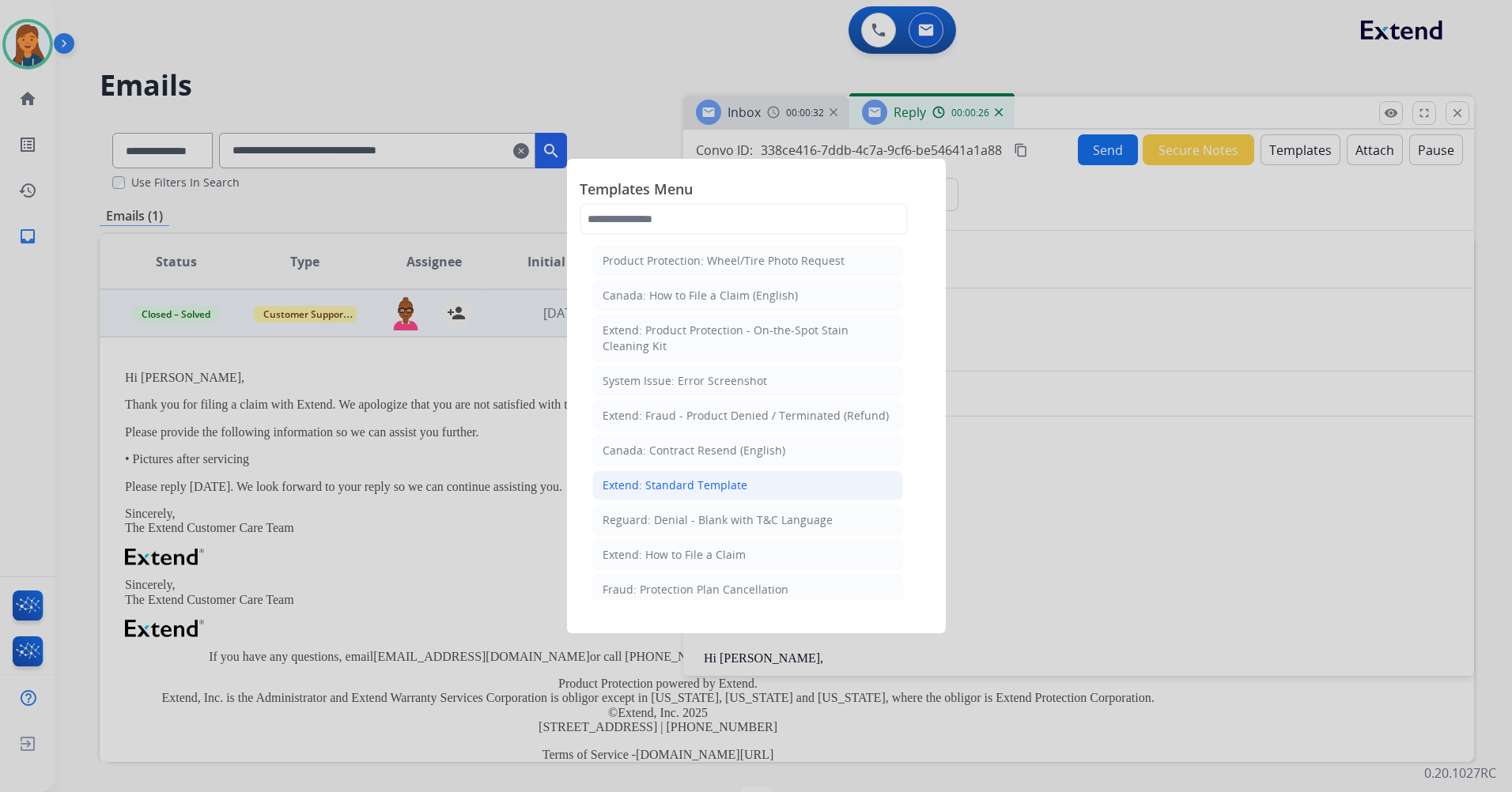
click at [653, 481] on div "Extend: Standard Template" at bounding box center [674, 486] width 145 height 16
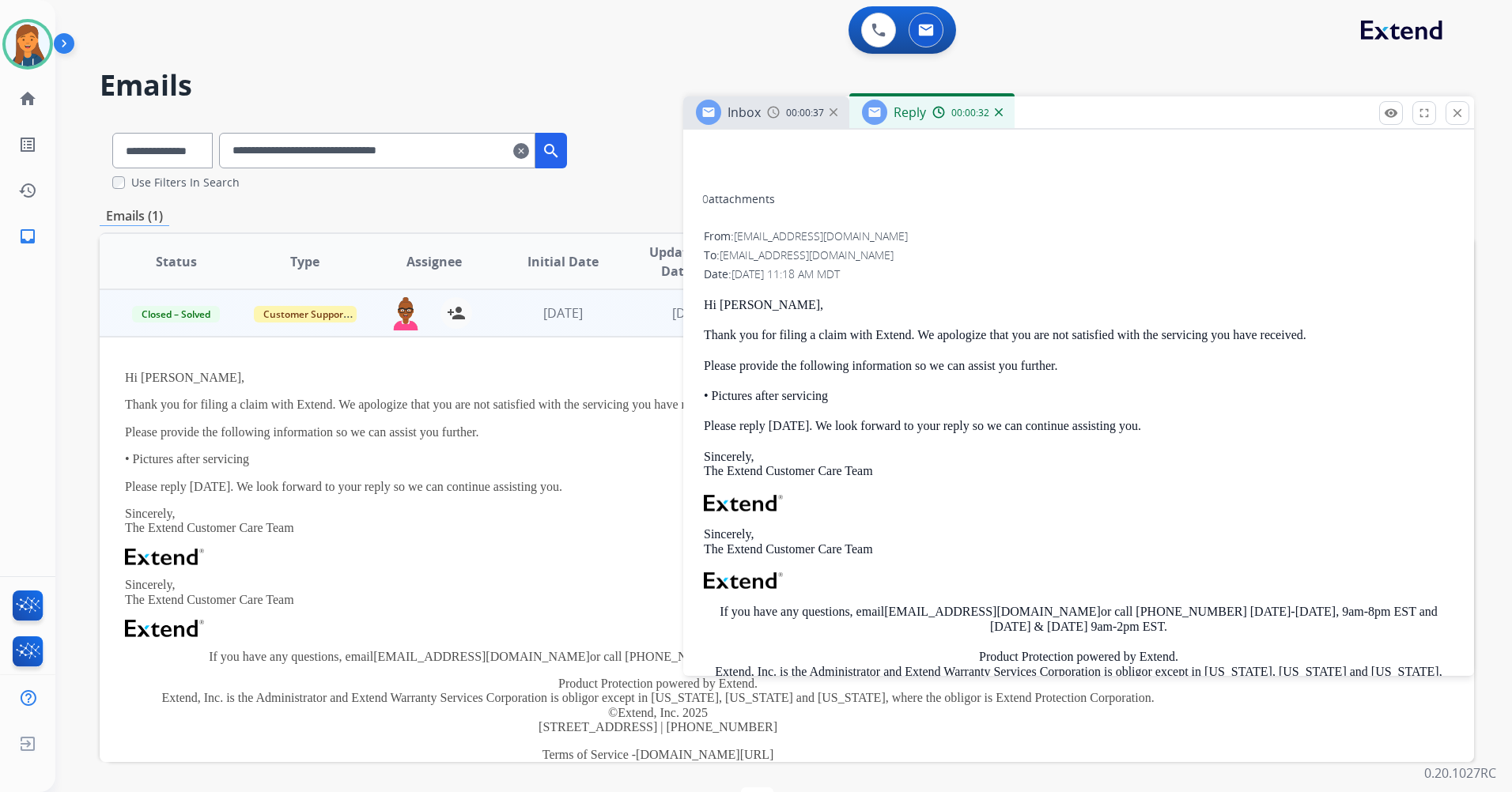
scroll to position [870, 0]
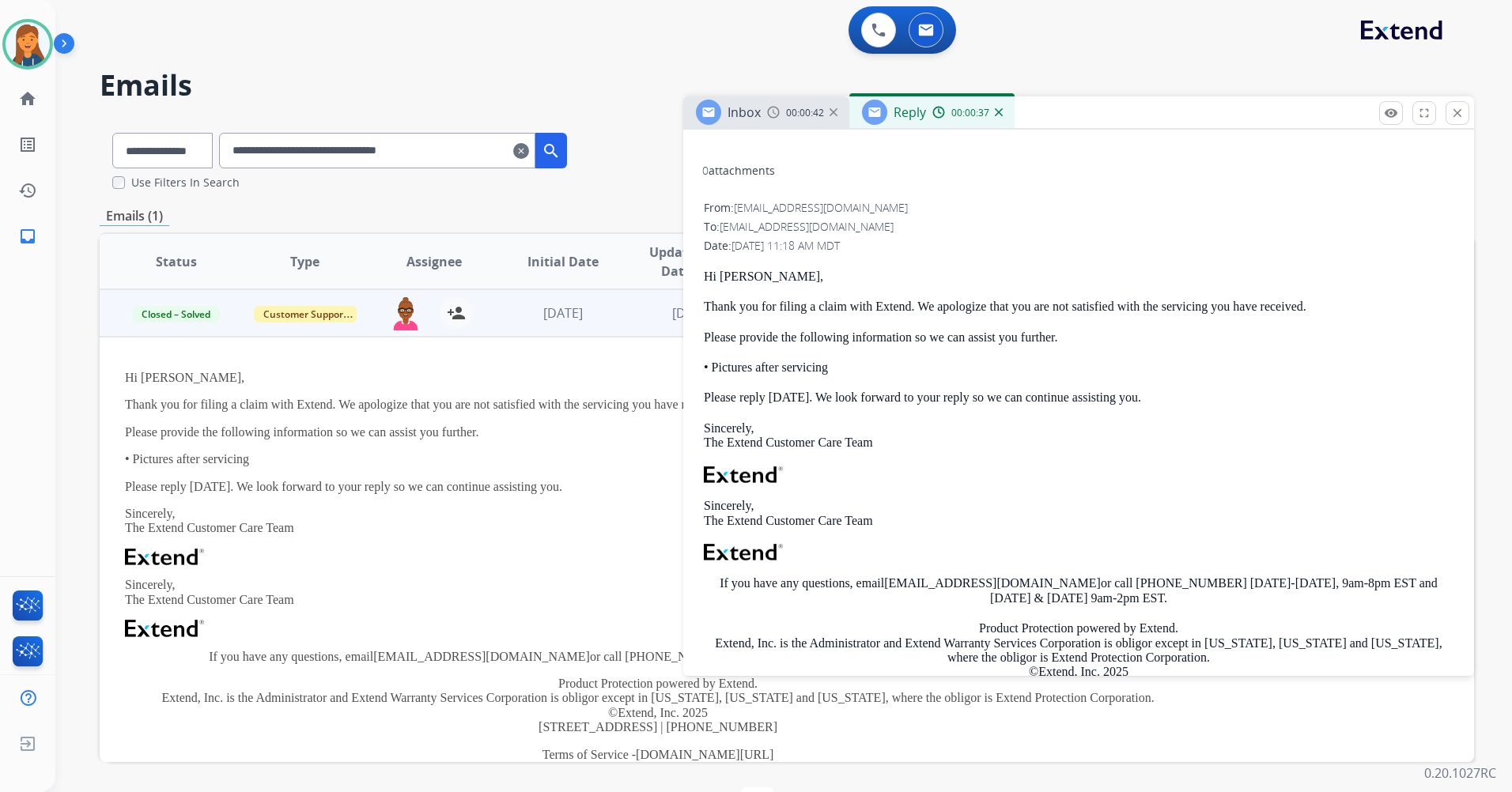
drag, startPoint x: 701, startPoint y: 275, endPoint x: 1182, endPoint y: 400, distance: 497.0
click at [1182, 400] on div "**********" at bounding box center [1078, 219] width 791 height 1118
copy div "Hi [PERSON_NAME], Thank you for filing a claim with Extend. We apologize that y…"
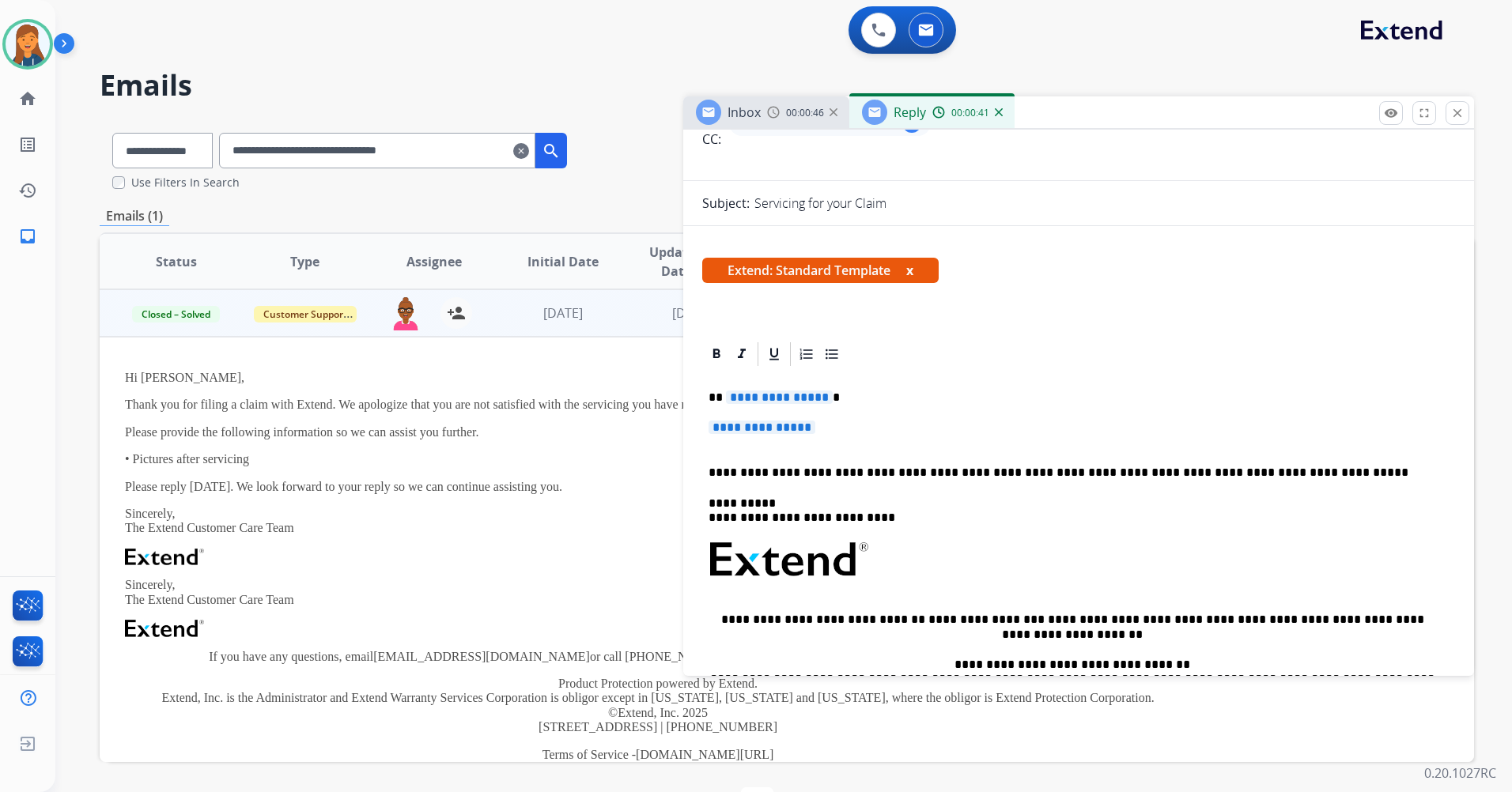
scroll to position [158, 0]
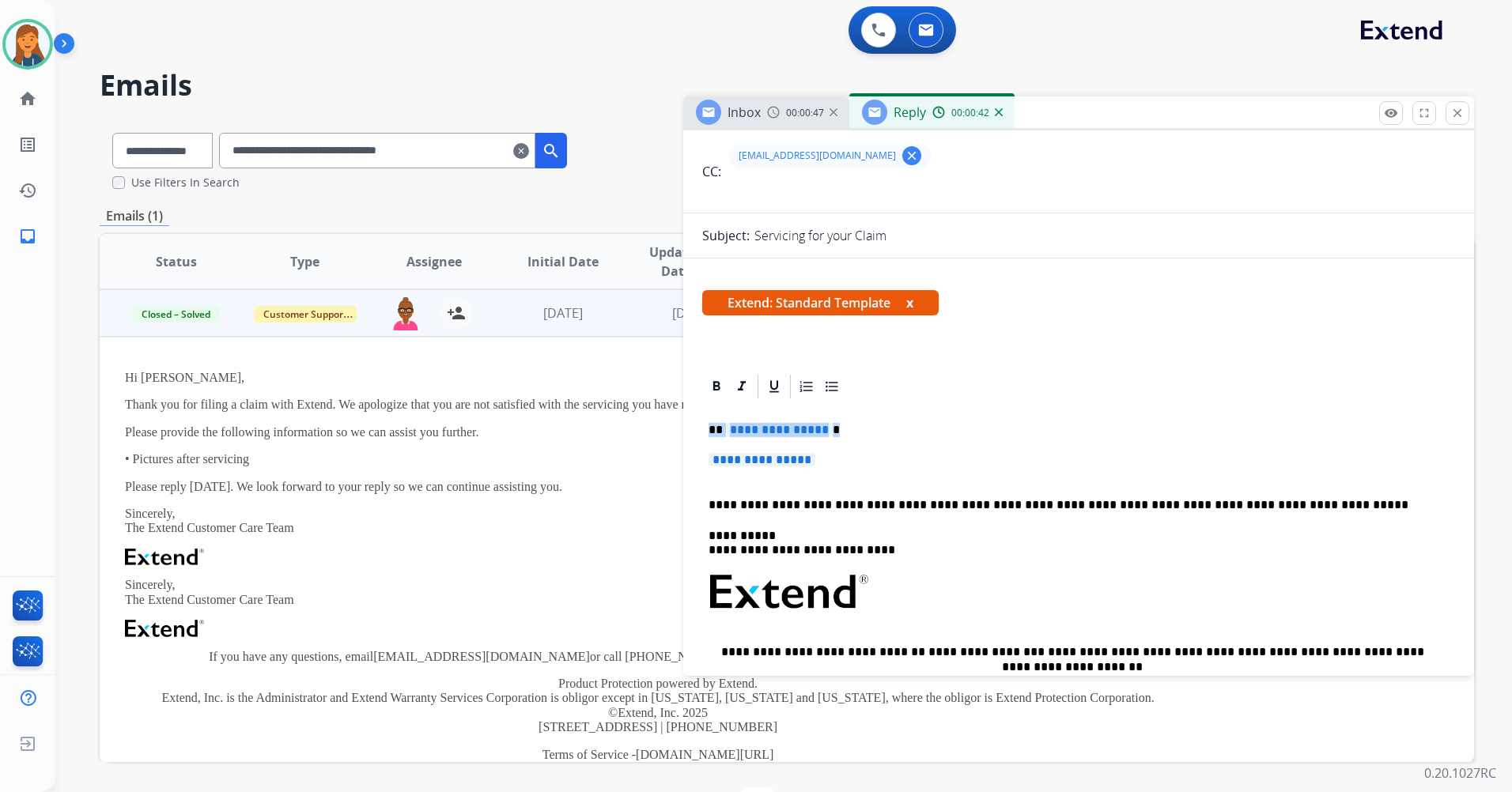
drag, startPoint x: 832, startPoint y: 462, endPoint x: 699, endPoint y: 433, distance: 136.1
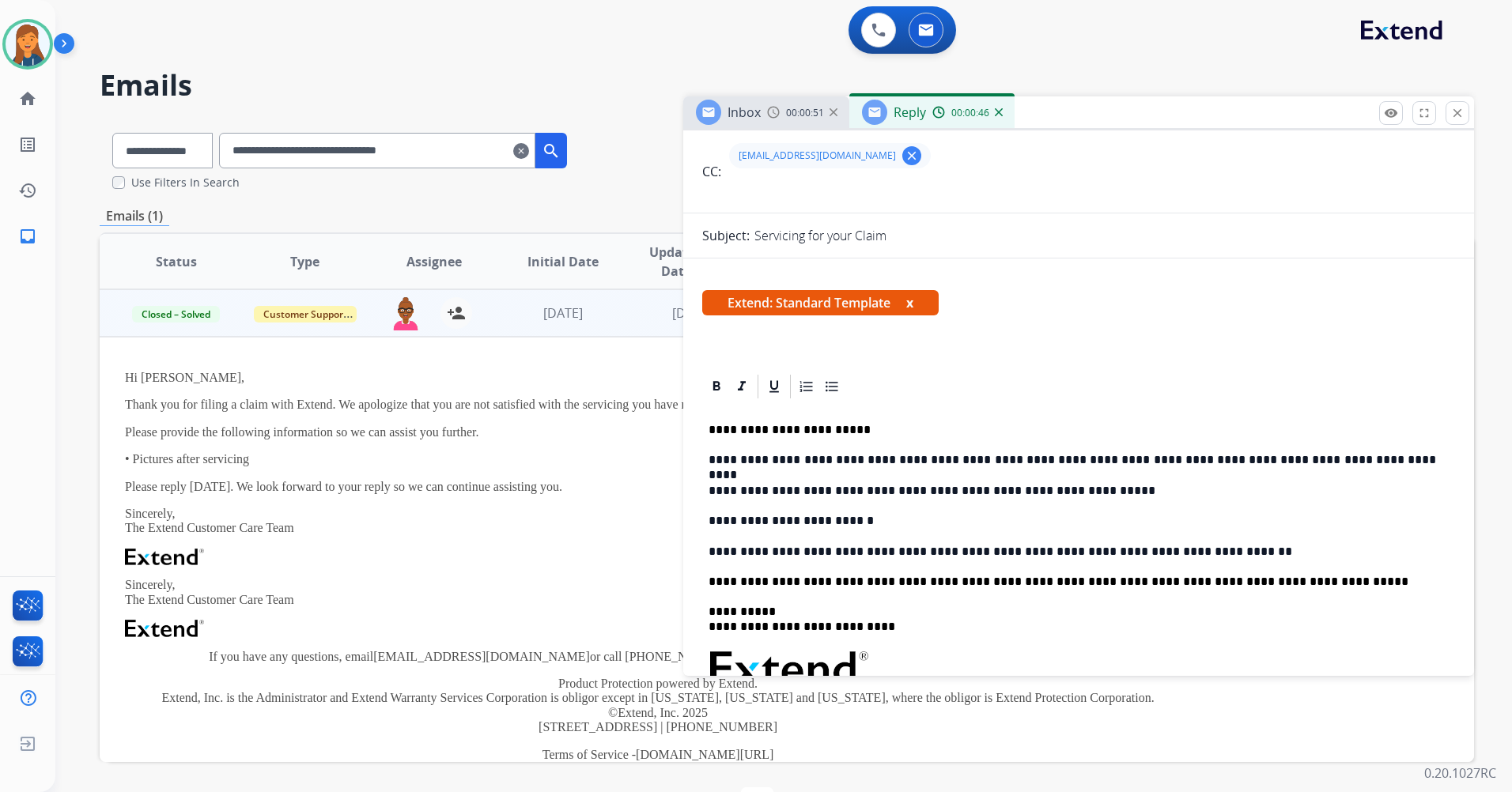
click at [728, 429] on p "**********" at bounding box center [1072, 430] width 727 height 14
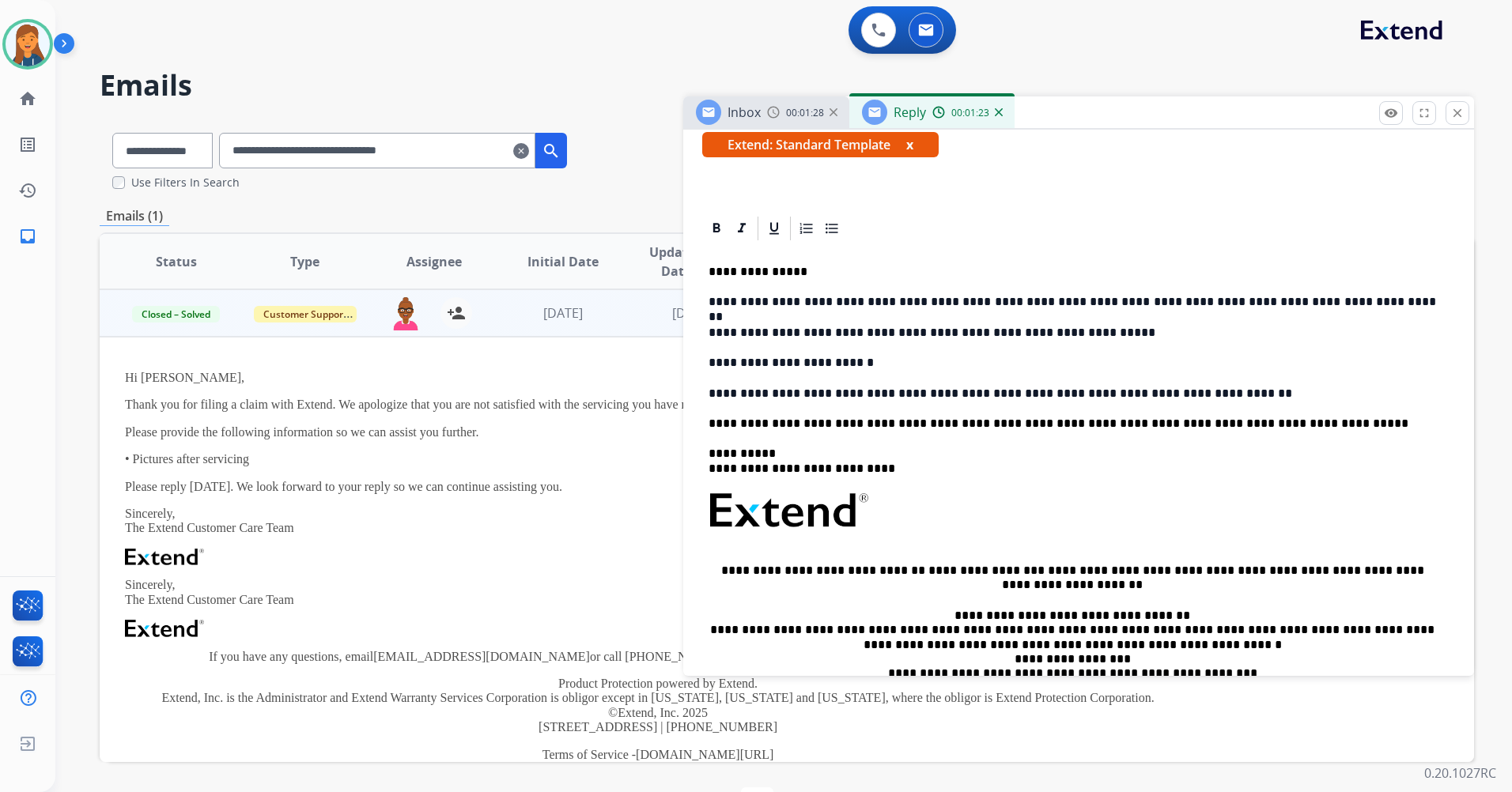
scroll to position [0, 0]
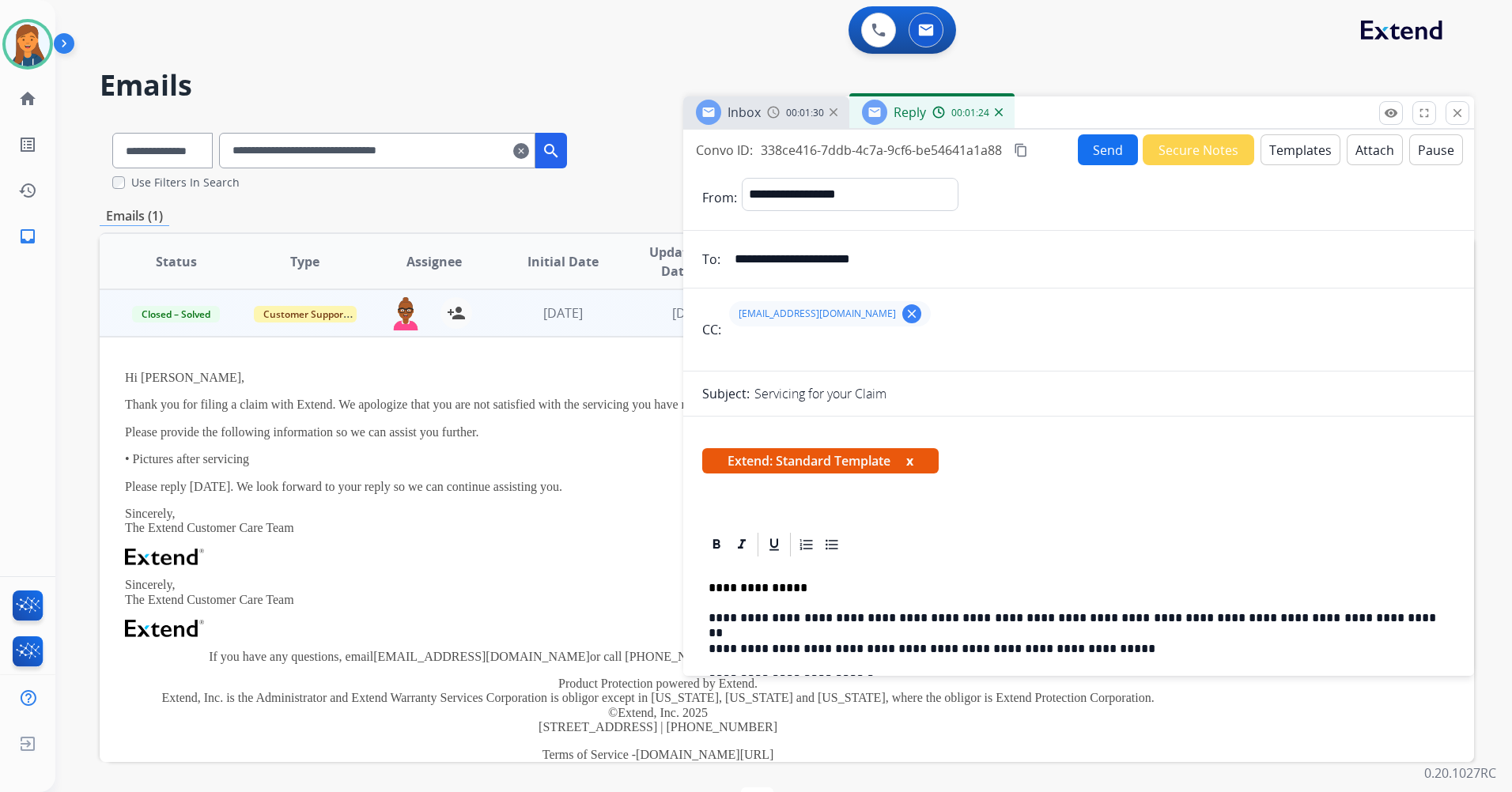
drag, startPoint x: 813, startPoint y: 380, endPoint x: 1028, endPoint y: 139, distance: 323.0
click at [1028, 139] on div "Convo ID: 338ce416-7ddb-4c7a-9cf6-be54641a1a88 content_copy Send Secure Notes T…" at bounding box center [1078, 150] width 791 height 31
click at [1023, 154] on mat-icon "content_copy" at bounding box center [1021, 150] width 14 height 14
click at [1117, 155] on button "Send" at bounding box center [1107, 150] width 60 height 31
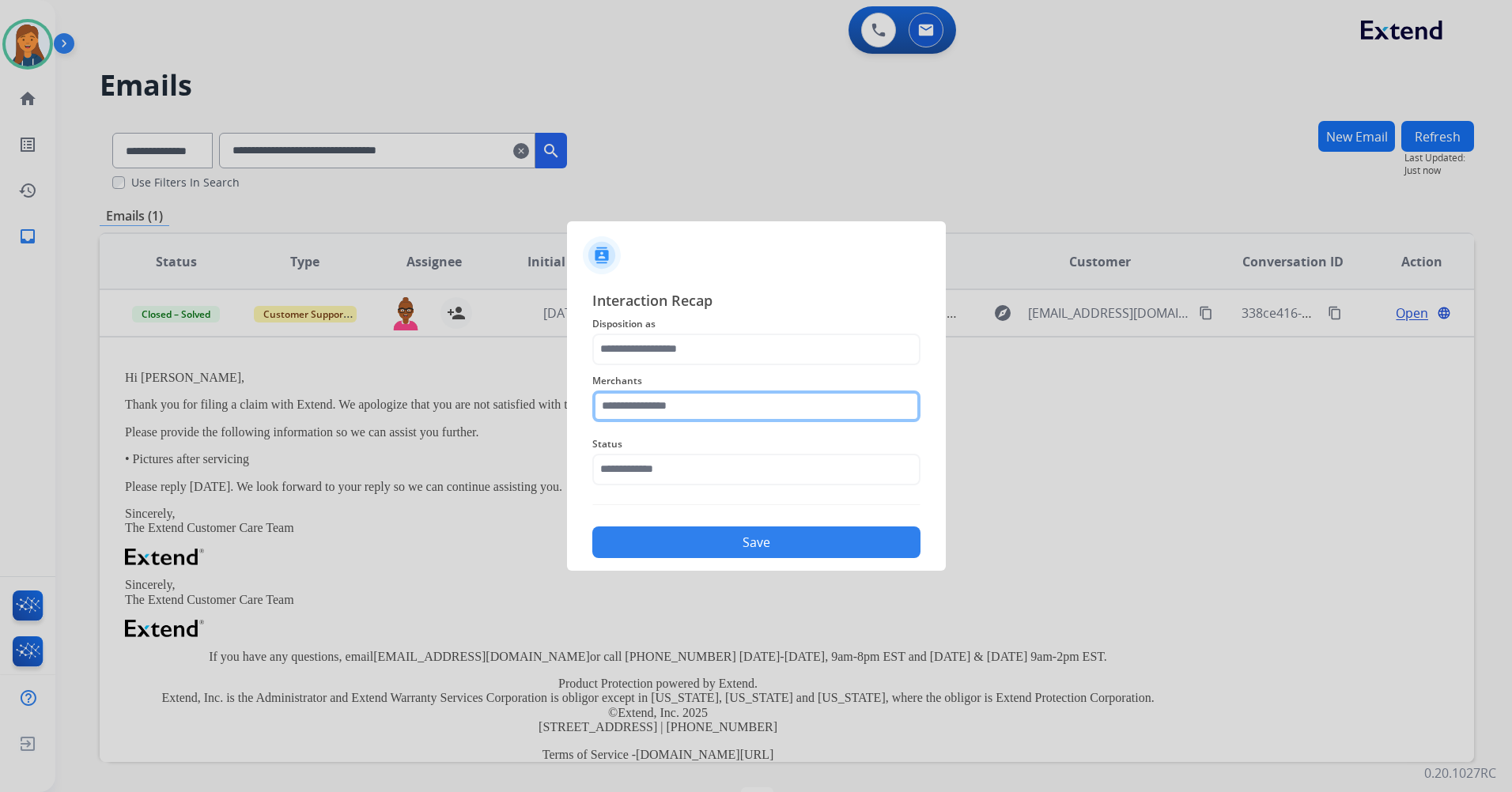
click at [649, 410] on input "text" at bounding box center [756, 406] width 328 height 31
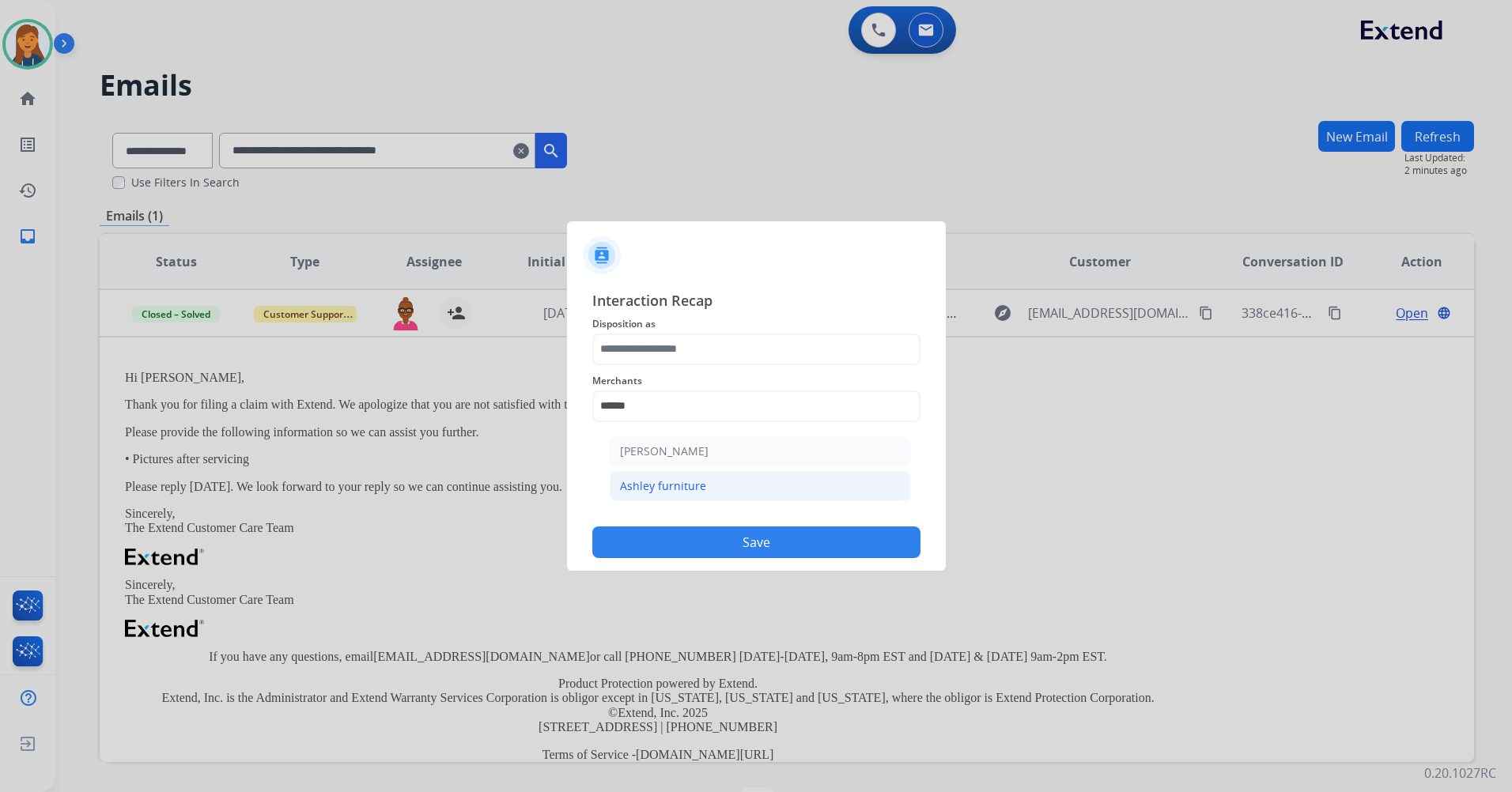
click at [648, 489] on div "Ashley furniture" at bounding box center [663, 487] width 86 height 16
type input "**********"
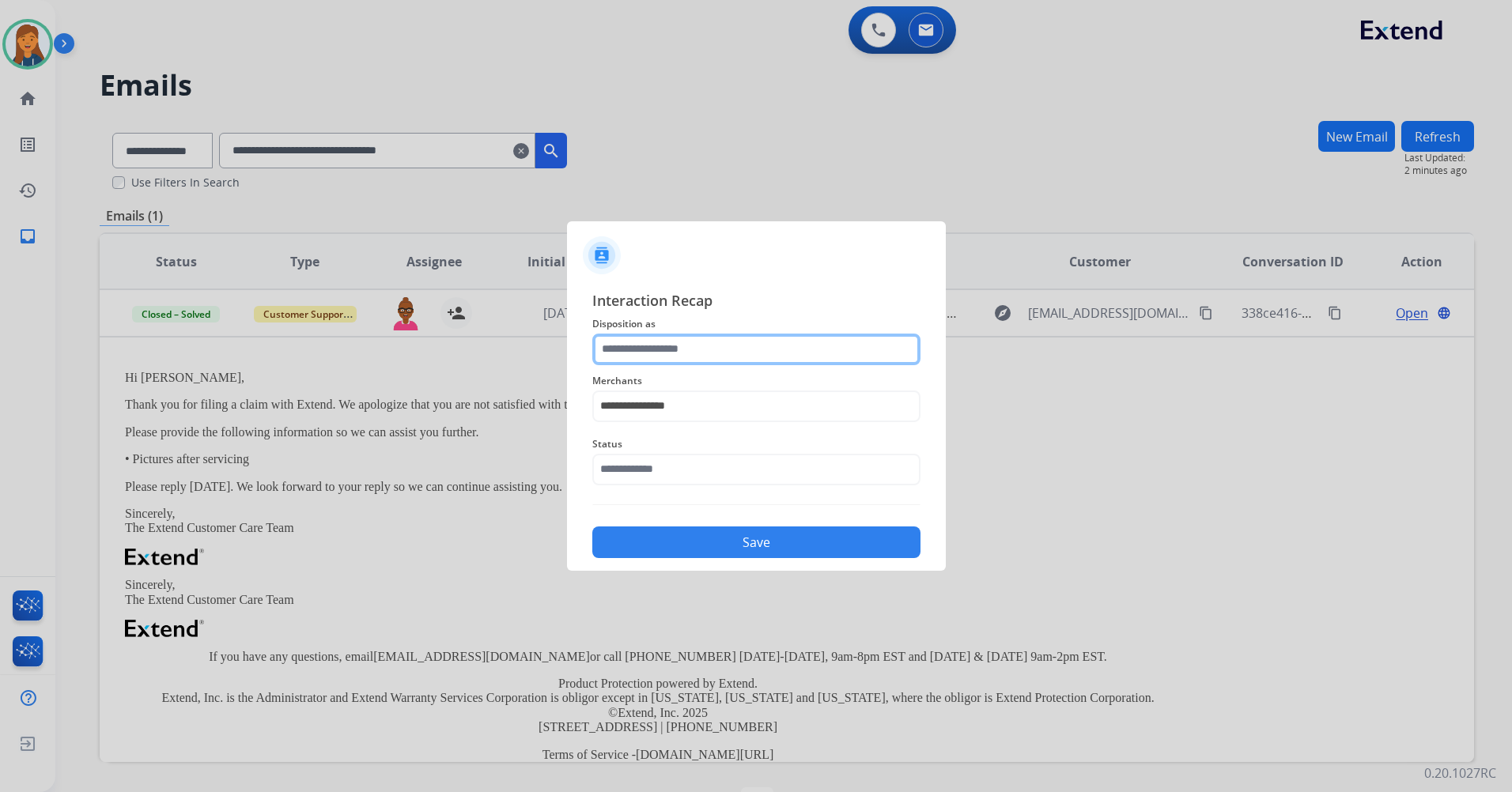
click at [620, 358] on input "text" at bounding box center [756, 349] width 328 height 31
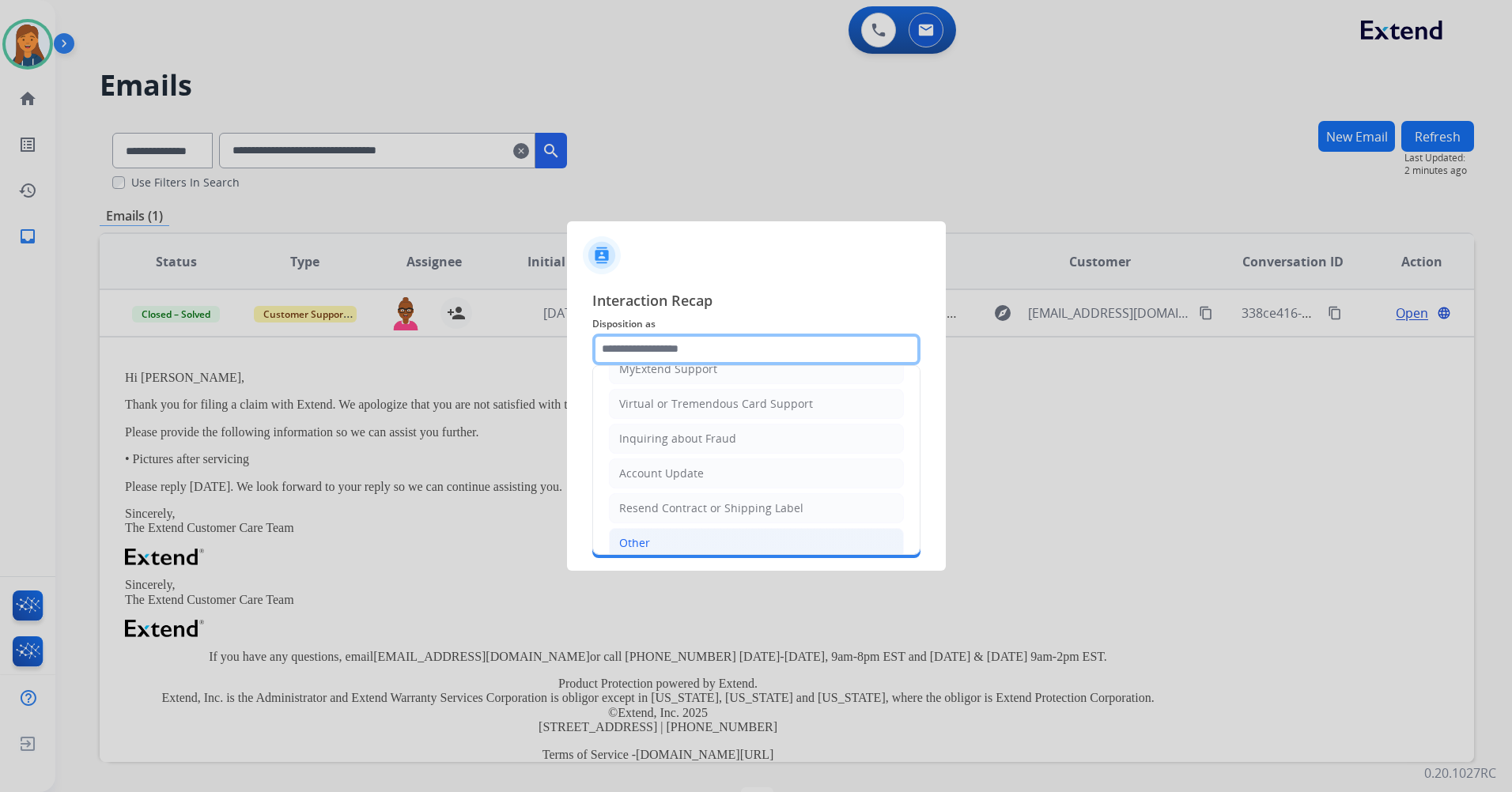
scroll to position [237, 0]
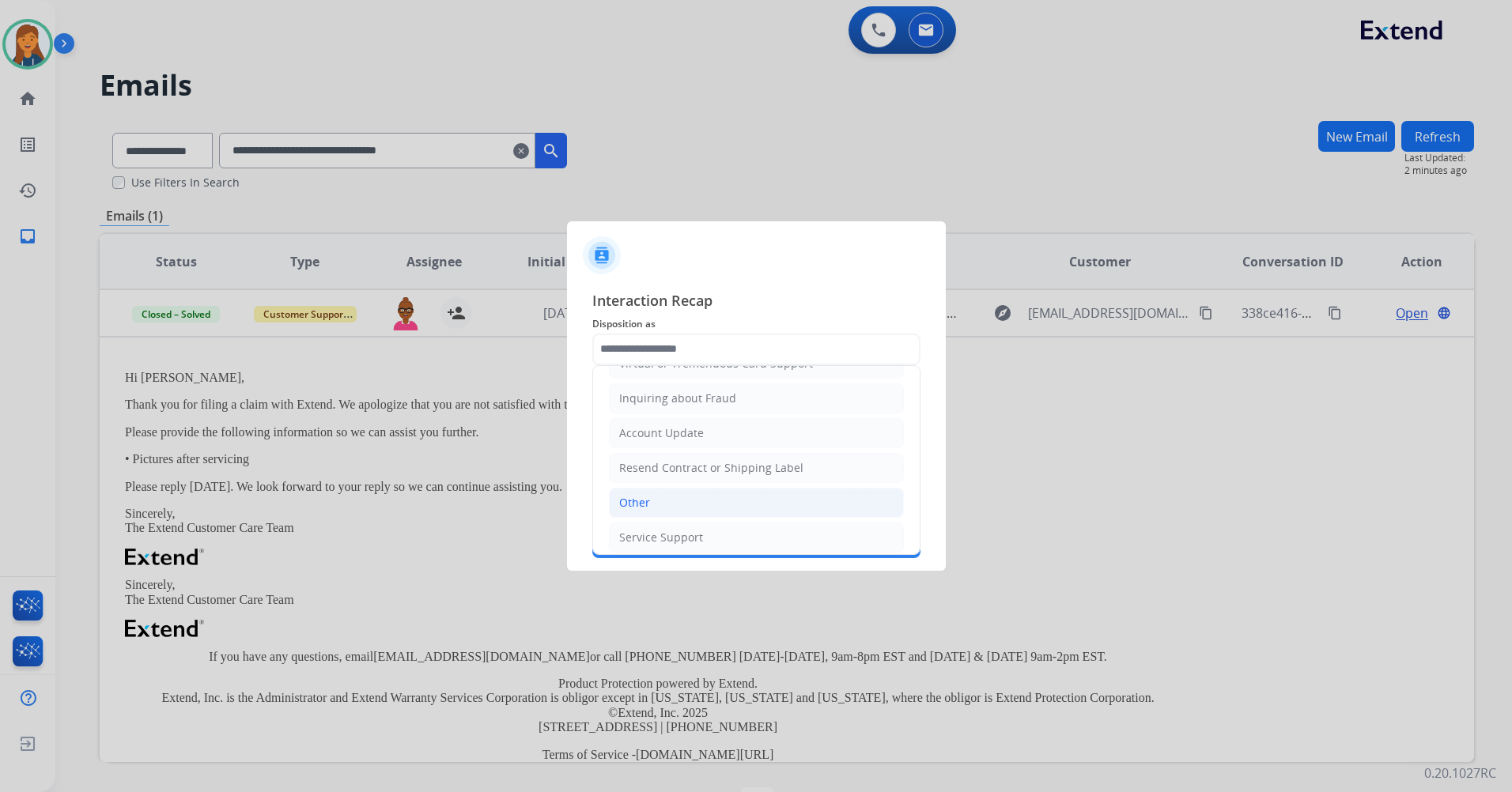
click at [650, 500] on li "Other" at bounding box center [756, 502] width 294 height 30
type input "*****"
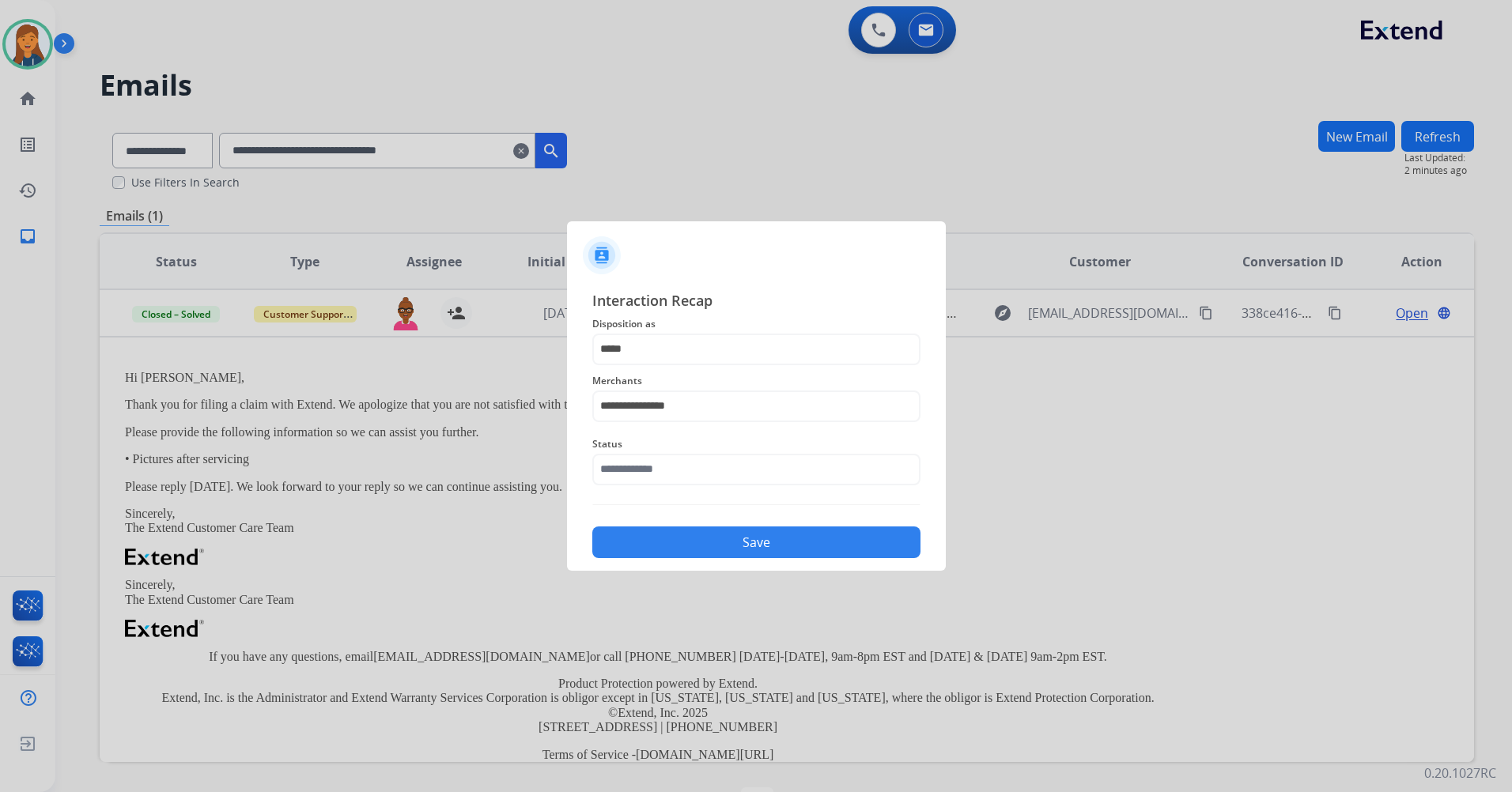
click at [651, 445] on span "Status" at bounding box center [756, 444] width 328 height 19
click at [653, 474] on input "text" at bounding box center [756, 470] width 328 height 31
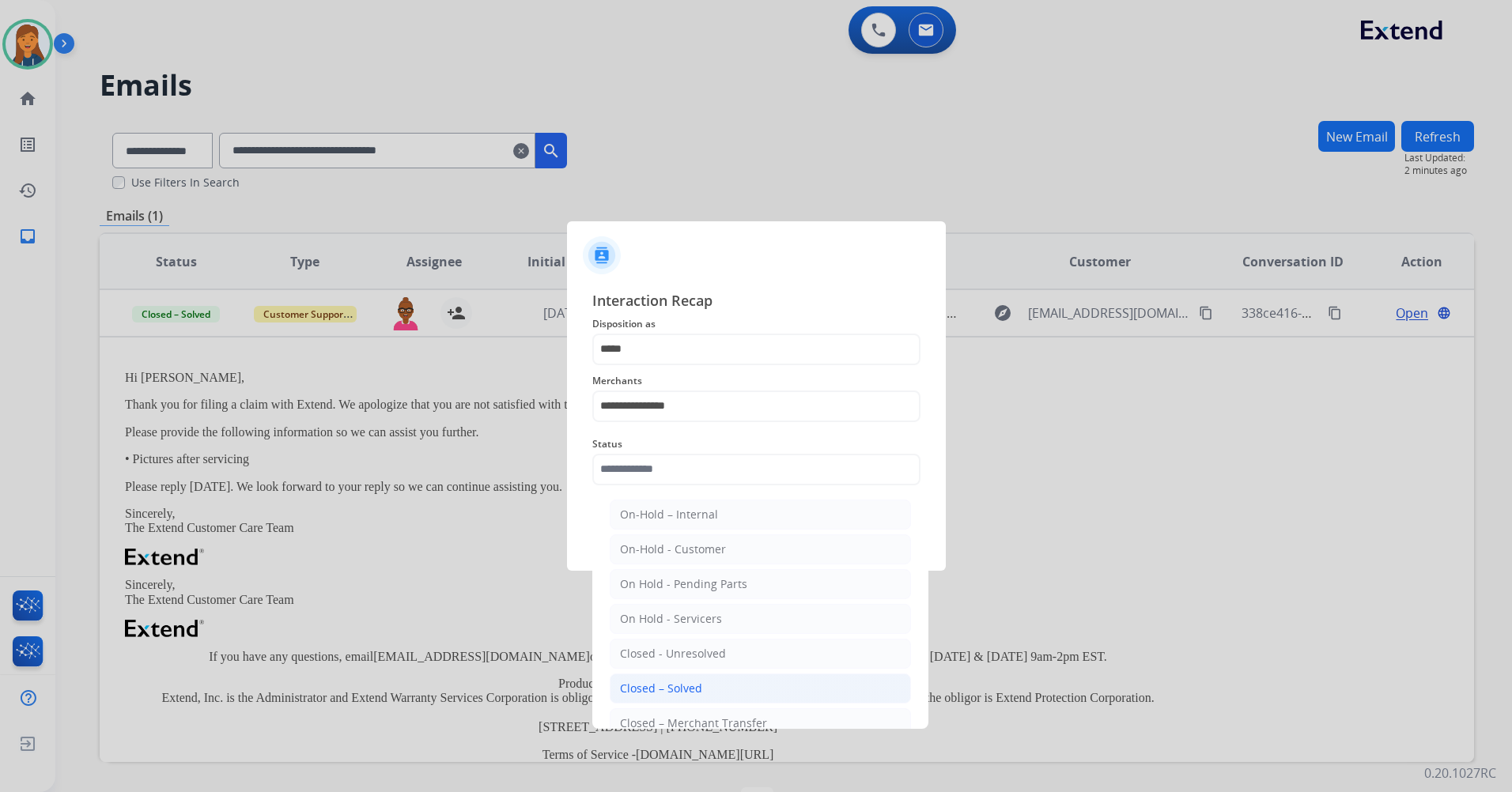
click at [675, 681] on div "Closed – Solved" at bounding box center [661, 689] width 83 height 16
type input "**********"
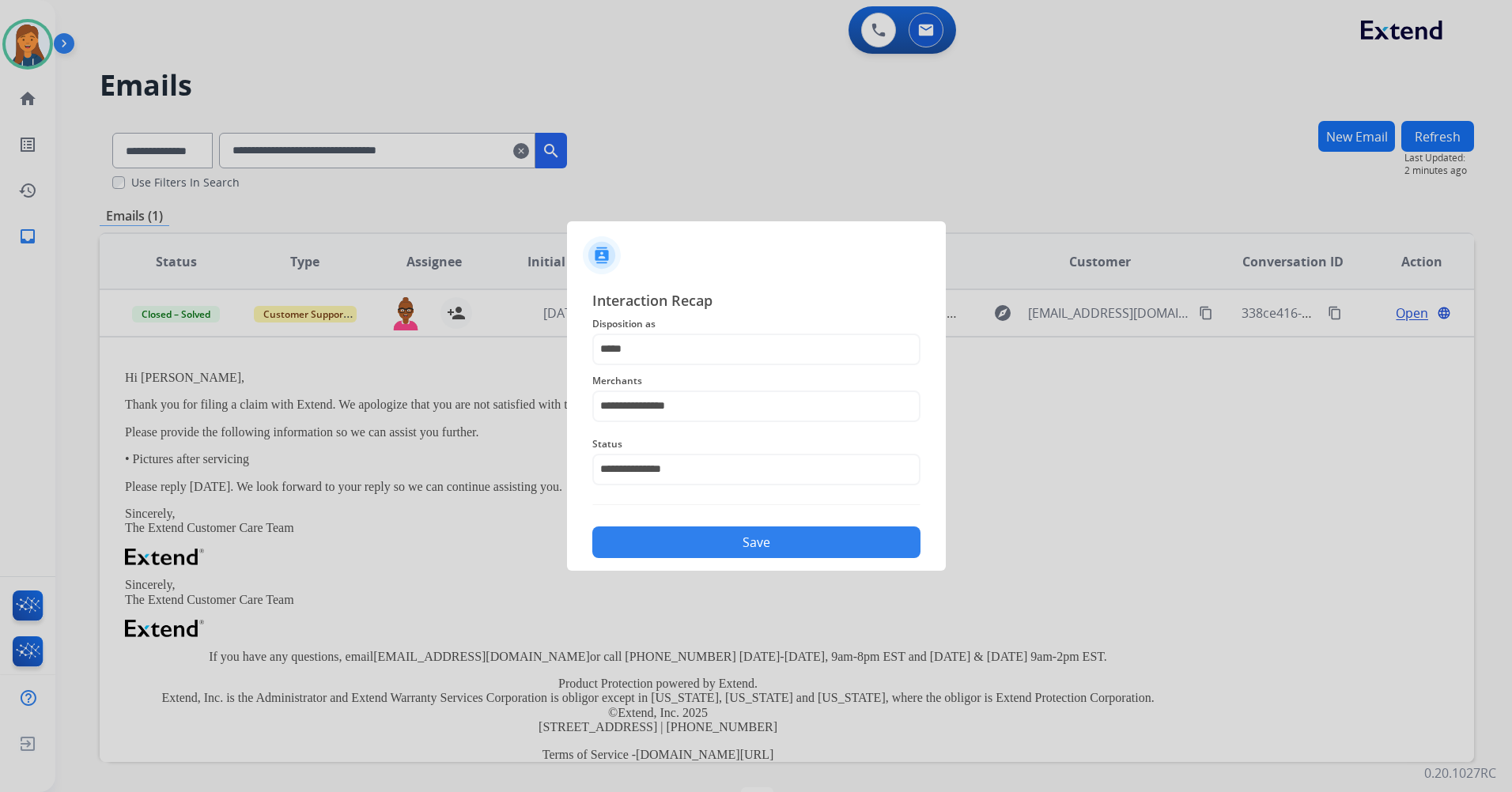
click at [704, 546] on button "Save" at bounding box center [756, 542] width 328 height 31
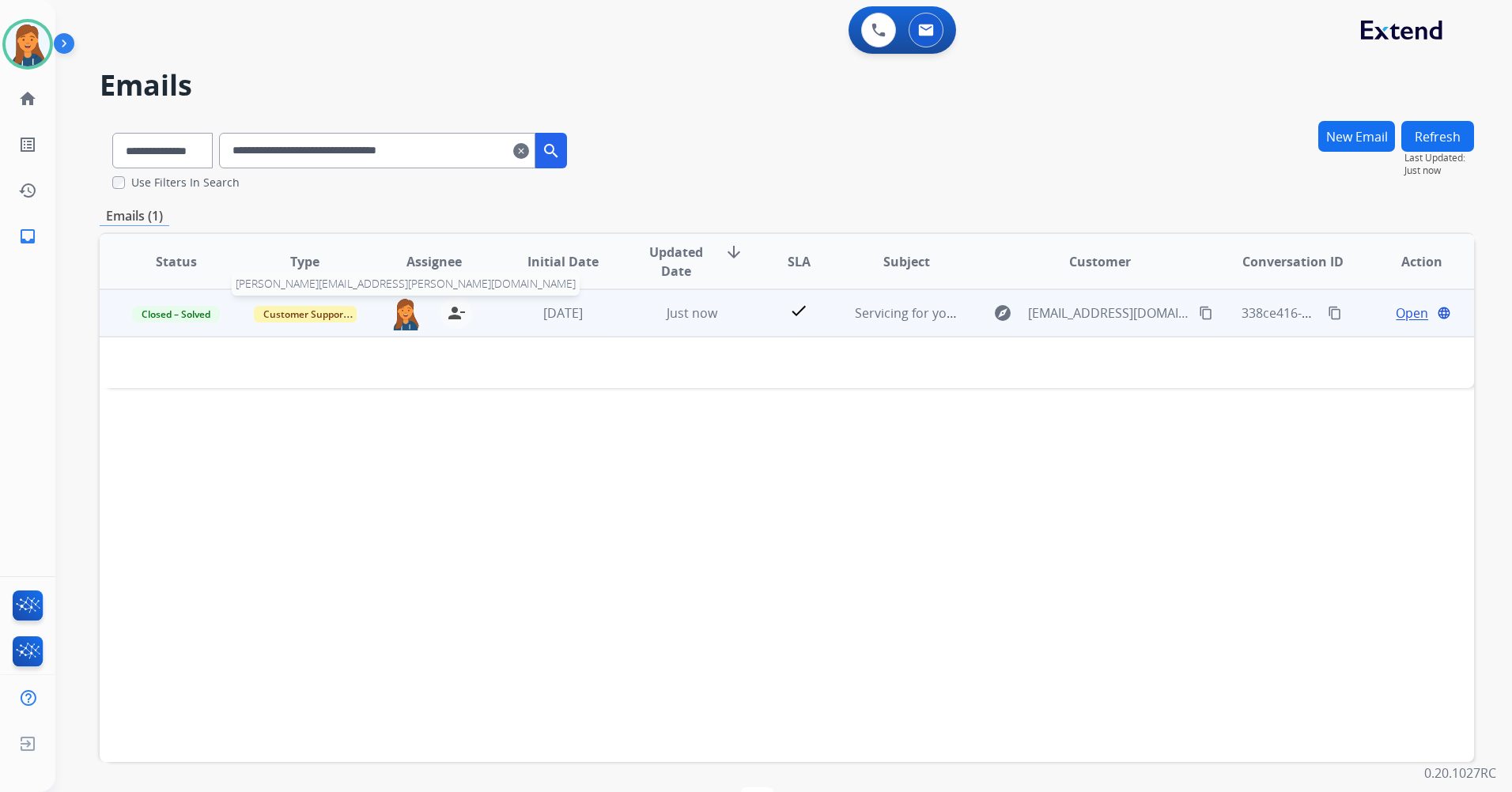
click at [408, 322] on img at bounding box center [405, 313] width 31 height 33
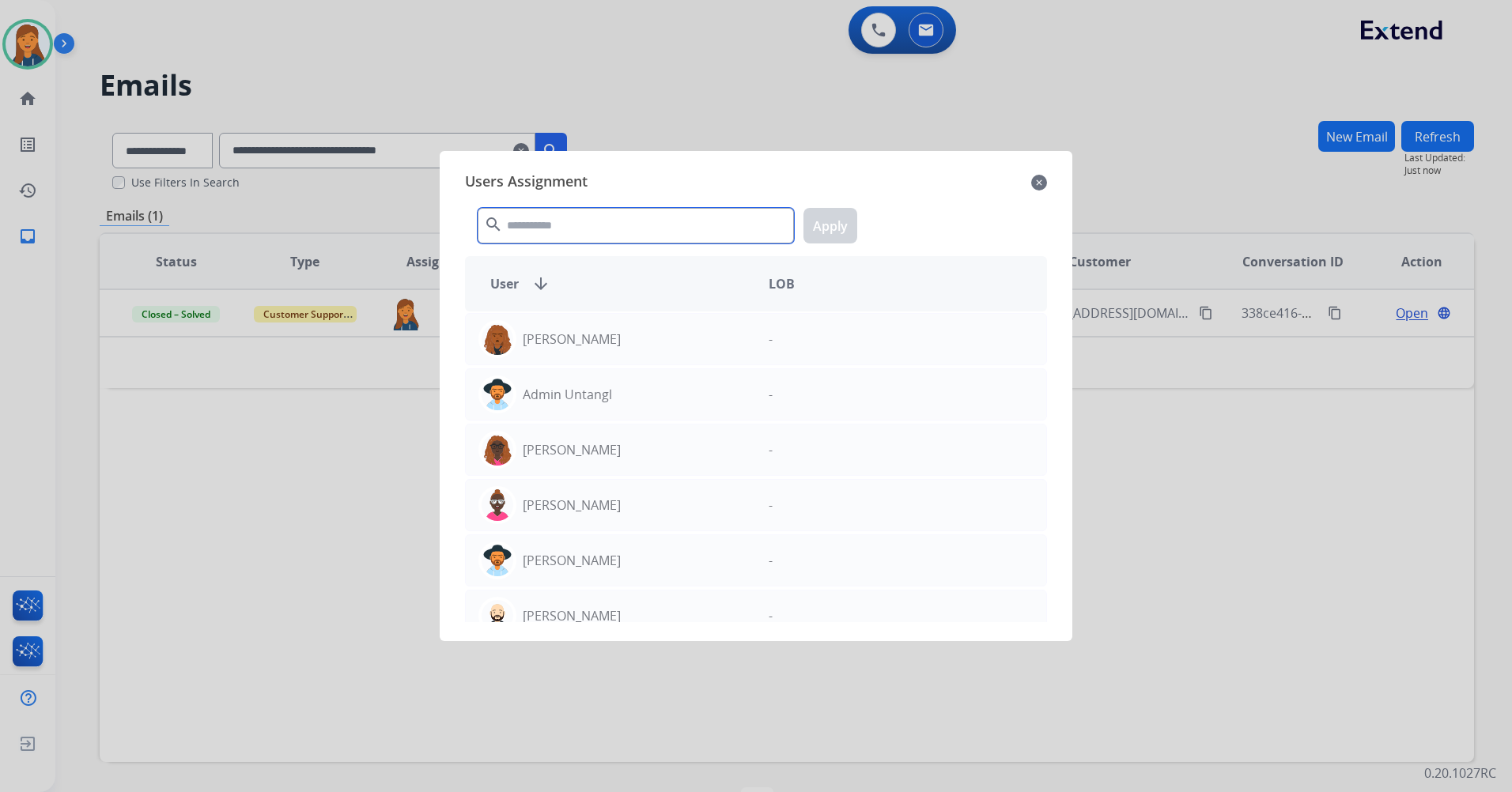
click at [576, 242] on input "text" at bounding box center [636, 226] width 316 height 36
click at [573, 233] on input "text" at bounding box center [636, 226] width 316 height 36
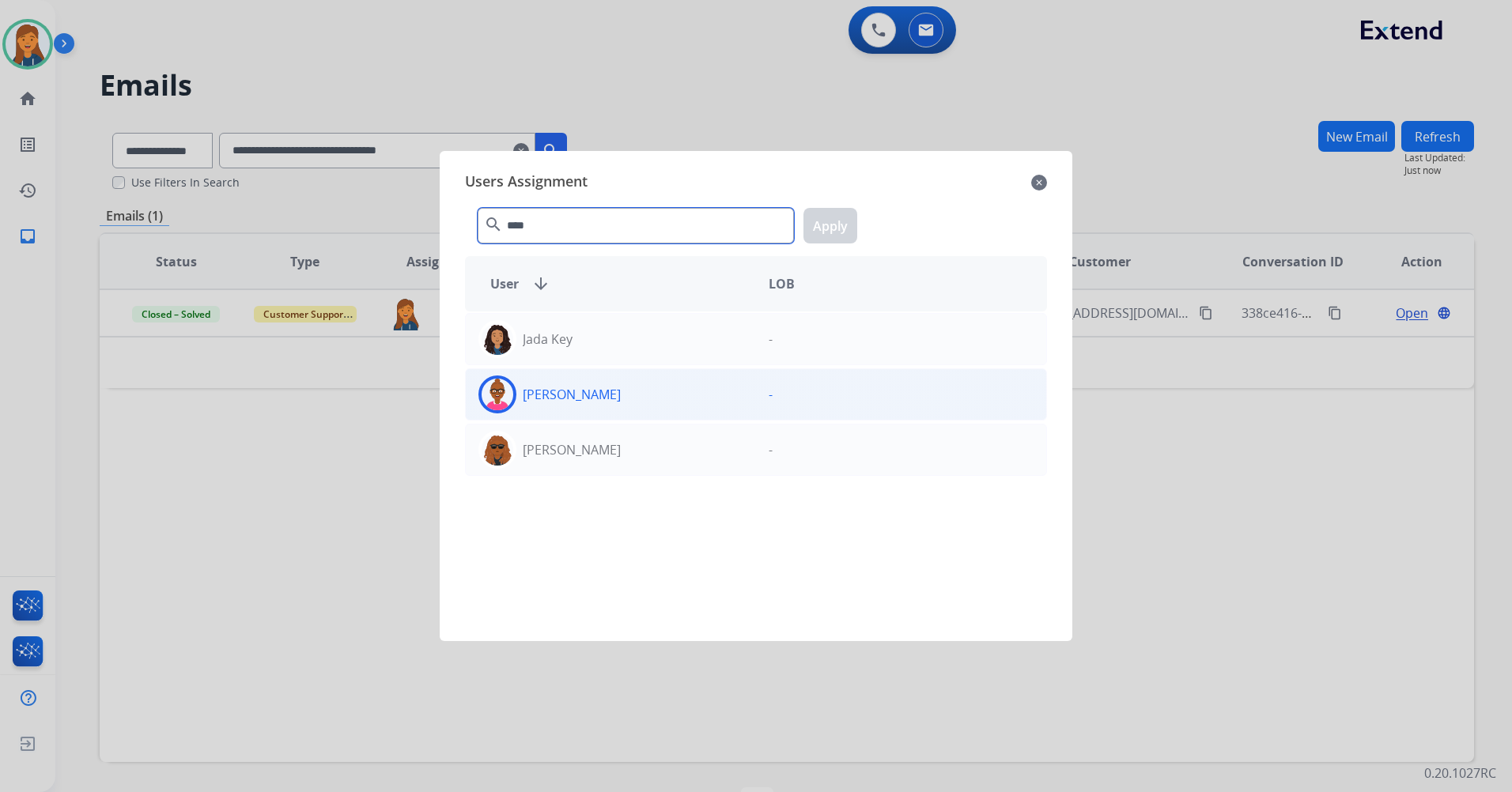
type input "****"
click at [615, 389] on div "Jada Richards" at bounding box center [611, 394] width 290 height 38
click at [826, 228] on button "Apply" at bounding box center [831, 226] width 54 height 36
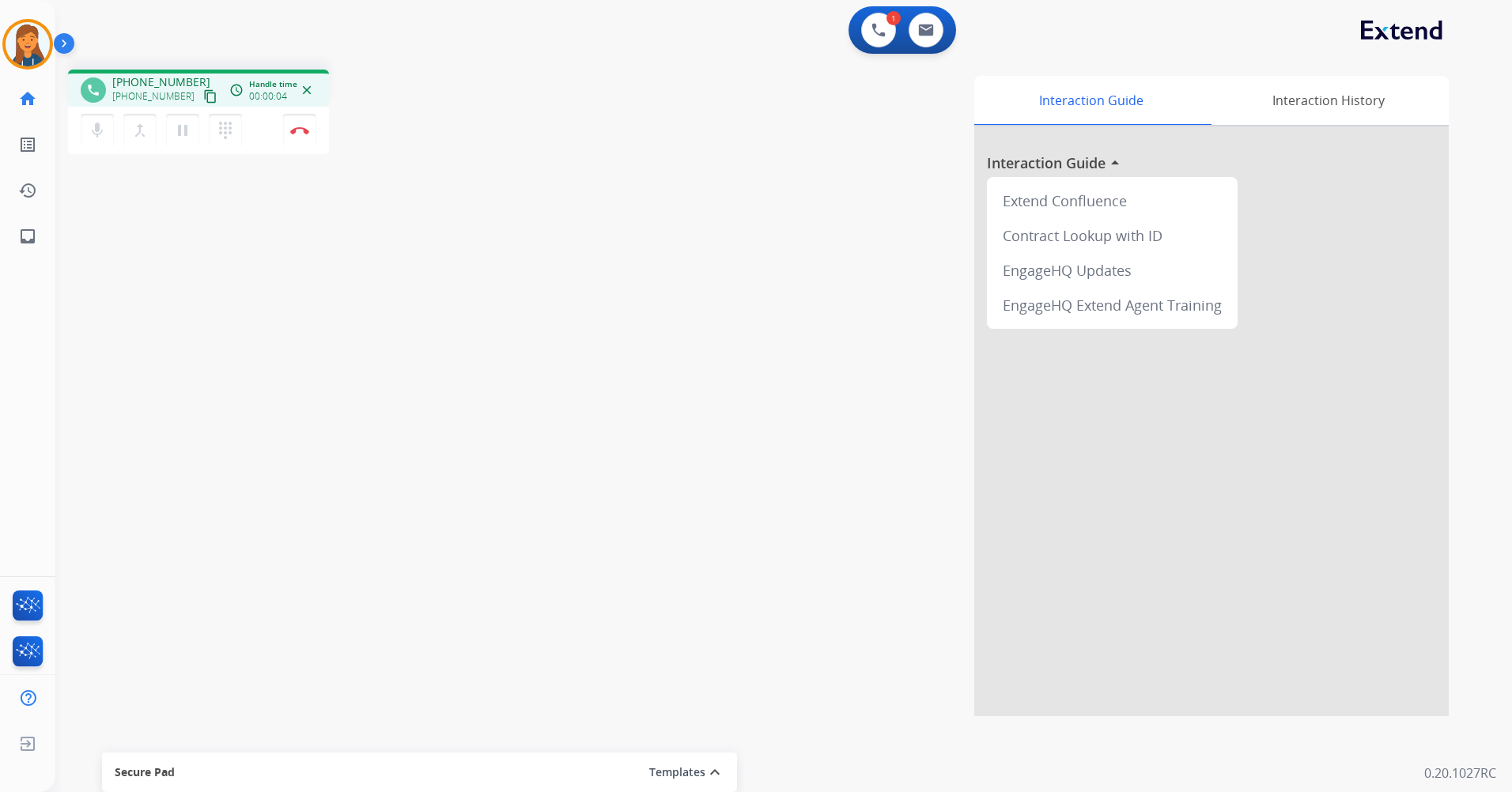
click at [203, 94] on mat-icon "content_copy" at bounding box center [210, 97] width 14 height 14
click at [300, 126] on button "Disconnect" at bounding box center [299, 130] width 33 height 33
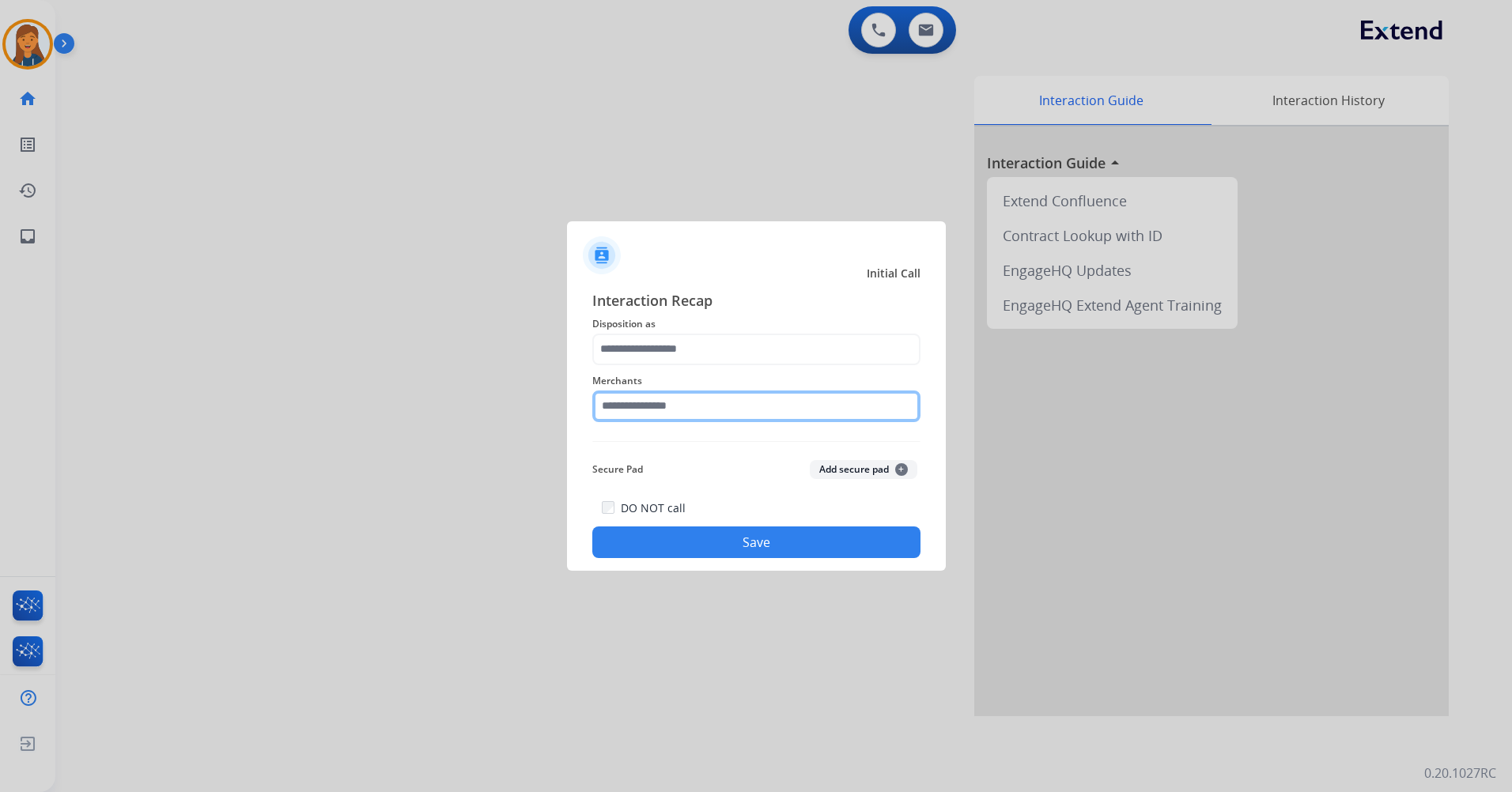
click at [672, 418] on input "text" at bounding box center [756, 406] width 328 height 31
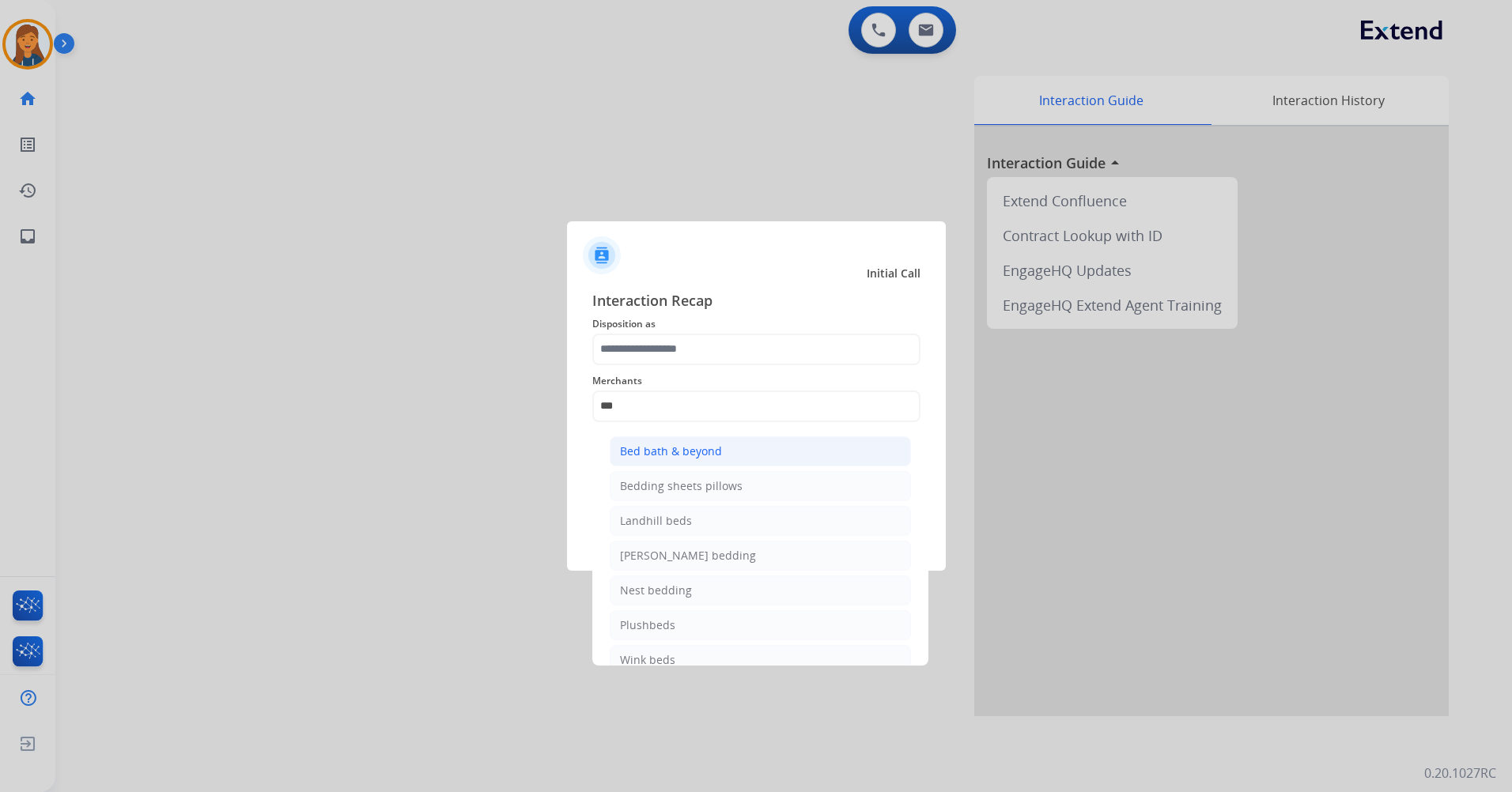
click at [653, 444] on div "Bed bath & beyond" at bounding box center [671, 452] width 102 height 16
type input "**********"
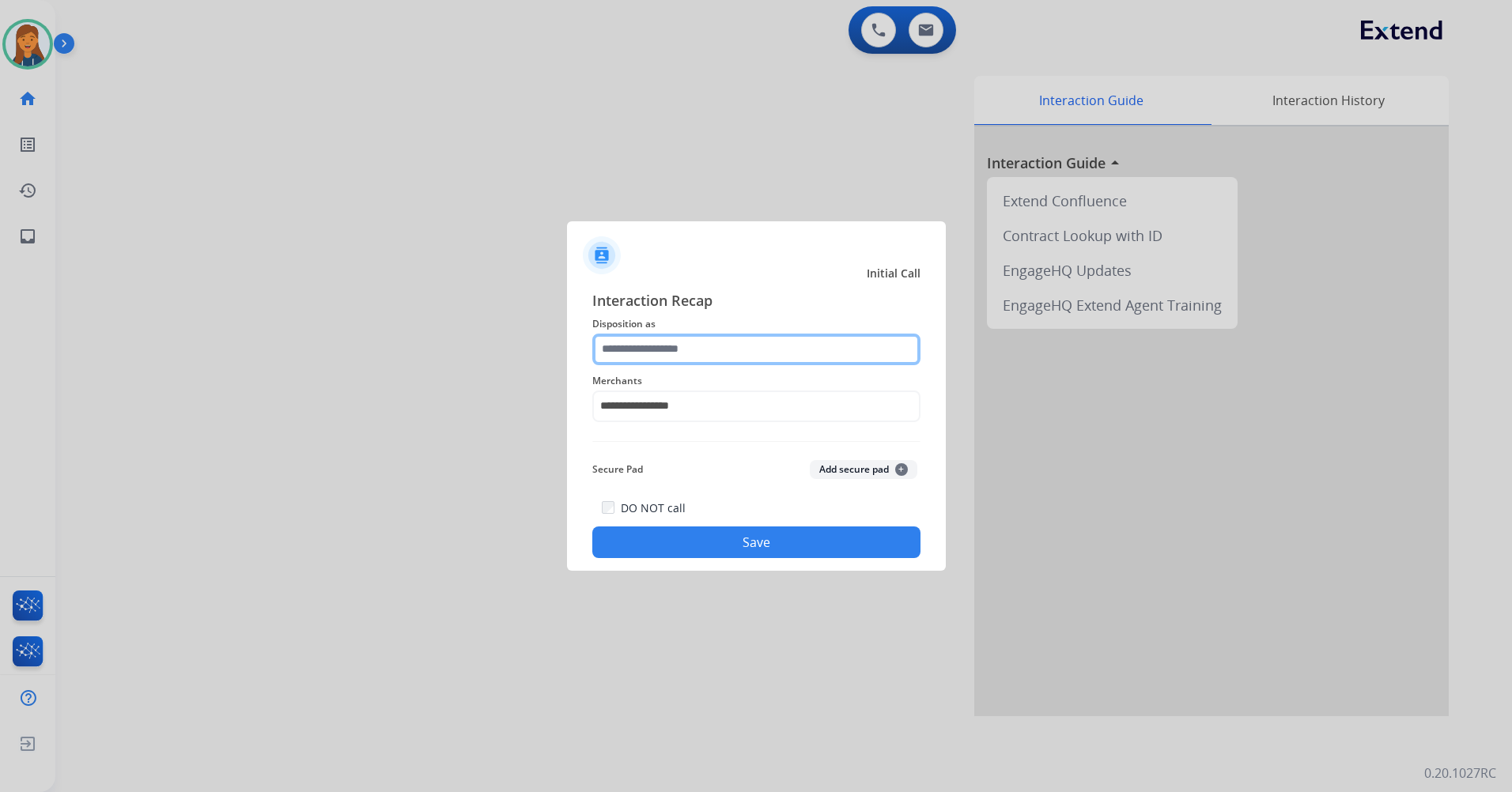
click at [645, 350] on input "text" at bounding box center [756, 349] width 328 height 31
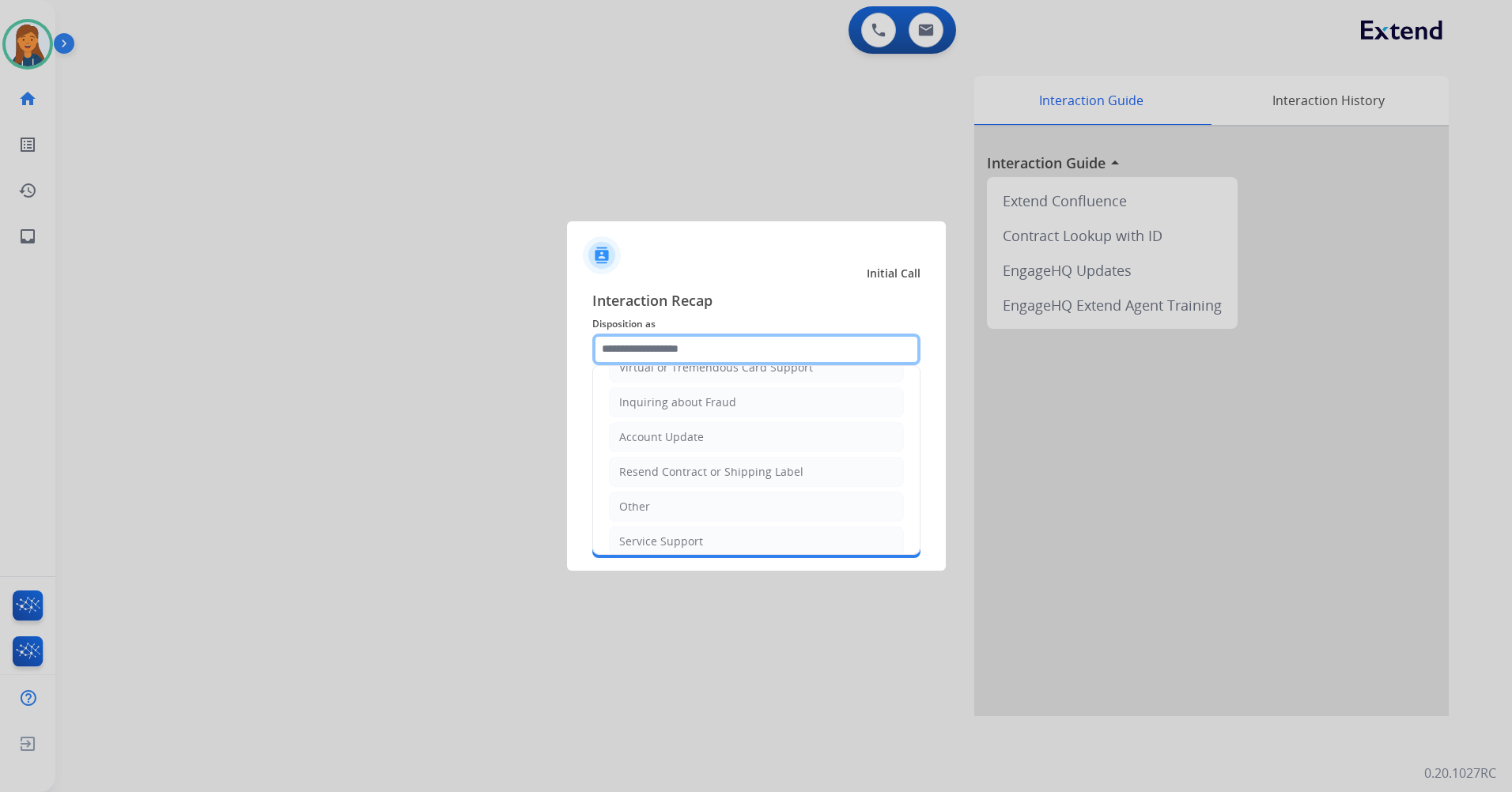
scroll to position [237, 0]
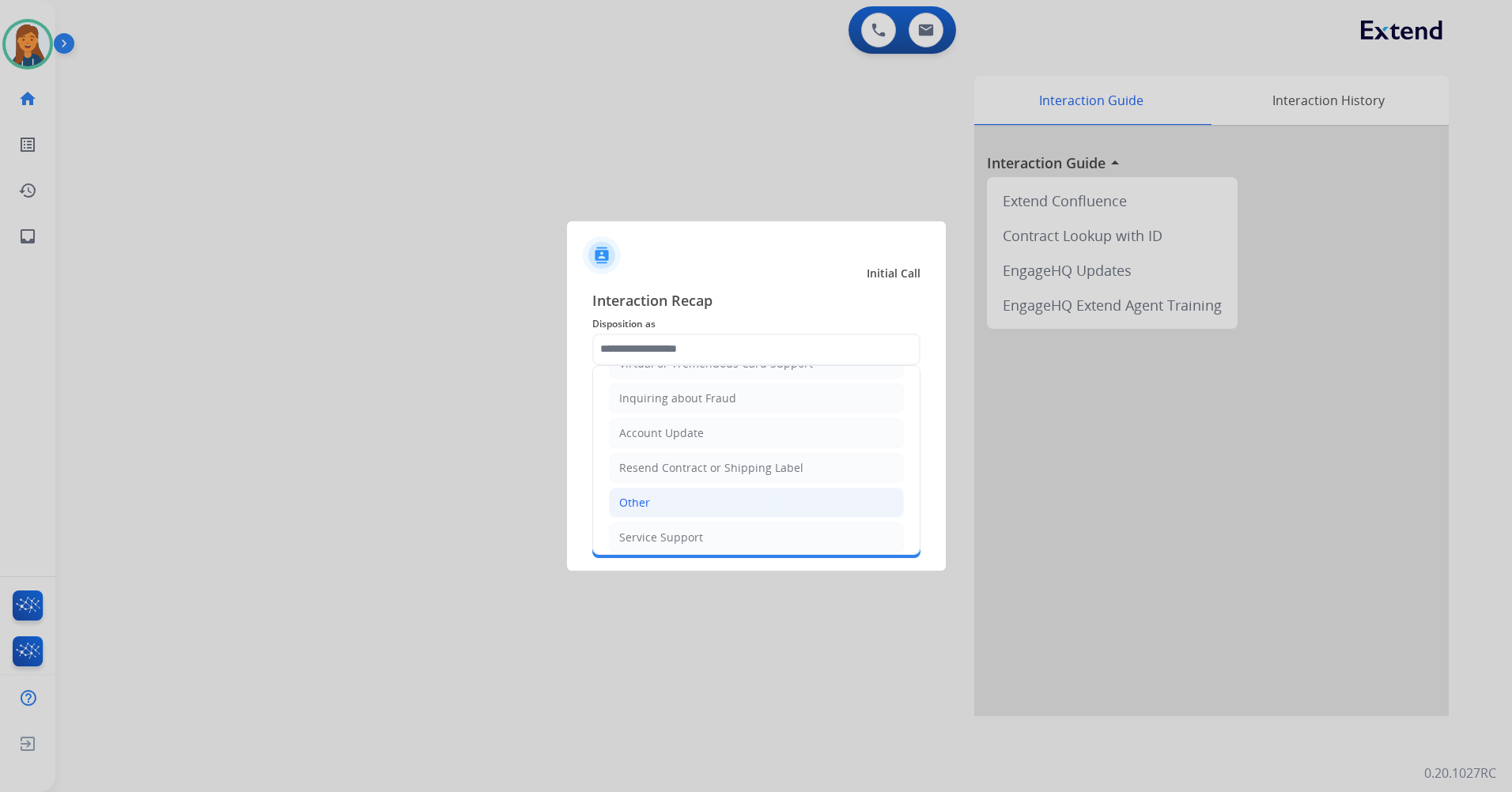
click at [642, 504] on div "Other" at bounding box center [635, 503] width 31 height 16
type input "*****"
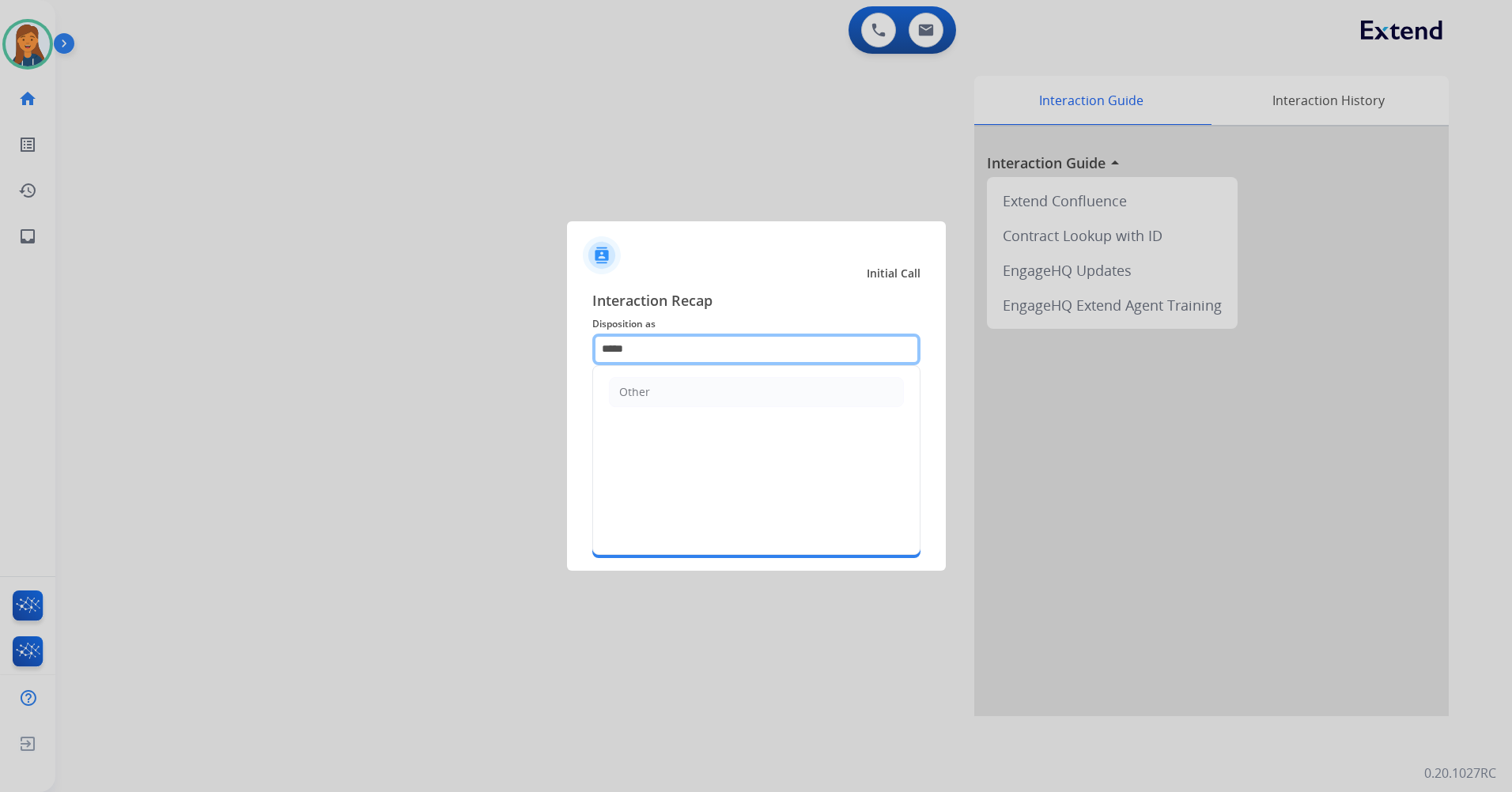
click at [668, 350] on input "*****" at bounding box center [756, 349] width 328 height 31
drag, startPoint x: 668, startPoint y: 350, endPoint x: 424, endPoint y: 343, distance: 244.1
click at [0, 343] on app-contact-recap-modal "**********" at bounding box center [0, 396] width 0 height 792
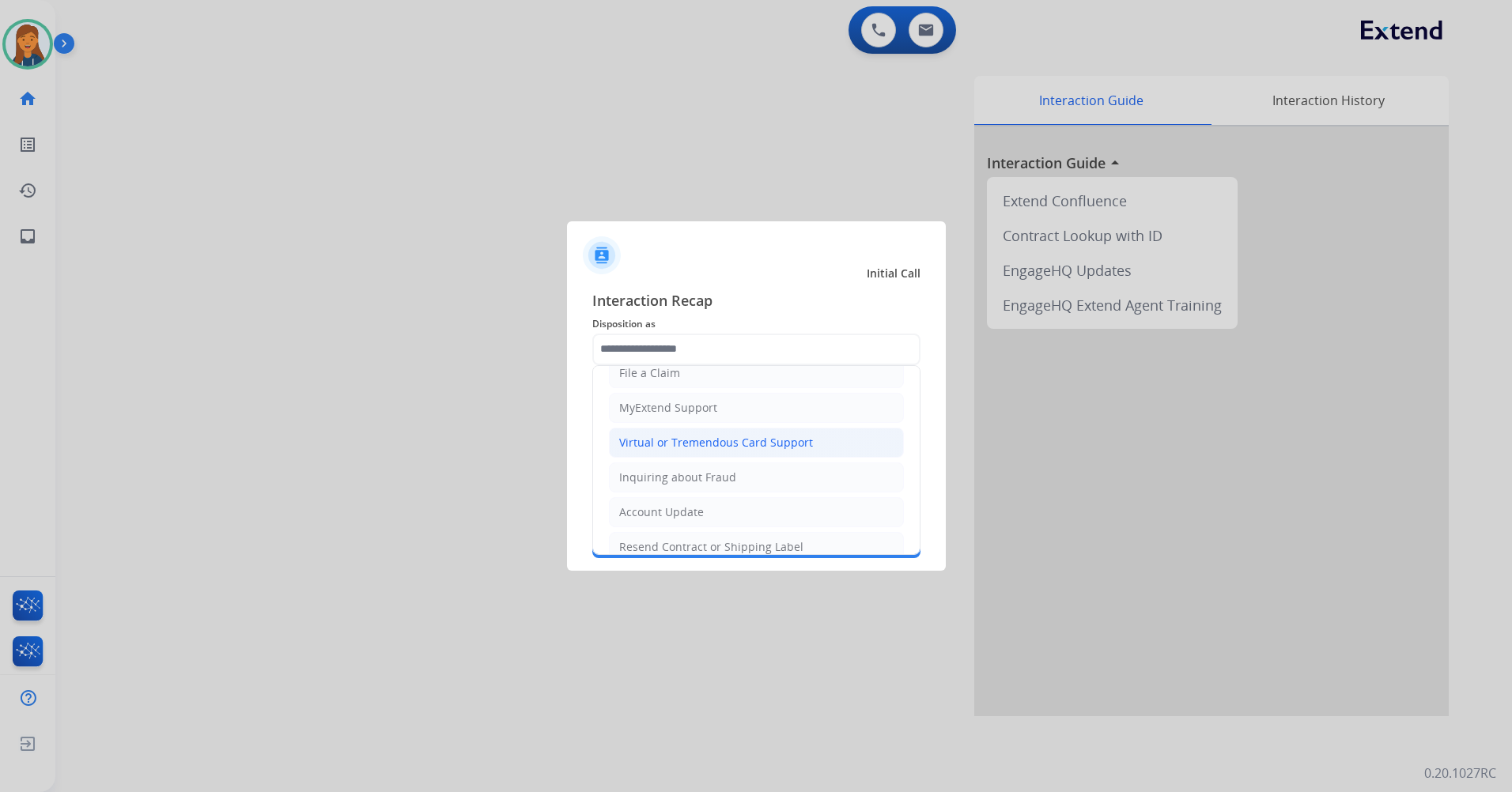
click at [642, 442] on div "Virtual or Tremendous Card Support" at bounding box center [716, 443] width 194 height 16
type input "**********"
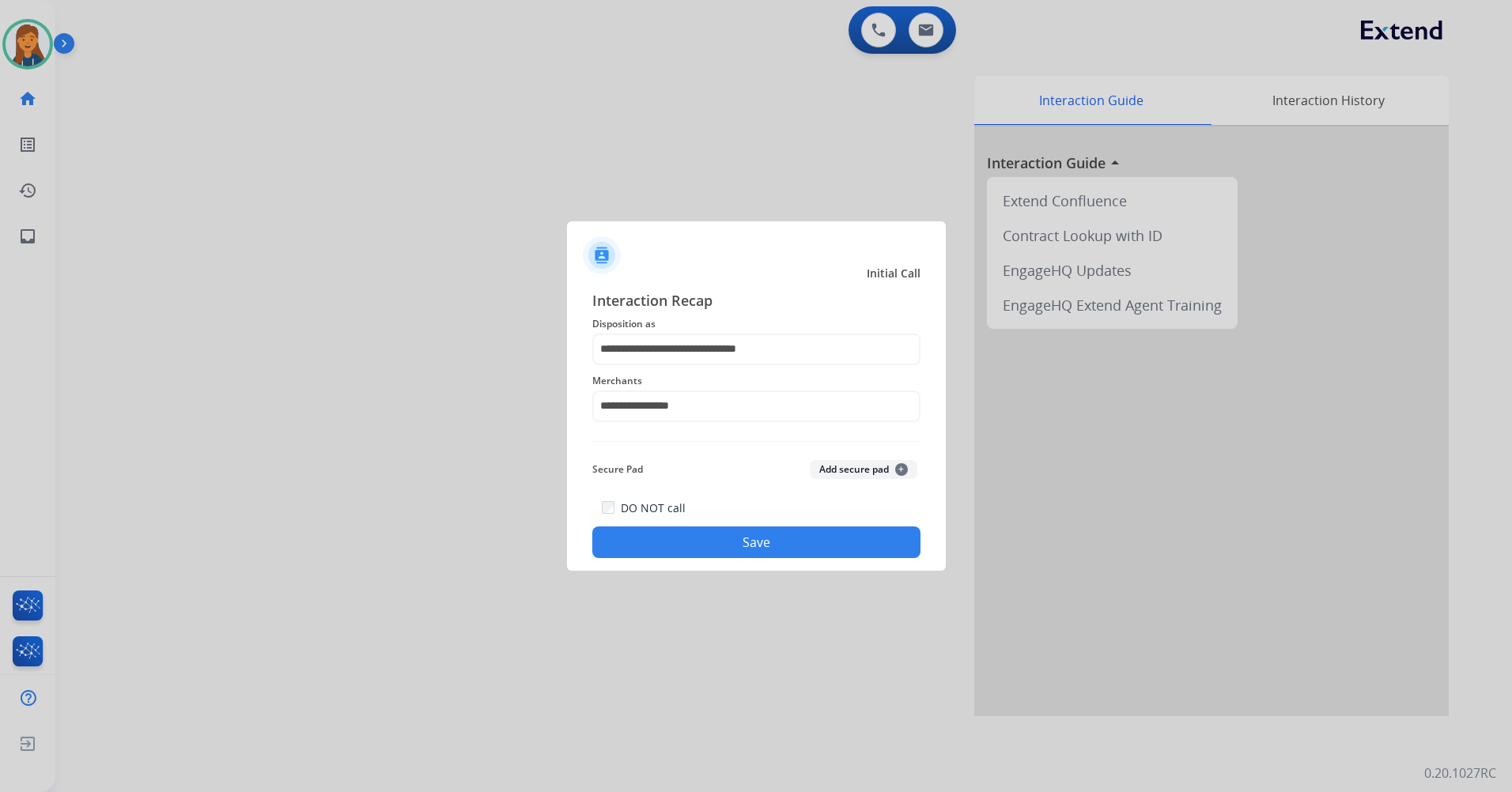
click at [699, 532] on button "Save" at bounding box center [756, 542] width 328 height 31
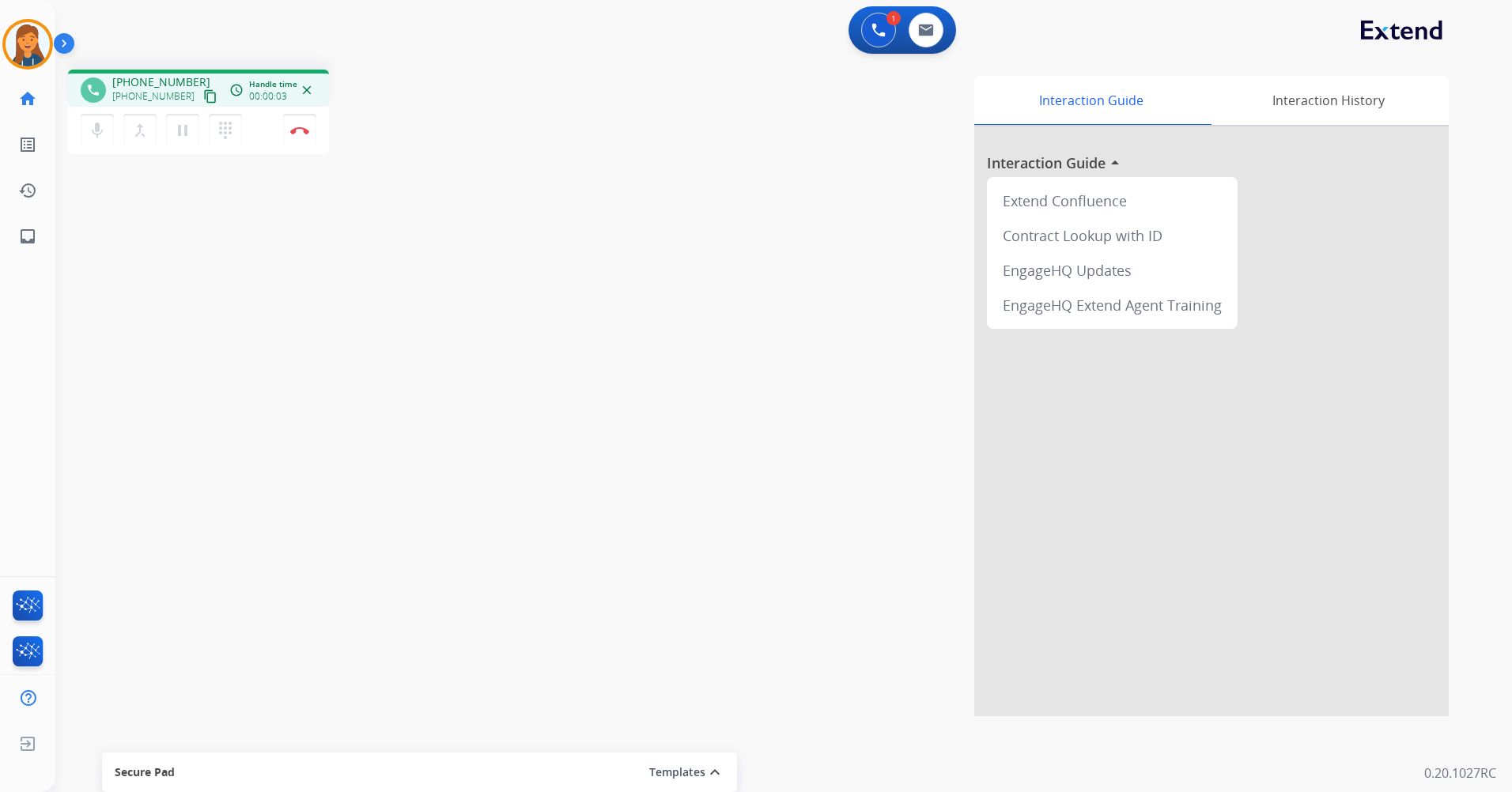
click at [203, 94] on mat-icon "content_copy" at bounding box center [210, 97] width 14 height 14
click at [295, 136] on button "Disconnect" at bounding box center [299, 130] width 33 height 33
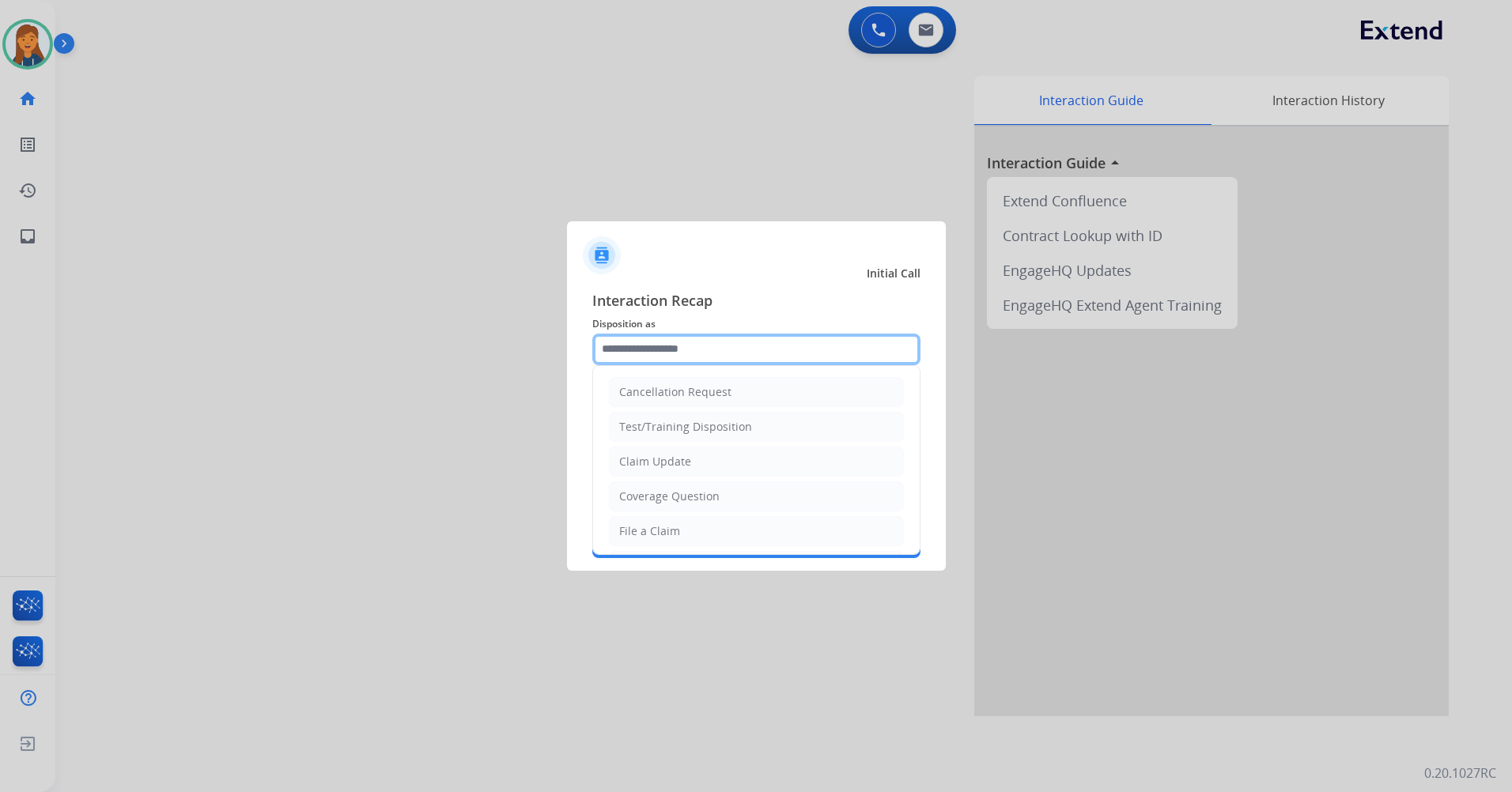
click at [667, 355] on input "text" at bounding box center [756, 349] width 328 height 31
click at [637, 486] on div "Other" at bounding box center [635, 494] width 31 height 16
type input "*****"
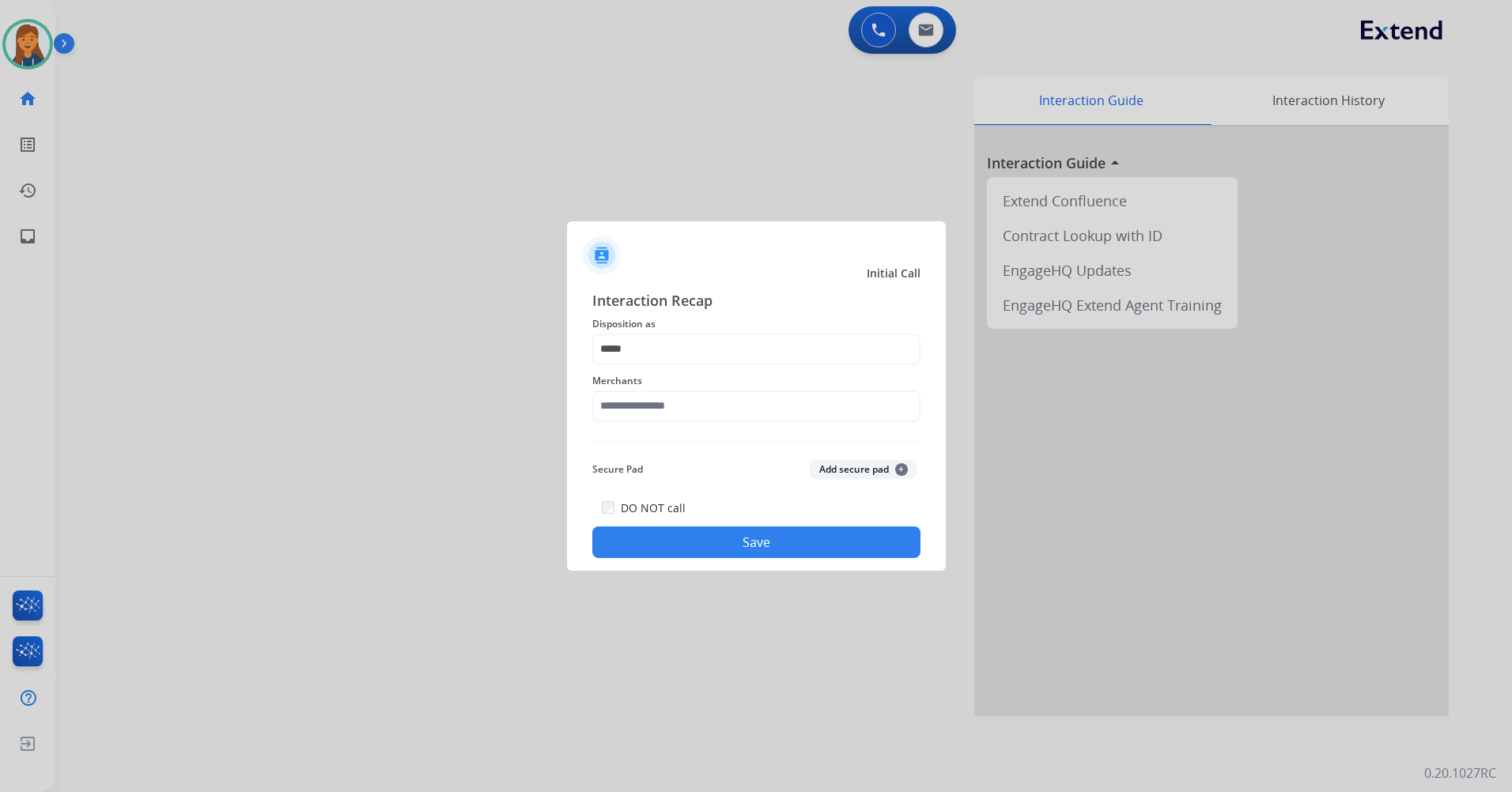
click at [664, 438] on div "Interaction Recap Disposition as ***** Merchants Secure Pad Add secure pad + DO…" at bounding box center [756, 424] width 328 height 269
click at [672, 403] on input "text" at bounding box center [756, 406] width 328 height 31
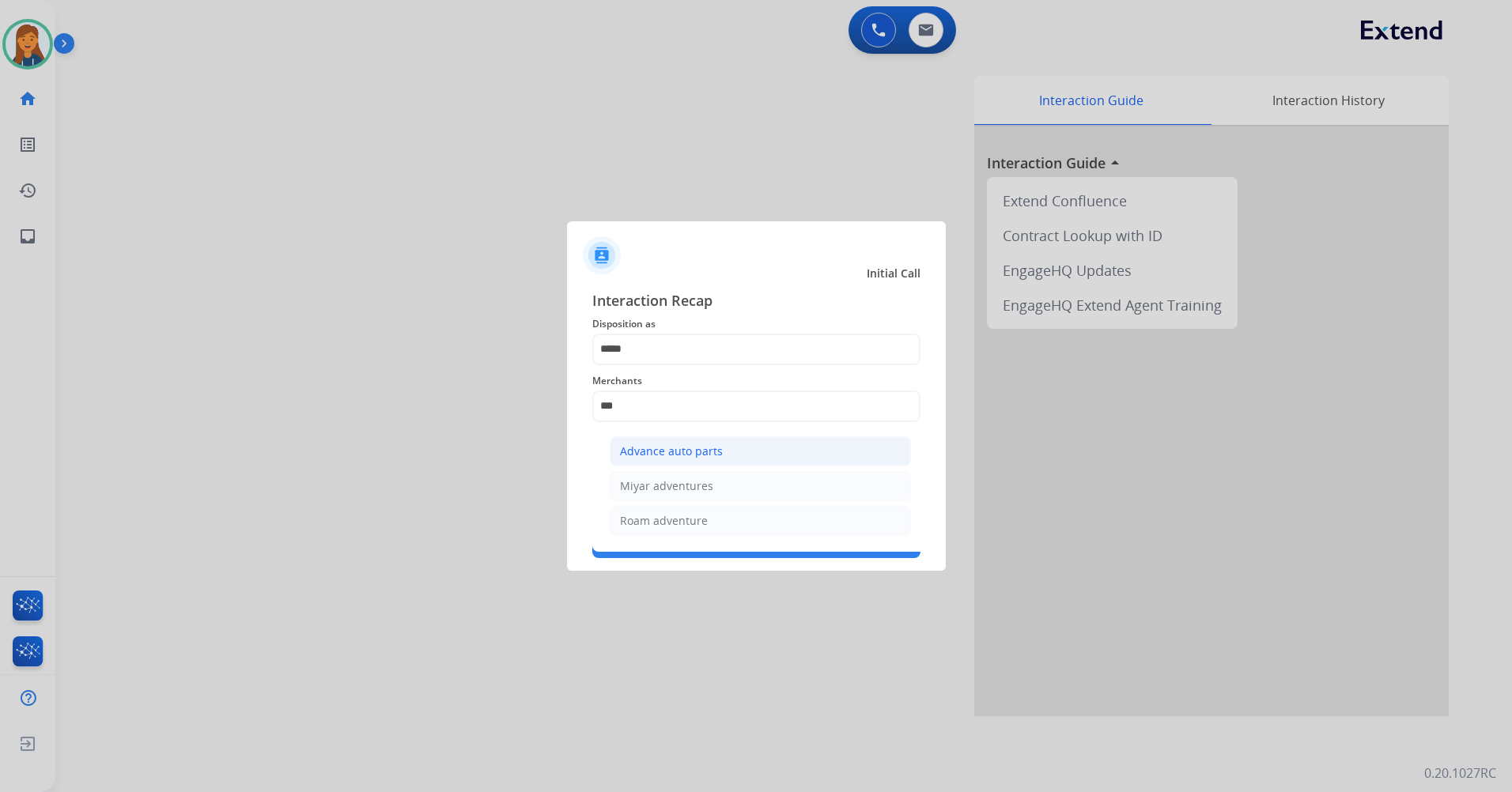
click at [700, 455] on div "Advance auto parts" at bounding box center [671, 452] width 102 height 16
type input "**********"
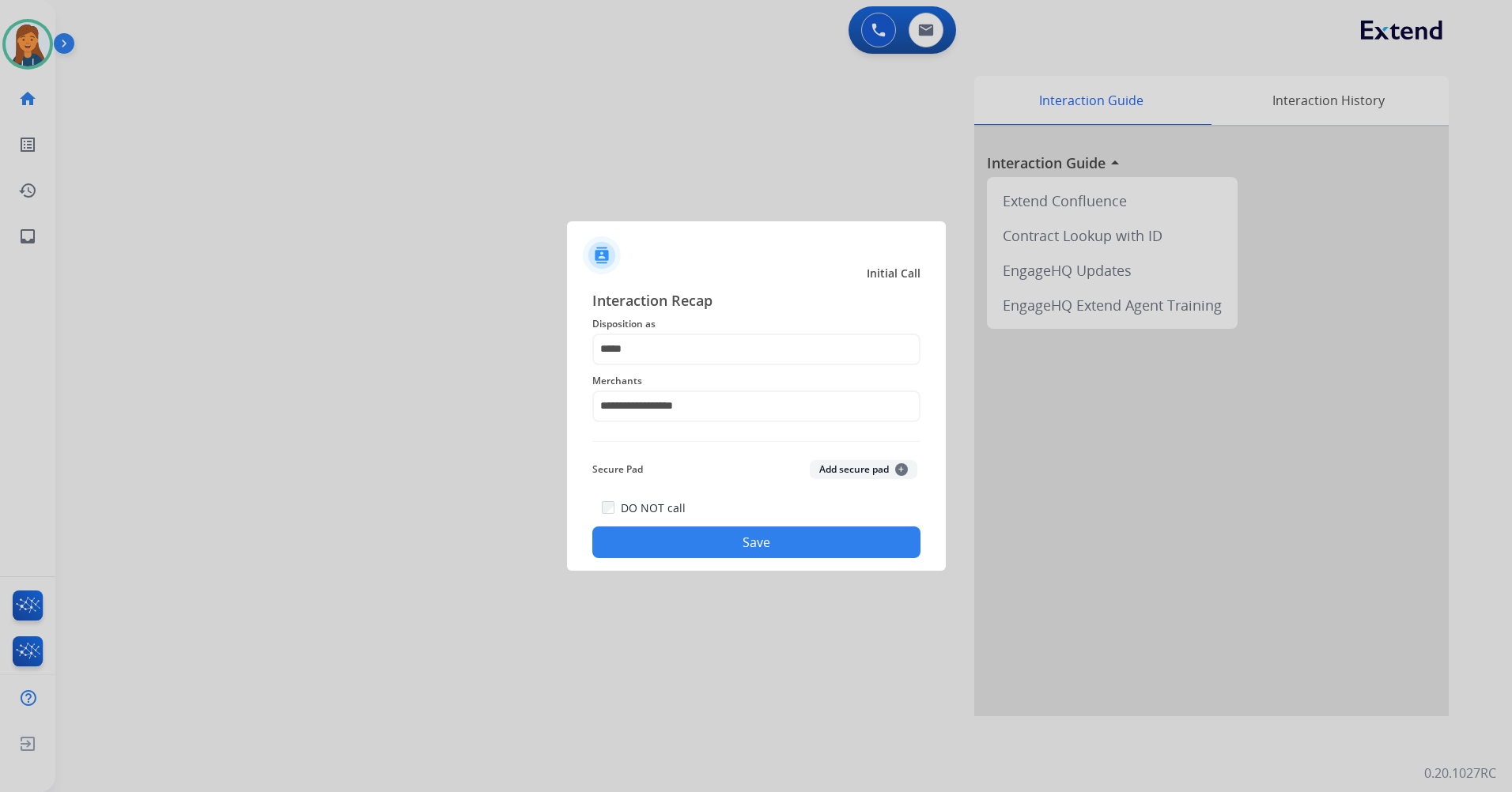
click at [688, 543] on button "Save" at bounding box center [756, 542] width 328 height 31
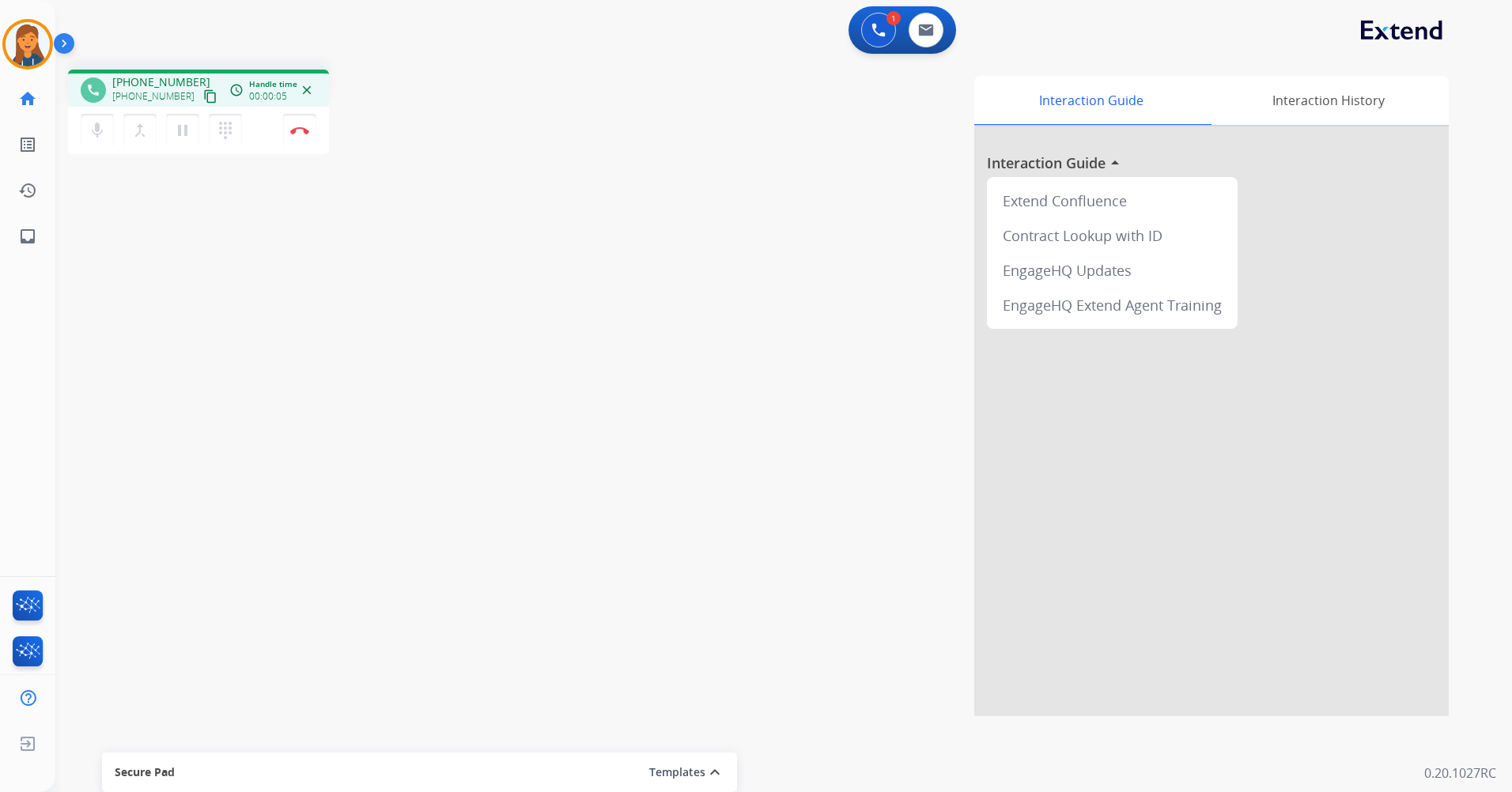
click at [203, 101] on mat-icon "content_copy" at bounding box center [210, 97] width 14 height 14
click at [294, 130] on img at bounding box center [299, 130] width 19 height 8
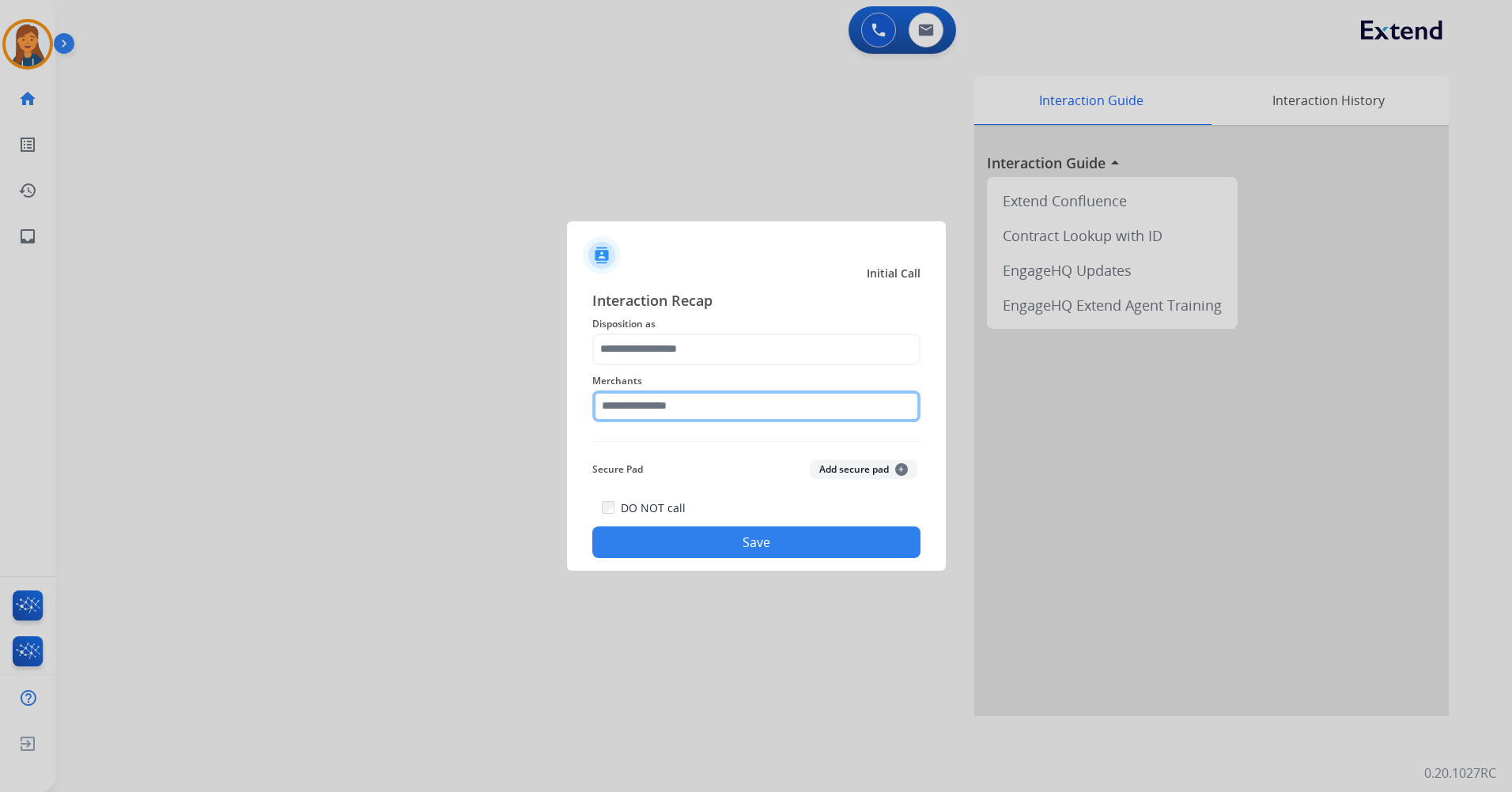
click at [620, 415] on input "text" at bounding box center [756, 406] width 328 height 31
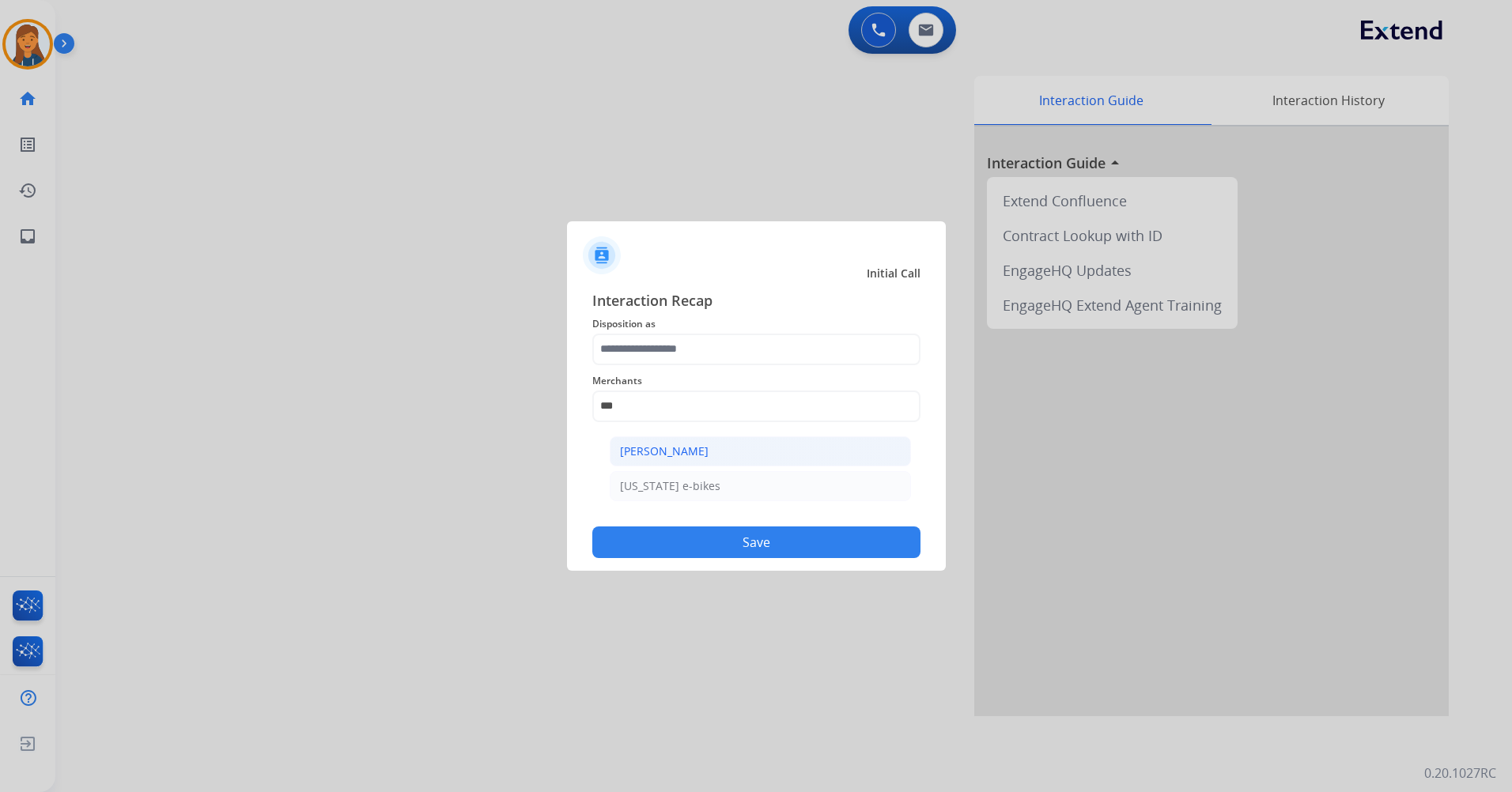
click at [659, 446] on div "[PERSON_NAME]" at bounding box center [664, 452] width 89 height 16
type input "**********"
click at [686, 370] on div "**********" at bounding box center [756, 397] width 328 height 63
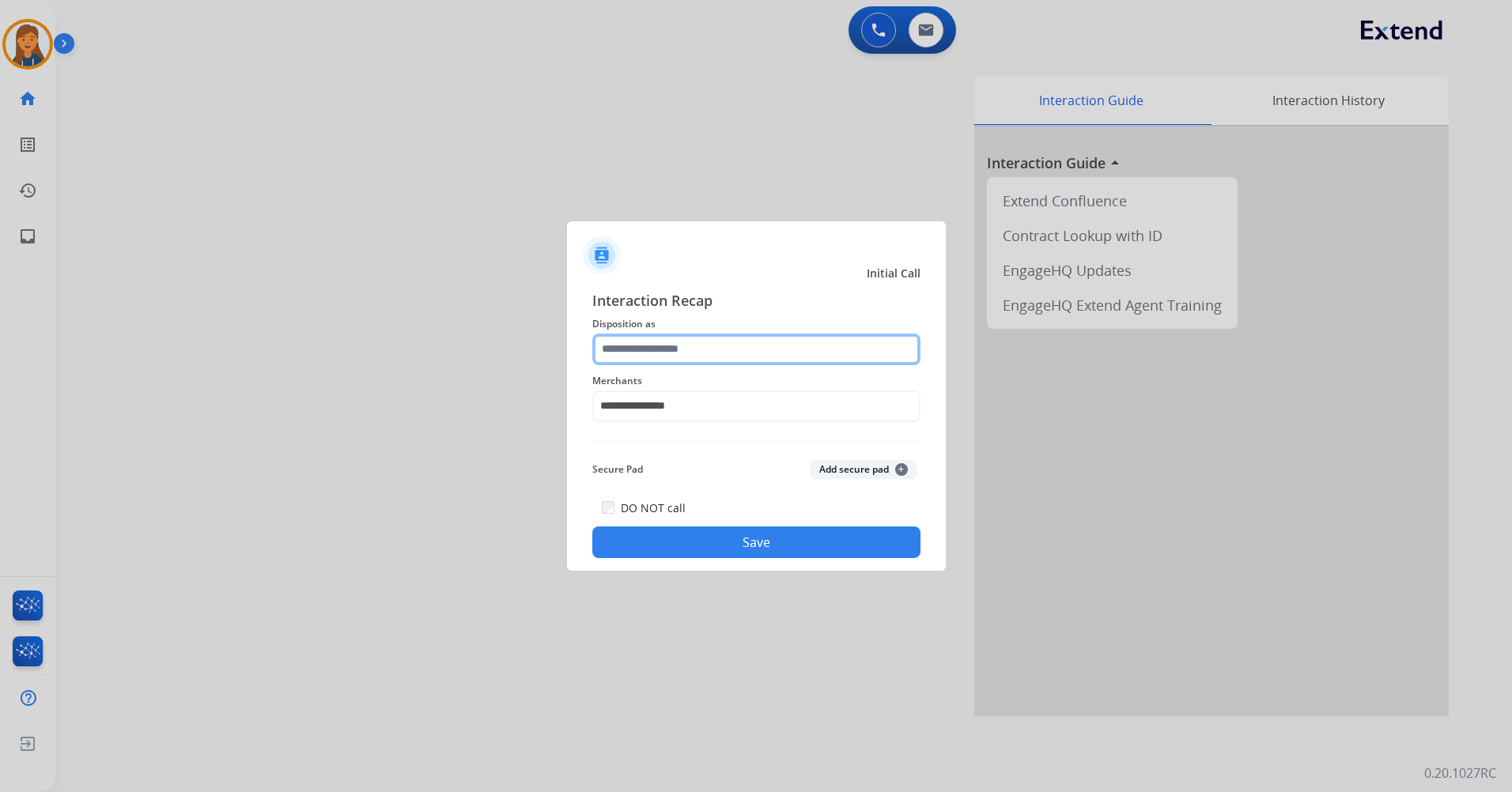
click at [681, 357] on input "text" at bounding box center [756, 349] width 328 height 31
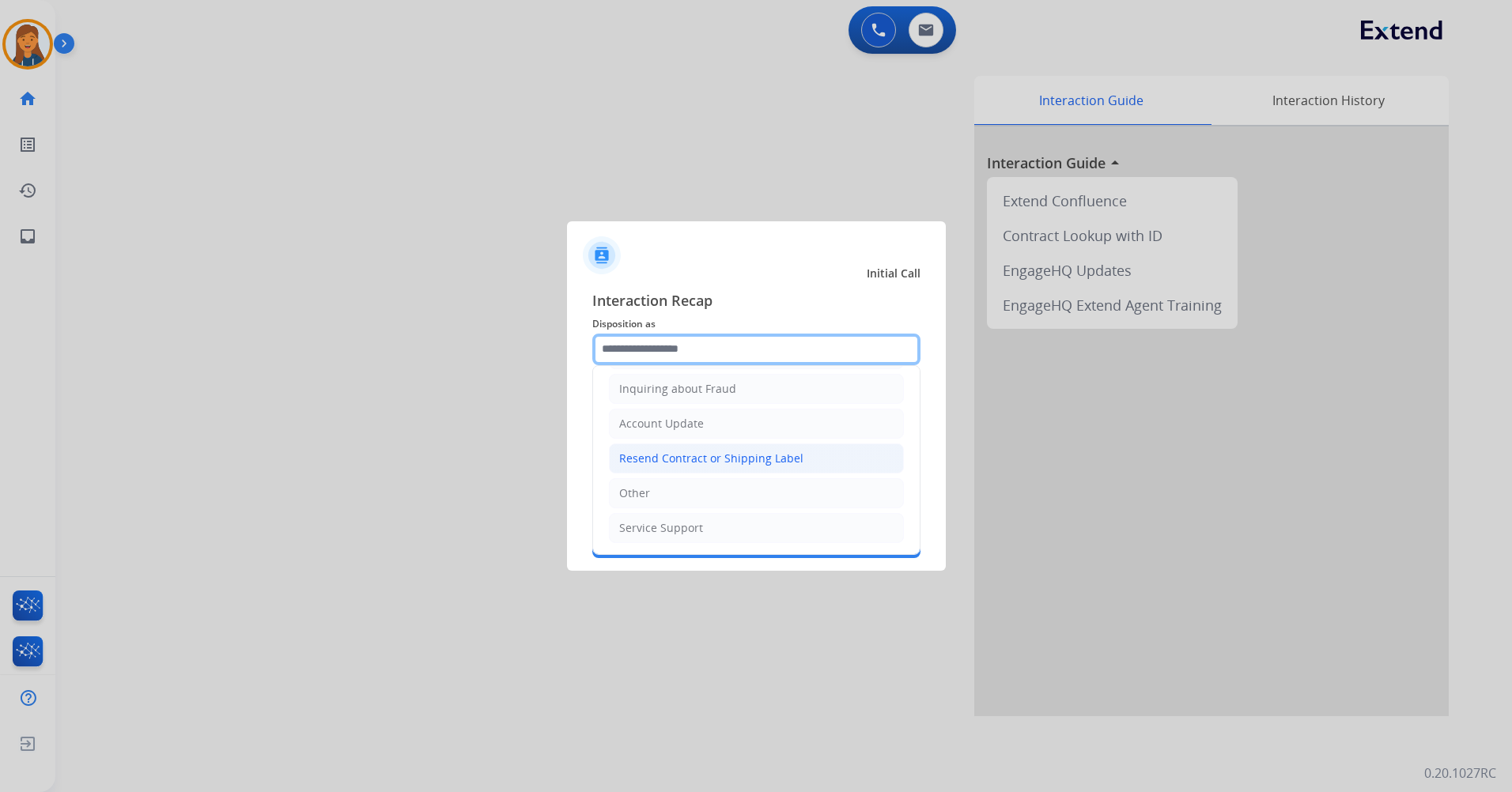
scroll to position [0, 0]
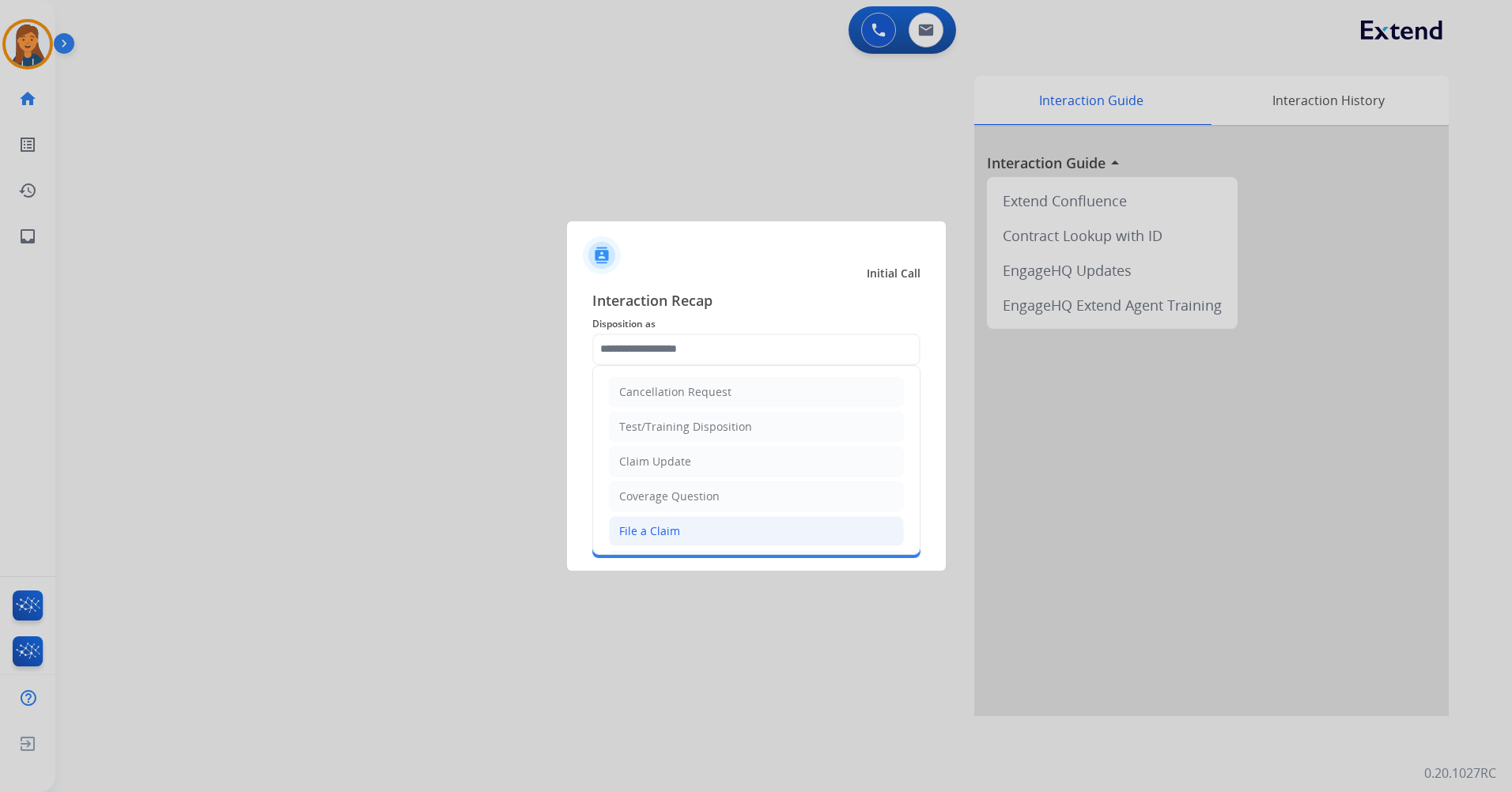
click at [662, 525] on div "File a Claim" at bounding box center [650, 532] width 61 height 16
type input "**********"
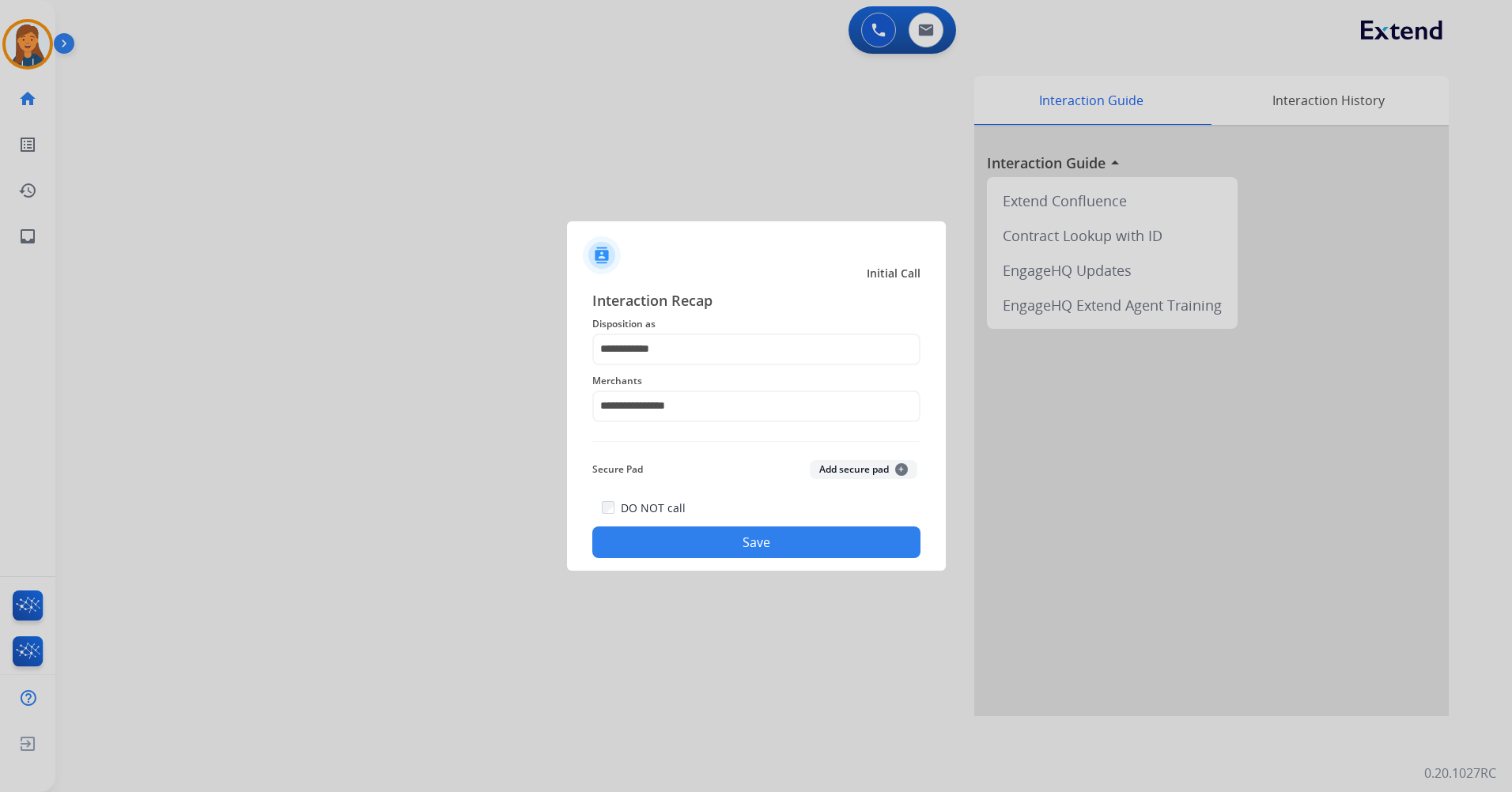
drag, startPoint x: 726, startPoint y: 542, endPoint x: 717, endPoint y: 524, distance: 20.1
click at [725, 543] on button "Save" at bounding box center [756, 542] width 328 height 31
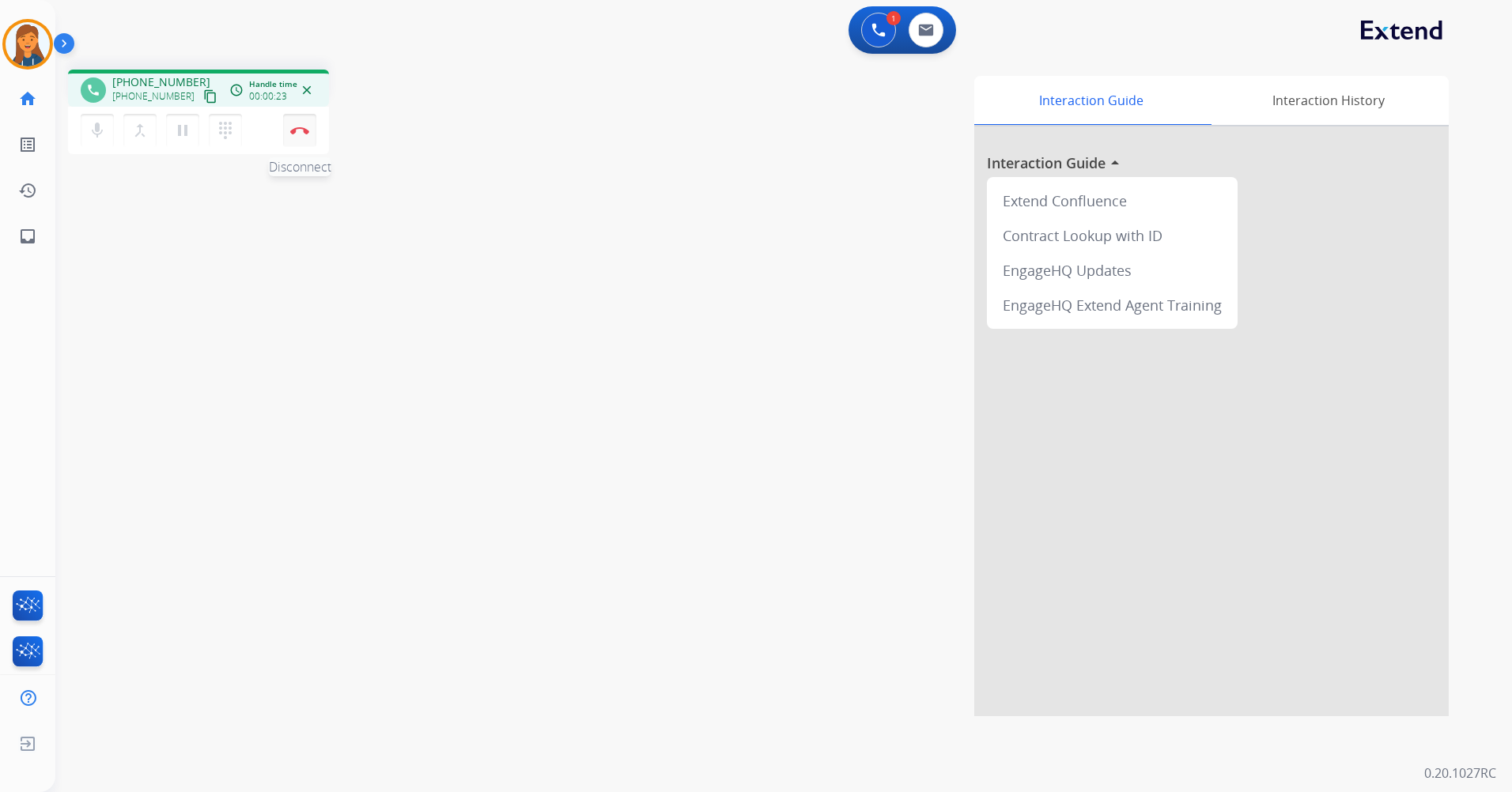
click at [298, 124] on button "Disconnect" at bounding box center [299, 130] width 33 height 33
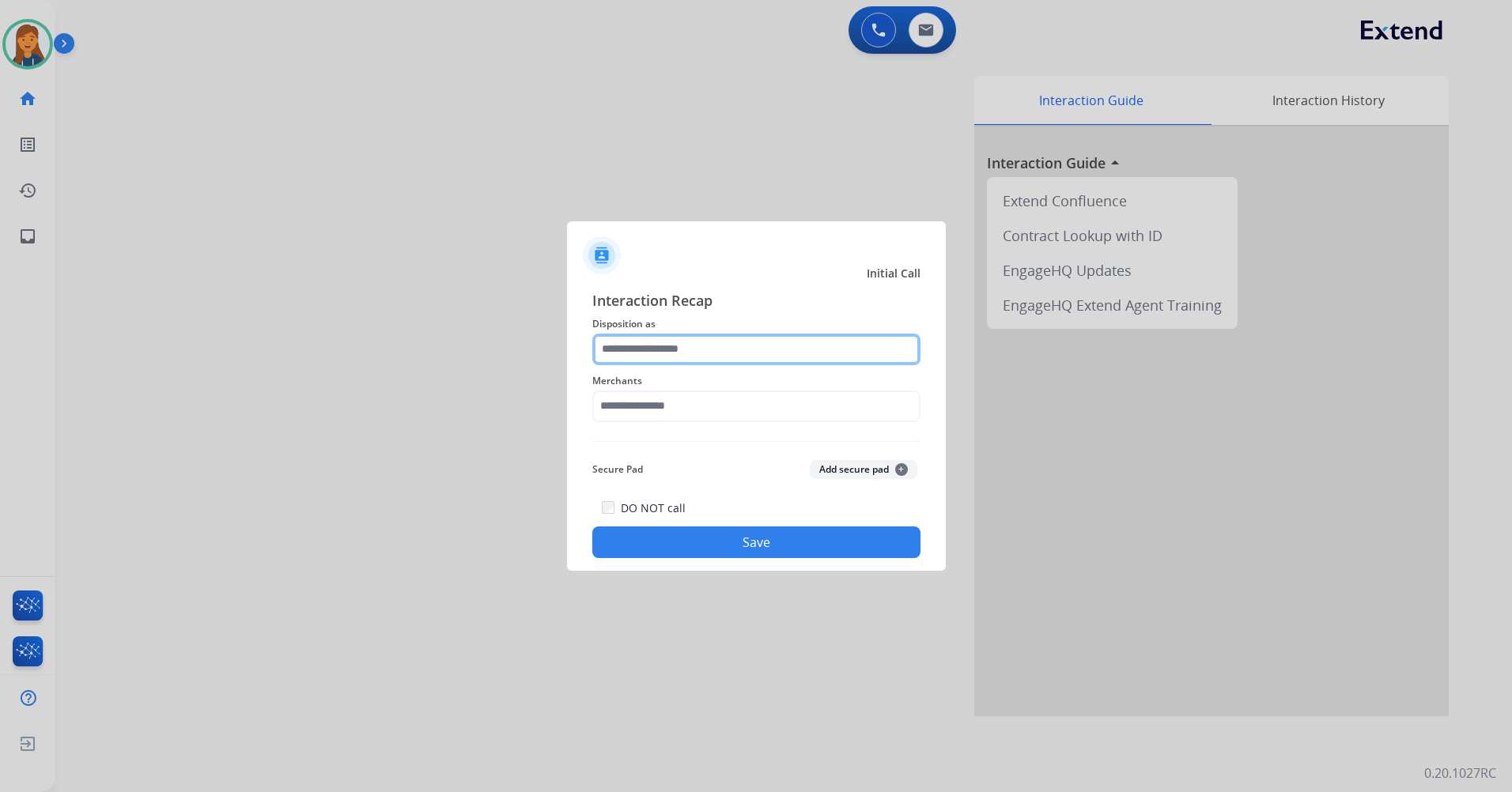
click at [643, 348] on input "text" at bounding box center [756, 349] width 328 height 31
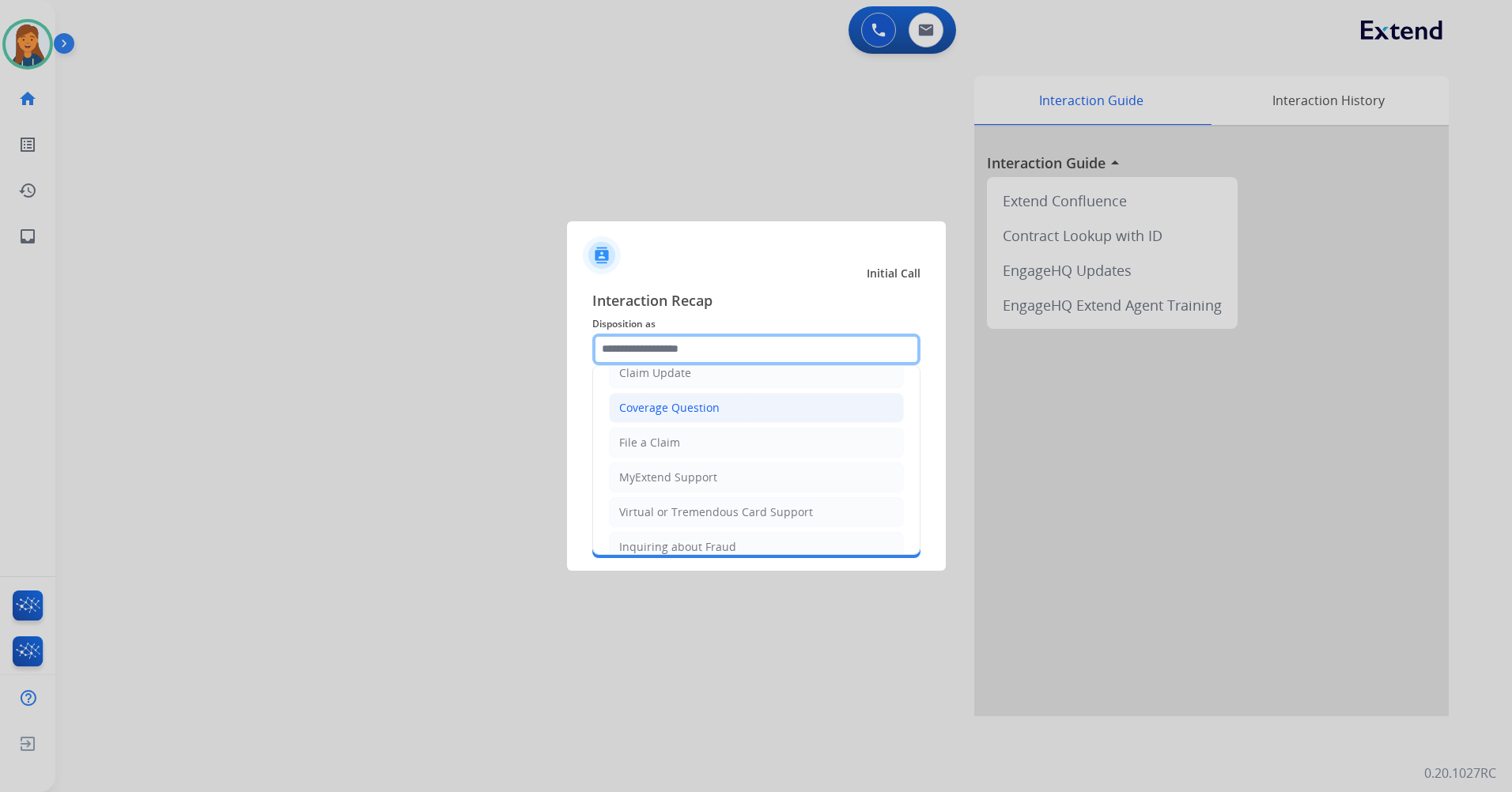
scroll to position [247, 0]
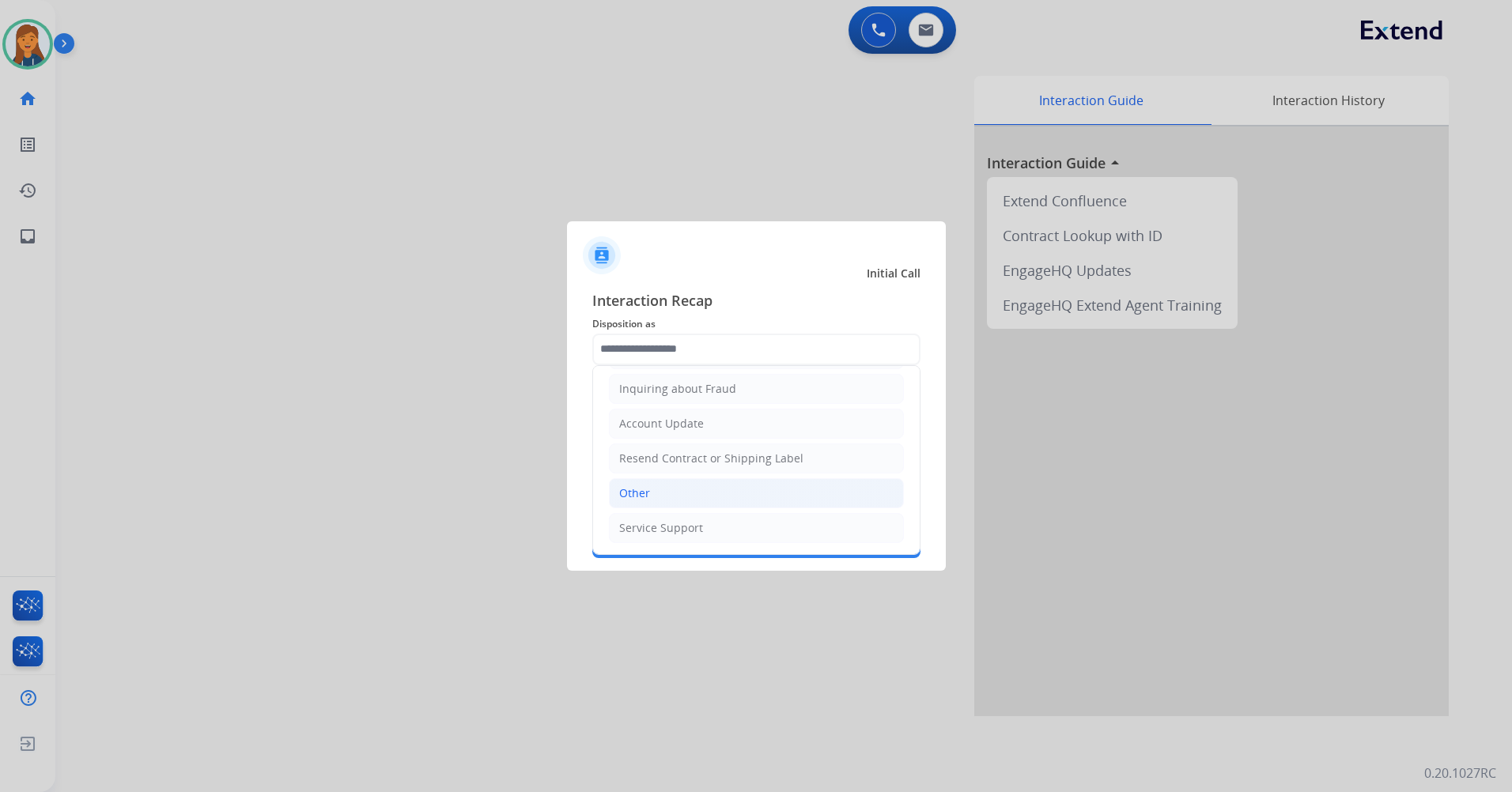
click at [645, 498] on div "Other" at bounding box center [635, 494] width 31 height 16
type input "*****"
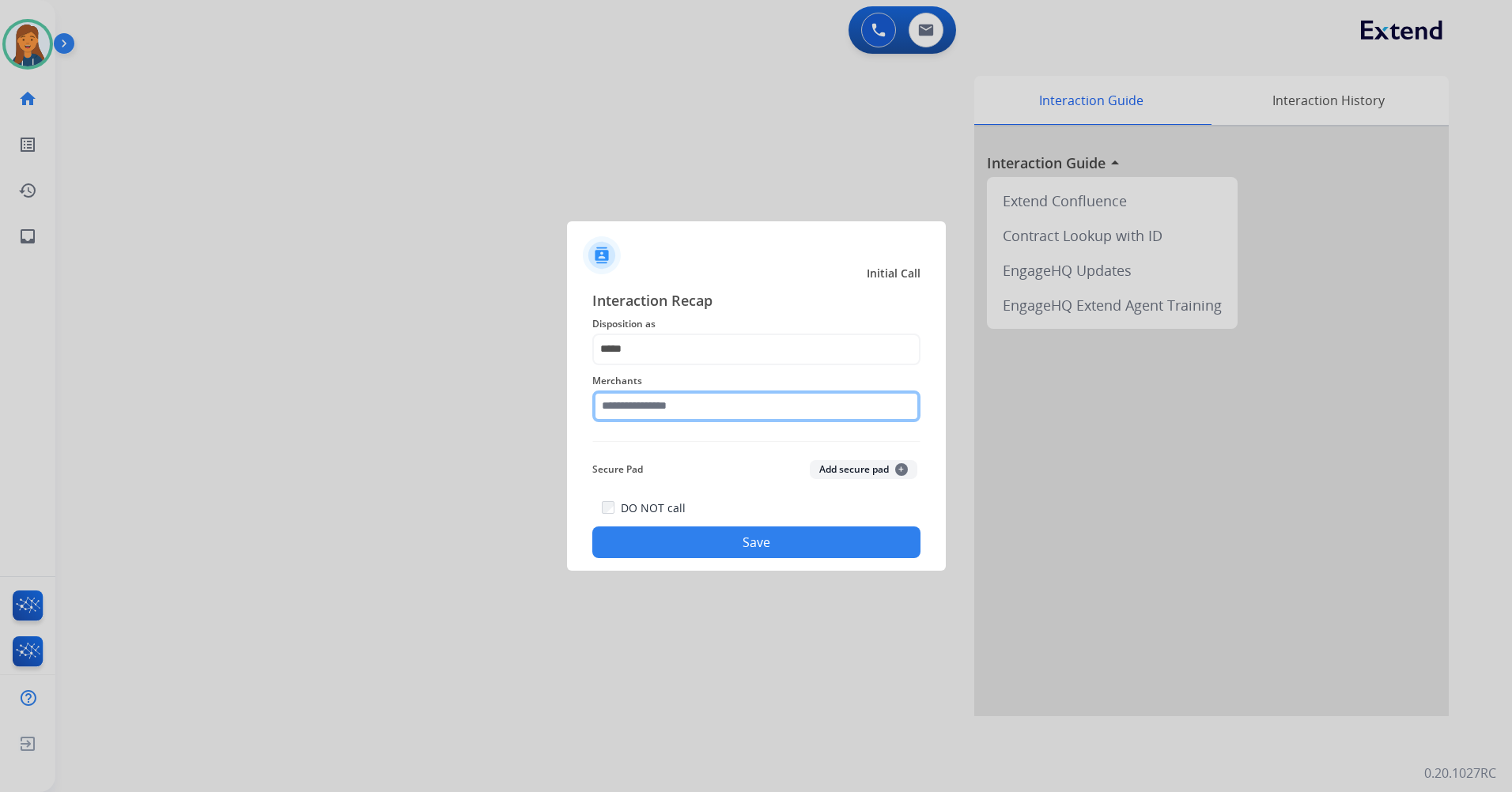
click at [677, 403] on input "text" at bounding box center [756, 406] width 328 height 31
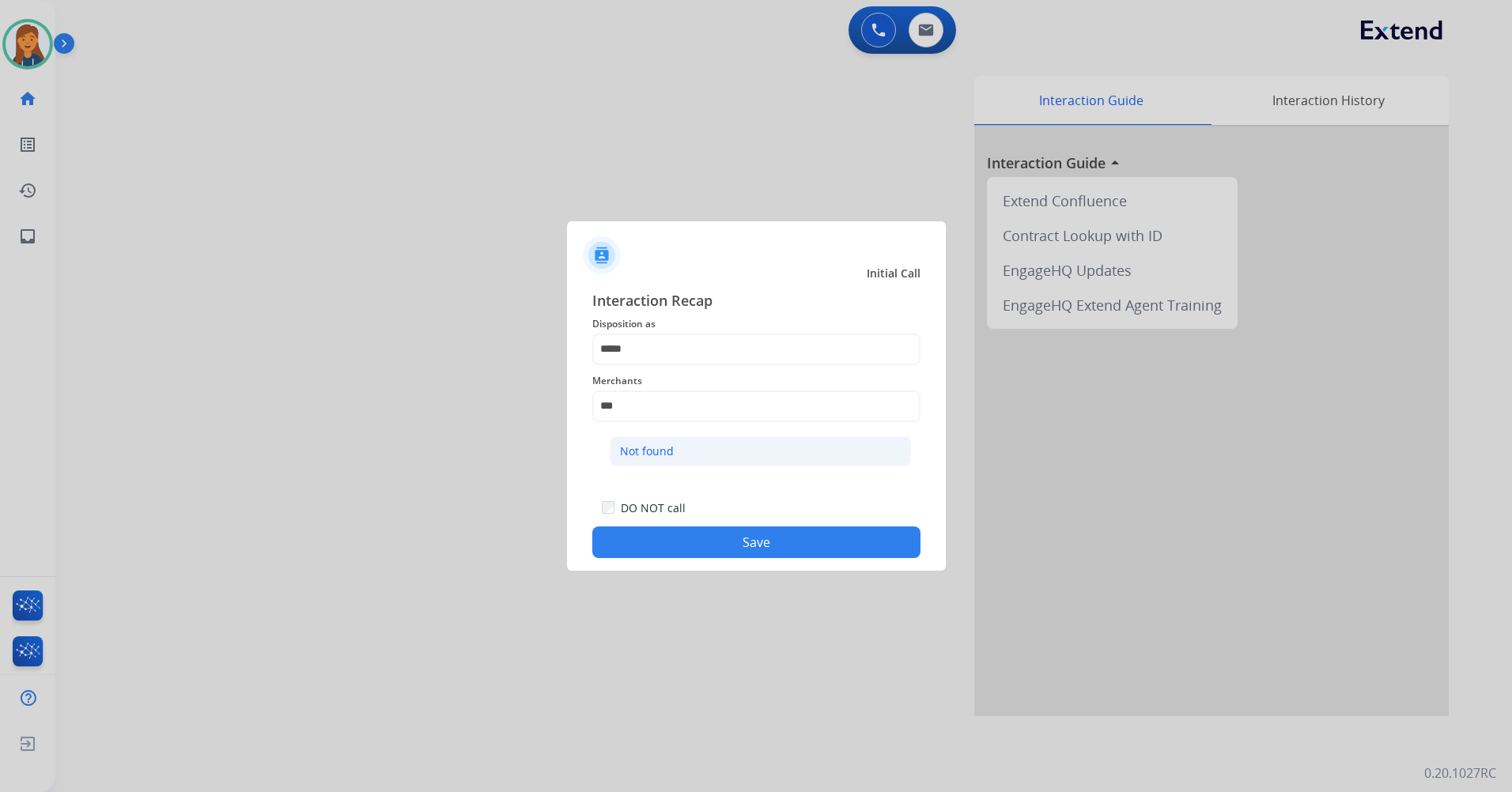
click at [713, 452] on li "Not found" at bounding box center [760, 451] width 302 height 30
type input "*********"
click at [724, 547] on button "Save" at bounding box center [756, 542] width 328 height 31
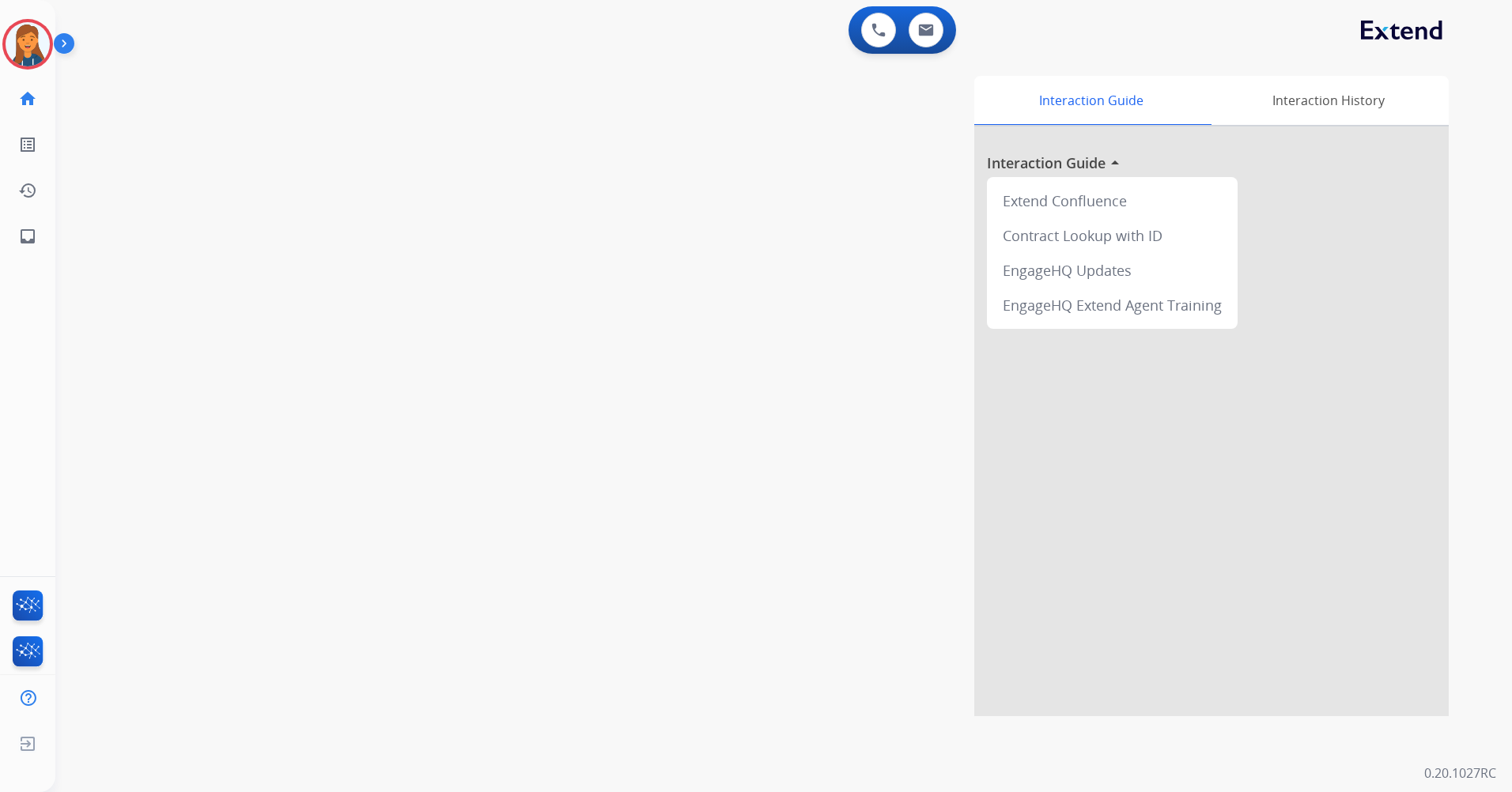
click at [36, 54] on img at bounding box center [27, 44] width 44 height 44
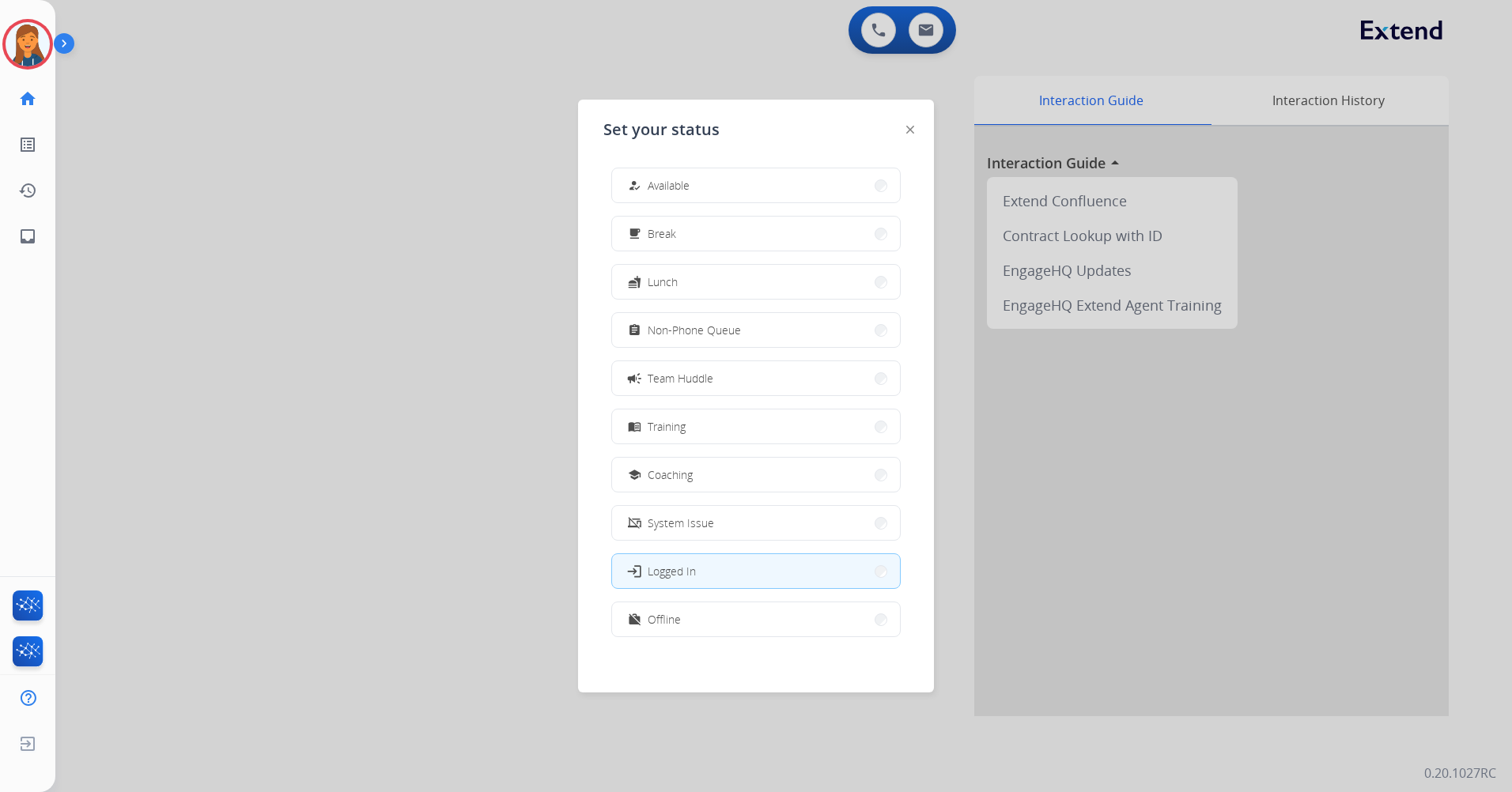
drag, startPoint x: 654, startPoint y: 174, endPoint x: 640, endPoint y: 178, distance: 14.6
click at [655, 175] on button "how_to_reg Available" at bounding box center [756, 186] width 288 height 34
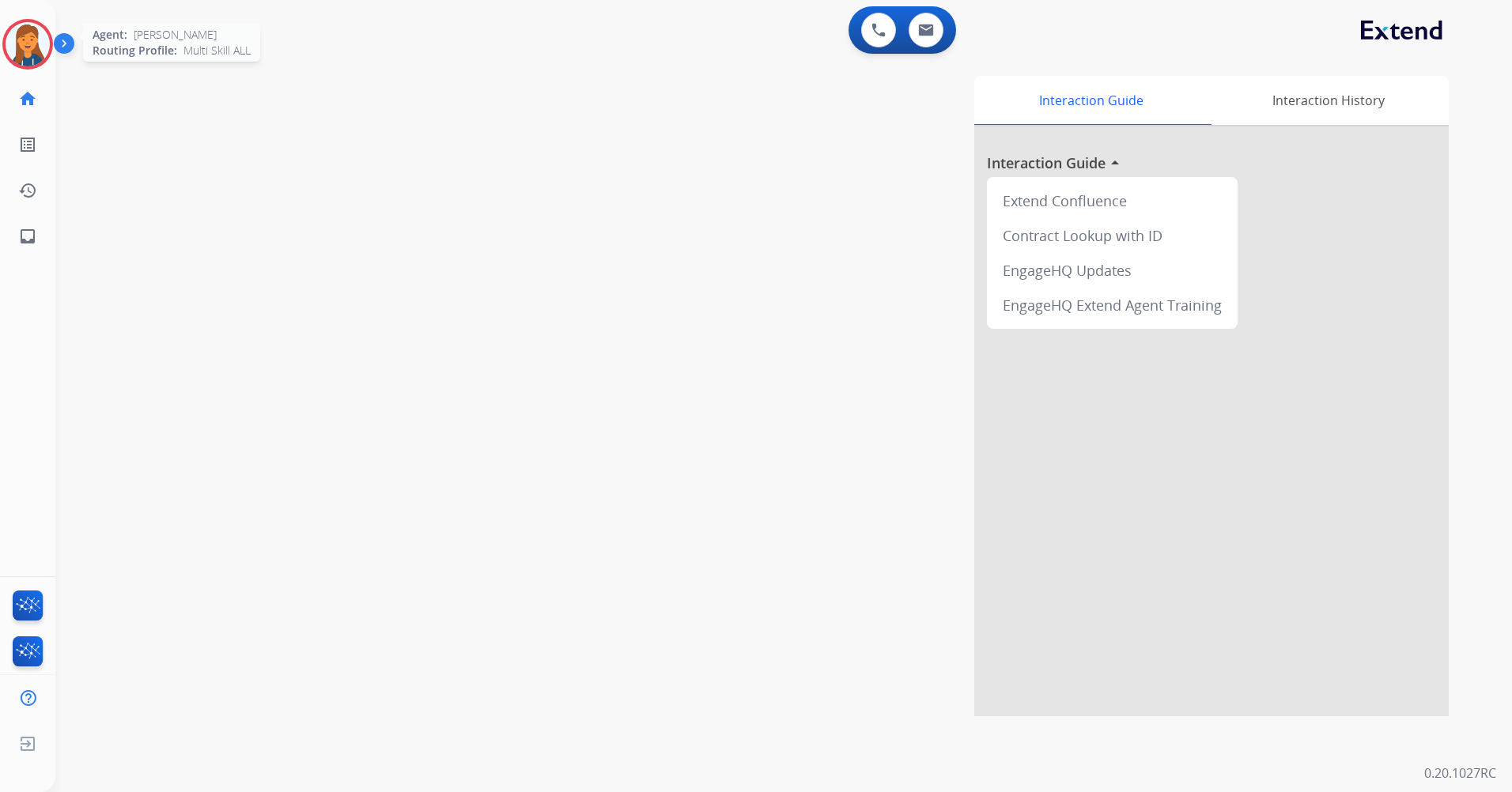
click at [17, 49] on img at bounding box center [27, 44] width 44 height 44
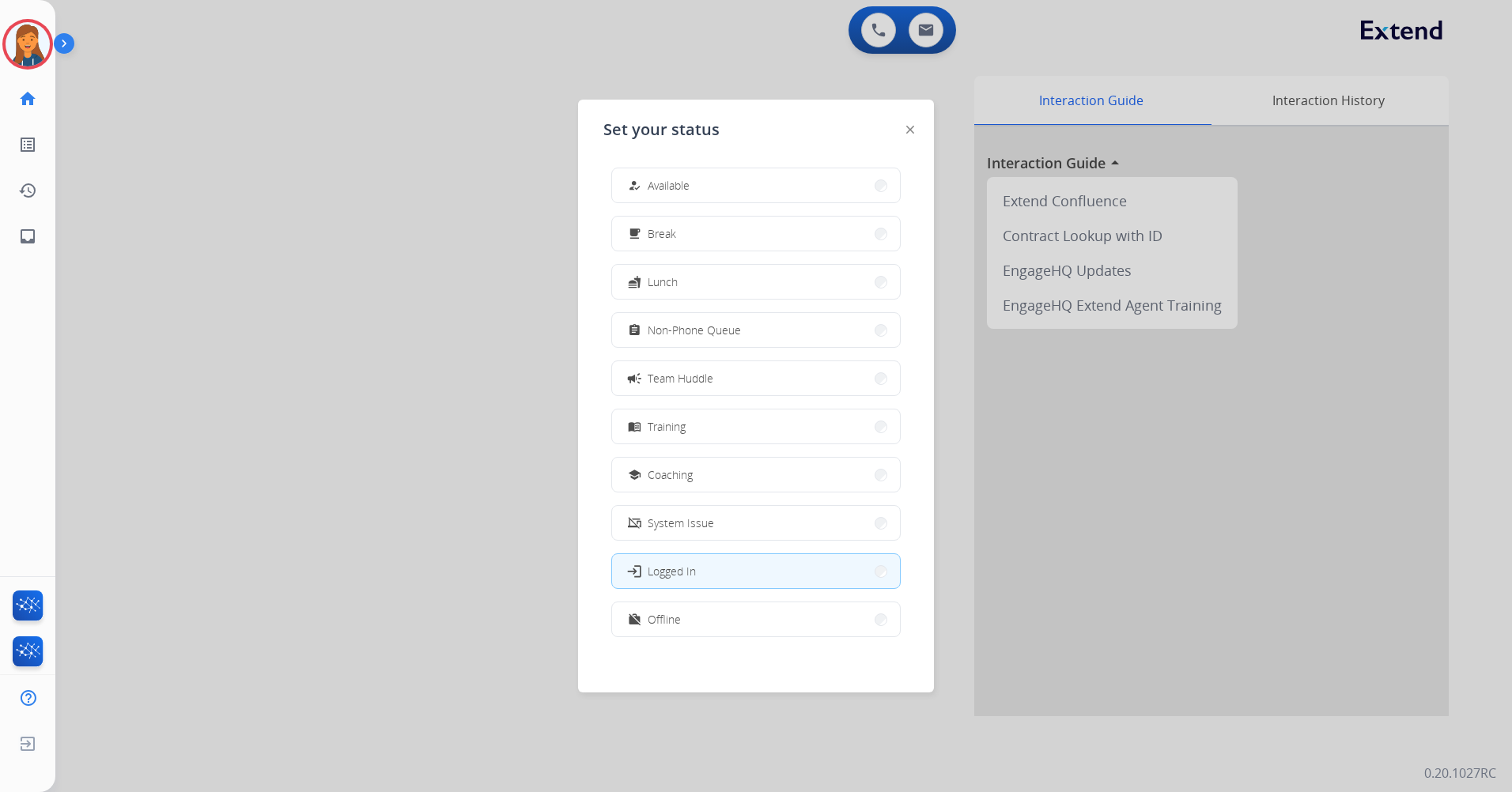
click at [729, 173] on button "how_to_reg Available" at bounding box center [756, 186] width 288 height 34
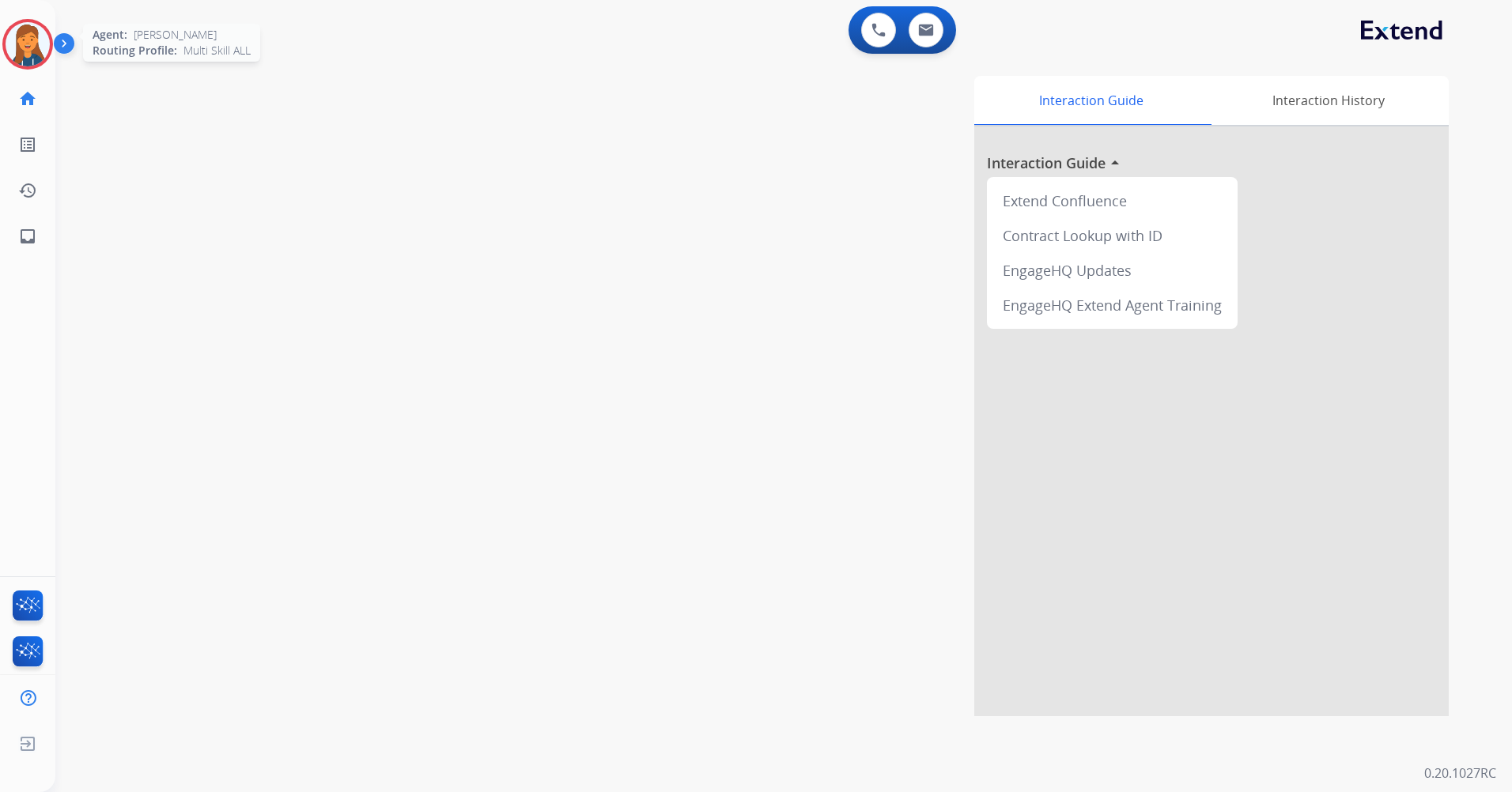
click at [26, 49] on img at bounding box center [27, 44] width 44 height 44
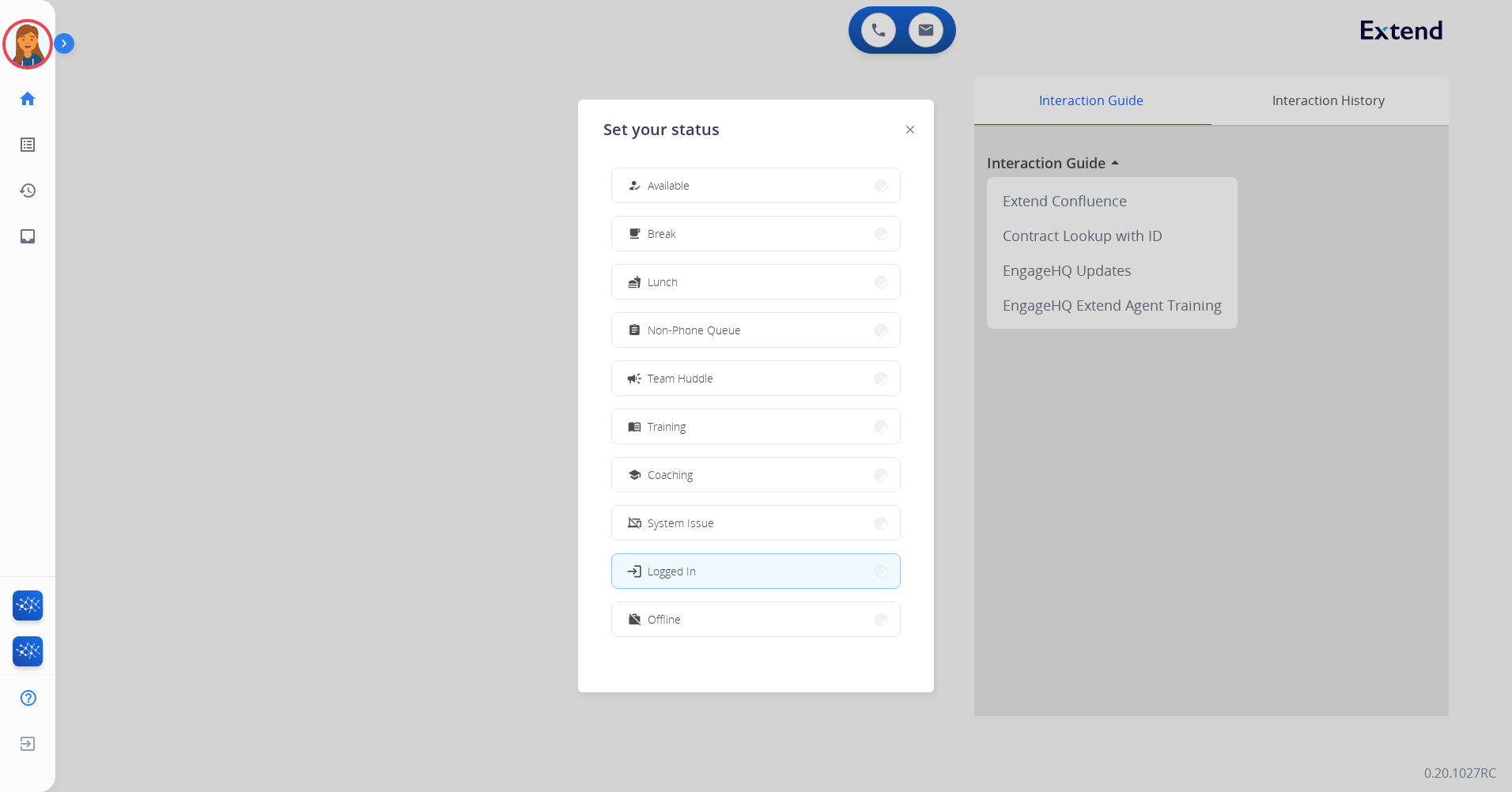
click at [690, 166] on div "how_to_reg Available free_breakfast Break fastfood Lunch assignment Non-Phone Q…" at bounding box center [756, 404] width 305 height 498
drag, startPoint x: 690, startPoint y: 166, endPoint x: 681, endPoint y: 185, distance: 21.0
click at [681, 185] on span "Available" at bounding box center [668, 185] width 42 height 16
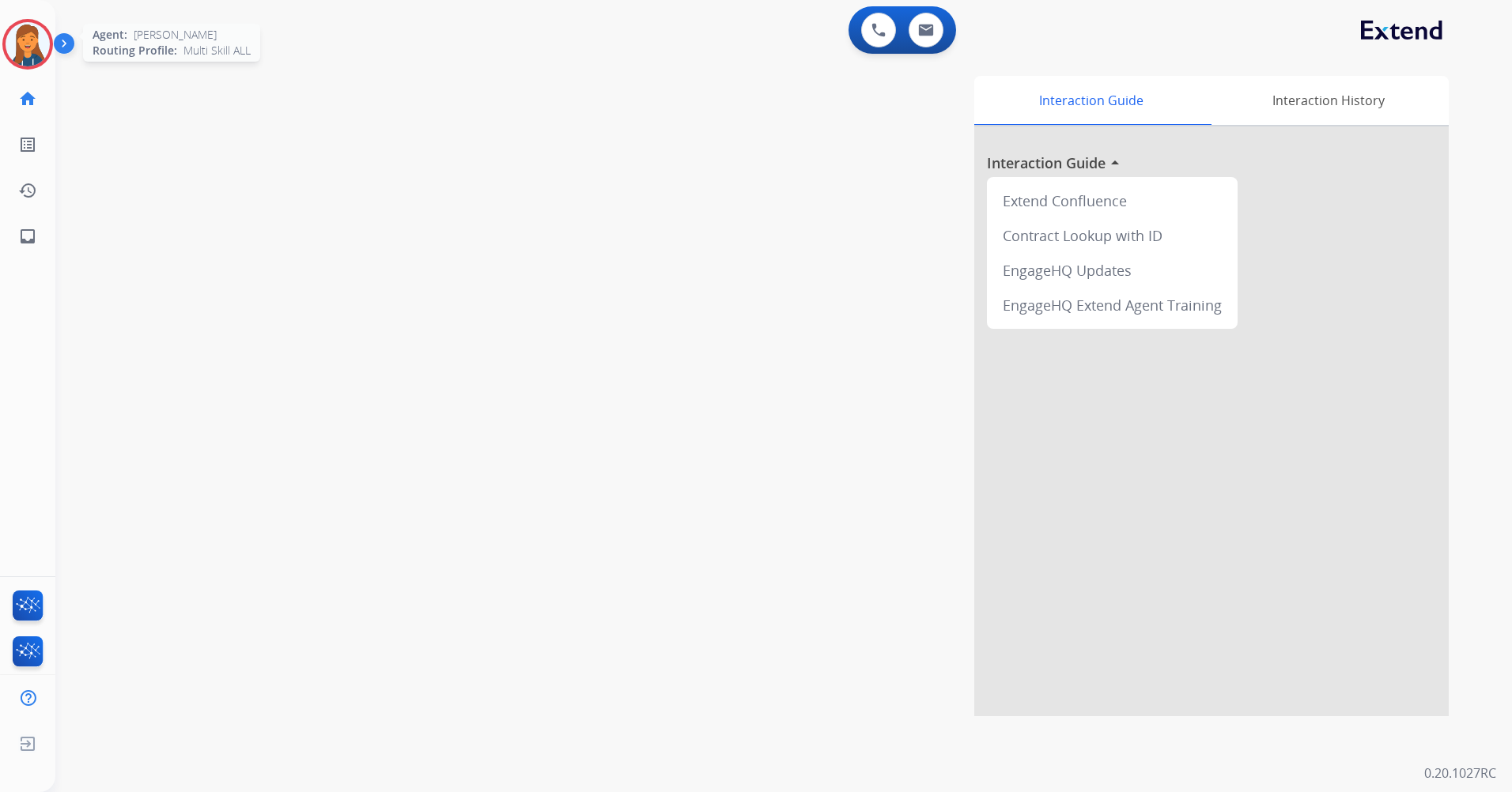
click at [22, 45] on img at bounding box center [27, 44] width 44 height 44
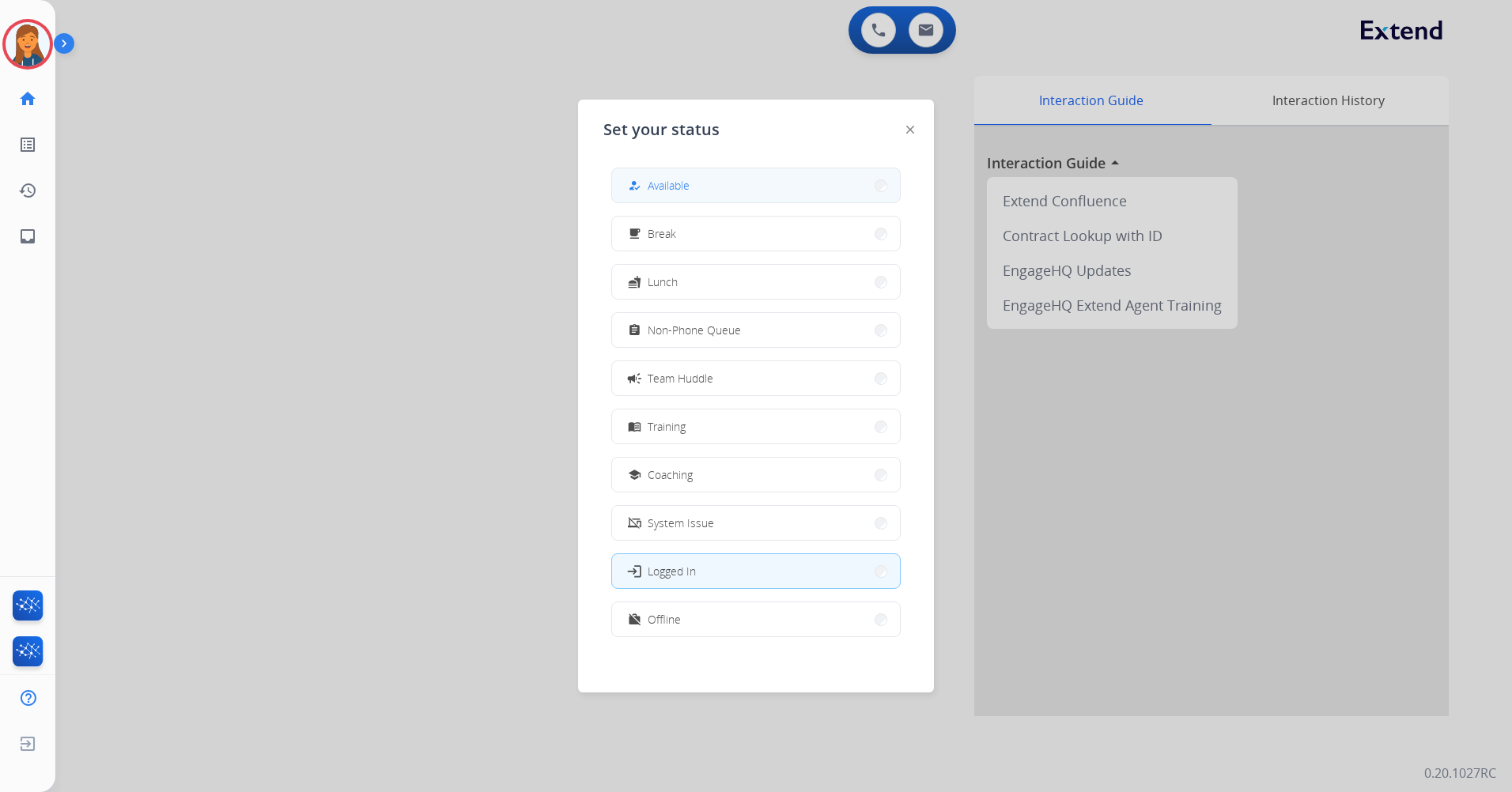
click at [659, 189] on span "Available" at bounding box center [668, 185] width 42 height 16
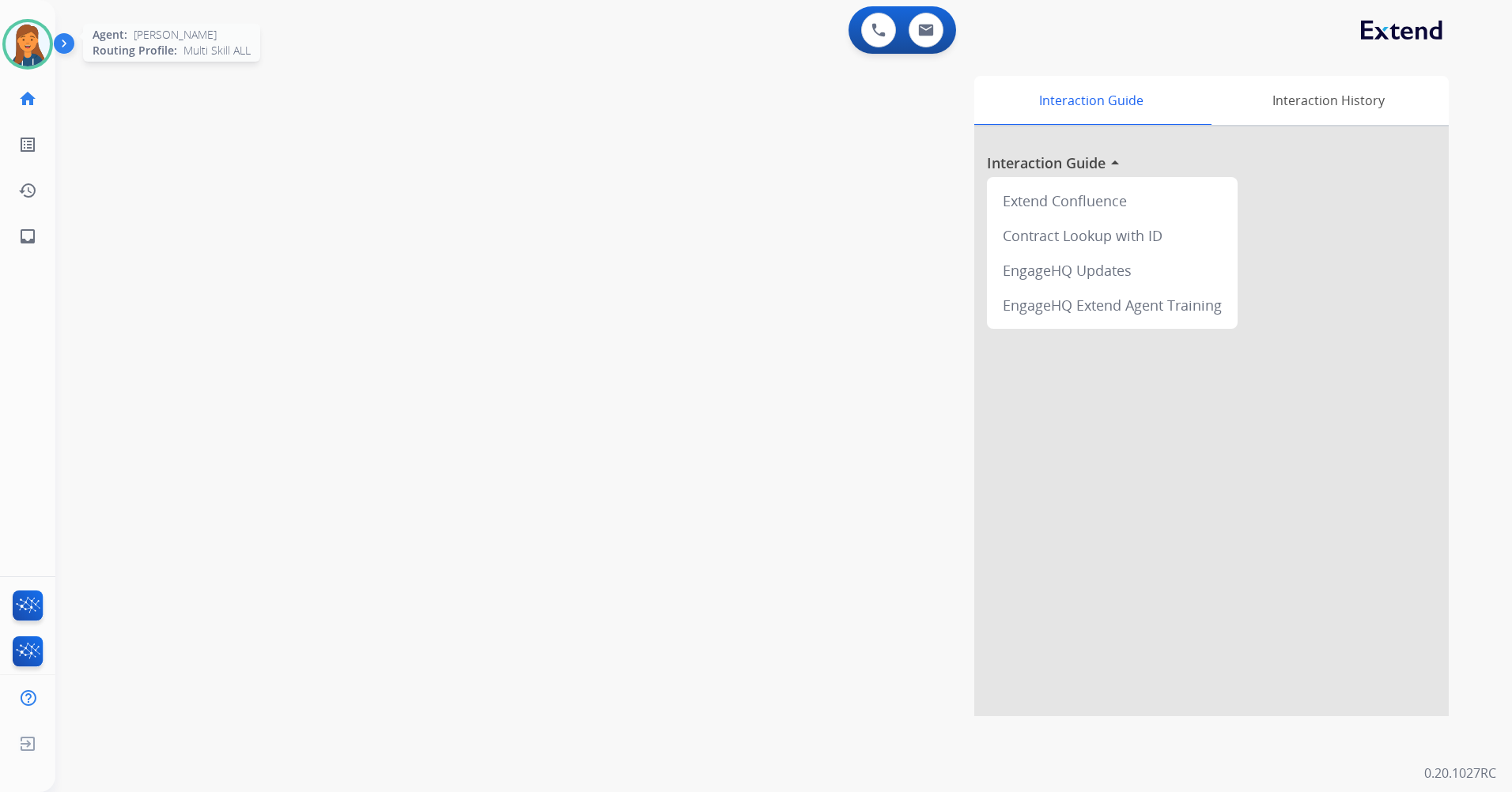
click at [33, 45] on img at bounding box center [27, 44] width 44 height 44
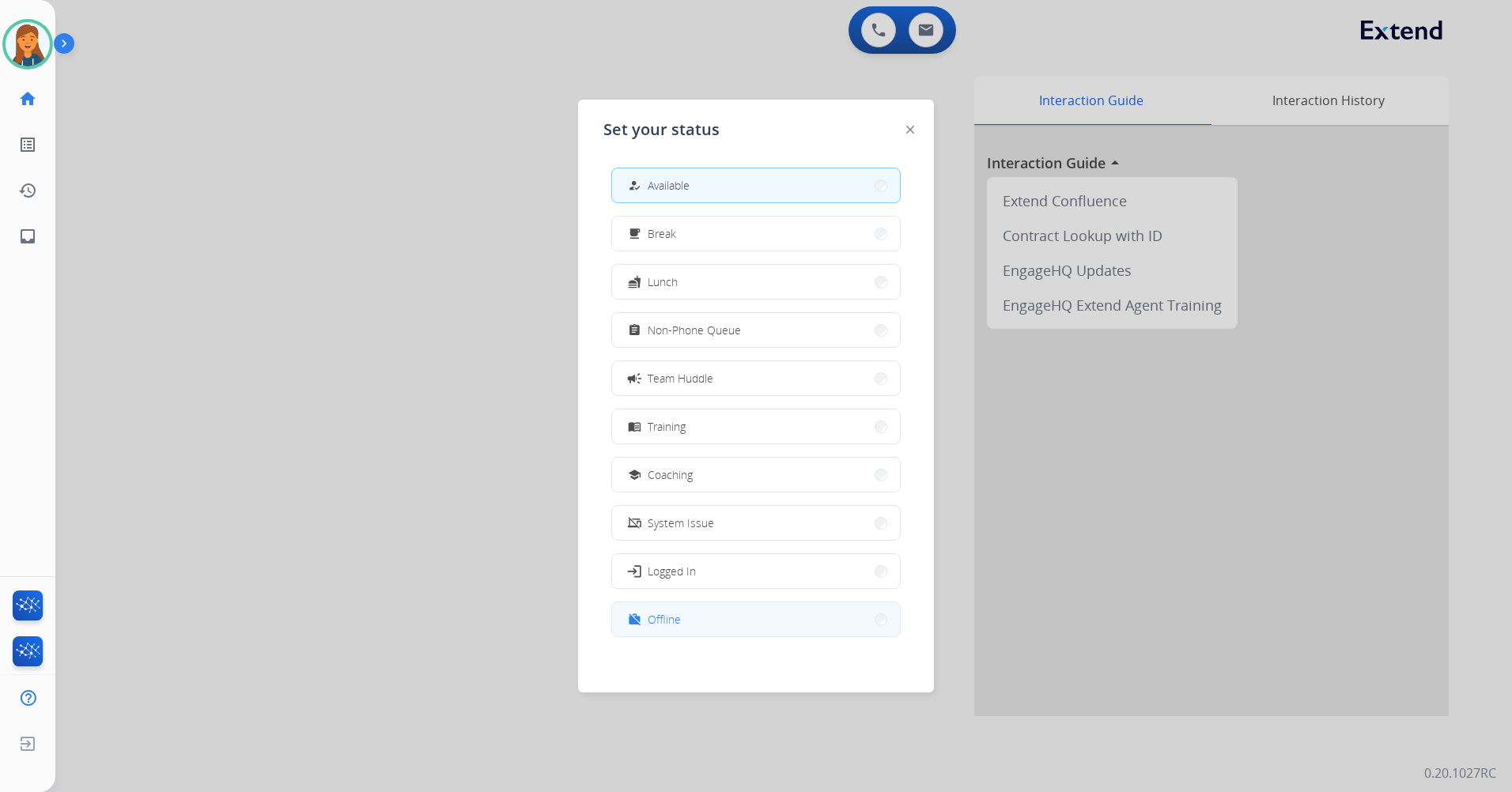
click at [686, 634] on button "work_off Offline" at bounding box center [756, 620] width 288 height 34
